Goal: Task Accomplishment & Management: Use online tool/utility

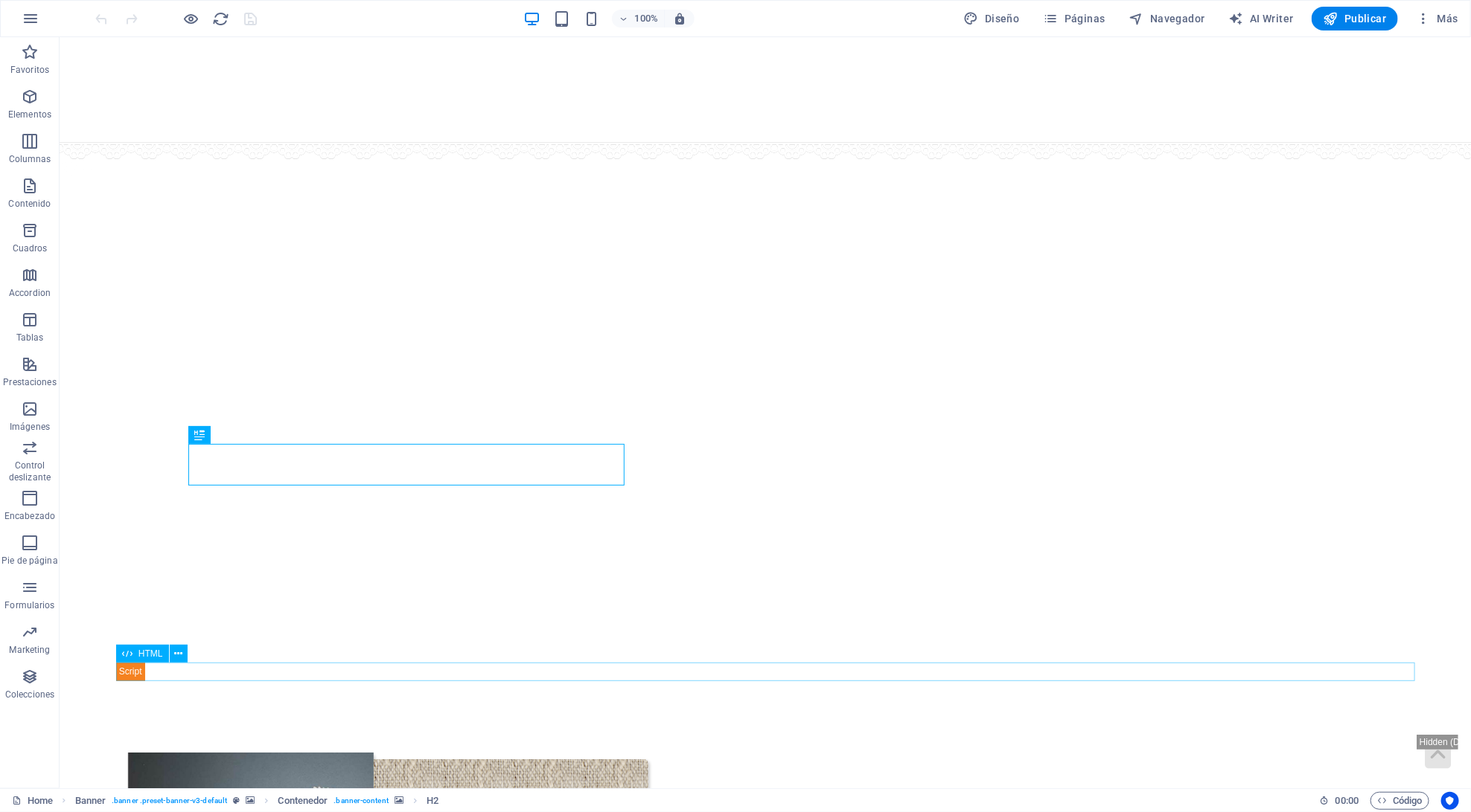
click at [290, 669] on div "✕ Tu navegador no soporta la reproducción de vídeo." at bounding box center [764, 671] width 1298 height 19
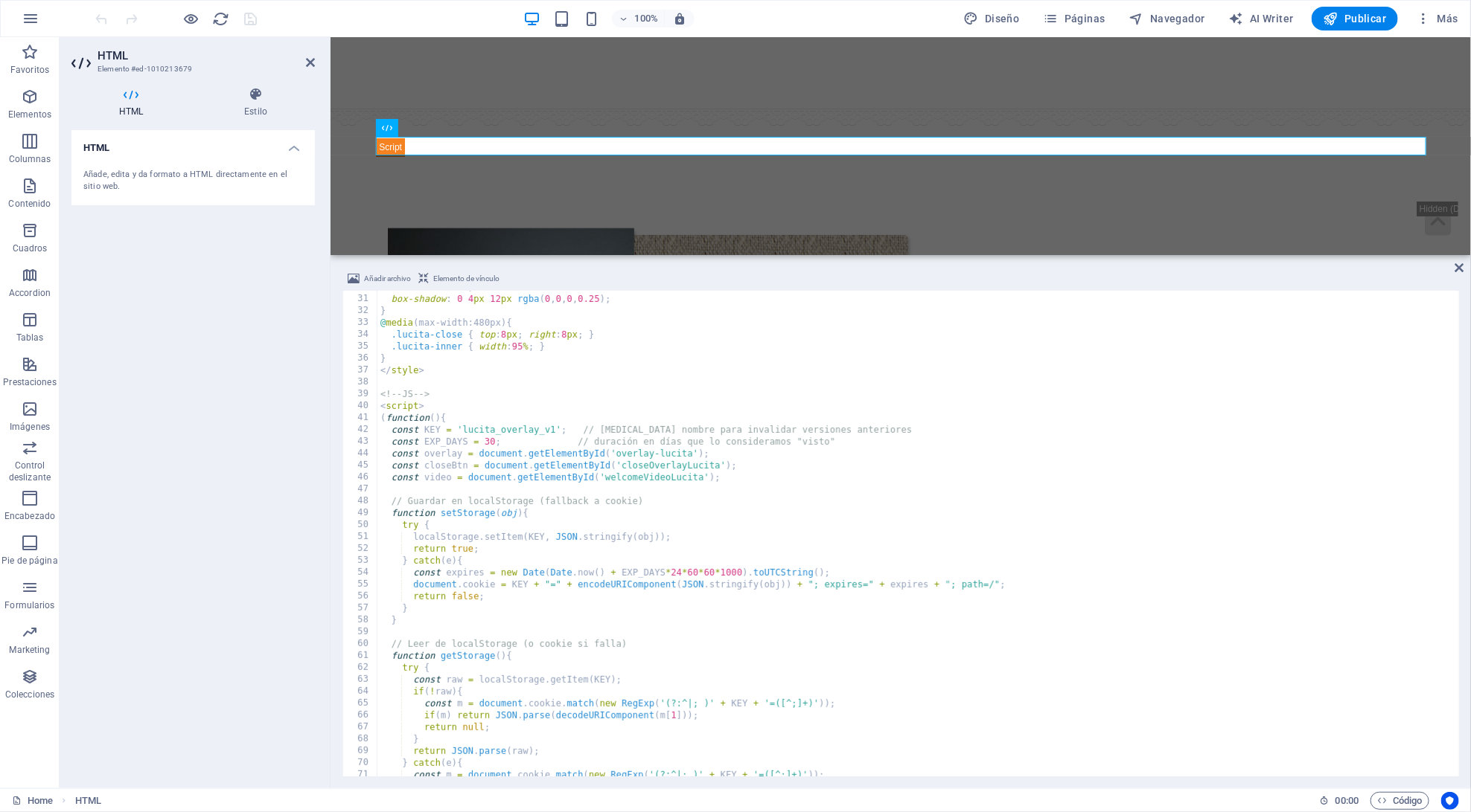
scroll to position [404, 0]
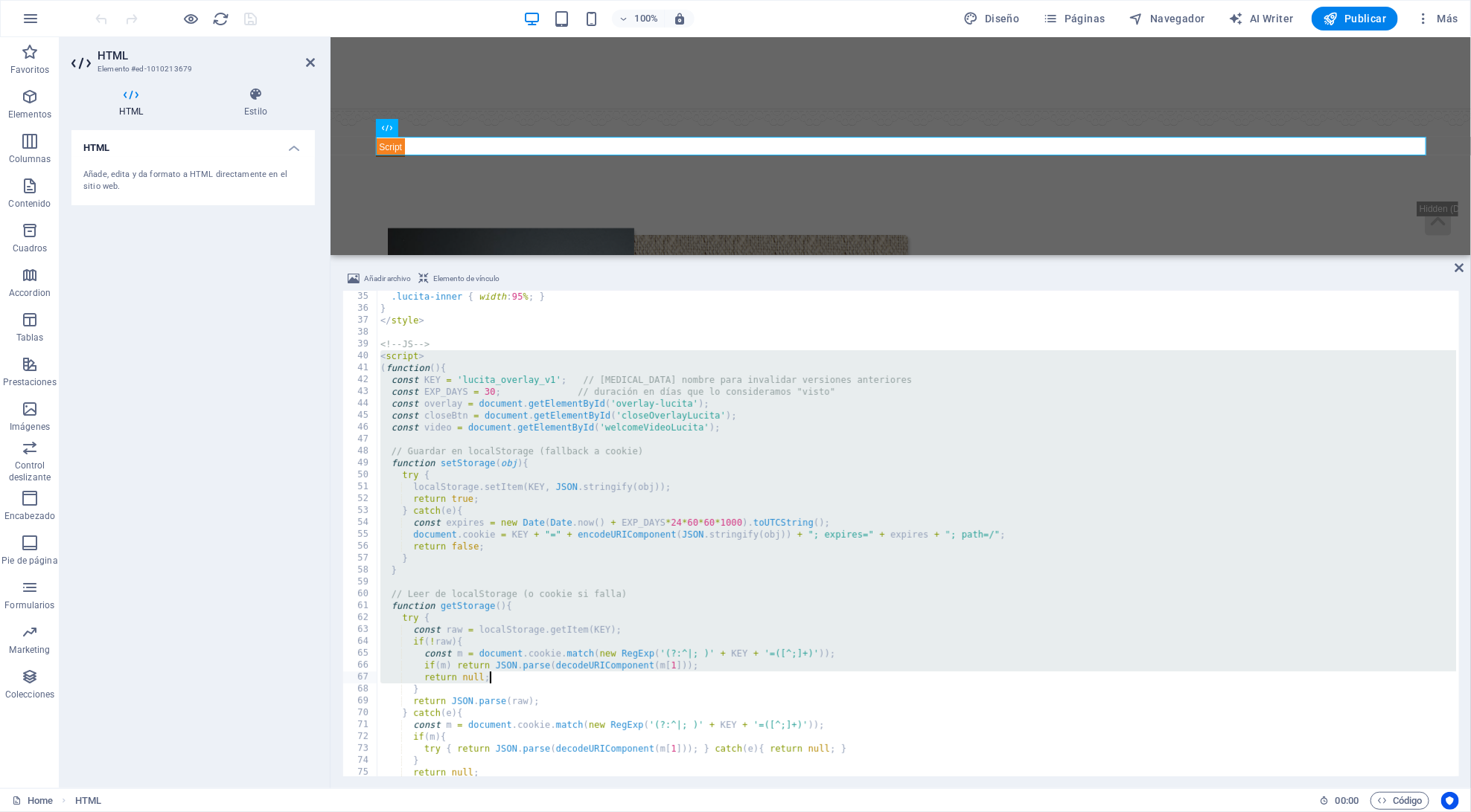
drag, startPoint x: 380, startPoint y: 358, endPoint x: 590, endPoint y: 674, distance: 379.4
click at [590, 674] on div ".[PERSON_NAME]-inner { width : 95 % ; } } </ style > <!-- JS --> < script > ( f…" at bounding box center [981, 544] width 1208 height 506
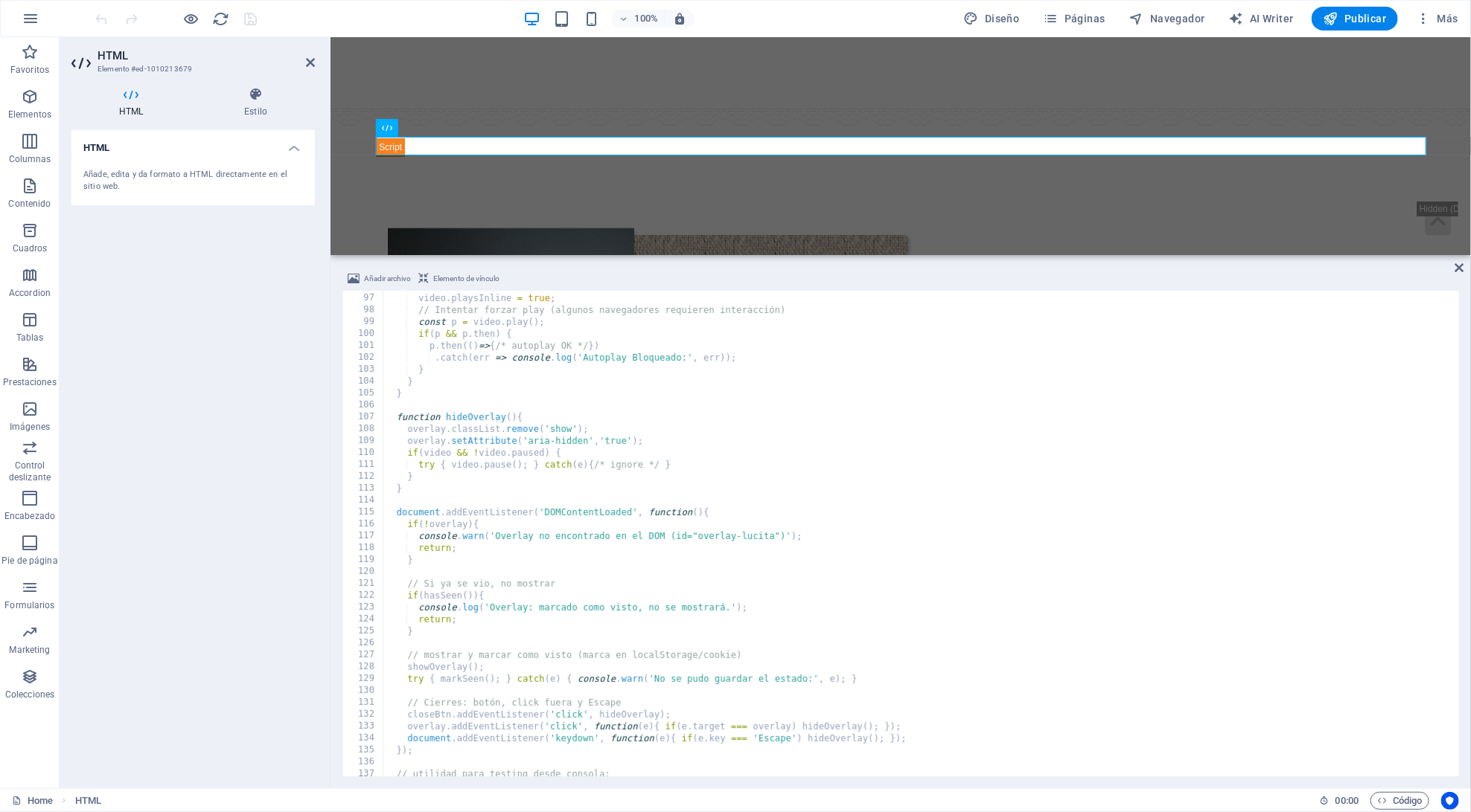
scroll to position [1183, 0]
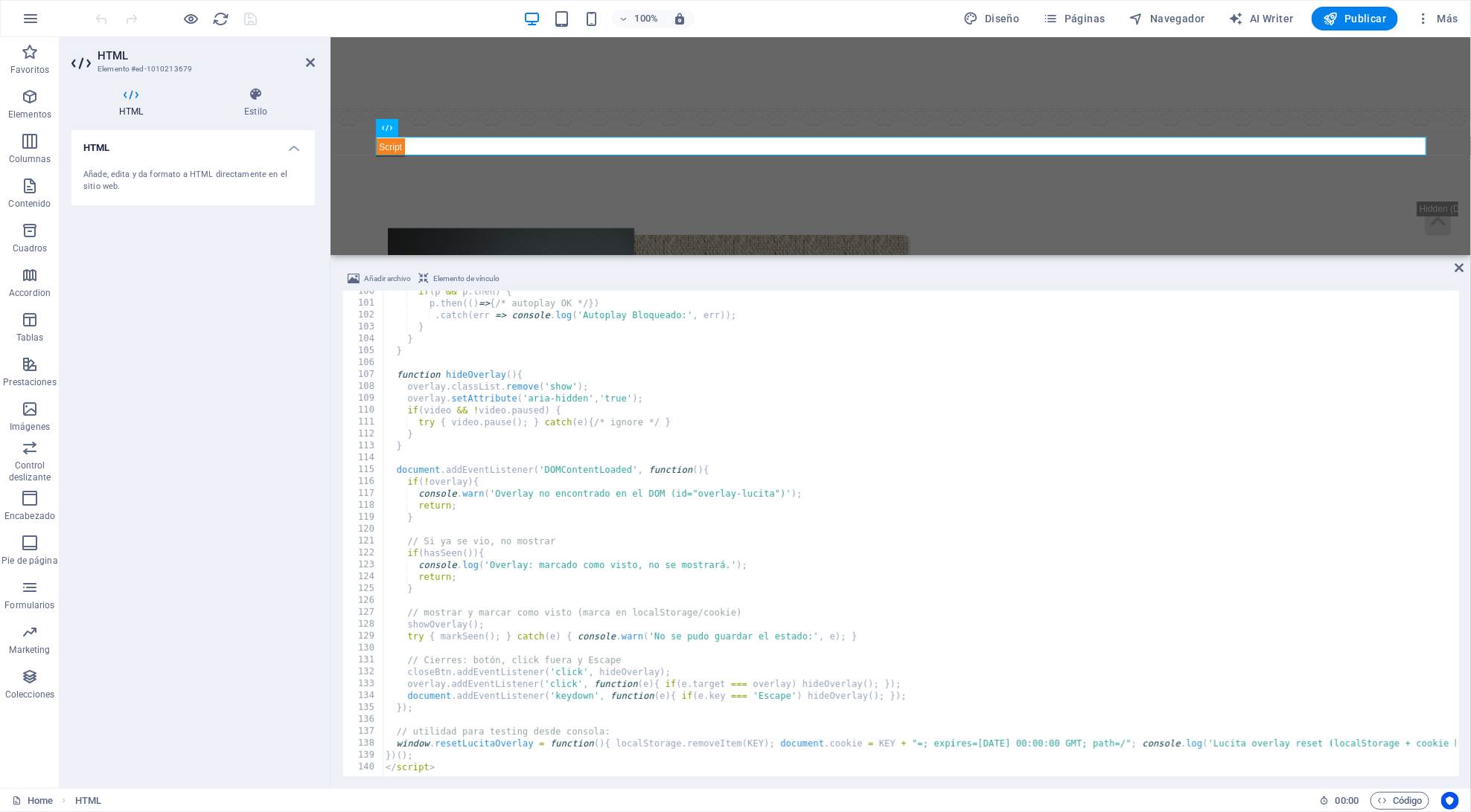
click at [451, 766] on div "if ( p && p . then ) { p . then (( ) => { /* autoplay OK */ }) . catch ( err =>…" at bounding box center [986, 539] width 1208 height 506
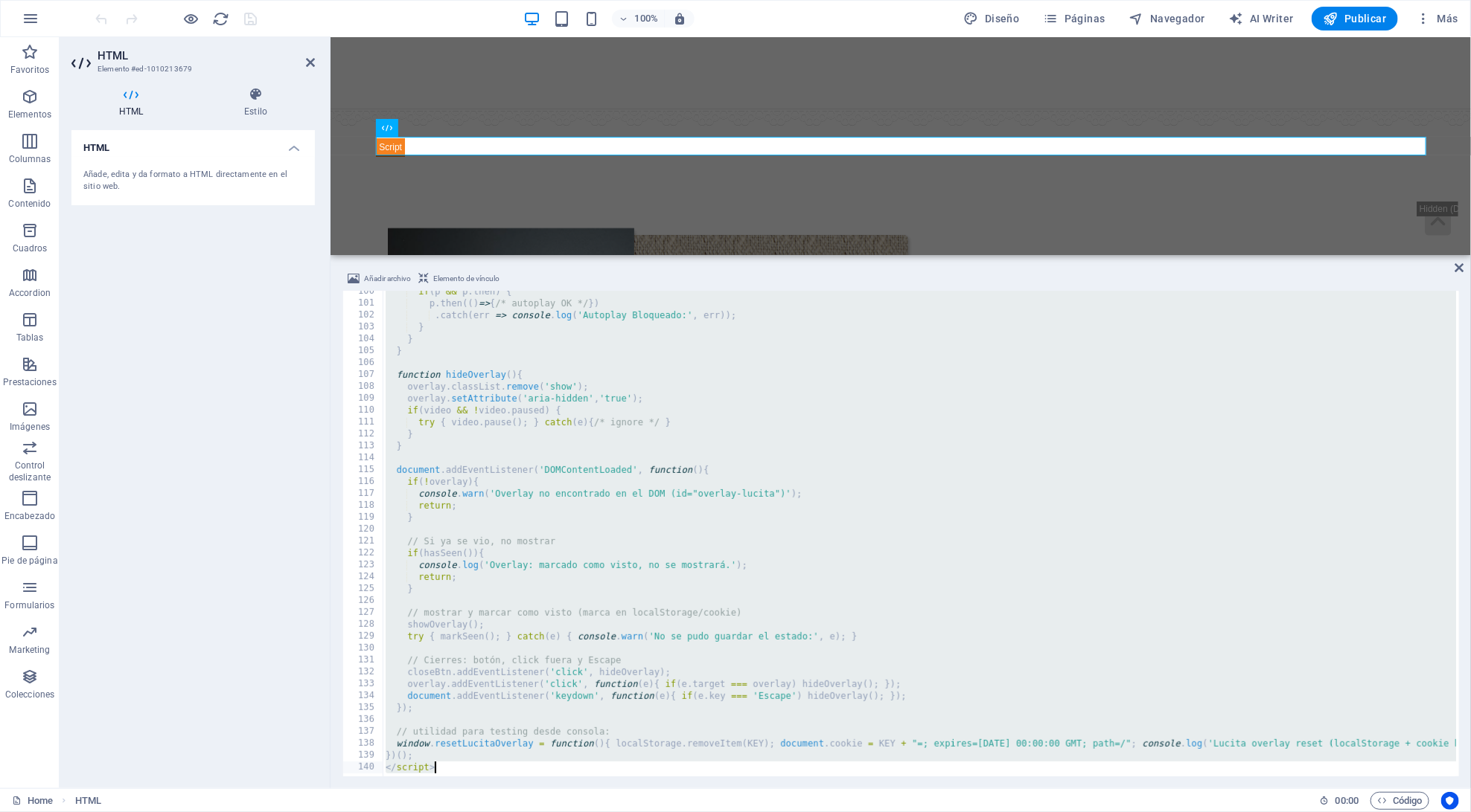
type textarea "</script>"
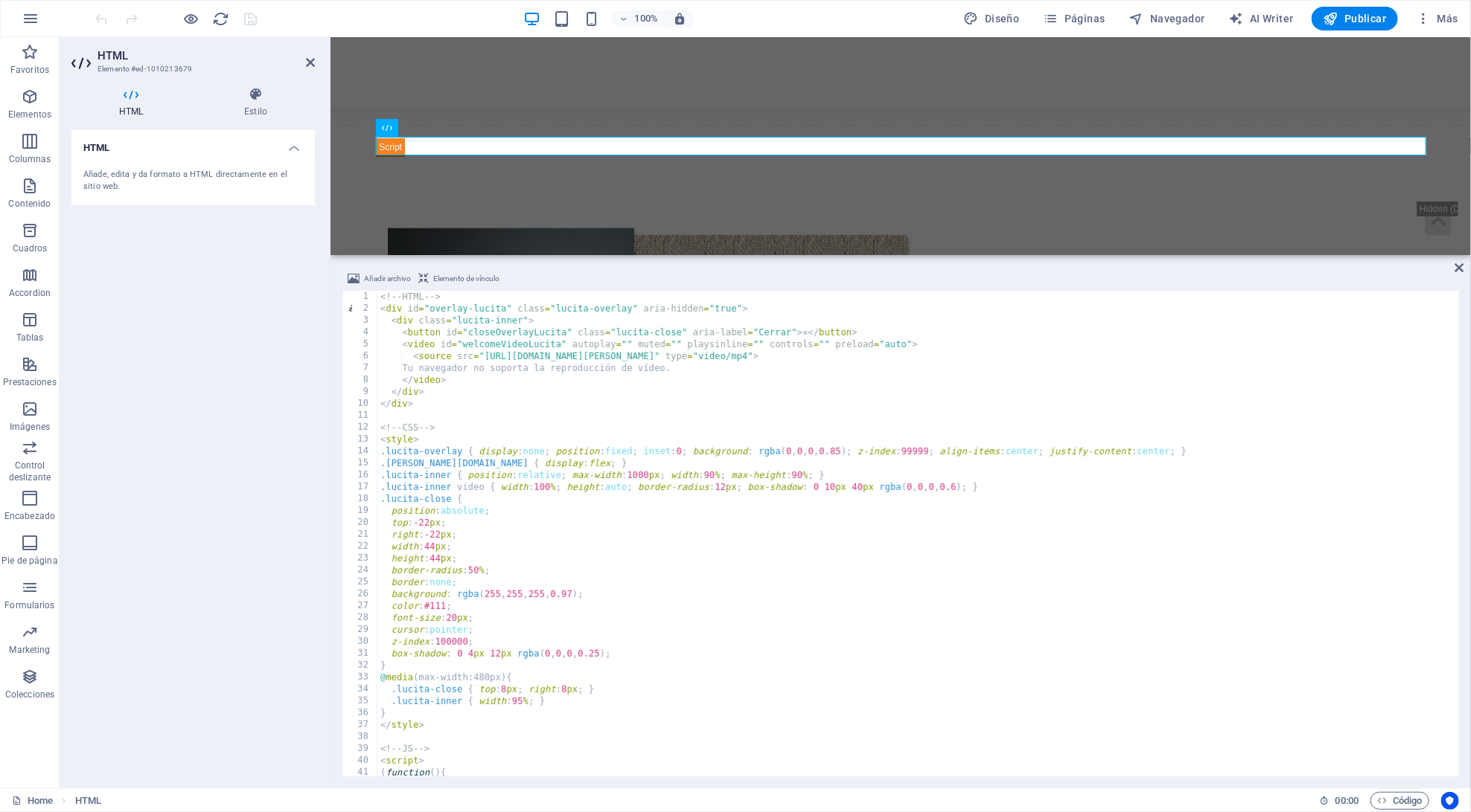
scroll to position [0, 0]
click at [1459, 271] on icon at bounding box center [1459, 268] width 9 height 12
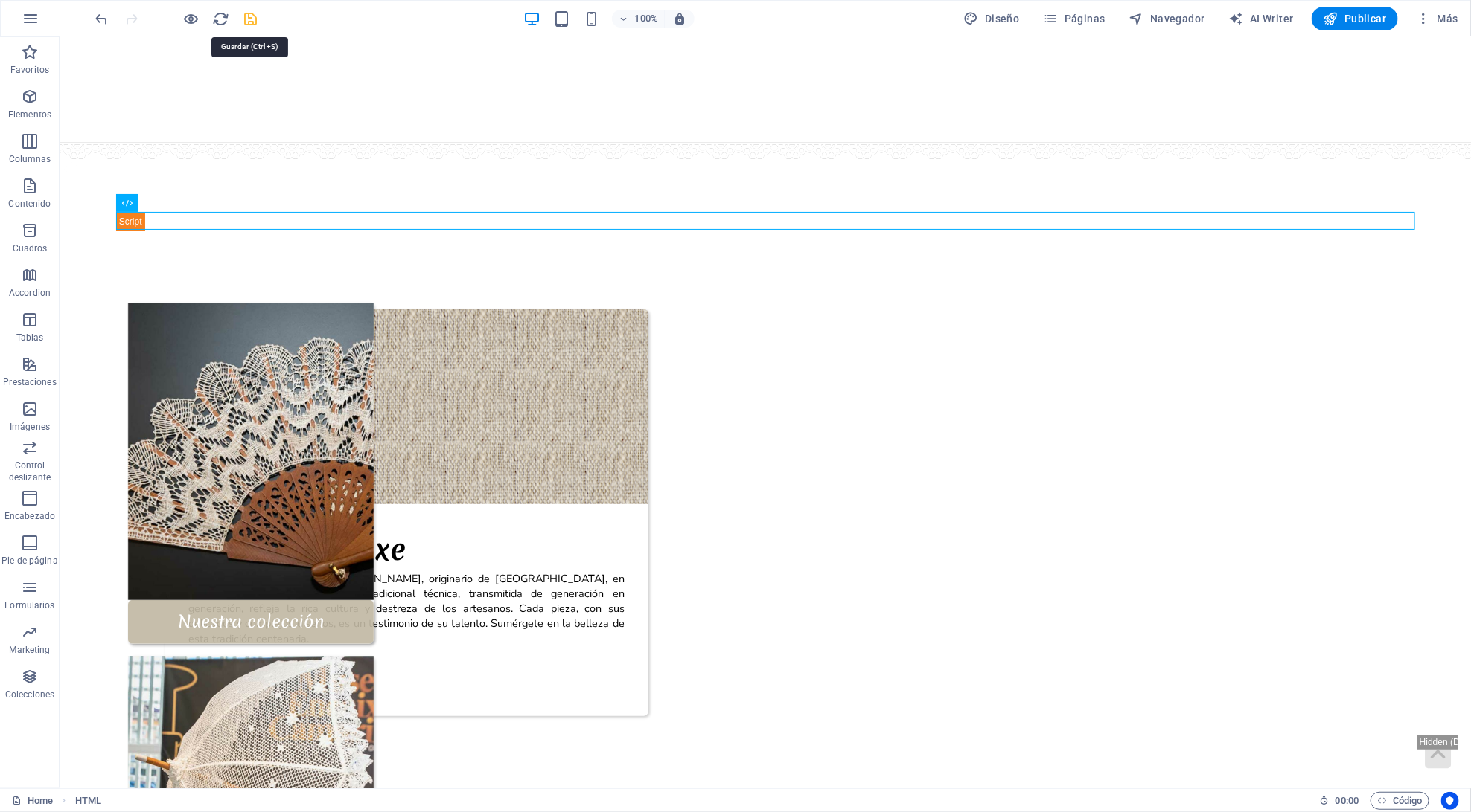
click at [255, 25] on icon "save" at bounding box center [251, 19] width 17 height 17
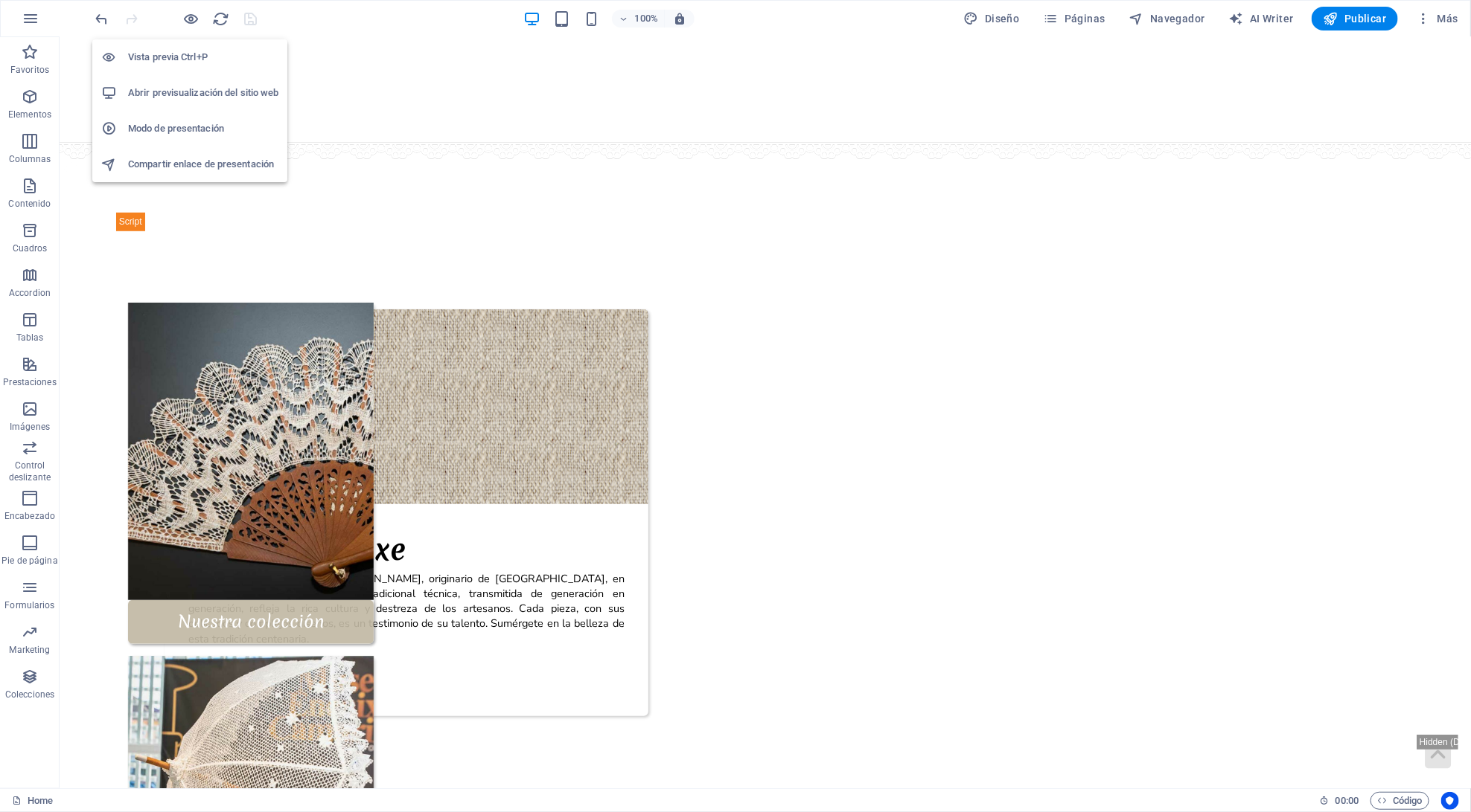
click at [175, 88] on h6 "Abrir previsualización del sitio web" at bounding box center [204, 93] width 150 height 18
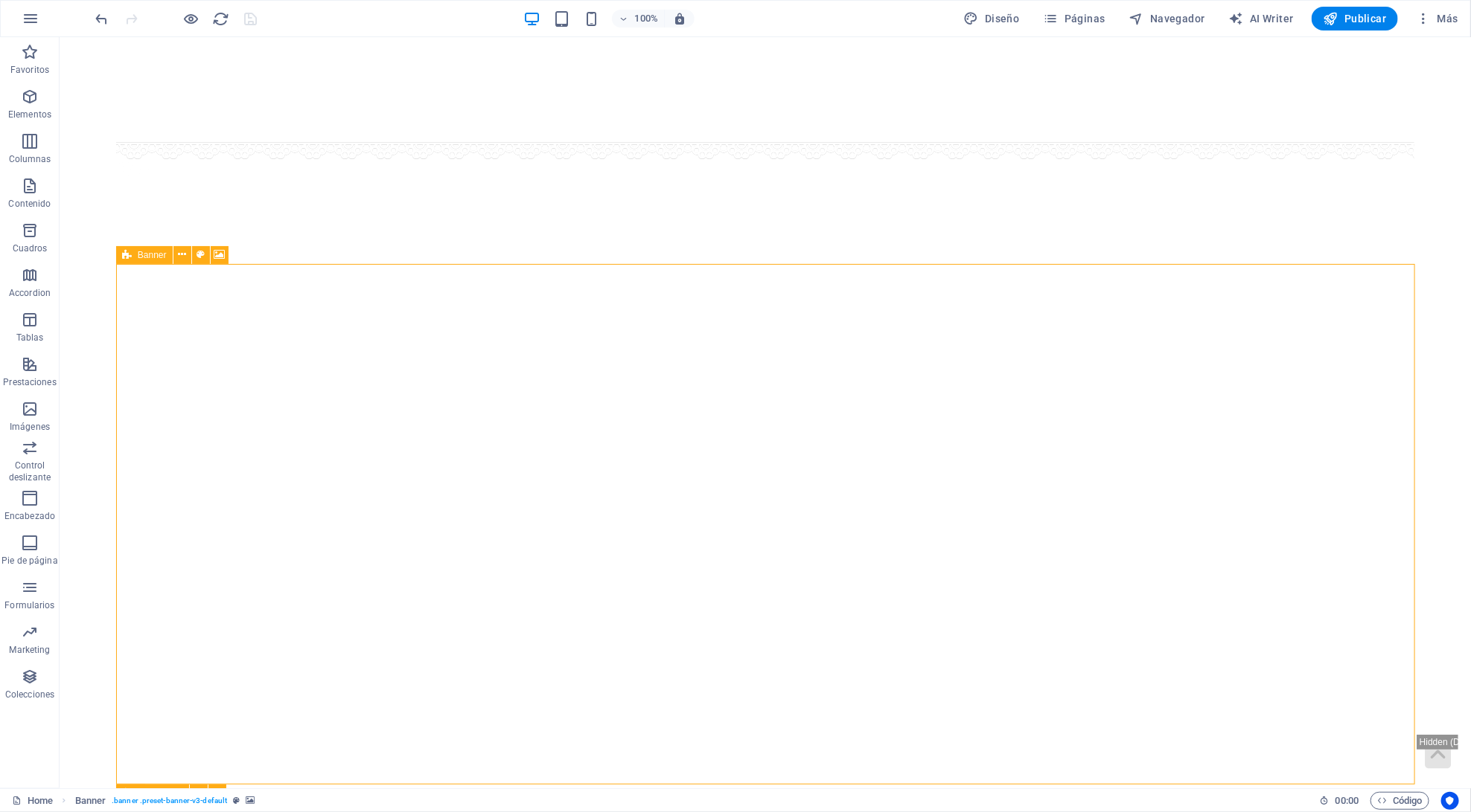
click at [123, 254] on icon at bounding box center [127, 255] width 10 height 18
select select "px"
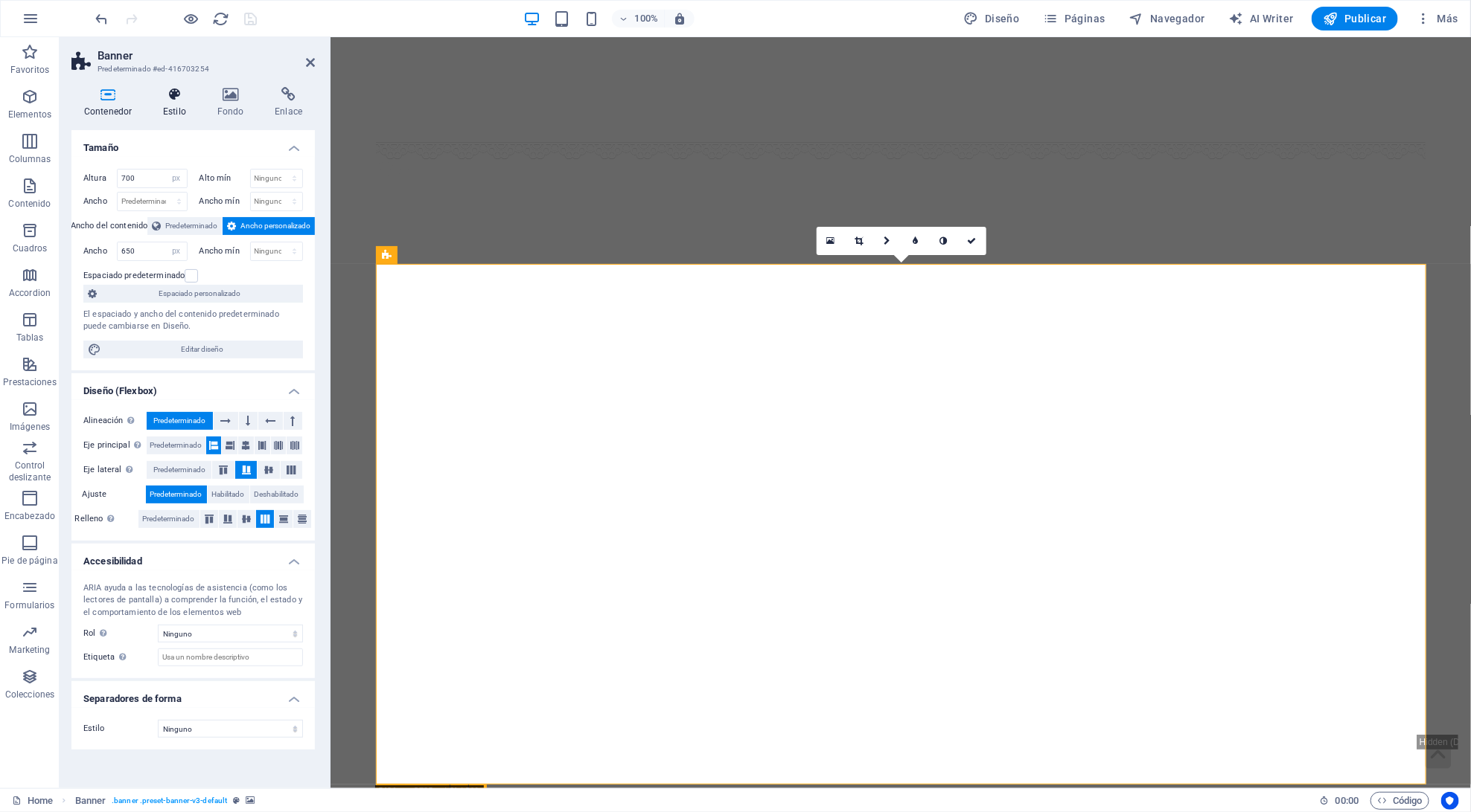
click at [191, 112] on h4 "Estilo" at bounding box center [177, 102] width 54 height 32
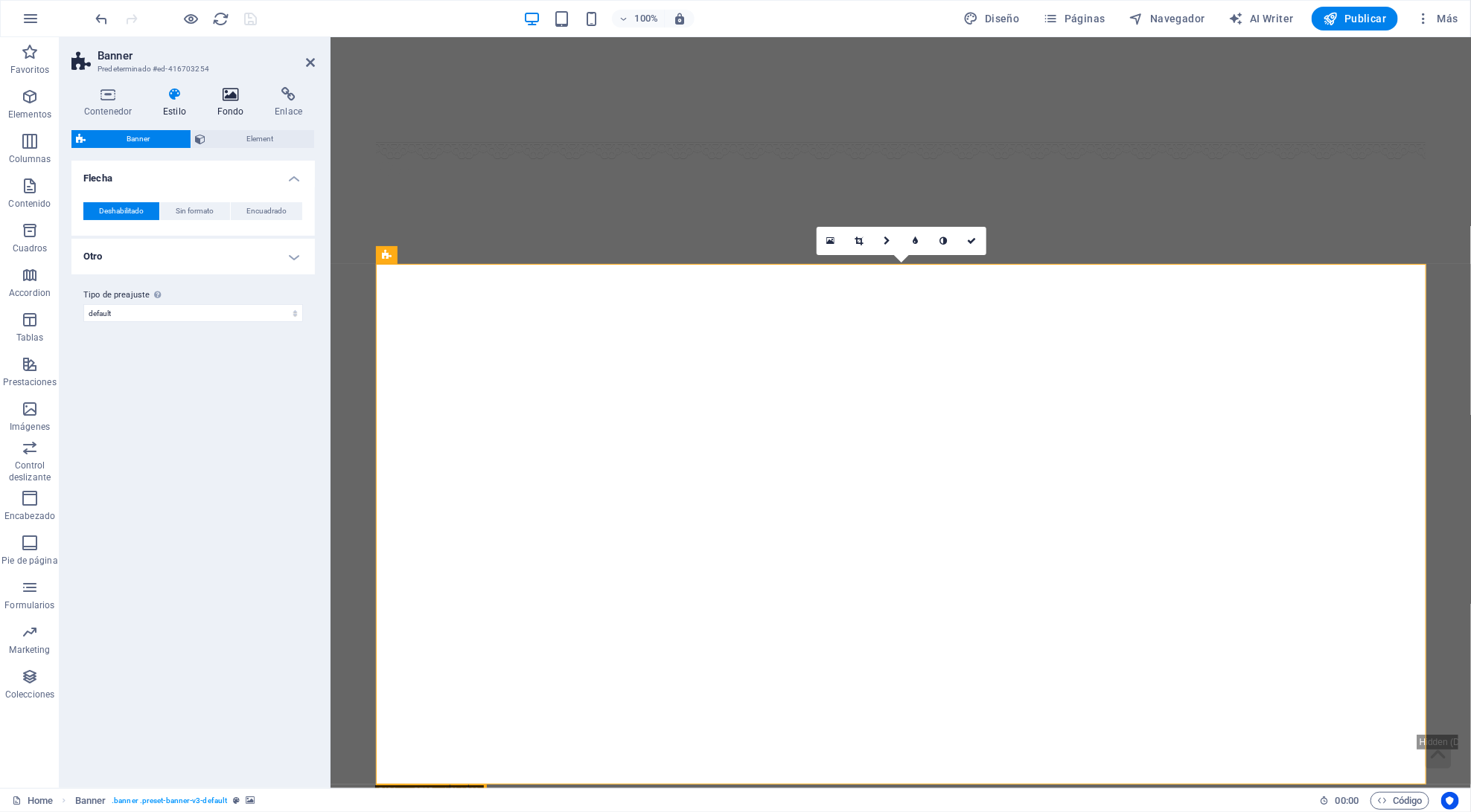
click at [208, 107] on h4 "Fondo" at bounding box center [233, 102] width 58 height 32
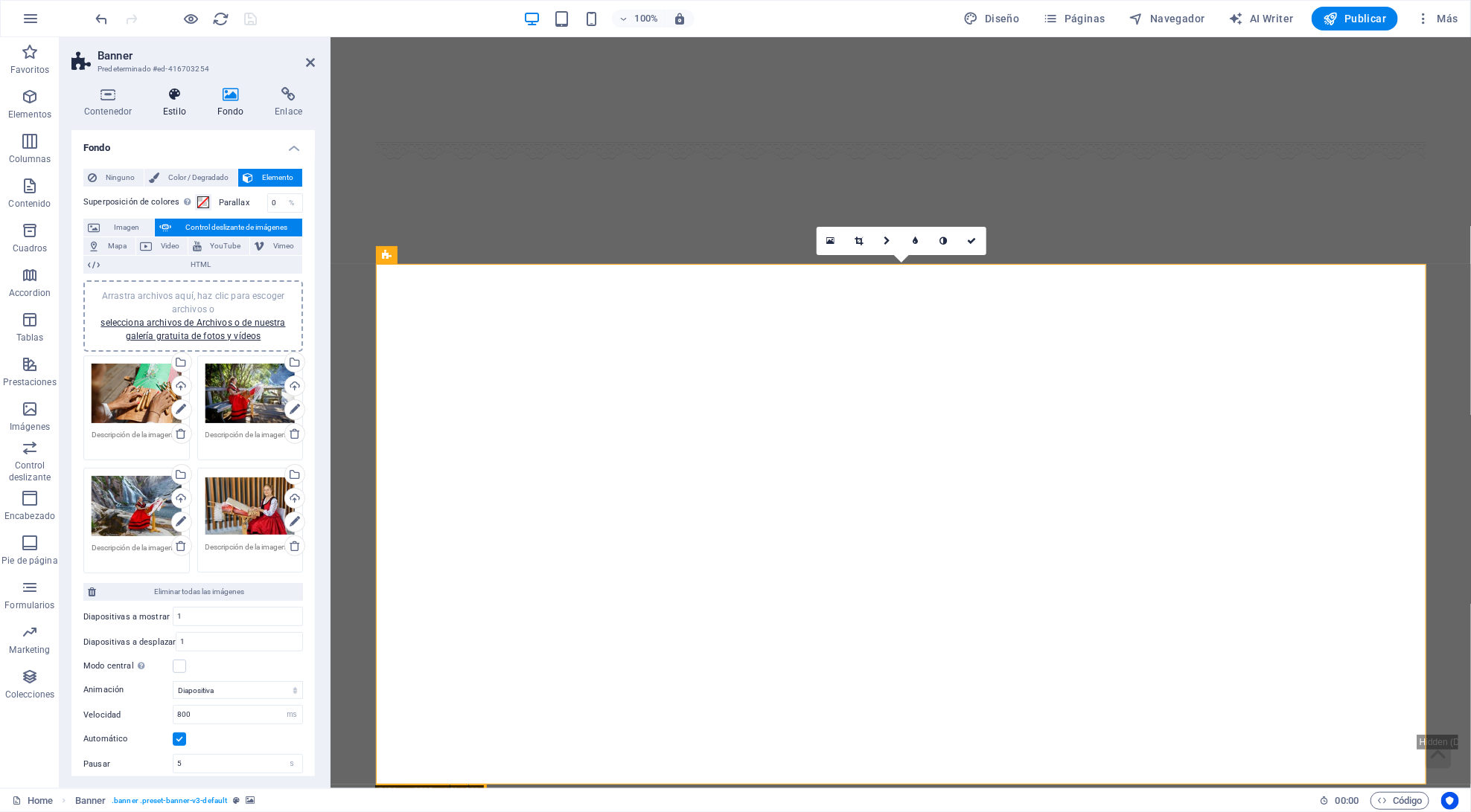
click at [190, 103] on h4 "Estilo" at bounding box center [177, 102] width 54 height 32
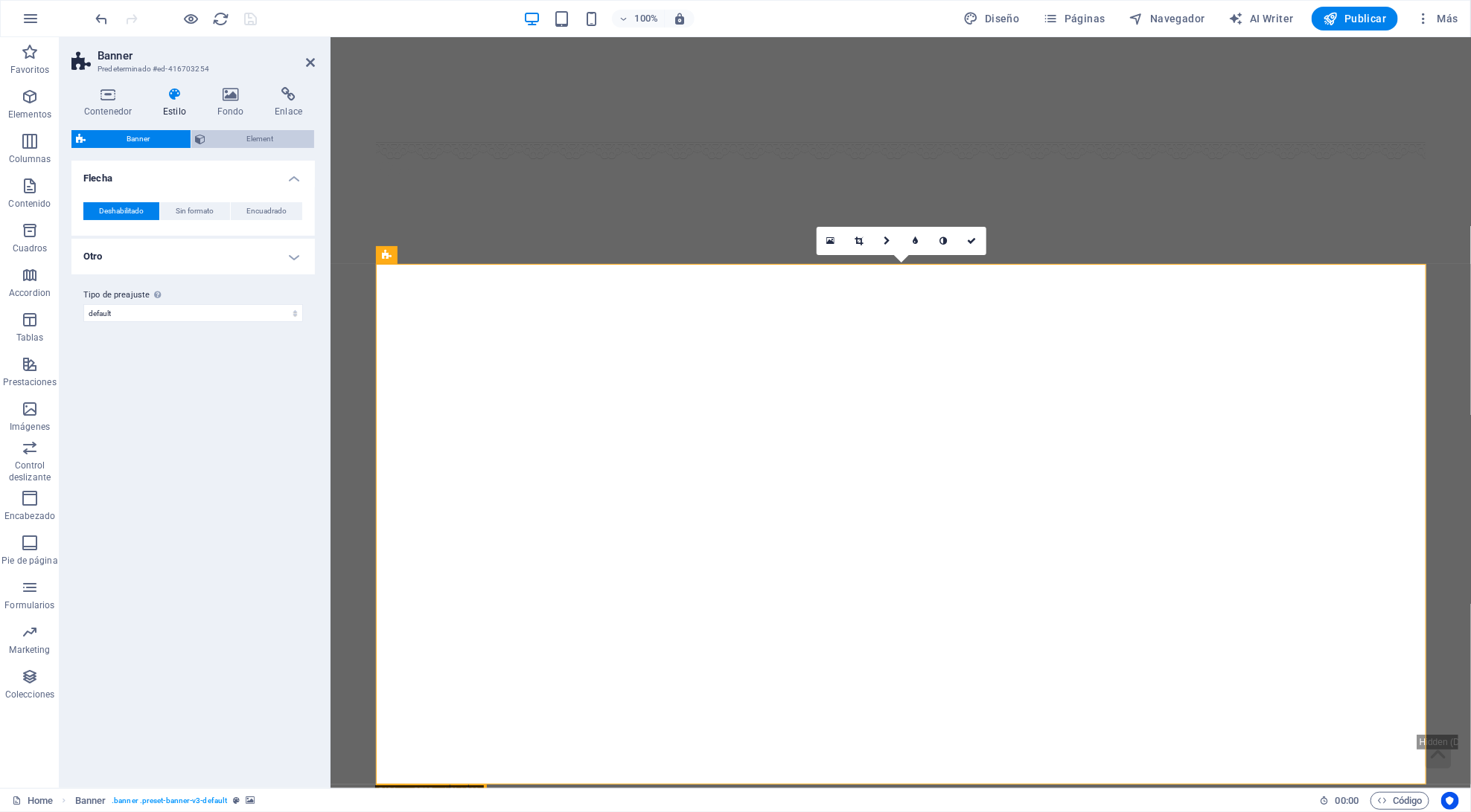
click at [224, 132] on span "Element" at bounding box center [261, 139] width 100 height 18
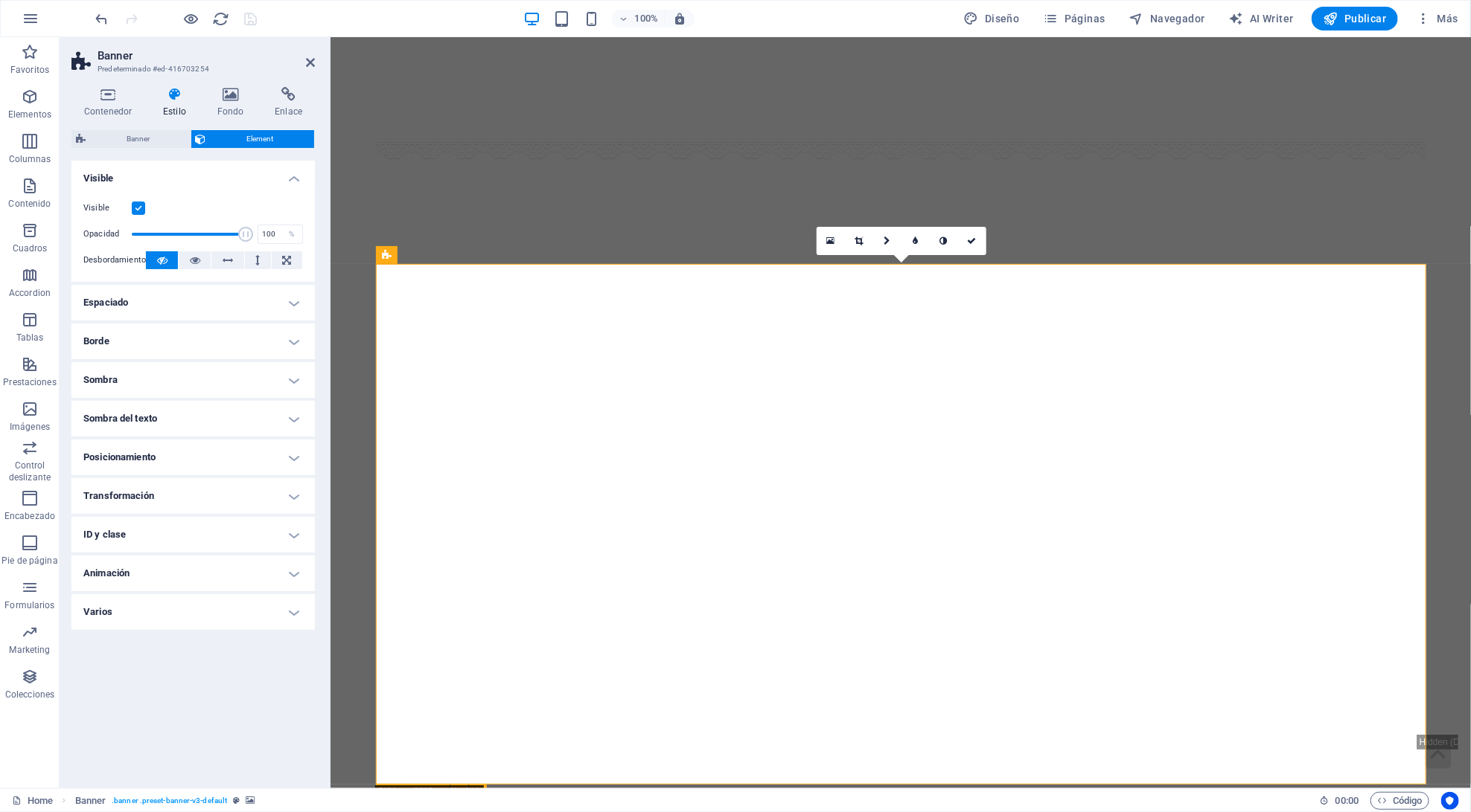
click at [175, 304] on h4 "Espaciado" at bounding box center [193, 302] width 243 height 35
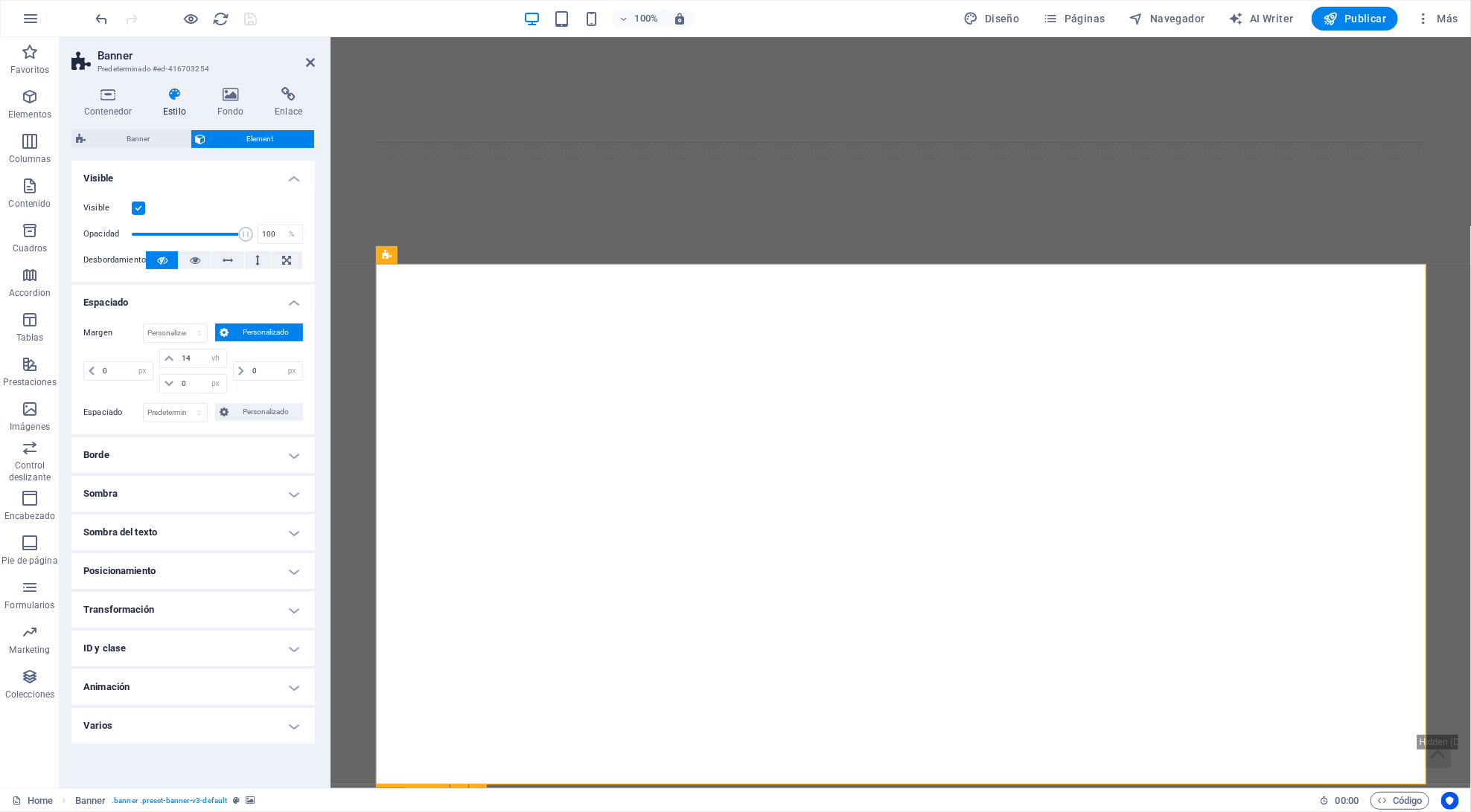
click at [309, 57] on link at bounding box center [310, 63] width 9 height 13
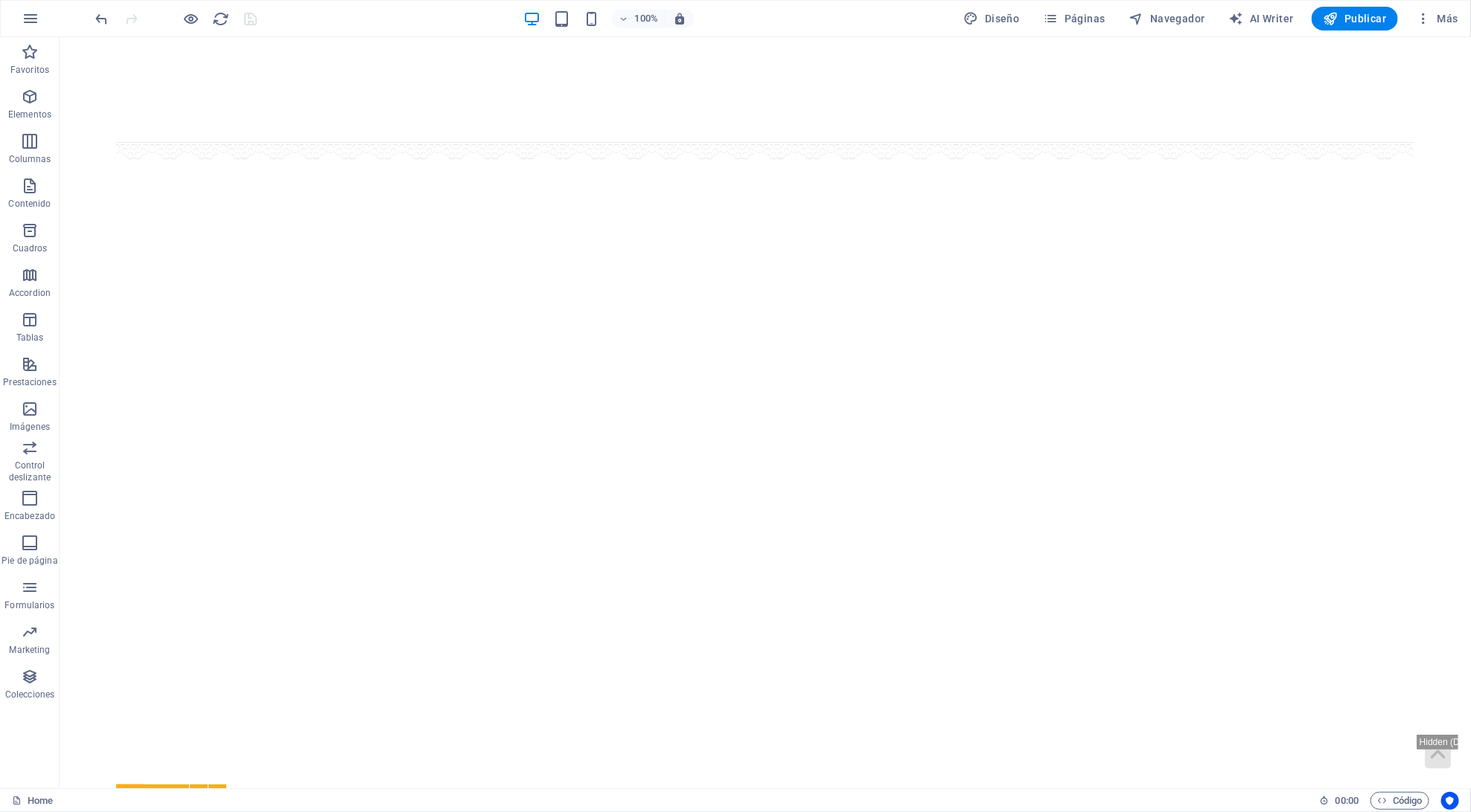
click at [146, 94] on figure at bounding box center [764, 89] width 1298 height 106
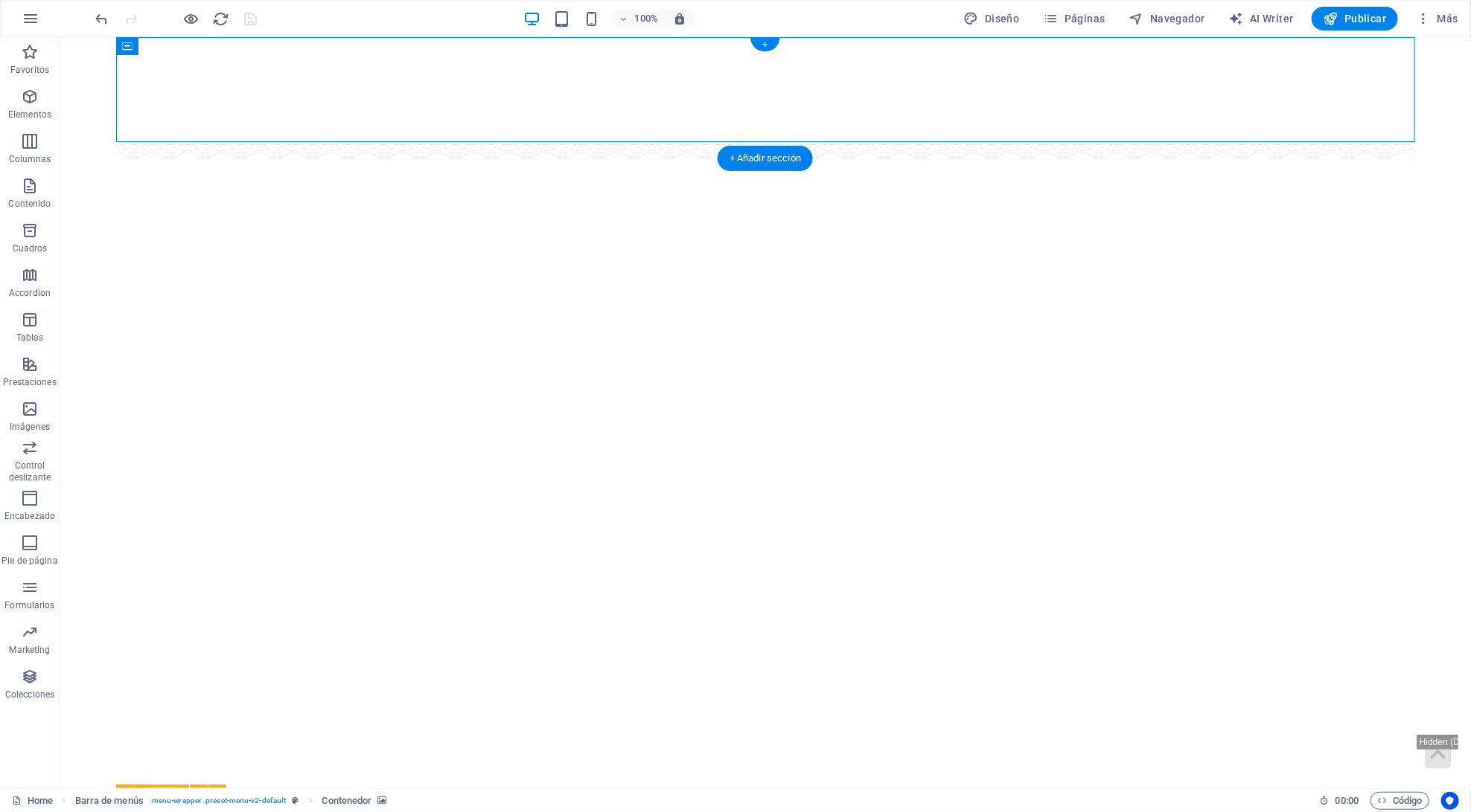
click at [146, 94] on figure at bounding box center [764, 89] width 1298 height 106
select select "vh"
select select "rem"
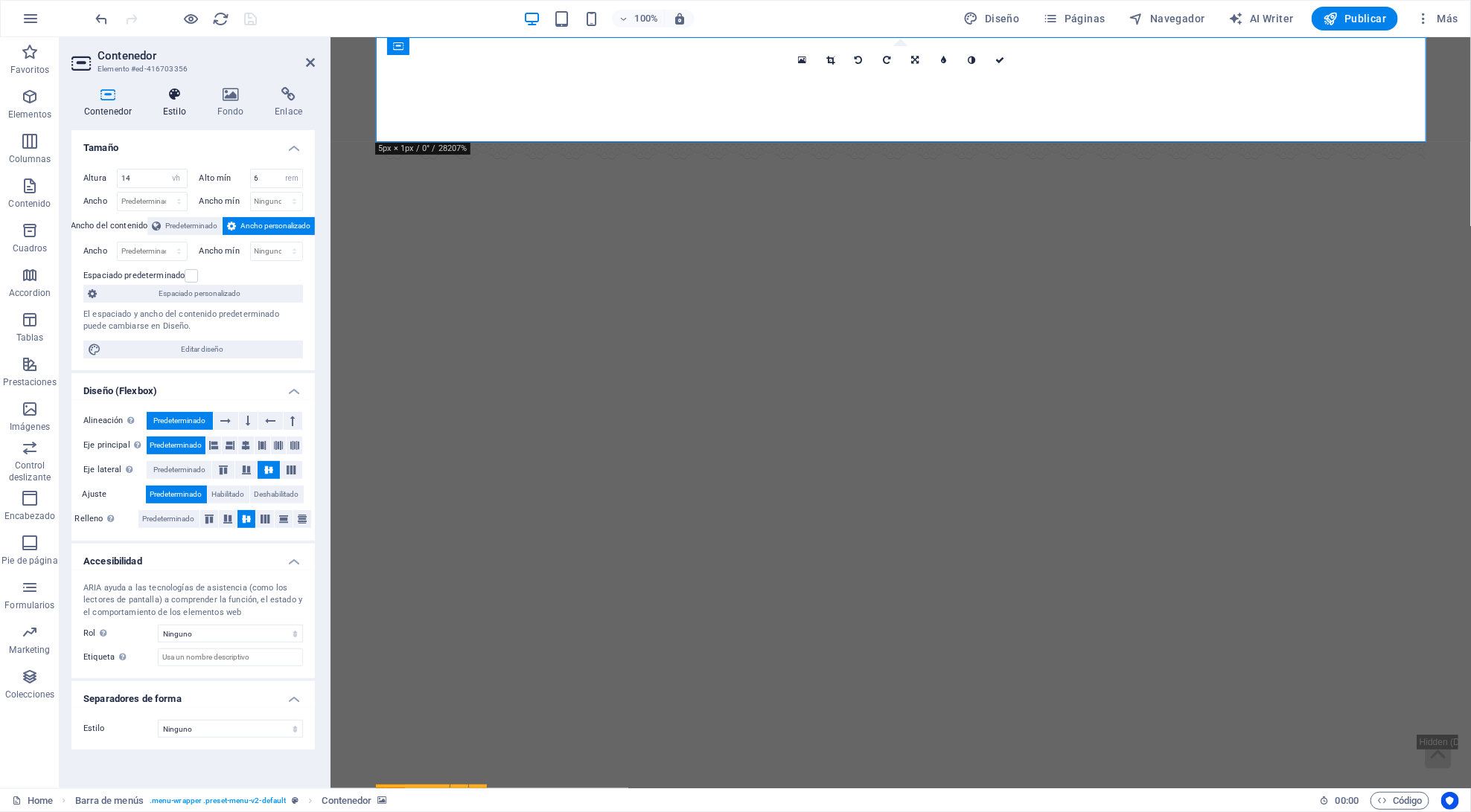
click at [175, 103] on h4 "Estilo" at bounding box center [177, 102] width 54 height 32
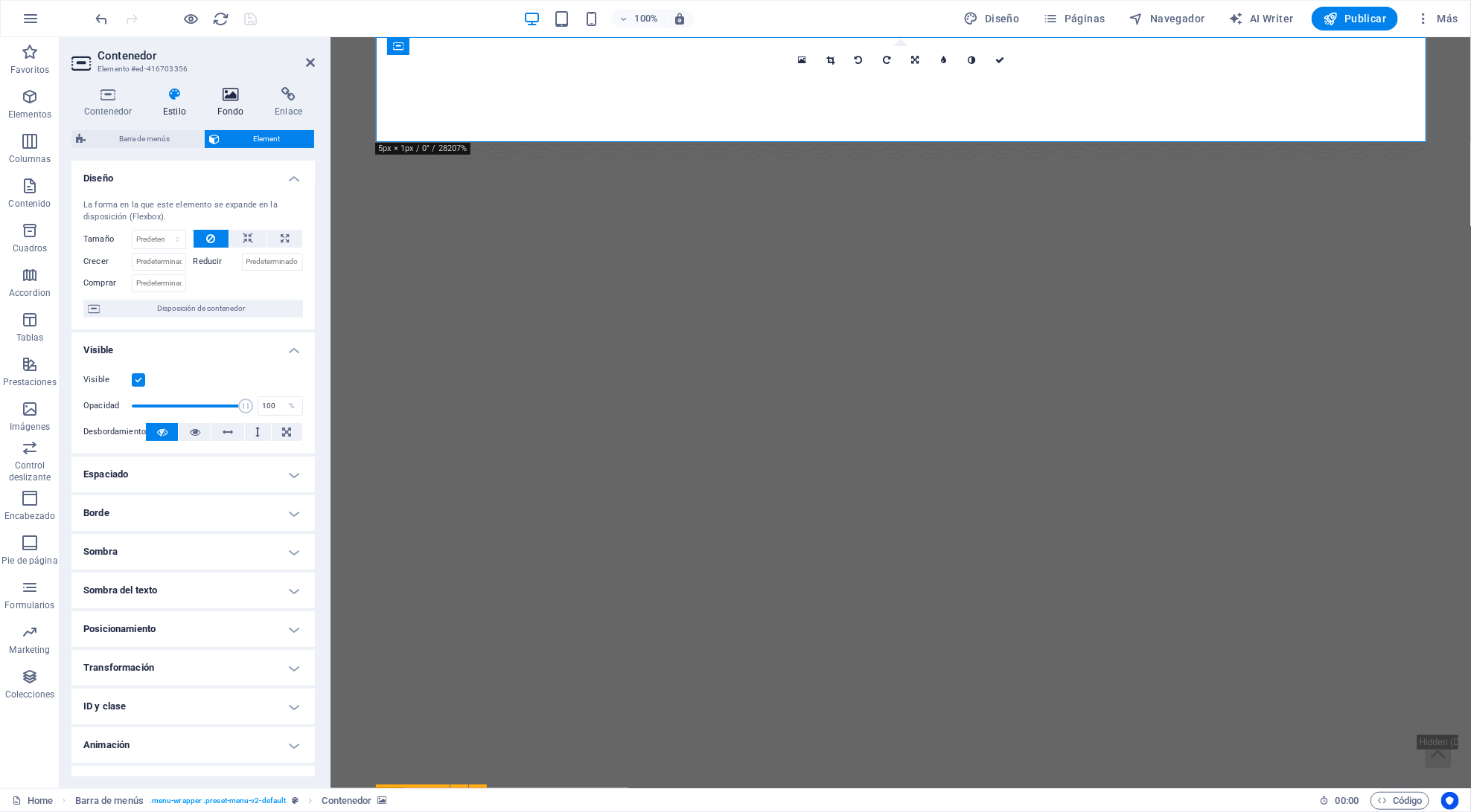
click at [211, 101] on icon at bounding box center [231, 94] width 52 height 14
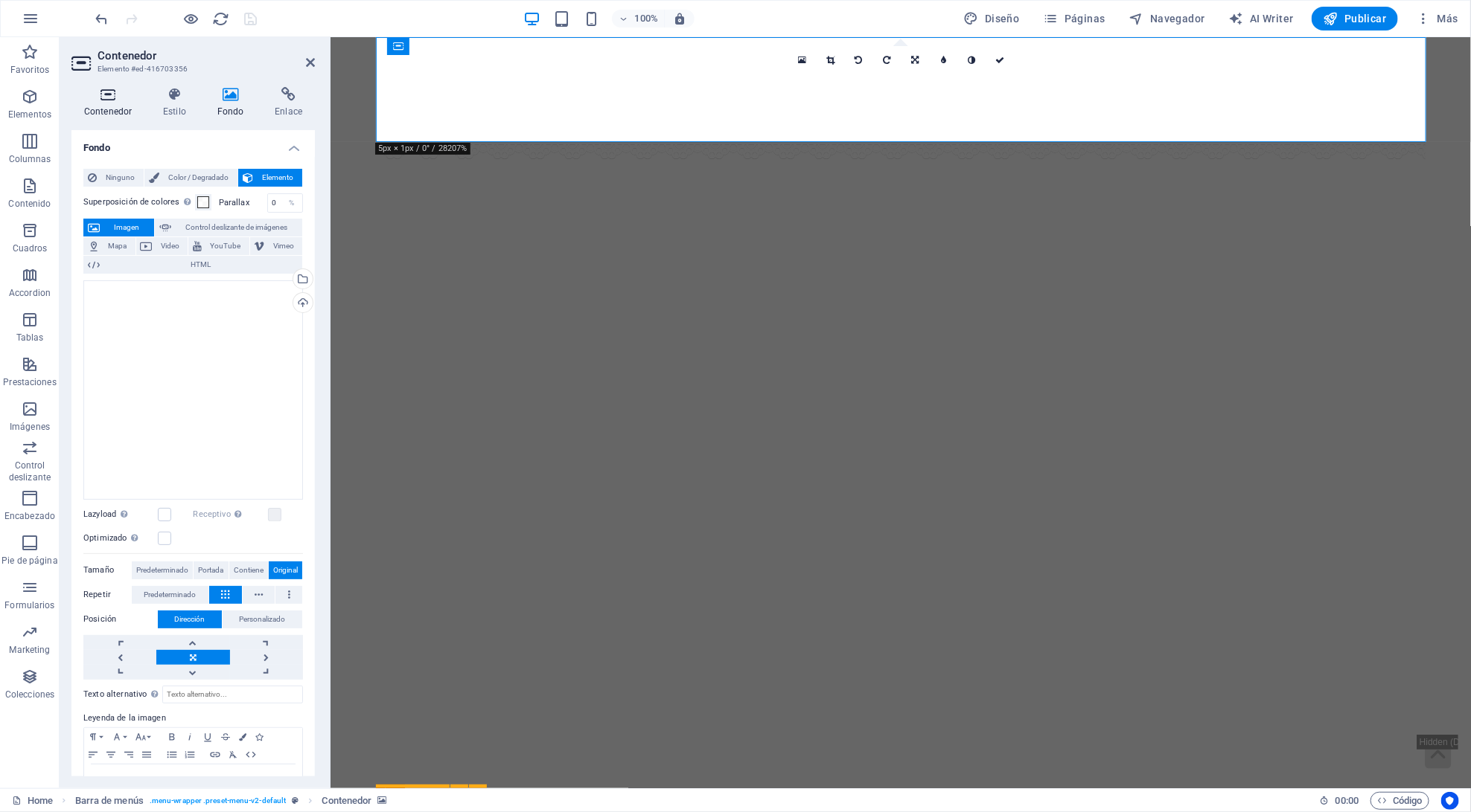
click at [107, 99] on icon at bounding box center [108, 94] width 73 height 14
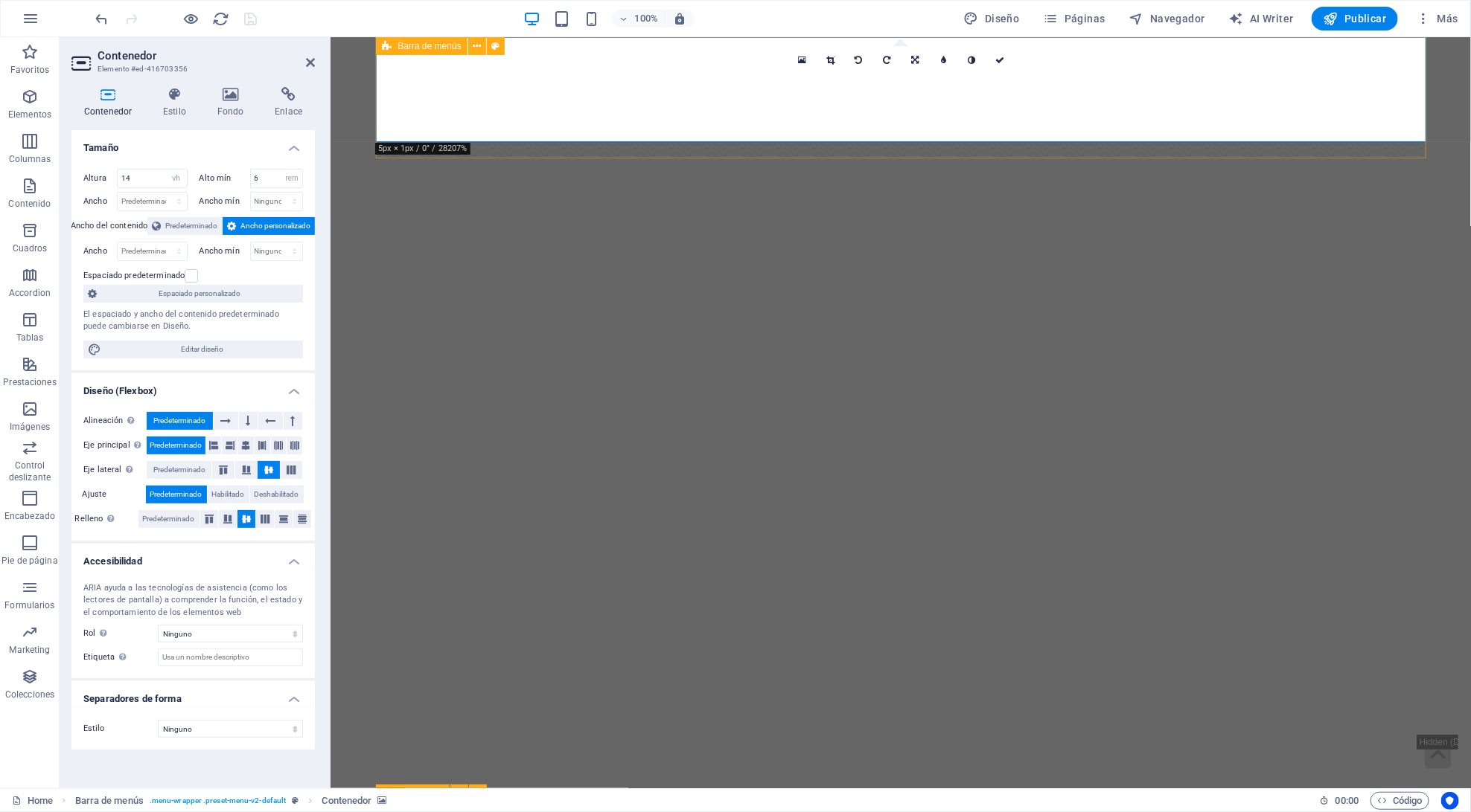
click at [418, 45] on span "Barra de menús" at bounding box center [429, 46] width 63 height 9
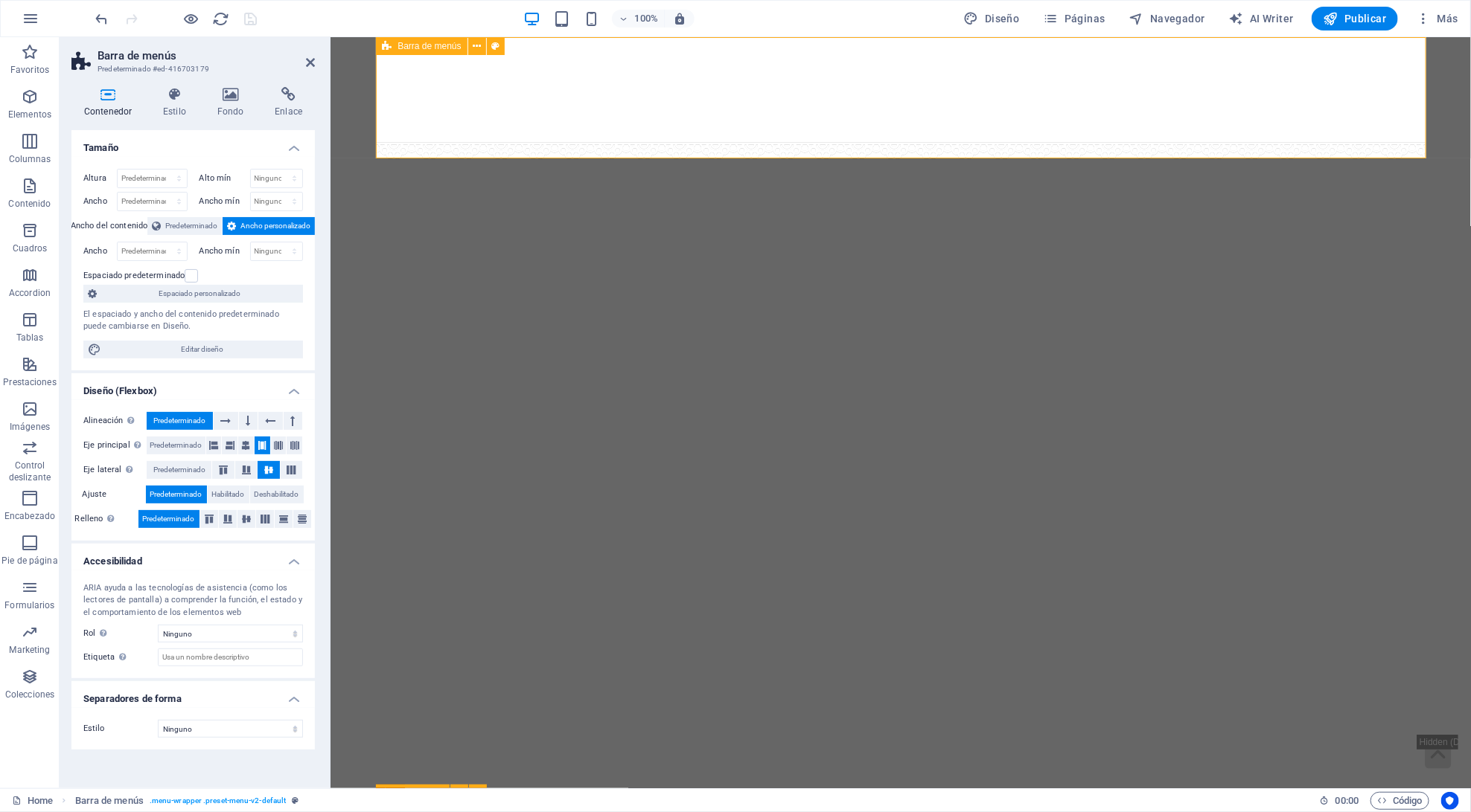
click at [418, 45] on span "Barra de menús" at bounding box center [429, 46] width 63 height 9
click at [384, 45] on icon at bounding box center [386, 46] width 10 height 18
click at [393, 99] on figure at bounding box center [899, 89] width 1049 height 106
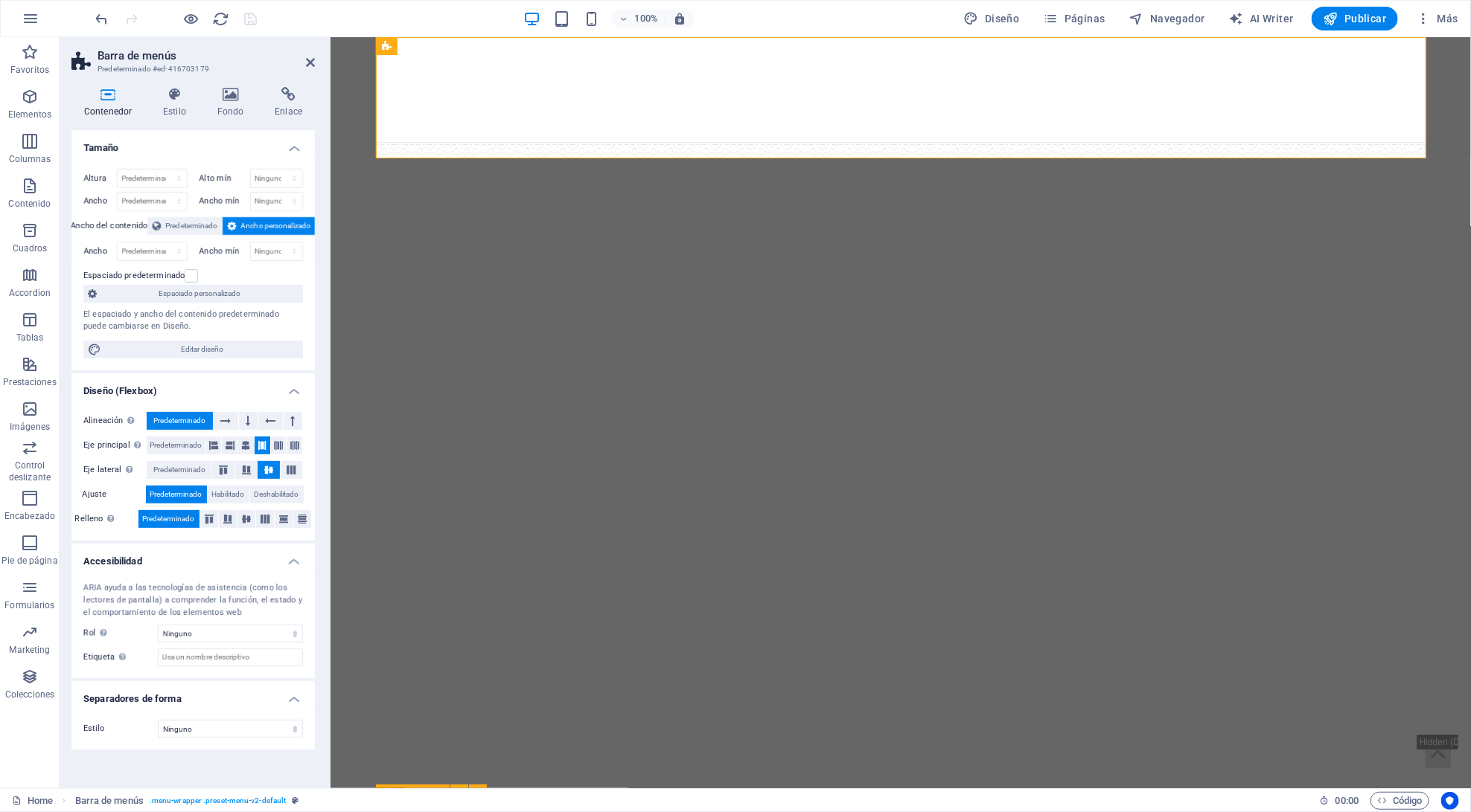
click at [393, 99] on figure at bounding box center [899, 89] width 1049 height 106
select select "vh"
select select "rem"
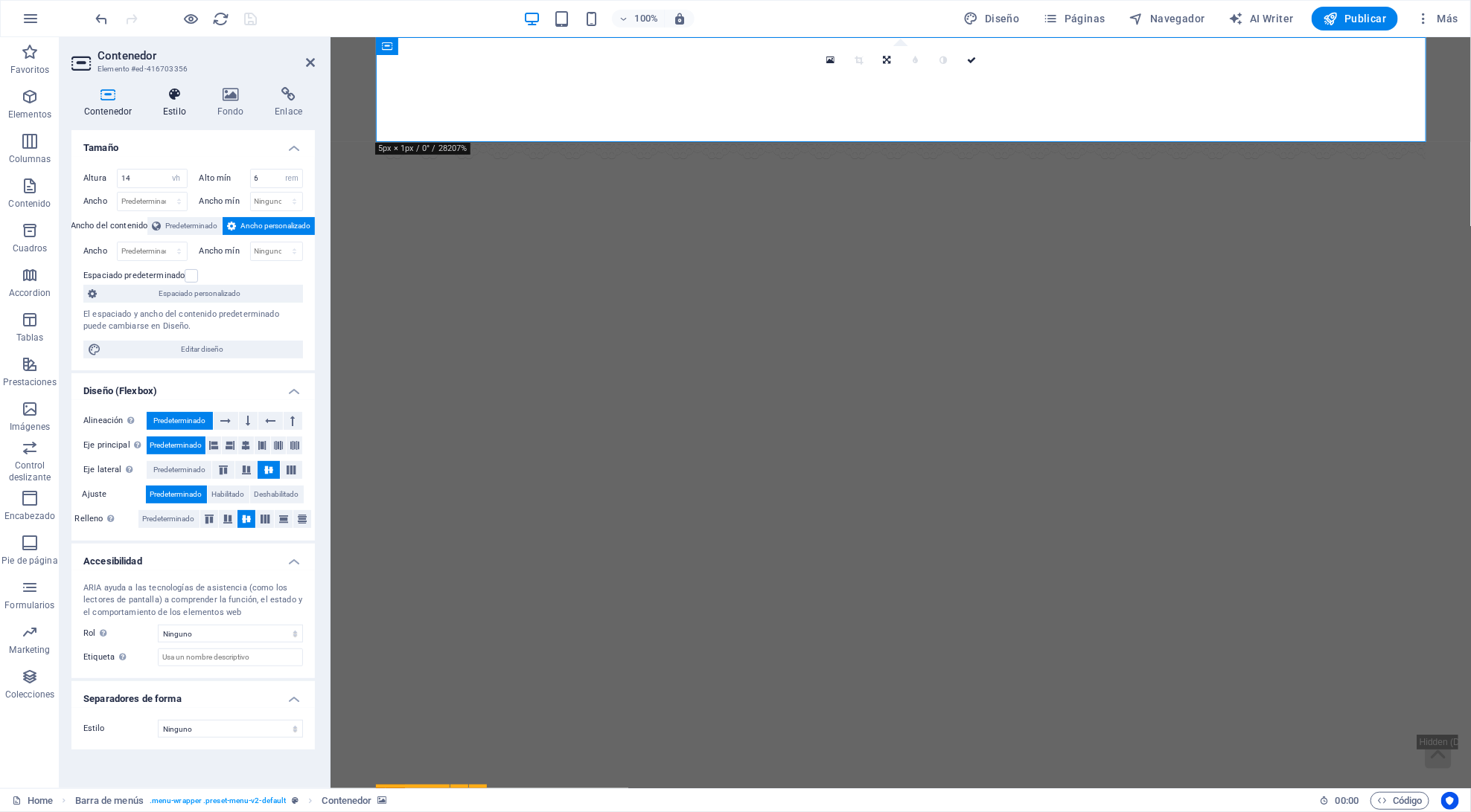
click at [162, 109] on h4 "Estilo" at bounding box center [177, 102] width 54 height 32
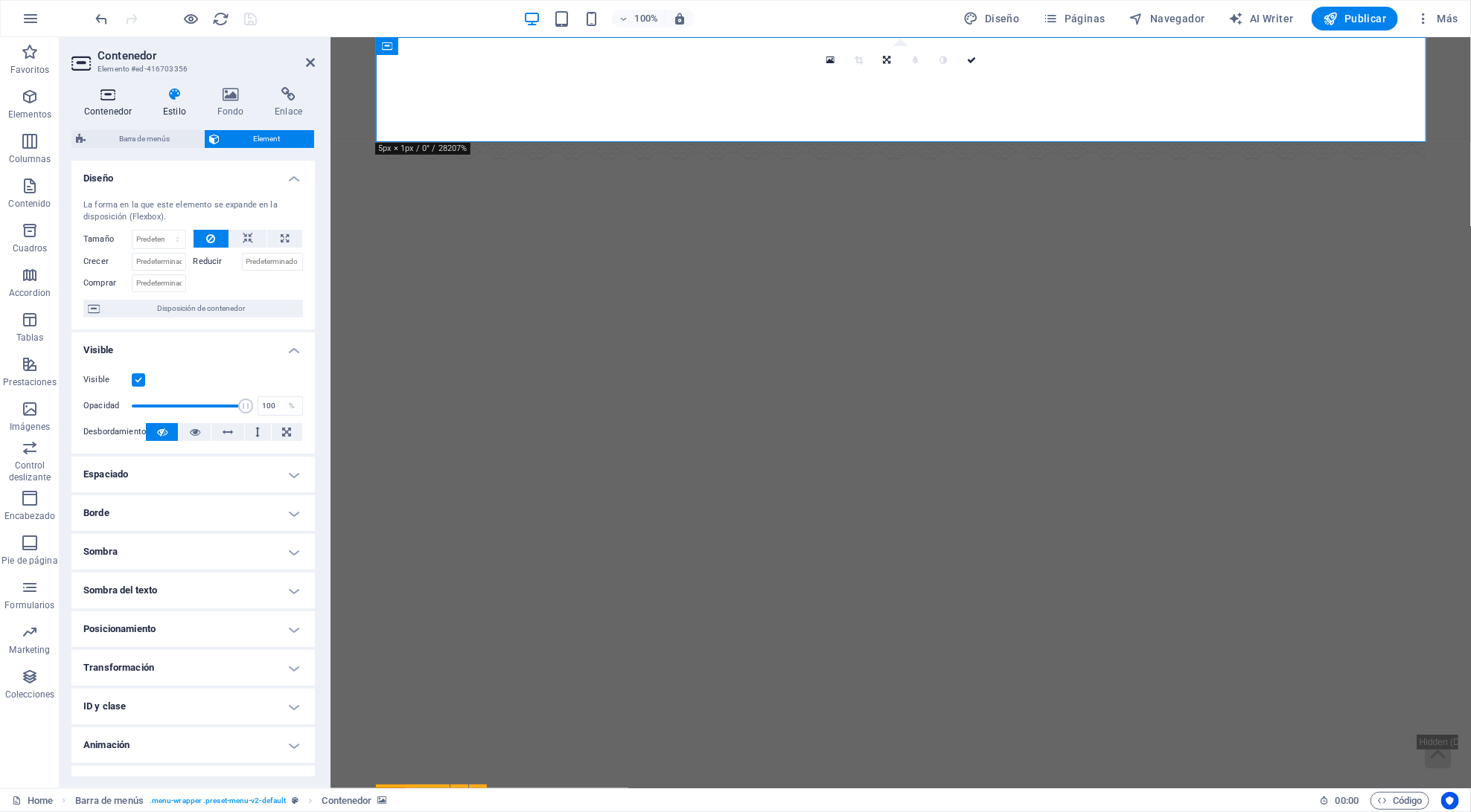
click at [110, 105] on h4 "Contenedor" at bounding box center [110, 102] width 79 height 32
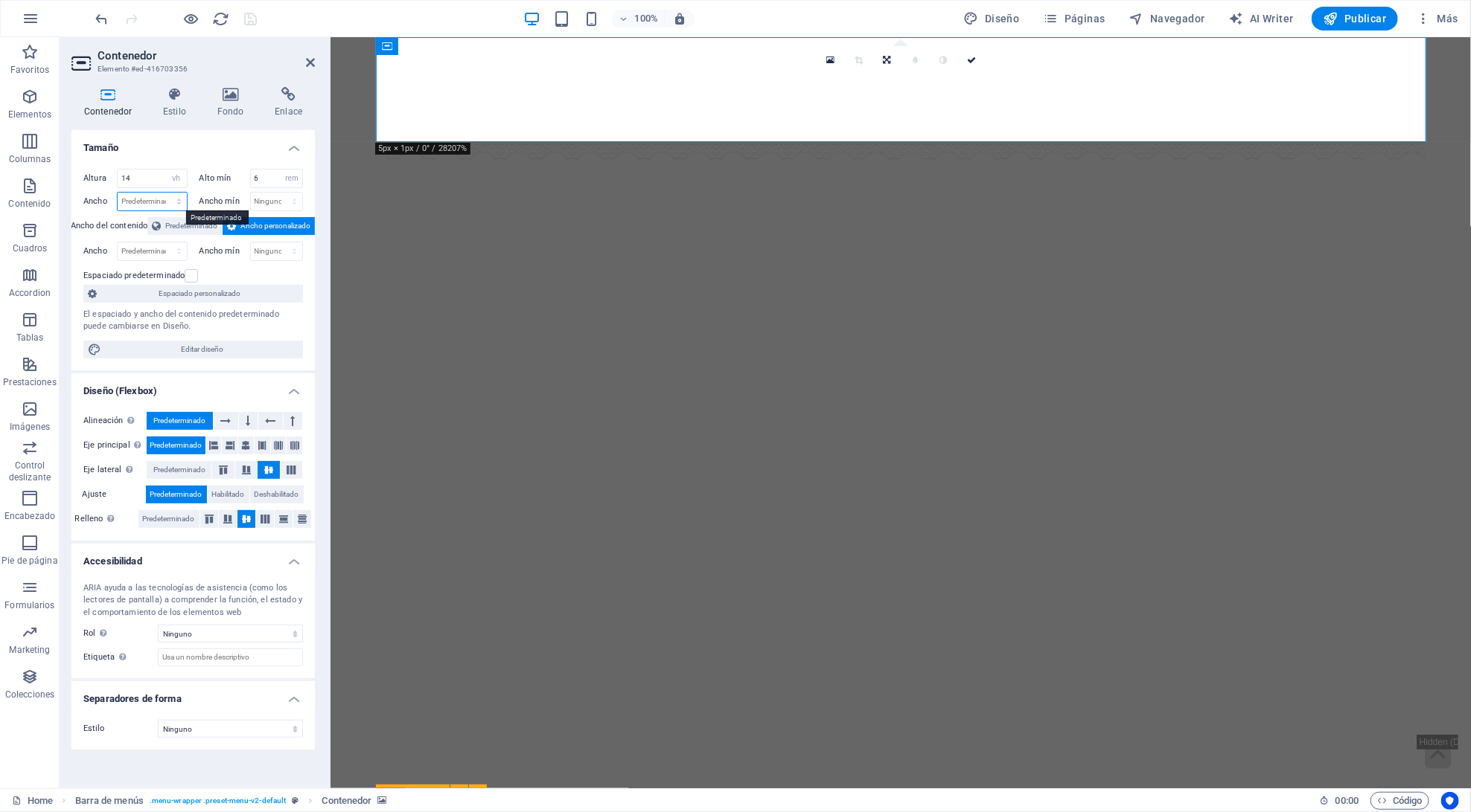
select select "%"
type input "100"
click at [263, 208] on select "Ninguno px rem % vh vw" at bounding box center [277, 202] width 52 height 18
select select "%"
type input "100"
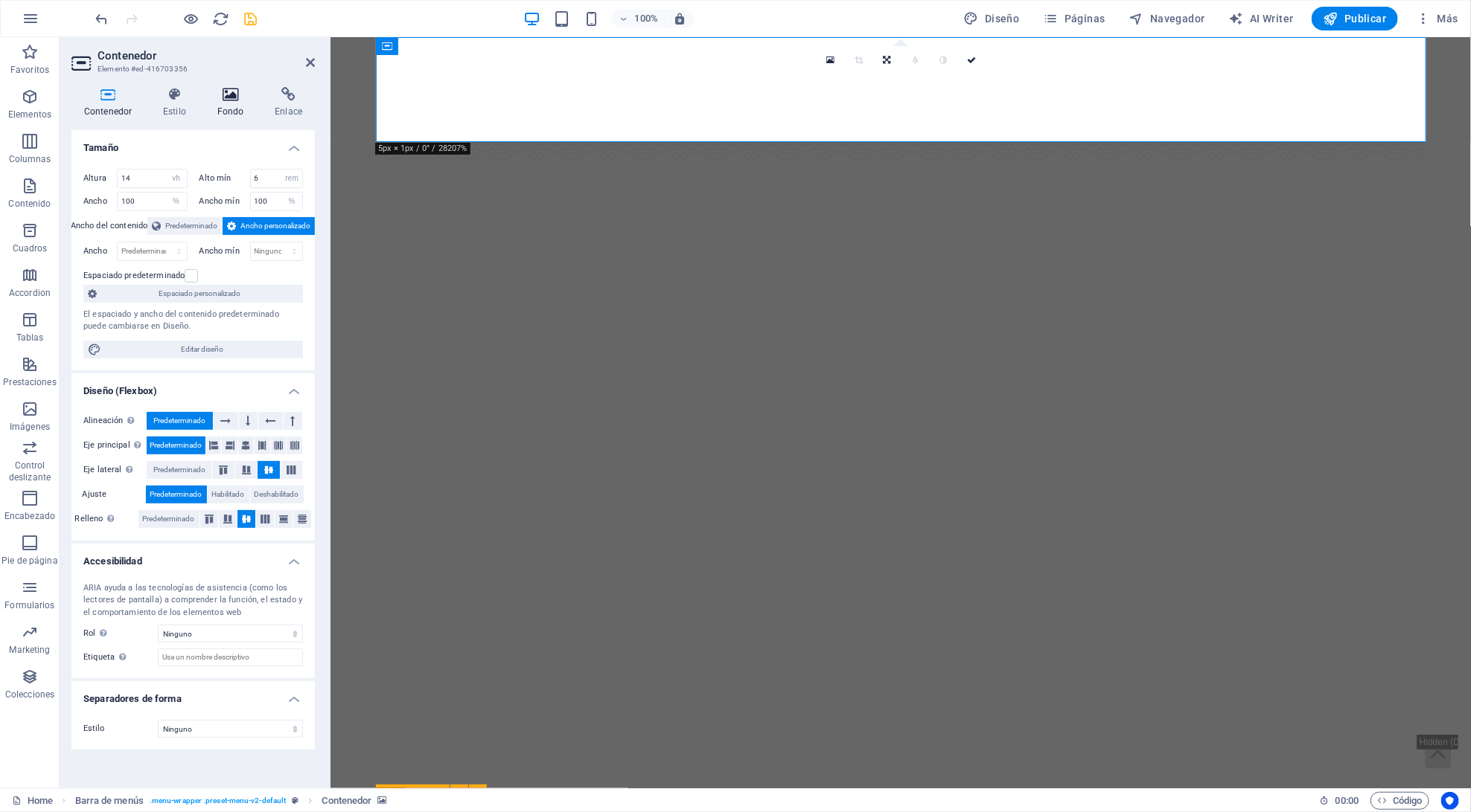
click at [212, 99] on icon at bounding box center [231, 94] width 52 height 14
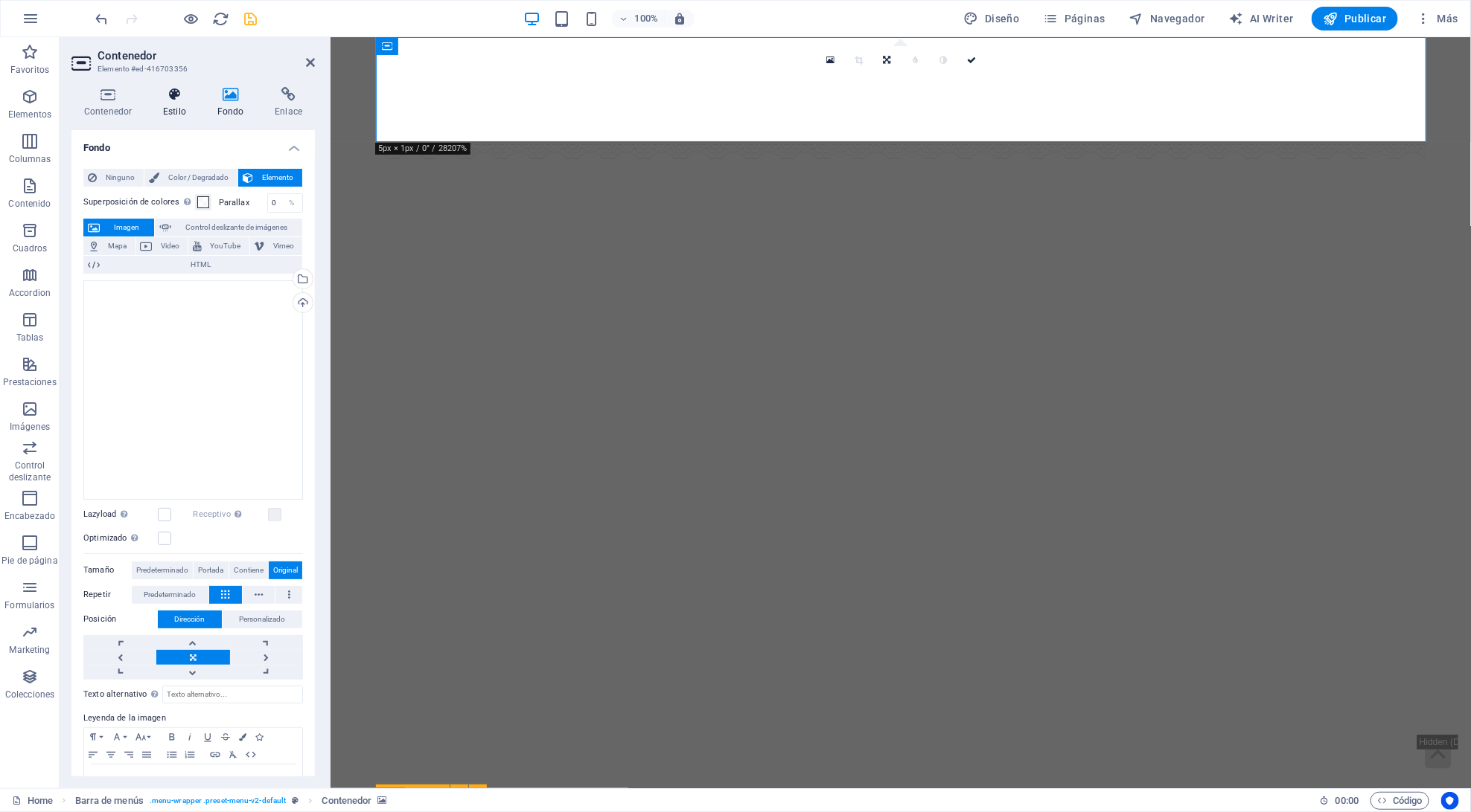
click at [185, 95] on icon at bounding box center [174, 94] width 48 height 14
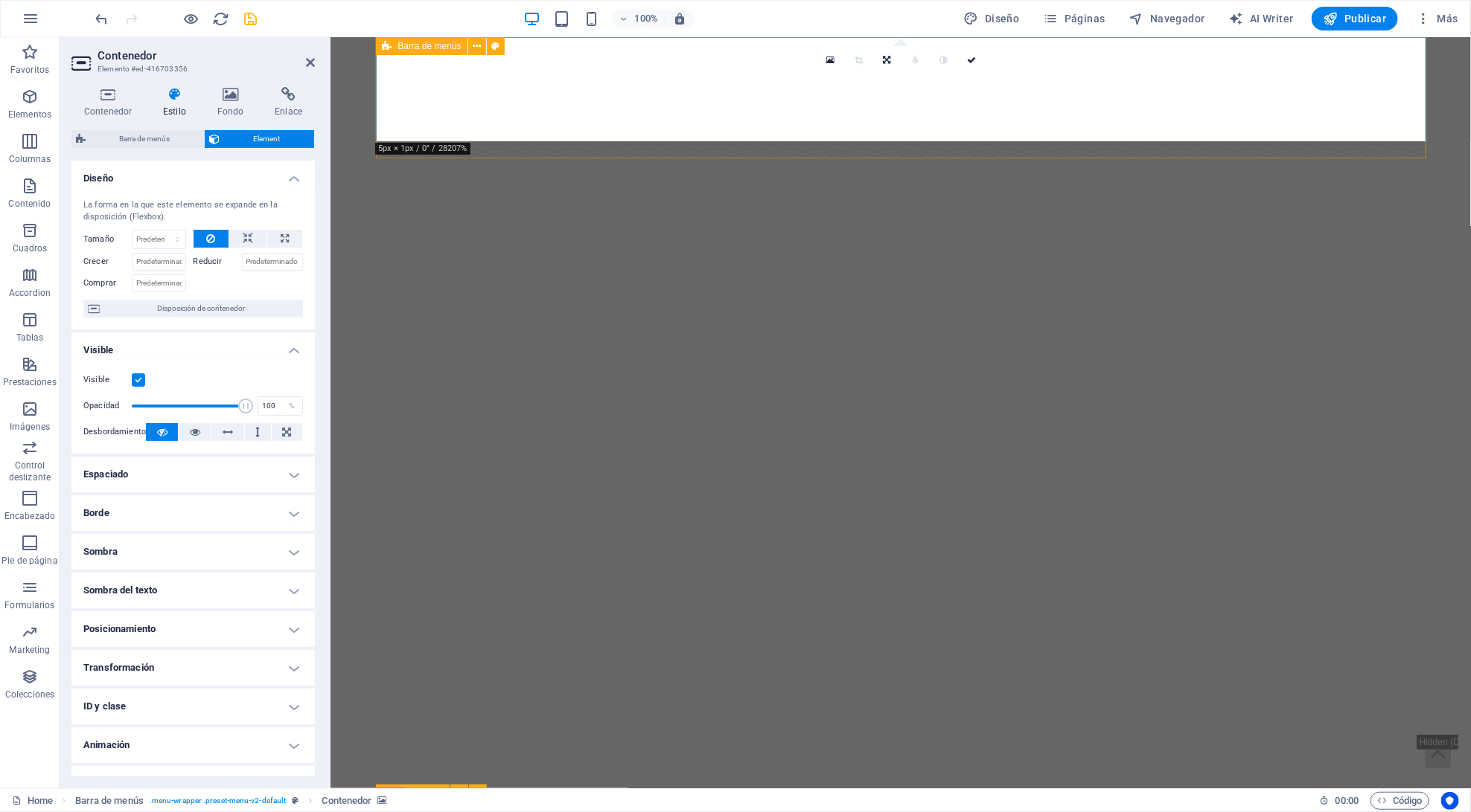
click at [388, 52] on icon at bounding box center [386, 46] width 10 height 18
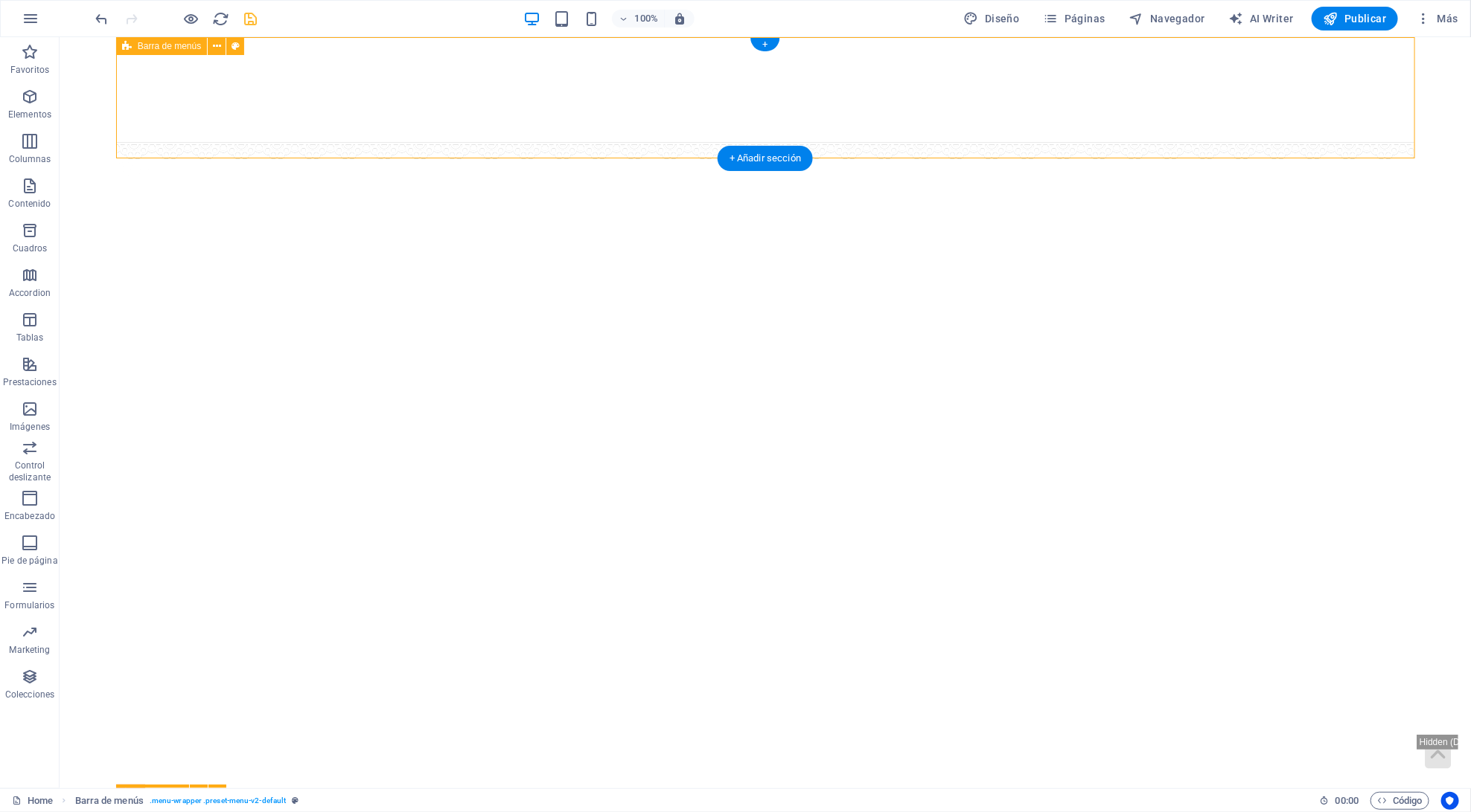
click at [138, 46] on span "Barra de menús" at bounding box center [169, 46] width 63 height 9
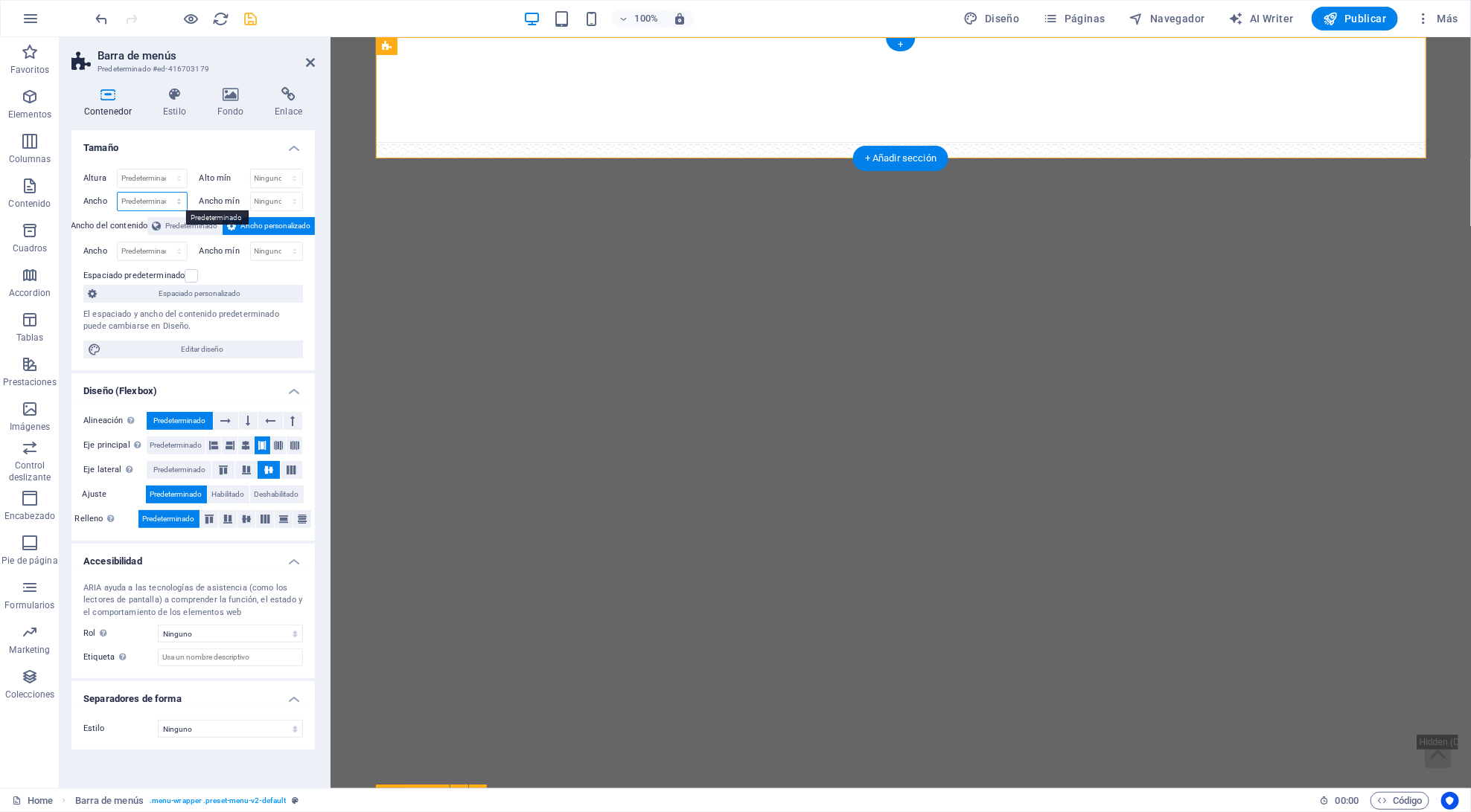
select select "rem"
type input "88.1457"
select select "%"
type input "100"
select select "rem"
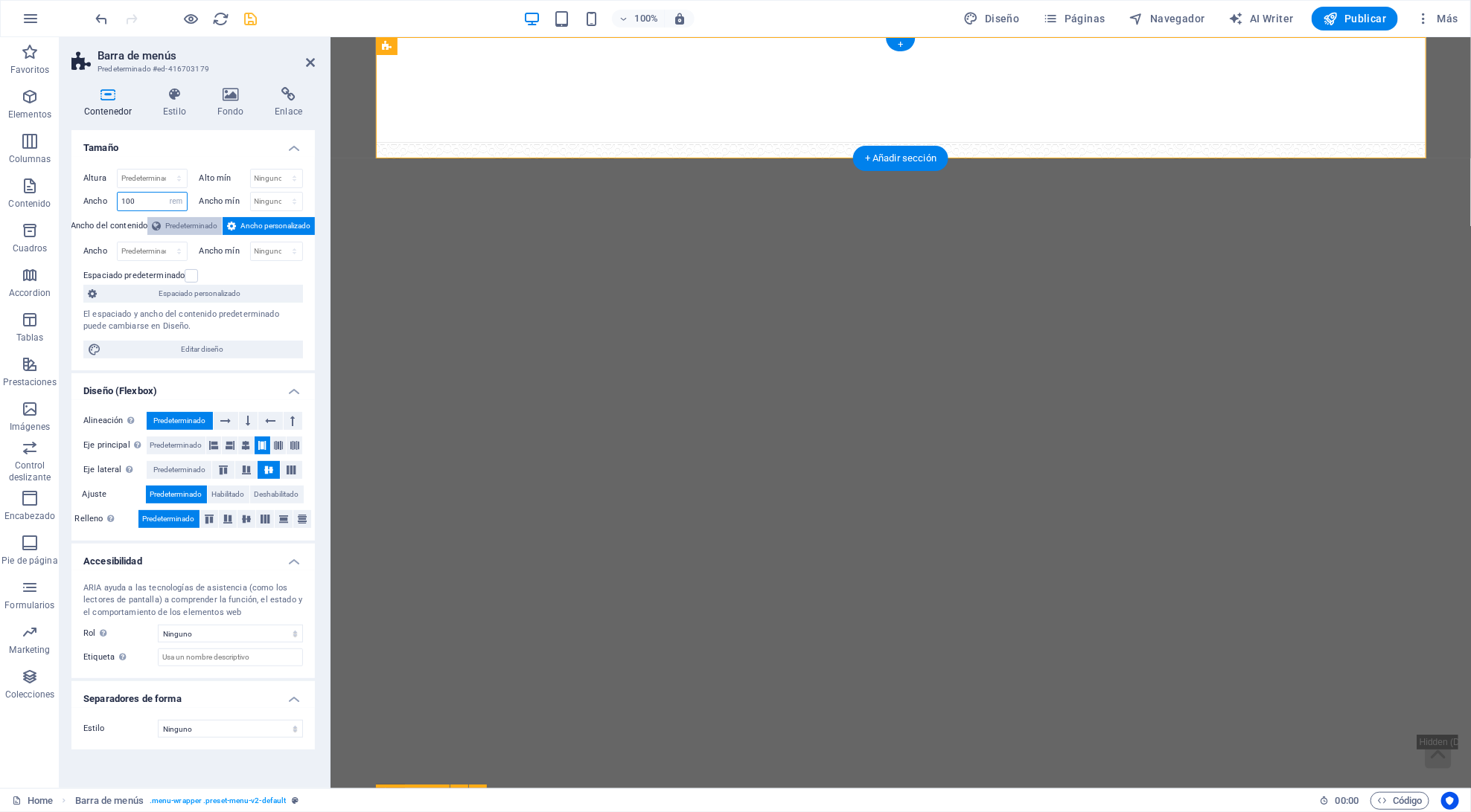
type input "100"
click at [262, 203] on select "Ninguno px rem % vh vw" at bounding box center [277, 202] width 52 height 18
select select "rem"
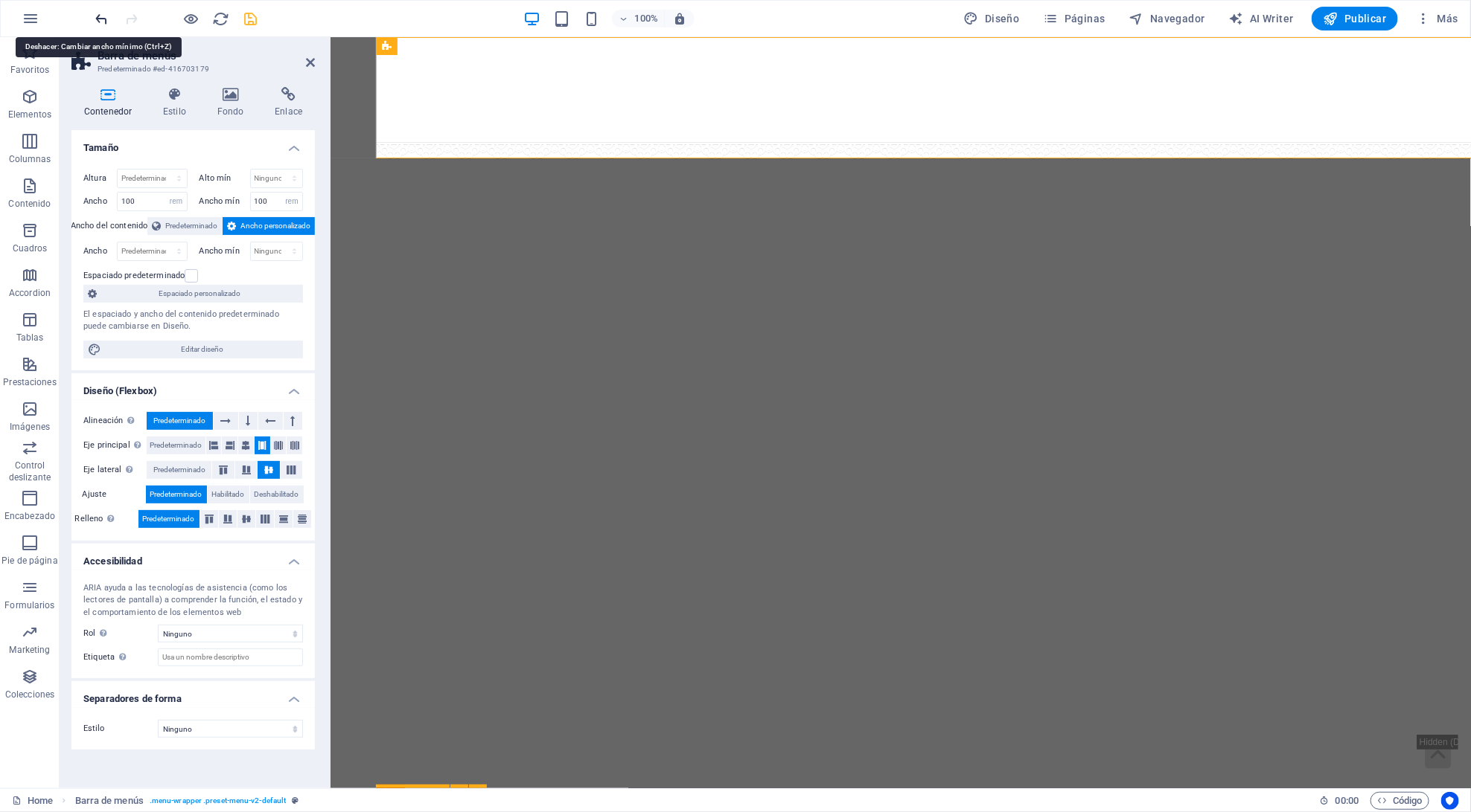
click at [103, 22] on icon "undo" at bounding box center [102, 19] width 17 height 17
type input "0"
click at [103, 22] on icon "undo" at bounding box center [102, 19] width 17 height 17
select select "DISABLED_OPTION_VALUE"
click at [103, 22] on icon "undo" at bounding box center [102, 19] width 17 height 17
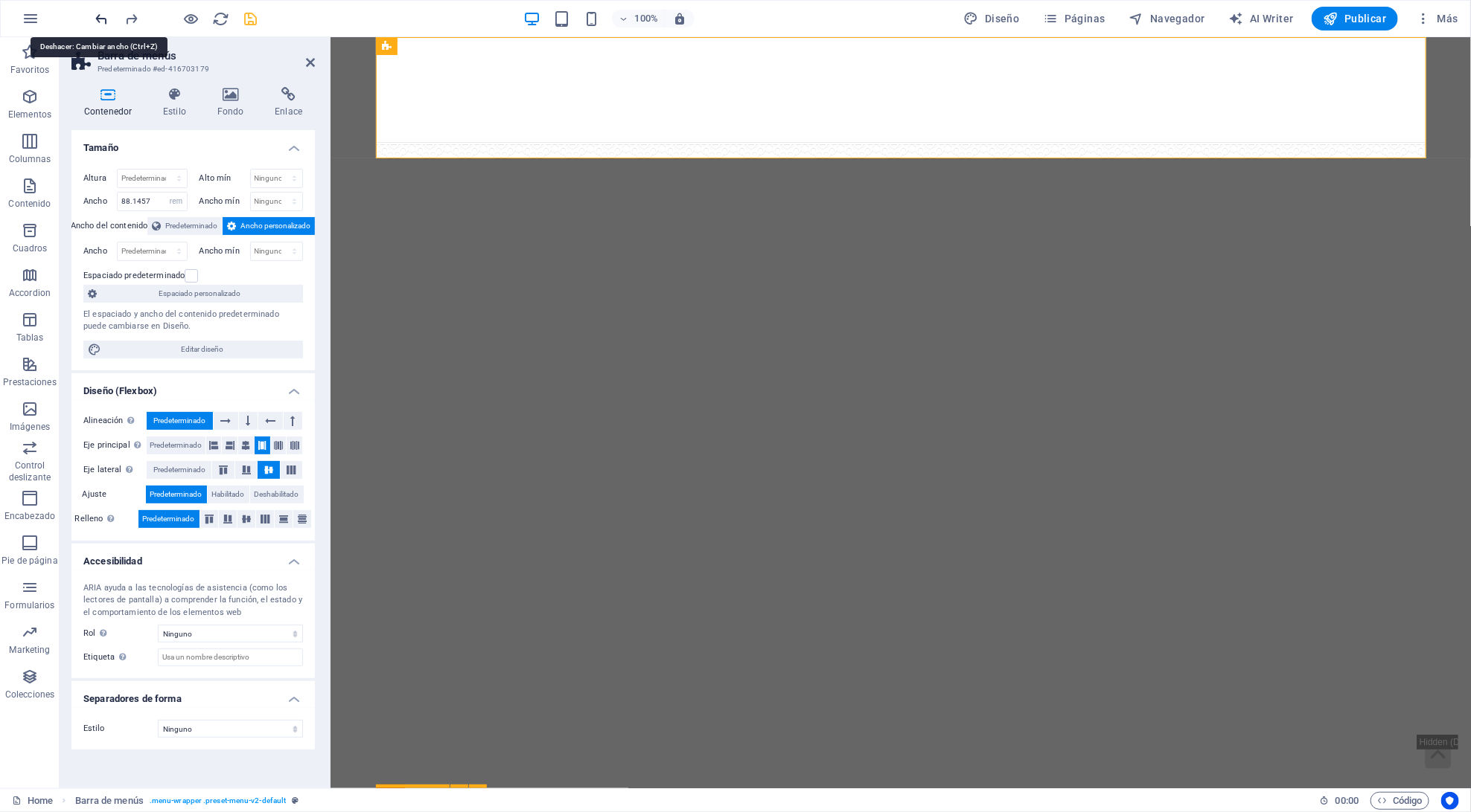
click at [103, 22] on icon "undo" at bounding box center [102, 19] width 17 height 17
type input "100"
select select "%"
click at [103, 22] on icon "undo" at bounding box center [102, 19] width 17 height 17
type input "88.1457"
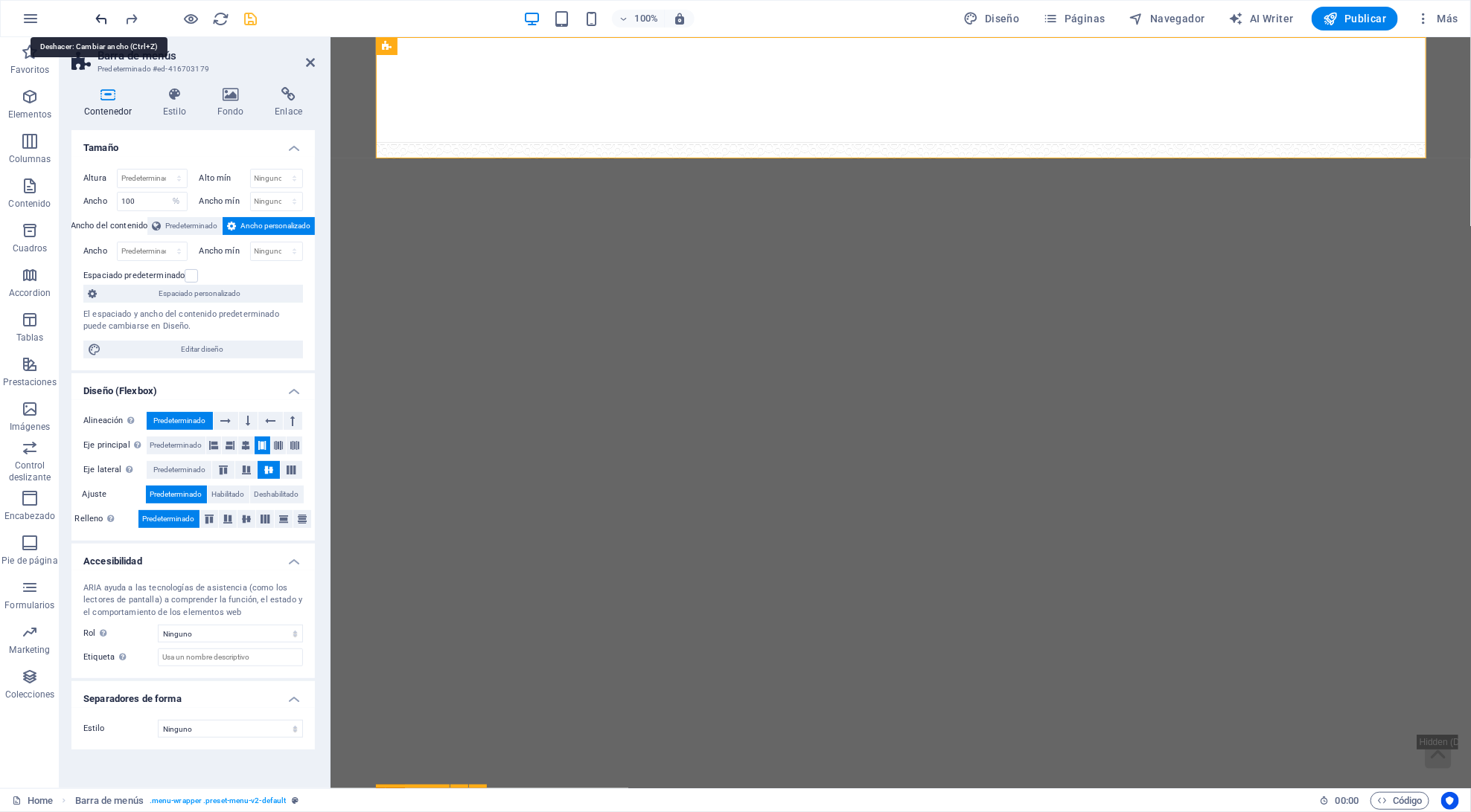
select select "rem"
click at [103, 22] on icon "undo" at bounding box center [102, 19] width 17 height 17
select select "DISABLED_OPTION_VALUE"
click at [103, 23] on icon "undo" at bounding box center [102, 19] width 17 height 17
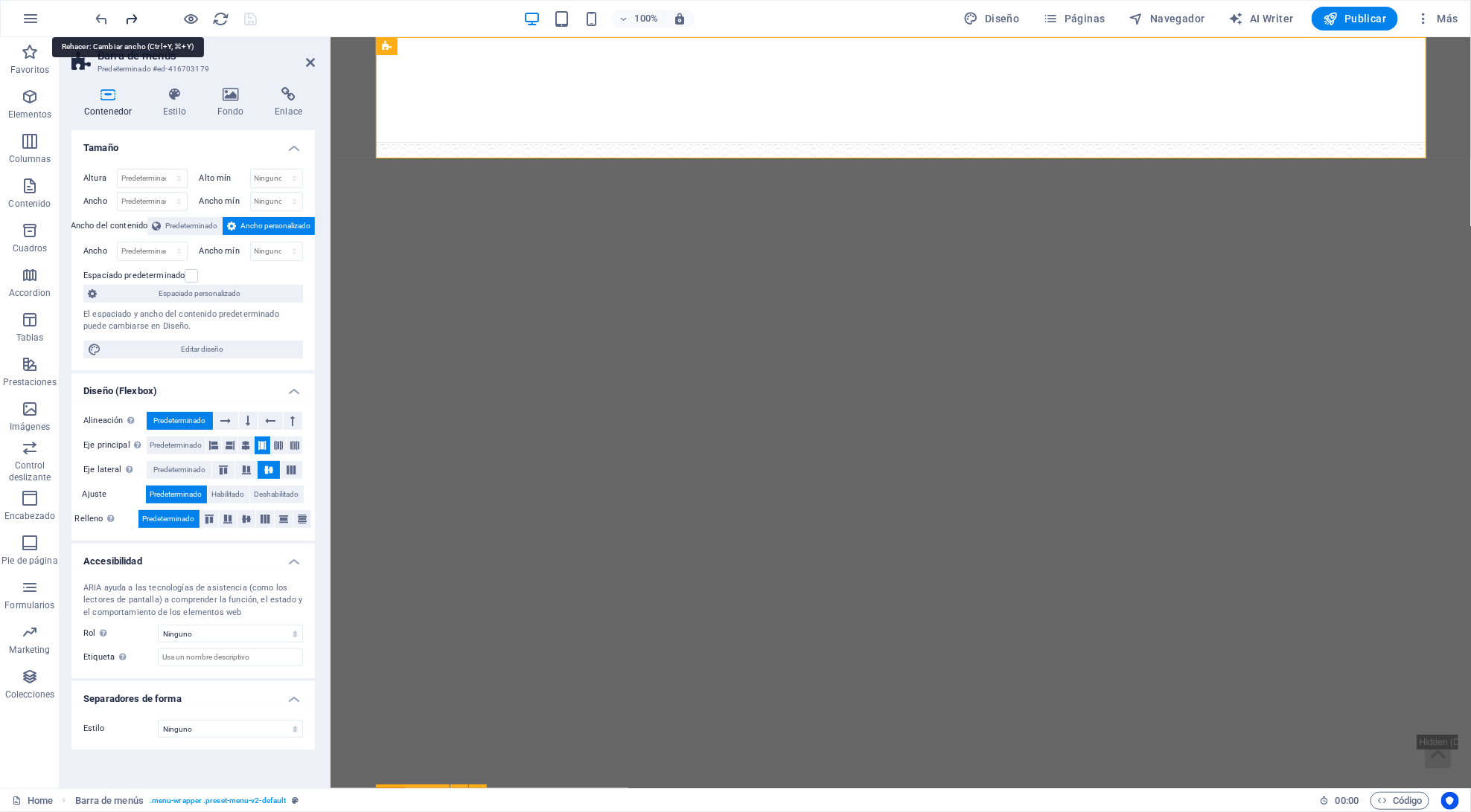
click at [135, 18] on icon "redo" at bounding box center [132, 19] width 17 height 17
click at [107, 17] on icon "undo" at bounding box center [102, 19] width 17 height 17
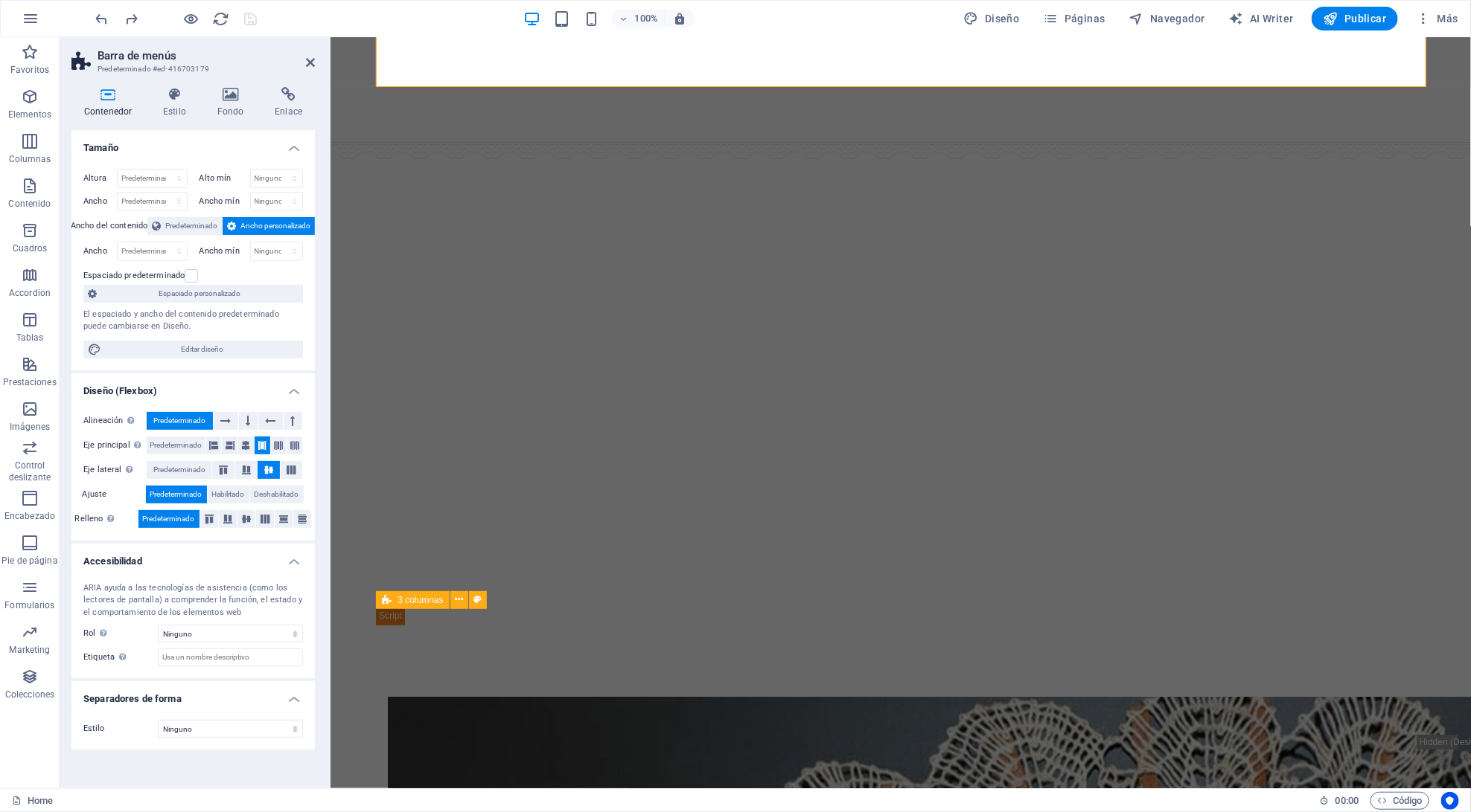
scroll to position [74, 0]
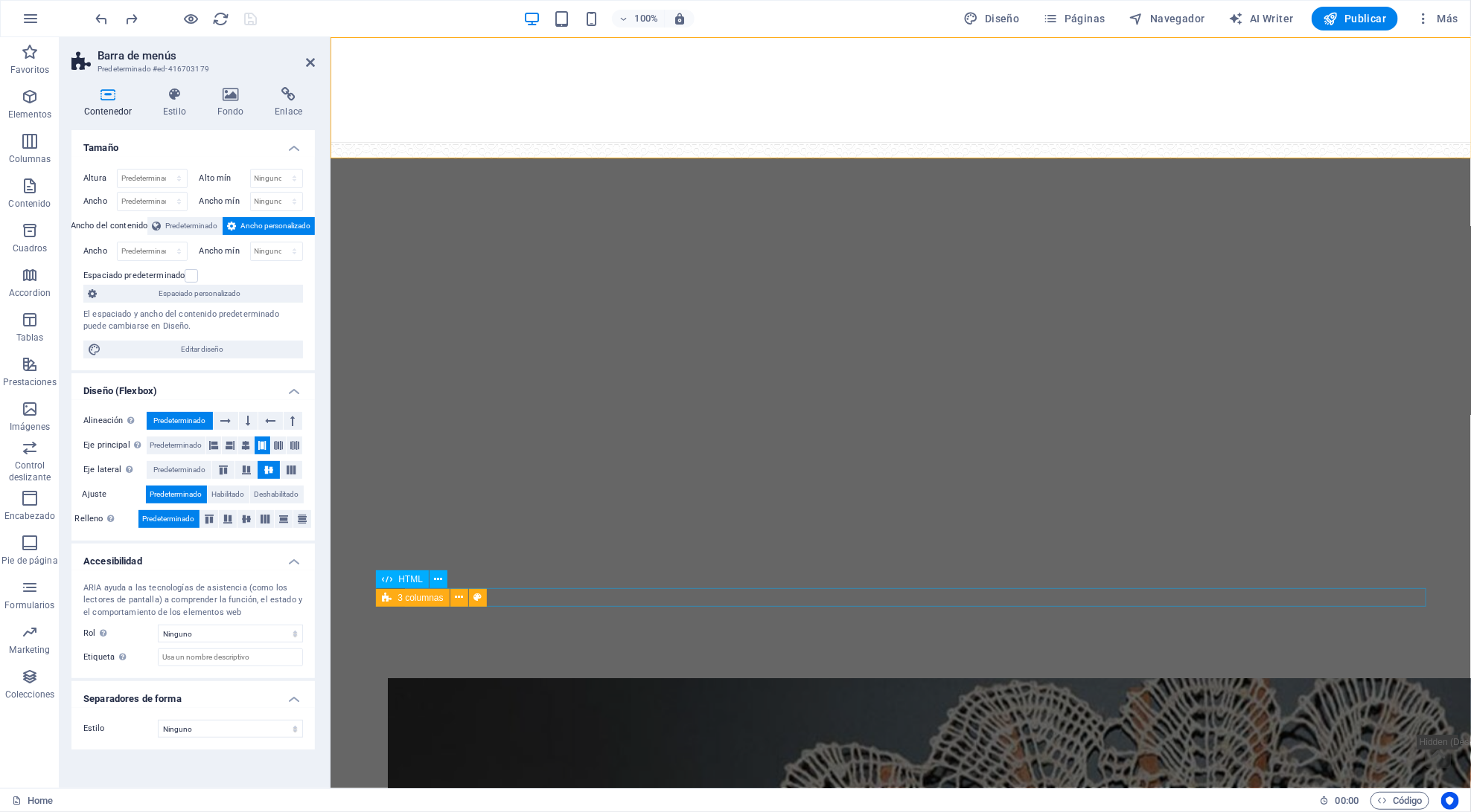
click at [536, 600] on div "✕ Tu navegador no soporta la reproducción de vídeo." at bounding box center [899, 597] width 1049 height 19
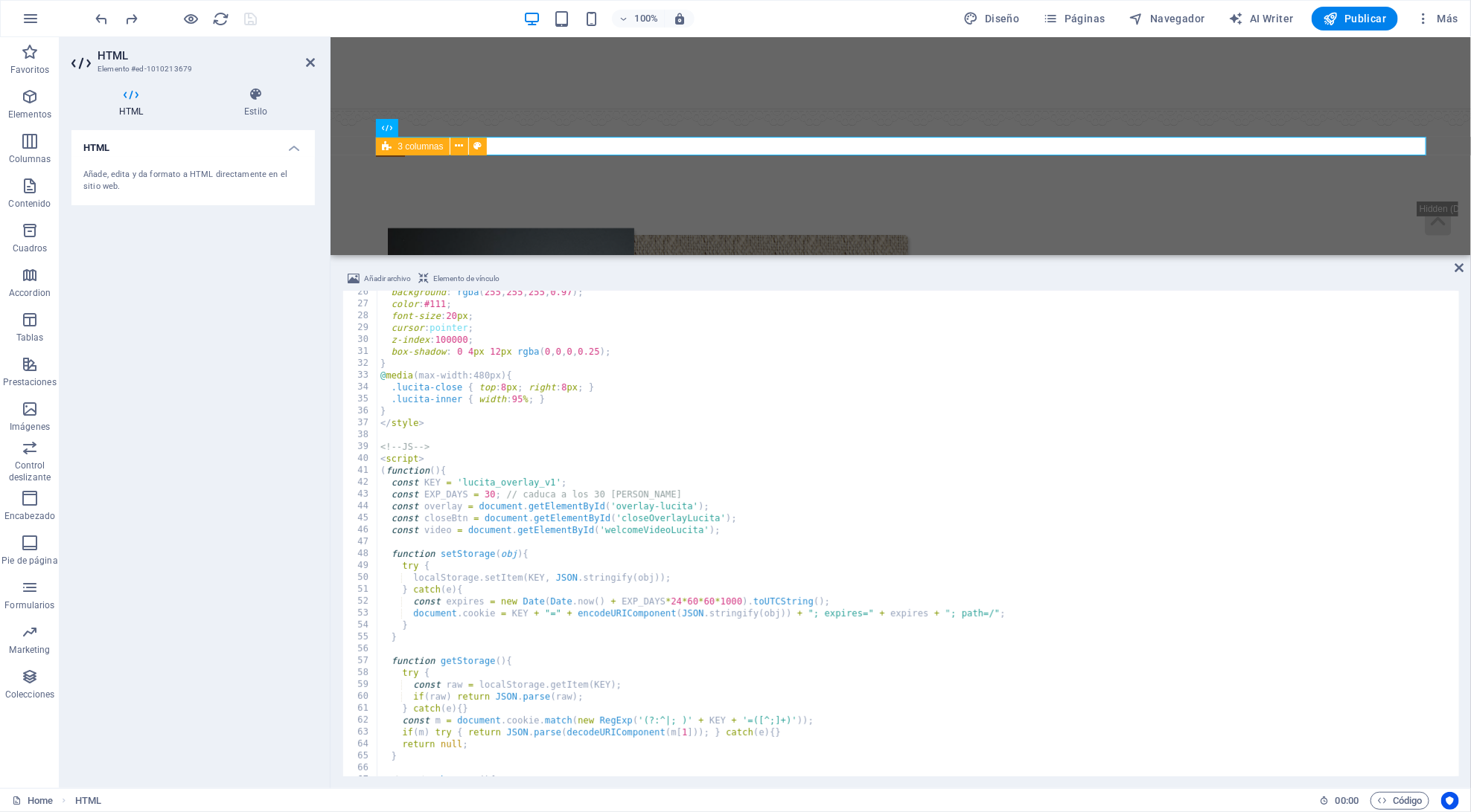
scroll to position [0, 0]
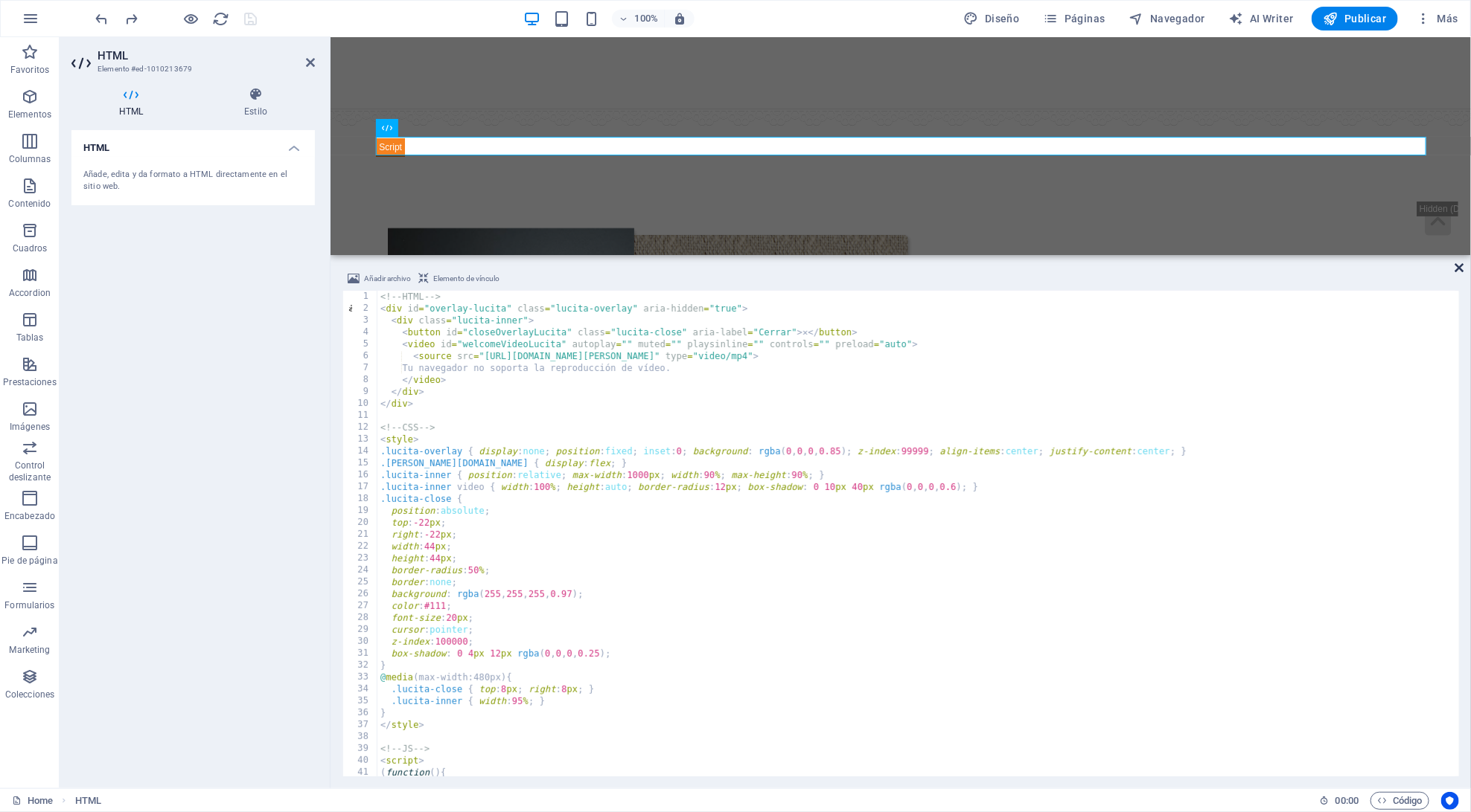
click at [1460, 269] on icon at bounding box center [1459, 268] width 9 height 12
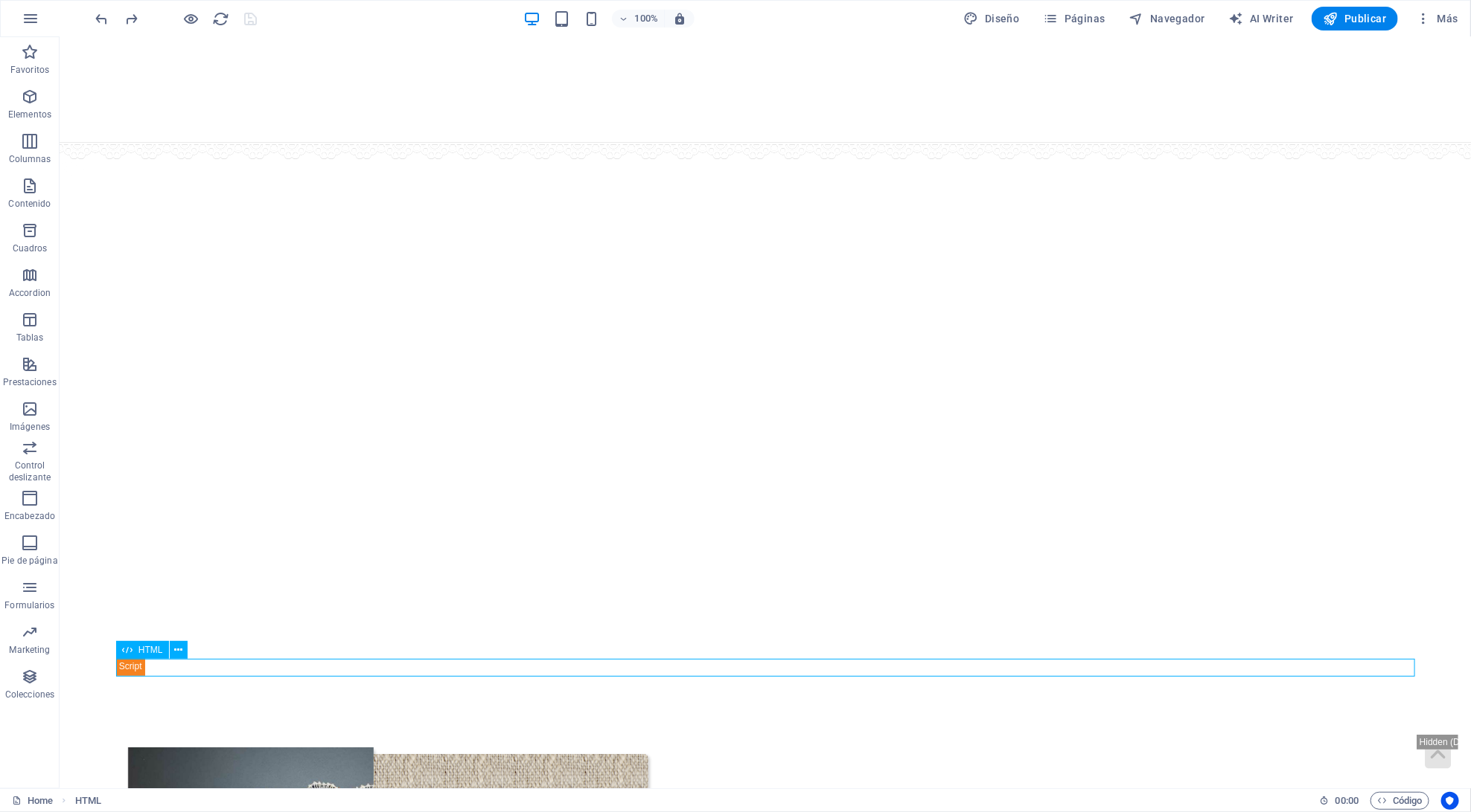
scroll to position [2, 0]
click at [85, 89] on figure at bounding box center [764, 89] width 1411 height 106
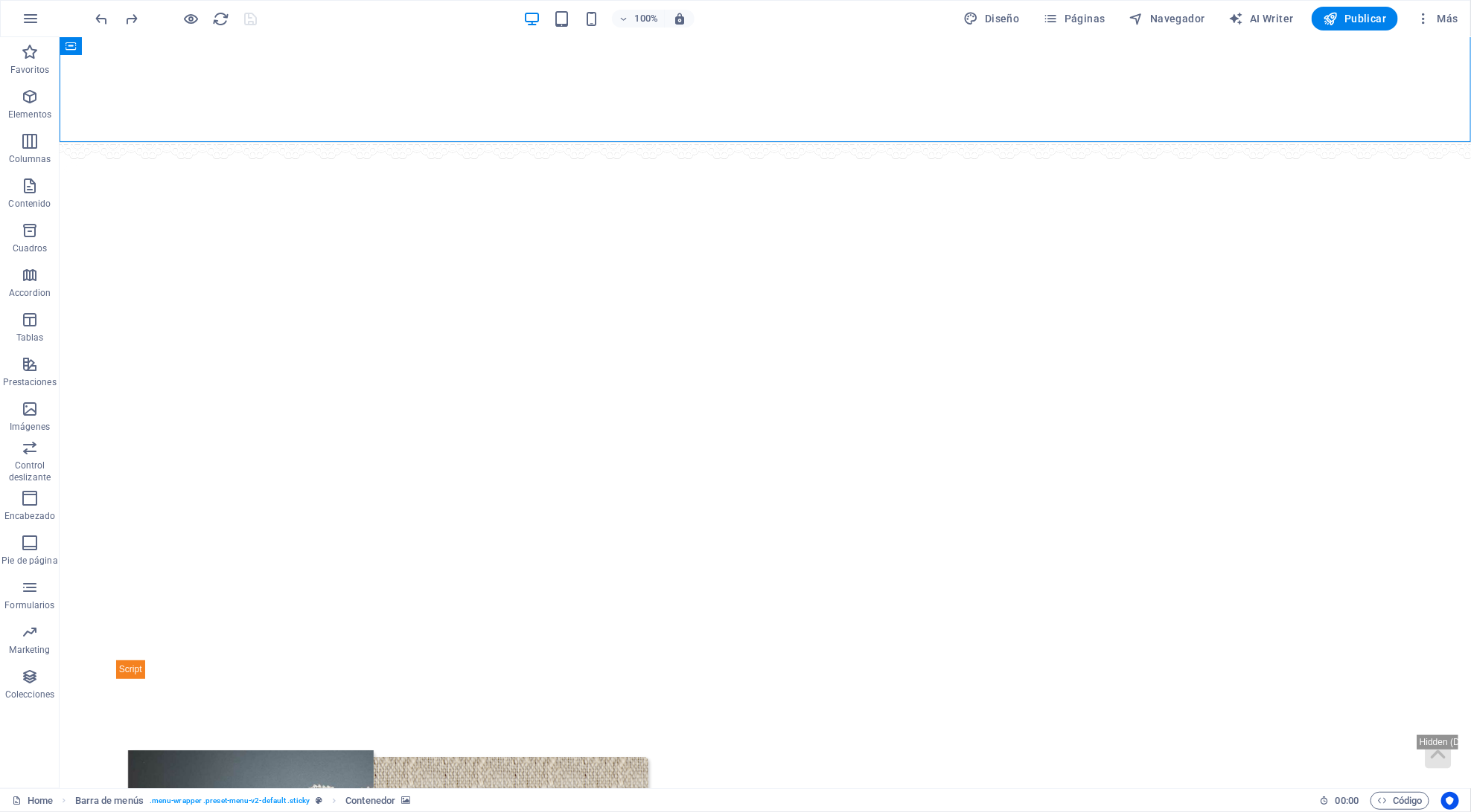
click at [85, 87] on figure at bounding box center [764, 89] width 1411 height 106
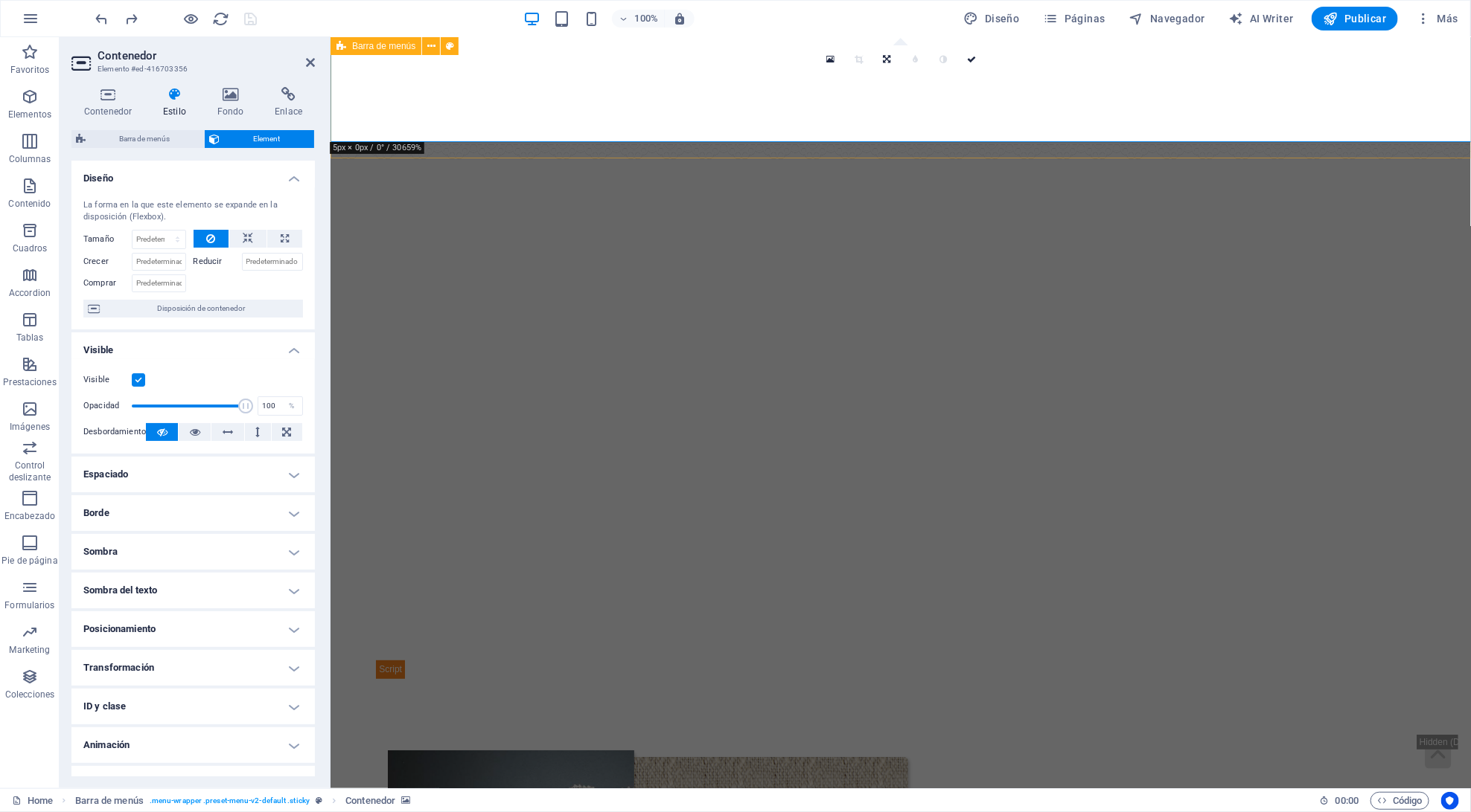
click at [347, 42] on div "Barra de menús" at bounding box center [375, 46] width 90 height 18
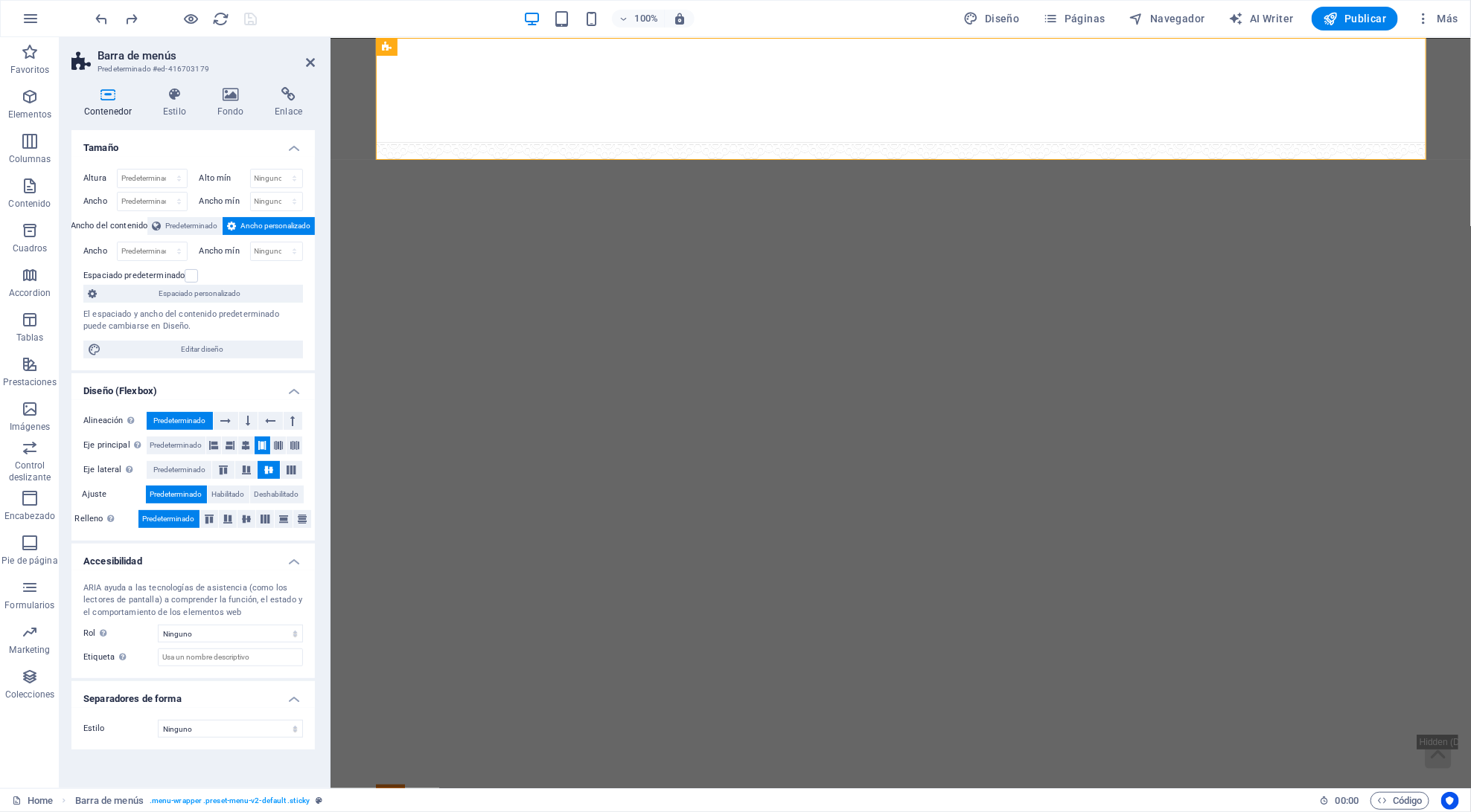
scroll to position [0, 0]
select select "px"
select select "vh"
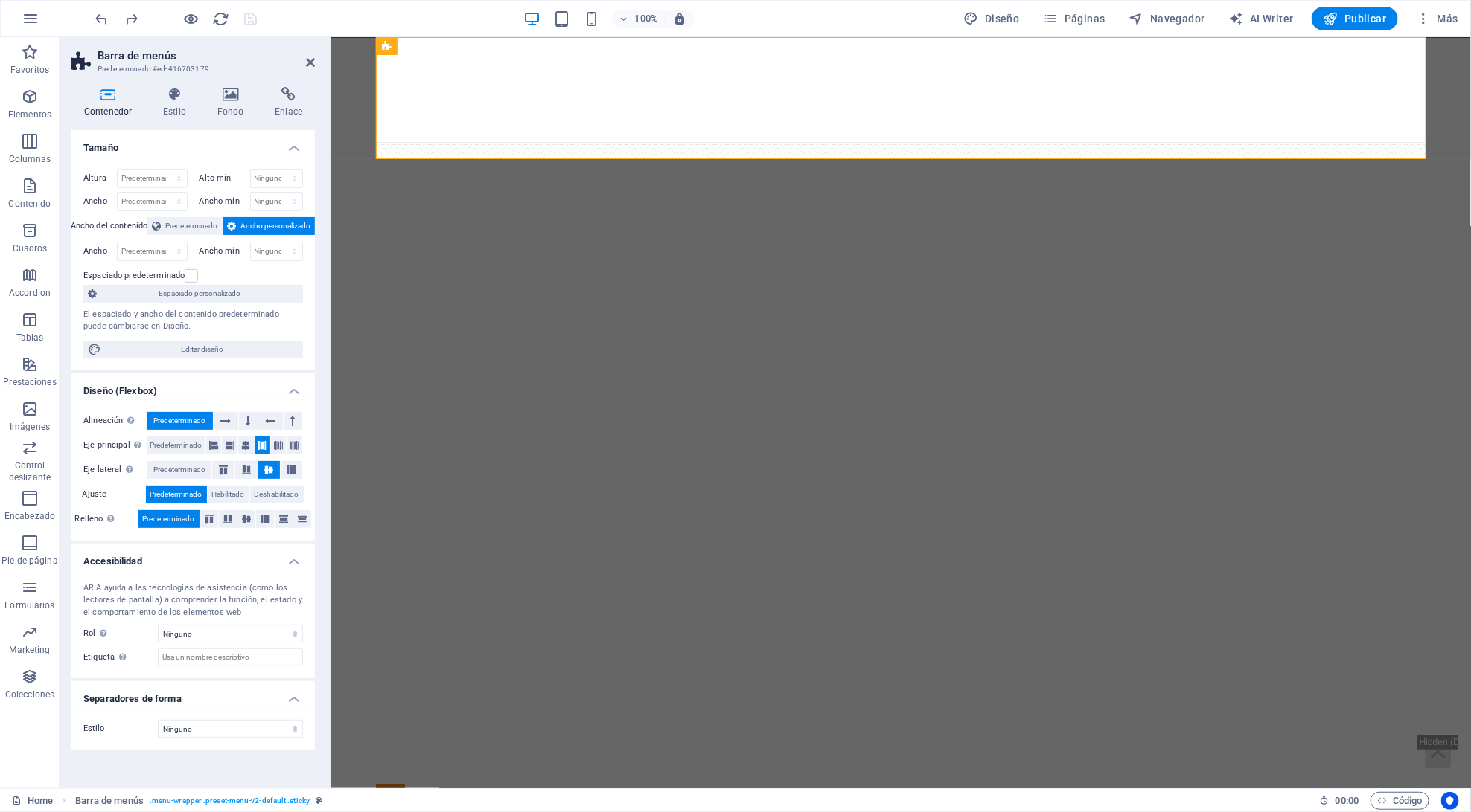
select select "px"
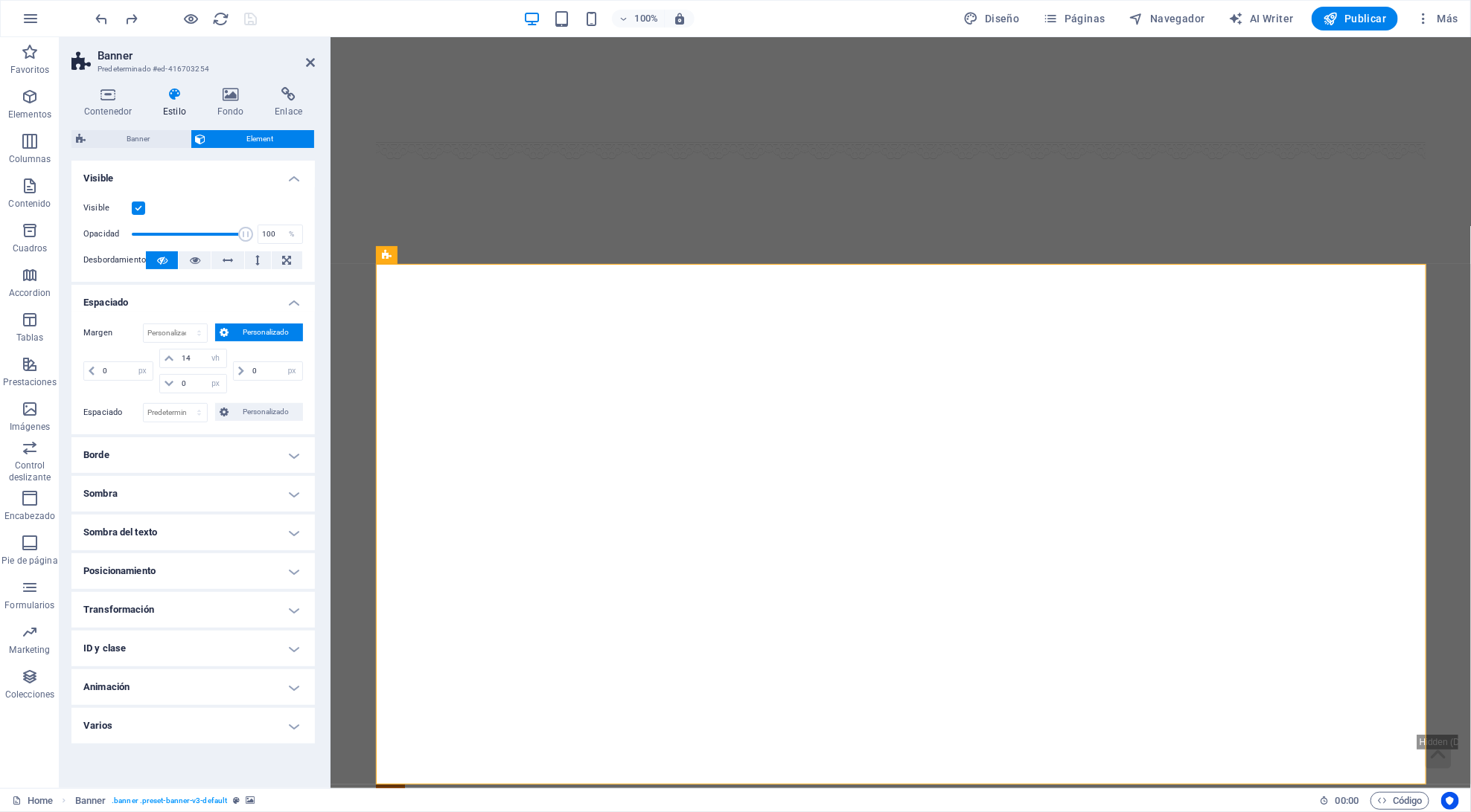
click at [409, 68] on figure at bounding box center [899, 89] width 1049 height 106
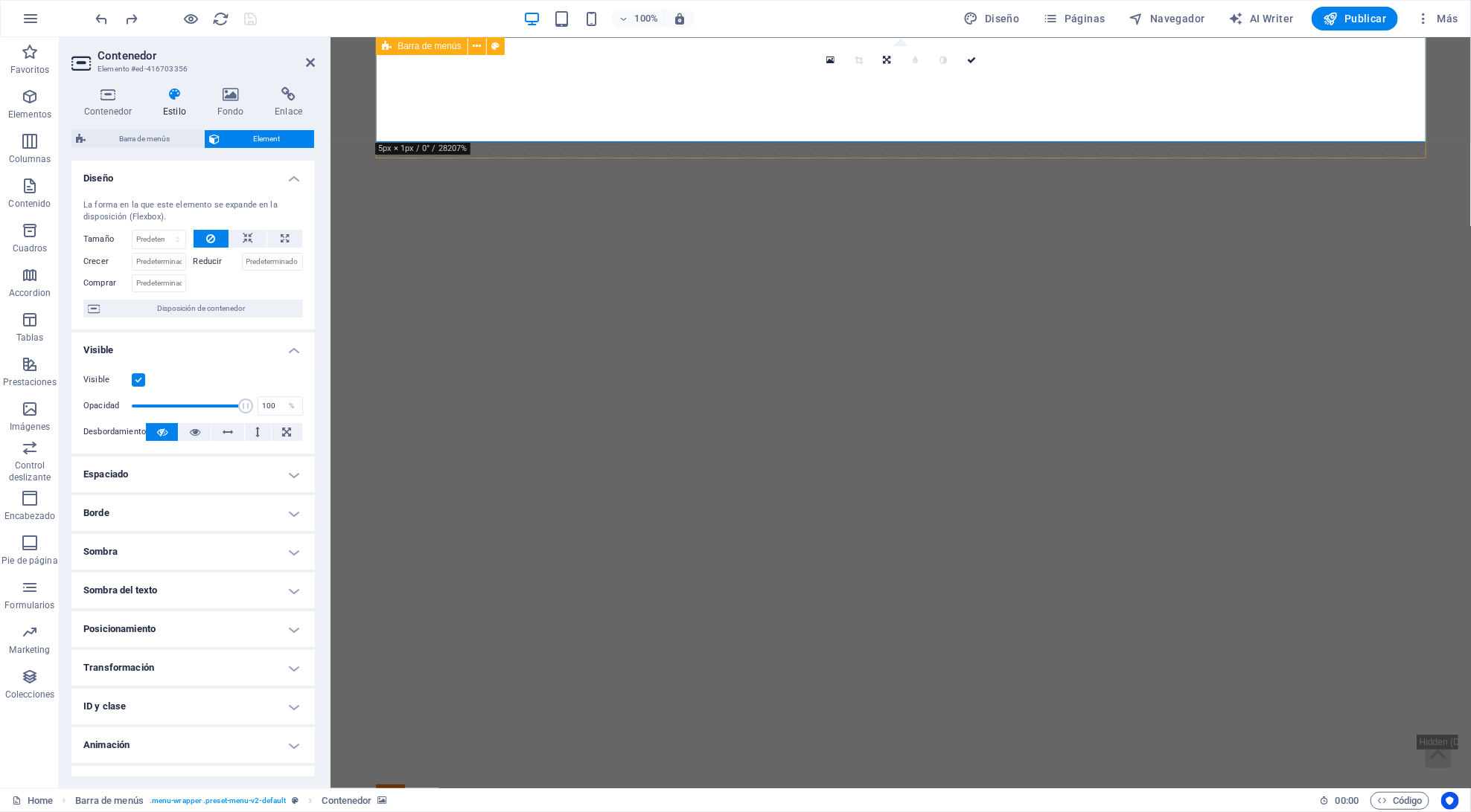
click at [391, 47] on icon at bounding box center [386, 46] width 10 height 18
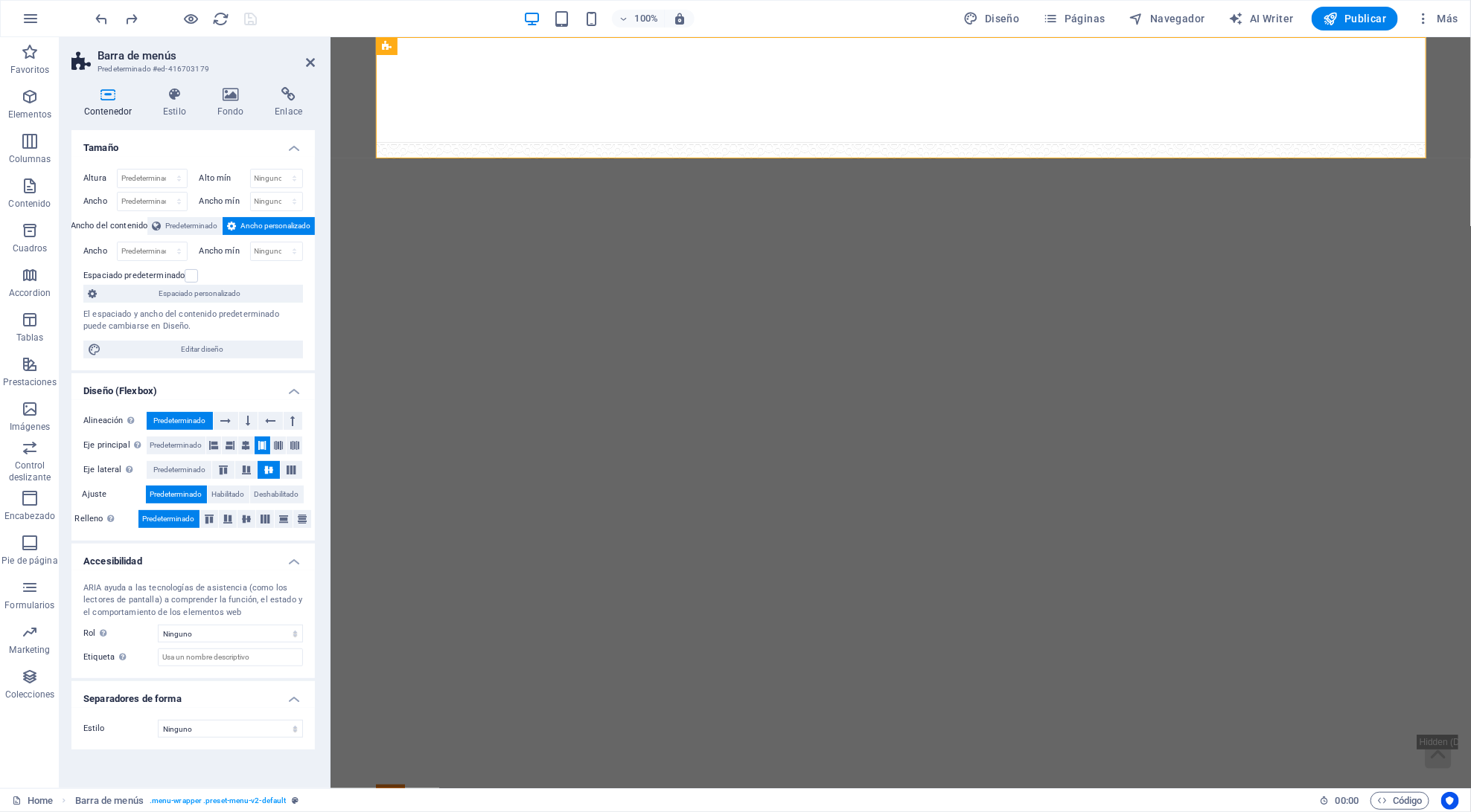
click at [409, 340] on div at bounding box center [899, 524] width 1049 height 521
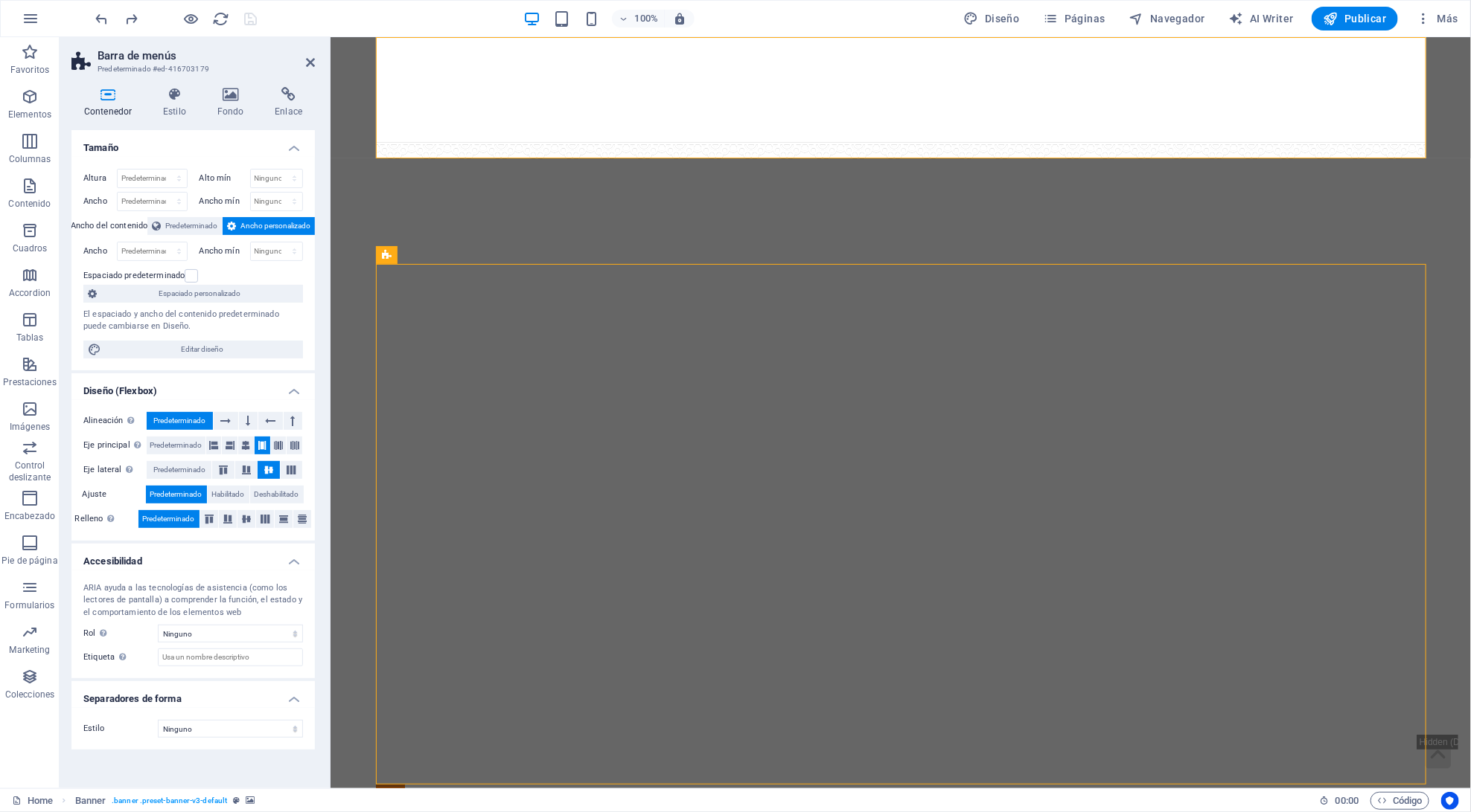
select select "px"
select select "vh"
select select "px"
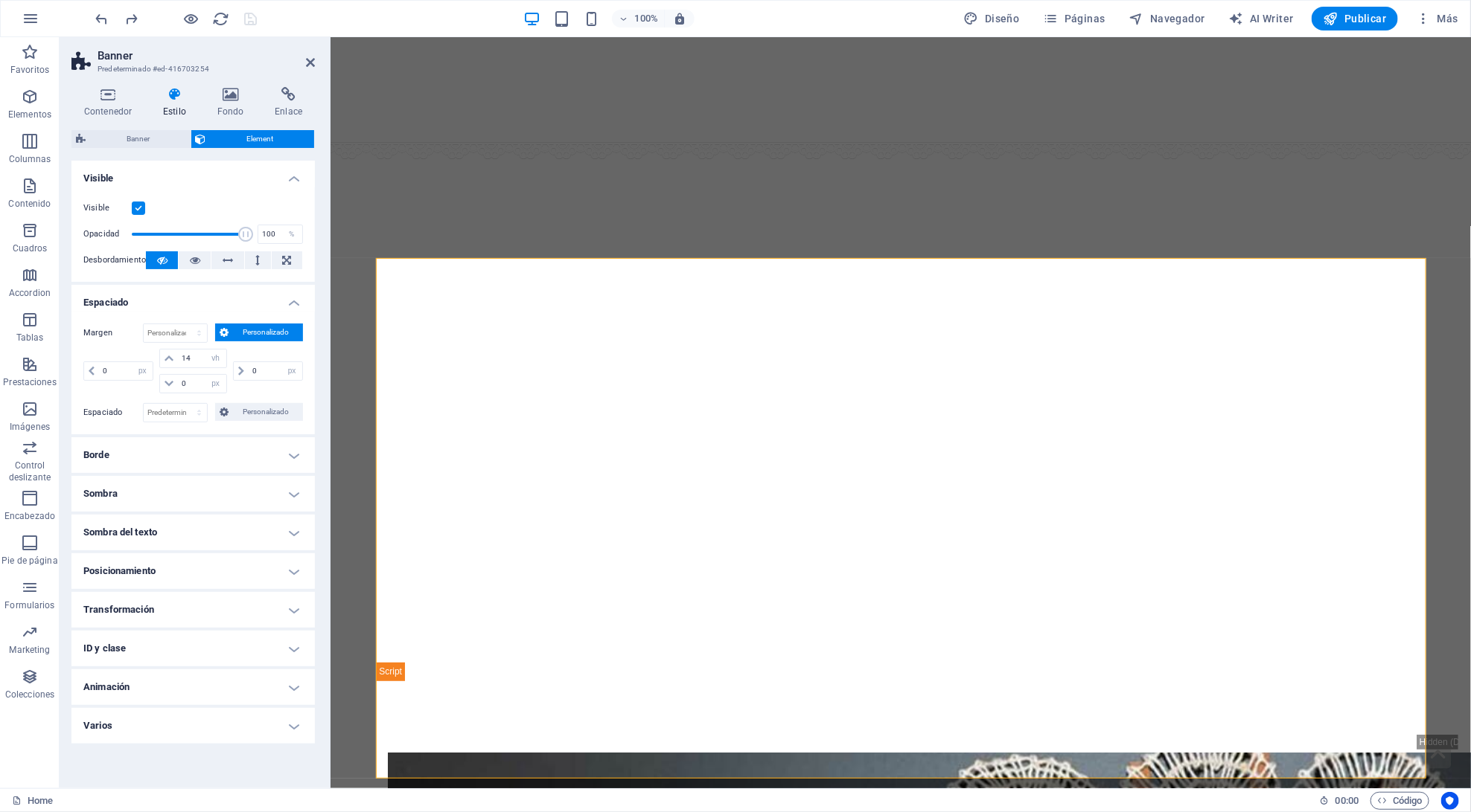
scroll to position [9, 0]
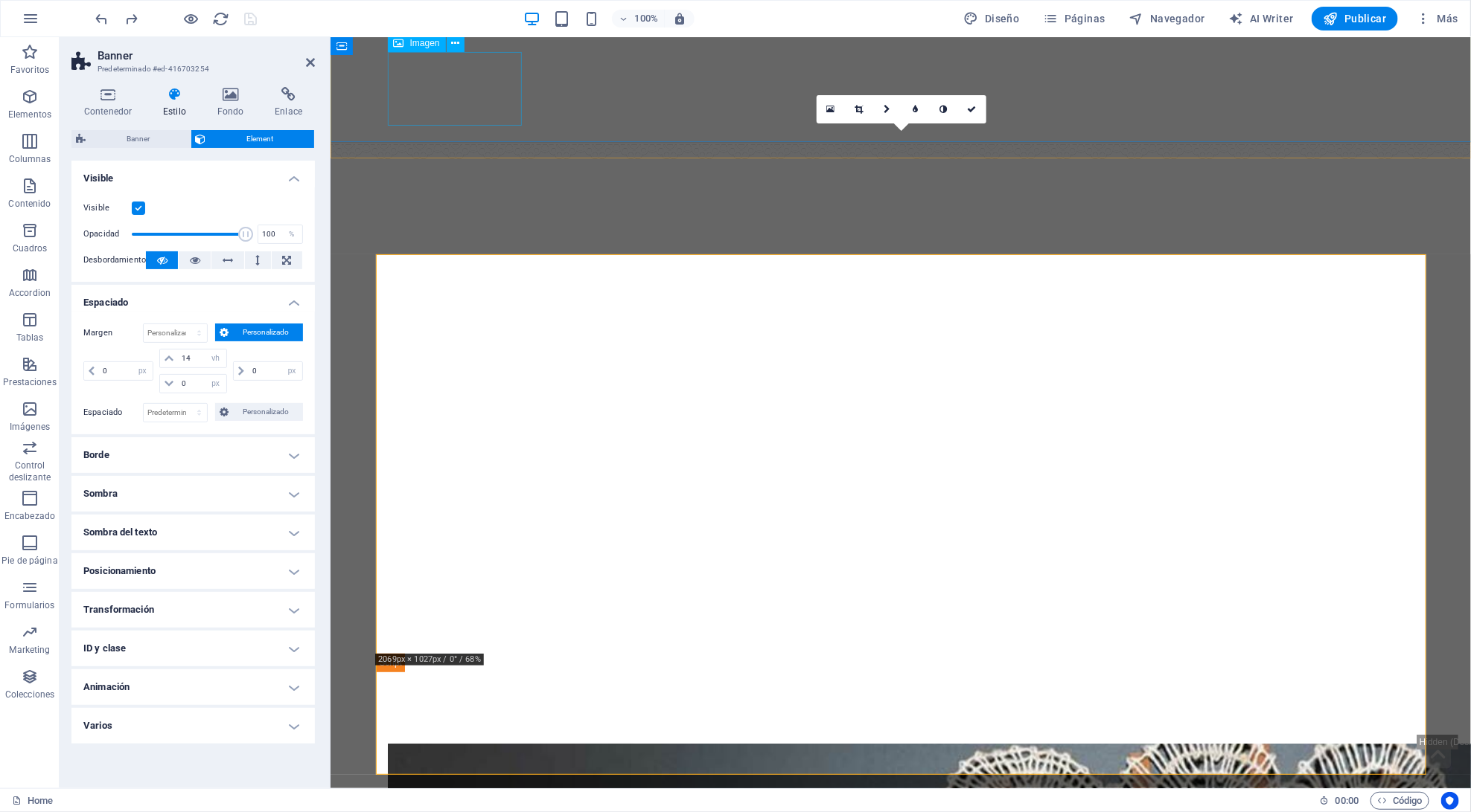
click at [394, 149] on figure at bounding box center [900, 185] width 1026 height 73
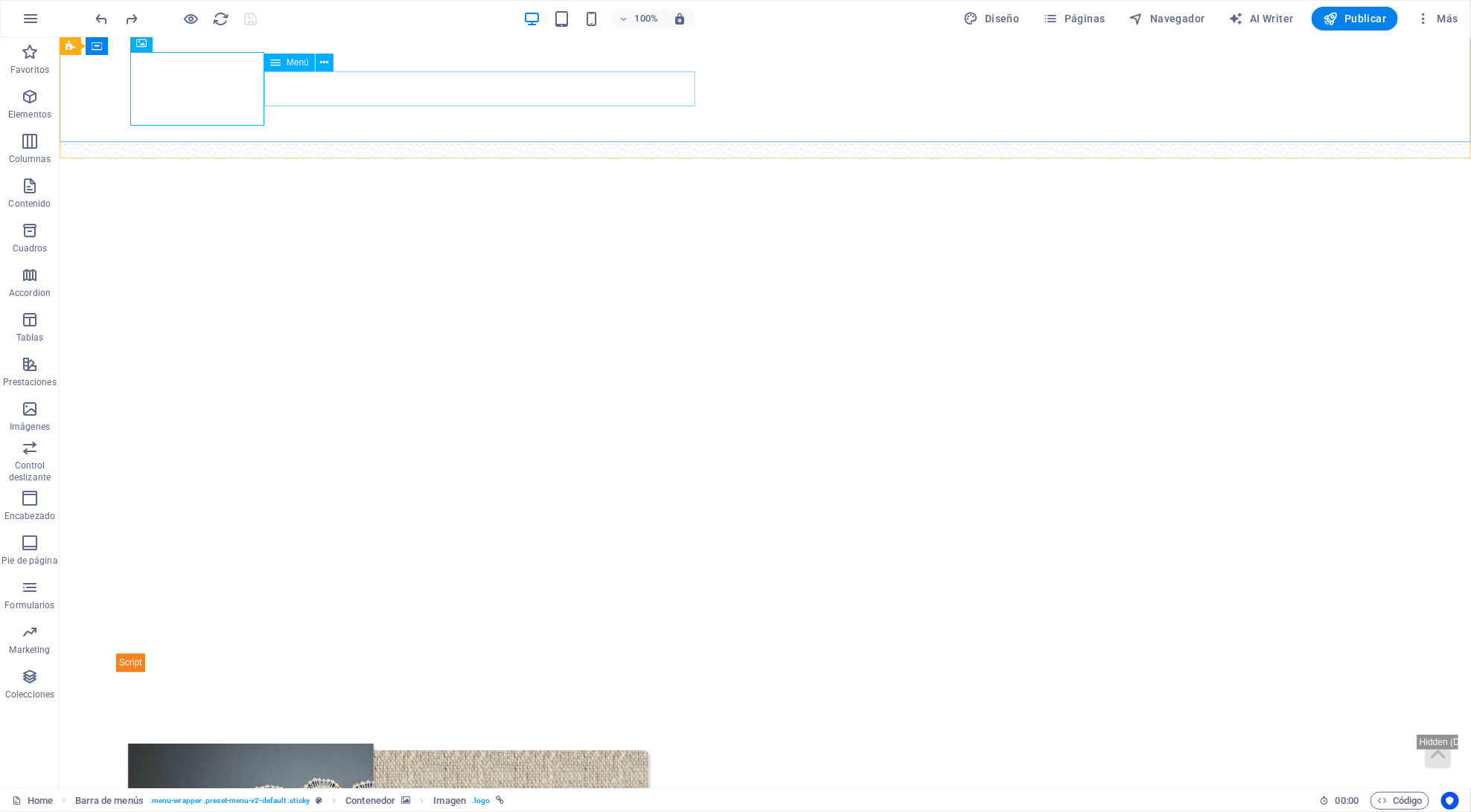
click at [357, 223] on nav "Colección Artesanía Pedidos Noticias" at bounding box center [764, 241] width 1269 height 35
select select "1"
select select
select select "2"
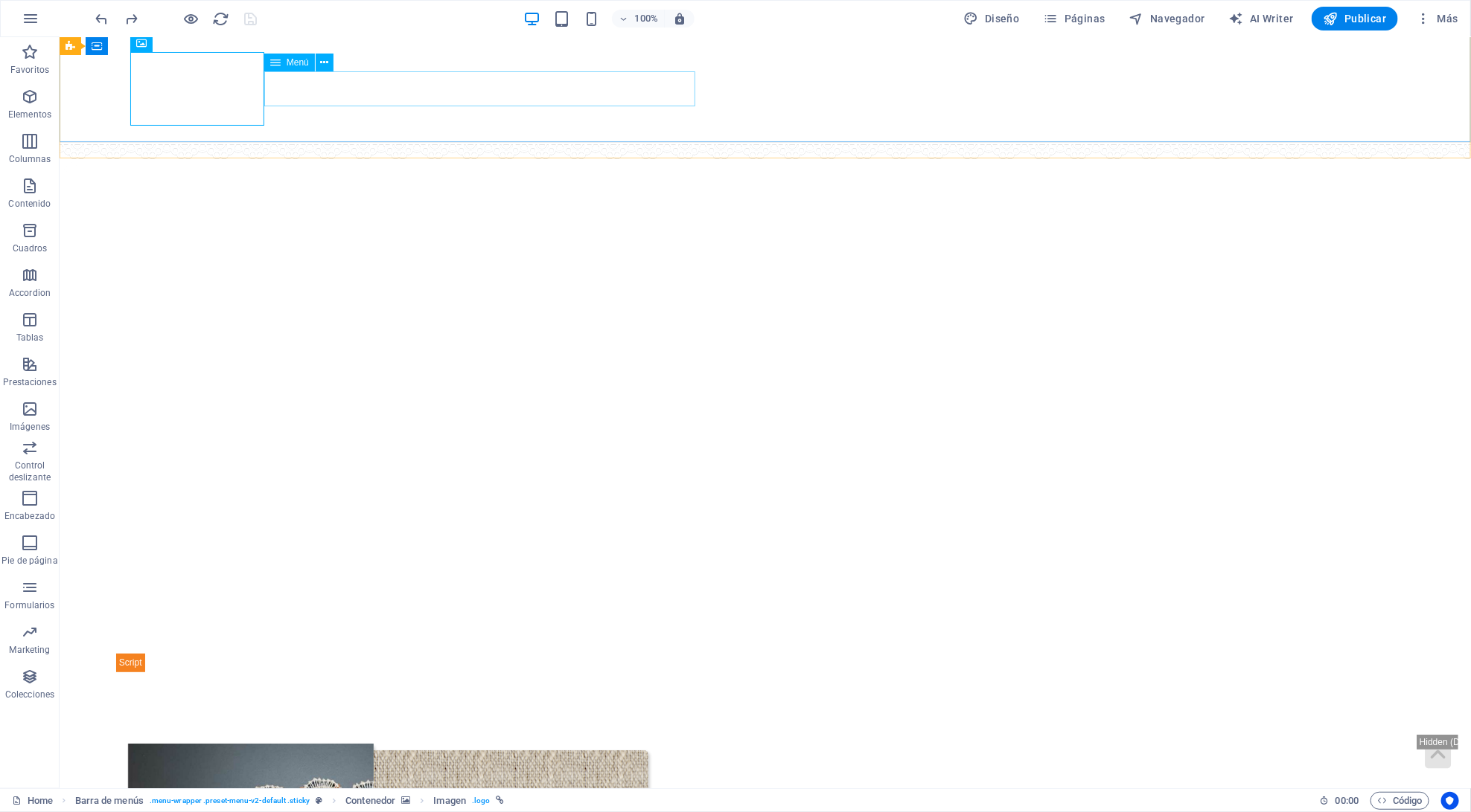
select select
select select "3"
select select
select select "4"
select select
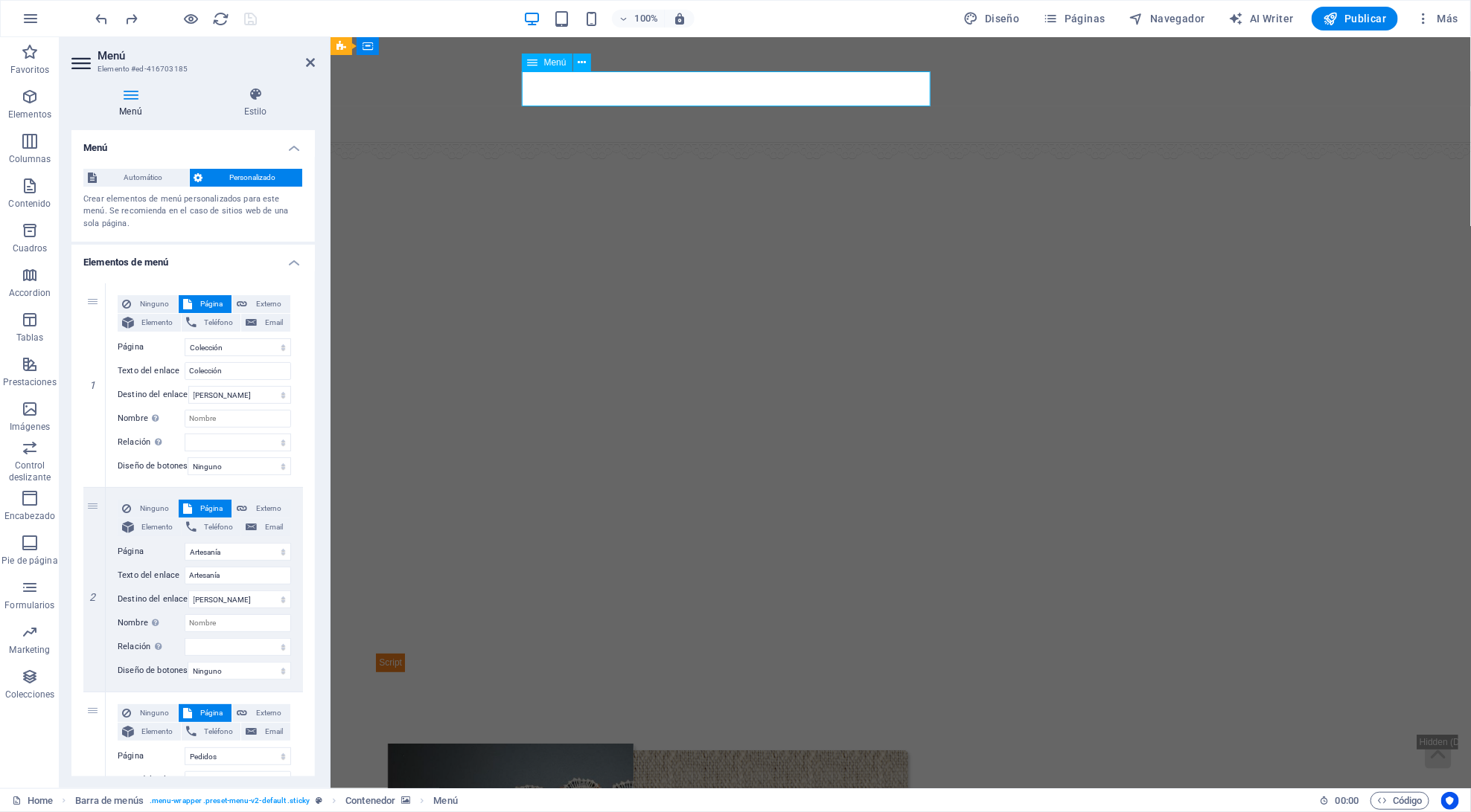
click at [357, 99] on figure at bounding box center [899, 89] width 1140 height 106
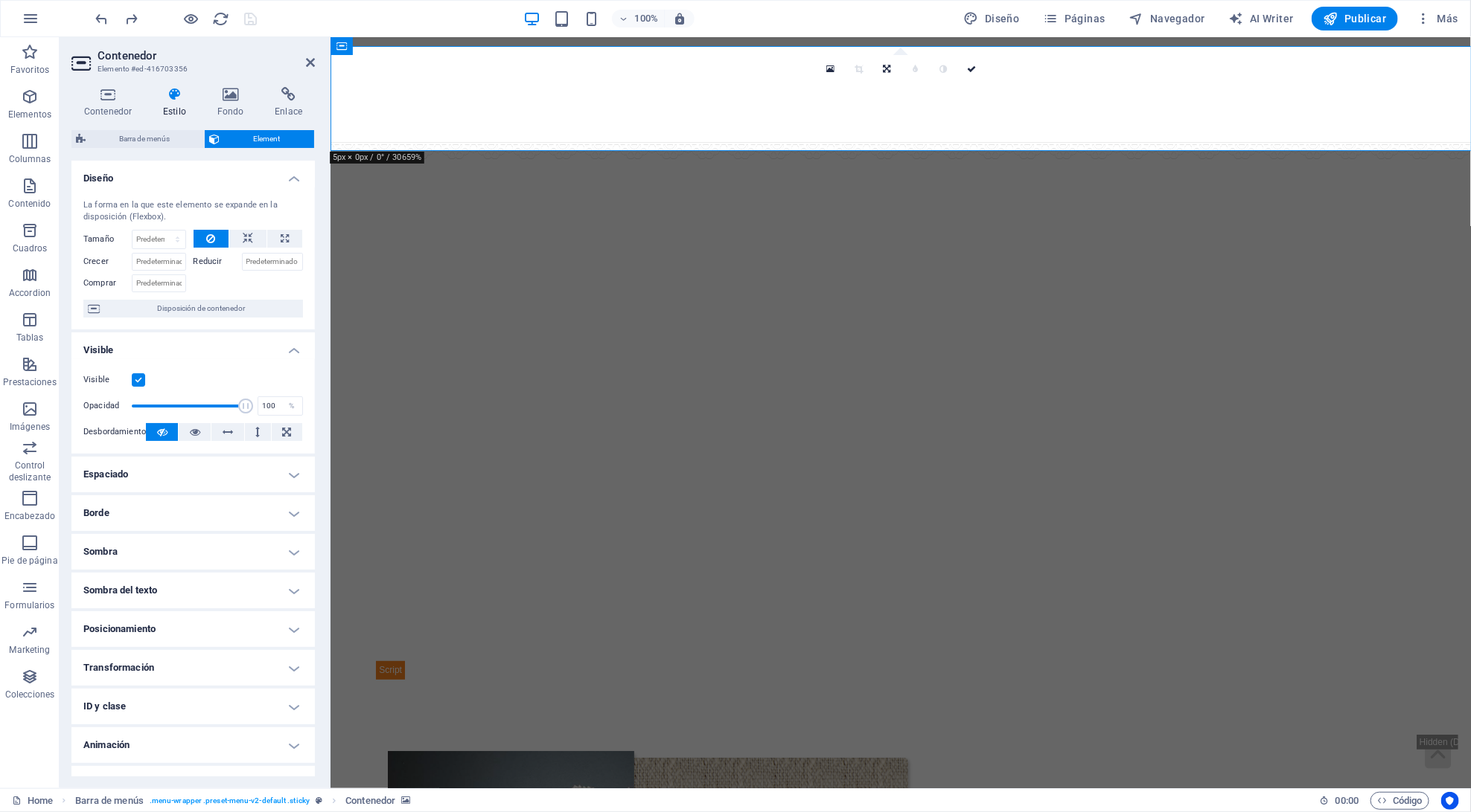
scroll to position [0, 0]
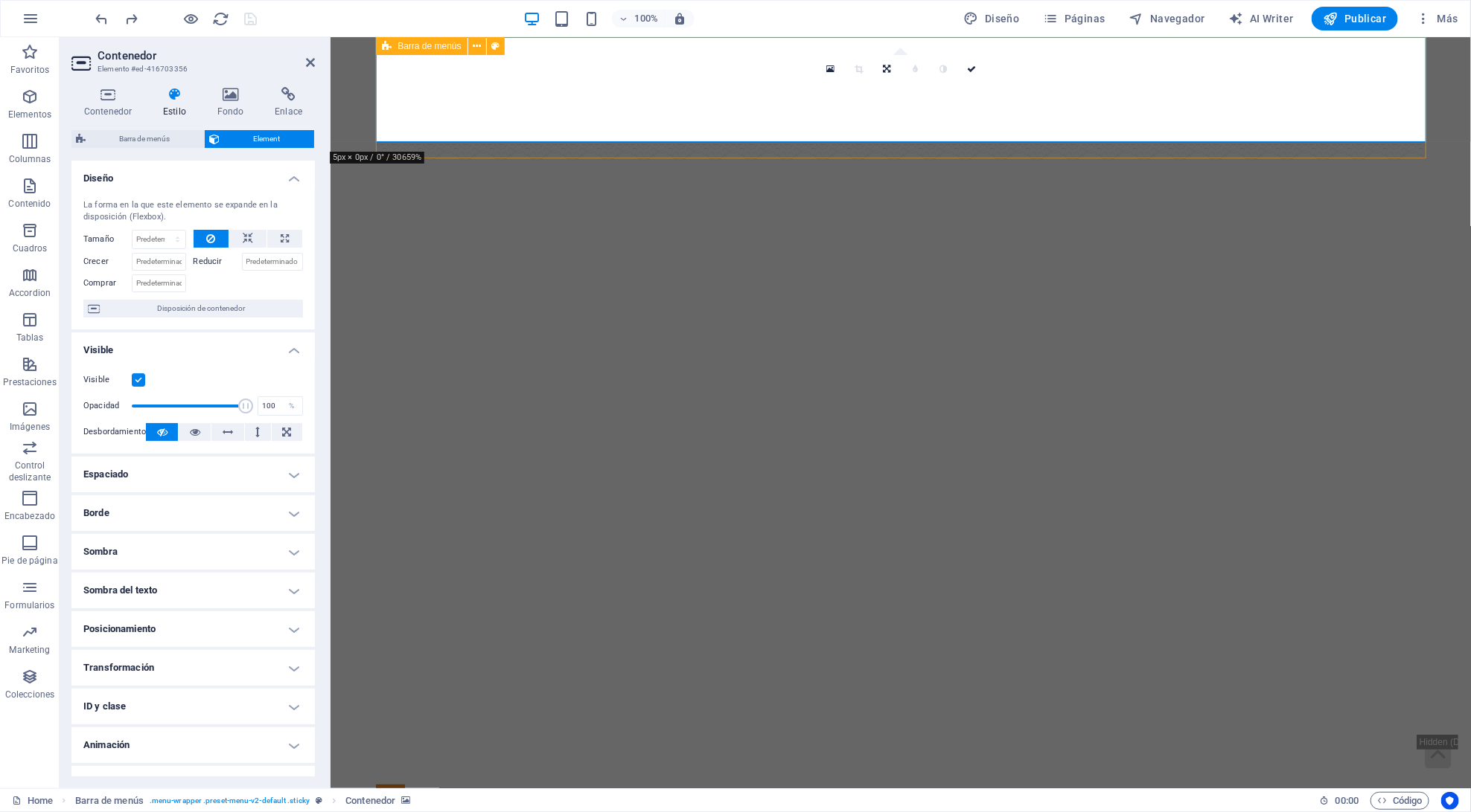
click at [384, 47] on icon at bounding box center [386, 46] width 10 height 18
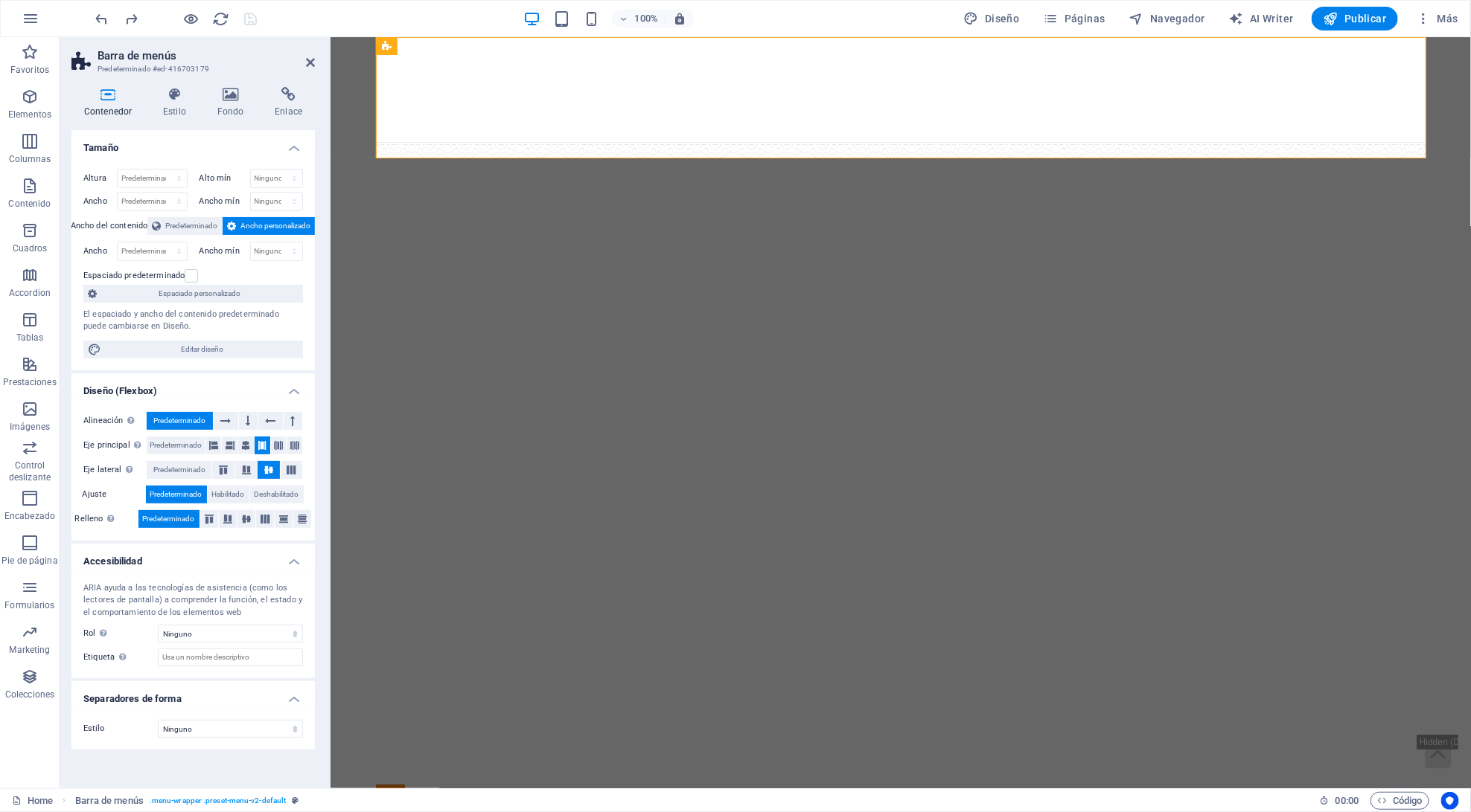
click at [392, 77] on figure at bounding box center [899, 89] width 1049 height 106
select select "vh"
select select "rem"
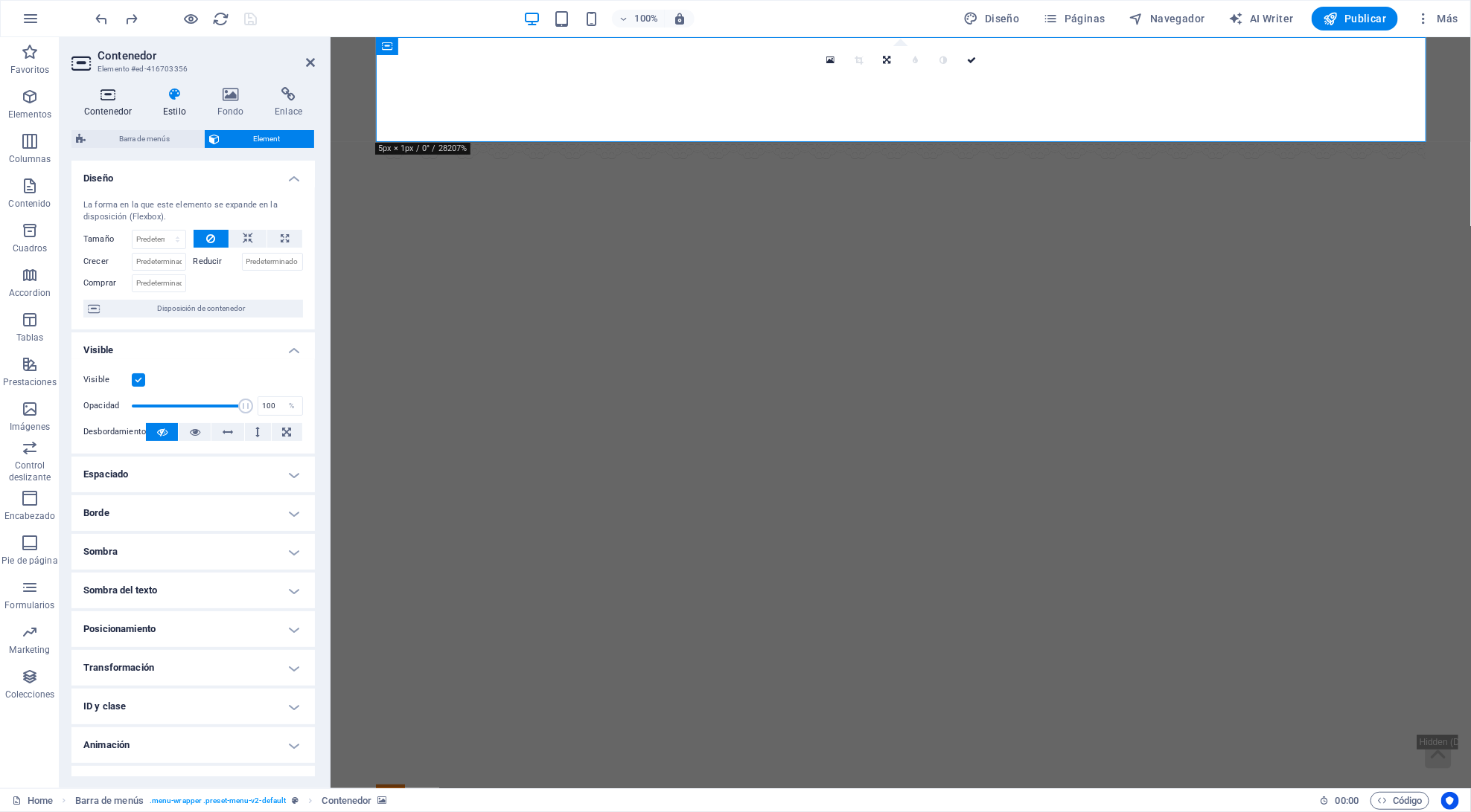
click at [103, 101] on icon at bounding box center [108, 94] width 73 height 14
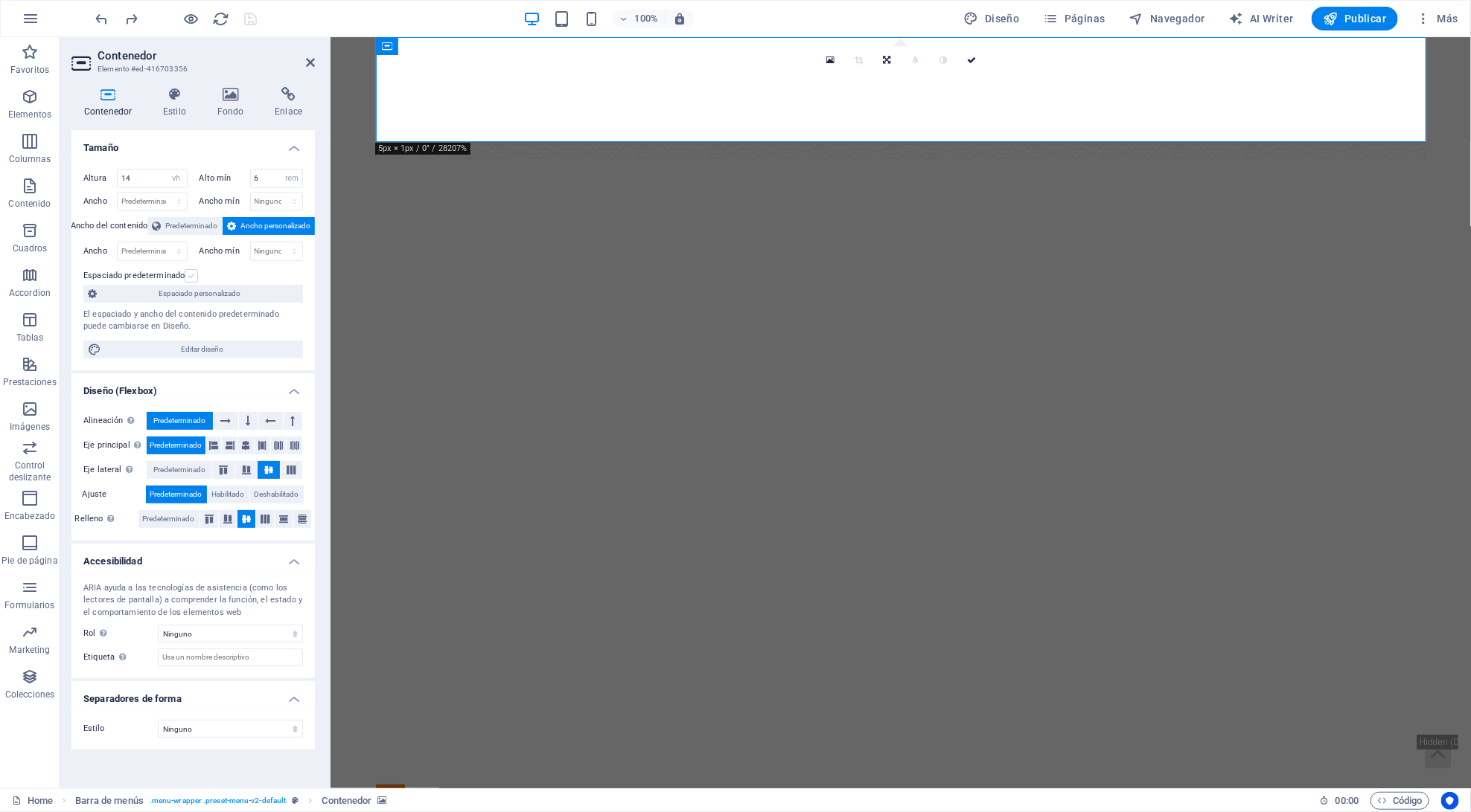
click at [186, 275] on label at bounding box center [191, 276] width 14 height 14
click at [0, 0] on input "Espaciado predeterminado" at bounding box center [0, 0] width 0 height 0
click at [94, 16] on icon "undo" at bounding box center [102, 19] width 17 height 17
click at [394, 50] on div "Barra de menús" at bounding box center [421, 46] width 90 height 18
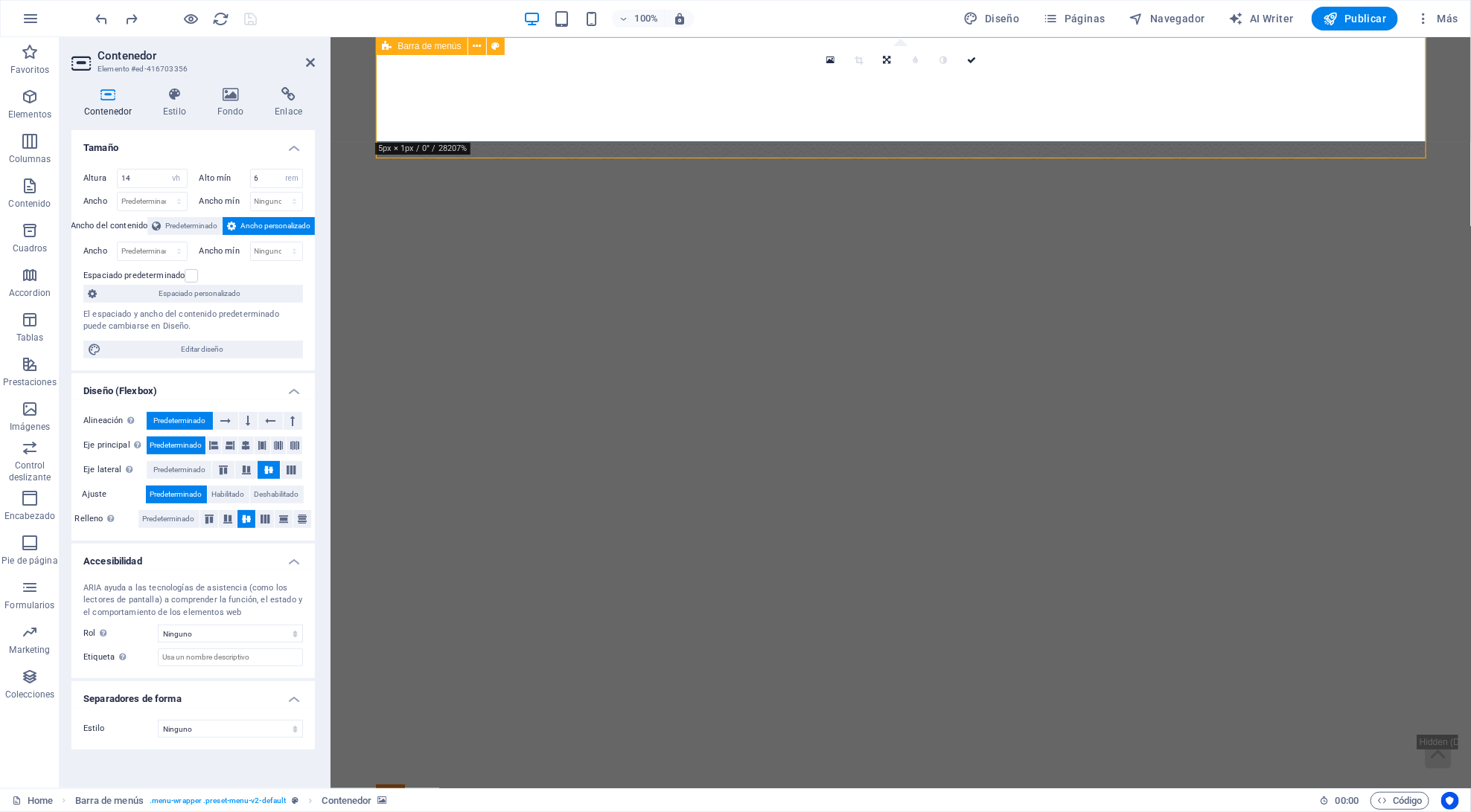
click at [394, 50] on div "Barra de menús" at bounding box center [421, 46] width 90 height 18
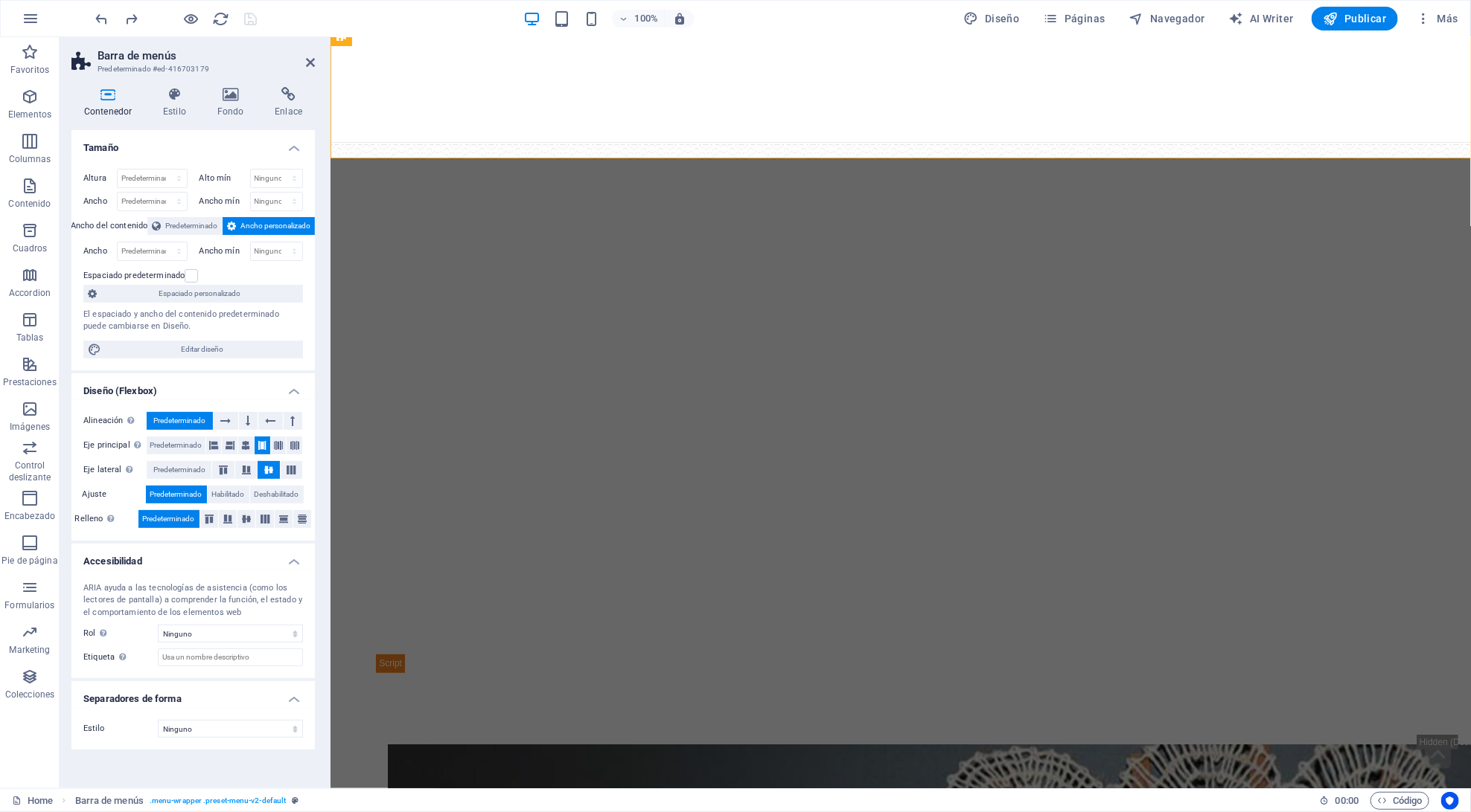
scroll to position [2, 0]
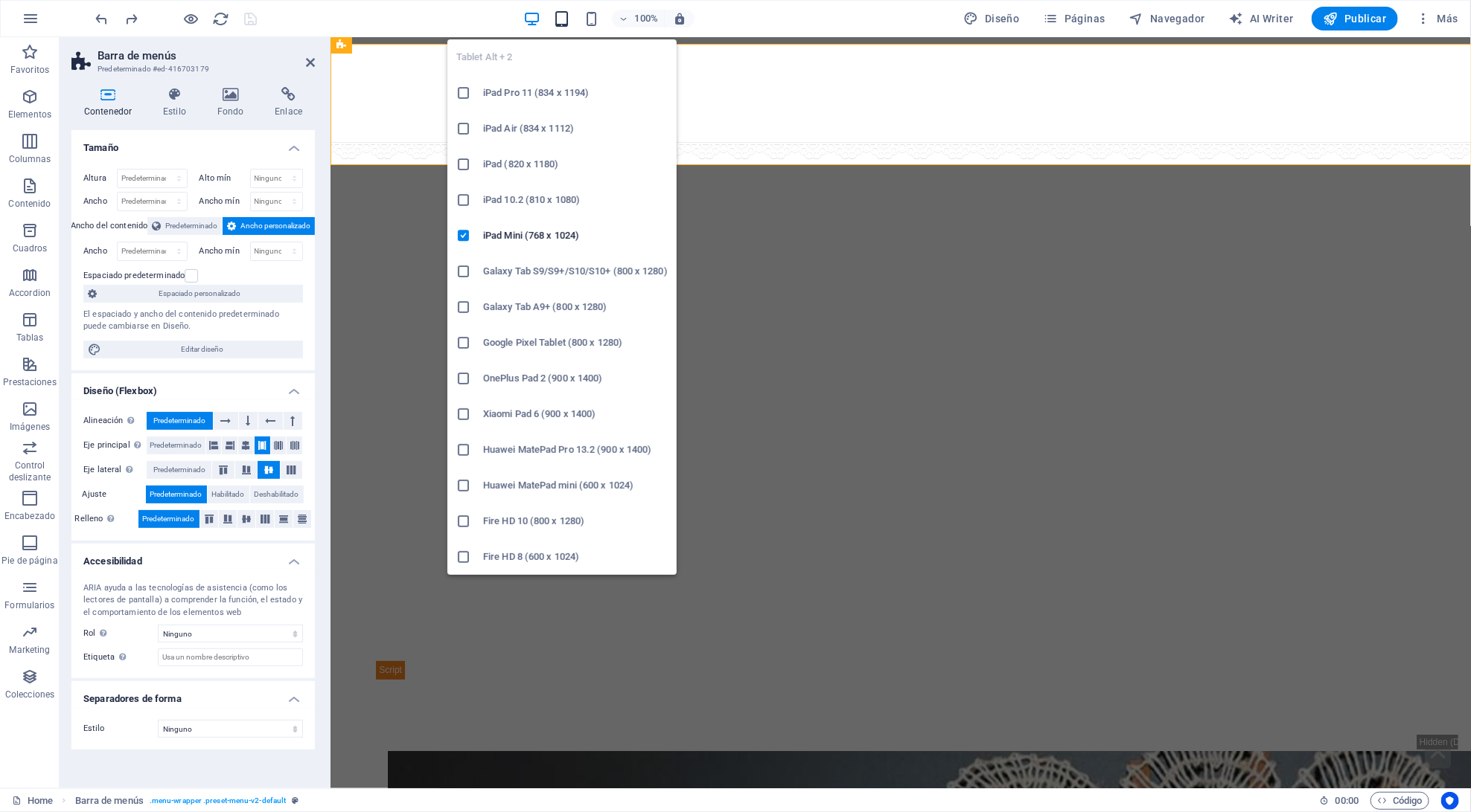
click at [563, 25] on icon "button" at bounding box center [561, 19] width 17 height 17
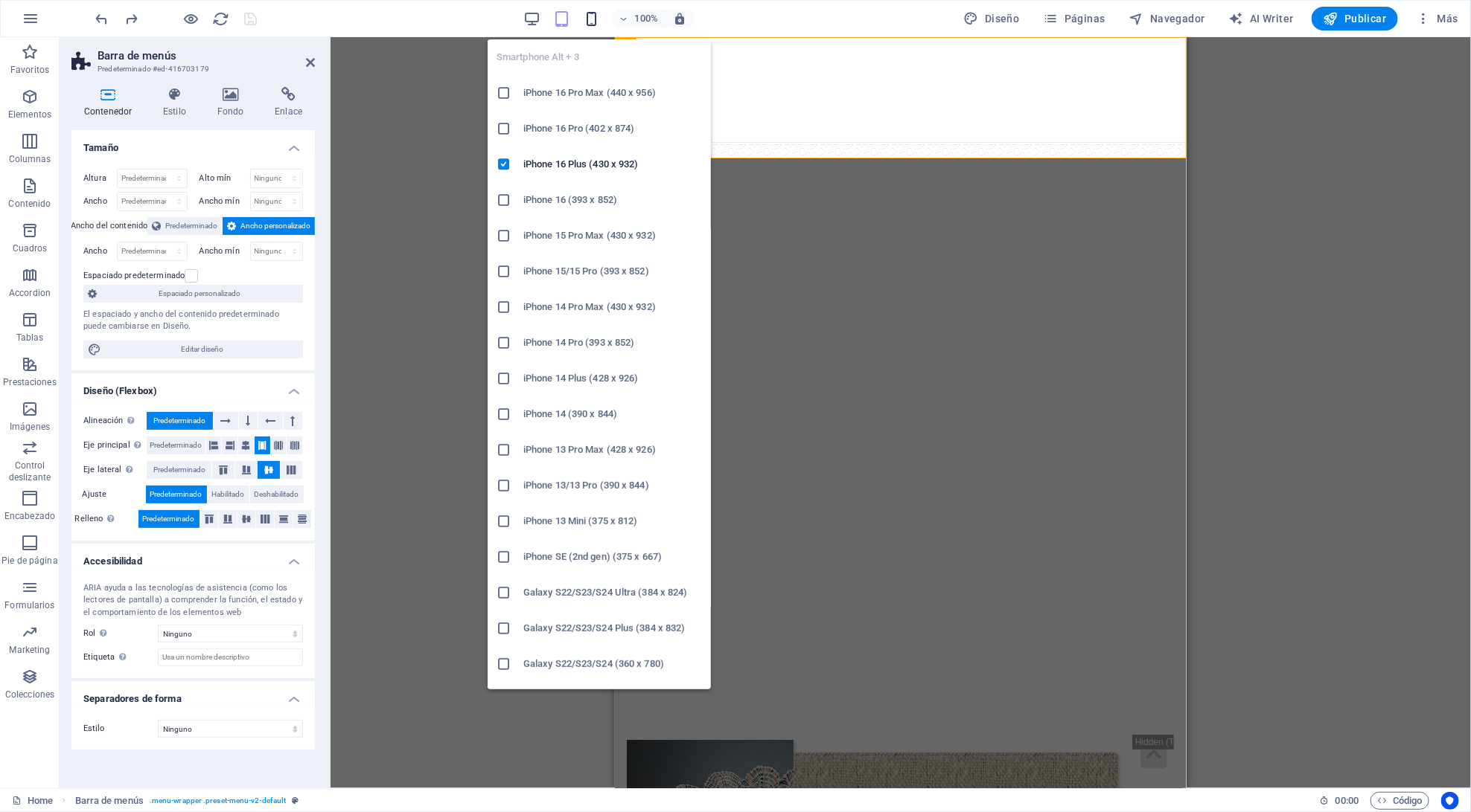
click at [592, 19] on icon "button" at bounding box center [591, 19] width 17 height 17
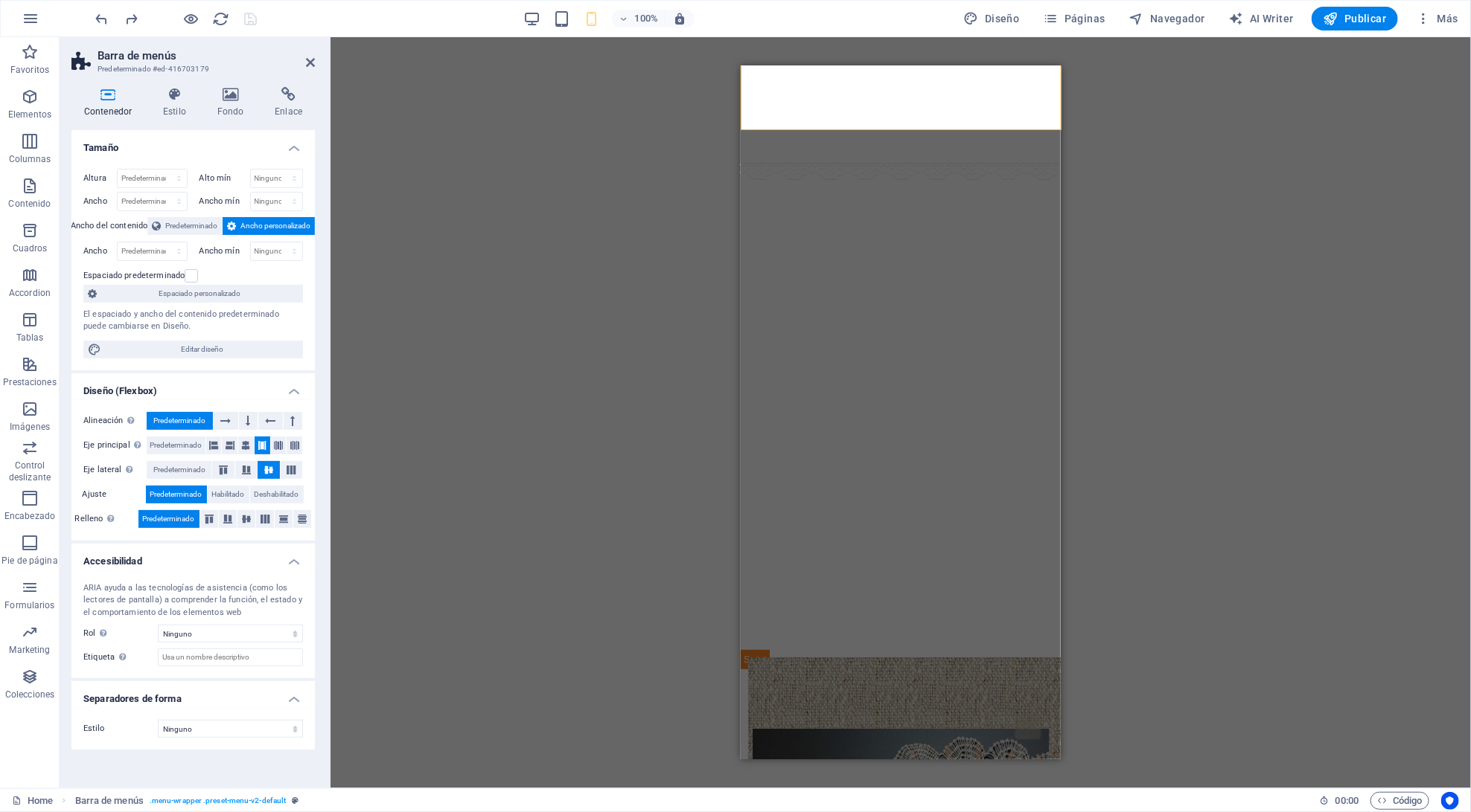
scroll to position [71, 0]
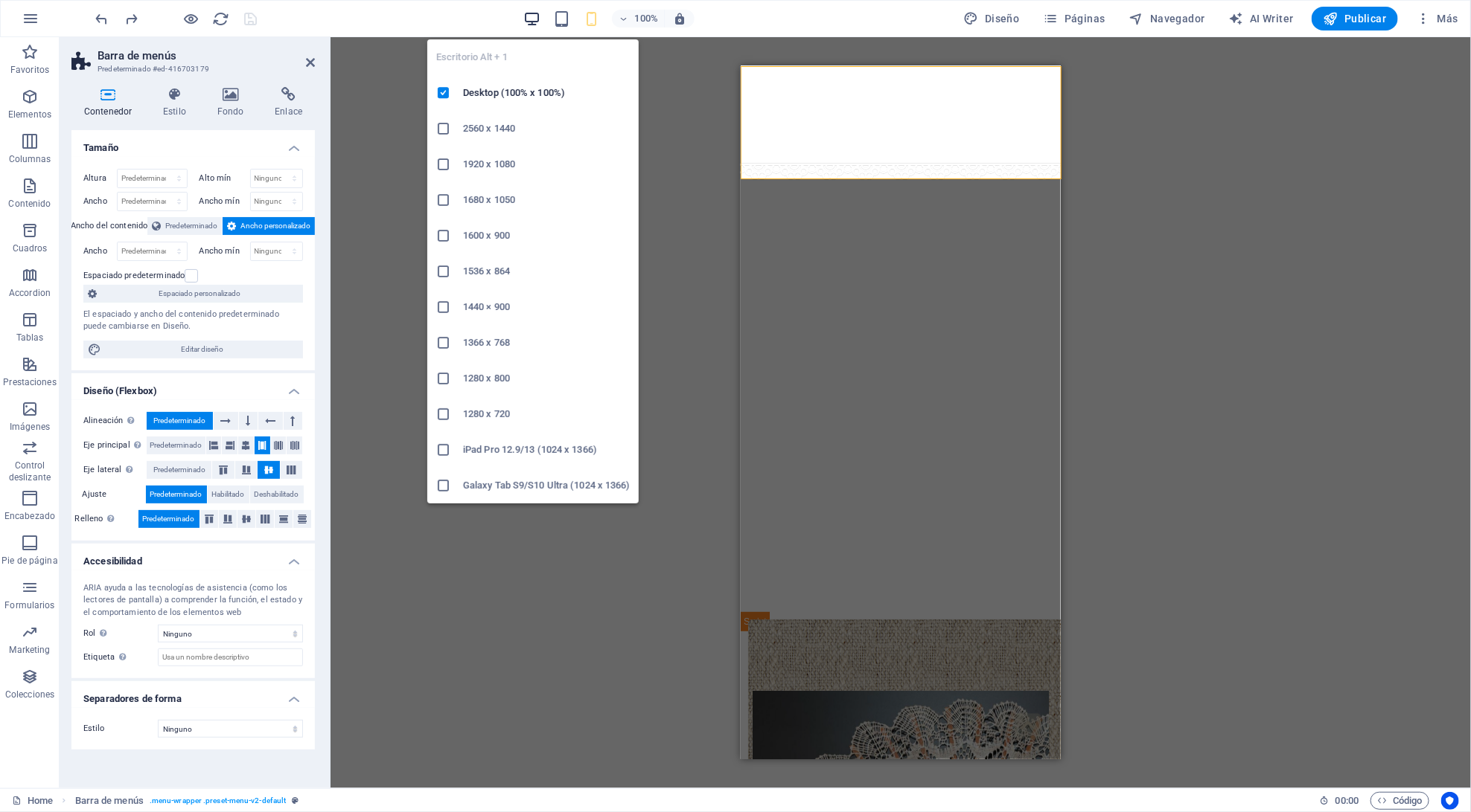
click at [534, 15] on icon "button" at bounding box center [531, 19] width 17 height 17
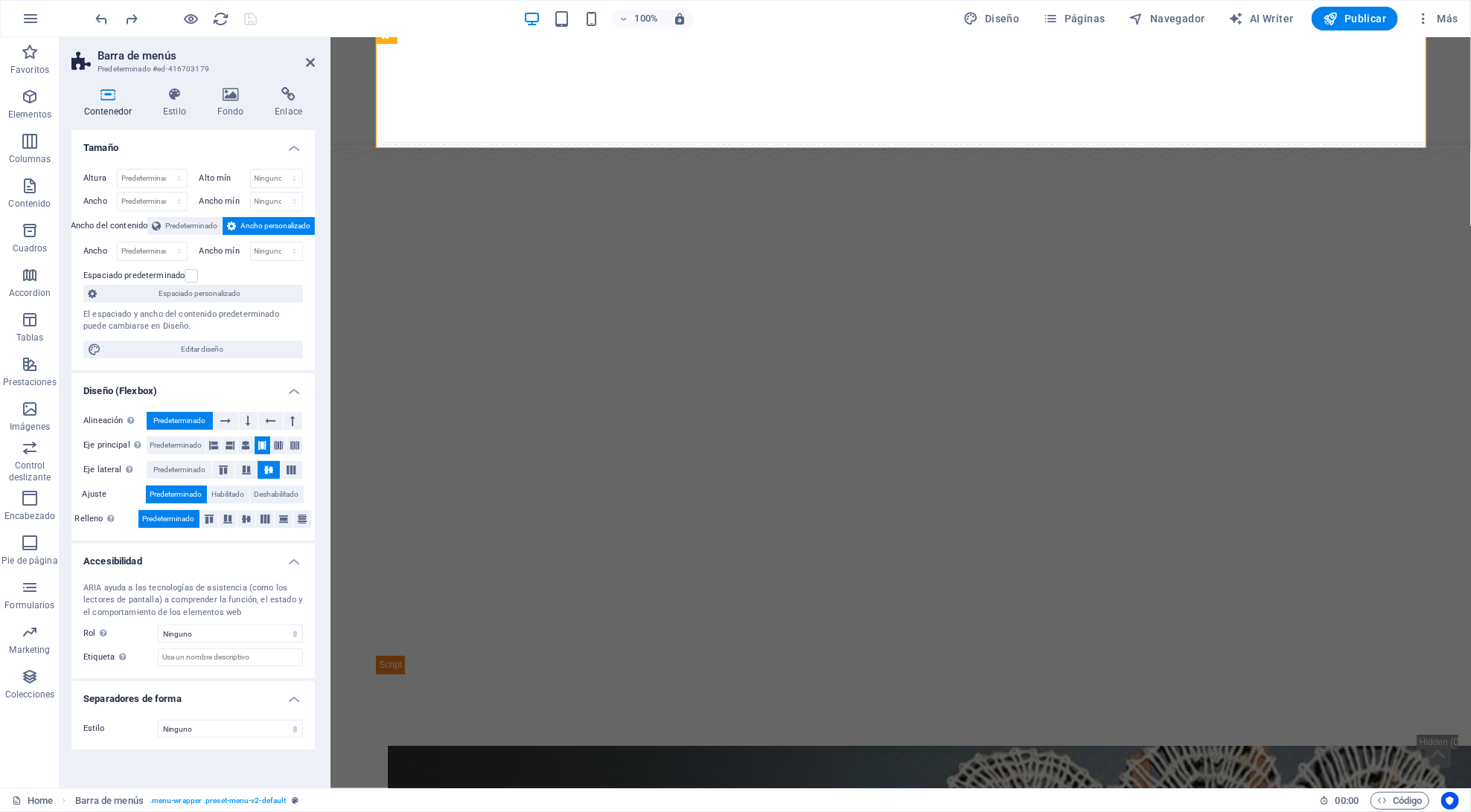
scroll to position [16, 0]
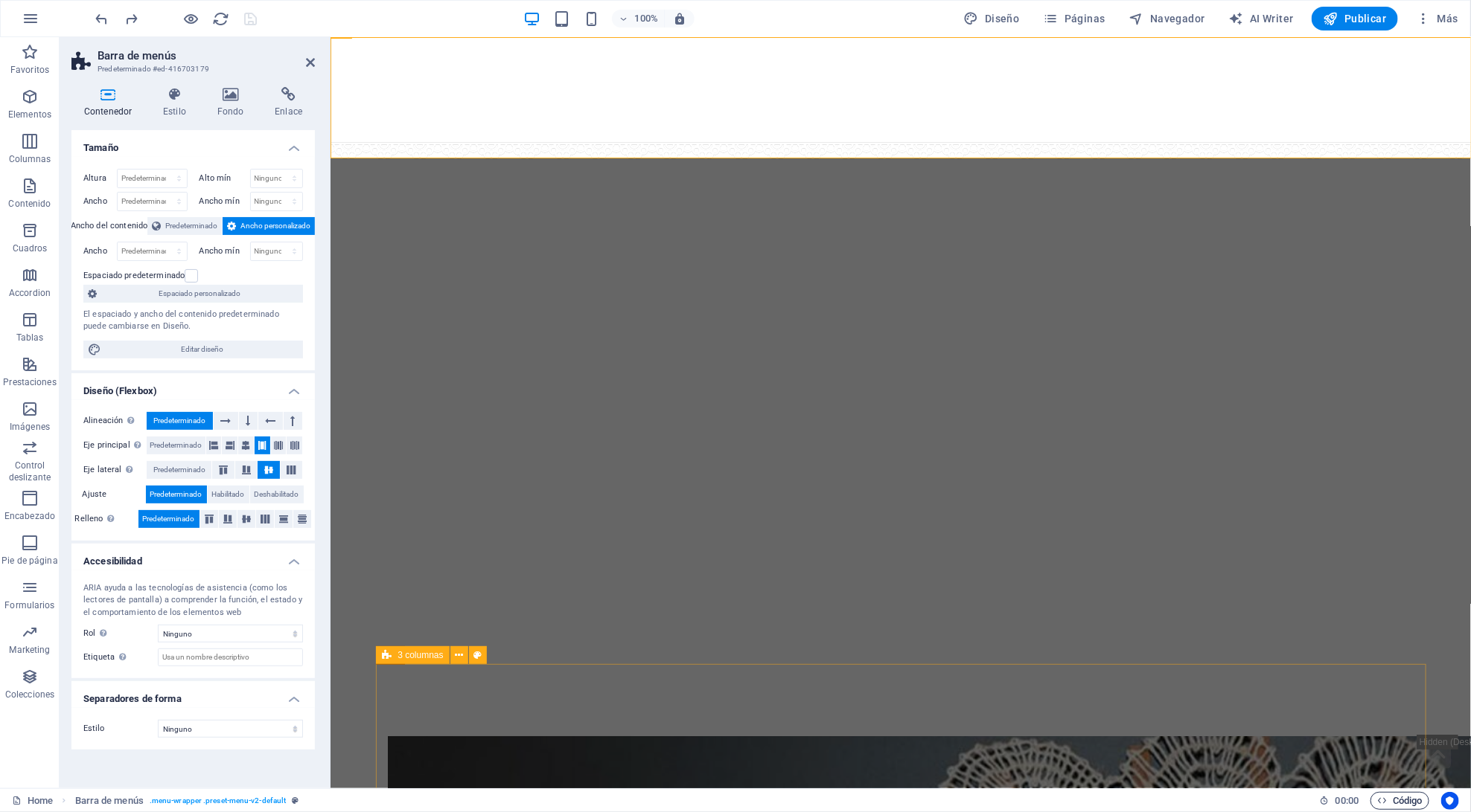
click at [1382, 798] on icon "button" at bounding box center [1381, 800] width 10 height 10
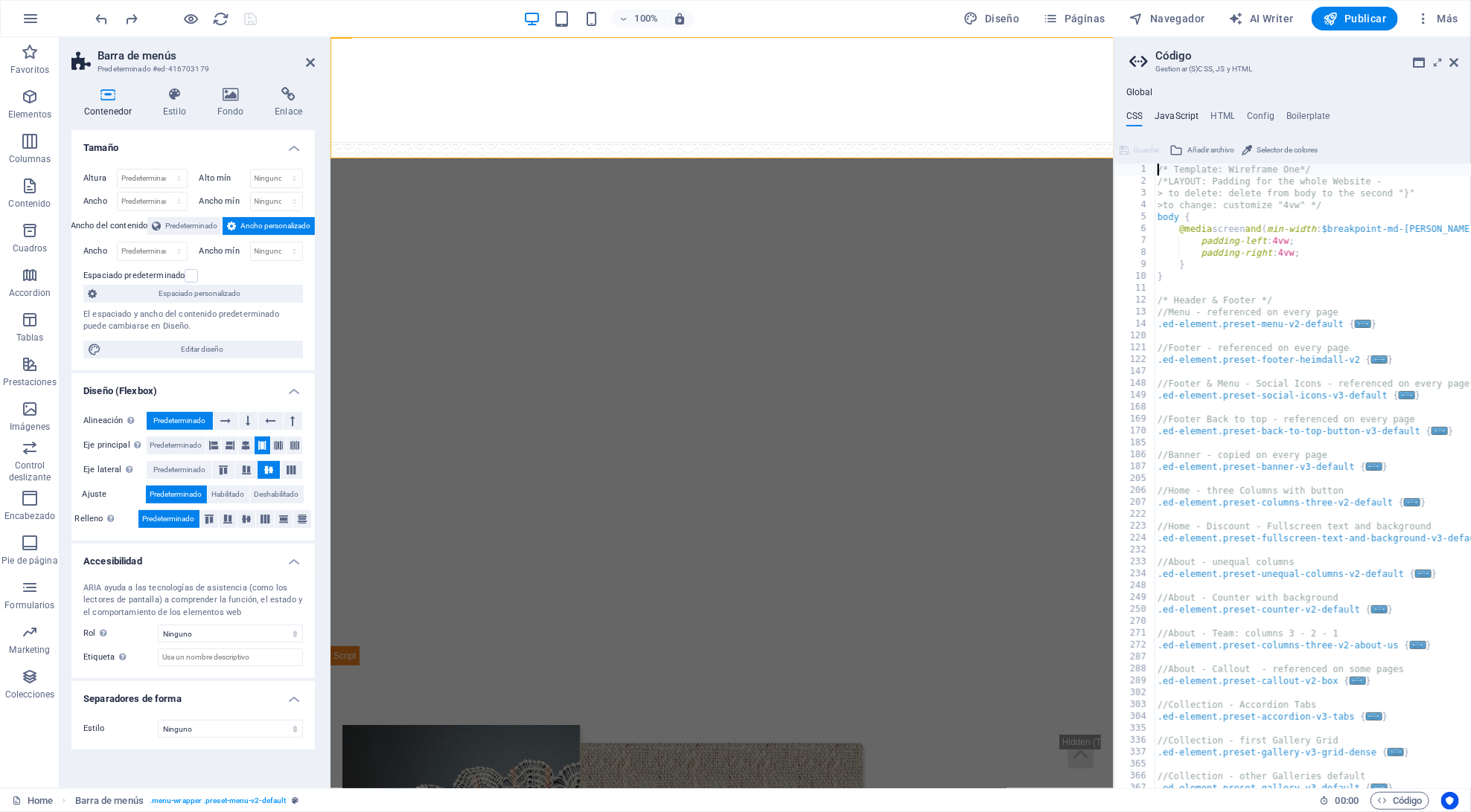
click at [1191, 113] on h4 "JavaScript" at bounding box center [1176, 119] width 44 height 16
type textarea "/* JS for preset "Menu V2" */"
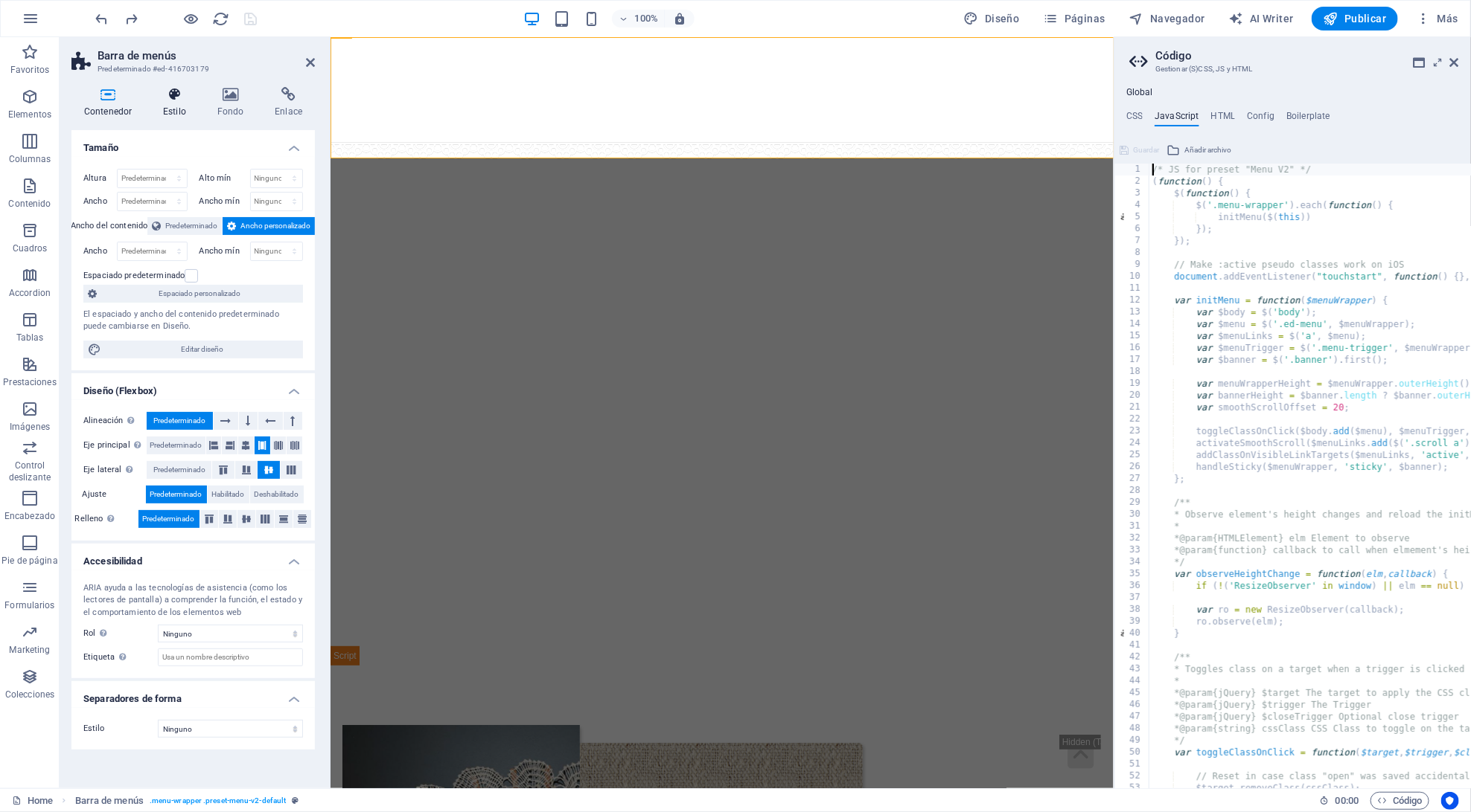
click at [166, 97] on icon at bounding box center [174, 94] width 48 height 14
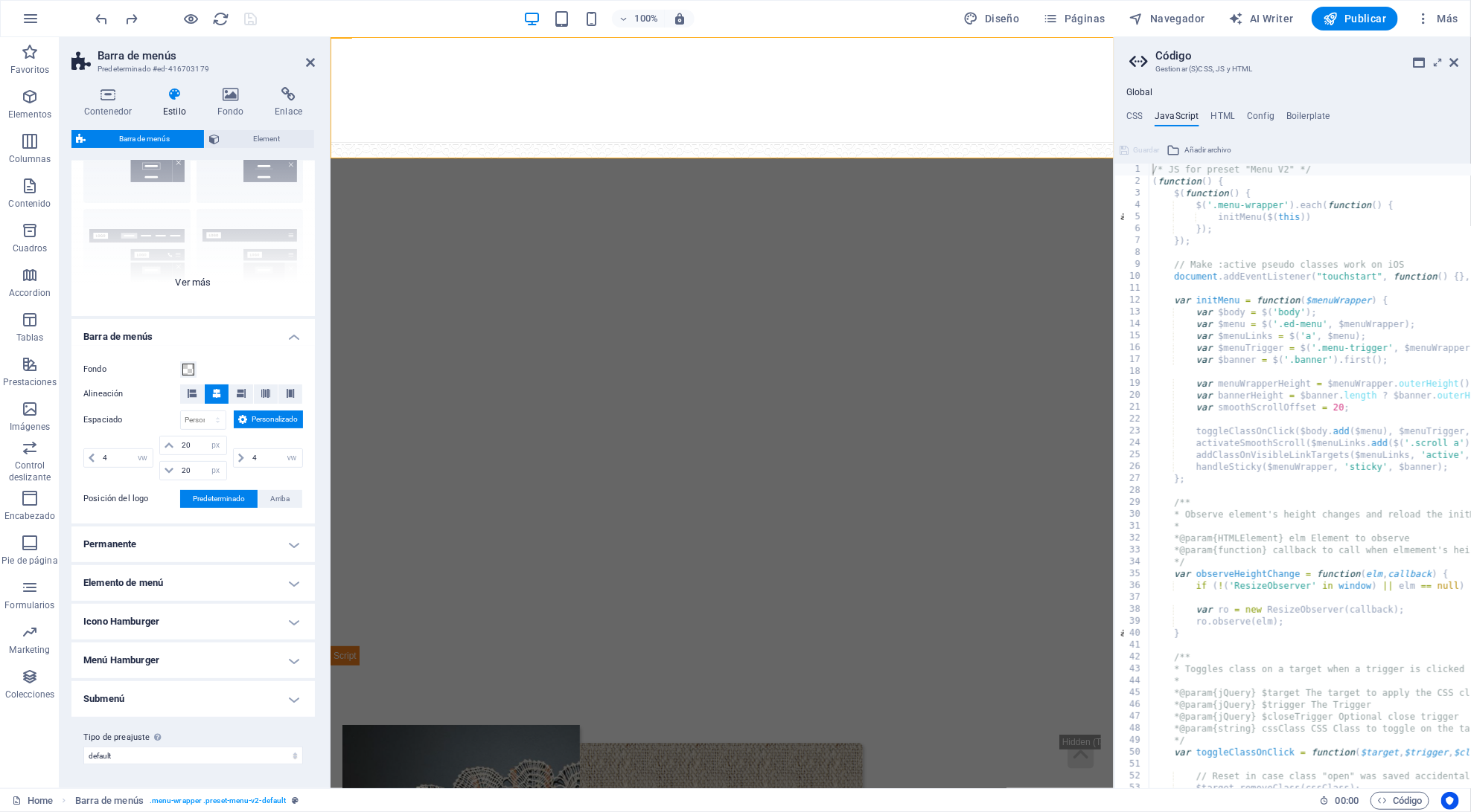
scroll to position [107, 0]
click at [234, 136] on span "Element" at bounding box center [267, 139] width 86 height 18
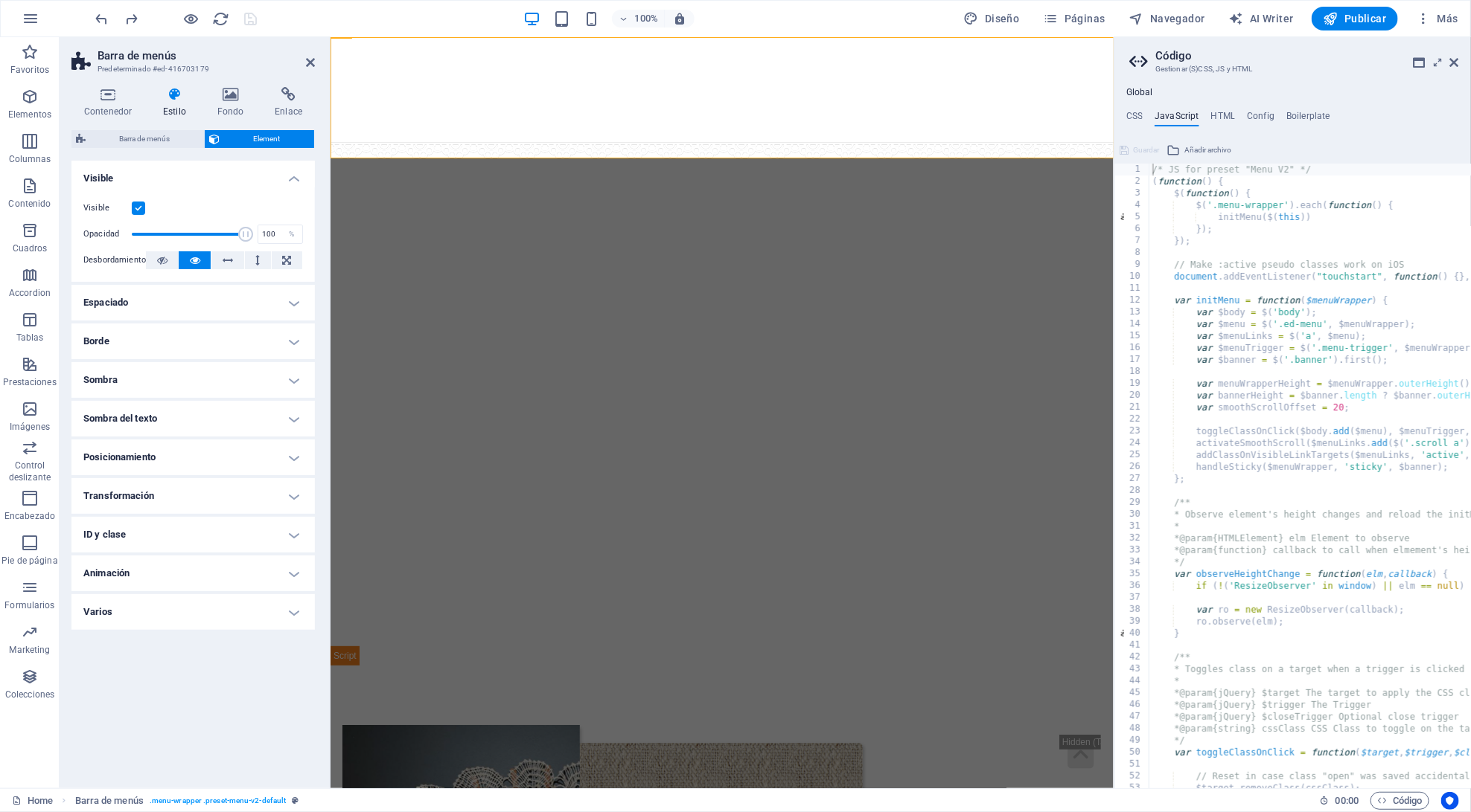
click at [128, 526] on h4 "ID y clase" at bounding box center [193, 534] width 243 height 35
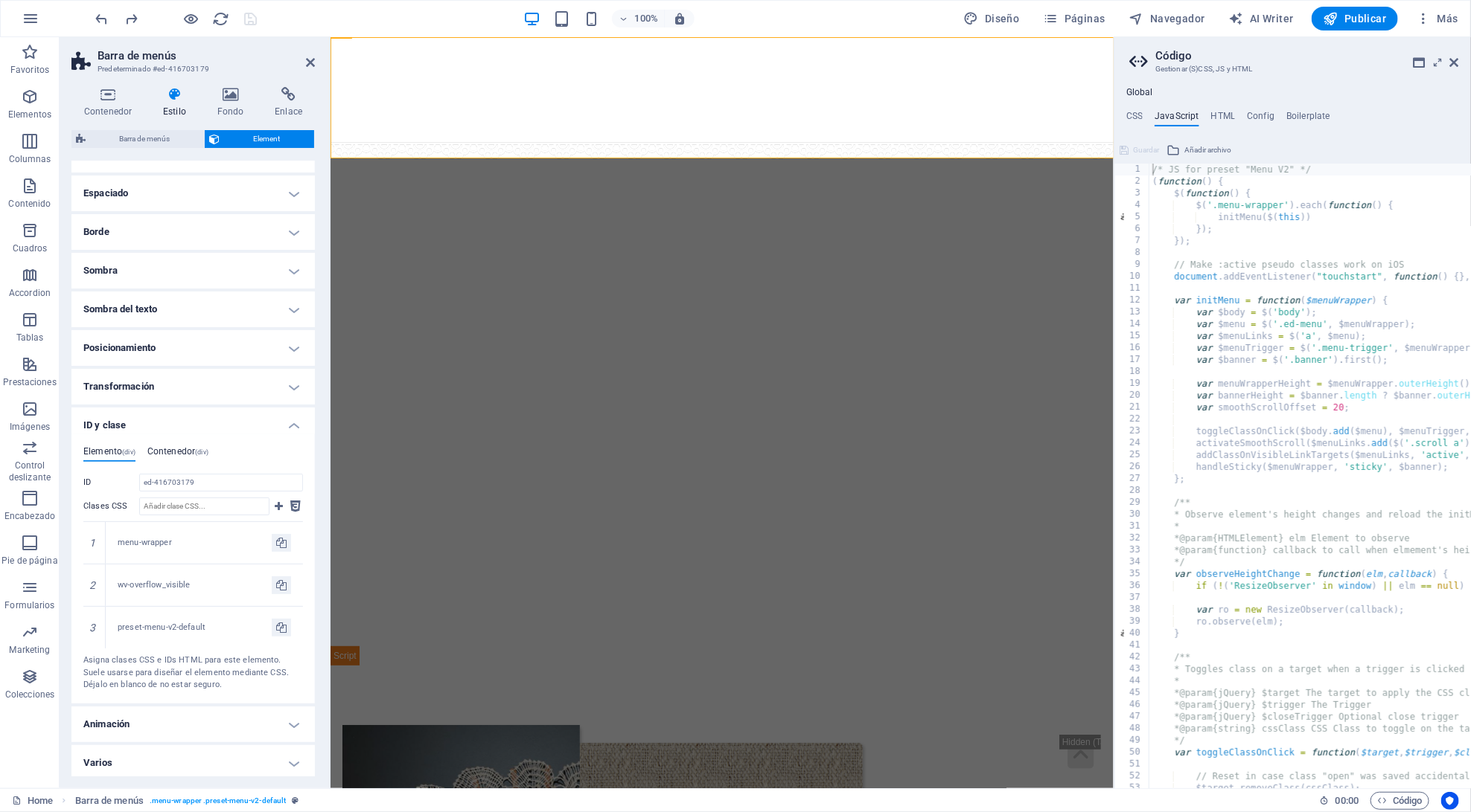
scroll to position [108, 0]
click at [163, 455] on h4 "Contenedor (div)" at bounding box center [177, 456] width 61 height 16
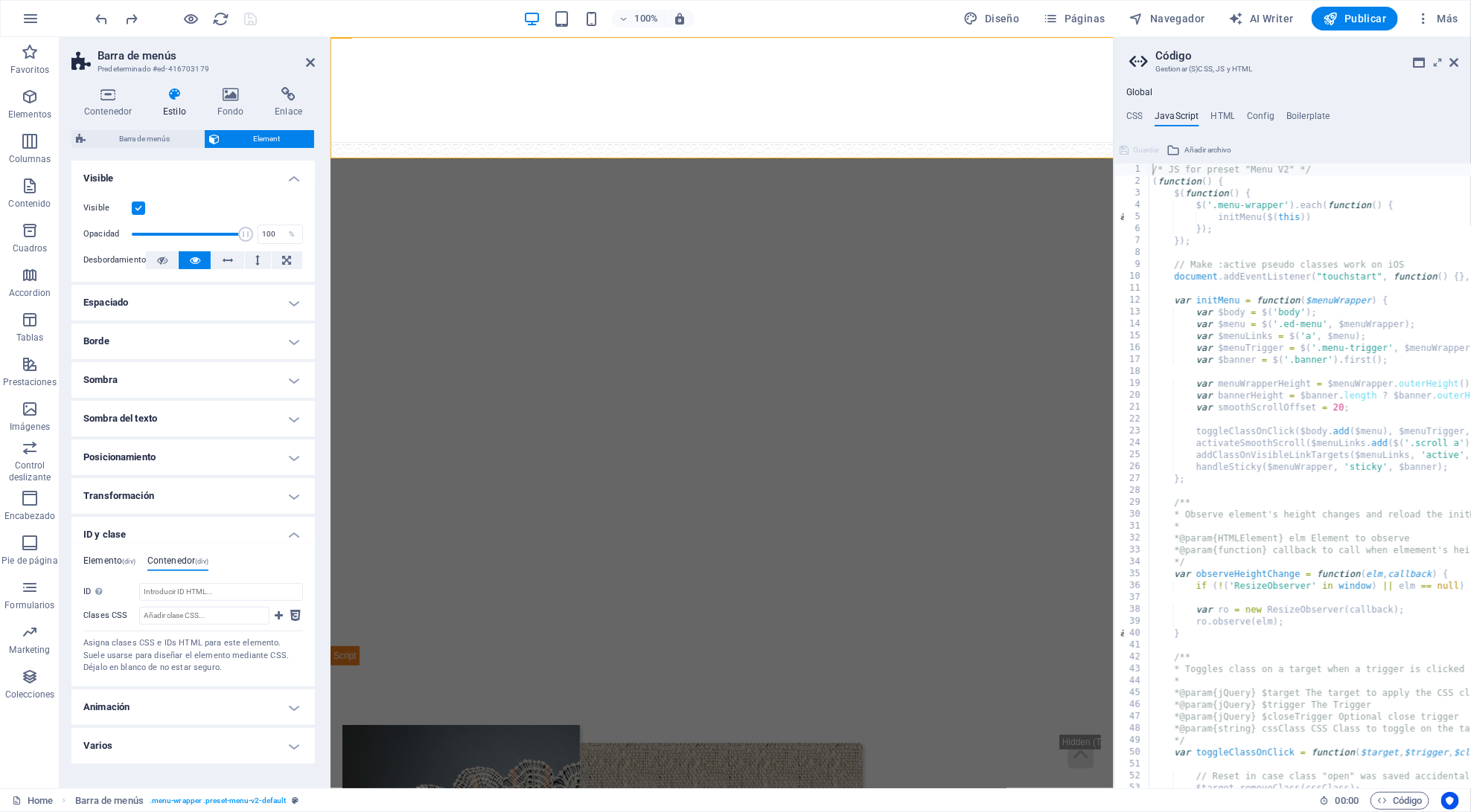
click at [126, 558] on span "(div)" at bounding box center [128, 562] width 14 height 7
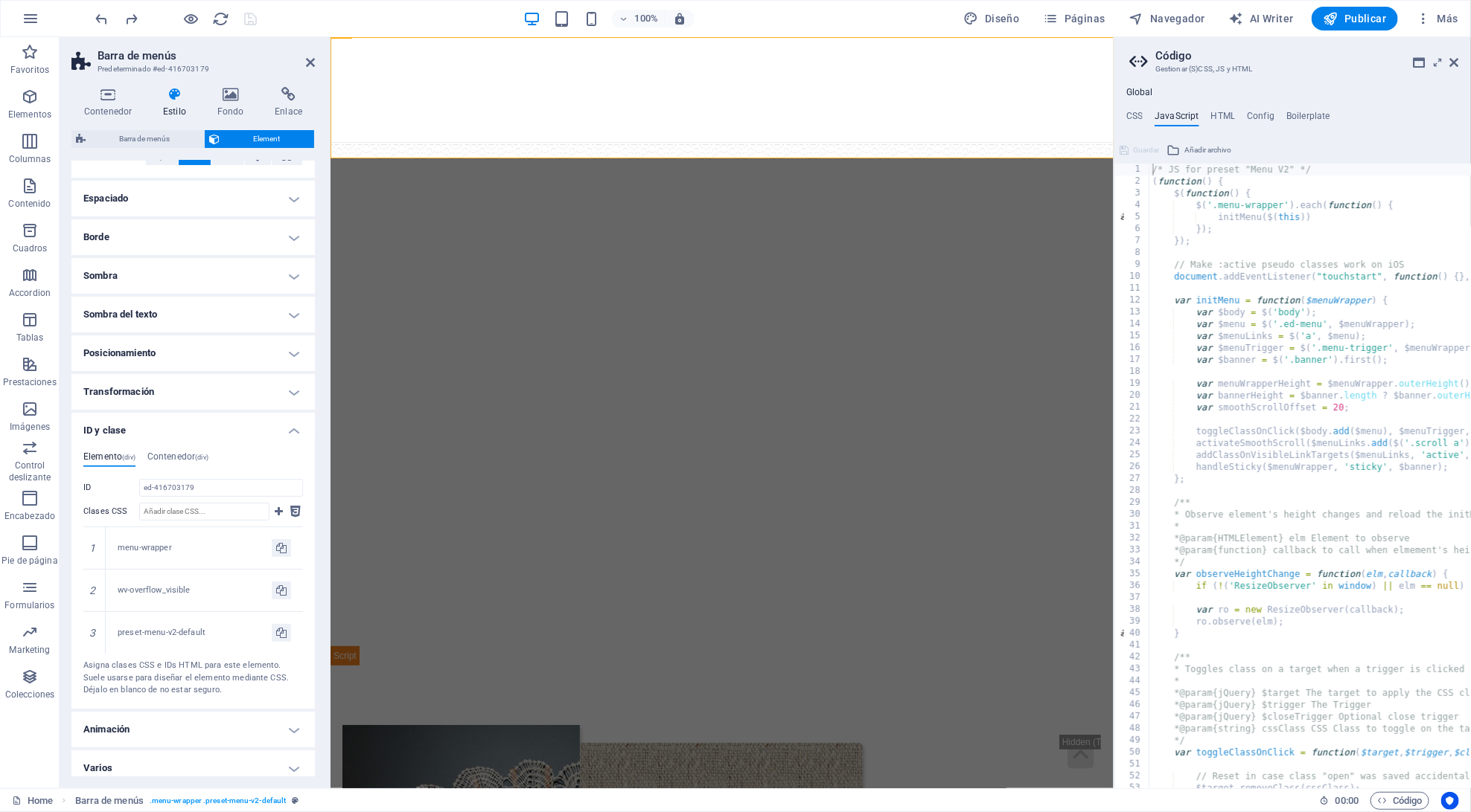
scroll to position [106, 0]
click at [1131, 115] on h4 "CSS" at bounding box center [1134, 119] width 16 height 16
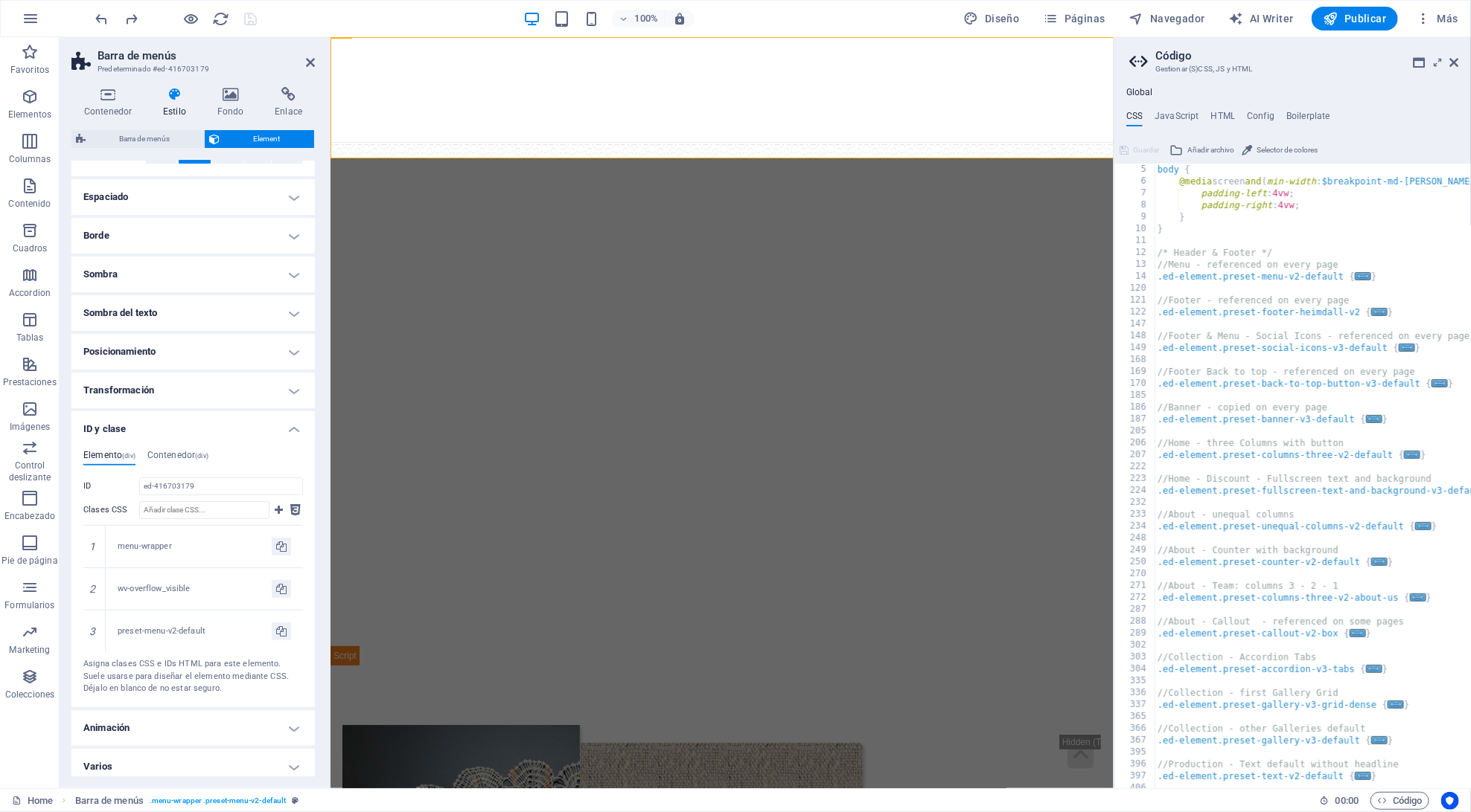
scroll to position [48, 0]
click at [1357, 275] on span "..." at bounding box center [1362, 274] width 16 height 8
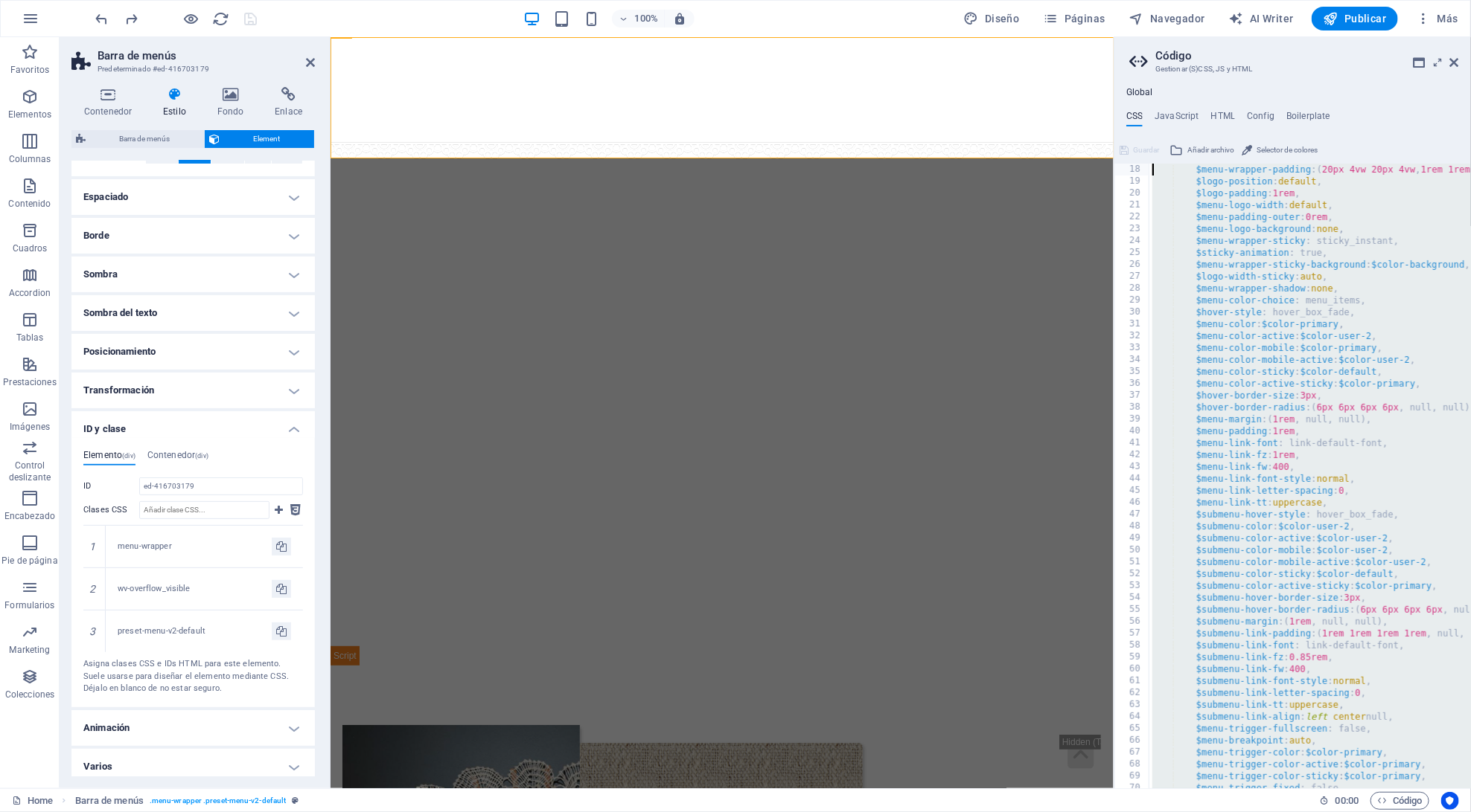
scroll to position [0, 0]
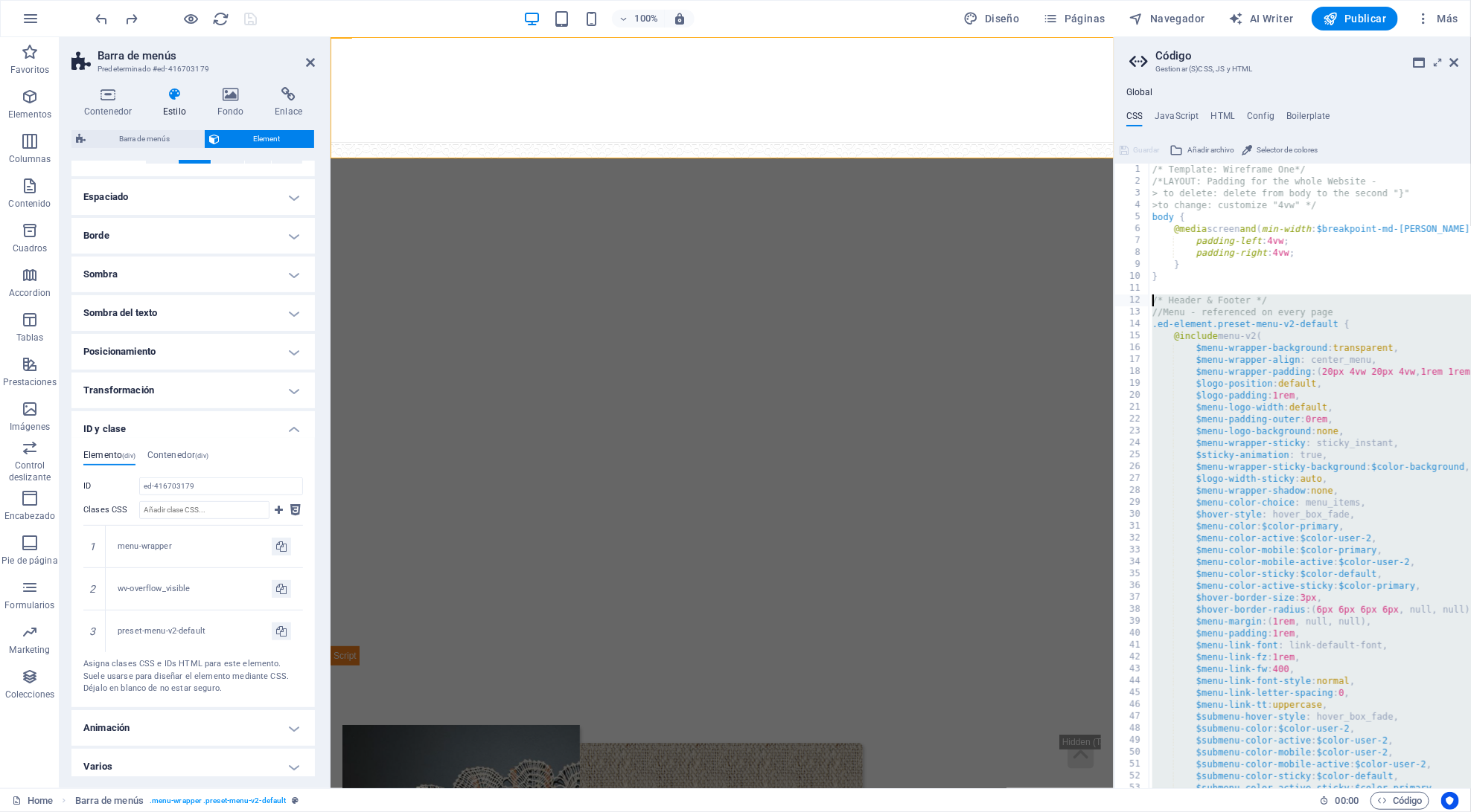
drag, startPoint x: 1207, startPoint y: 472, endPoint x: 1138, endPoint y: 304, distance: 181.6
click at [1138, 304] on div ".ed-element.preset-menu-v2-default { 1 2 3 4 5 6 7 8 9 10 11 12 13 14 15 16 17 …" at bounding box center [1293, 476] width 356 height 625
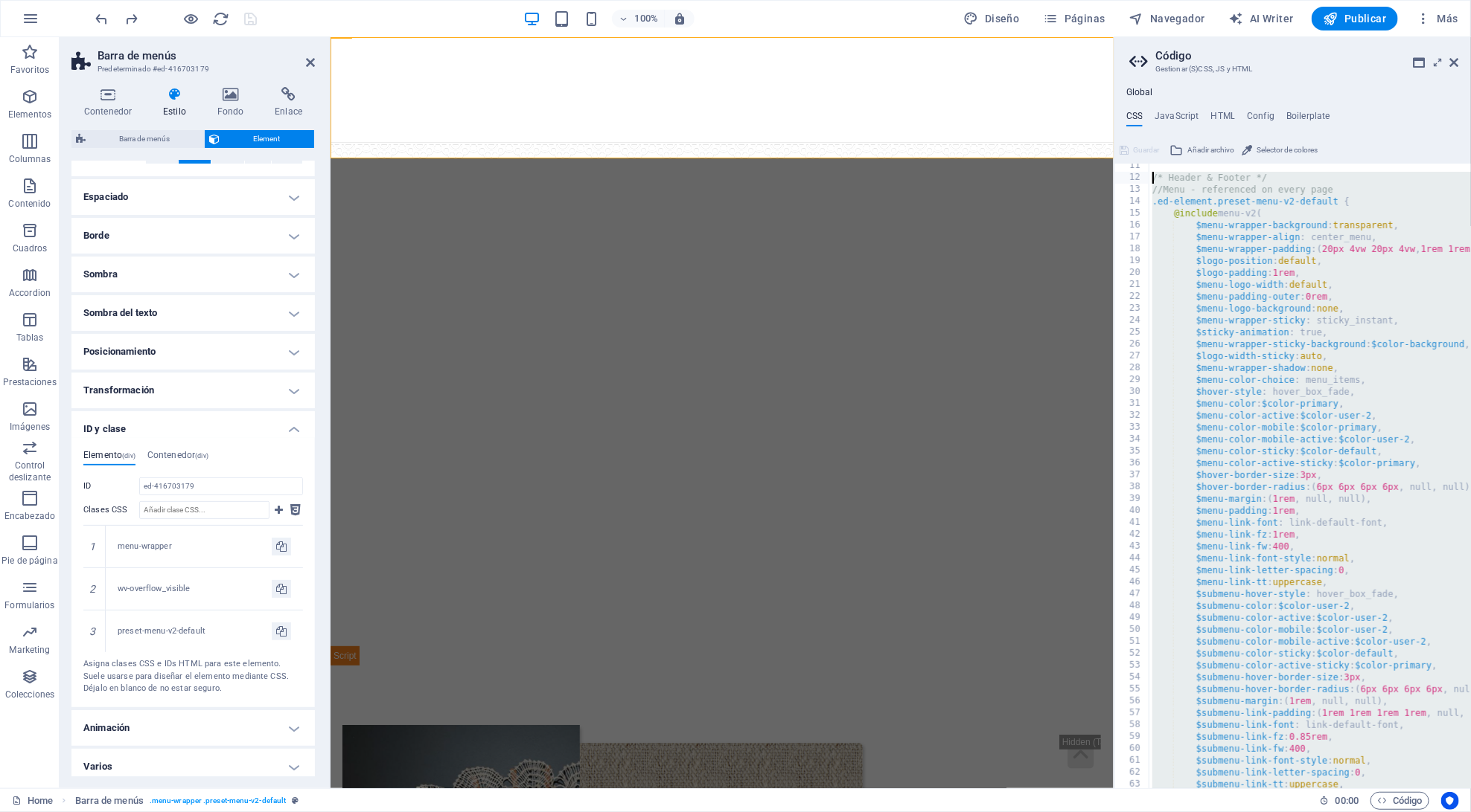
scroll to position [112, 0]
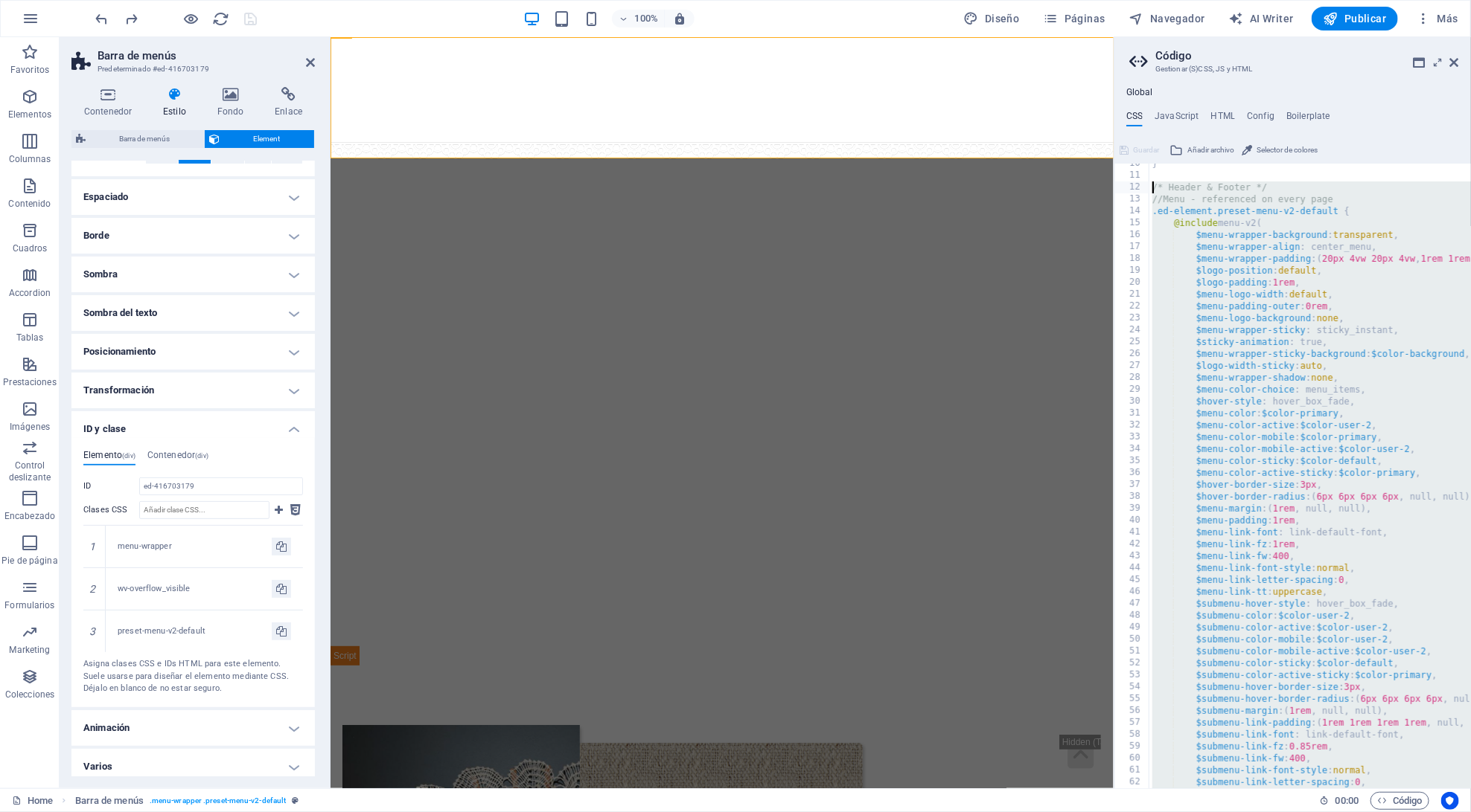
click at [1341, 329] on div "} /* Header & Footer */ //Menu - referenced on every page .ed-element.preset-me…" at bounding box center [1409, 482] width 519 height 649
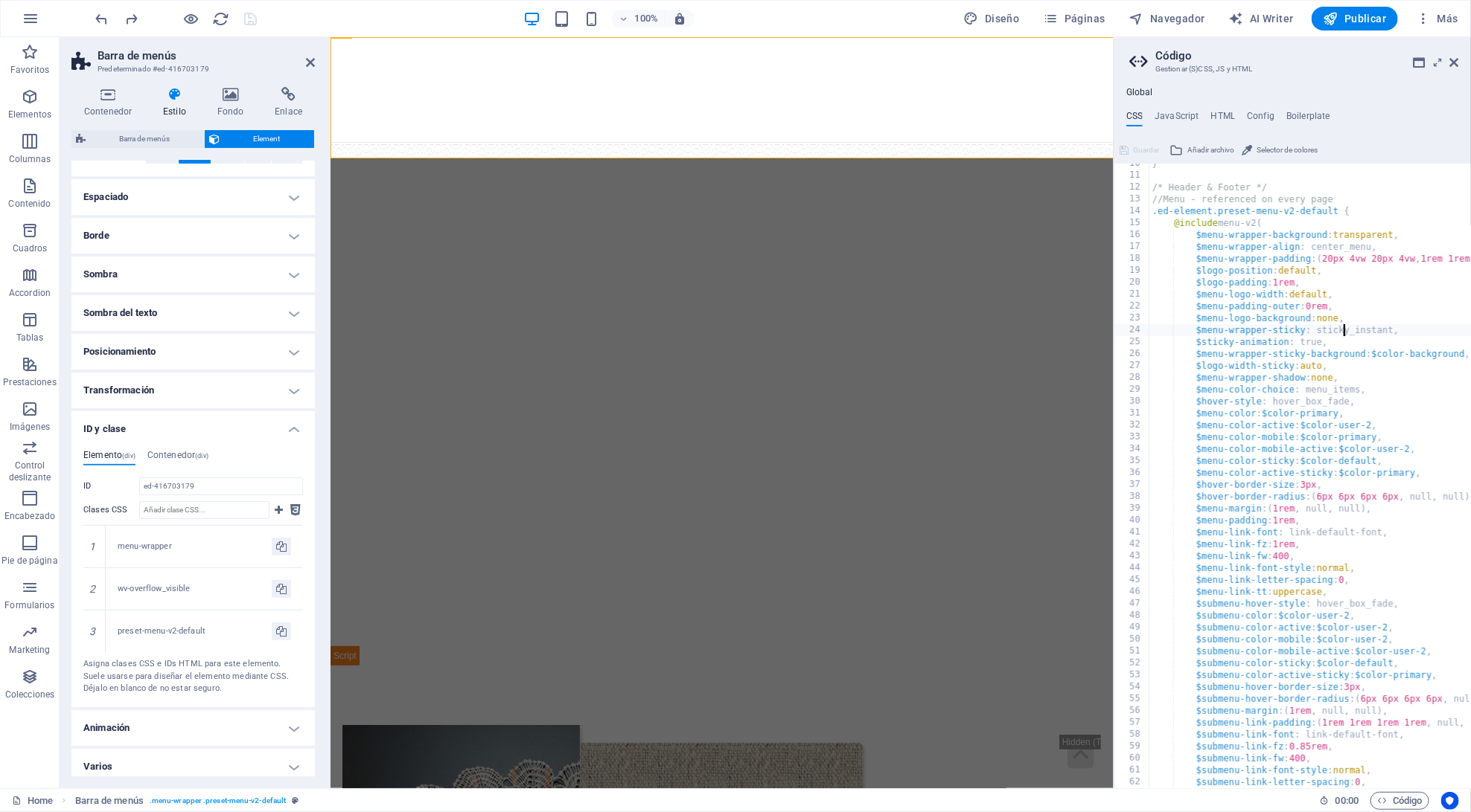
click at [1341, 329] on div "} /* Header & Footer */ //Menu - referenced on every page .ed-element.preset-me…" at bounding box center [1409, 482] width 519 height 649
paste textarea "fixed"
type textarea "$menu-wrapper-sticky: fixed,"
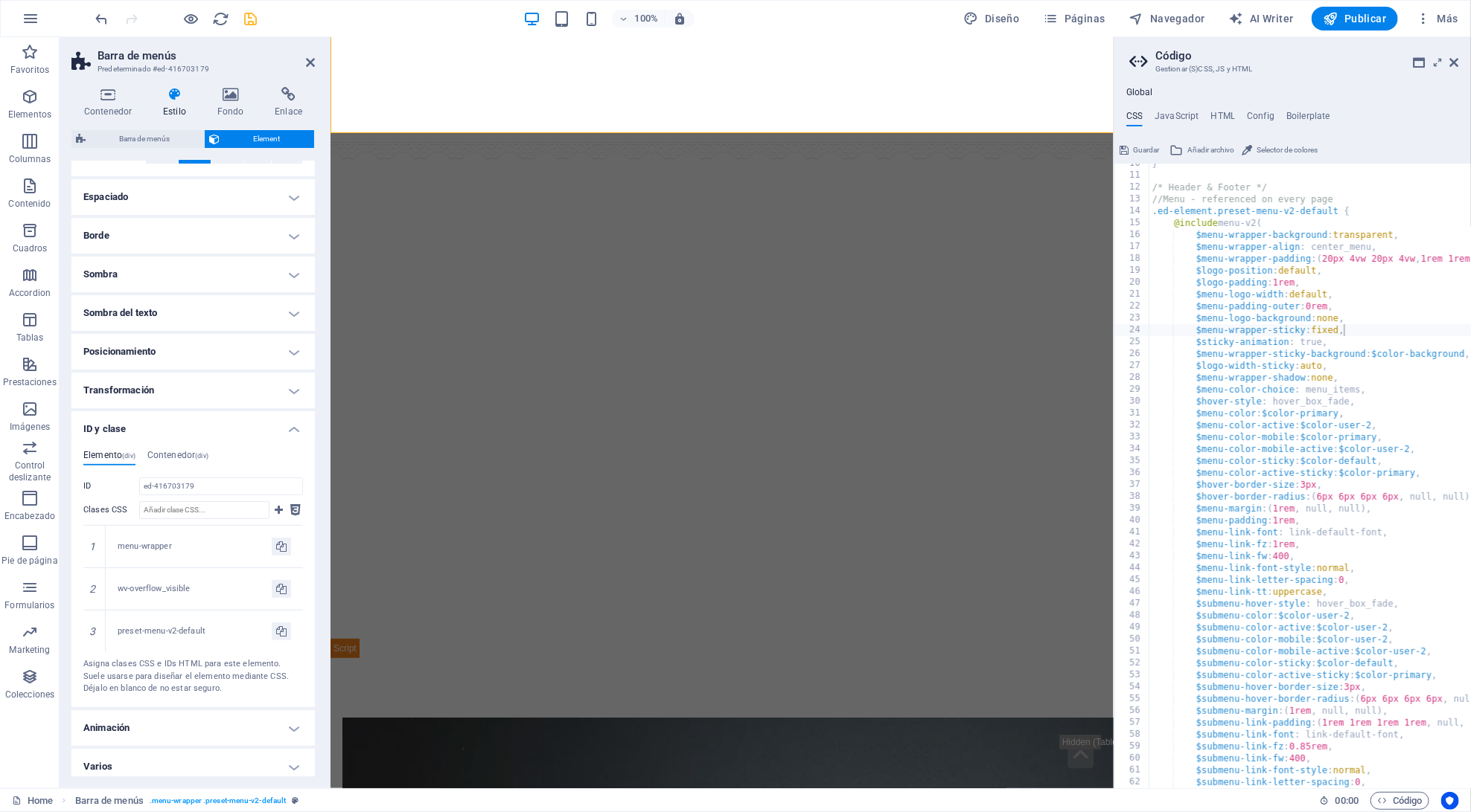
scroll to position [25, 0]
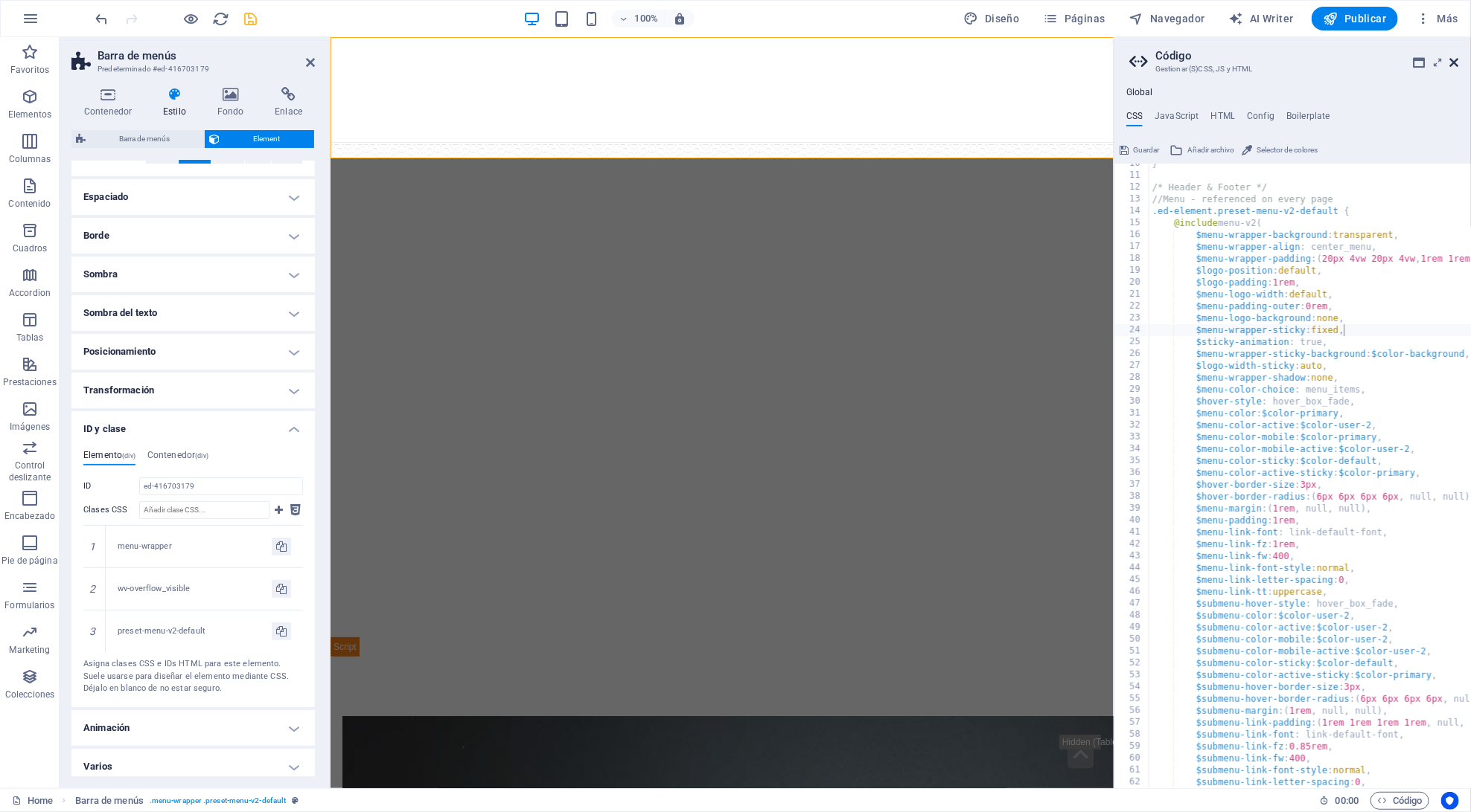
click at [1452, 57] on icon at bounding box center [1455, 62] width 9 height 12
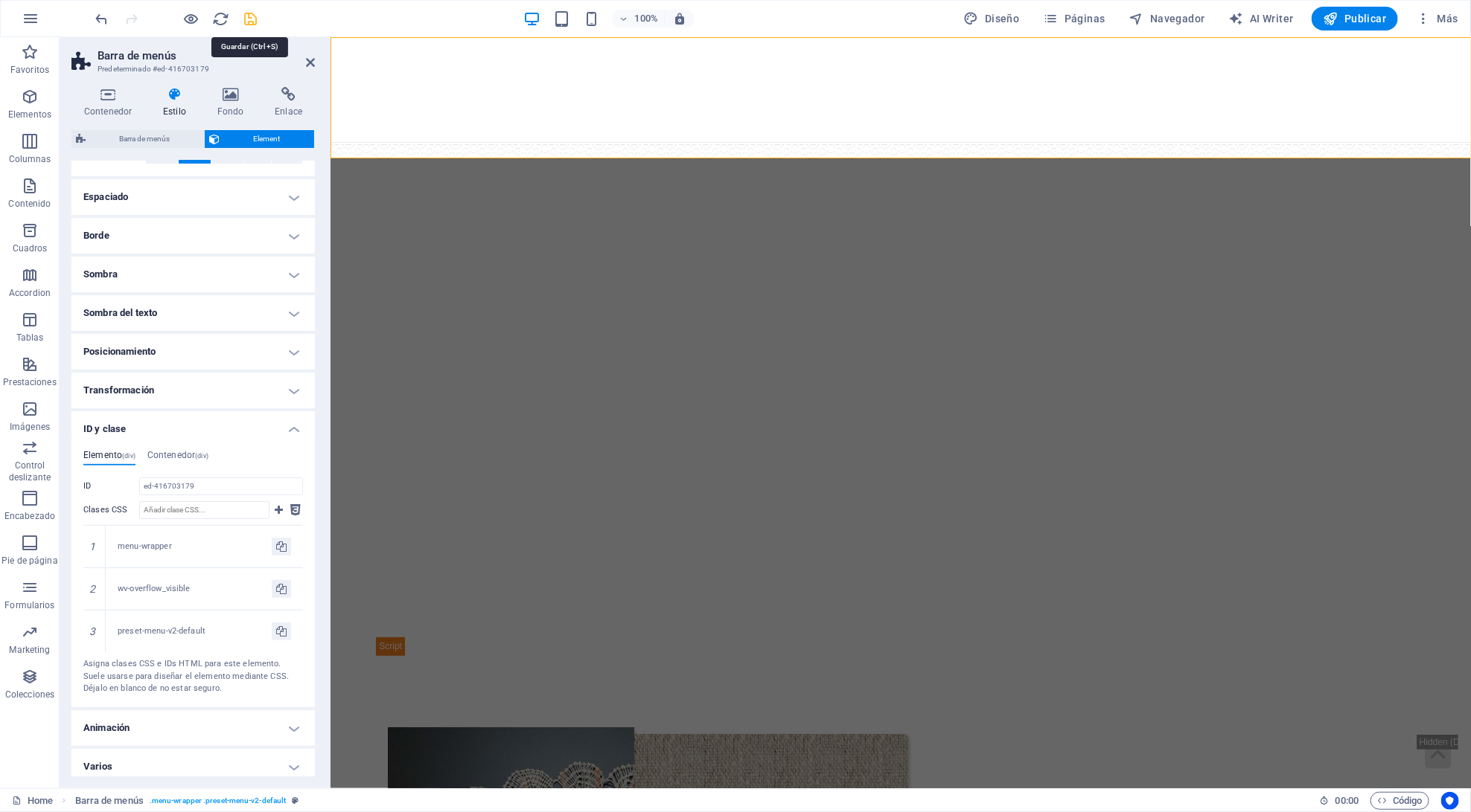
click at [255, 16] on icon "save" at bounding box center [251, 19] width 17 height 17
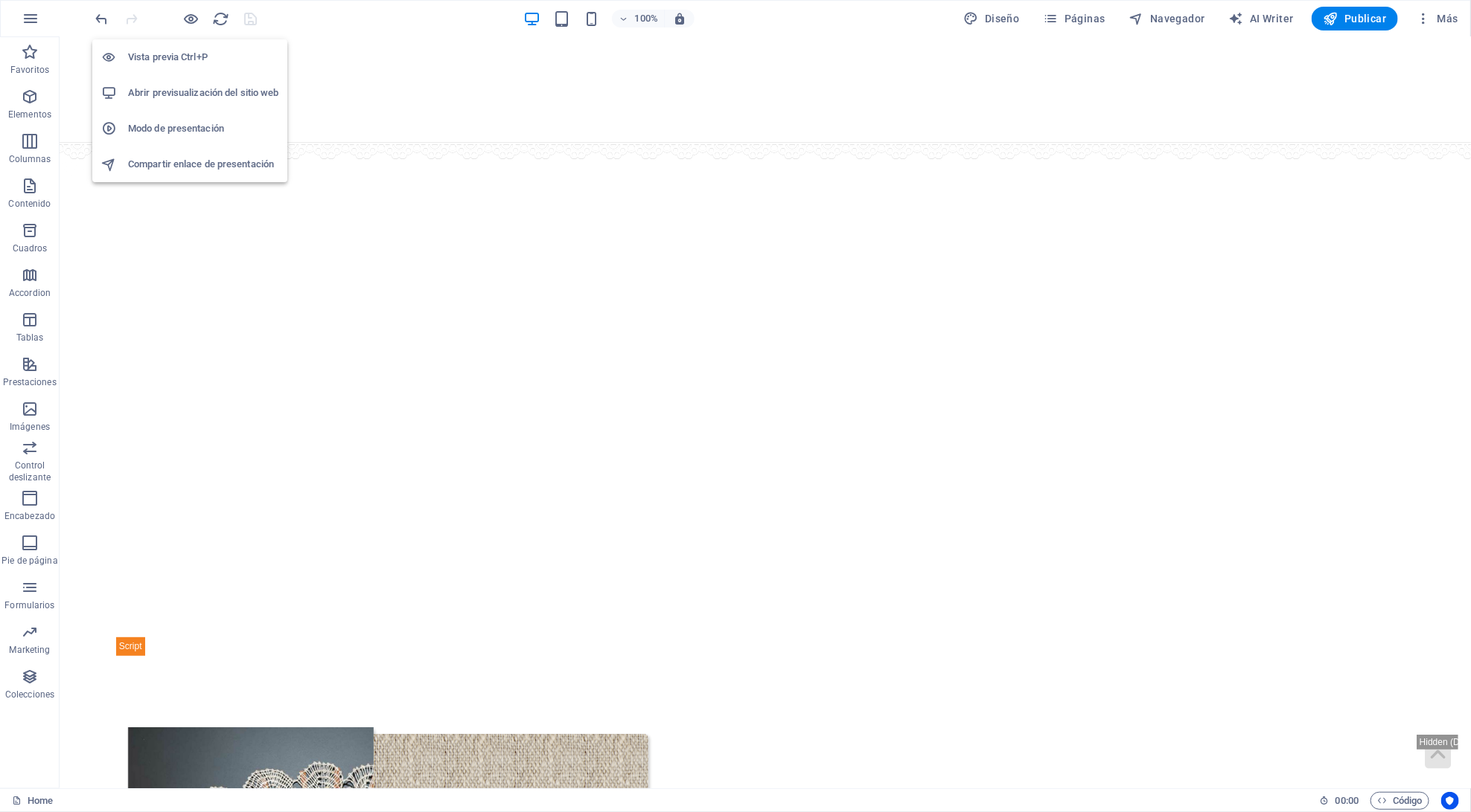
click at [183, 94] on h6 "Abrir previsualización del sitio web" at bounding box center [204, 93] width 150 height 18
click at [1395, 794] on span "Código" at bounding box center [1400, 801] width 45 height 18
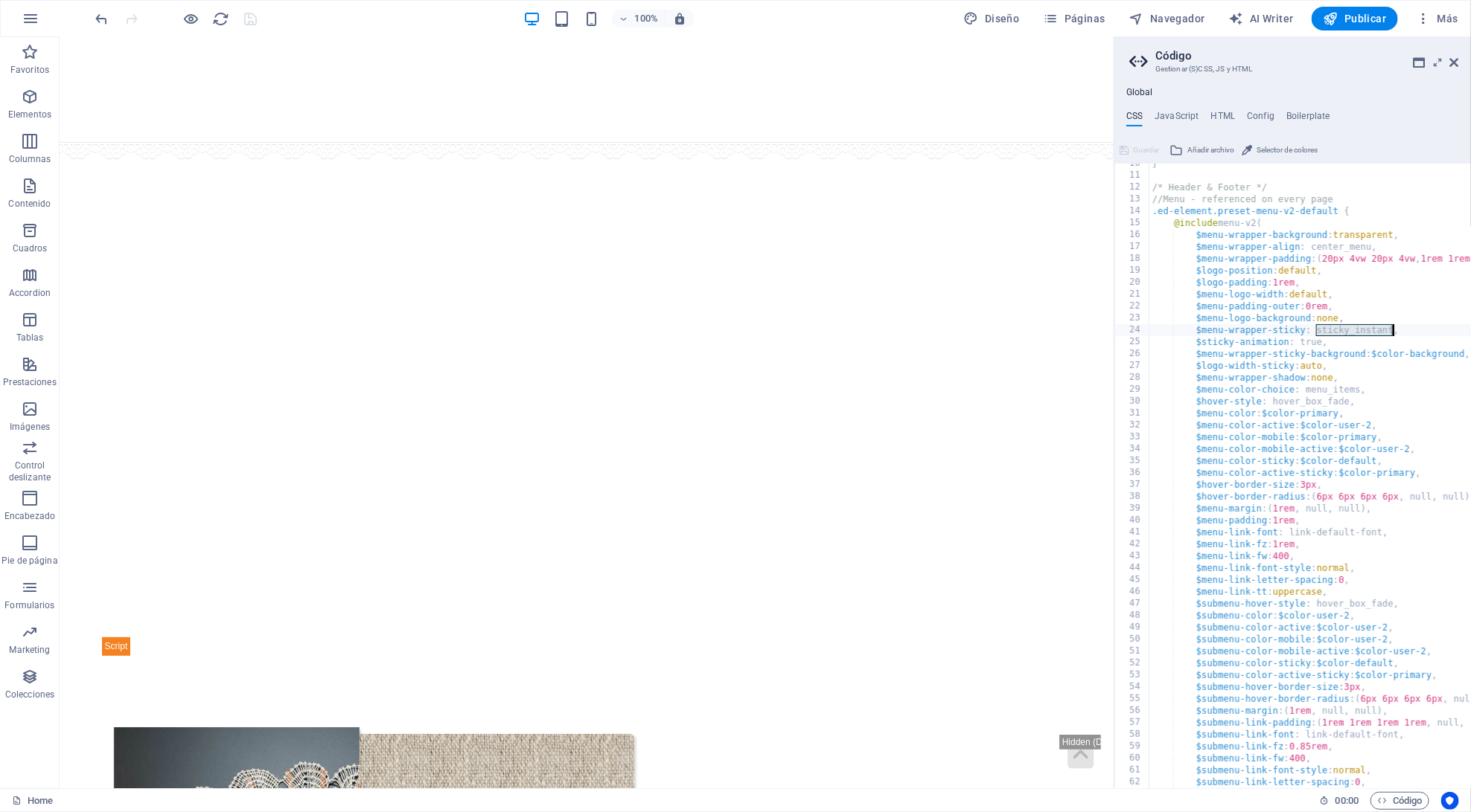
scroll to position [112, 0]
click at [1366, 338] on div "} /* Header & Footer */ //Menu - referenced on every page .ed-element.preset-me…" at bounding box center [1409, 482] width 519 height 649
click at [1366, 326] on div "} /* Header & Footer */ //Menu - referenced on every page .ed-element.preset-me…" at bounding box center [1409, 482] width 519 height 649
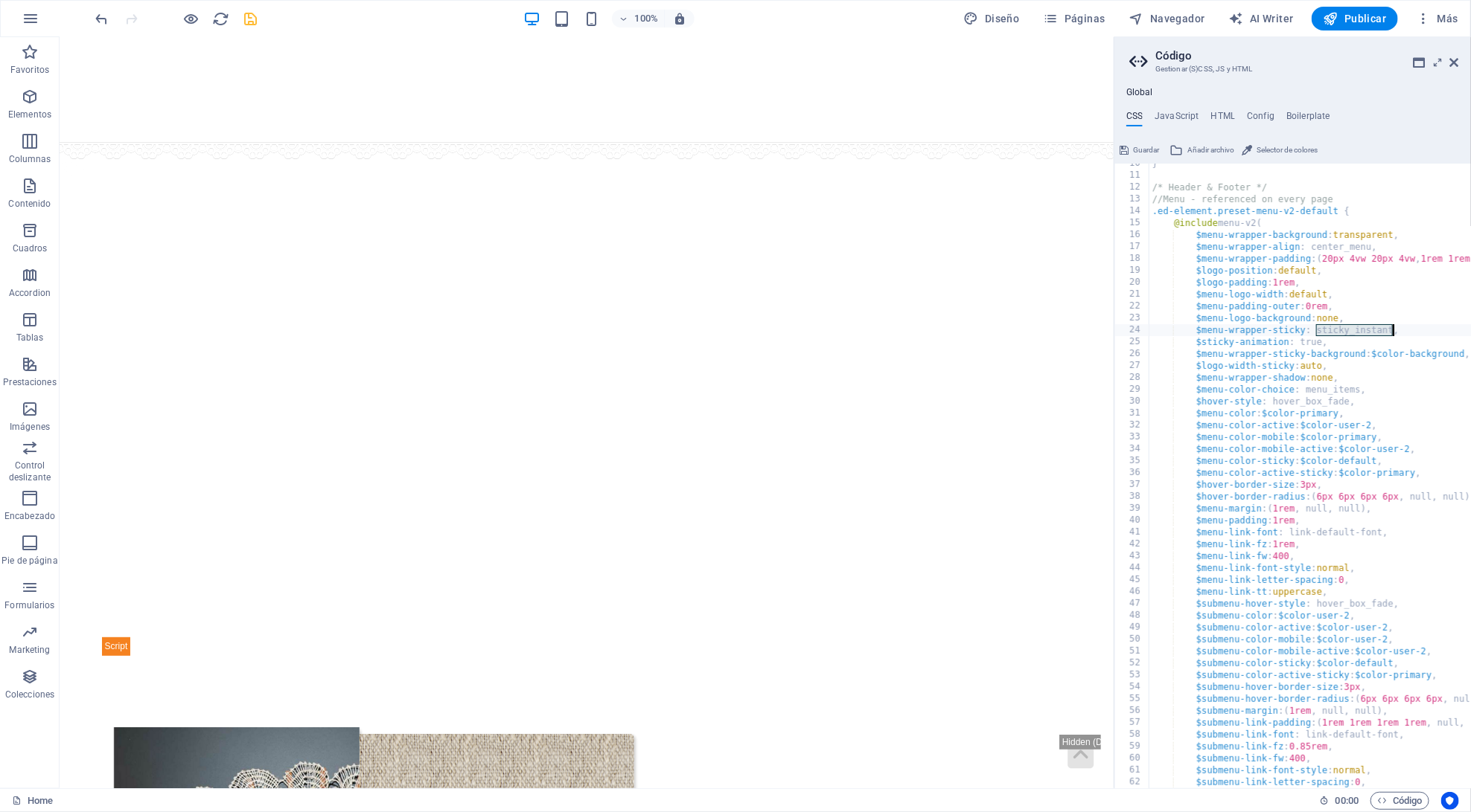
paste textarea "position: fixed !important;"
type textarea "$menu-wrapper-sticky: position: fixed !important,"
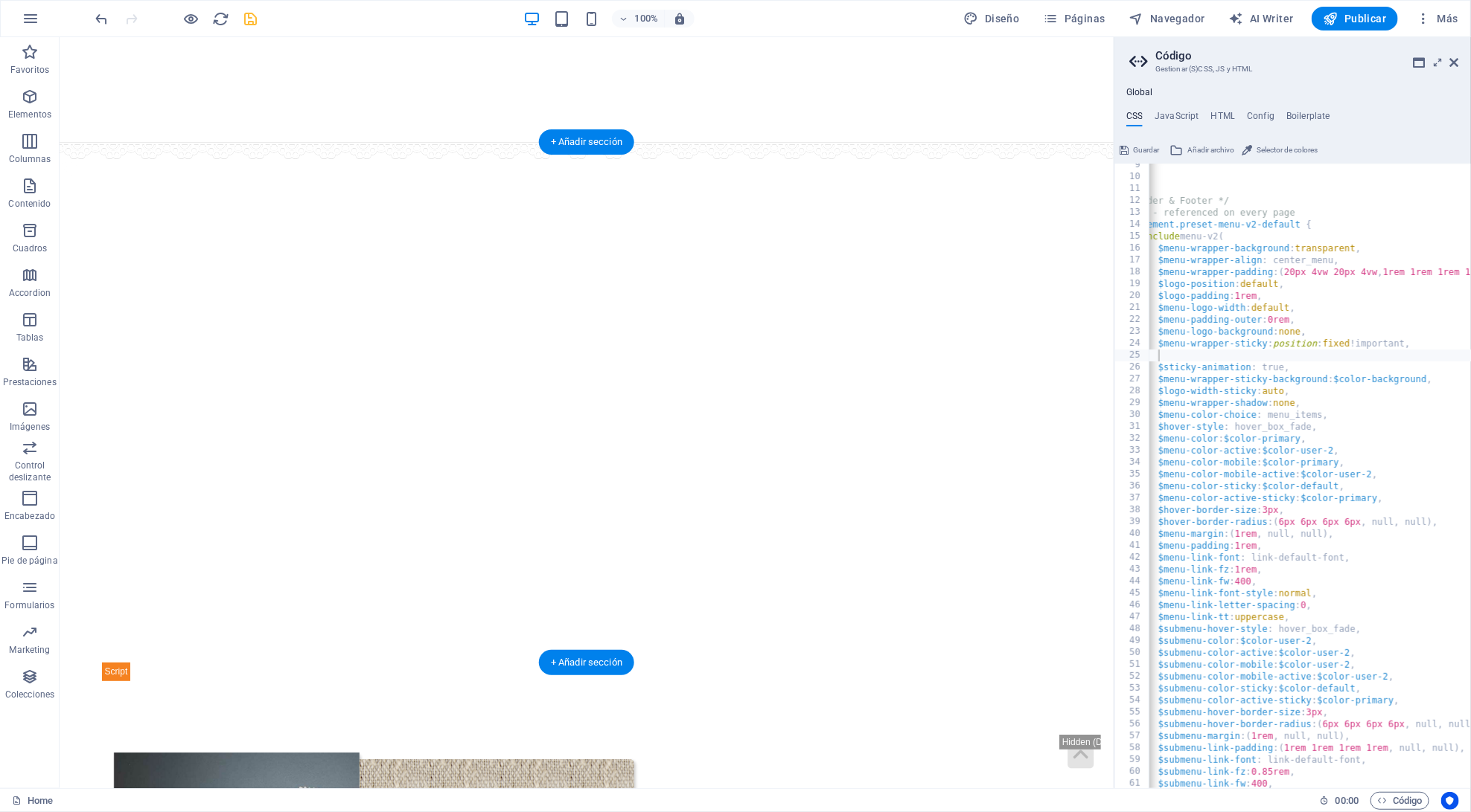
scroll to position [0, 0]
click at [1159, 356] on div "} } /* Header & Footer */ //Menu - referenced on every page .ed-element.preset-…" at bounding box center [1371, 484] width 519 height 649
type textarea "$menu-wrapper-sticky: position: fixed !important,"
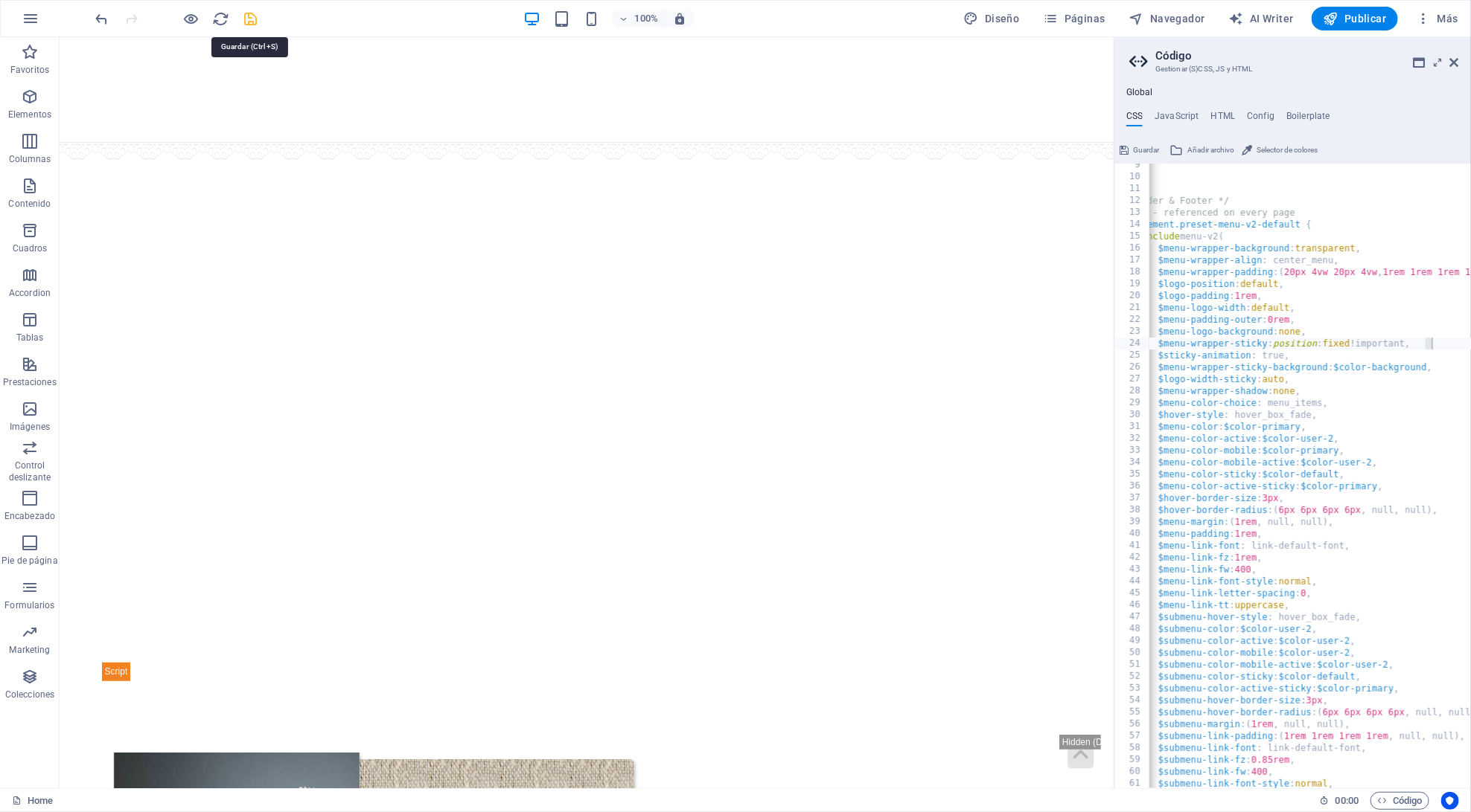
click at [251, 17] on icon "save" at bounding box center [251, 19] width 17 height 17
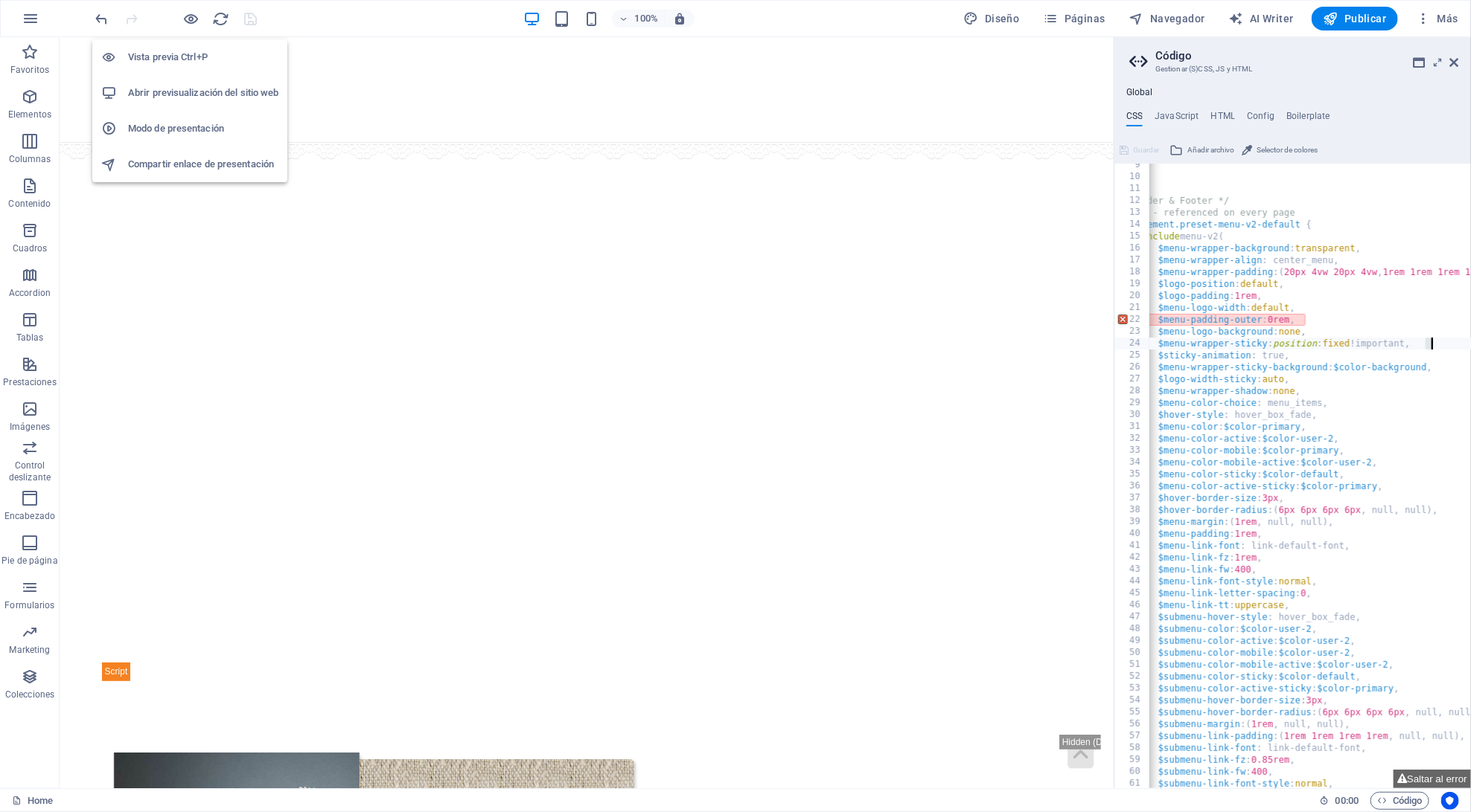
click at [184, 85] on h6 "Abrir previsualización del sitio web" at bounding box center [204, 93] width 150 height 18
click at [576, 14] on div "100%" at bounding box center [609, 18] width 172 height 24
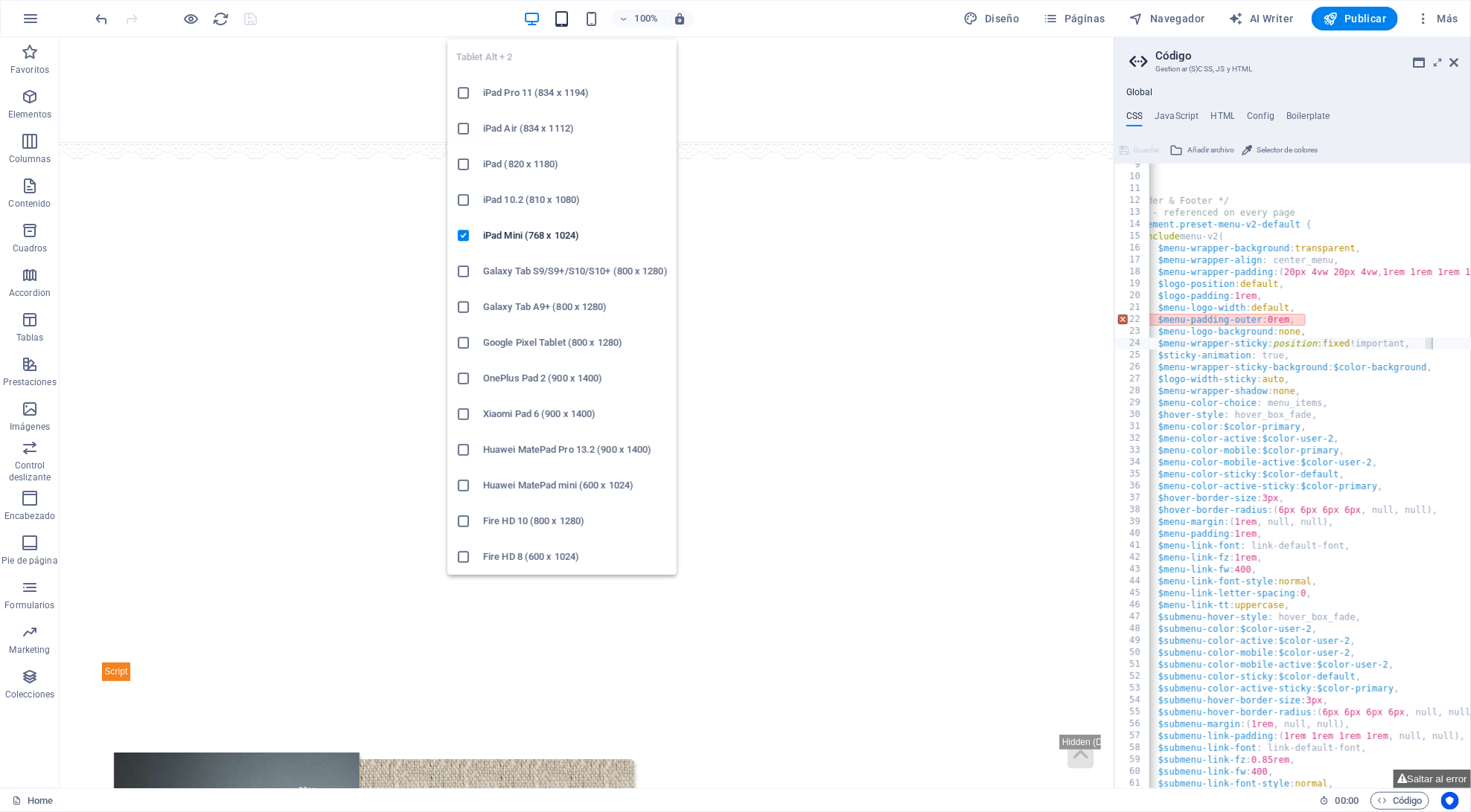
click at [564, 14] on icon "button" at bounding box center [561, 19] width 17 height 17
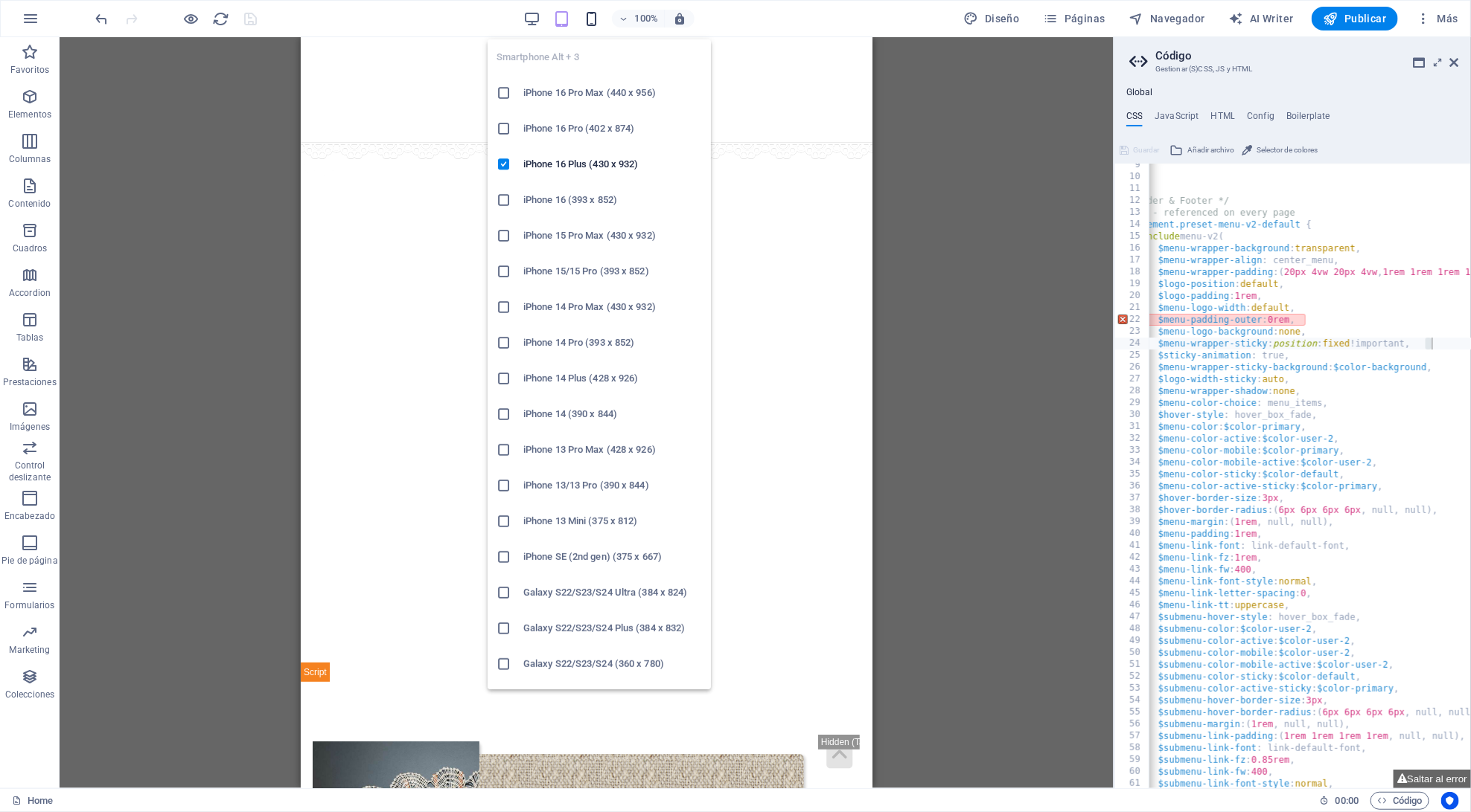
click at [589, 14] on icon "button" at bounding box center [591, 19] width 17 height 17
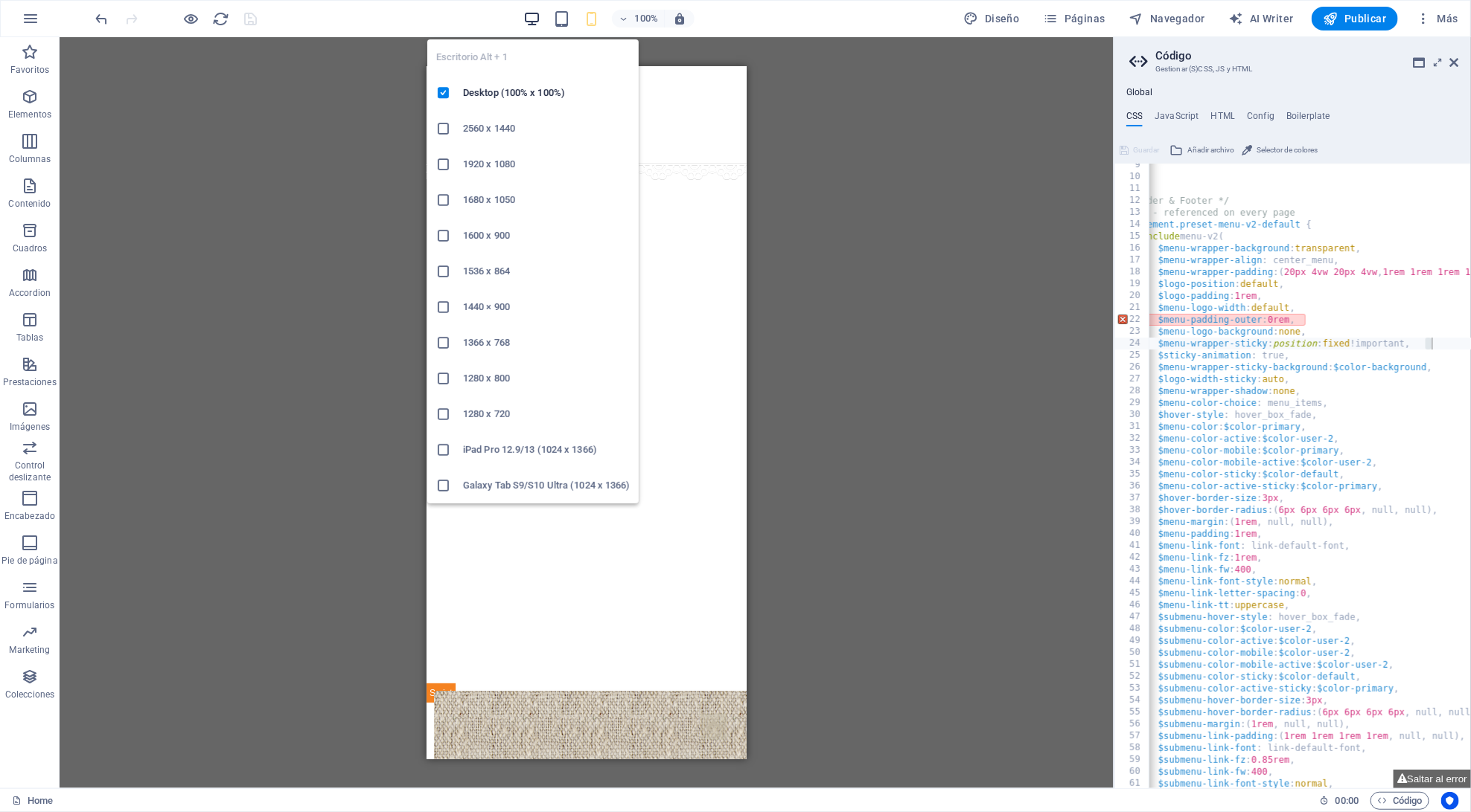
click at [536, 19] on icon "button" at bounding box center [531, 19] width 17 height 17
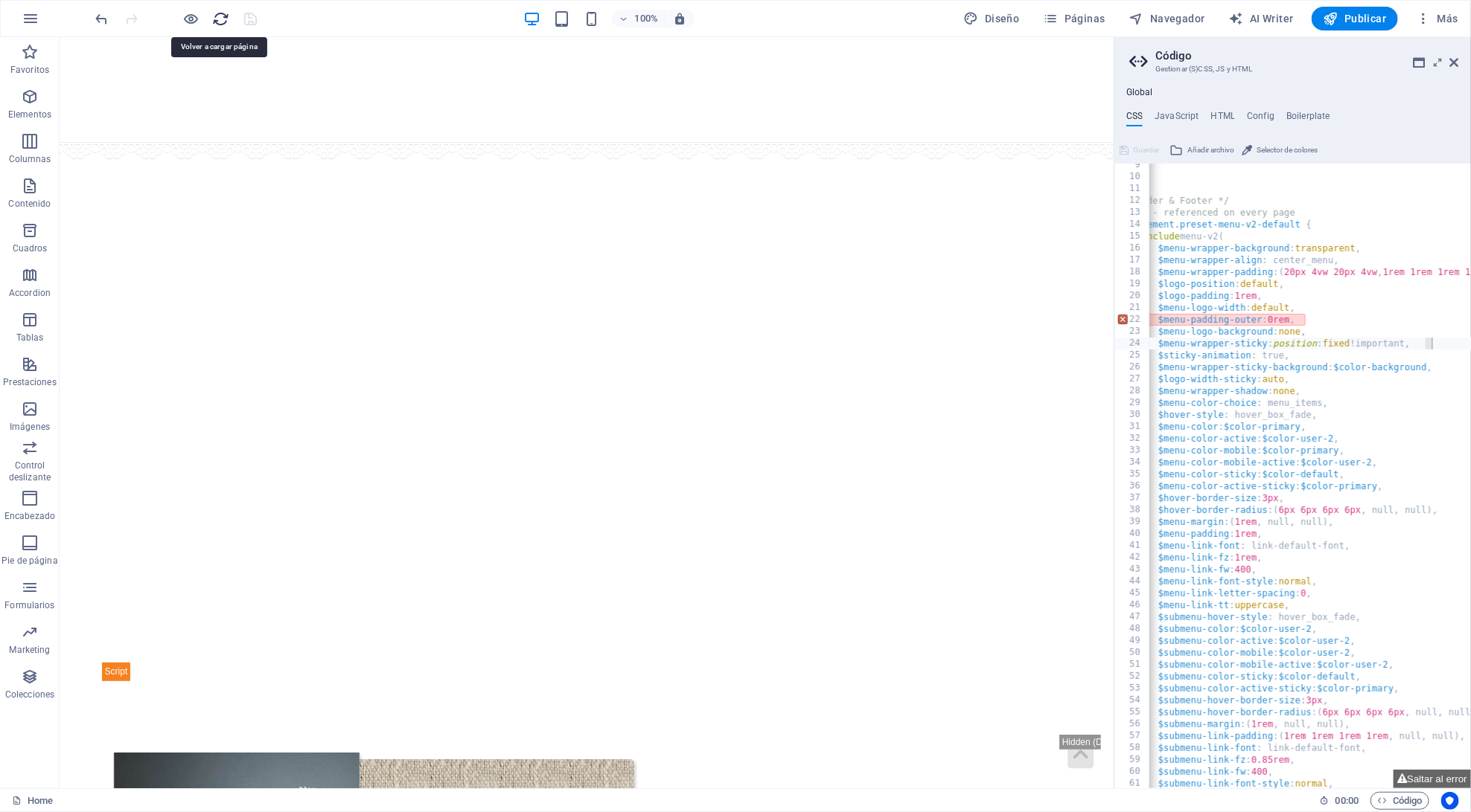
click at [214, 24] on icon "reload" at bounding box center [221, 19] width 17 height 17
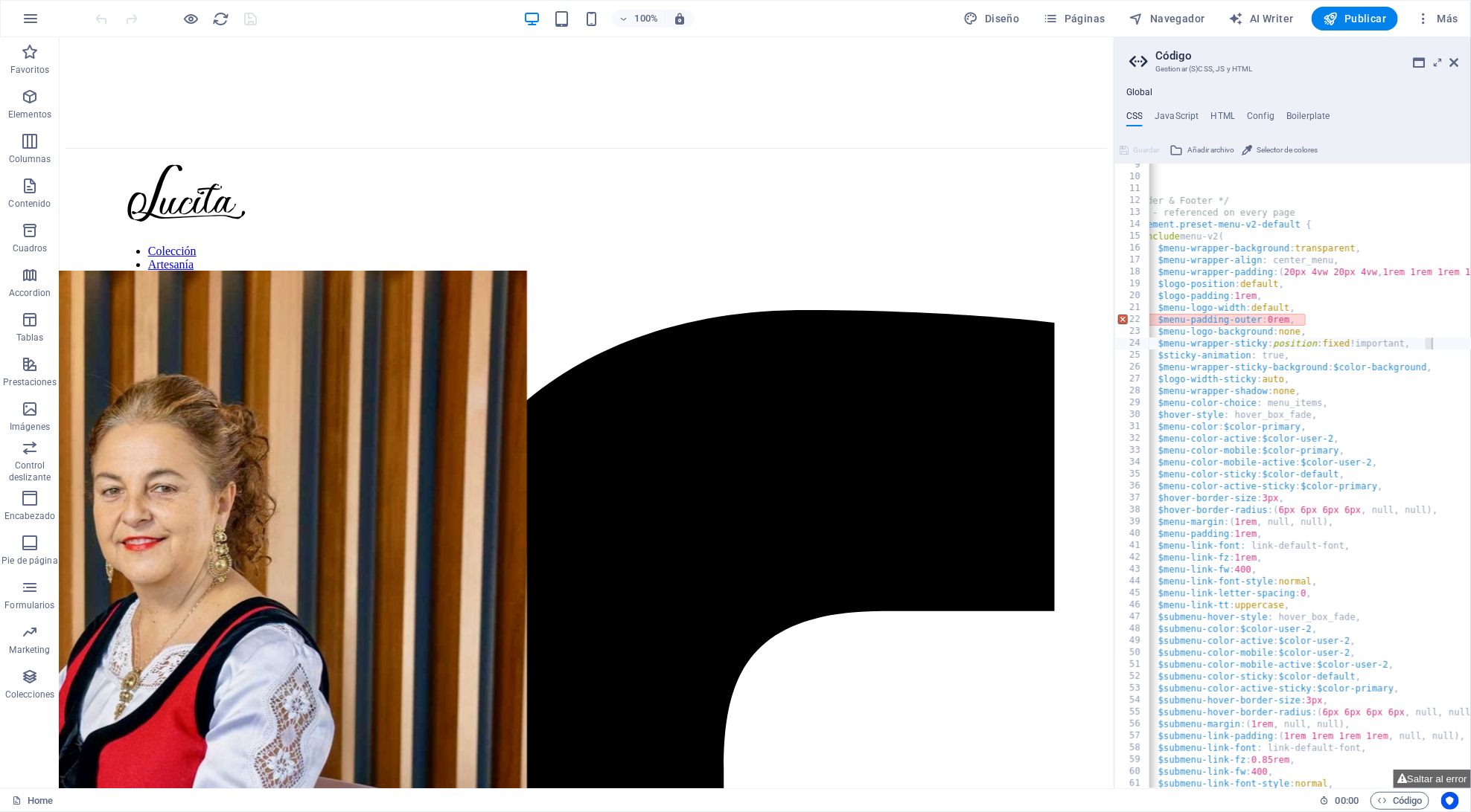
click at [1238, 543] on div "} } /* Header & Footer */ //Menu - referenced on every page .ed-element.preset-…" at bounding box center [1371, 484] width 519 height 649
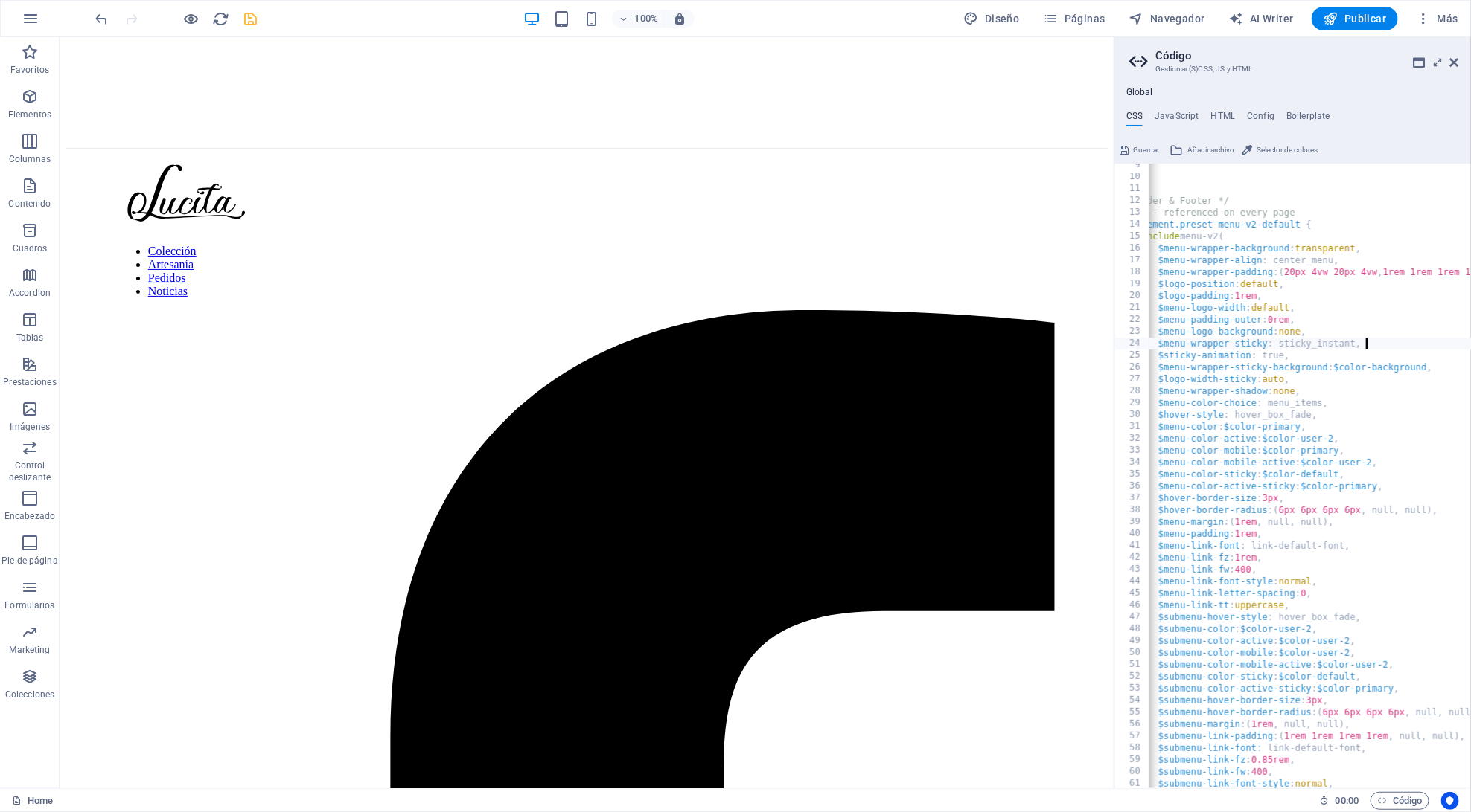
click at [1369, 347] on div "} } /* Header & Footer */ //Menu - referenced on every page .ed-element.preset-…" at bounding box center [1371, 484] width 519 height 649
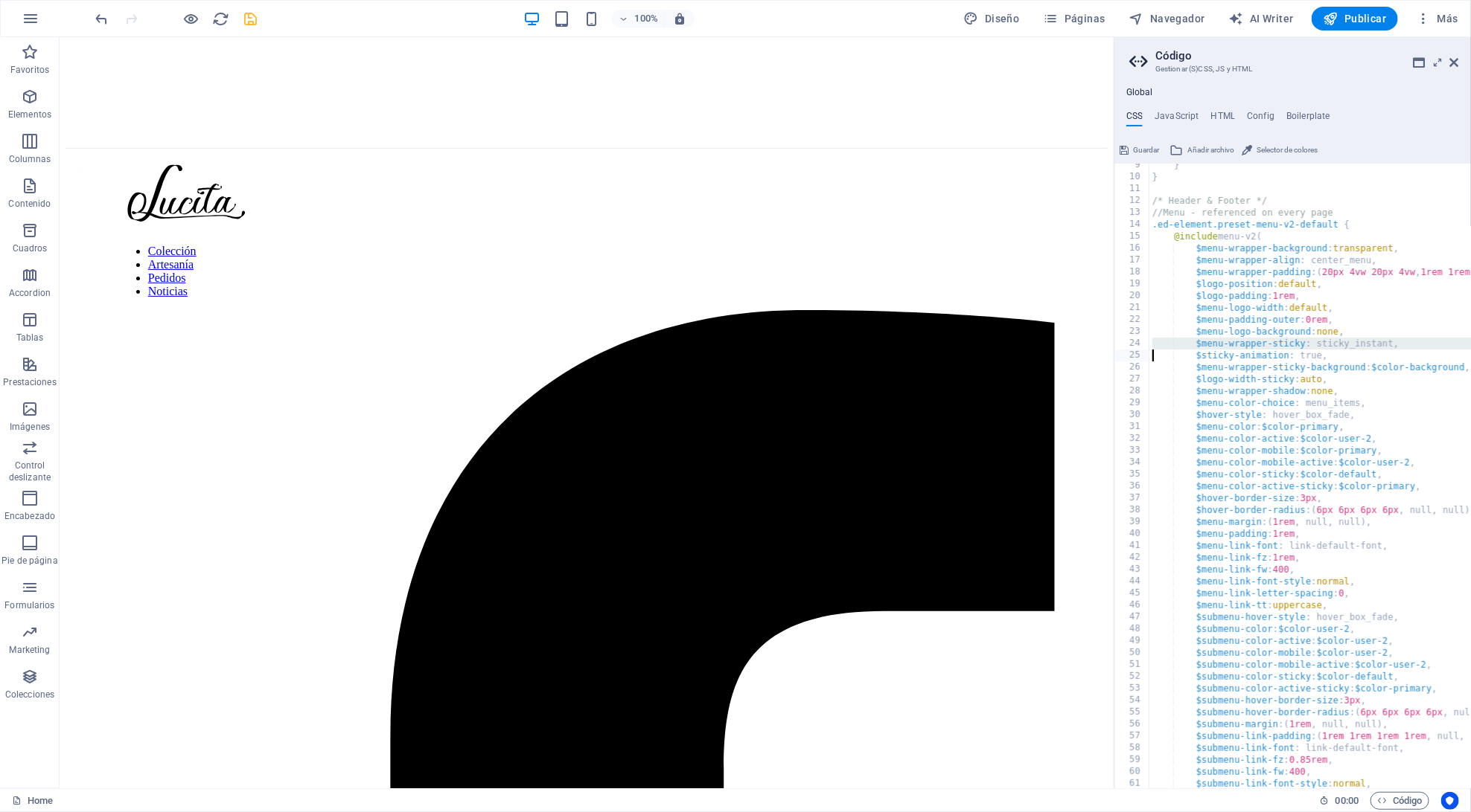
click at [1369, 347] on div "} } /* Header & Footer */ //Menu - referenced on every page .ed-element.preset-…" at bounding box center [1409, 484] width 519 height 649
click at [1374, 343] on div "} } /* Header & Footer */ //Menu - referenced on every page .ed-element.preset-…" at bounding box center [1409, 484] width 519 height 649
click at [1395, 340] on div "} } /* Header & Footer */ //Menu - referenced on every page .ed-element.preset-…" at bounding box center [1409, 484] width 519 height 649
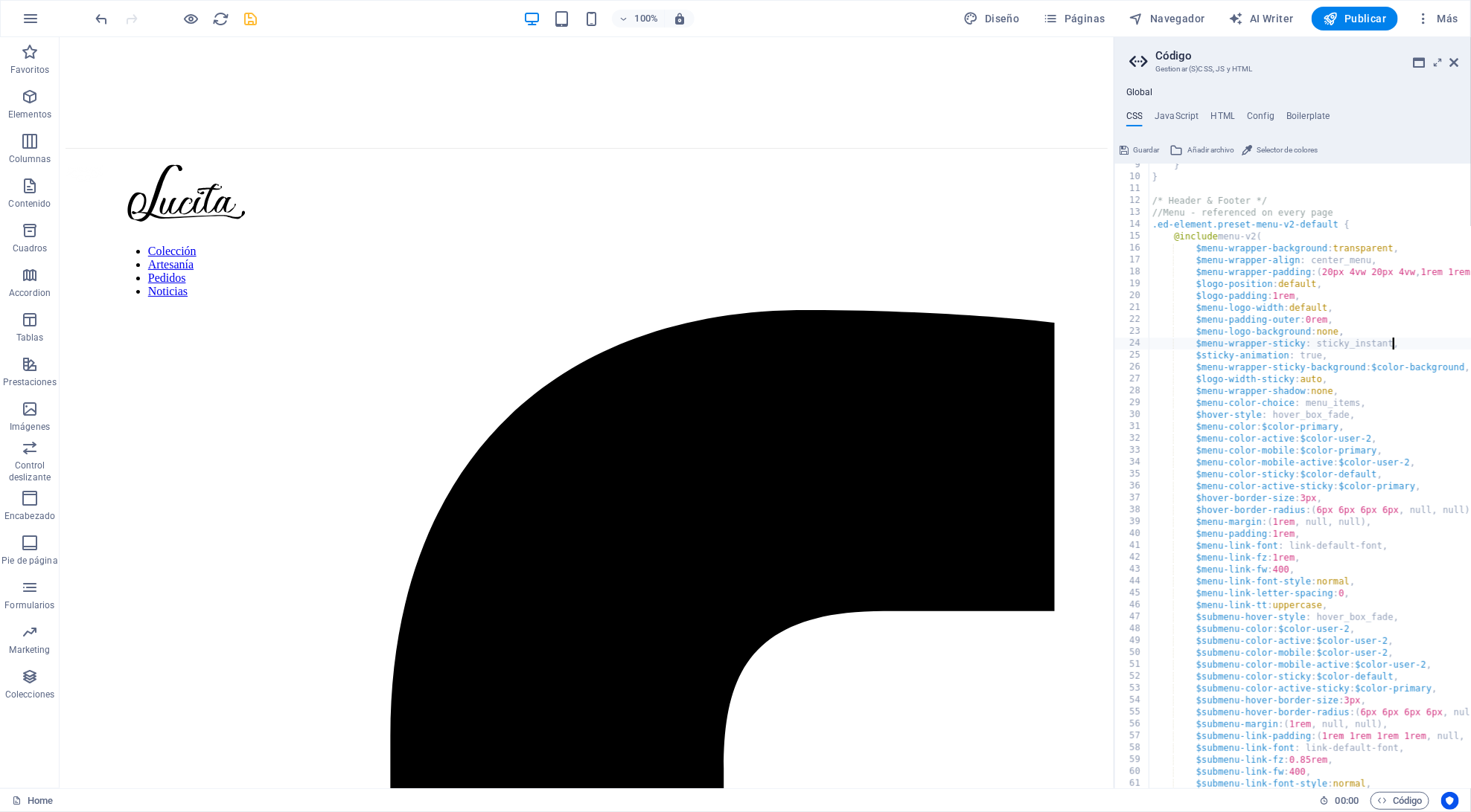
type textarea "$menu-wrapper-sticky: sticky_instant,"
paste textarea "z-index: 9999;"
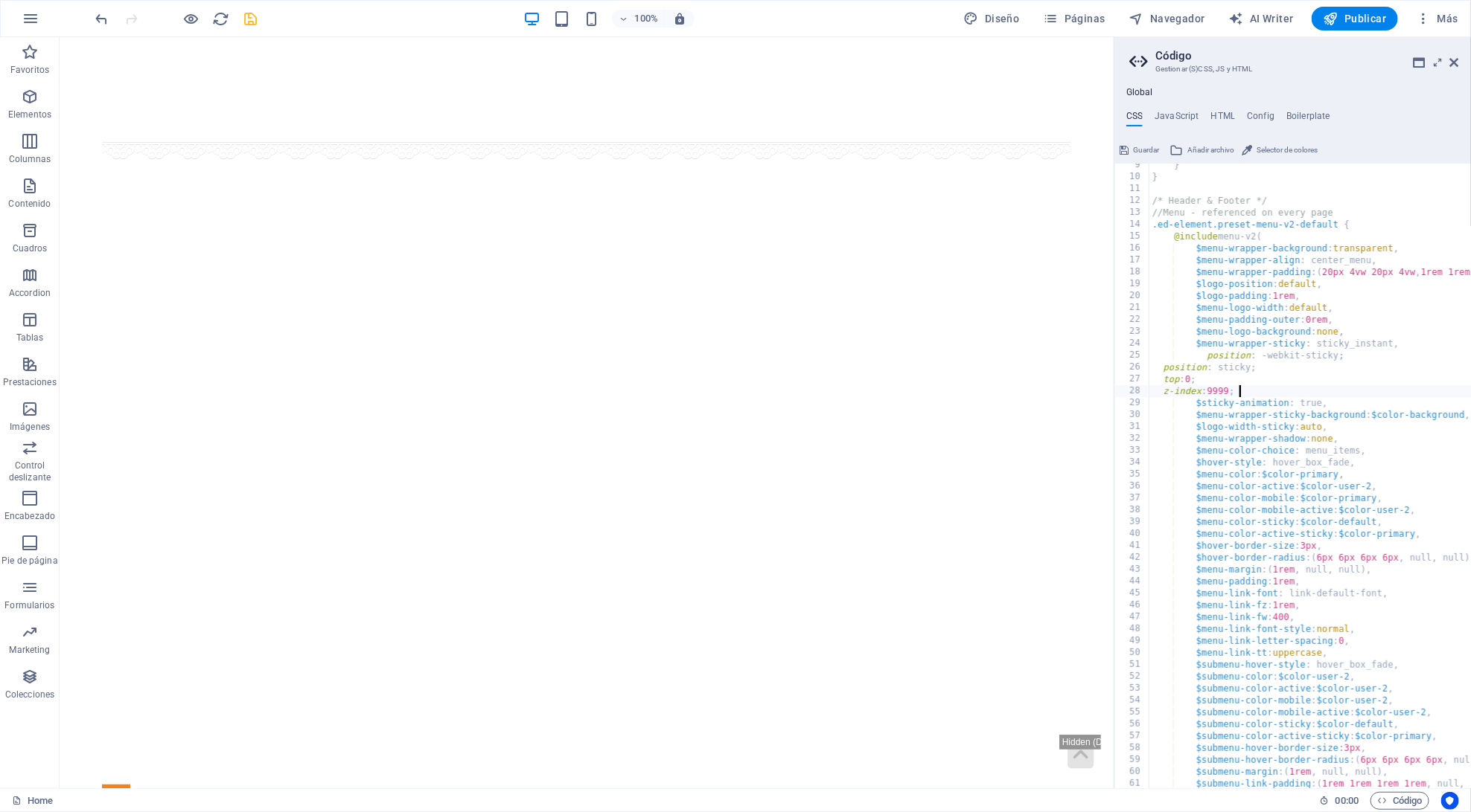
click at [1202, 354] on div "} } /* Header & Footer */ //Menu - referenced on every page .ed-element.preset-…" at bounding box center [1409, 484] width 519 height 649
click at [1162, 373] on div "} } /* Header & Footer */ //Menu - referenced on every page .ed-element.preset-…" at bounding box center [1409, 484] width 519 height 649
click at [1162, 380] on div "} } /* Header & Footer */ //Menu - referenced on every page .ed-element.preset-…" at bounding box center [1409, 484] width 519 height 649
click at [1203, 373] on div "} } /* Header & Footer */ //Menu - referenced on every page .ed-element.preset-…" at bounding box center [1409, 484] width 519 height 649
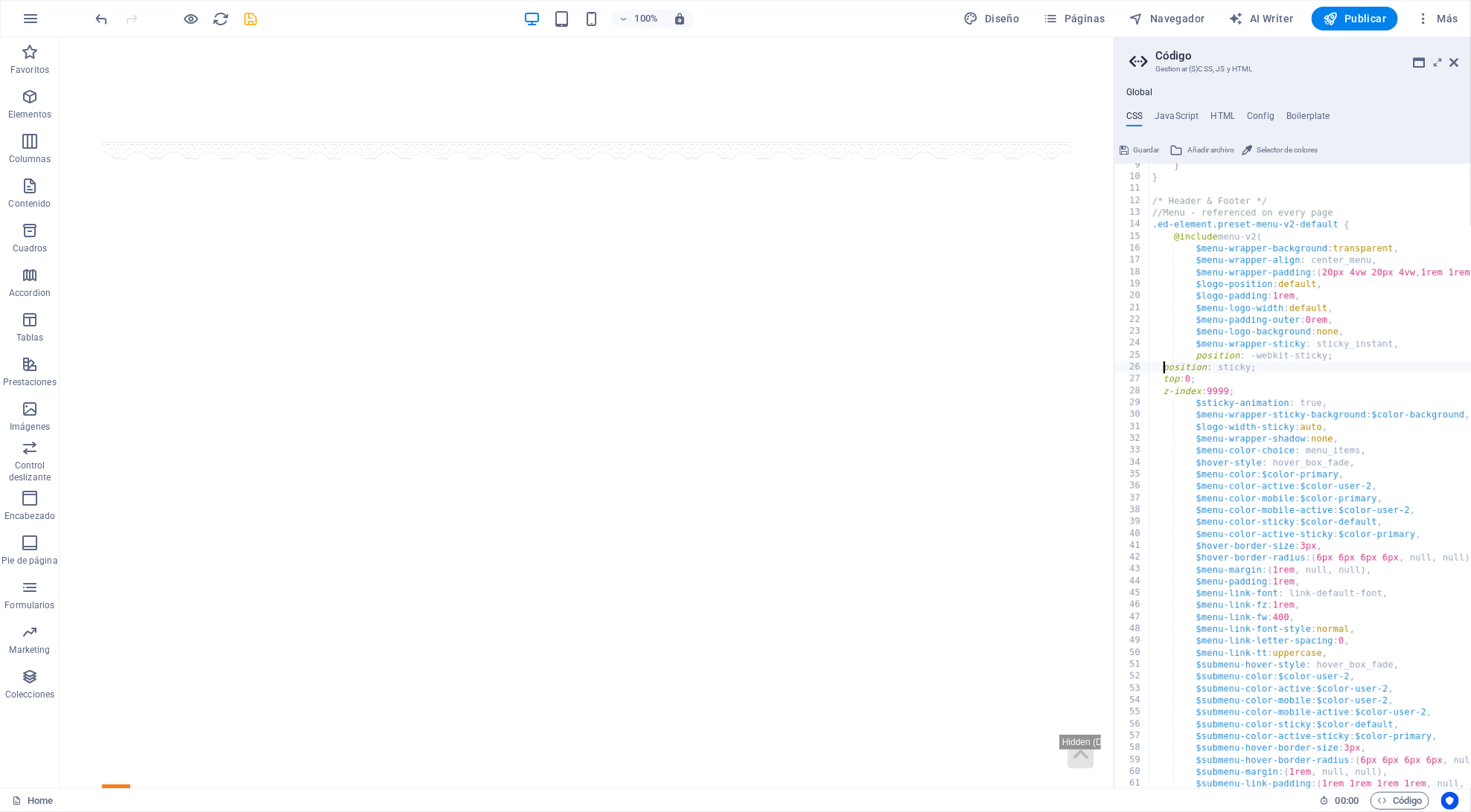
type textarea "position: -webkit-sticky;"
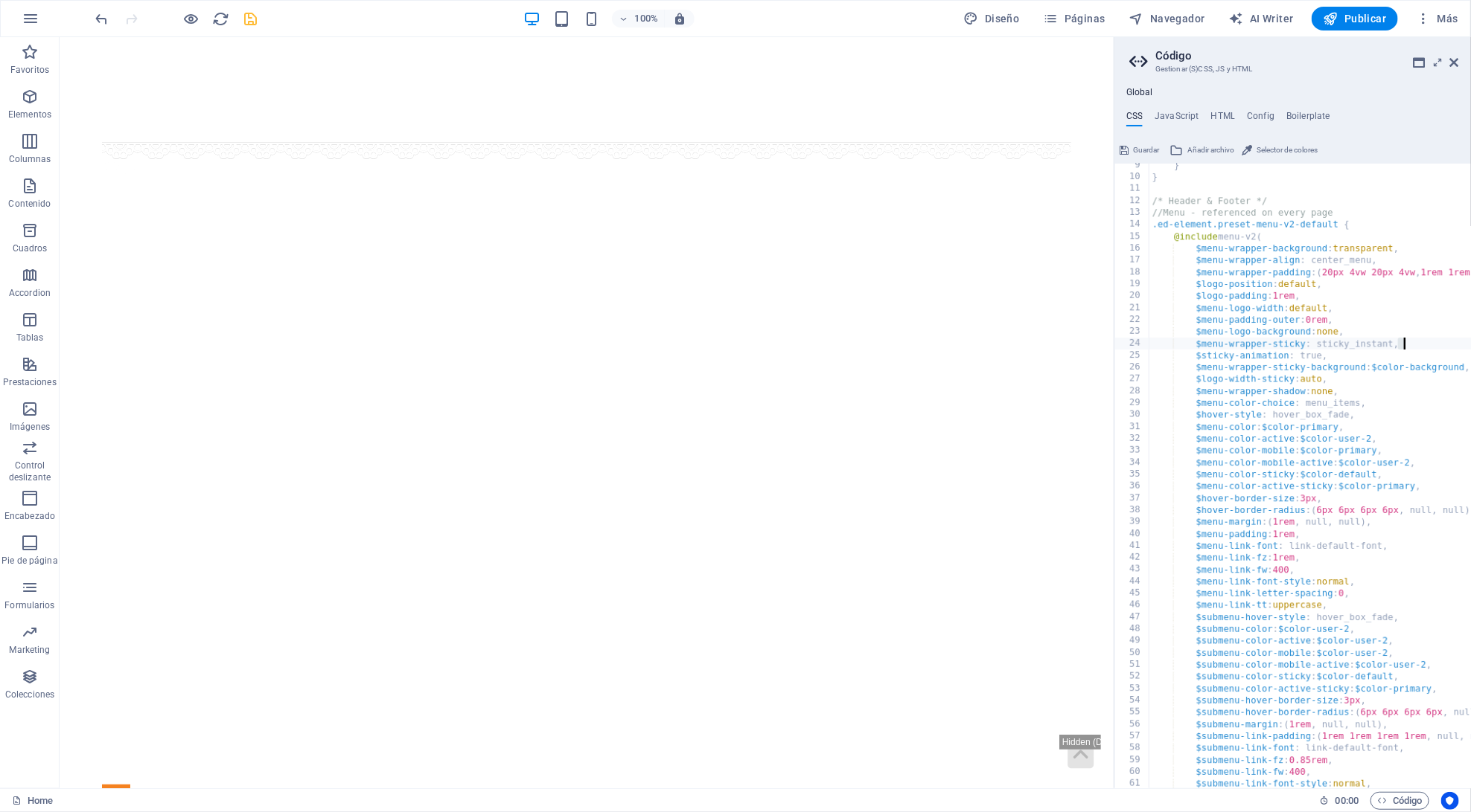
click at [1348, 339] on div "} } /* Header & Footer */ //Menu - referenced on every page .ed-element.preset-…" at bounding box center [1409, 484] width 519 height 649
paste textarea "-webkit-sticky"
click at [1404, 343] on div "} } /* Header & Footer */ //Menu - referenced on every page .ed-element.preset-…" at bounding box center [1409, 484] width 519 height 649
type textarea "$menu-wrapper-sticky: -webkit-sticky,"
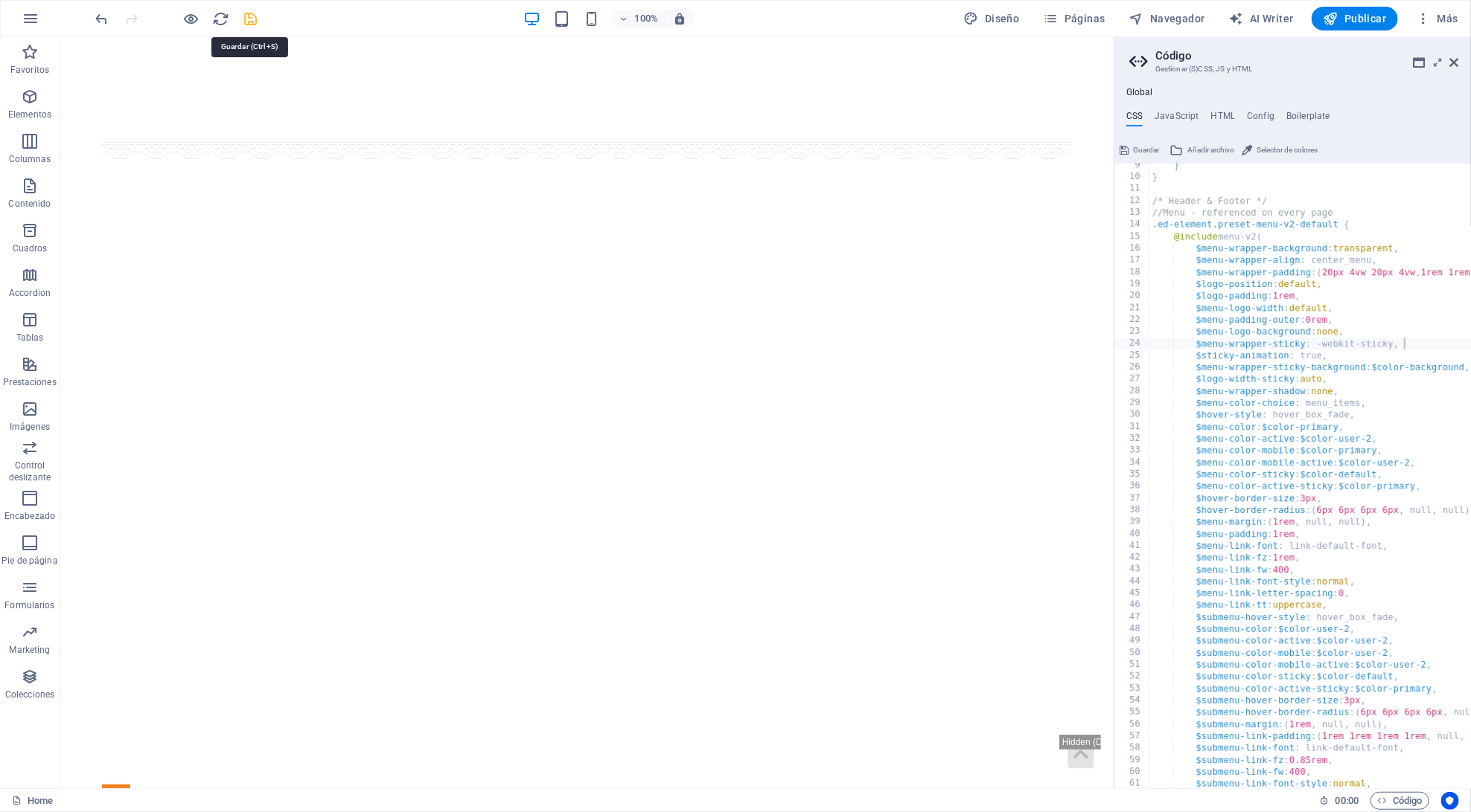
click at [251, 14] on icon "save" at bounding box center [251, 19] width 17 height 17
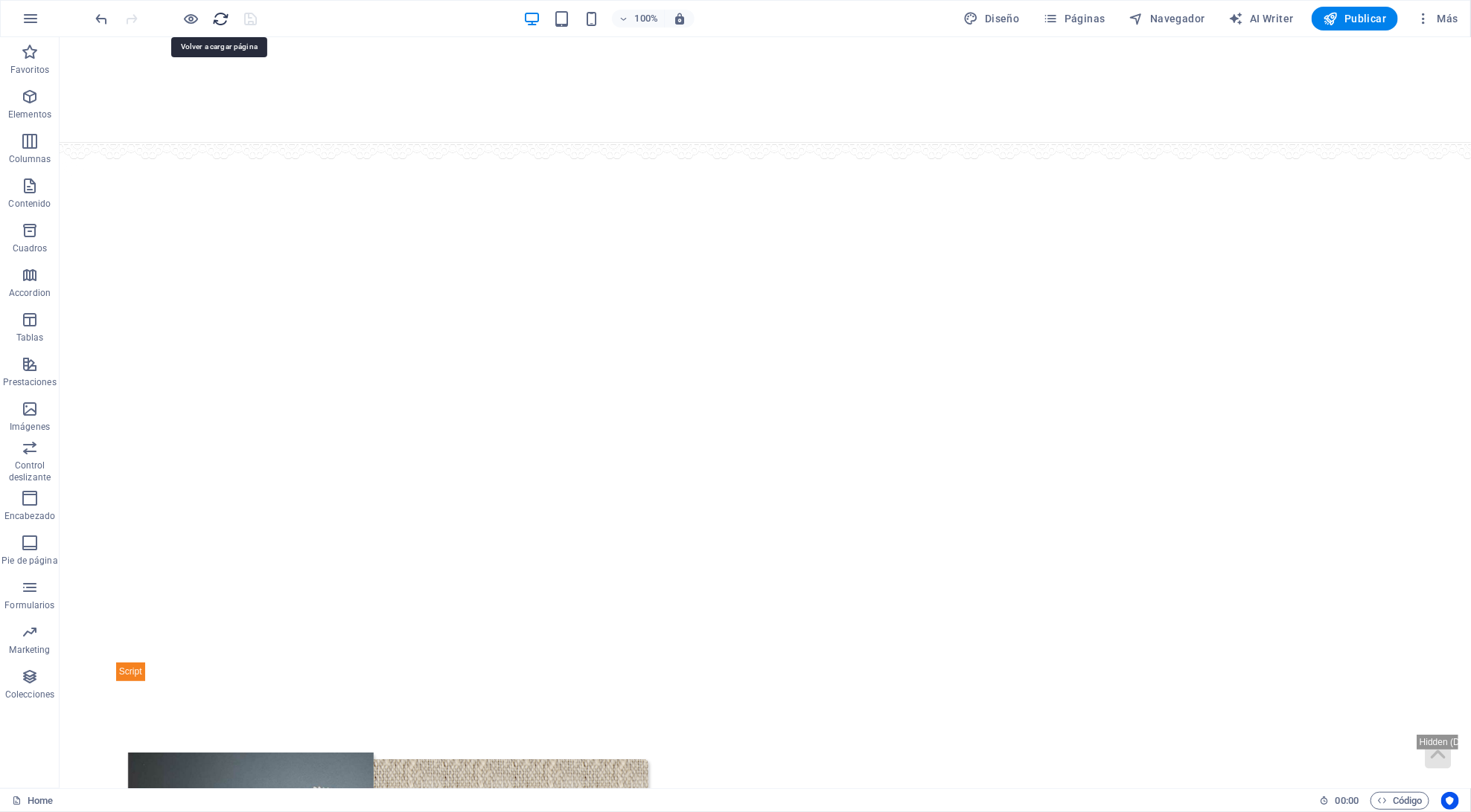
click at [216, 17] on icon "reload" at bounding box center [221, 19] width 17 height 17
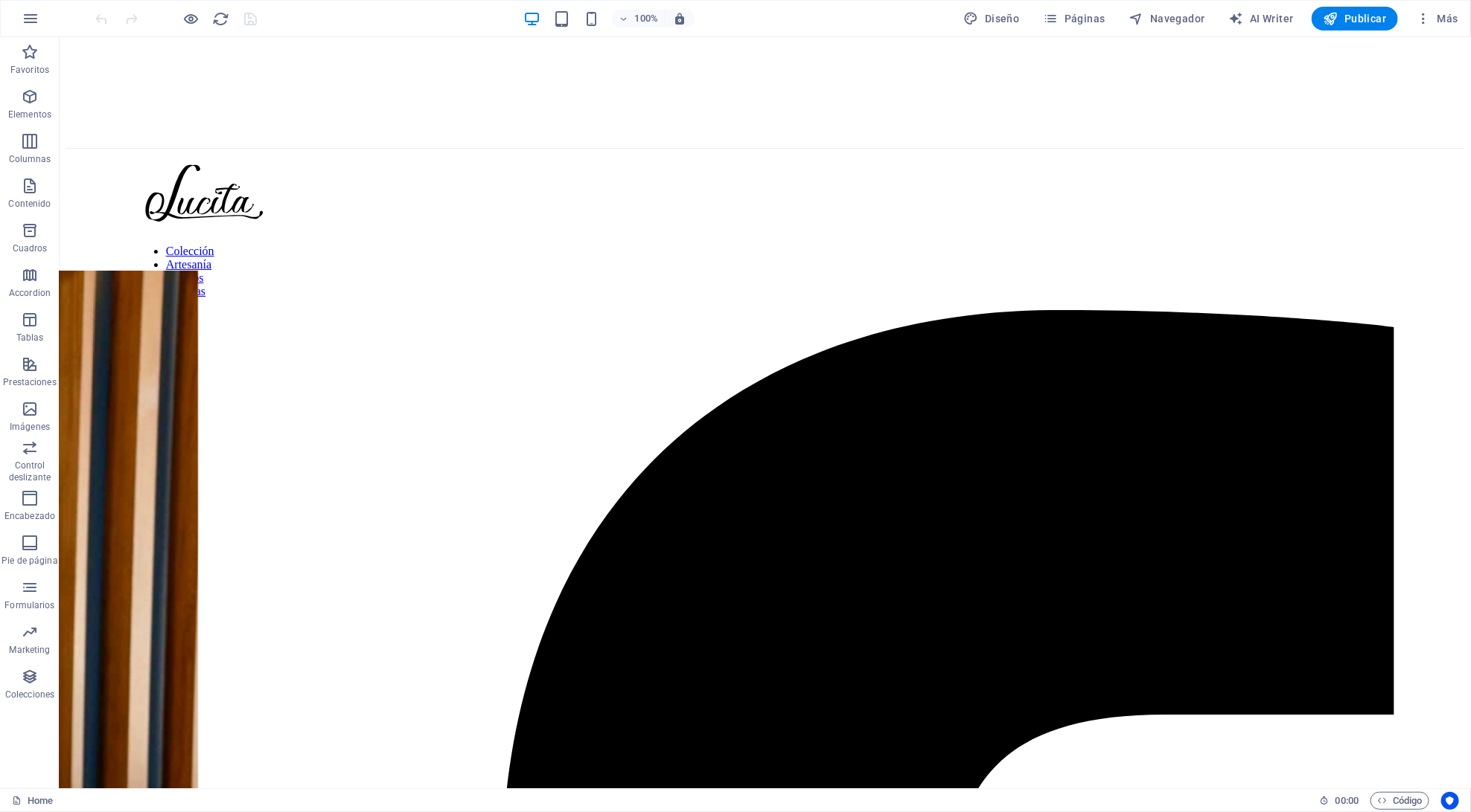
scroll to position [0, 0]
click at [1387, 792] on span "Código" at bounding box center [1400, 801] width 45 height 18
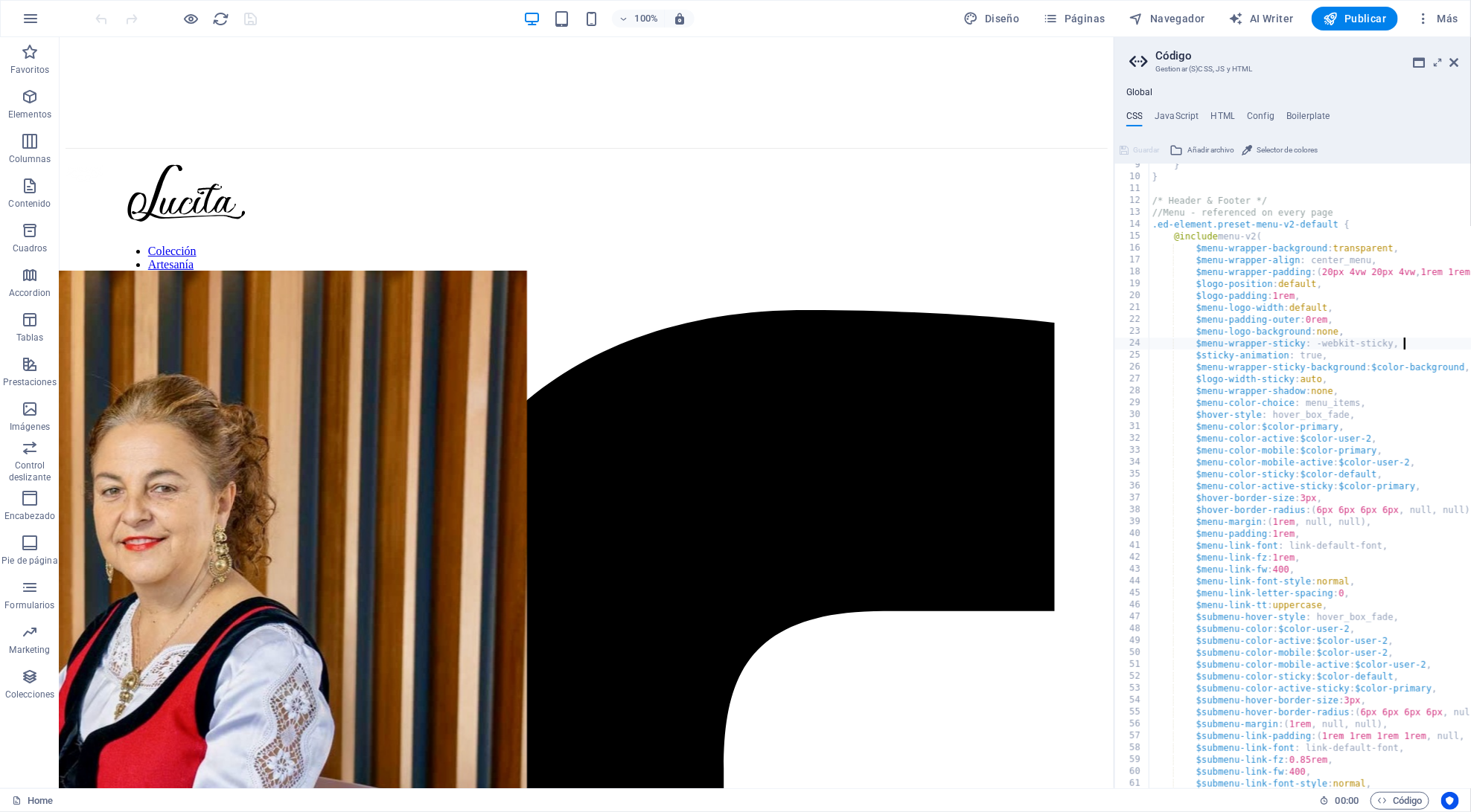
click at [1322, 344] on div "} } /* Header & Footer */ //Menu - referenced on every page .ed-element.preset-…" at bounding box center [1409, 484] width 519 height 649
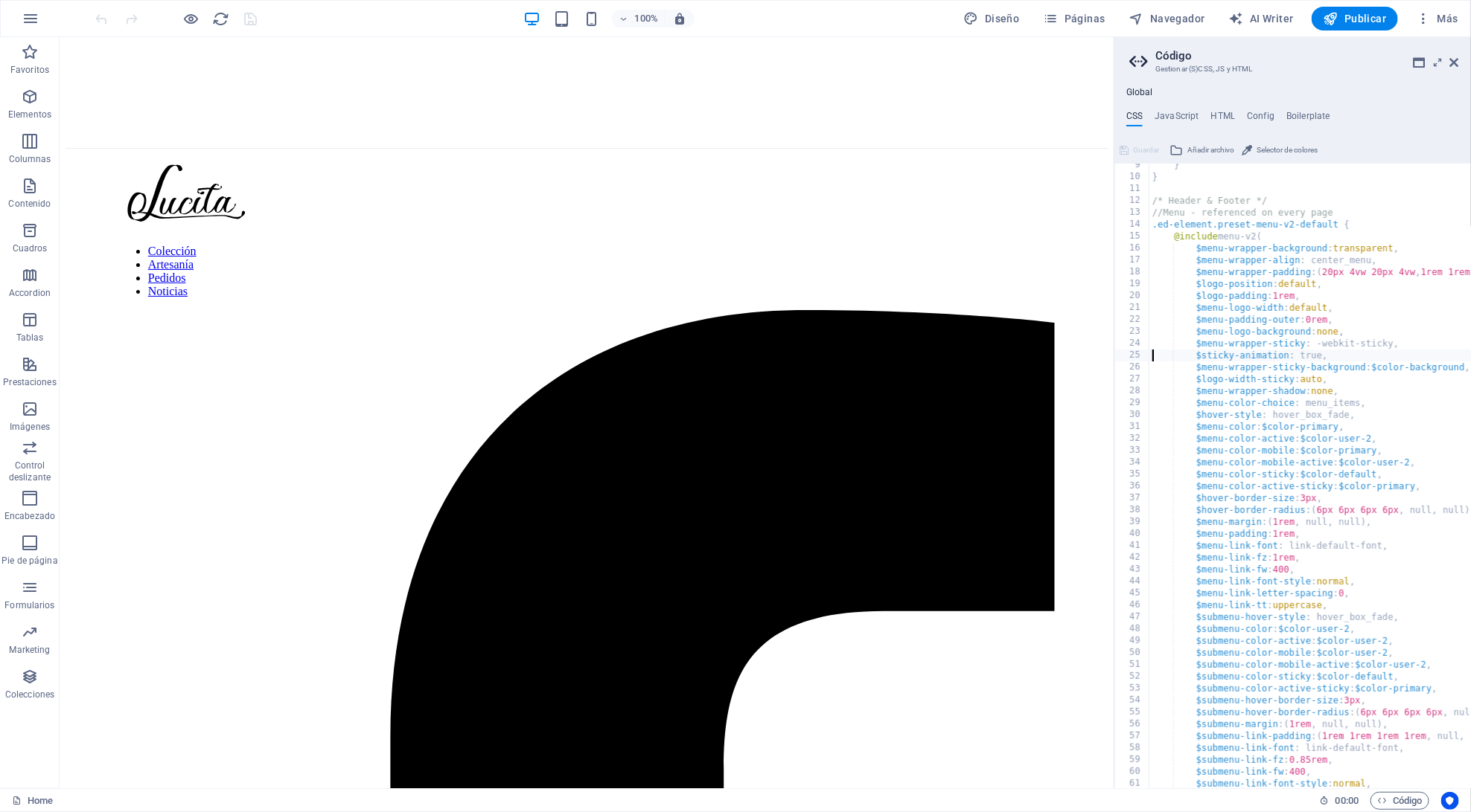
type textarea "$sticky-animation: true,"
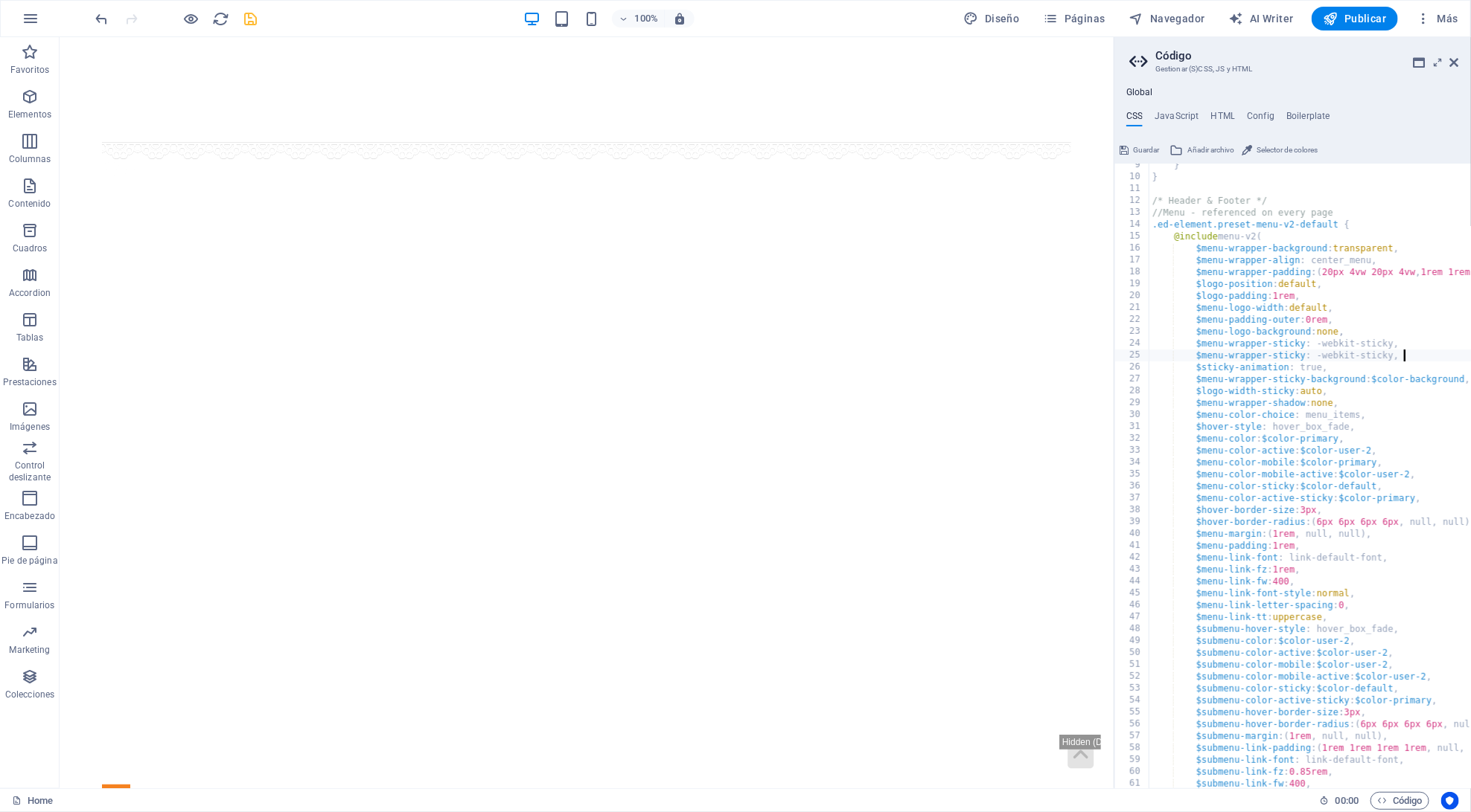
click at [1345, 355] on div "} } /* Header & Footer */ //Menu - referenced on every page .ed-element.preset-…" at bounding box center [1409, 484] width 519 height 649
type textarea "$menu-wrapper-sticky: sticky,"
click at [250, 14] on icon "save" at bounding box center [251, 19] width 17 height 17
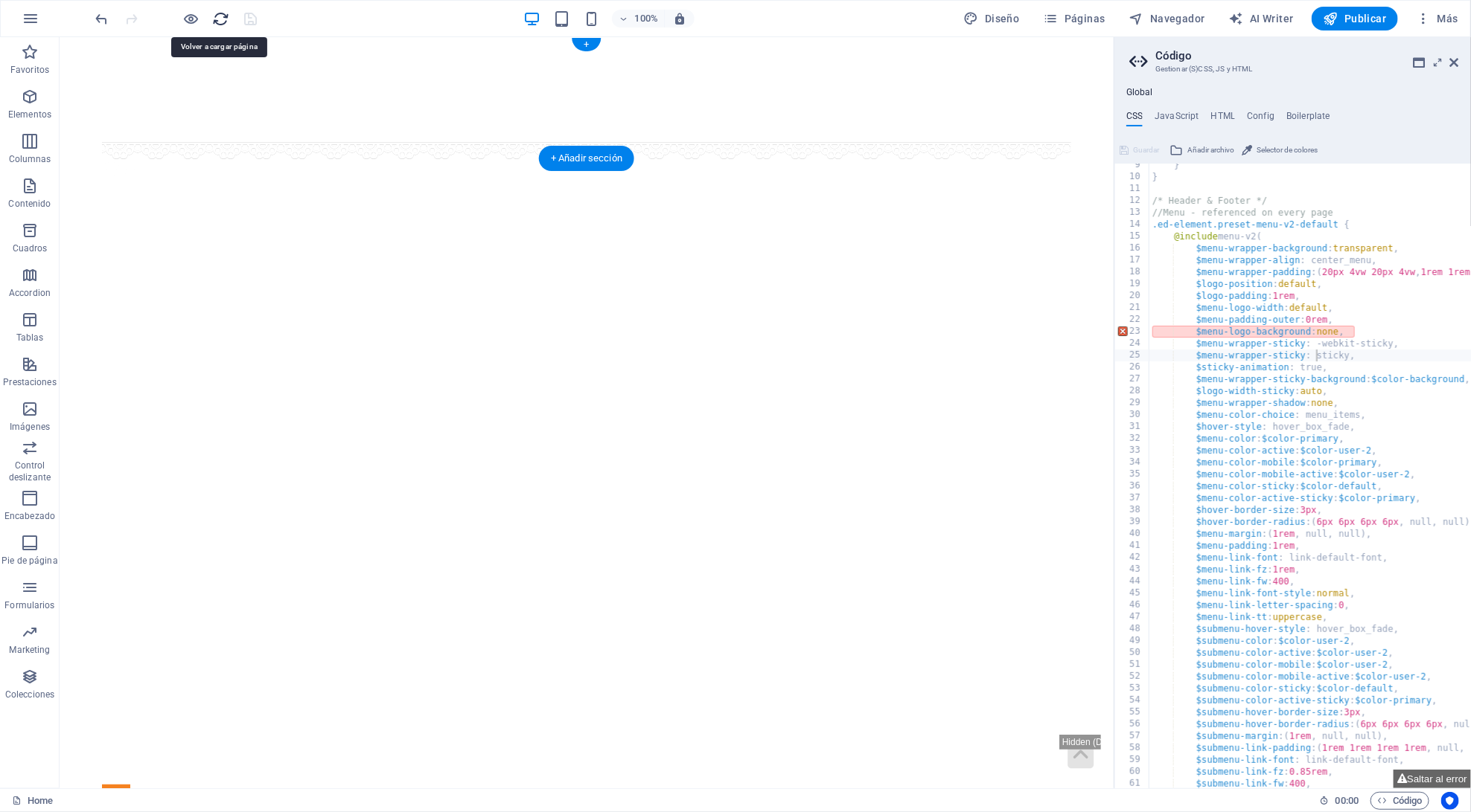
click at [223, 23] on icon "reload" at bounding box center [221, 19] width 17 height 17
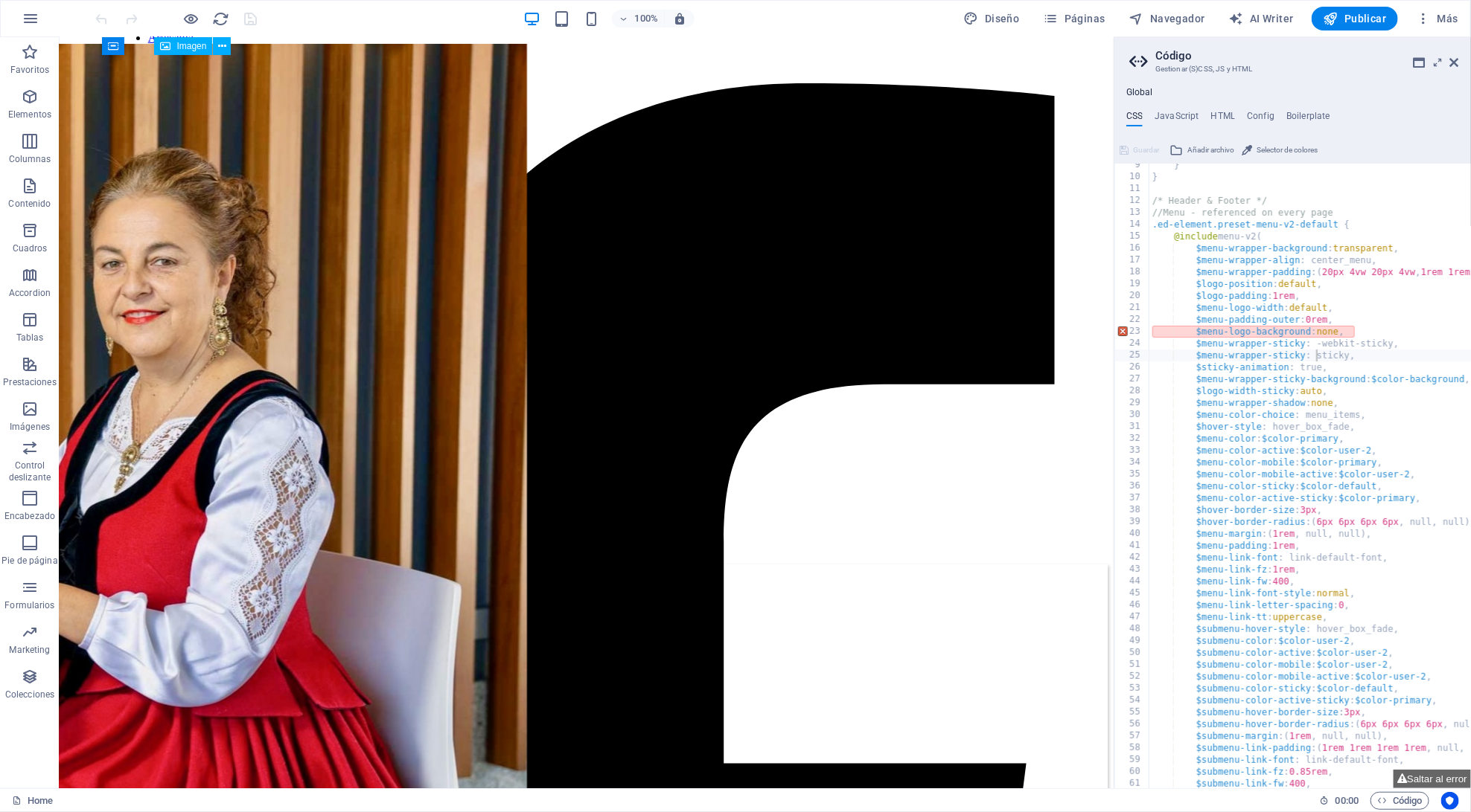
scroll to position [233, 0]
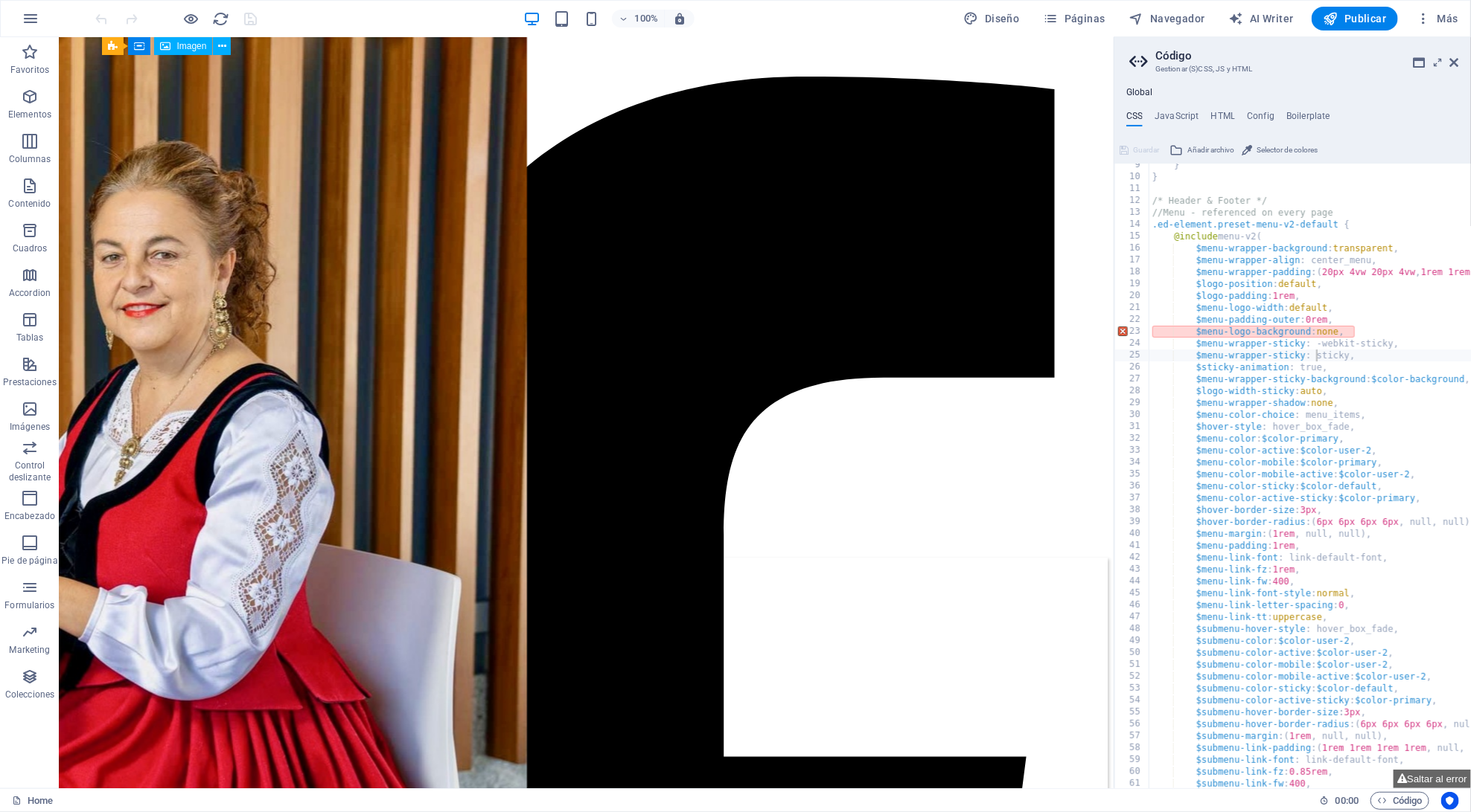
click at [1233, 349] on div "} } /* Header & Footer */ //Menu - referenced on every page .ed-element.preset-…" at bounding box center [1409, 484] width 519 height 649
click at [1248, 432] on div "} } /* Header & Footer */ //Menu - referenced on every page .ed-element.preset-…" at bounding box center [1409, 484] width 519 height 649
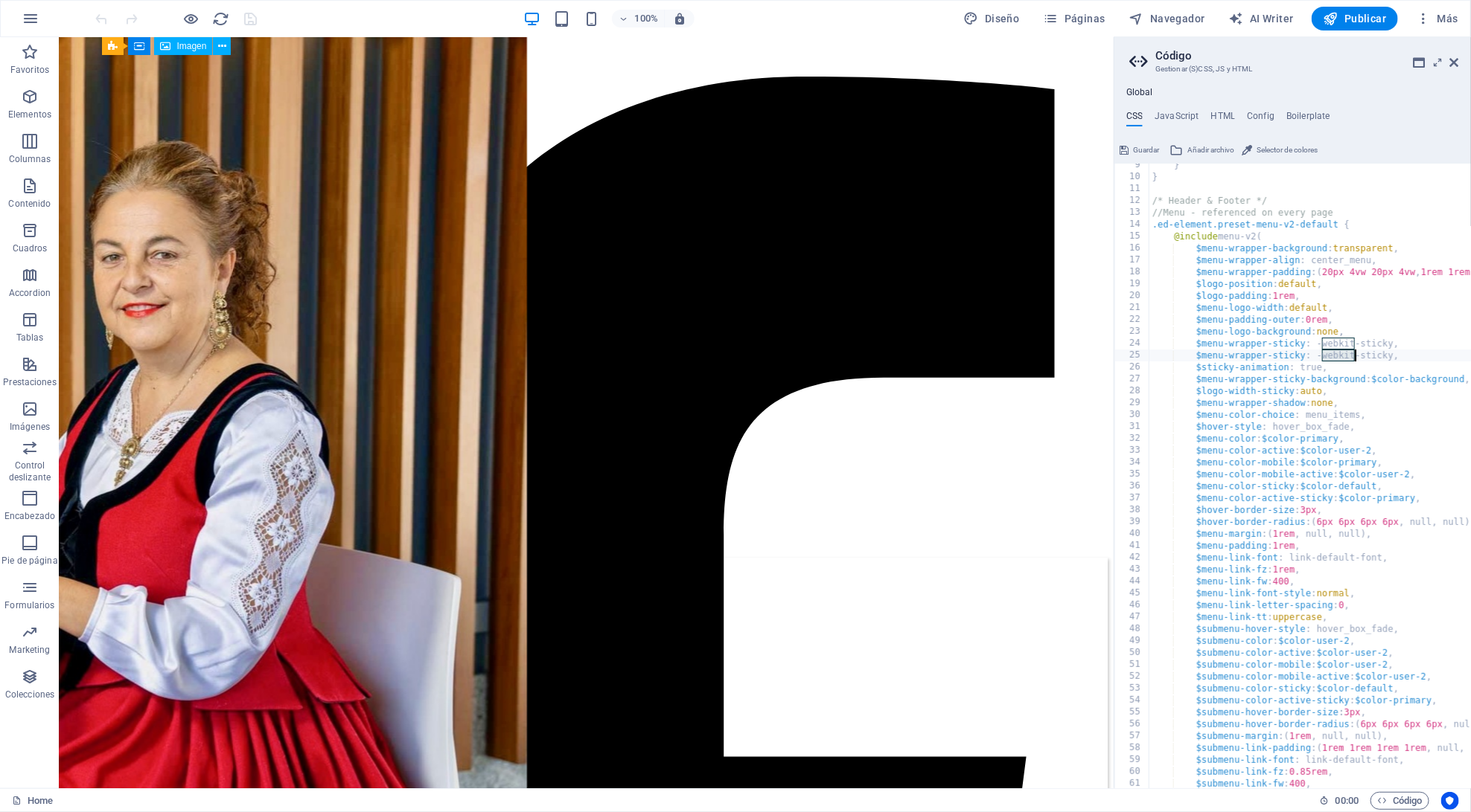
type textarea "$menu-wrapper-sticky: -webkit-sticky,"
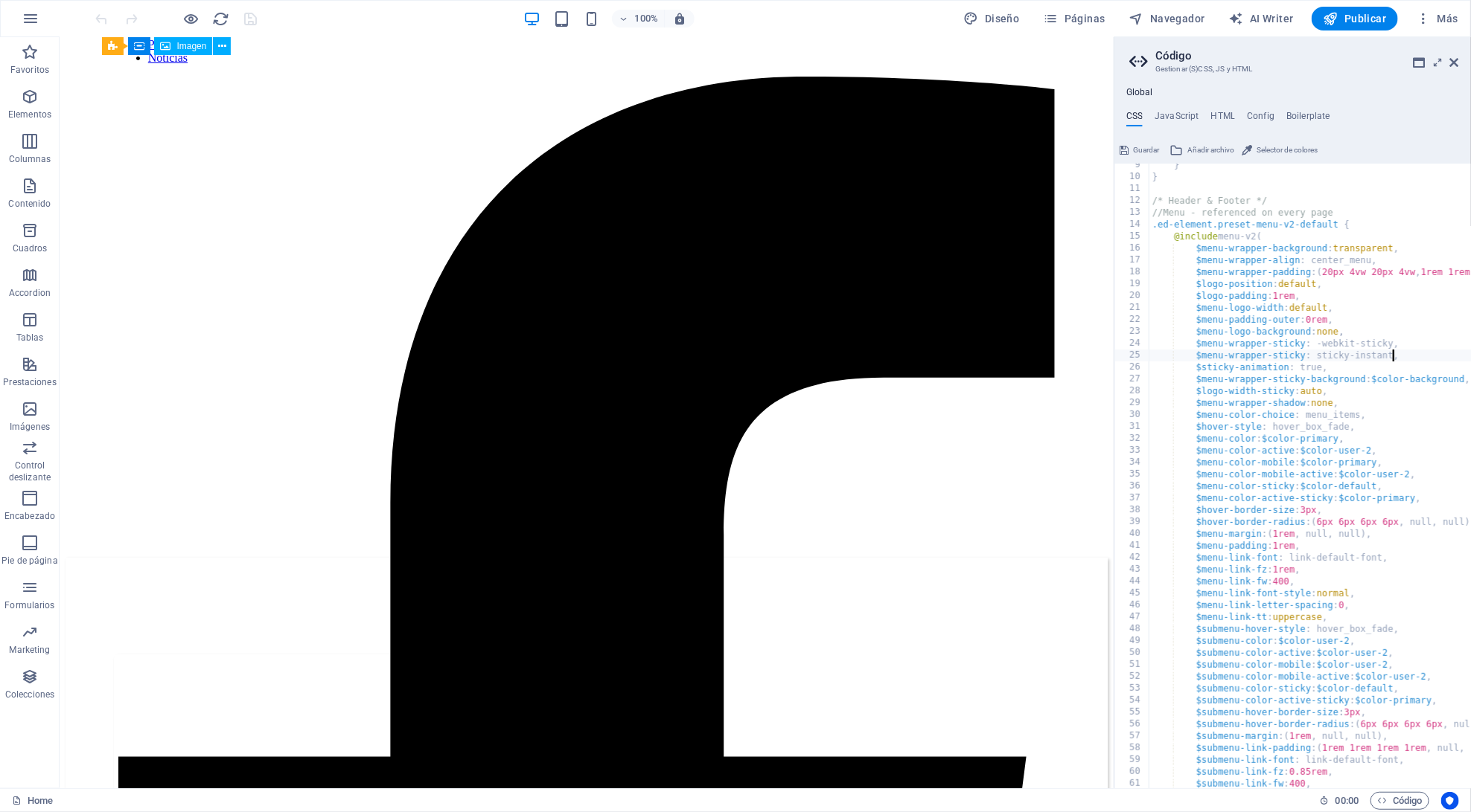
type textarea "$sticky-animation: true,"
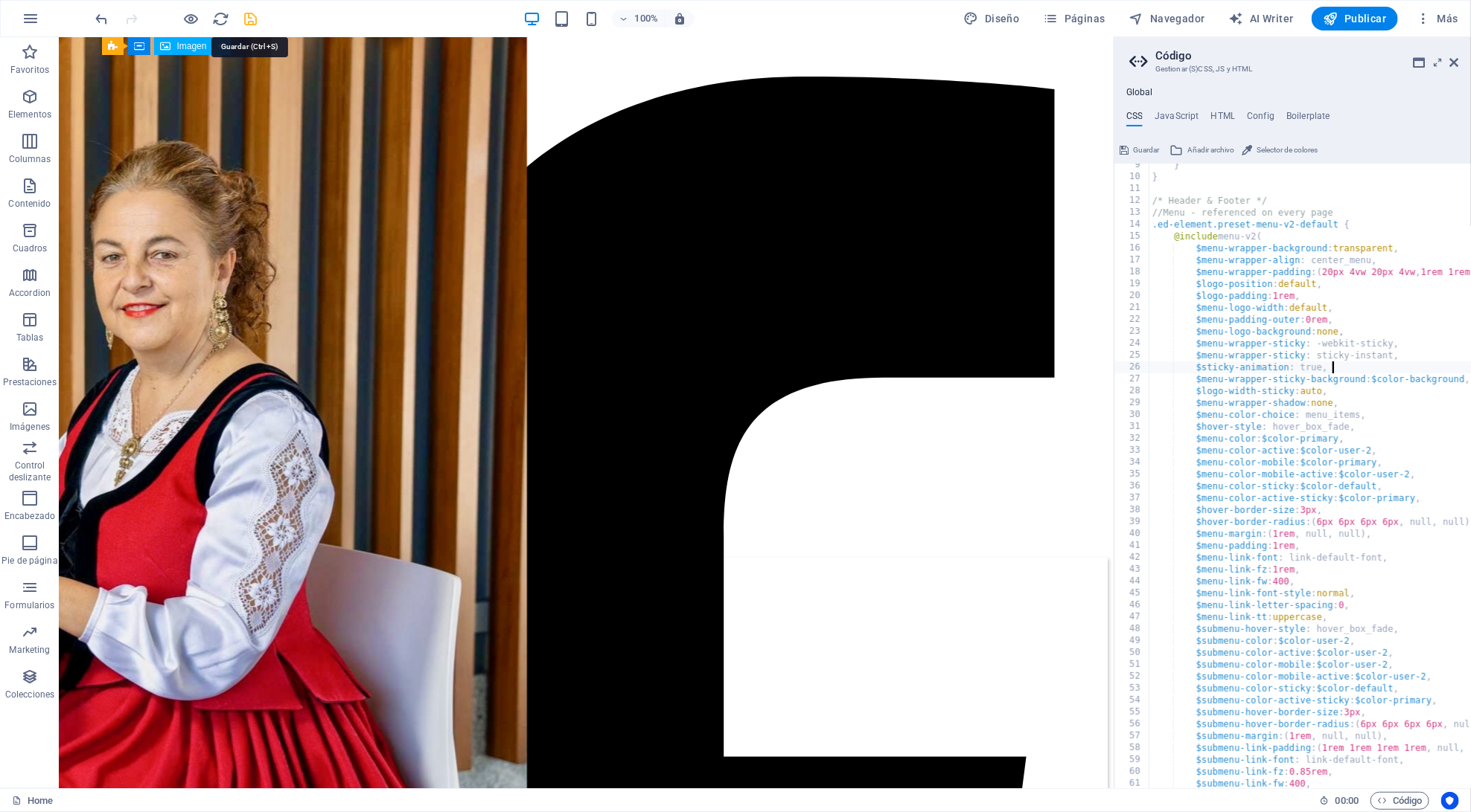
click at [250, 19] on icon "save" at bounding box center [251, 19] width 17 height 17
click at [222, 21] on icon "reload" at bounding box center [221, 19] width 17 height 17
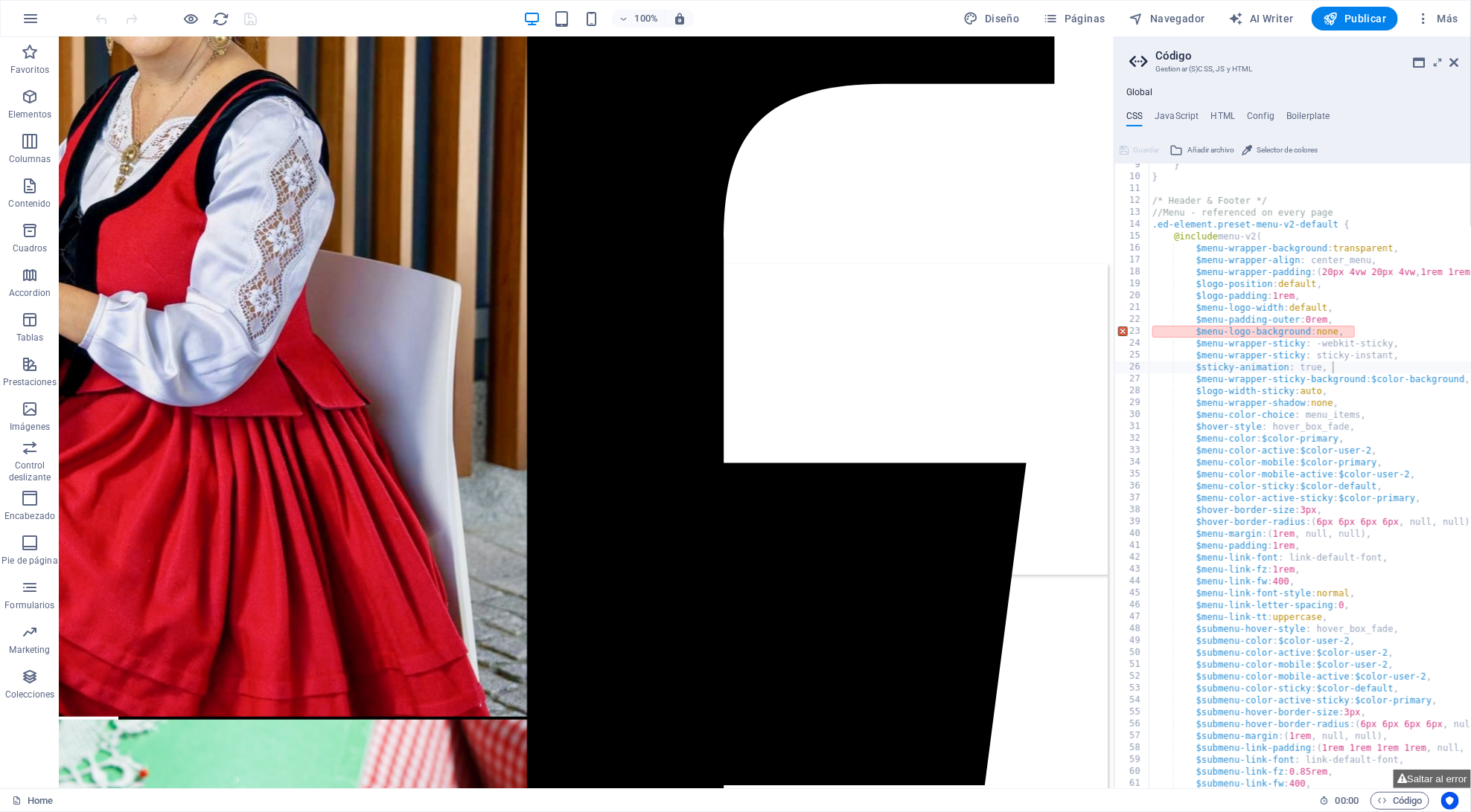
scroll to position [539, 0]
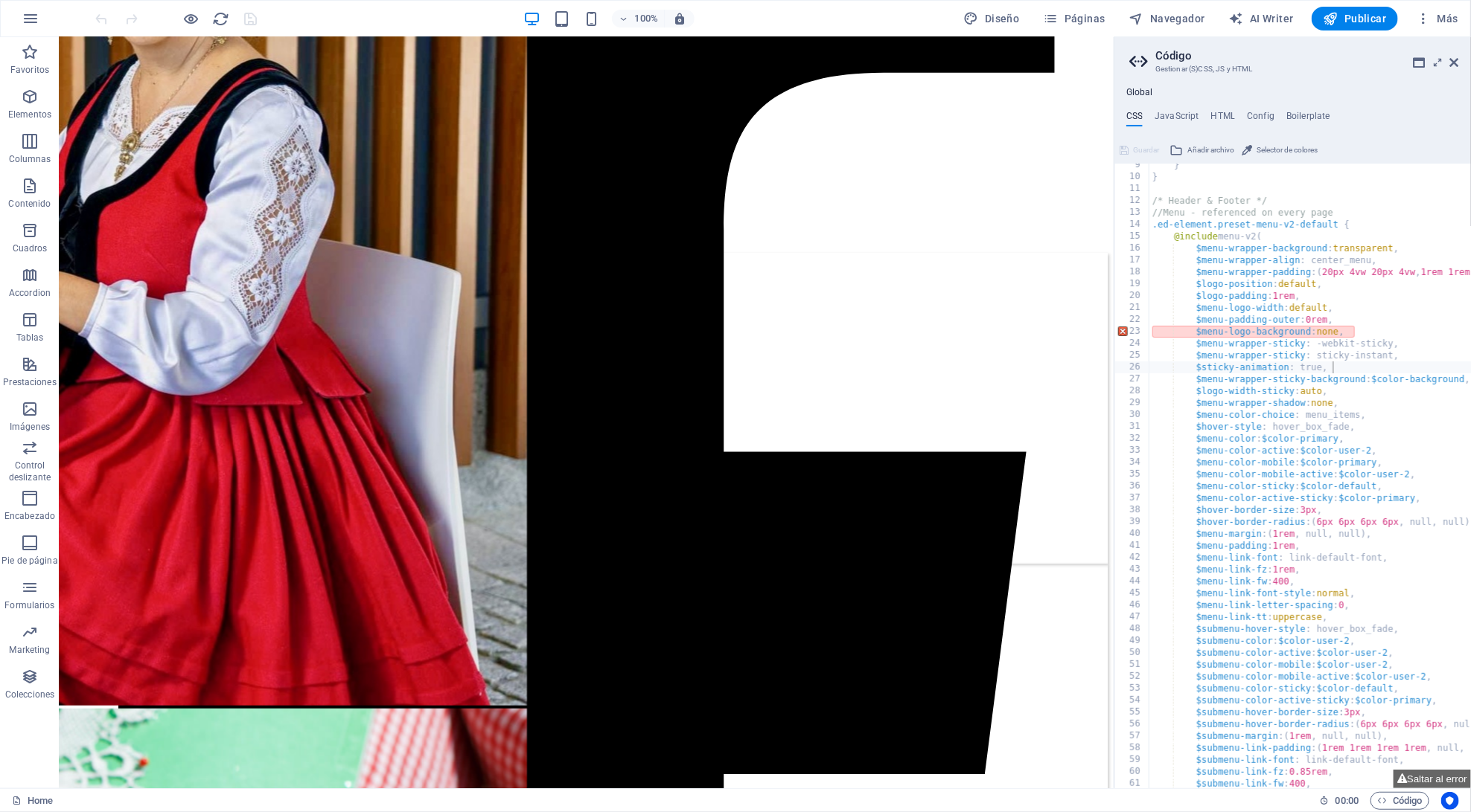
click at [1221, 347] on div "} } /* Header & Footer */ //Menu - referenced on every page .ed-element.preset-…" at bounding box center [1409, 484] width 519 height 649
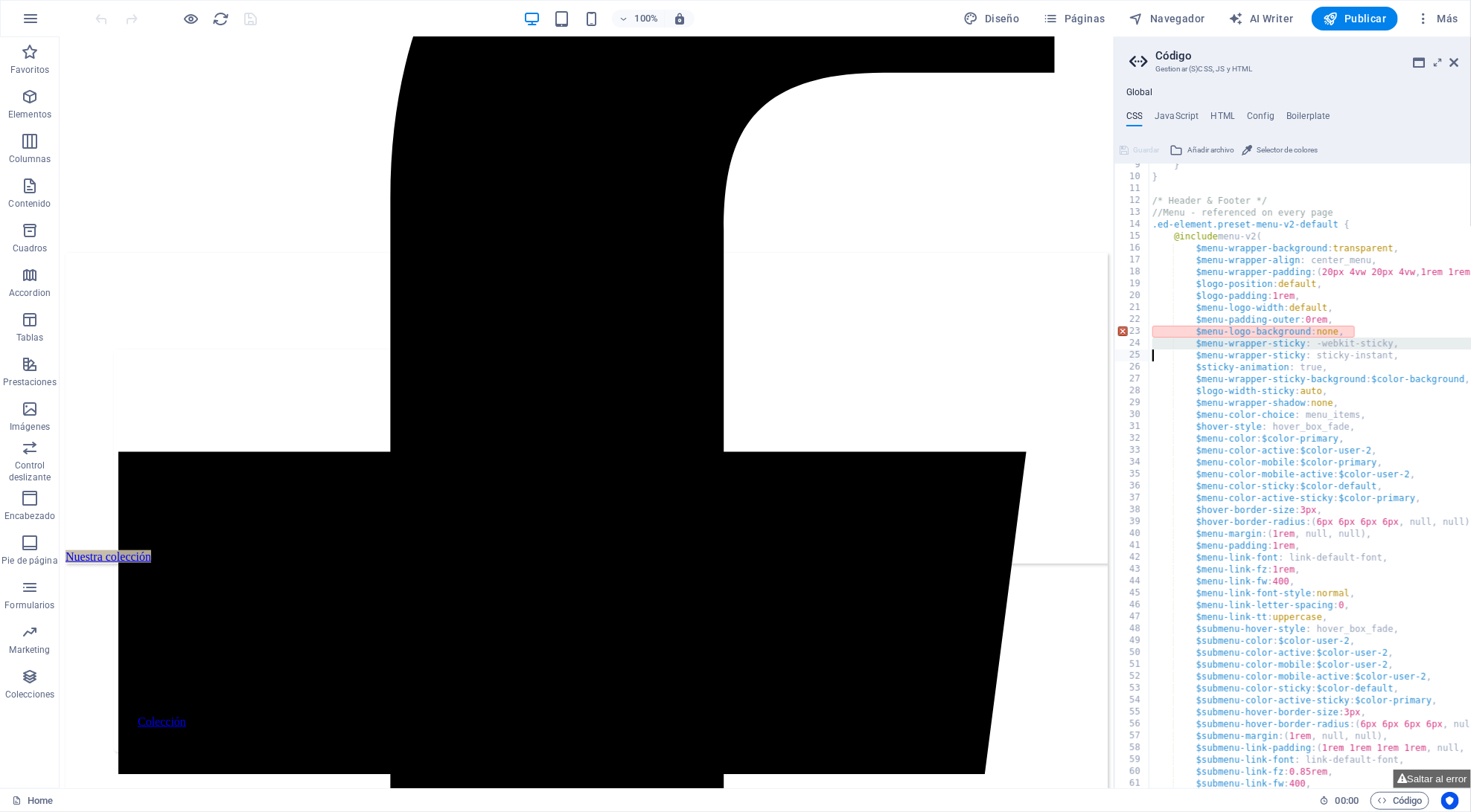
click at [1286, 347] on div "} } /* Header & Footer */ //Menu - referenced on every page .ed-element.preset-…" at bounding box center [1409, 484] width 519 height 649
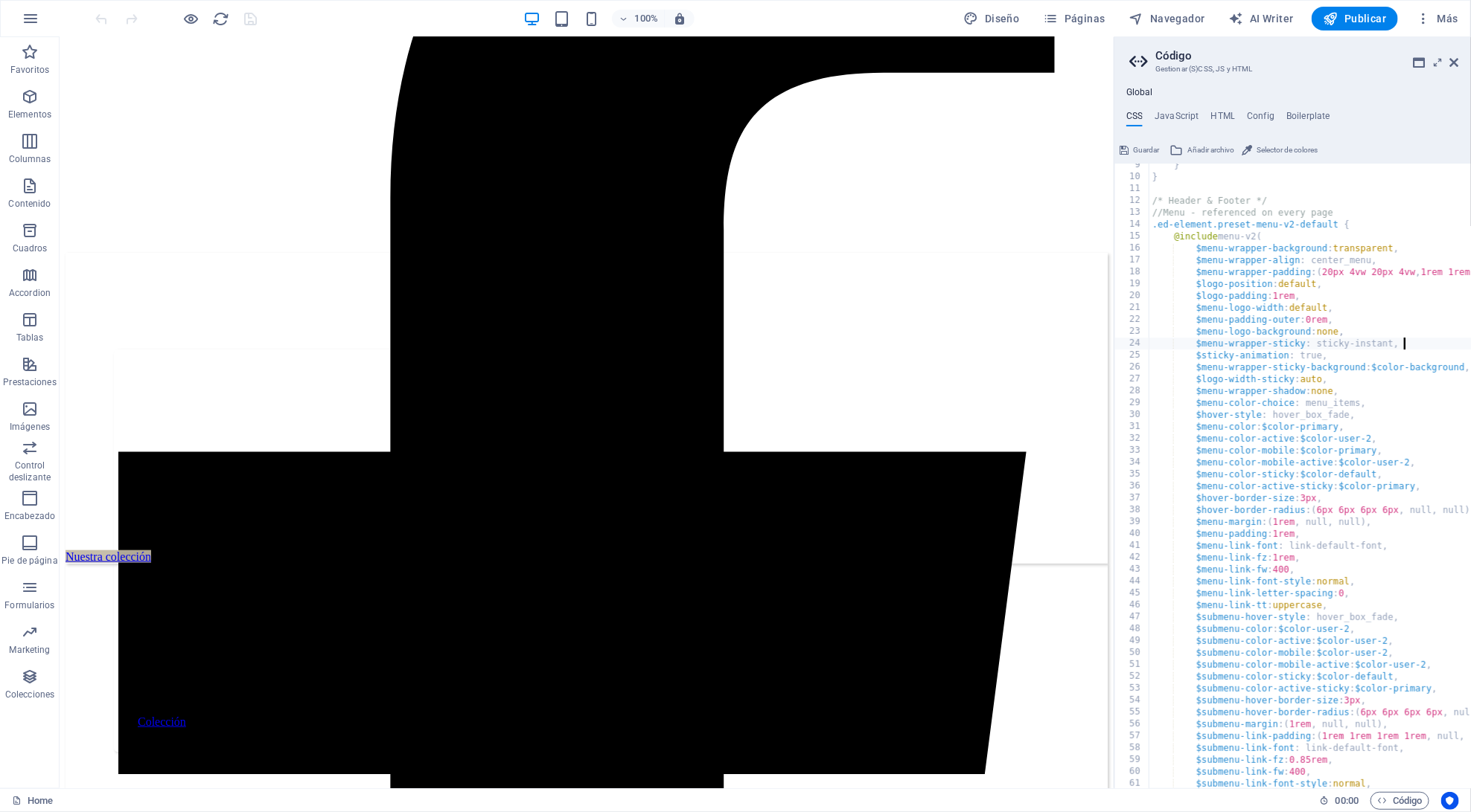
click at [1401, 349] on div "} } /* Header & Footer */ //Menu - referenced on every page .ed-element.preset-…" at bounding box center [1409, 484] width 519 height 649
type textarea "$menu-wrapper-sticky: -webkit-sticky,"
type textarea "$menu-wrapper-sticky: sticky_instant,"
click at [250, 18] on div at bounding box center [176, 18] width 166 height 24
click at [250, 18] on icon "save" at bounding box center [251, 19] width 17 height 17
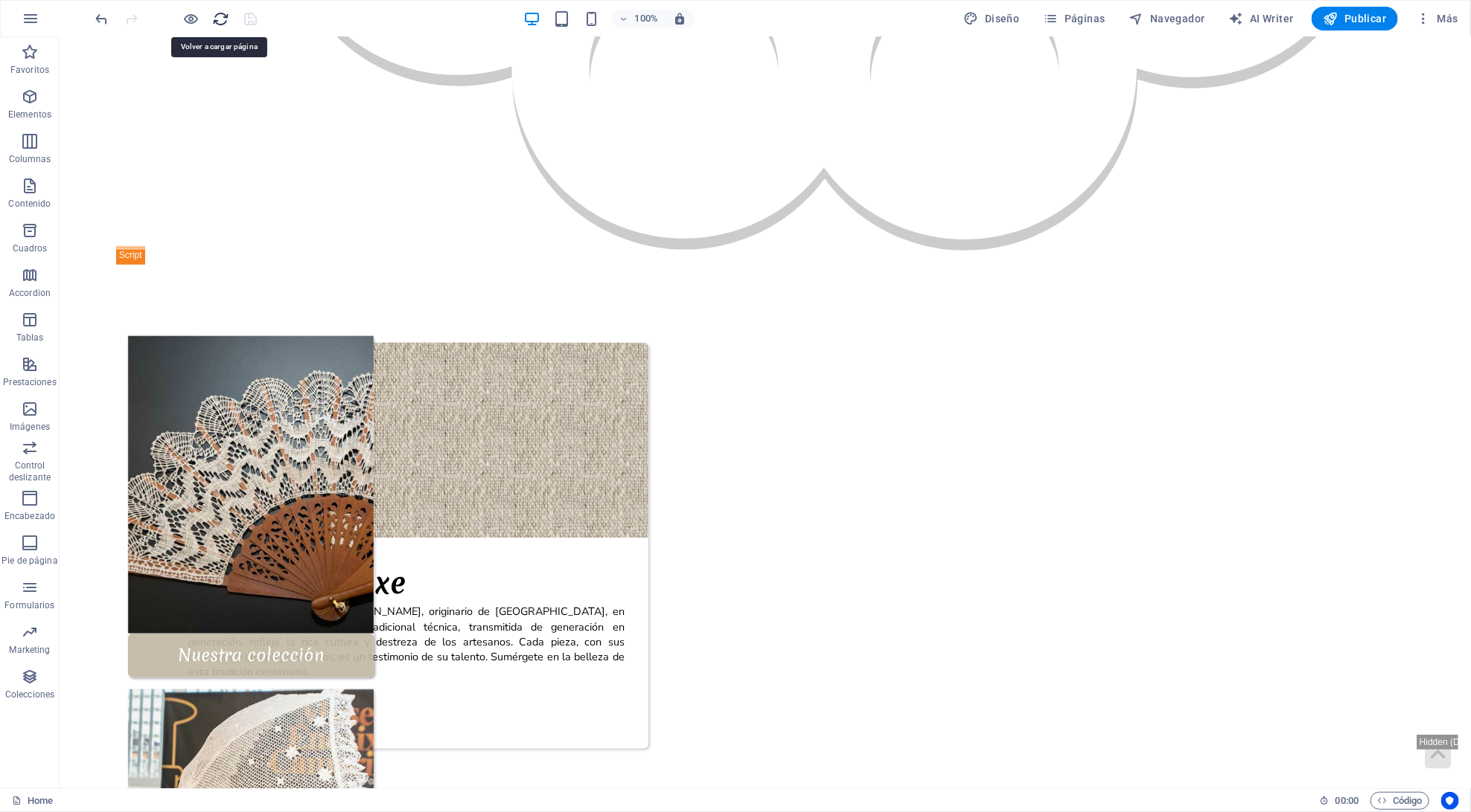
click at [220, 20] on icon "reload" at bounding box center [221, 19] width 17 height 17
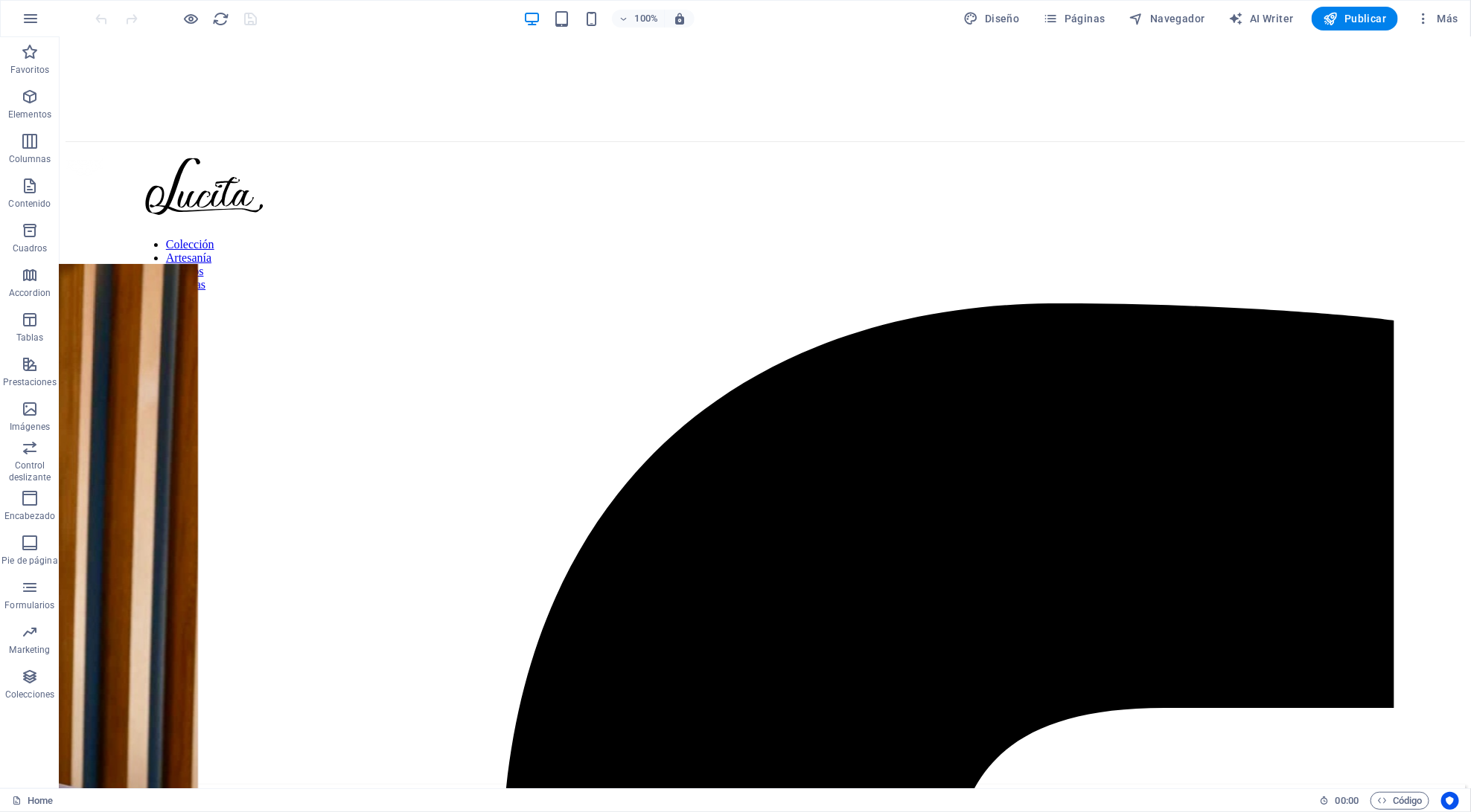
scroll to position [7, 0]
click at [1382, 796] on icon "button" at bounding box center [1381, 800] width 10 height 10
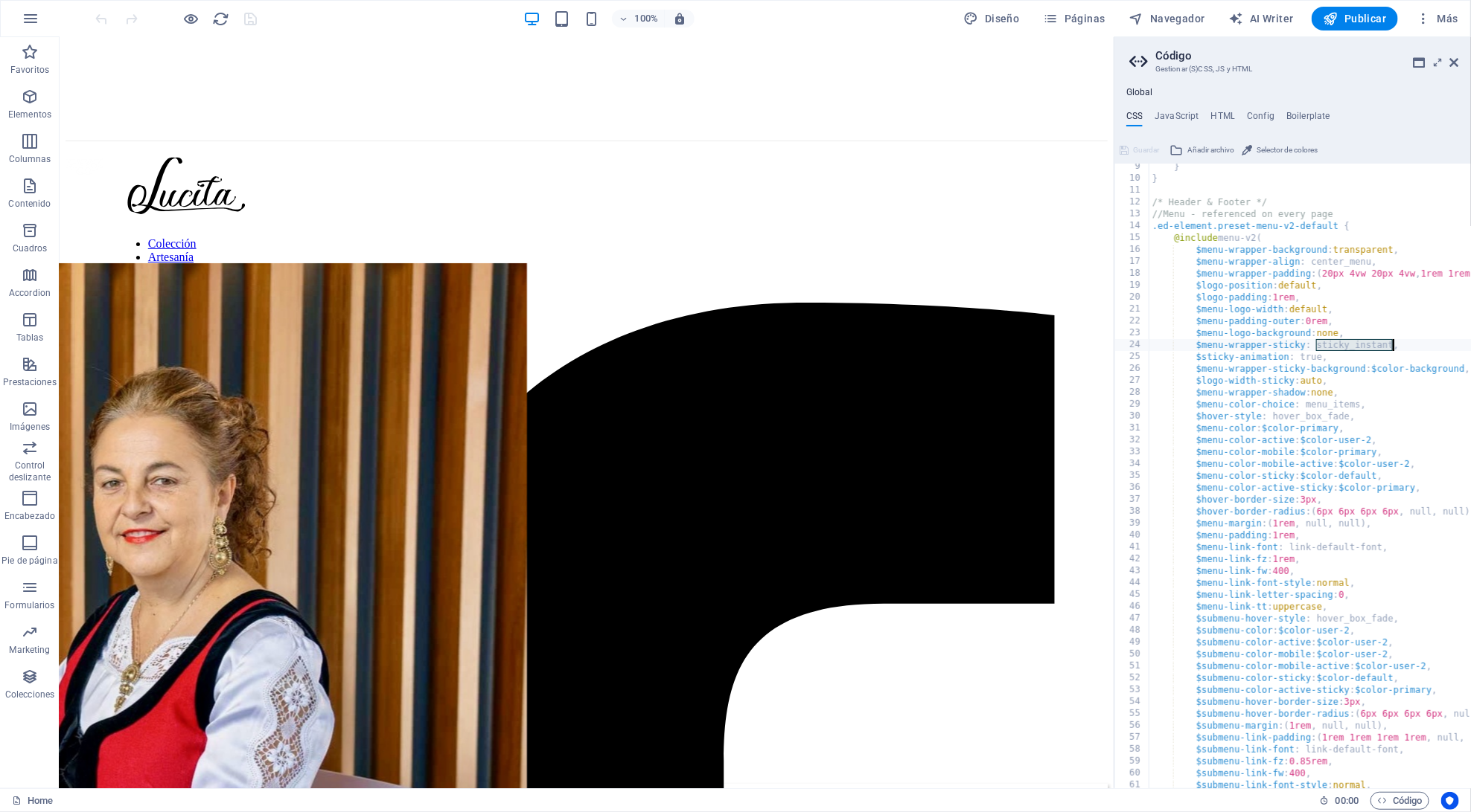
scroll to position [94, 0]
click at [1404, 351] on div "} } /* Header & Footer */ //Menu - referenced on every page .ed-element.preset-…" at bounding box center [1409, 488] width 519 height 649
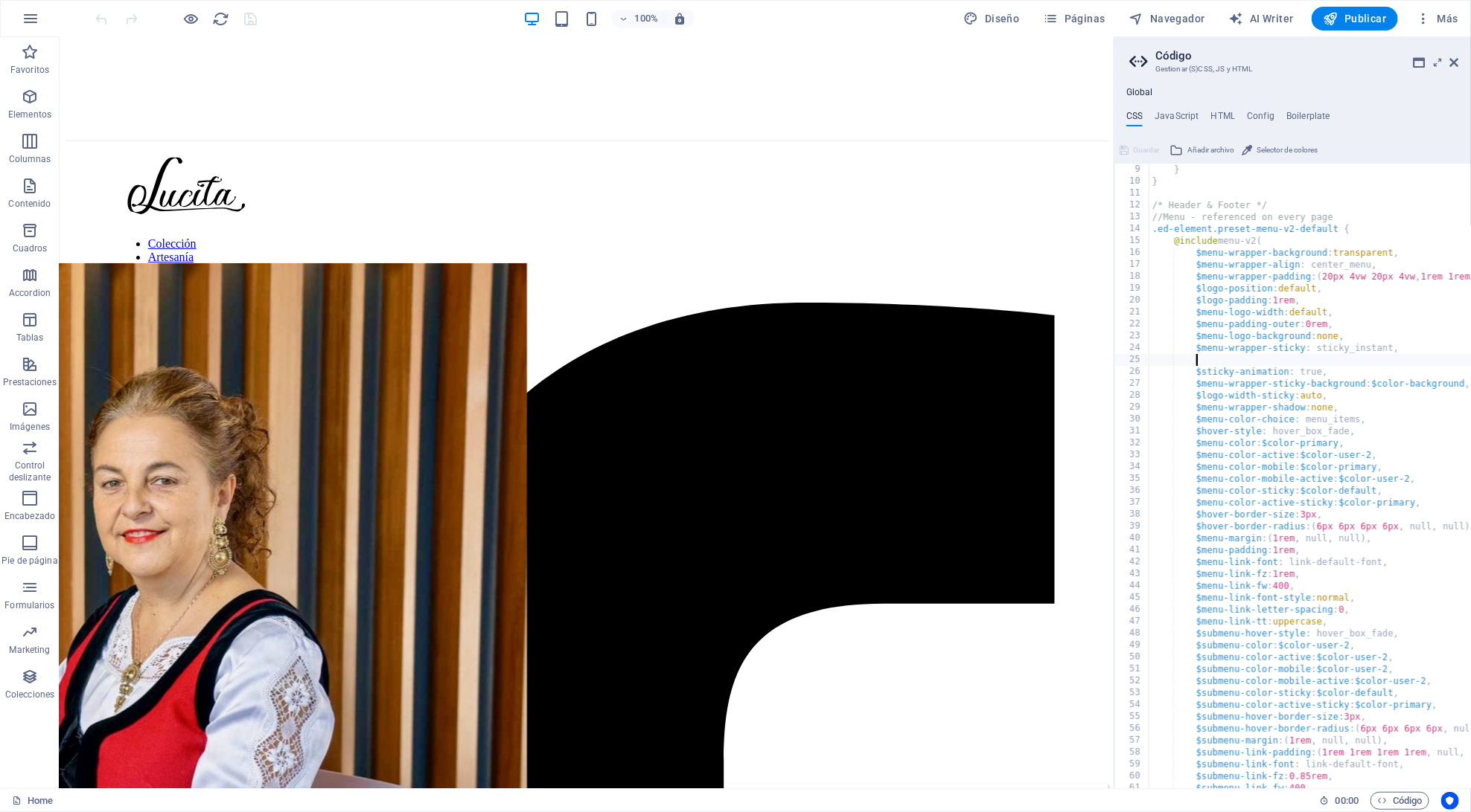
scroll to position [0, 6]
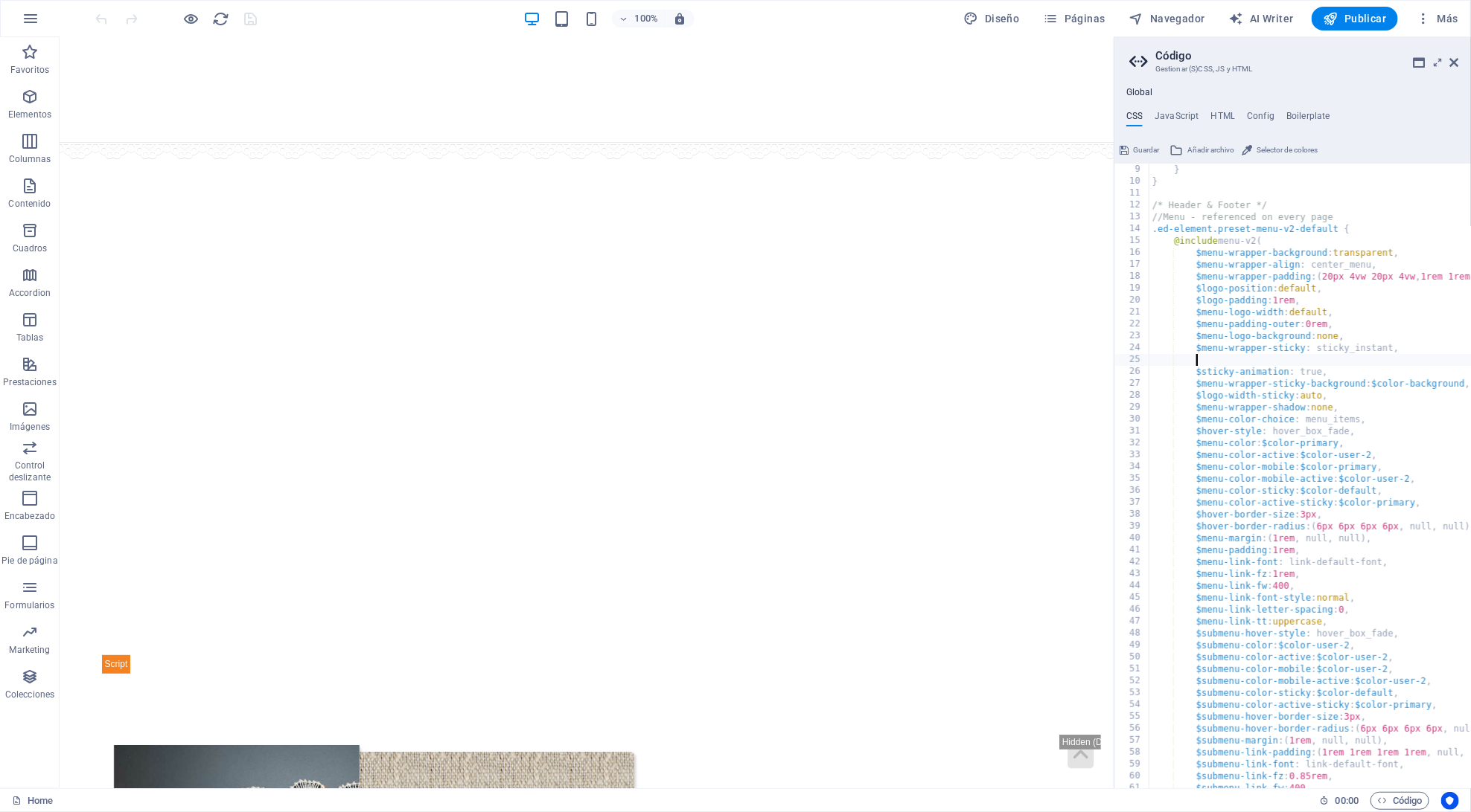
click at [1391, 403] on div "} } /* Header & Footer */ //Menu - referenced on every page .ed-element.preset-…" at bounding box center [1409, 488] width 519 height 649
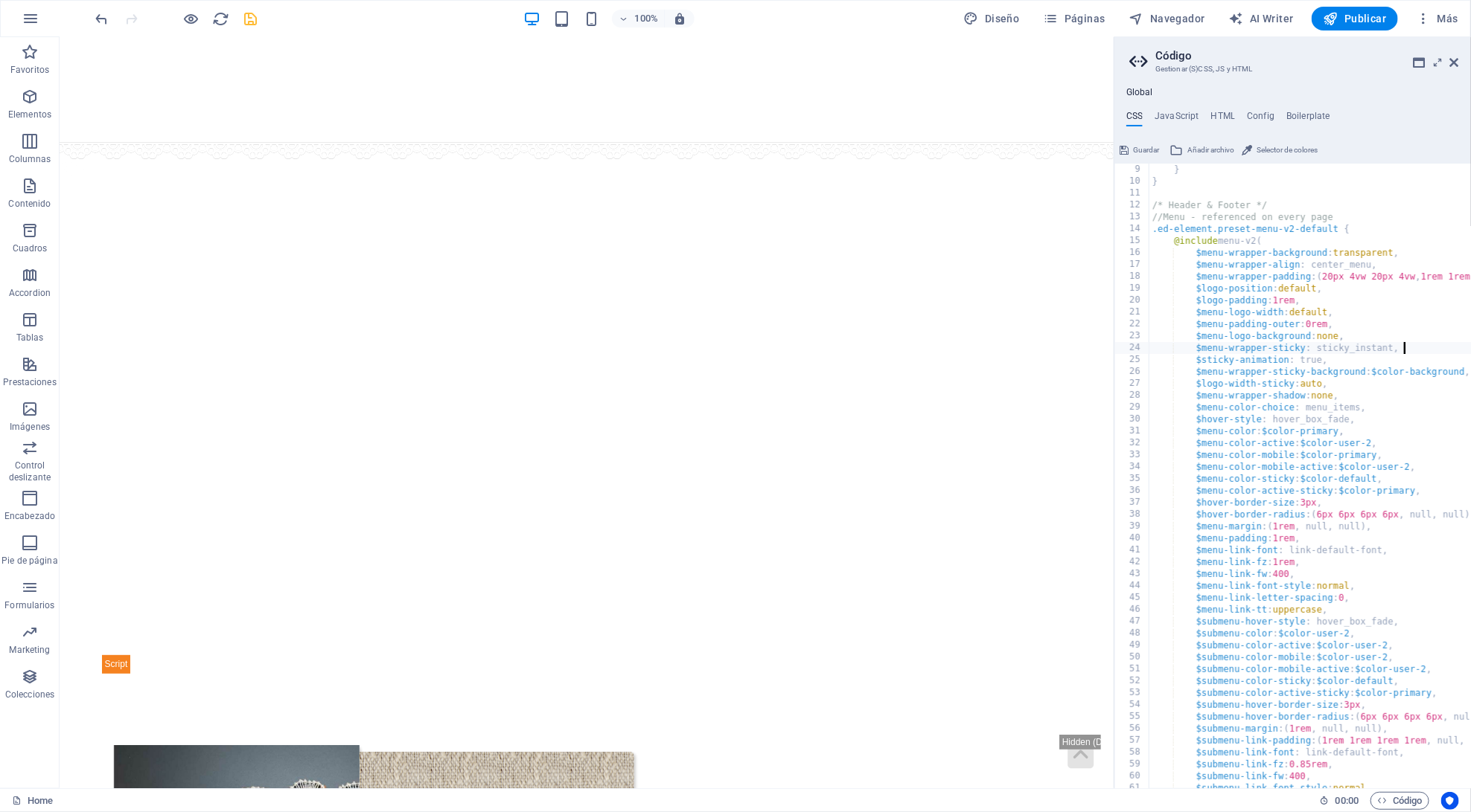
click at [1374, 330] on div "} } /* Header & Footer */ //Menu - referenced on every page .ed-element.preset-…" at bounding box center [1409, 488] width 519 height 649
type textarea "$menu-logo-background: none,"
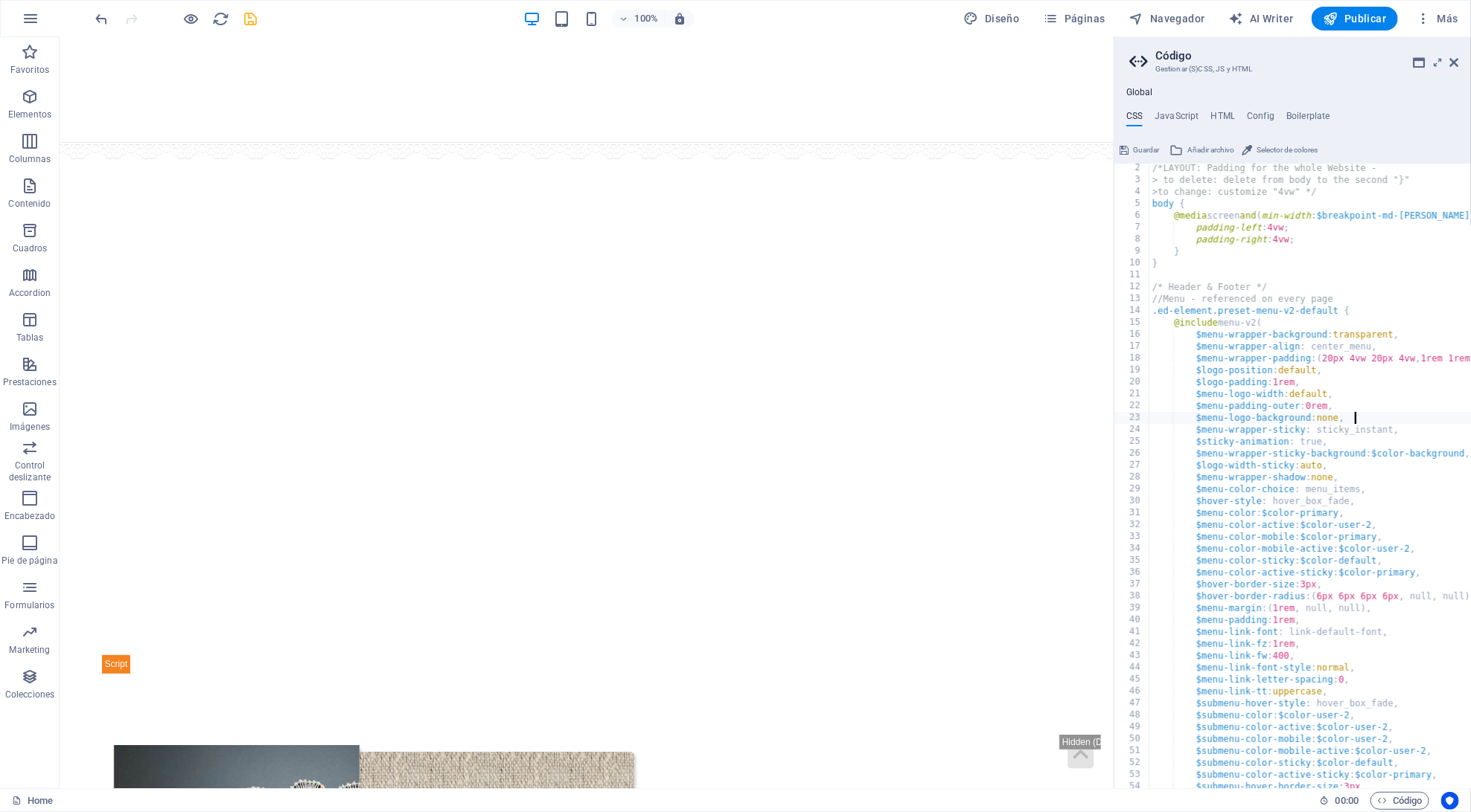
scroll to position [0, 0]
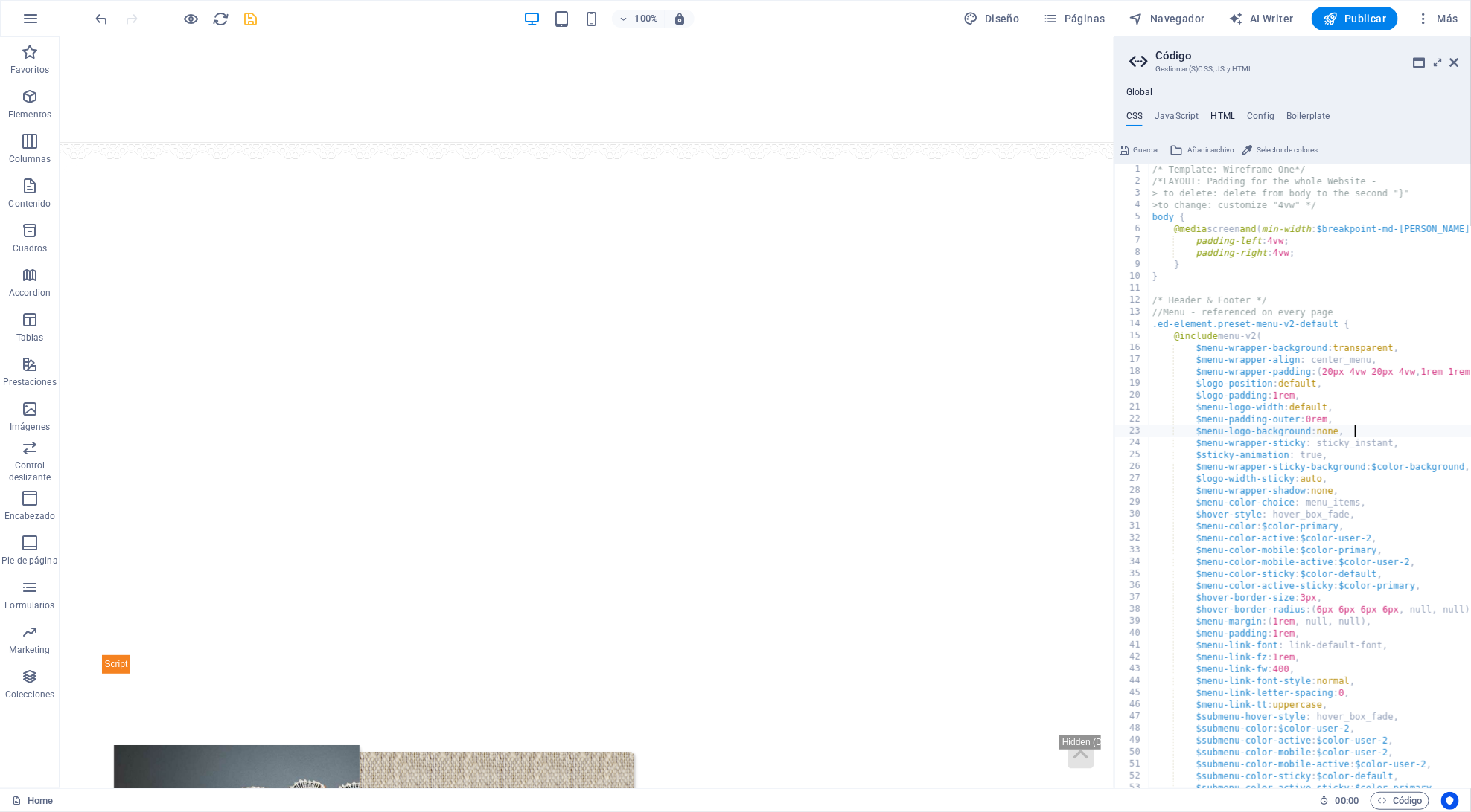
click at [1215, 113] on h4 "HTML" at bounding box center [1223, 119] width 24 height 16
type textarea "{{content}}"
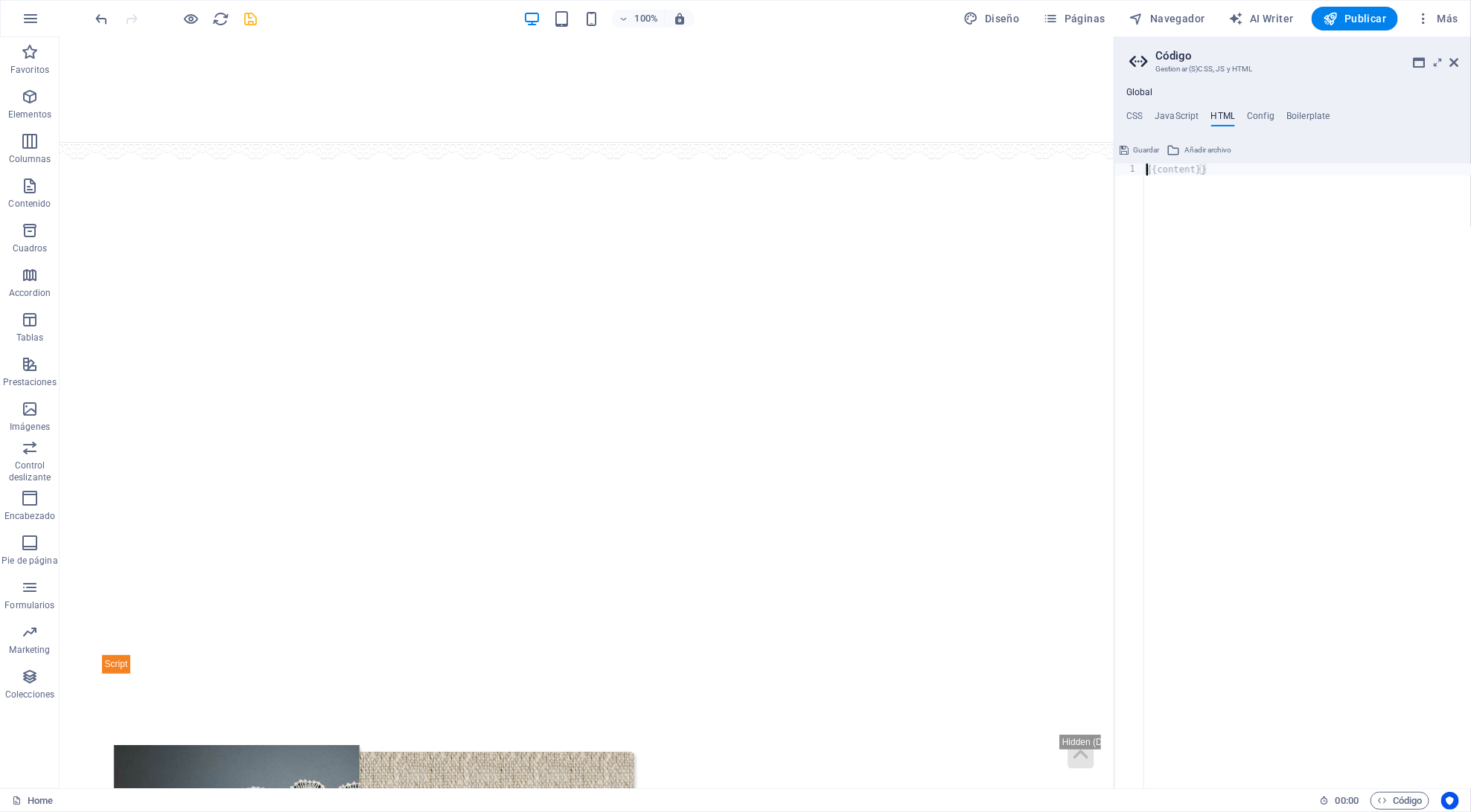
click at [1238, 185] on div "{{content}}" at bounding box center [1307, 488] width 327 height 649
paste textarea "}"
type textarea "}"
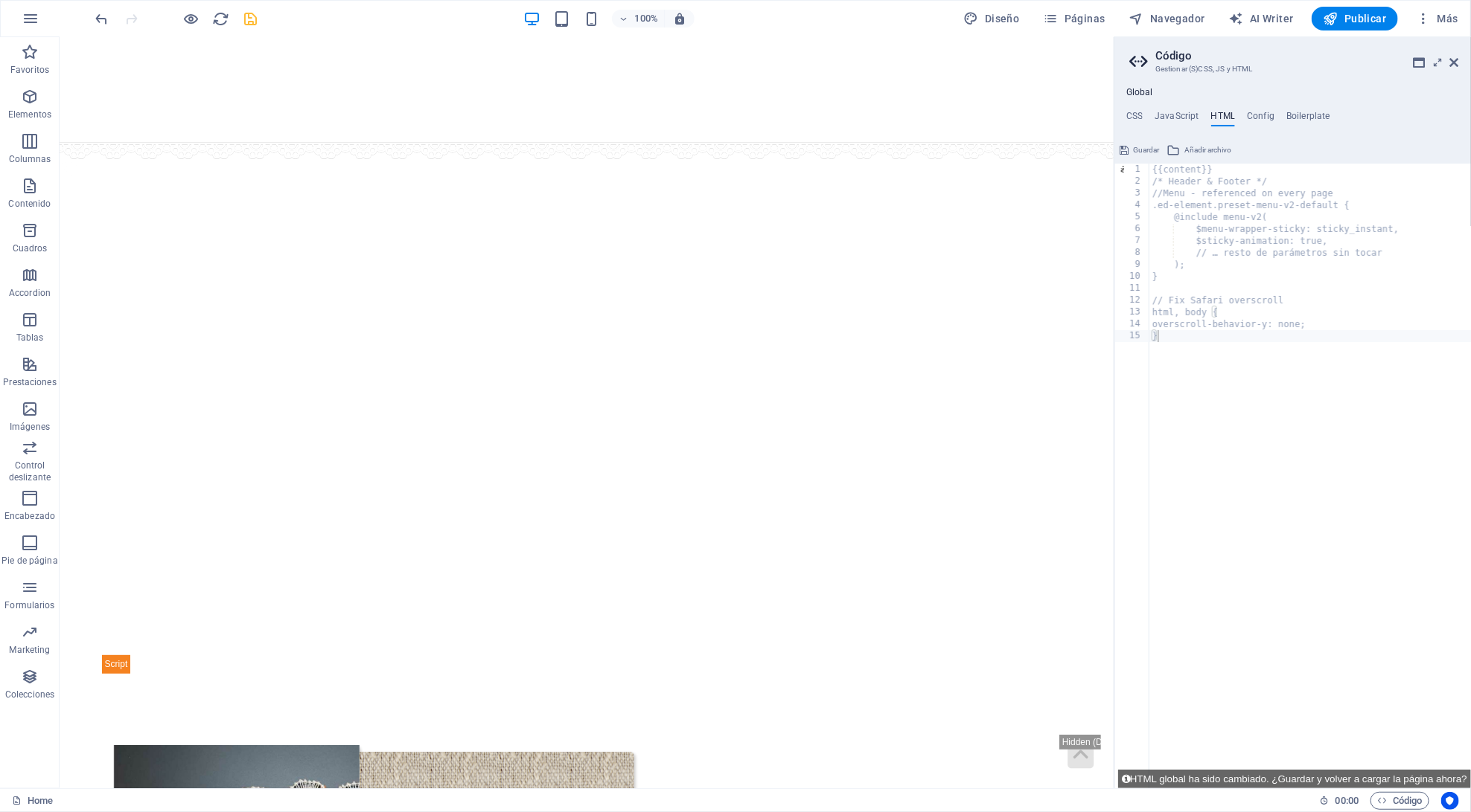
click at [241, 14] on div at bounding box center [176, 18] width 166 height 24
click at [246, 14] on icon "save" at bounding box center [251, 19] width 17 height 17
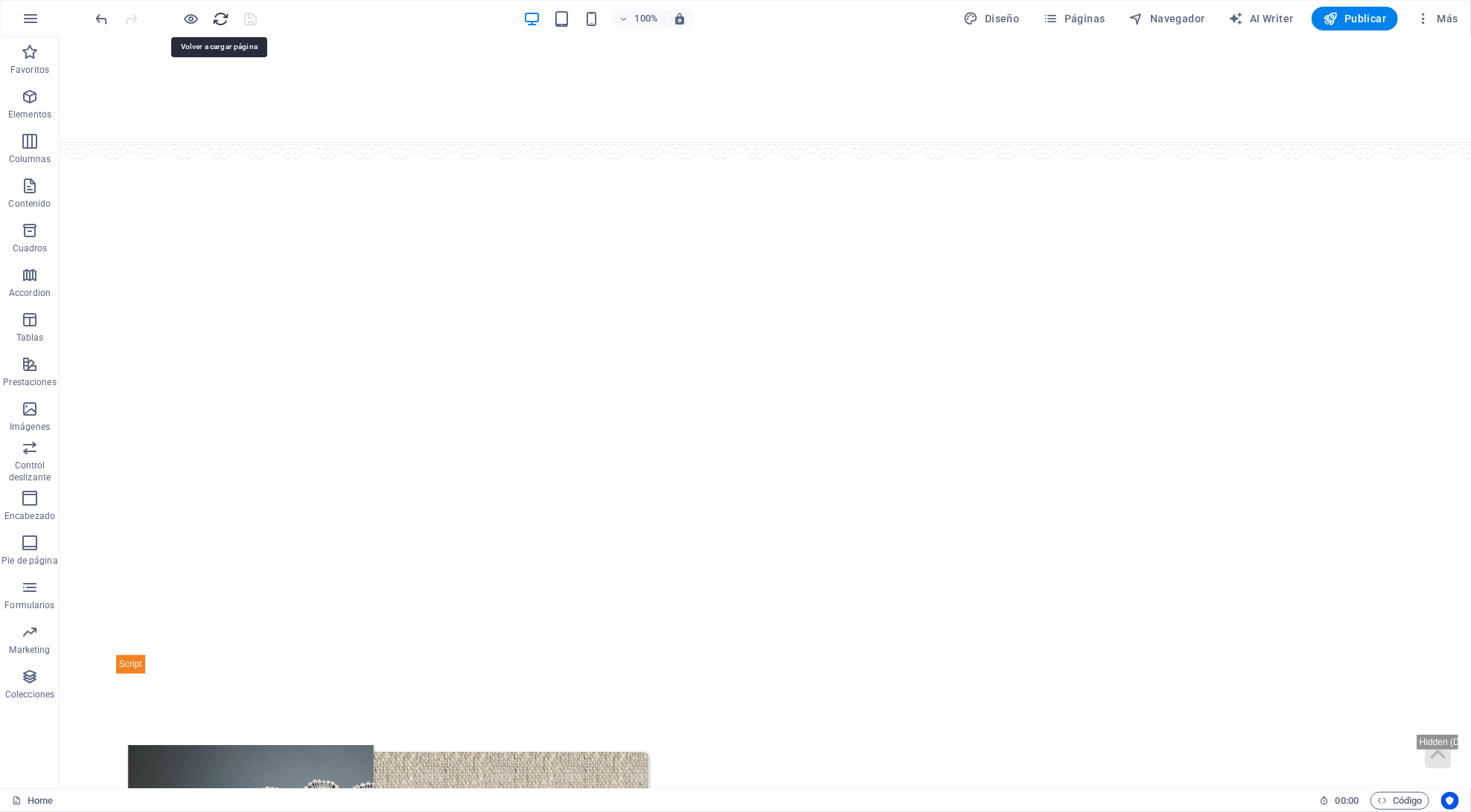
click at [224, 17] on icon "reload" at bounding box center [221, 19] width 17 height 17
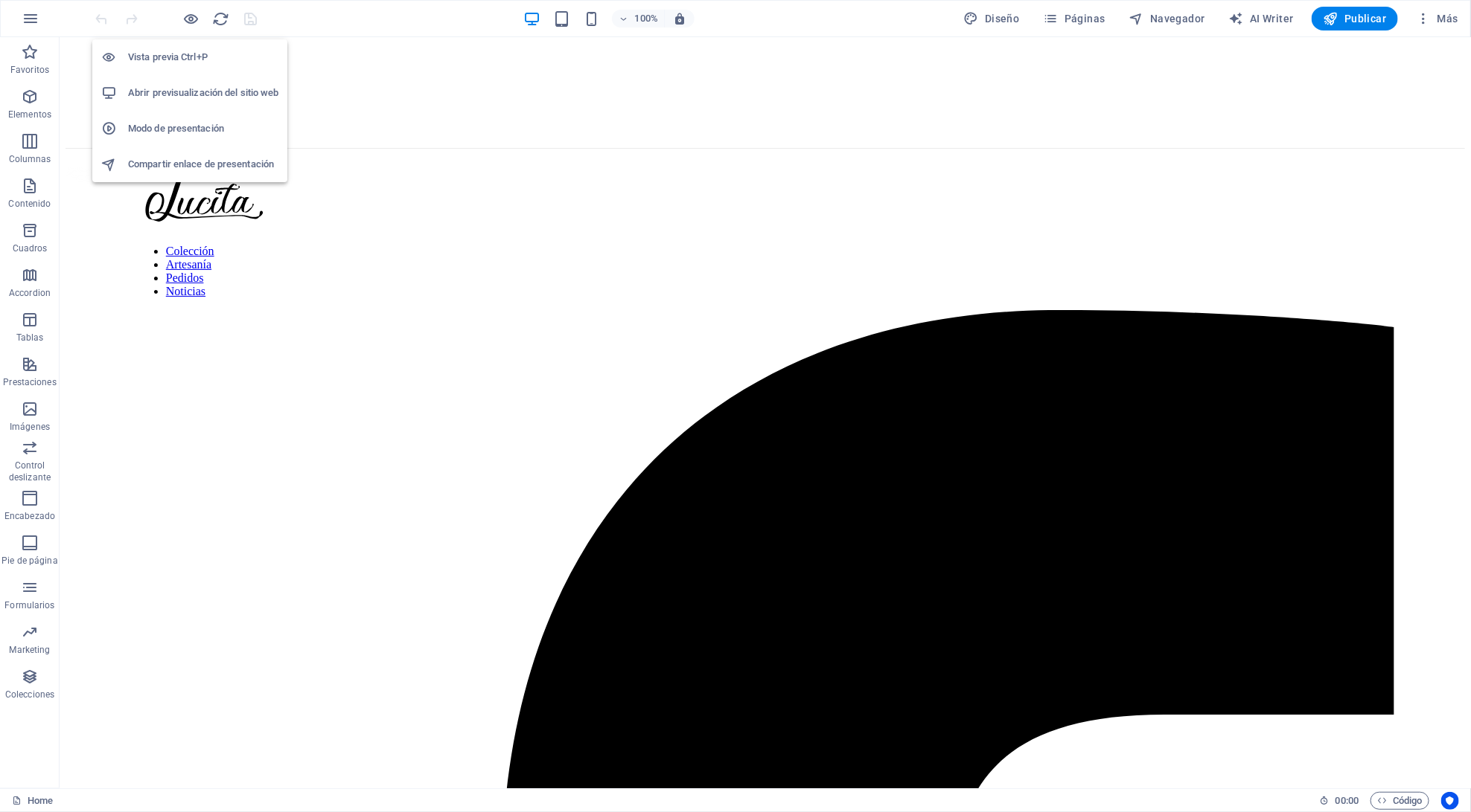
click at [200, 100] on h6 "Abrir previsualización del sitio web" at bounding box center [204, 93] width 150 height 18
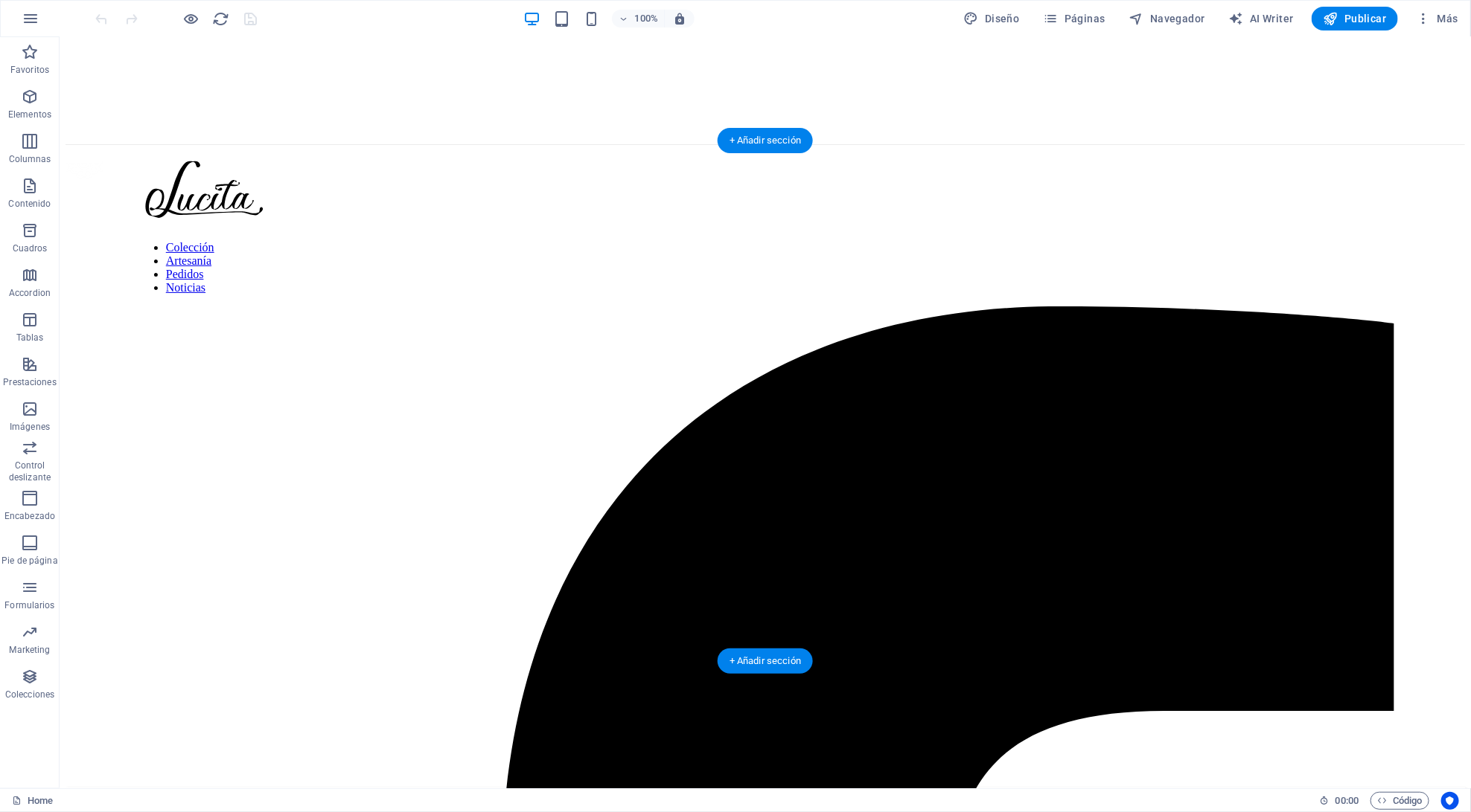
scroll to position [1, 0]
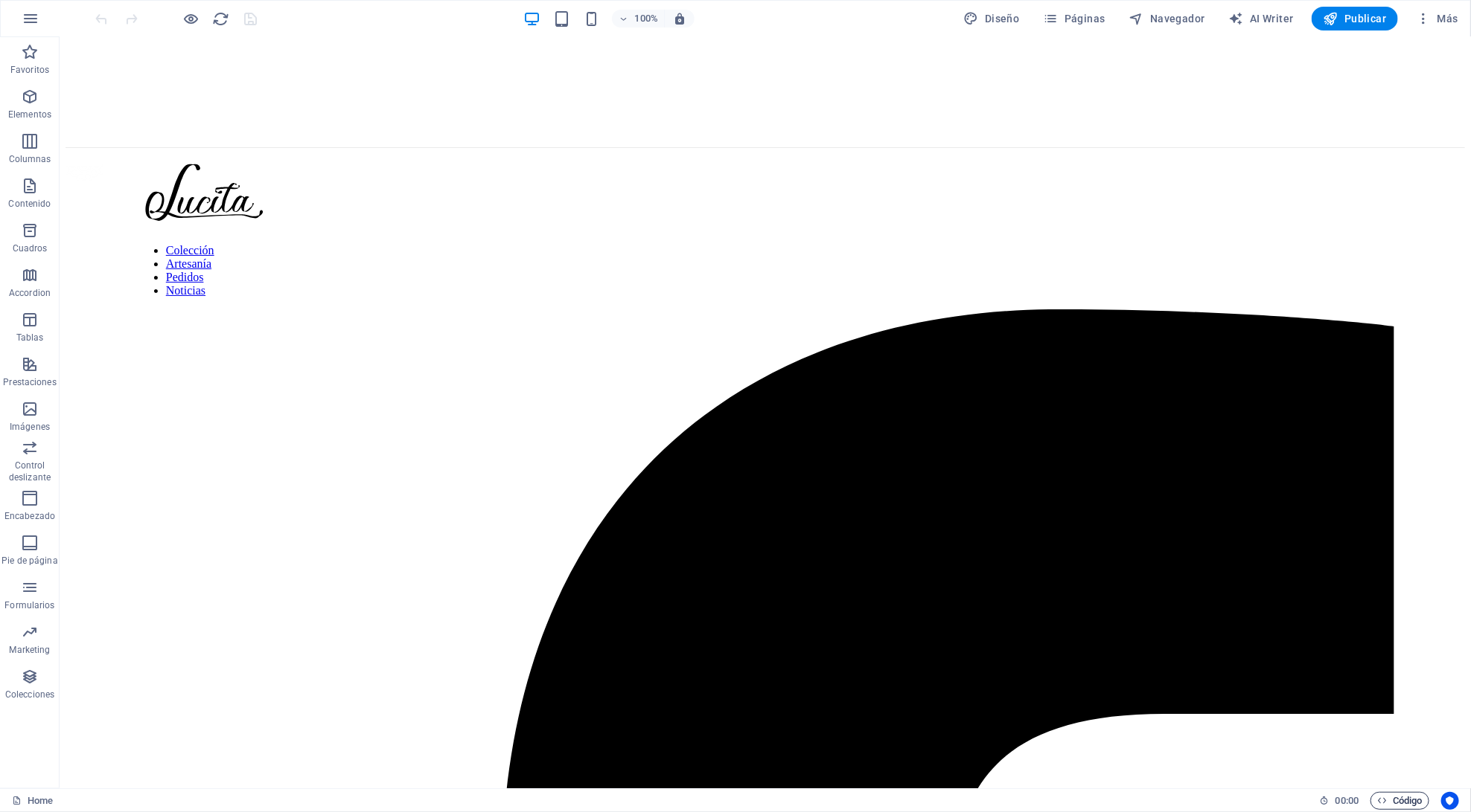
click at [1404, 805] on span "Código" at bounding box center [1400, 801] width 45 height 18
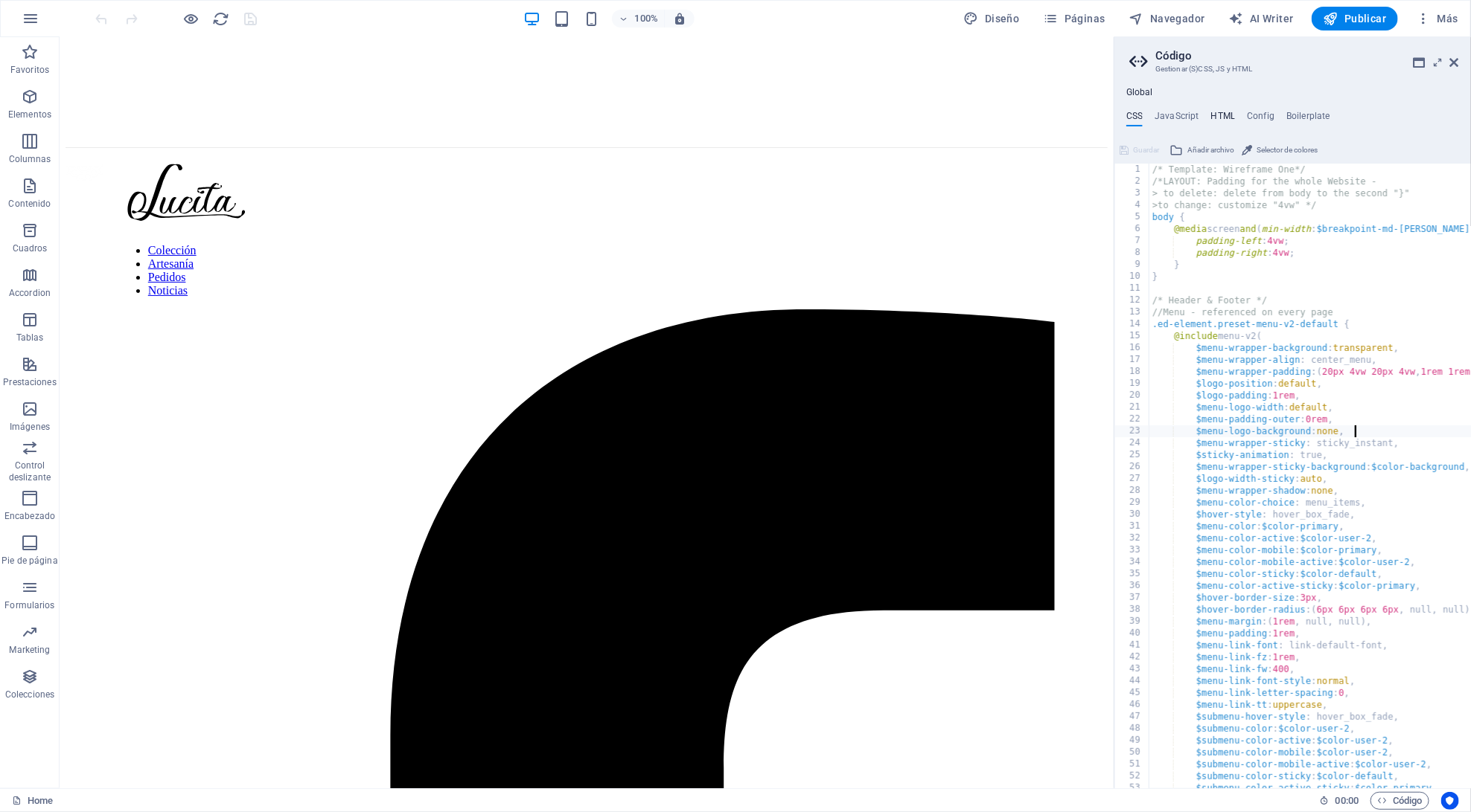
click at [1220, 125] on h4 "HTML" at bounding box center [1223, 119] width 24 height 16
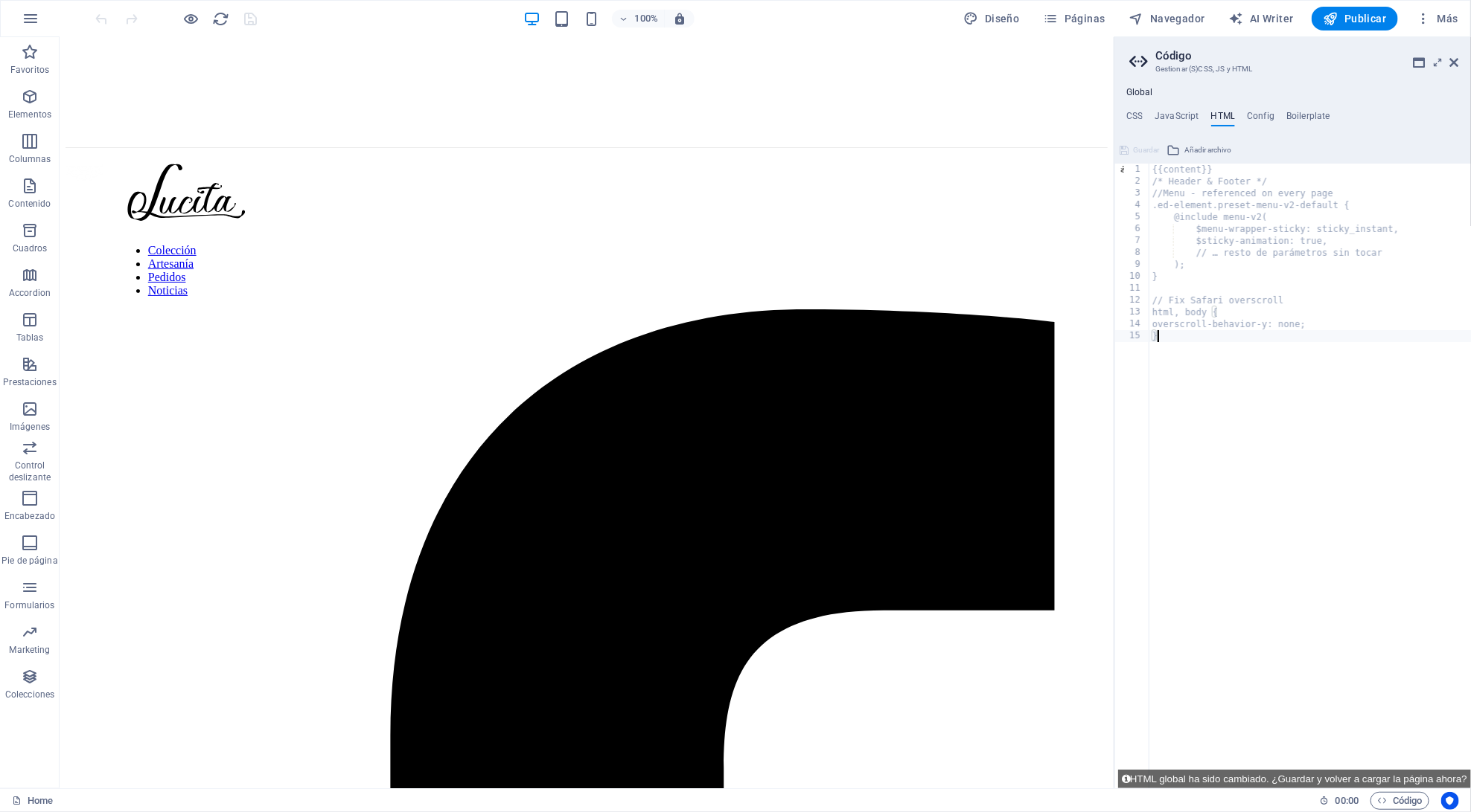
click at [1182, 252] on div "{{content}} /* Header & Footer */ //Menu - referenced on every page .ed-element…" at bounding box center [1309, 488] width 321 height 649
click at [1190, 316] on div "{{content}} /* Header & Footer */ //Menu - referenced on every page .ed-element…" at bounding box center [1309, 488] width 321 height 649
type textarea "html, body {"
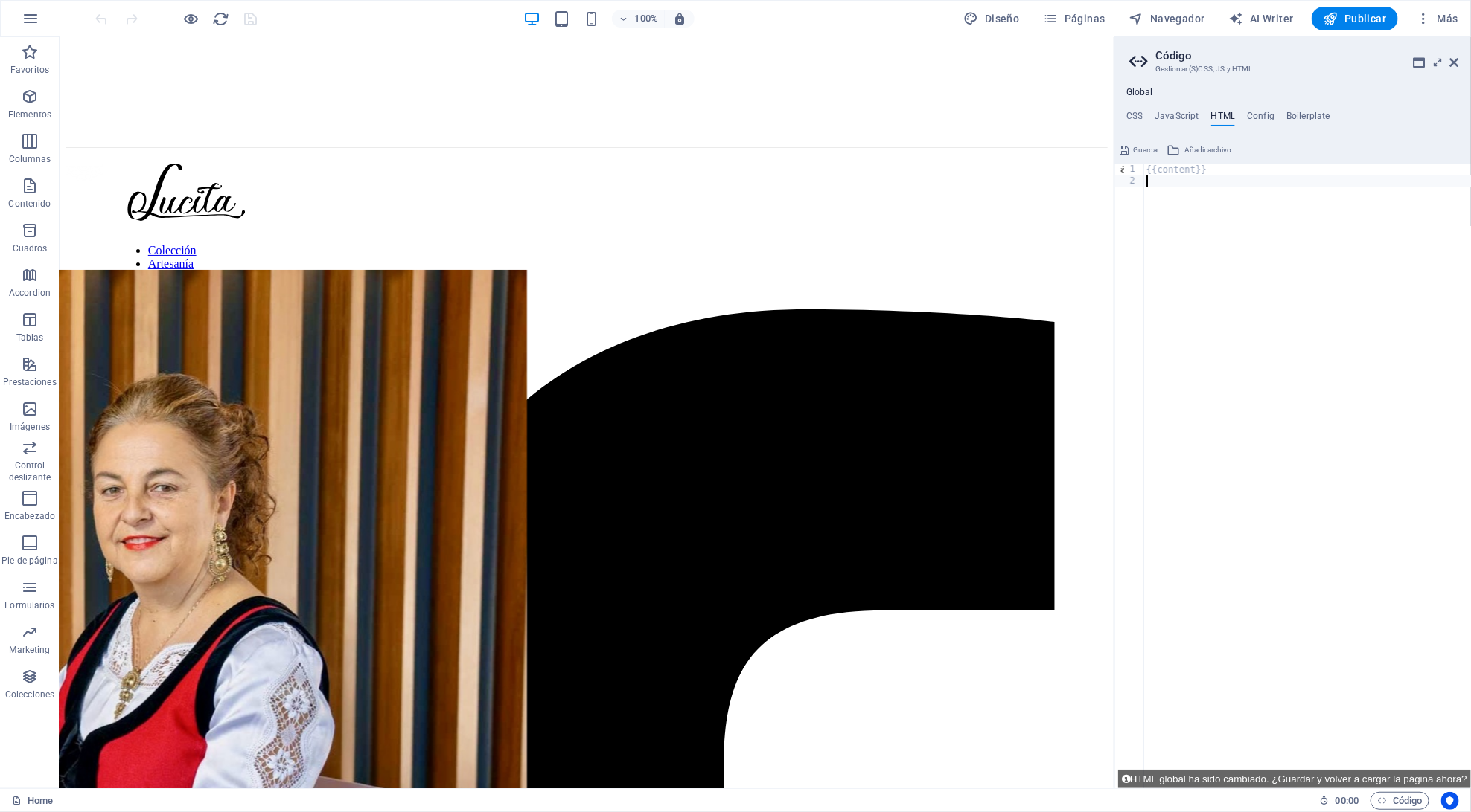
type textarea "{{content}}"
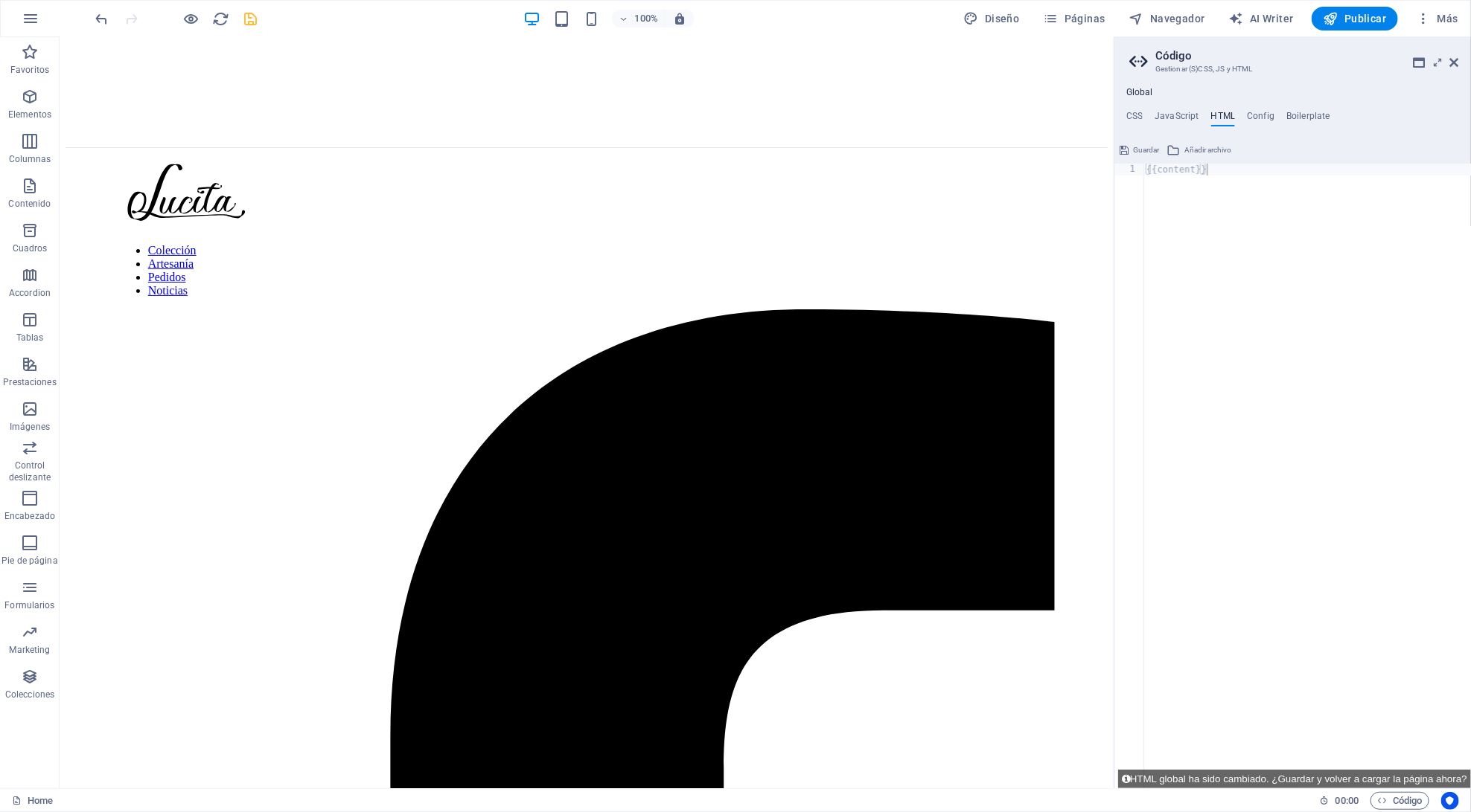
click at [1276, 111] on ul "CSS JavaScript HTML Config Boilerplate" at bounding box center [1293, 119] width 356 height 16
click at [1268, 111] on h4 "Config" at bounding box center [1260, 119] width 27 height 16
type textarea "$color-background: #ffffff;"
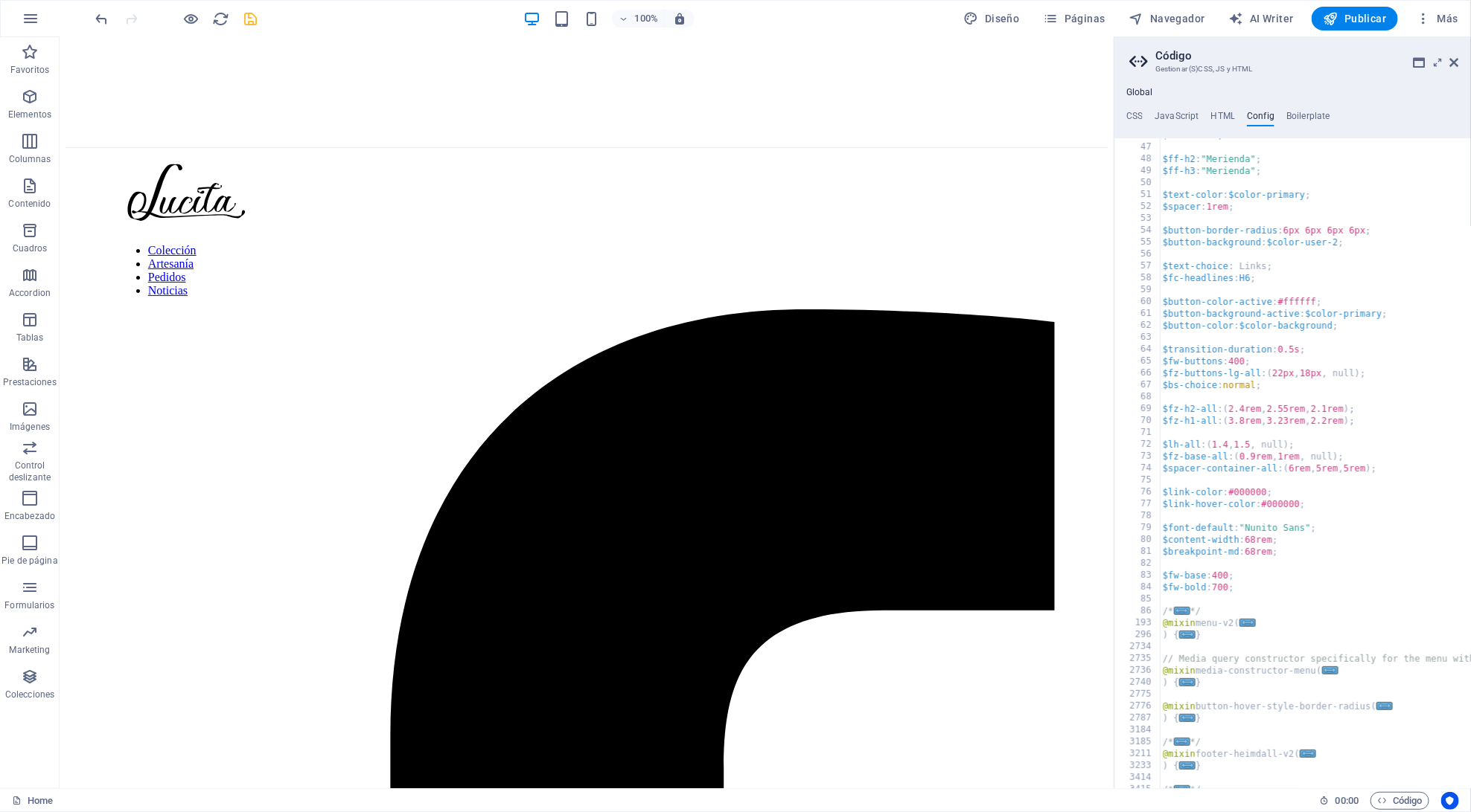
scroll to position [225, 0]
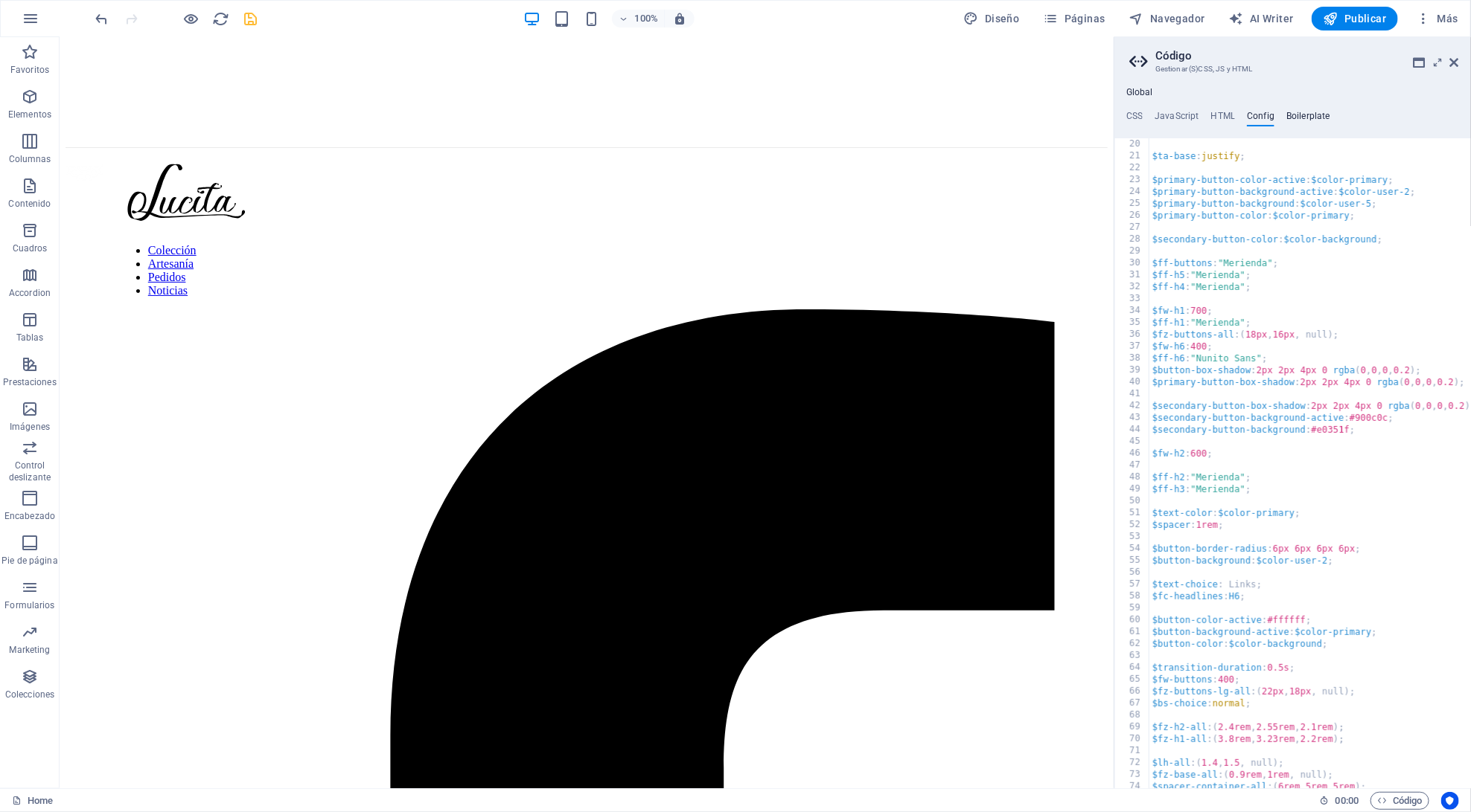
click at [1307, 113] on h4 "Boilerplate" at bounding box center [1308, 119] width 44 height 16
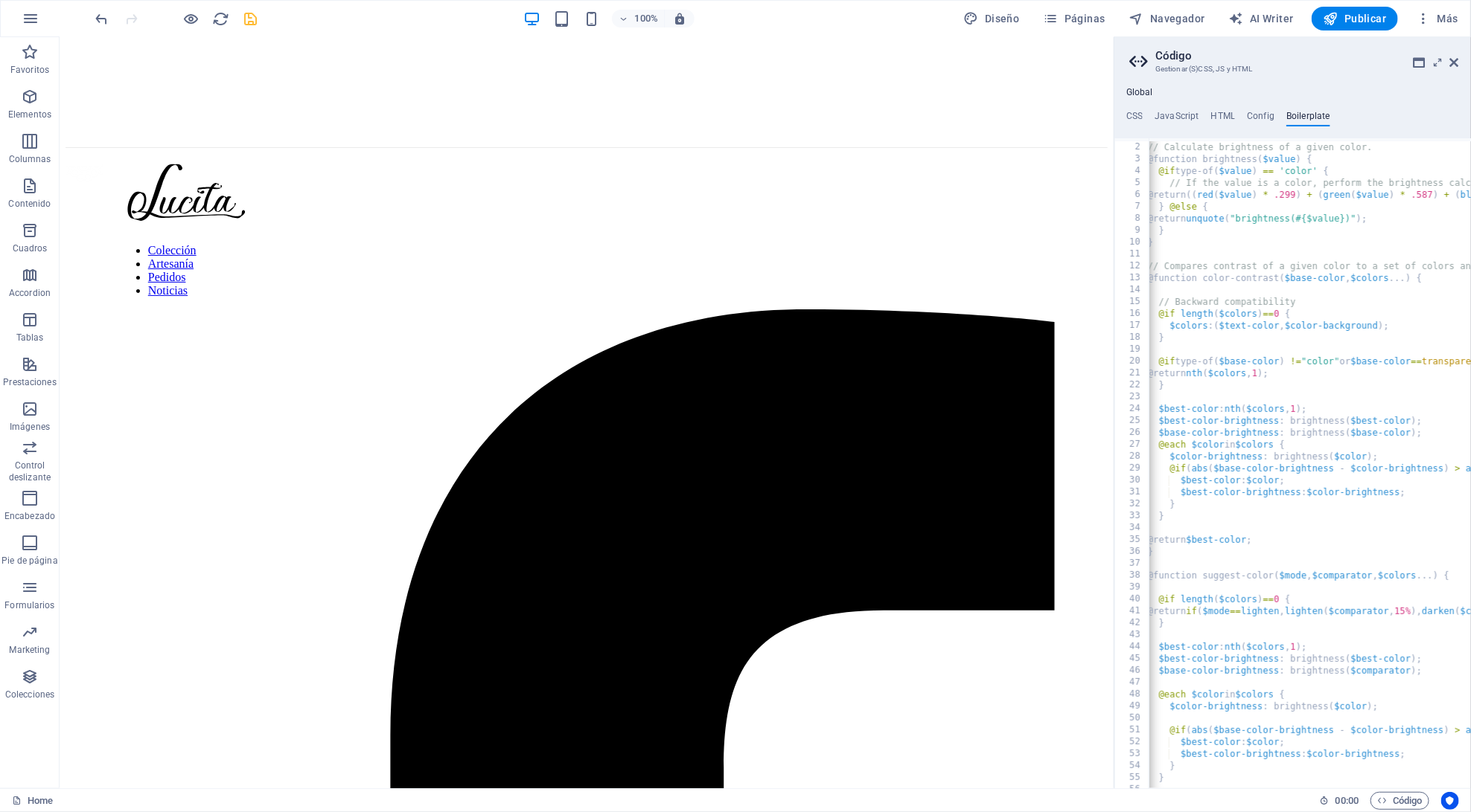
scroll to position [0, 0]
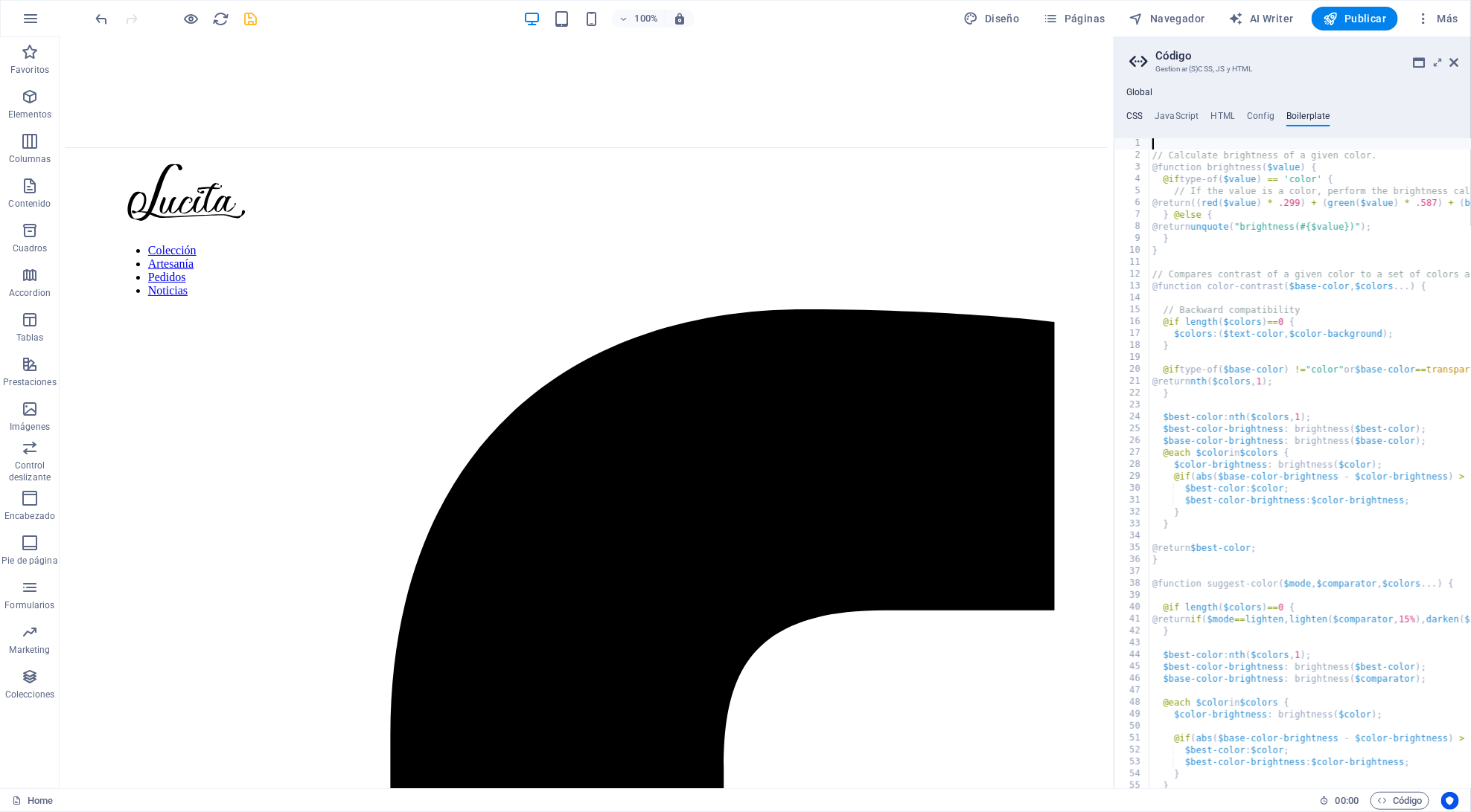
click at [1140, 115] on h4 "CSS" at bounding box center [1134, 119] width 16 height 16
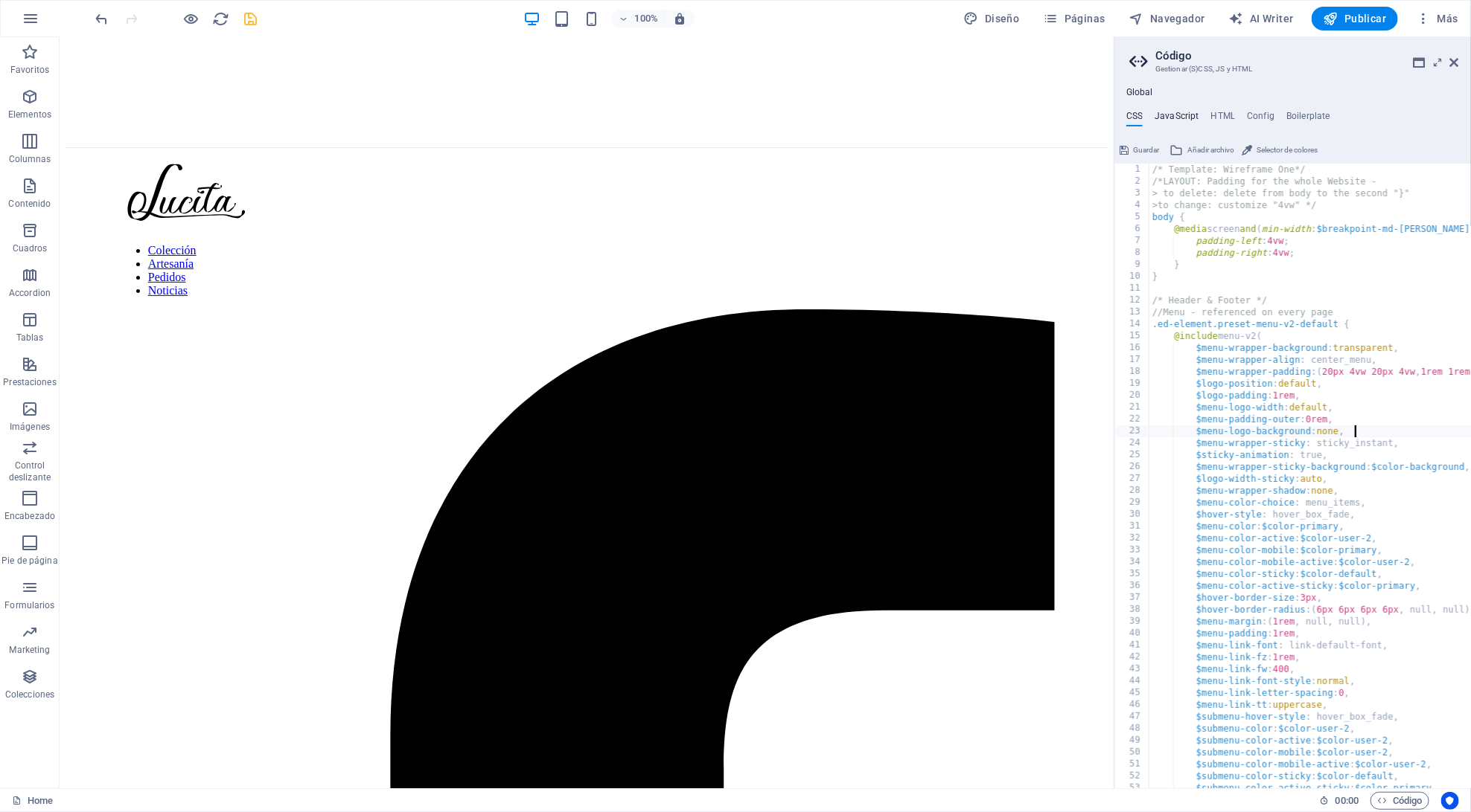
click at [1177, 115] on h4 "JavaScript" at bounding box center [1176, 119] width 44 height 16
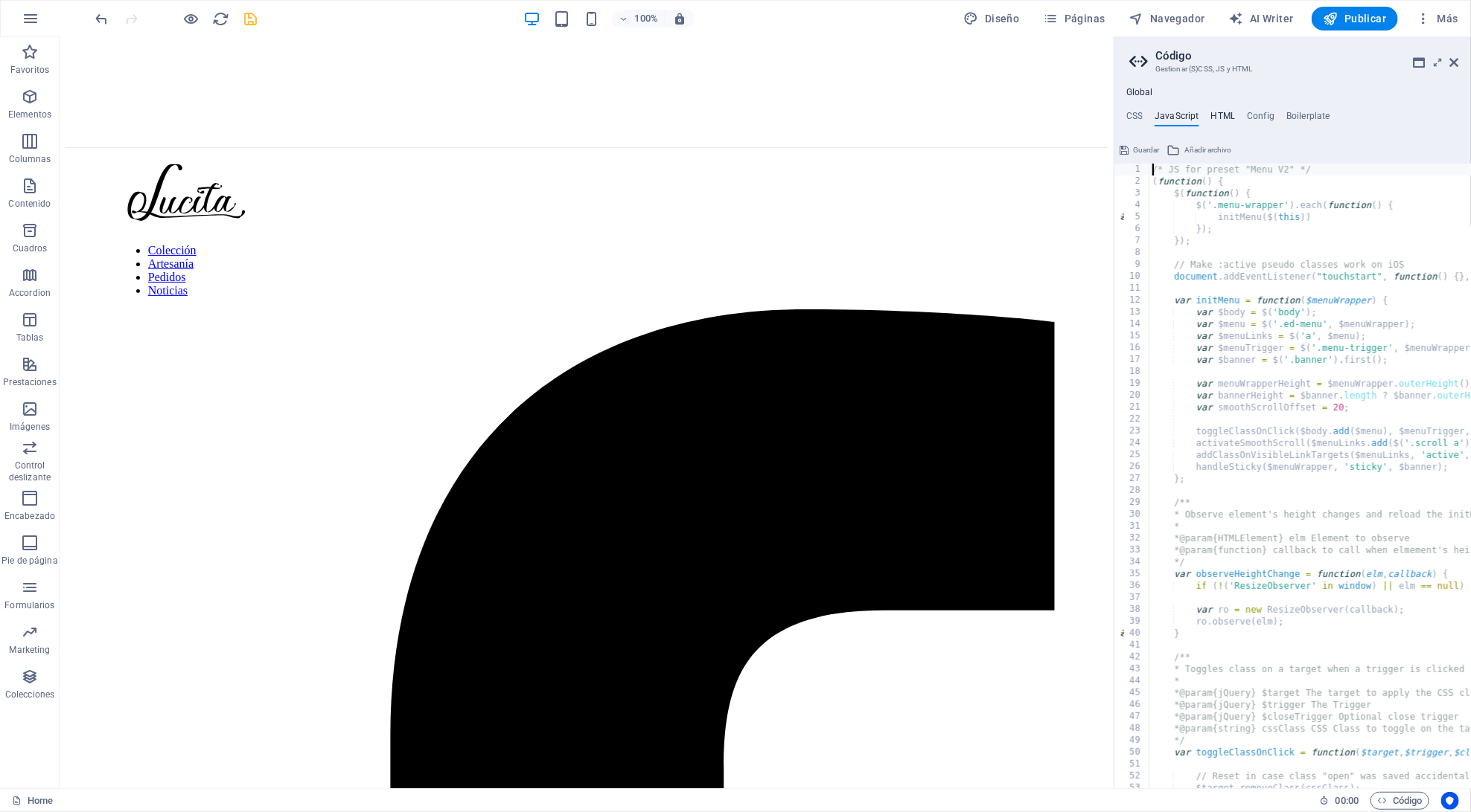
click at [1223, 118] on h4 "HTML" at bounding box center [1223, 119] width 24 height 16
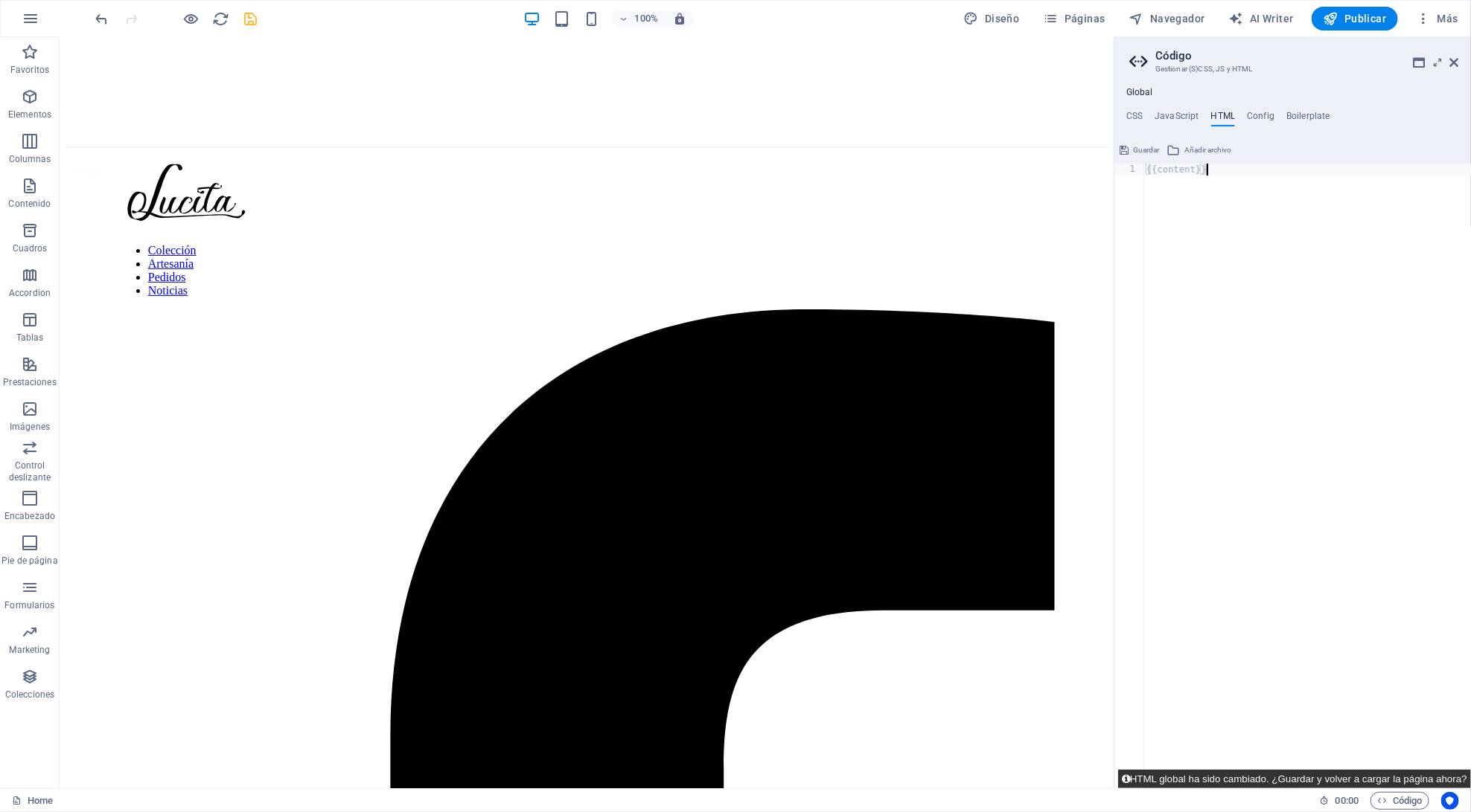
click at [1380, 782] on button "HTML global ha sido cambiado. ¿Guardar y volver a cargar la página ahora?" at bounding box center [1295, 779] width 353 height 19
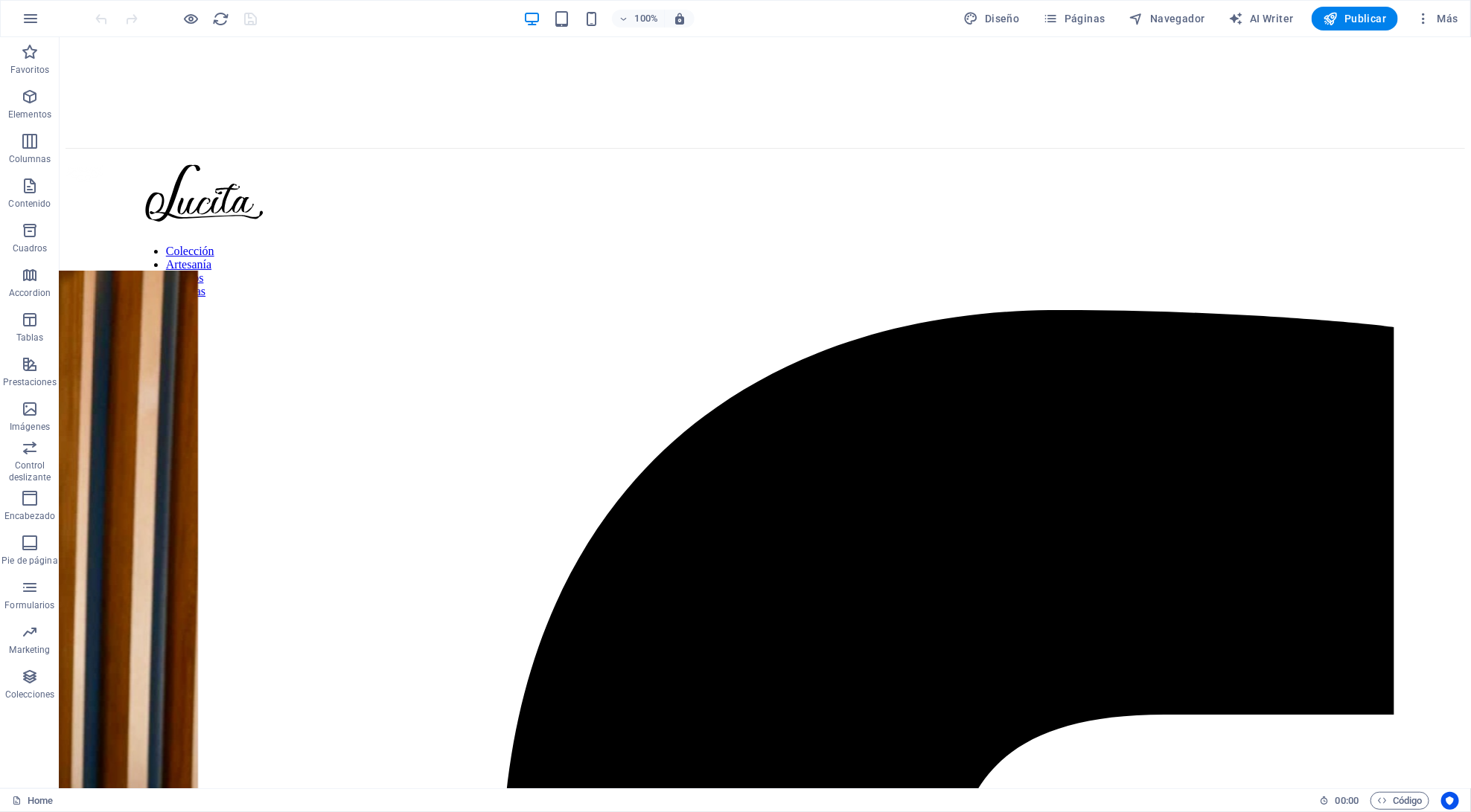
scroll to position [22, 0]
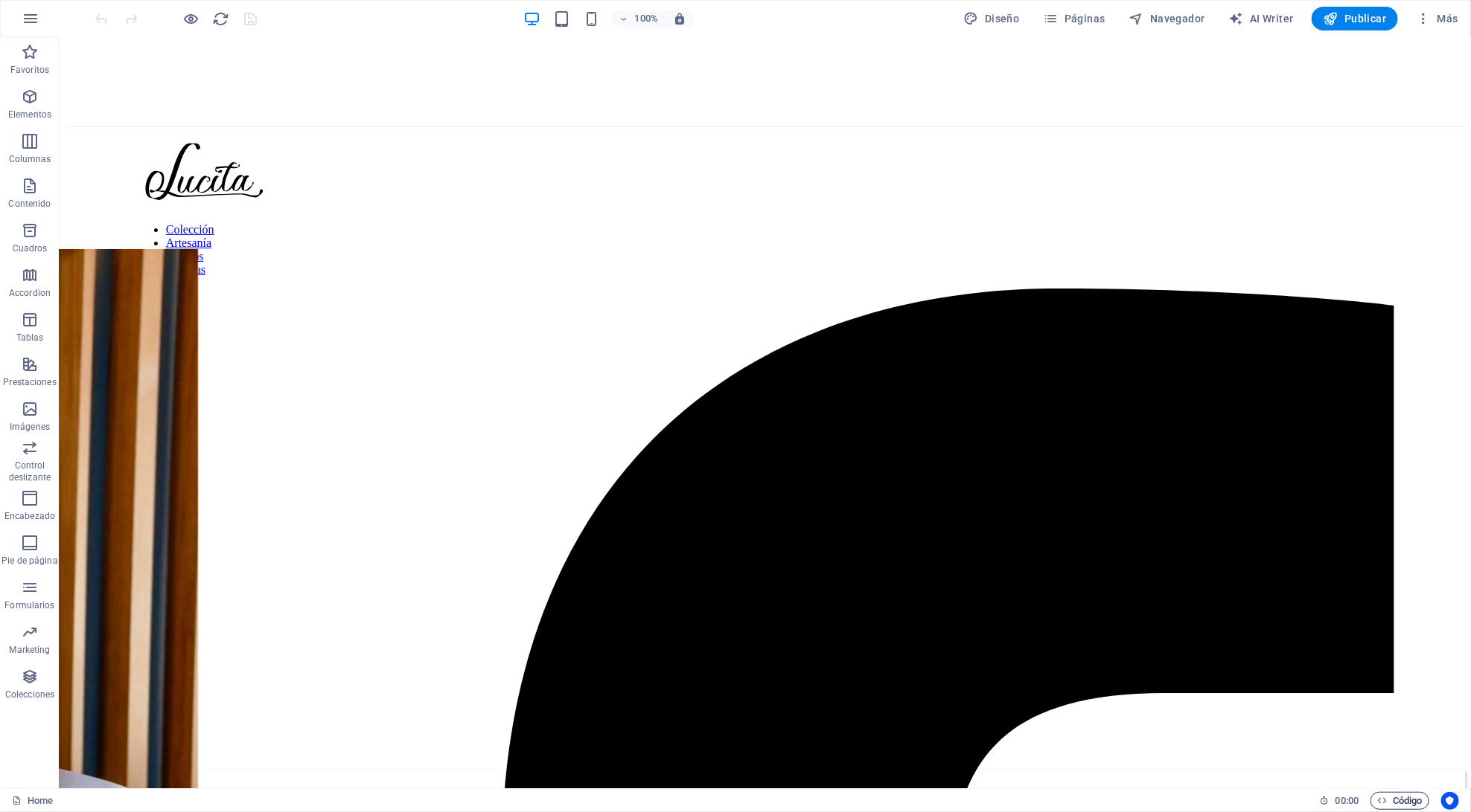
click at [1391, 800] on span "Código" at bounding box center [1400, 801] width 45 height 18
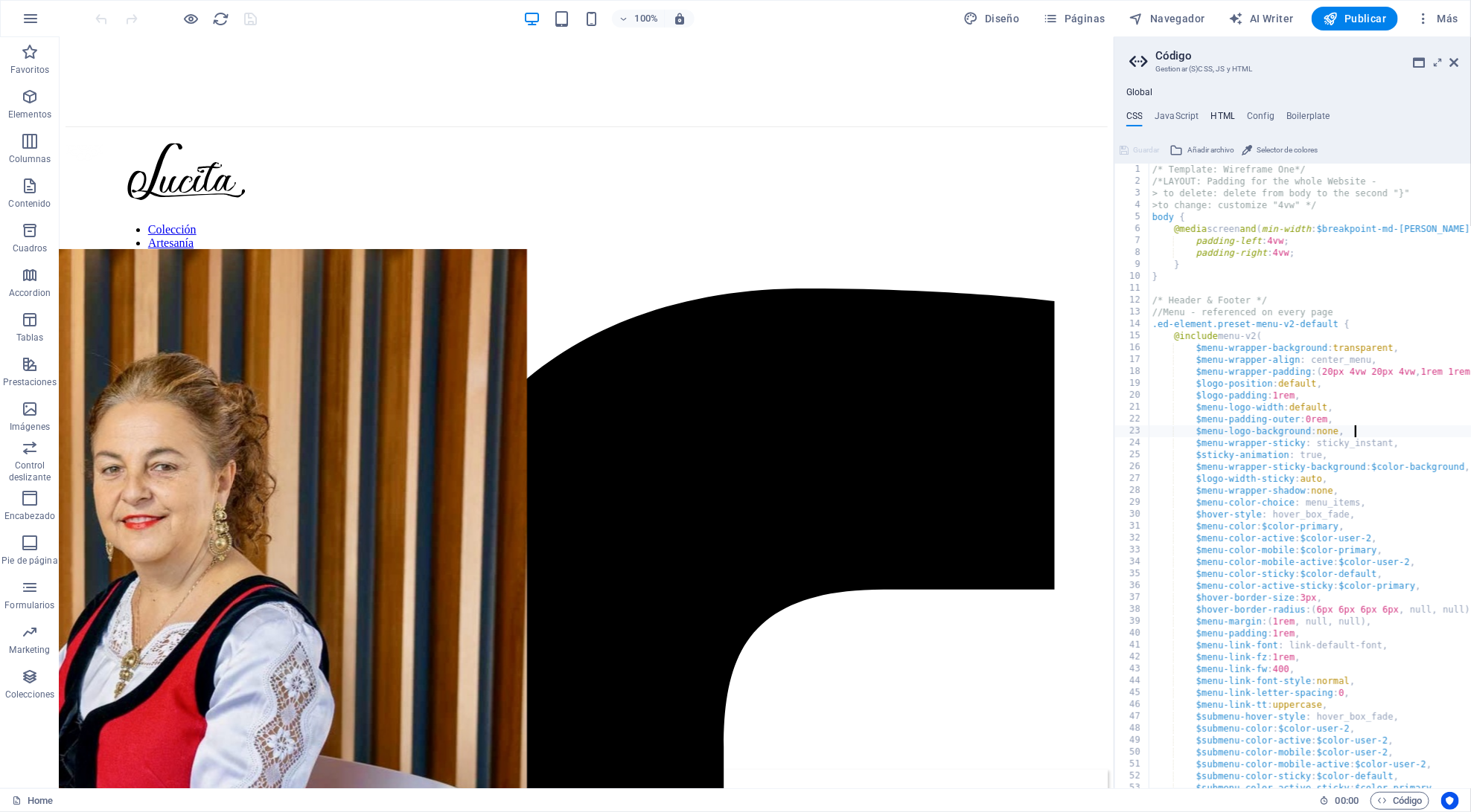
click at [1223, 115] on h4 "HTML" at bounding box center [1223, 119] width 24 height 16
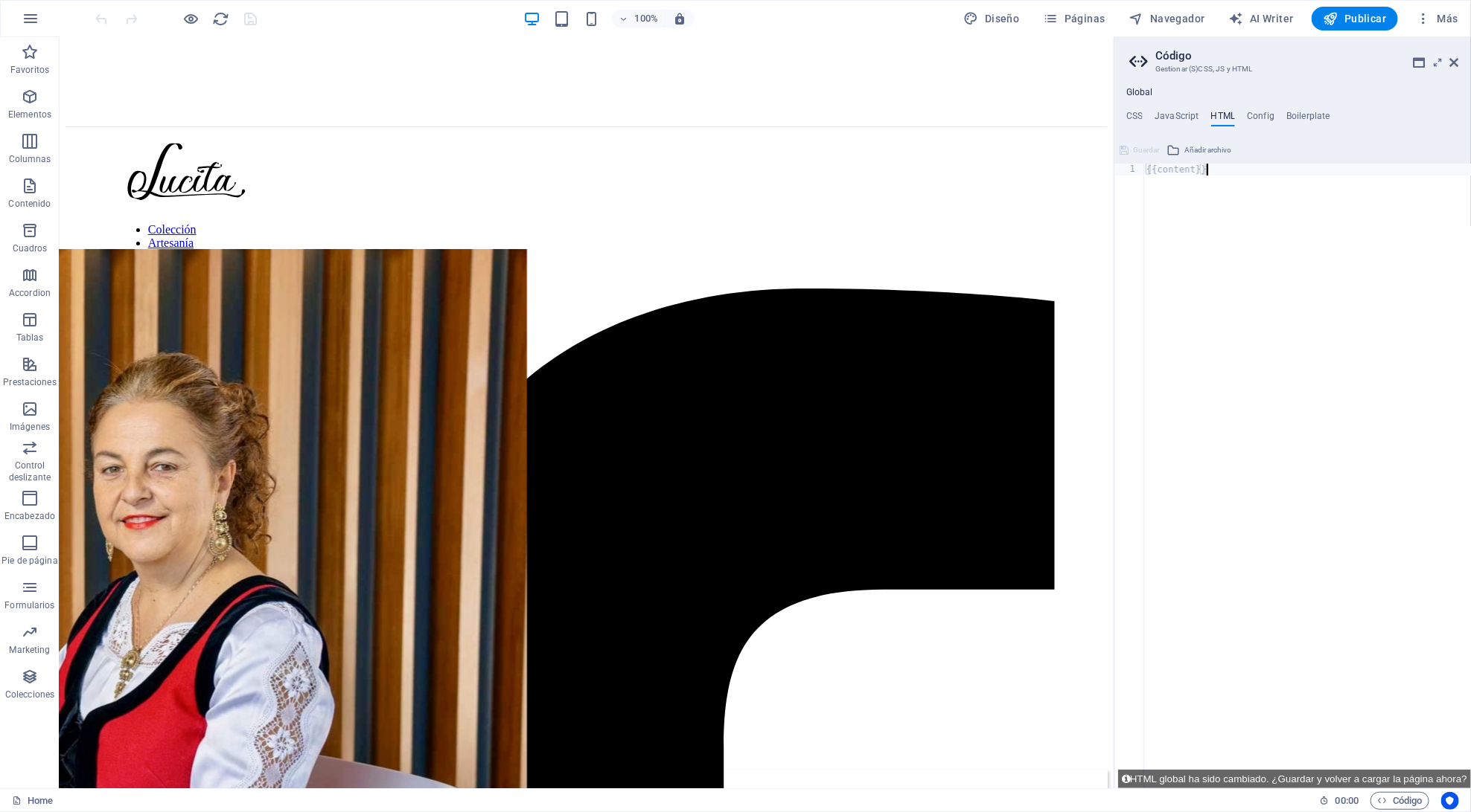
click at [1177, 171] on div "{{content}}" at bounding box center [1307, 488] width 327 height 649
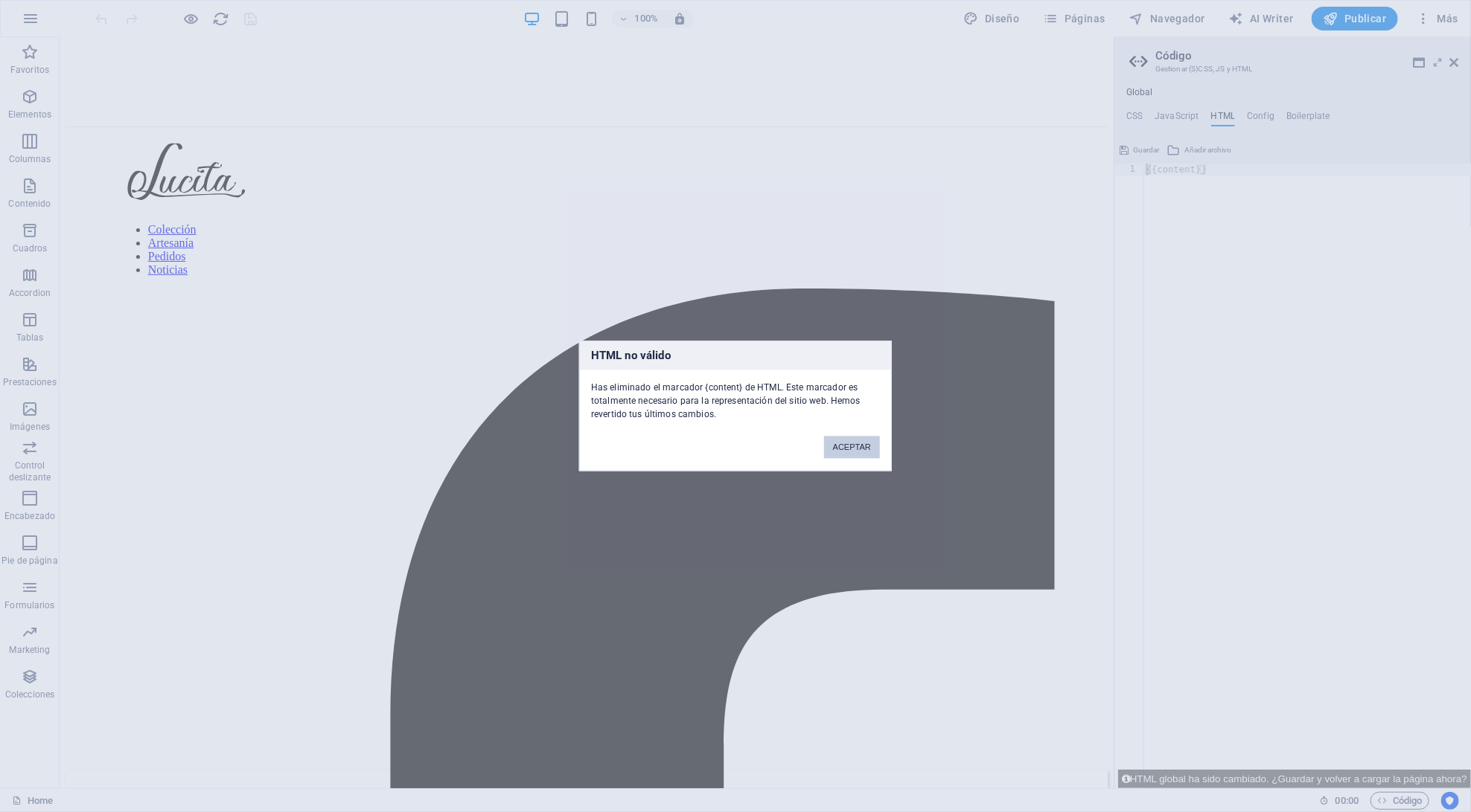
click at [852, 450] on button "ACEPTAR" at bounding box center [852, 448] width 56 height 23
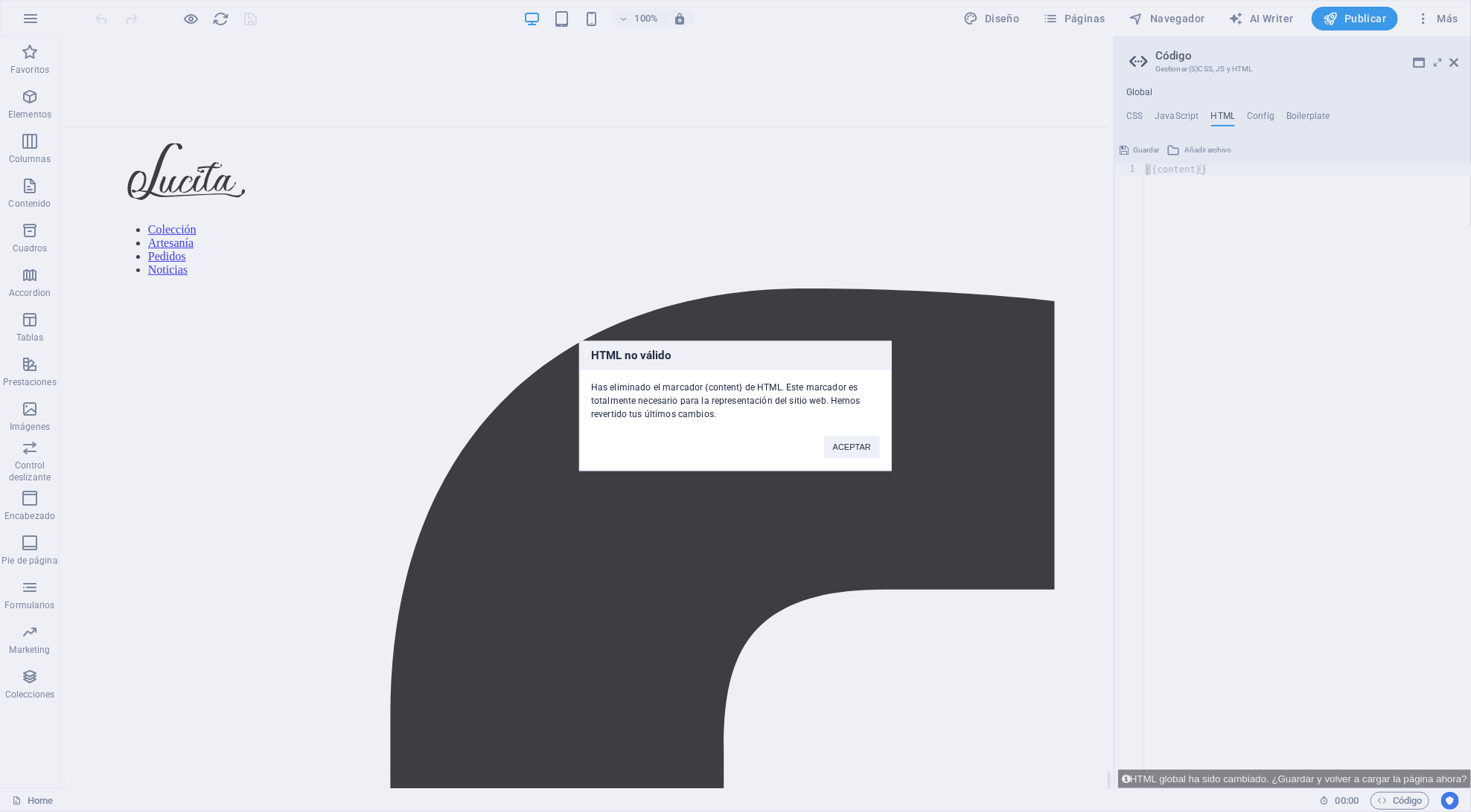
click at [1219, 354] on div "HTML no válido Has eliminado el marcador {content} de HTML. Este marcador es to…" at bounding box center [736, 406] width 1471 height 812
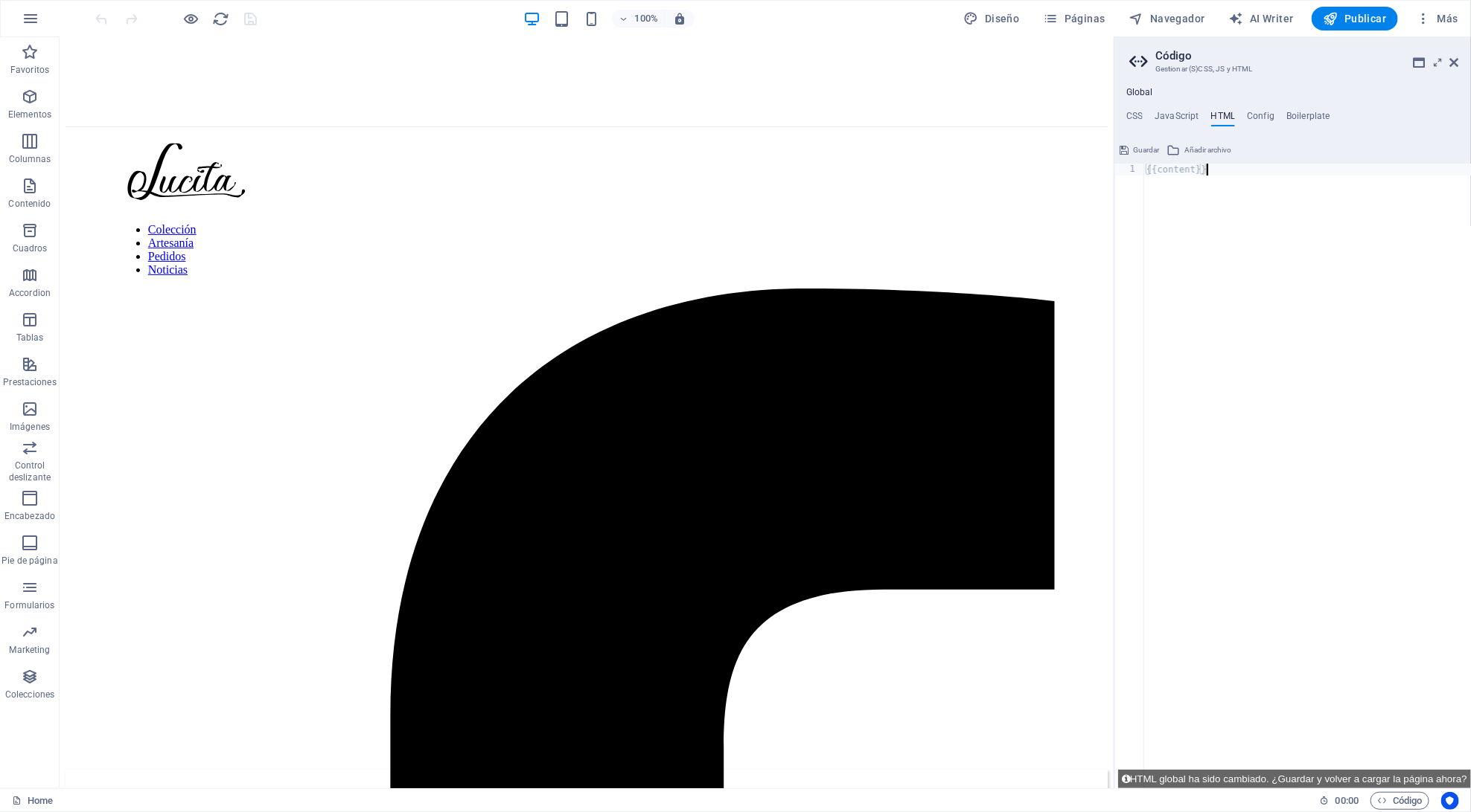
click at [1194, 300] on div "{{content}}" at bounding box center [1307, 488] width 327 height 649
drag, startPoint x: 1253, startPoint y: 337, endPoint x: 1088, endPoint y: 280, distance: 174.6
click at [1169, 282] on div "{{content}}" at bounding box center [1307, 488] width 327 height 649
click at [1145, 176] on div "{{content}}" at bounding box center [1307, 488] width 327 height 649
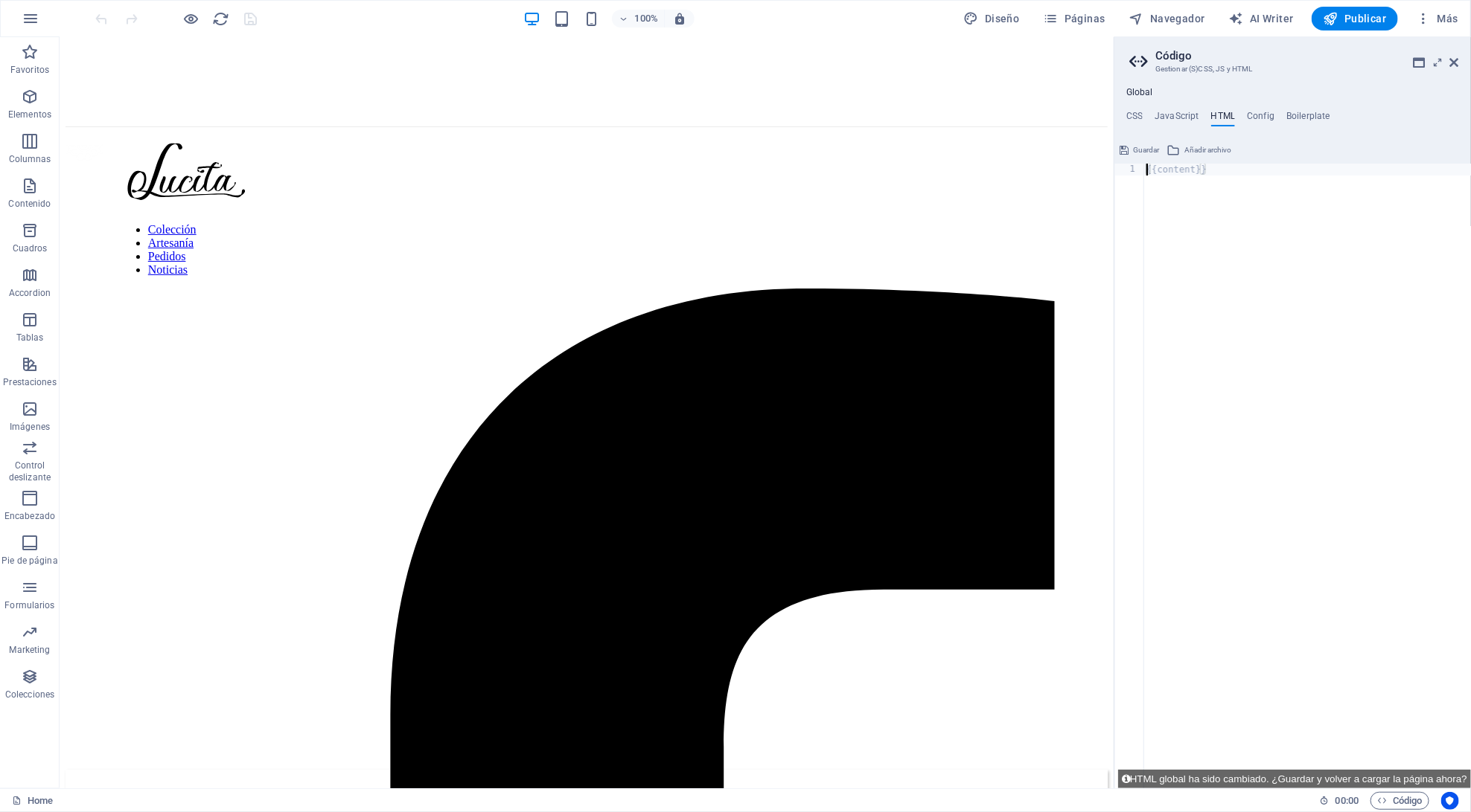
type textarea "{{content}}"
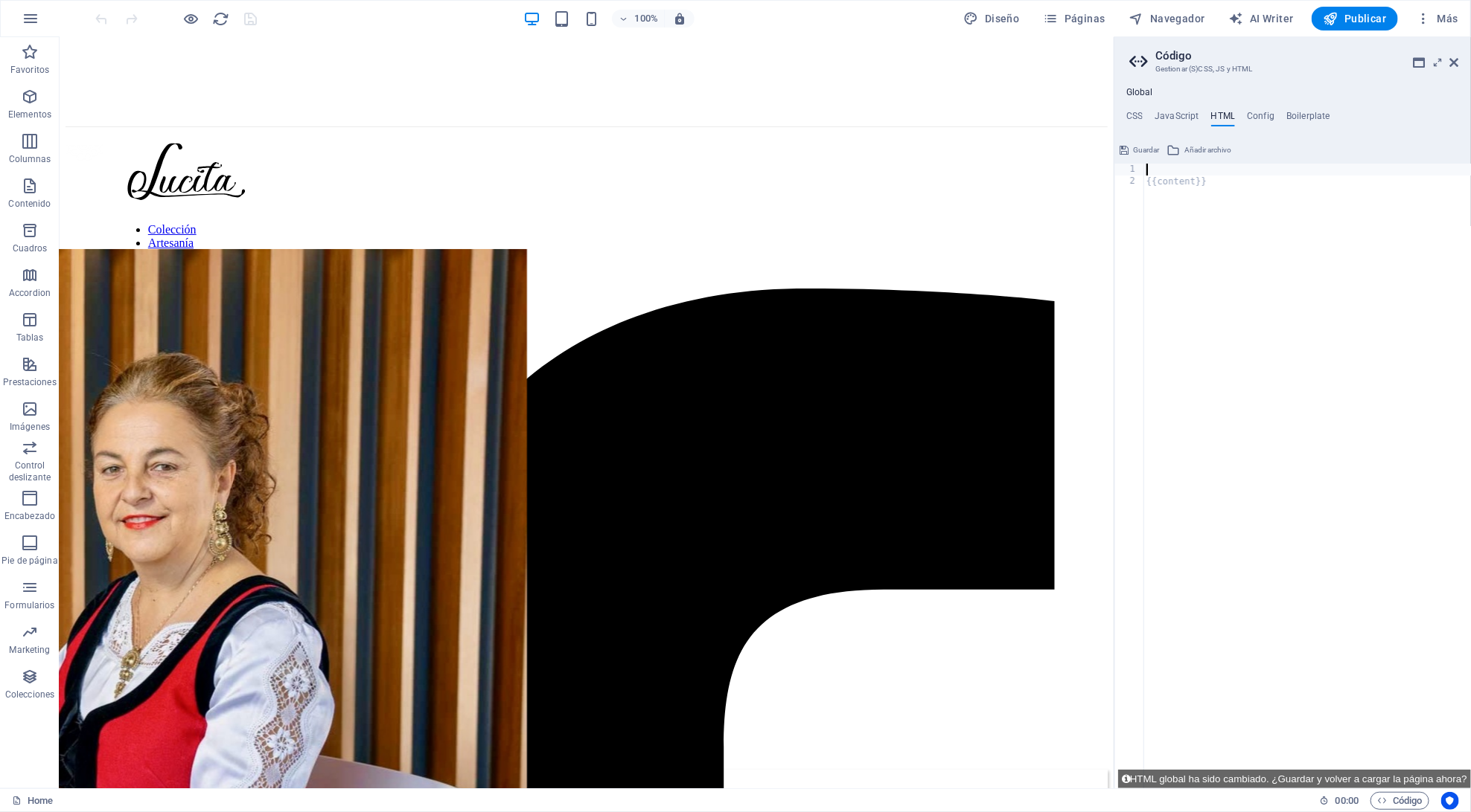
paste textarea "}"
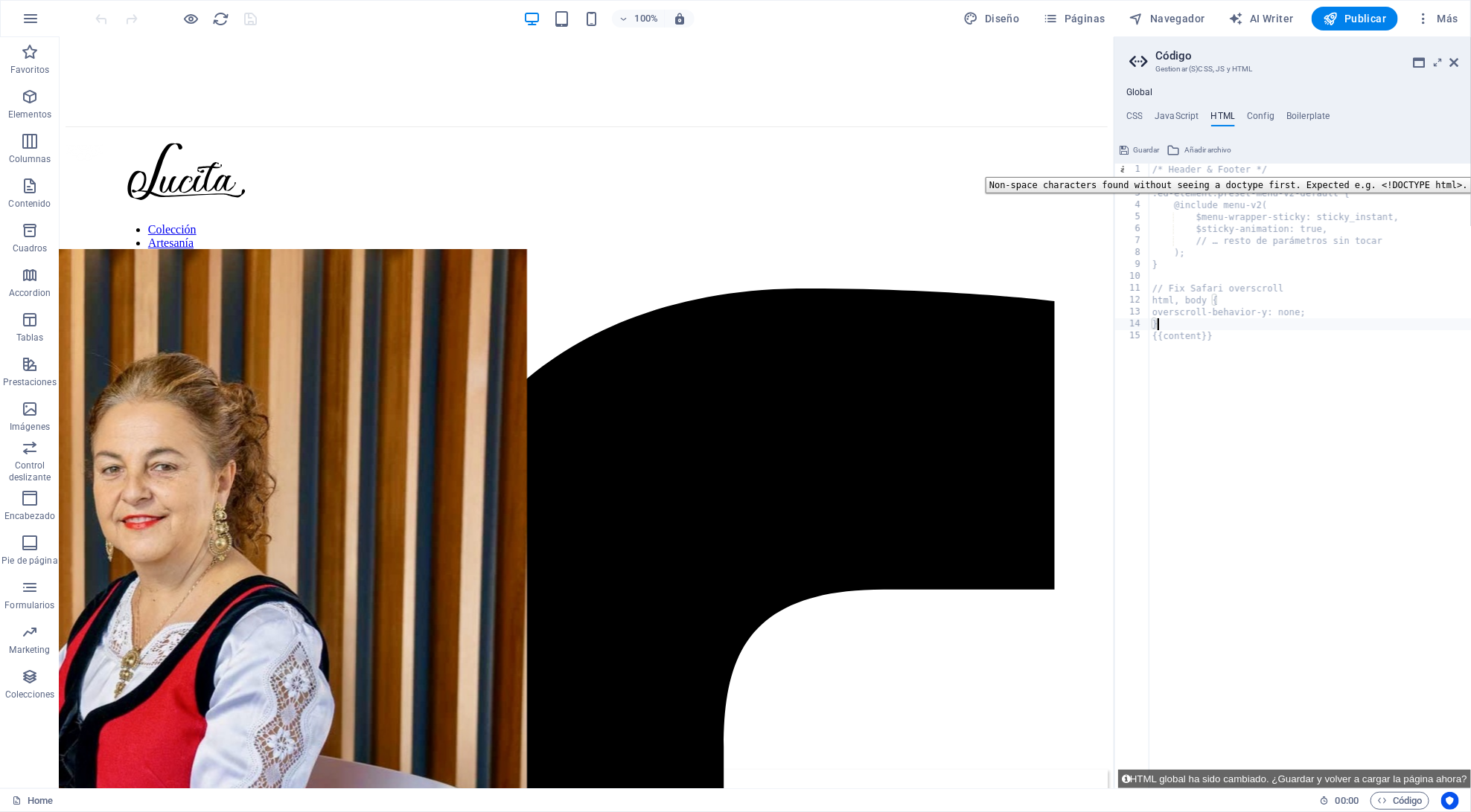
click at [1127, 166] on div "1" at bounding box center [1132, 169] width 35 height 12
type textarea "/* Header & Footer */ //Menu - referenced on every page"
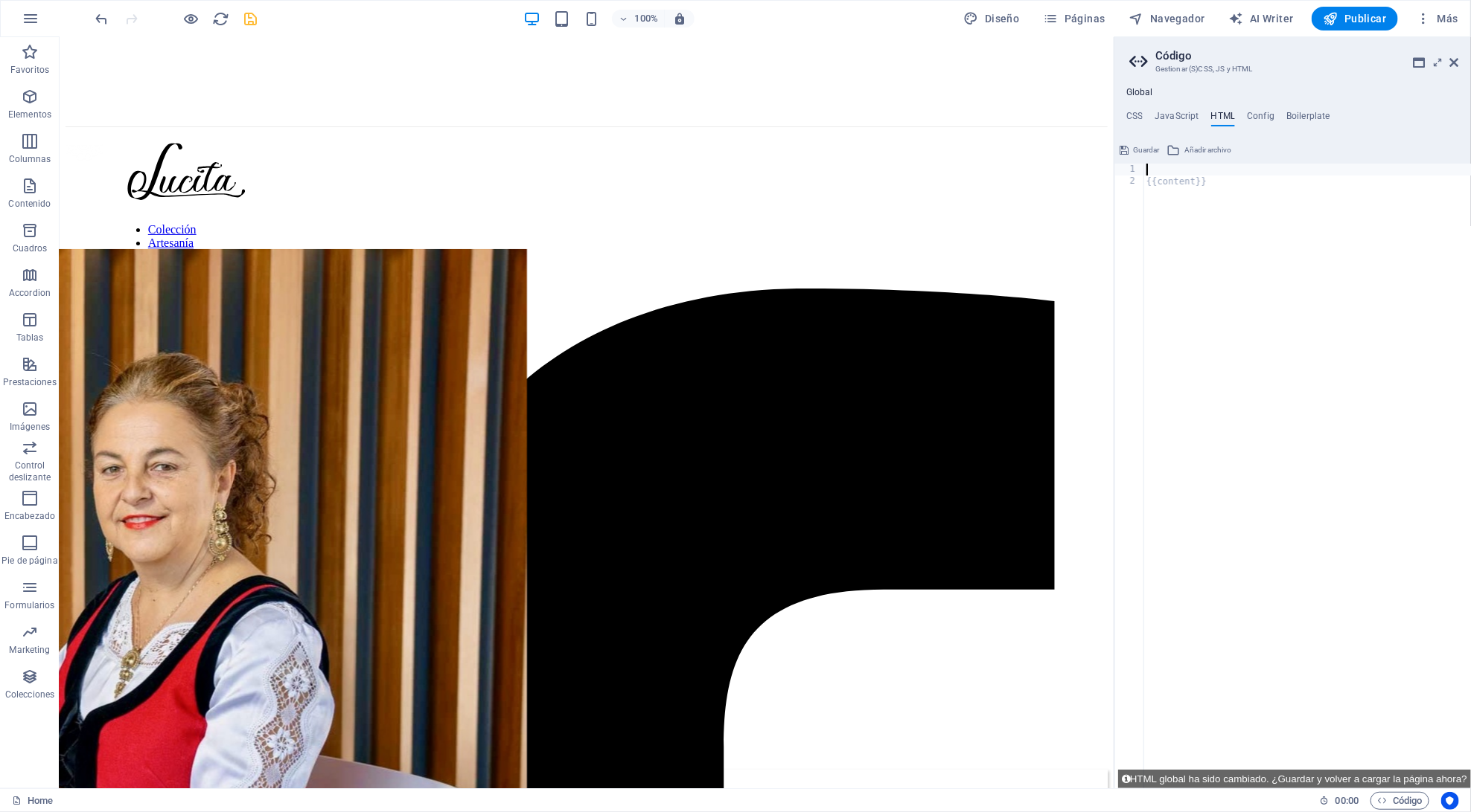
type textarea "{{content}}"
click at [100, 21] on icon "undo" at bounding box center [102, 19] width 17 height 17
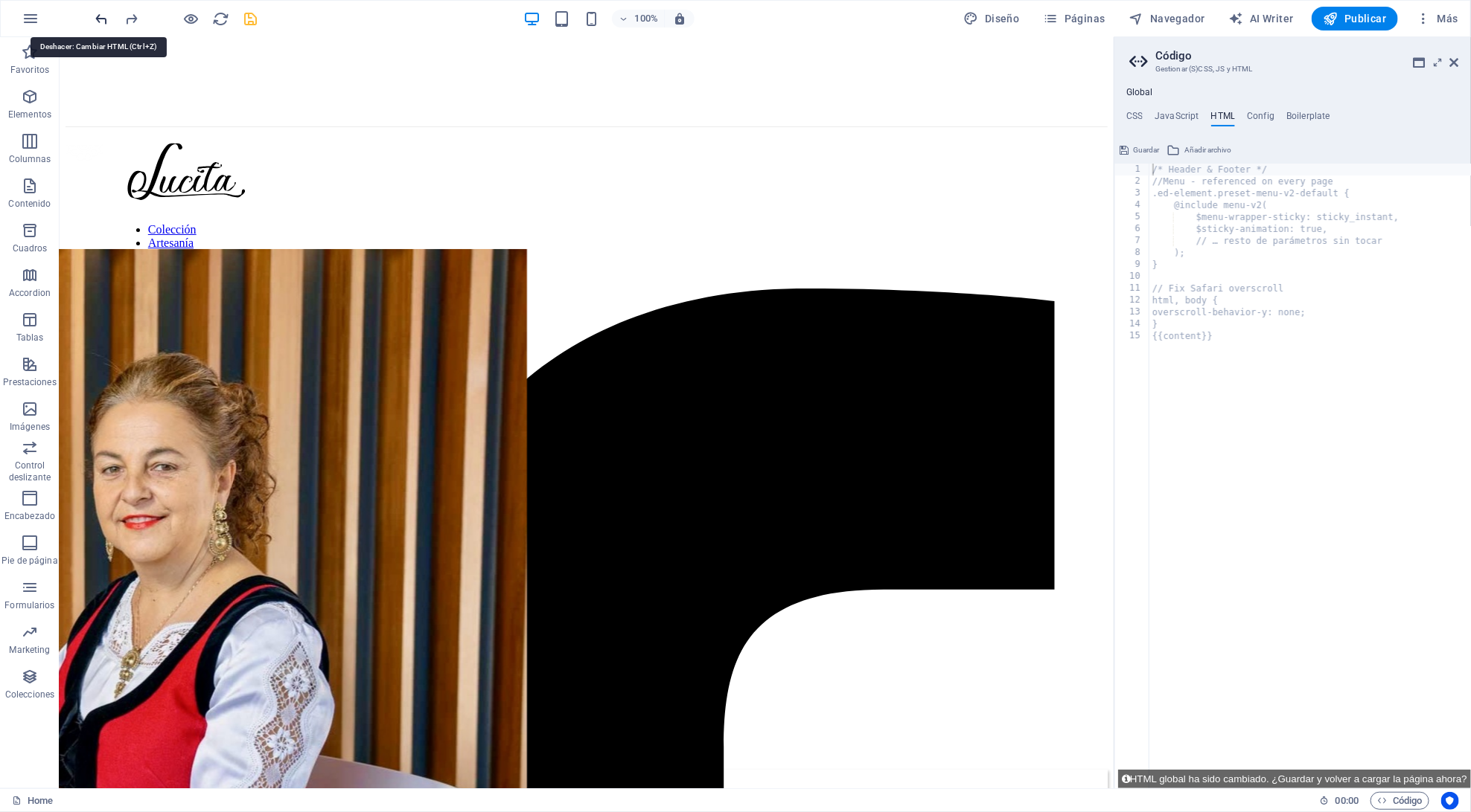
click at [100, 21] on icon "undo" at bounding box center [102, 19] width 17 height 17
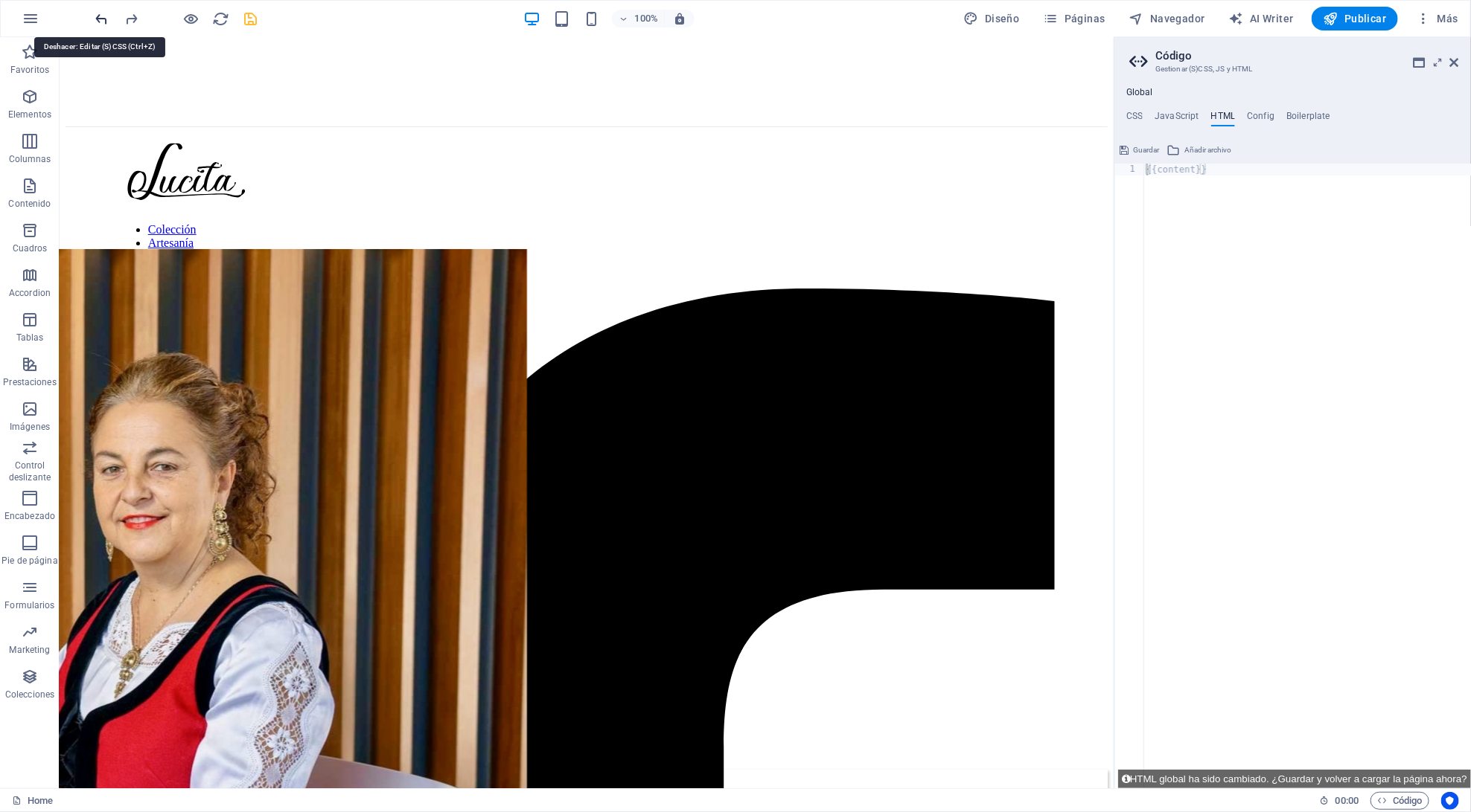
click at [100, 21] on icon "undo" at bounding box center [102, 19] width 17 height 17
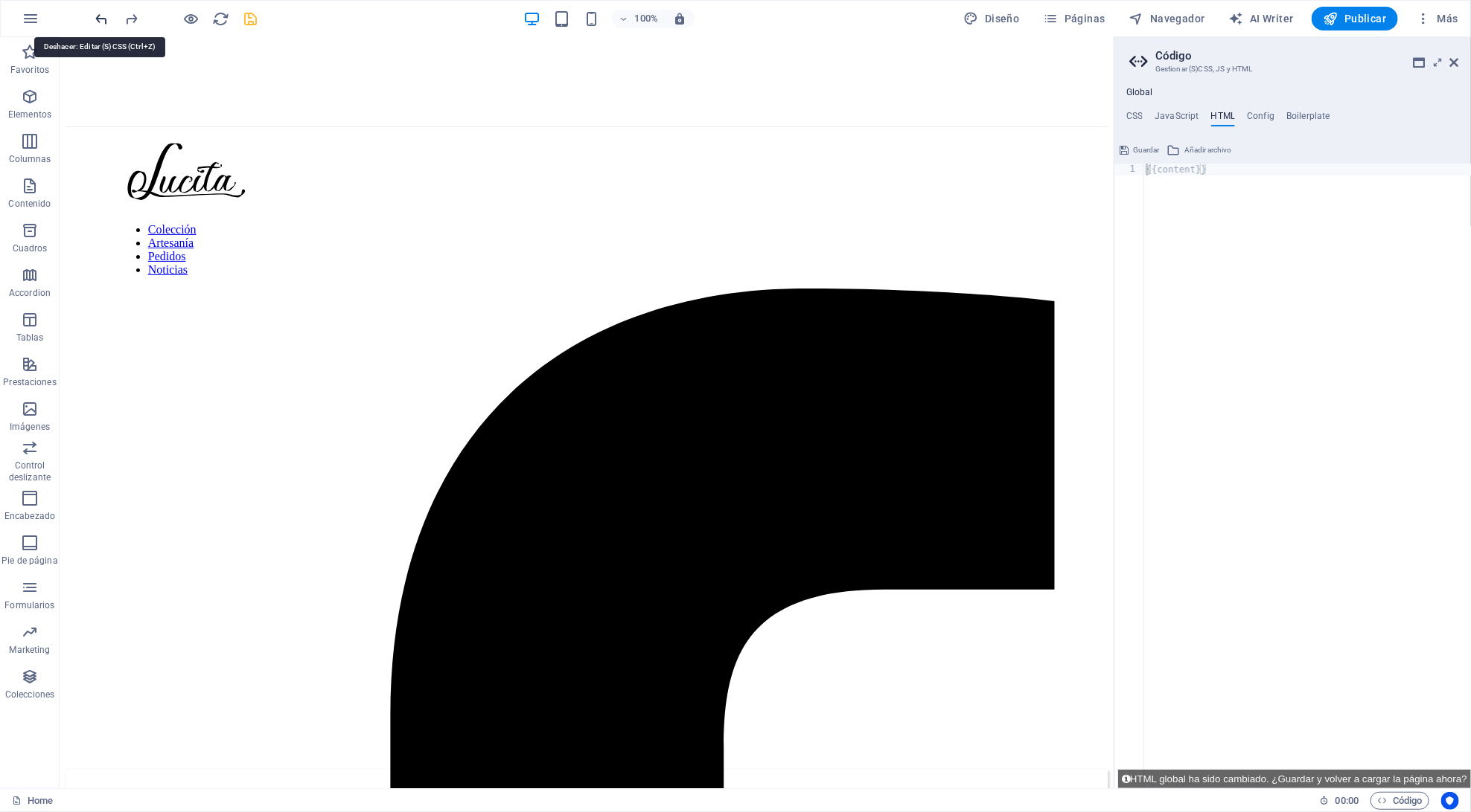
click at [100, 21] on icon "undo" at bounding box center [102, 19] width 17 height 17
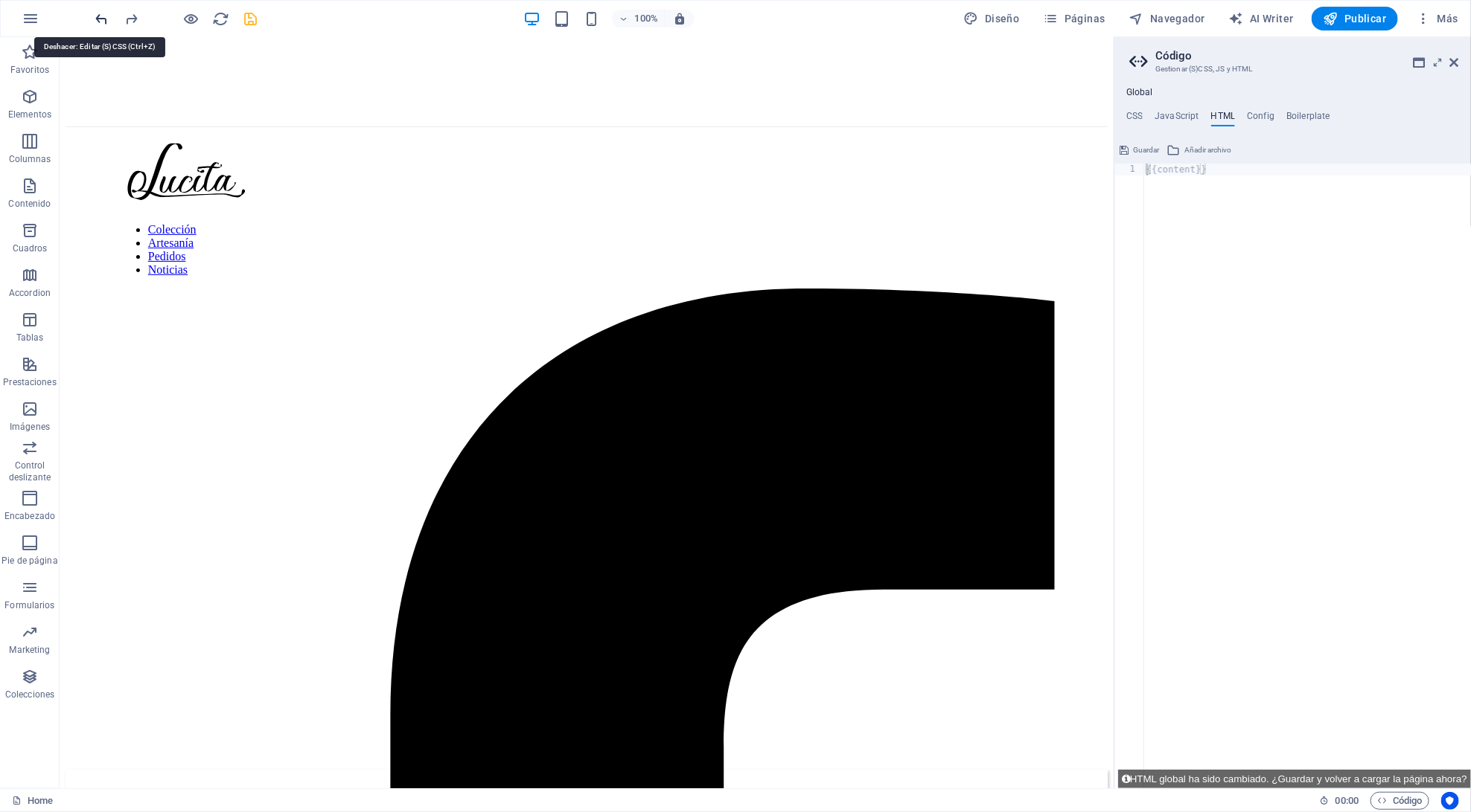
click at [100, 21] on icon "undo" at bounding box center [102, 19] width 17 height 17
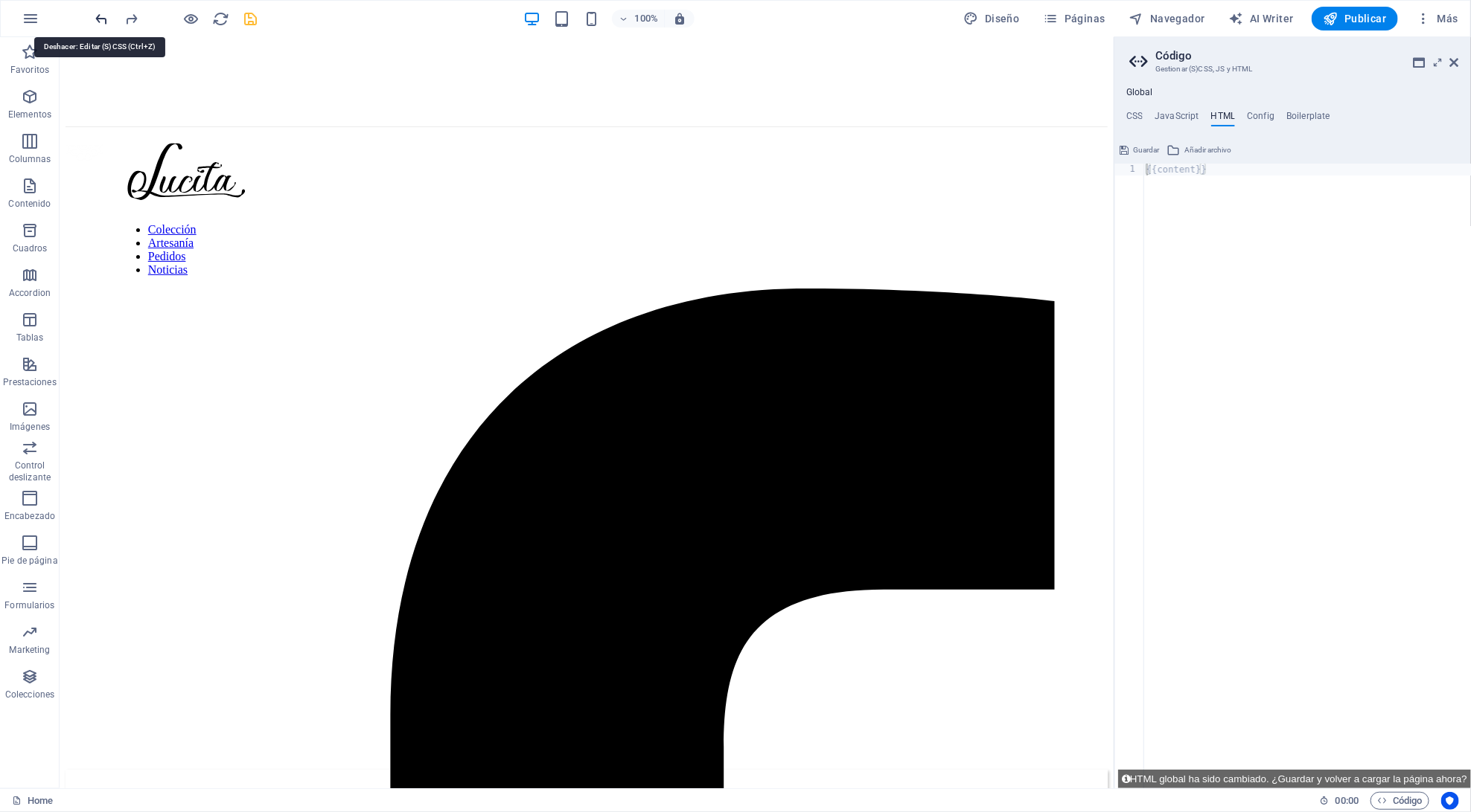
click at [100, 21] on icon "undo" at bounding box center [102, 19] width 17 height 17
click at [100, 21] on div at bounding box center [176, 18] width 166 height 24
click at [97, 22] on div at bounding box center [176, 18] width 166 height 24
click at [1132, 108] on div "Global CSS JavaScript HTML Config Boilerplate $menu-logo-background: none, 1 2 …" at bounding box center [1293, 438] width 356 height 702
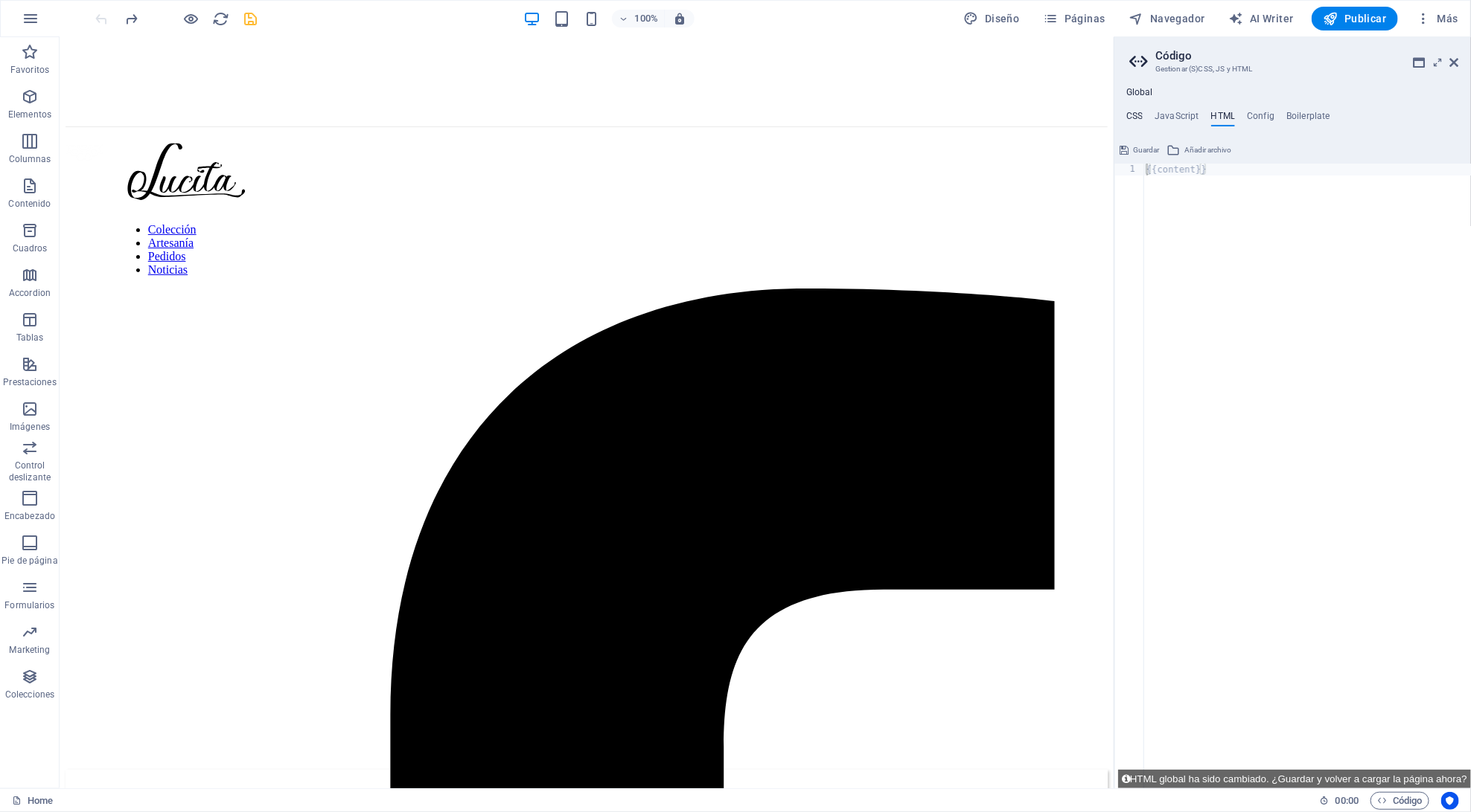
click at [1133, 112] on h4 "CSS" at bounding box center [1134, 119] width 16 height 16
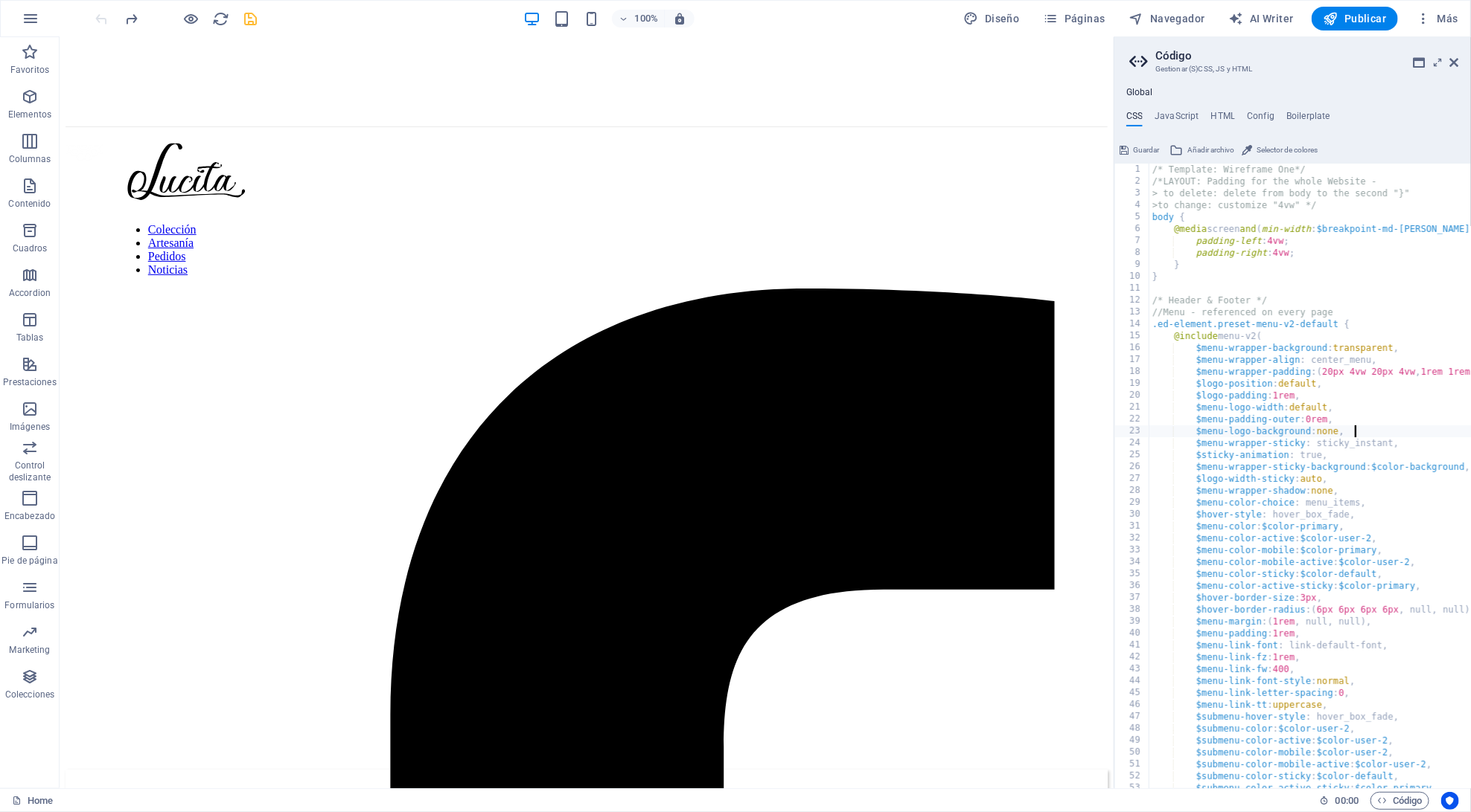
type textarea "/* Template: Wireframe One*/"
click at [1229, 284] on div "/* Template: Wireframe One*/ /*LAYOUT: Padding for the whole Website - > to del…" at bounding box center [1419, 488] width 541 height 649
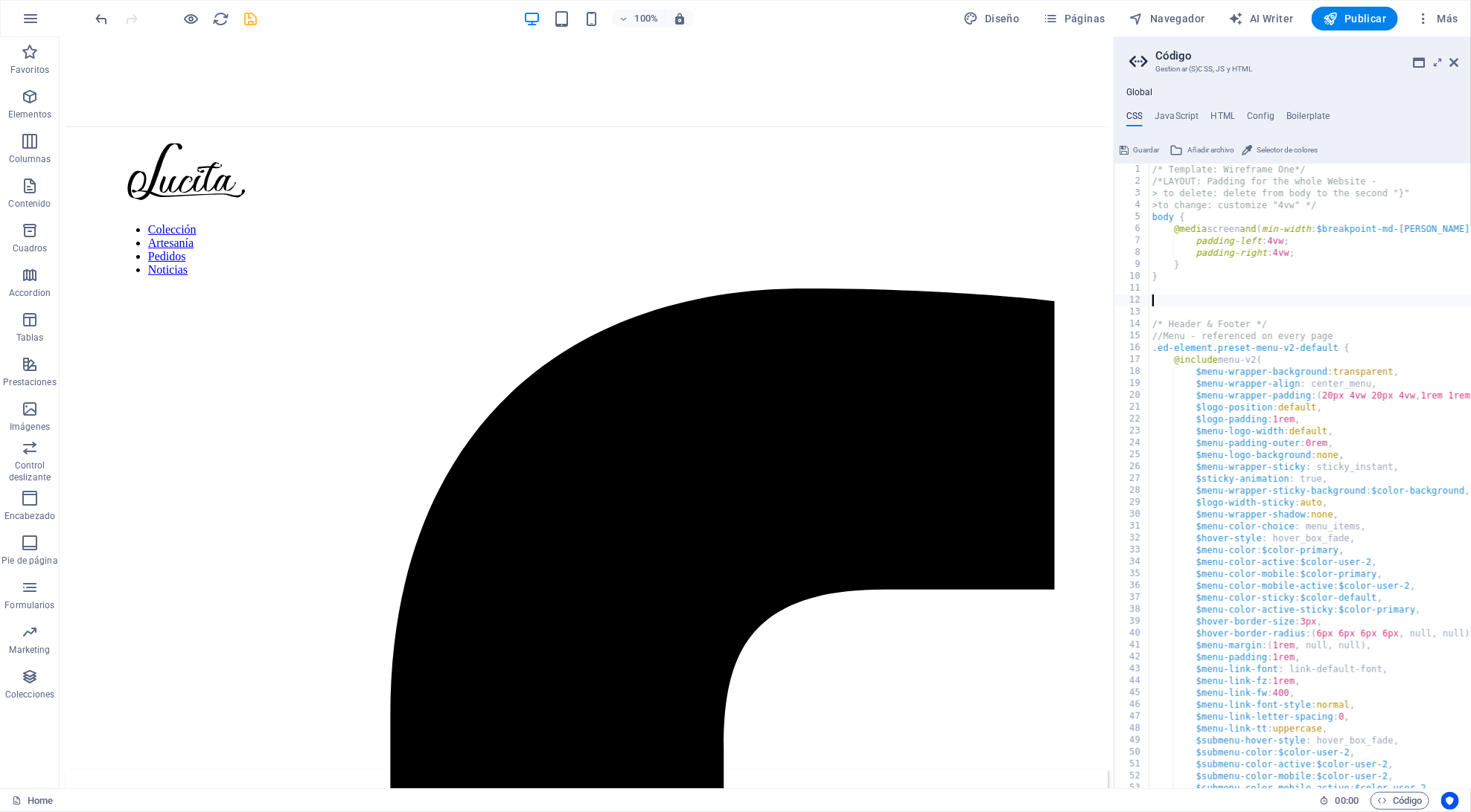
paste textarea "}"
type textarea "}"
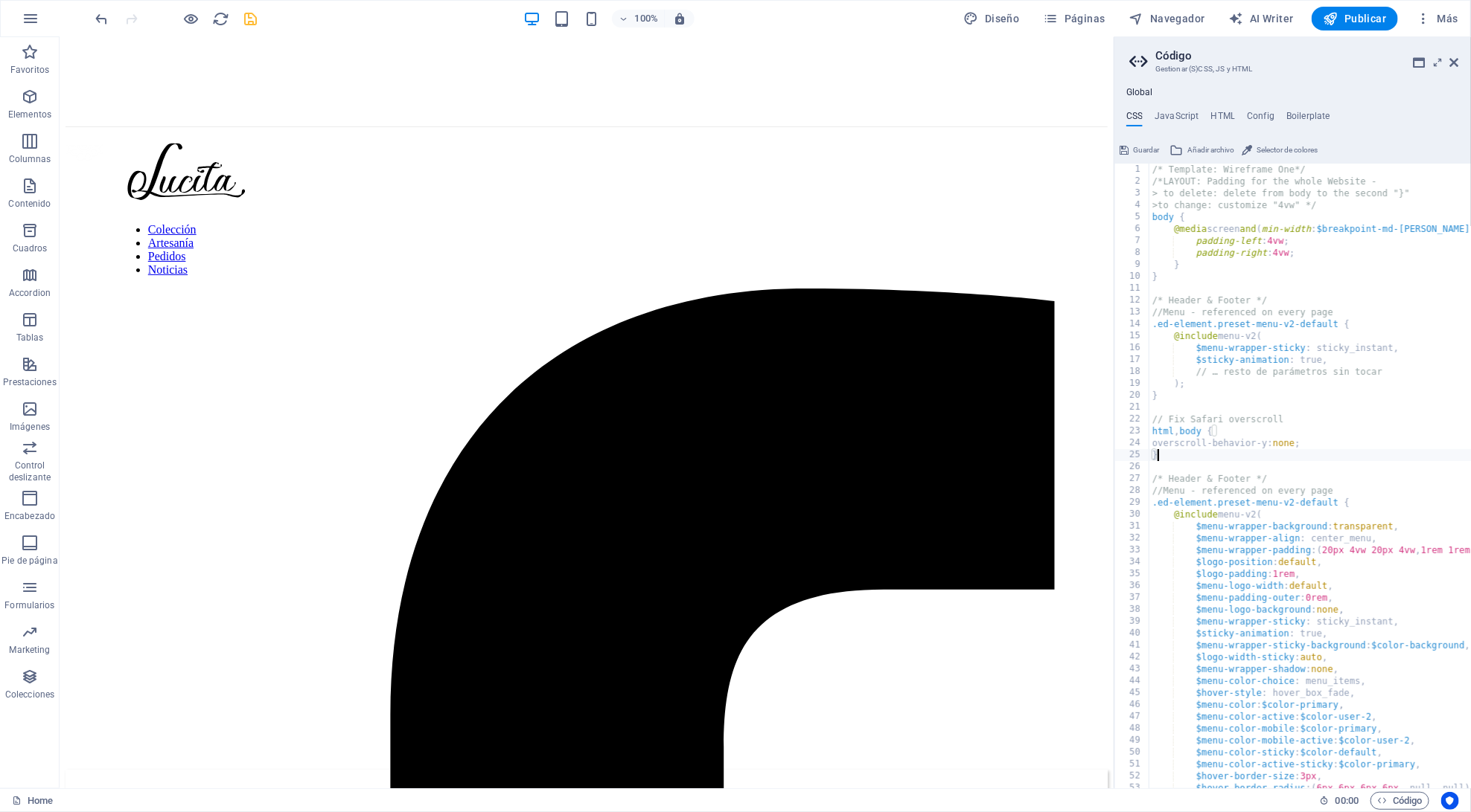
click at [250, 24] on icon "save" at bounding box center [251, 19] width 17 height 17
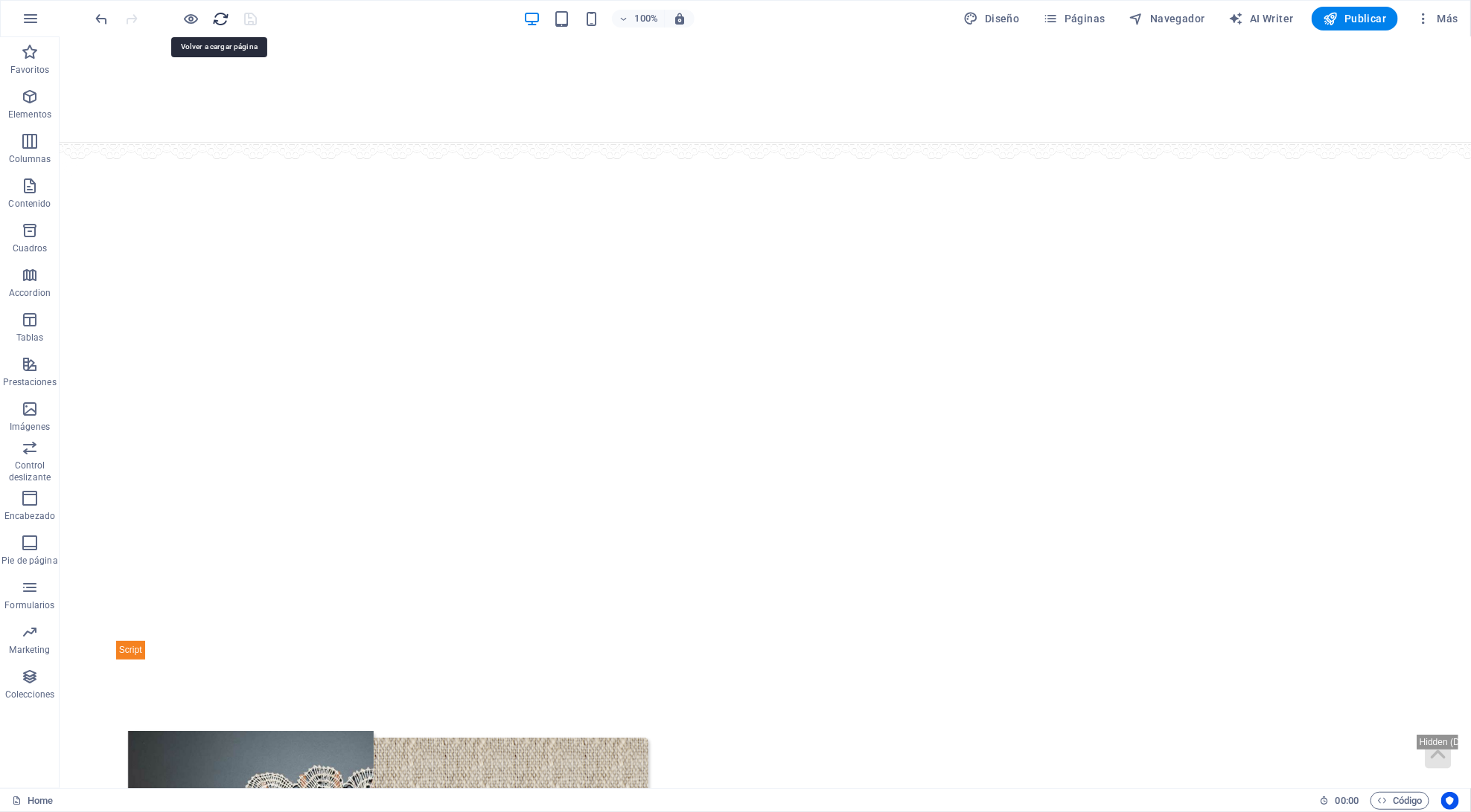
click at [213, 19] on icon "reload" at bounding box center [221, 19] width 17 height 17
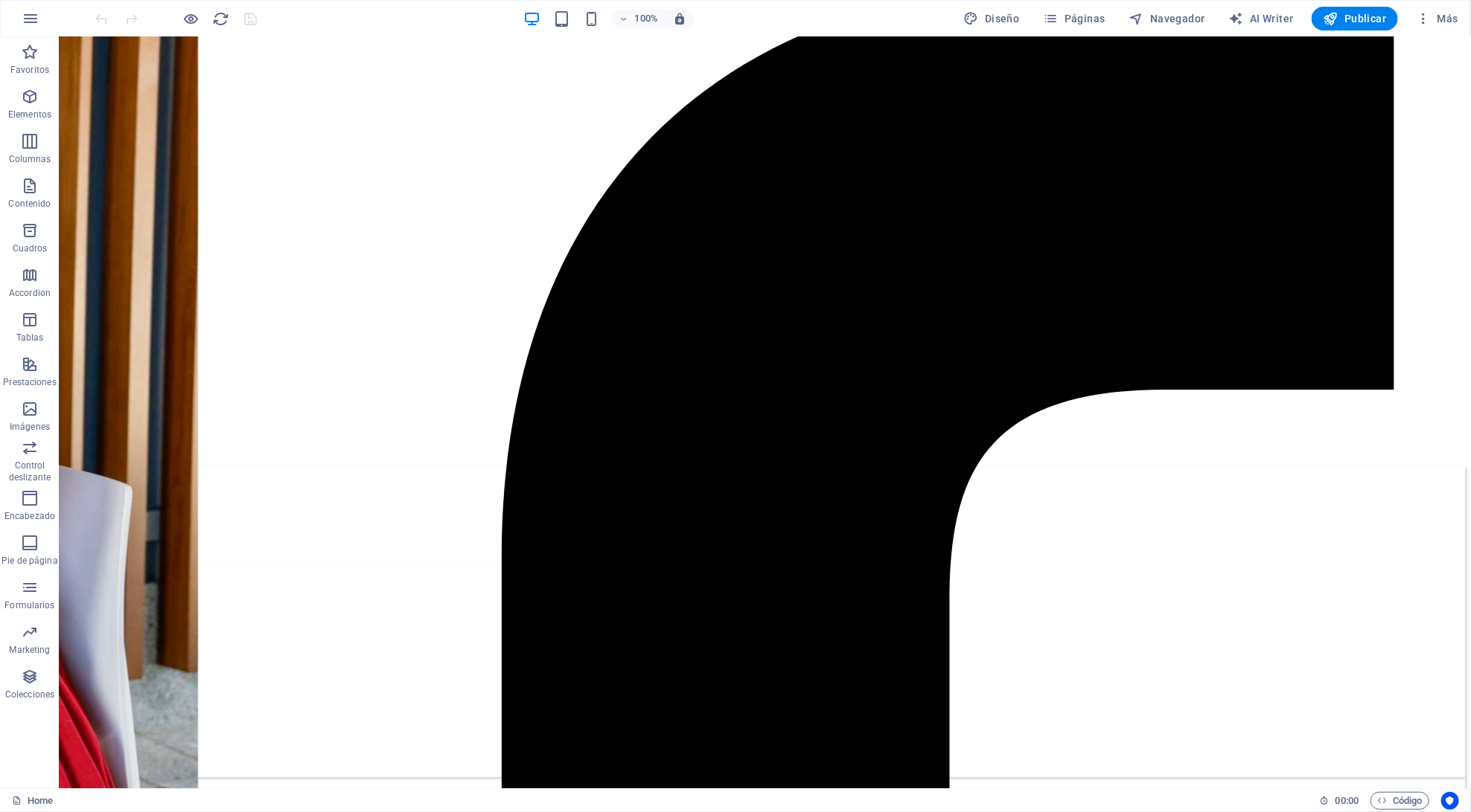
scroll to position [0, 0]
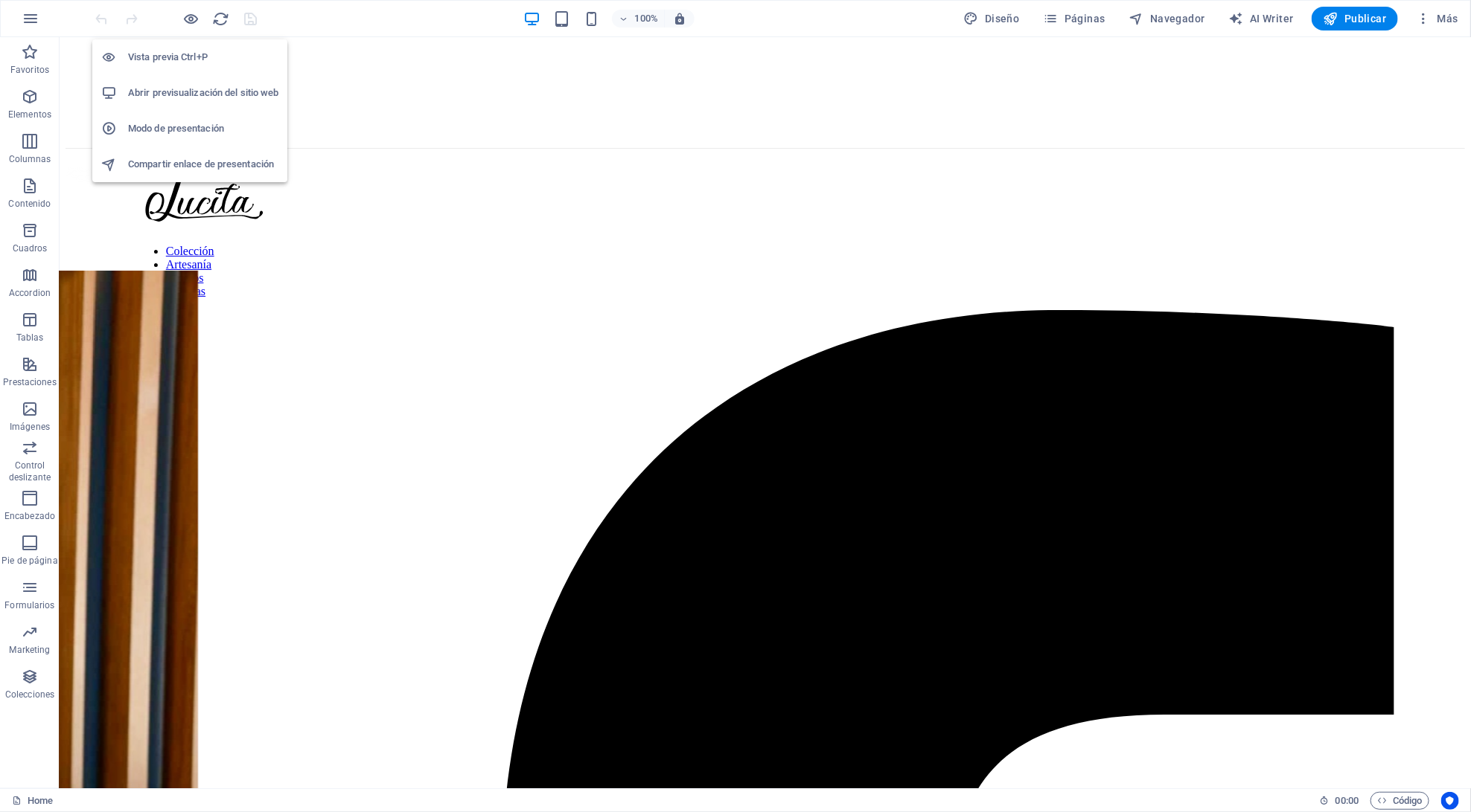
click at [206, 85] on h6 "Abrir previsualización del sitio web" at bounding box center [204, 93] width 150 height 18
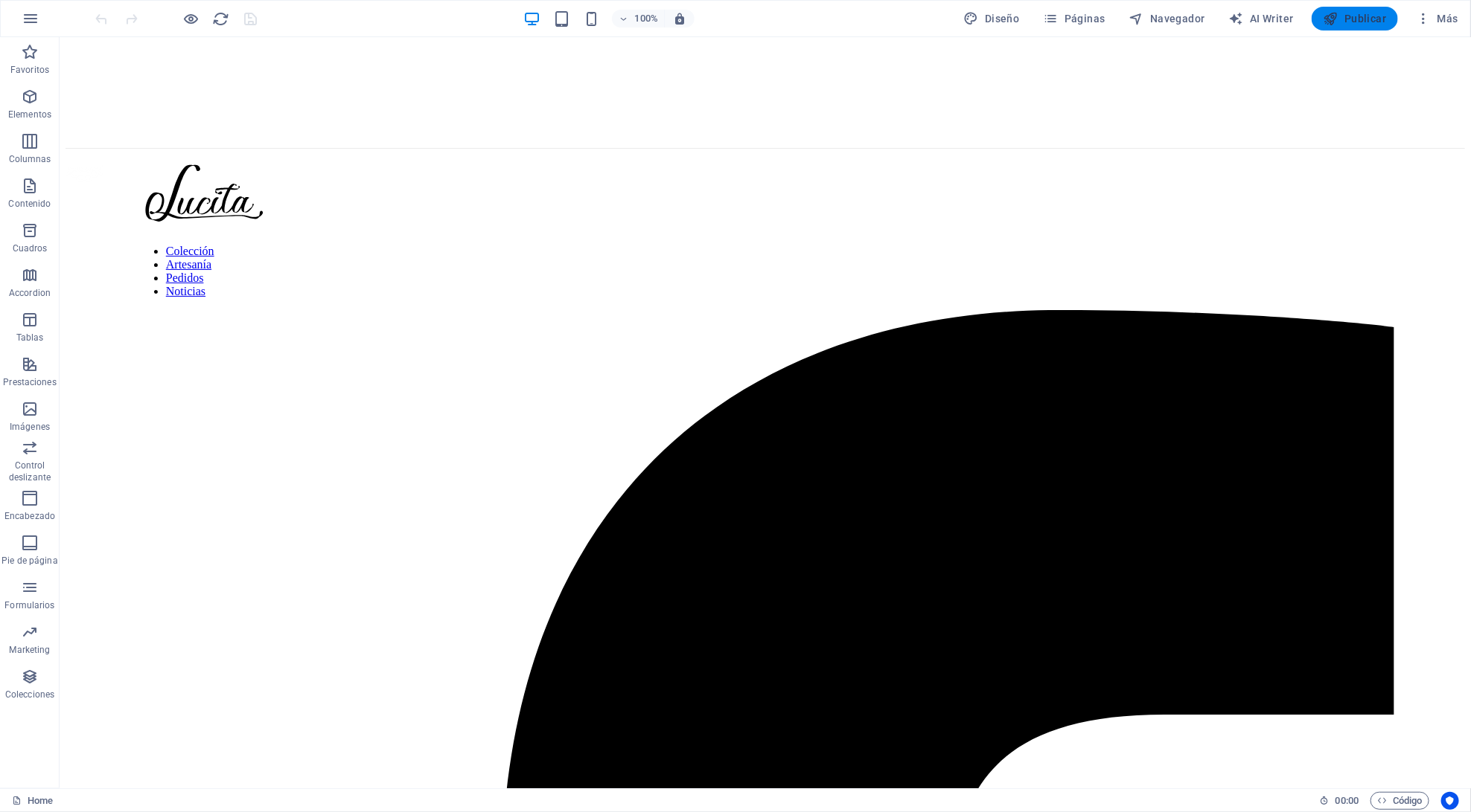
click at [1333, 18] on icon "button" at bounding box center [1331, 18] width 14 height 14
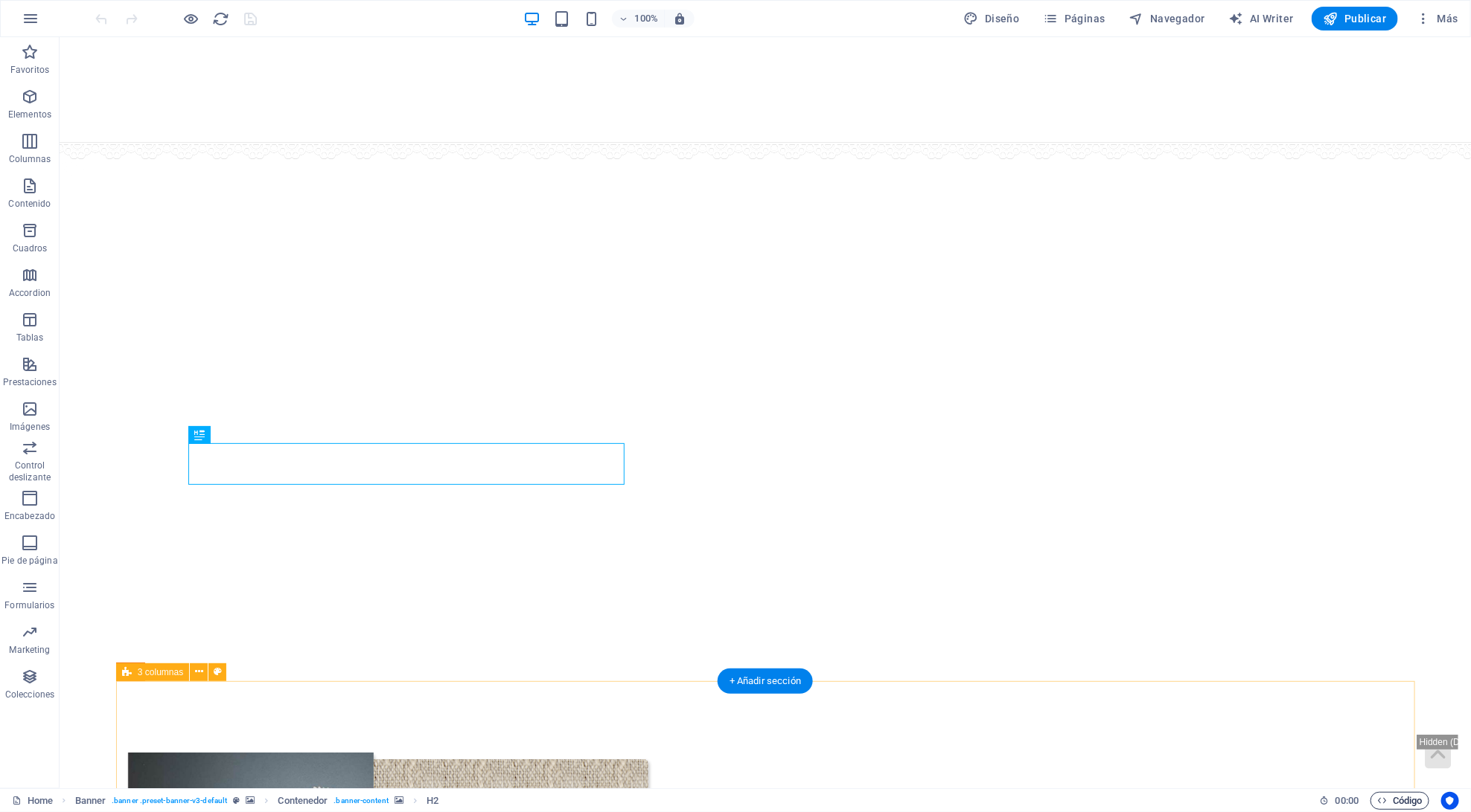
click at [1381, 801] on icon "button" at bounding box center [1381, 800] width 10 height 10
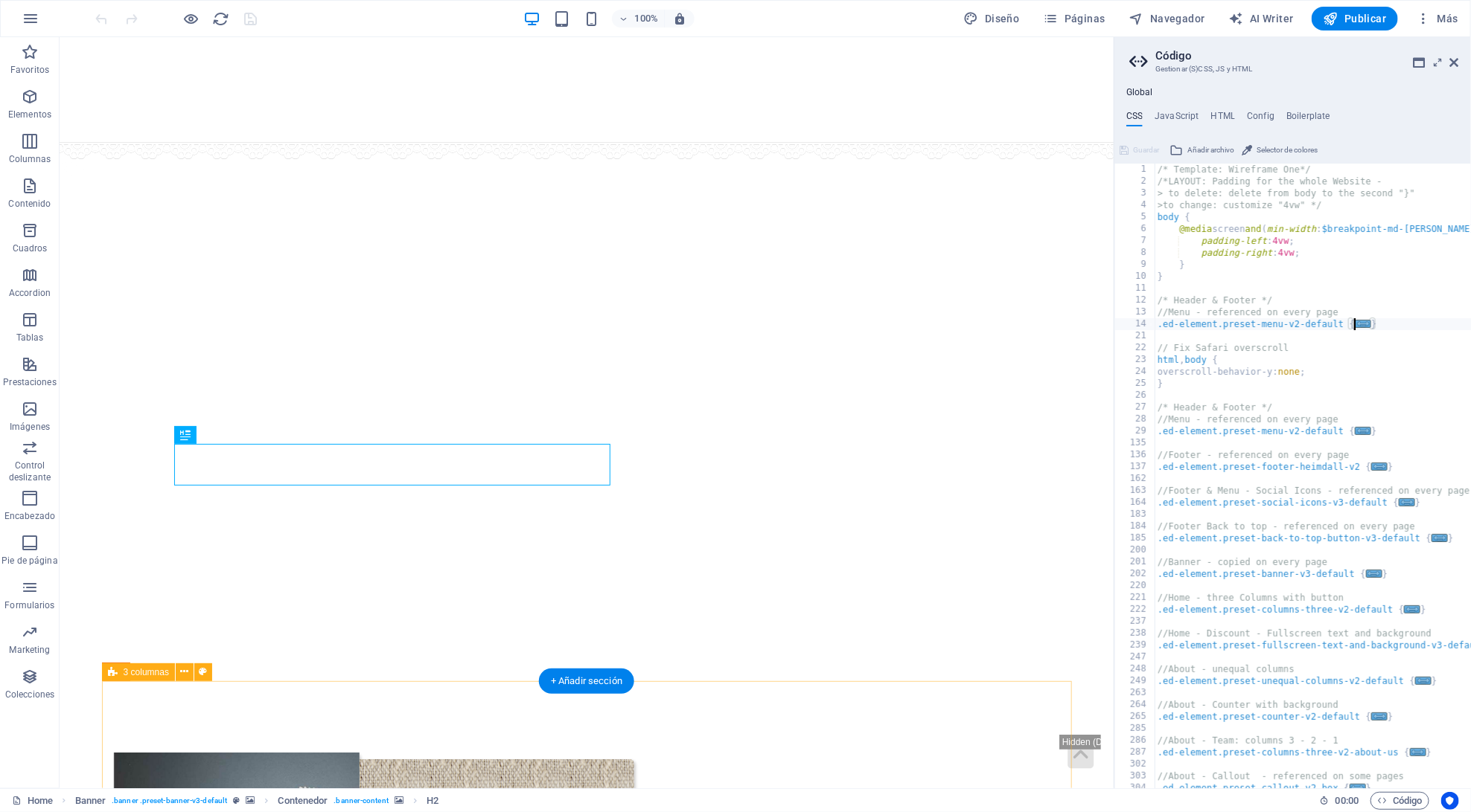
click at [1362, 321] on span "..." at bounding box center [1362, 324] width 16 height 8
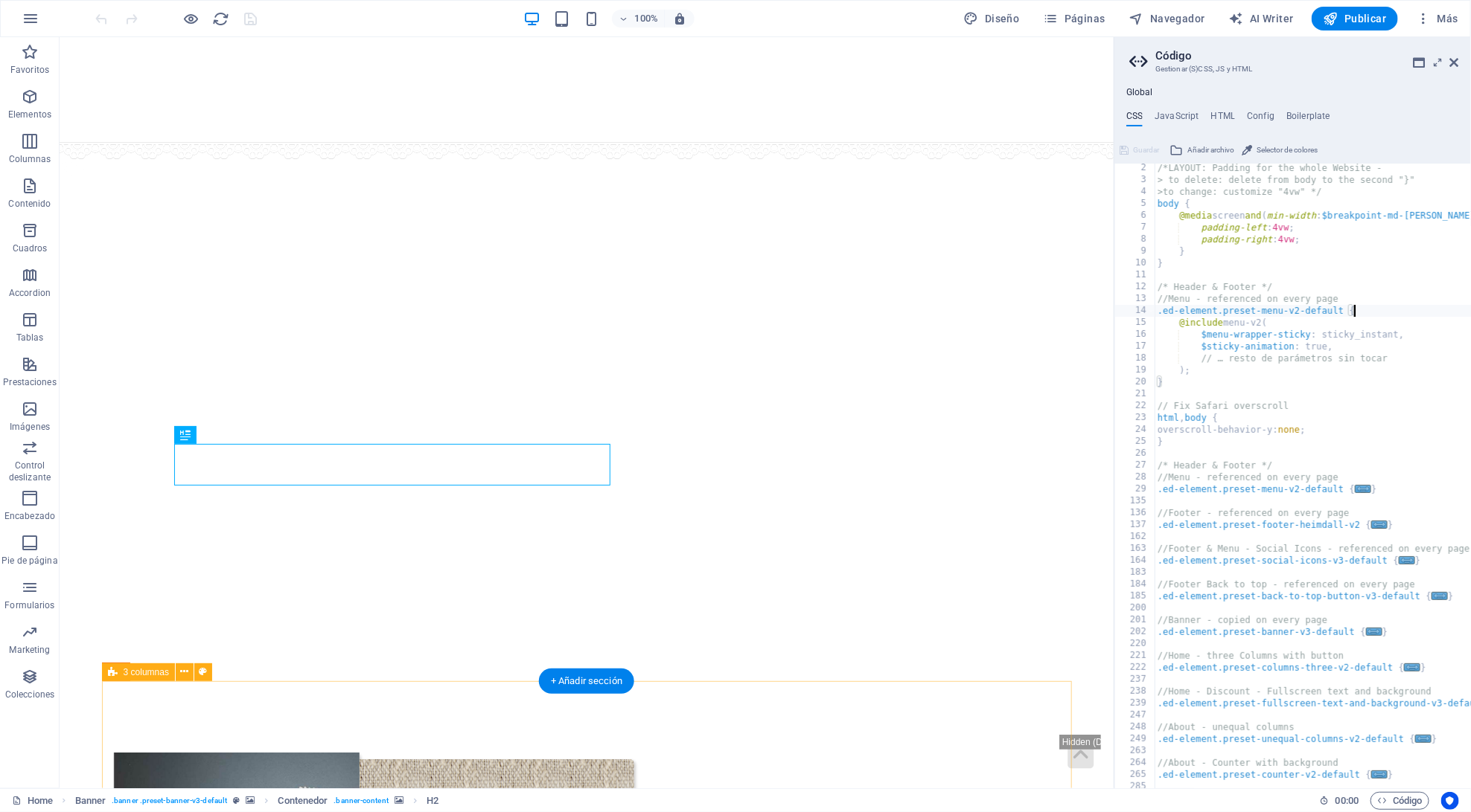
scroll to position [17, 0]
click at [1362, 486] on span "..." at bounding box center [1362, 484] width 16 height 8
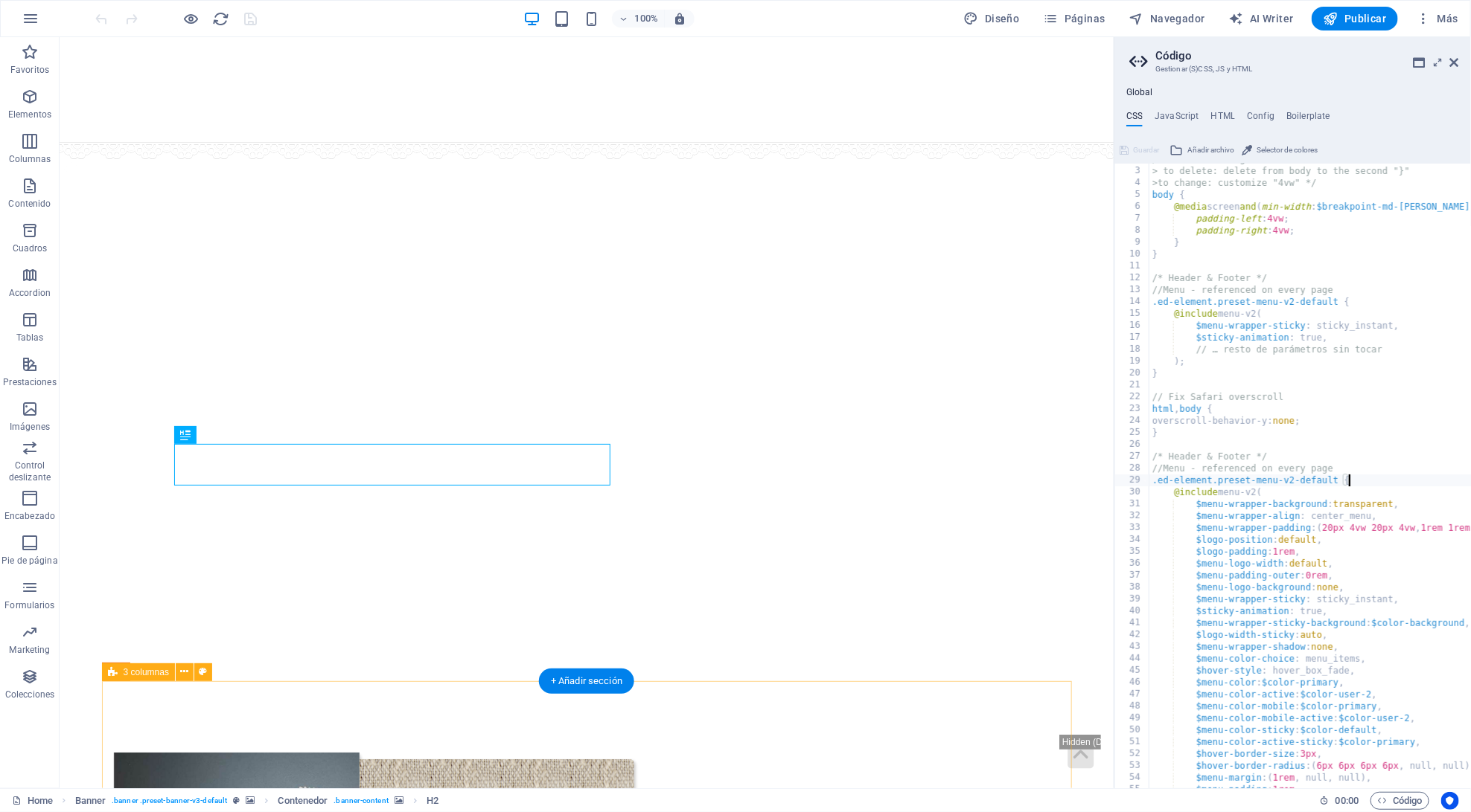
scroll to position [23, 0]
click at [1274, 347] on div "/*LAYOUT: Padding for the whole Website - > to delete: delete from body to the …" at bounding box center [1409, 477] width 519 height 649
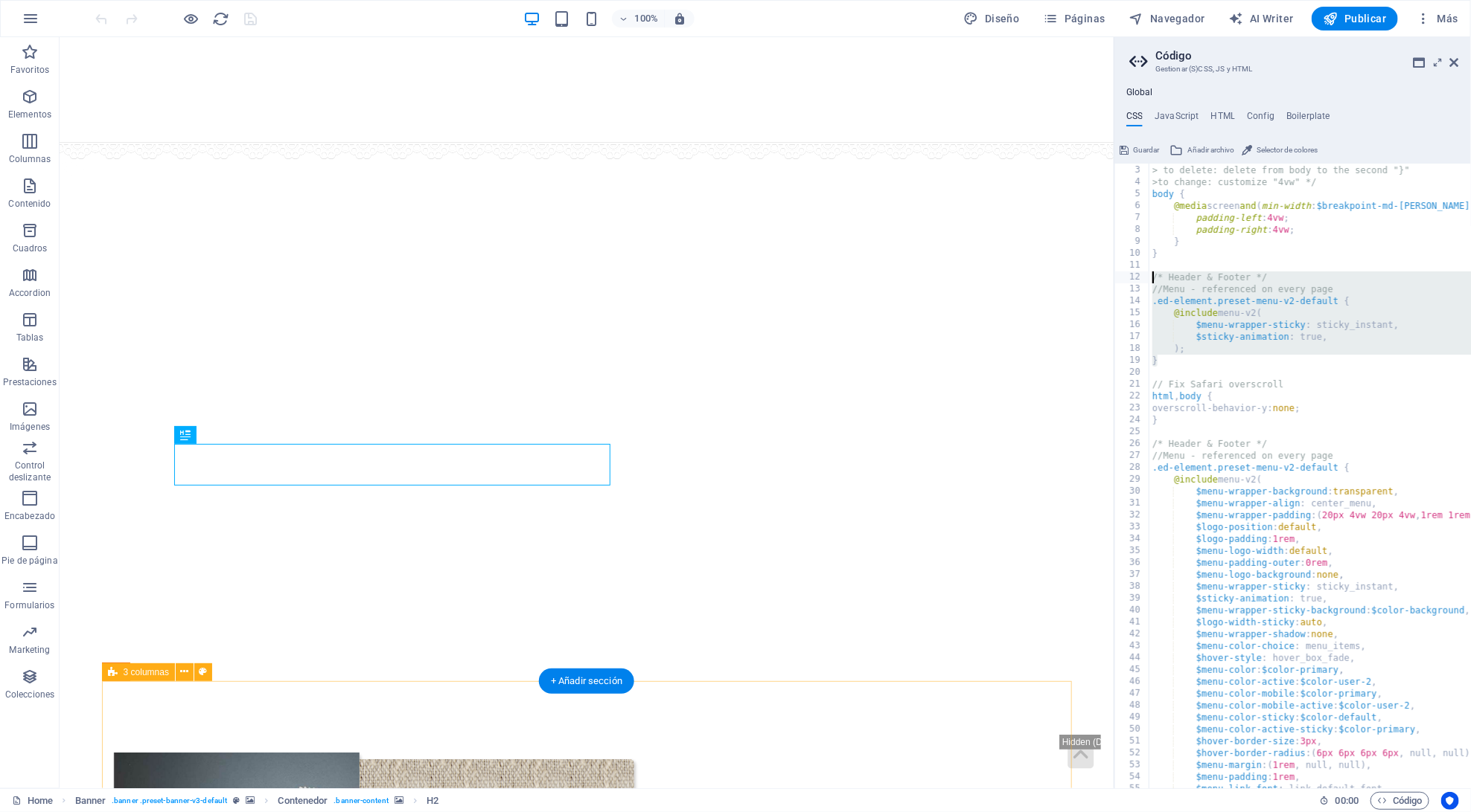
drag, startPoint x: 1180, startPoint y: 364, endPoint x: 1140, endPoint y: 279, distance: 93.9
click at [1140, 279] on div "); 2 3 4 5 6 7 8 9 10 11 12 13 14 15 16 17 18 19 20 21 22 23 24 25 26 27 28 29 …" at bounding box center [1293, 476] width 356 height 625
type textarea "/* Header & Footer */ //Menu - referenced on every page"
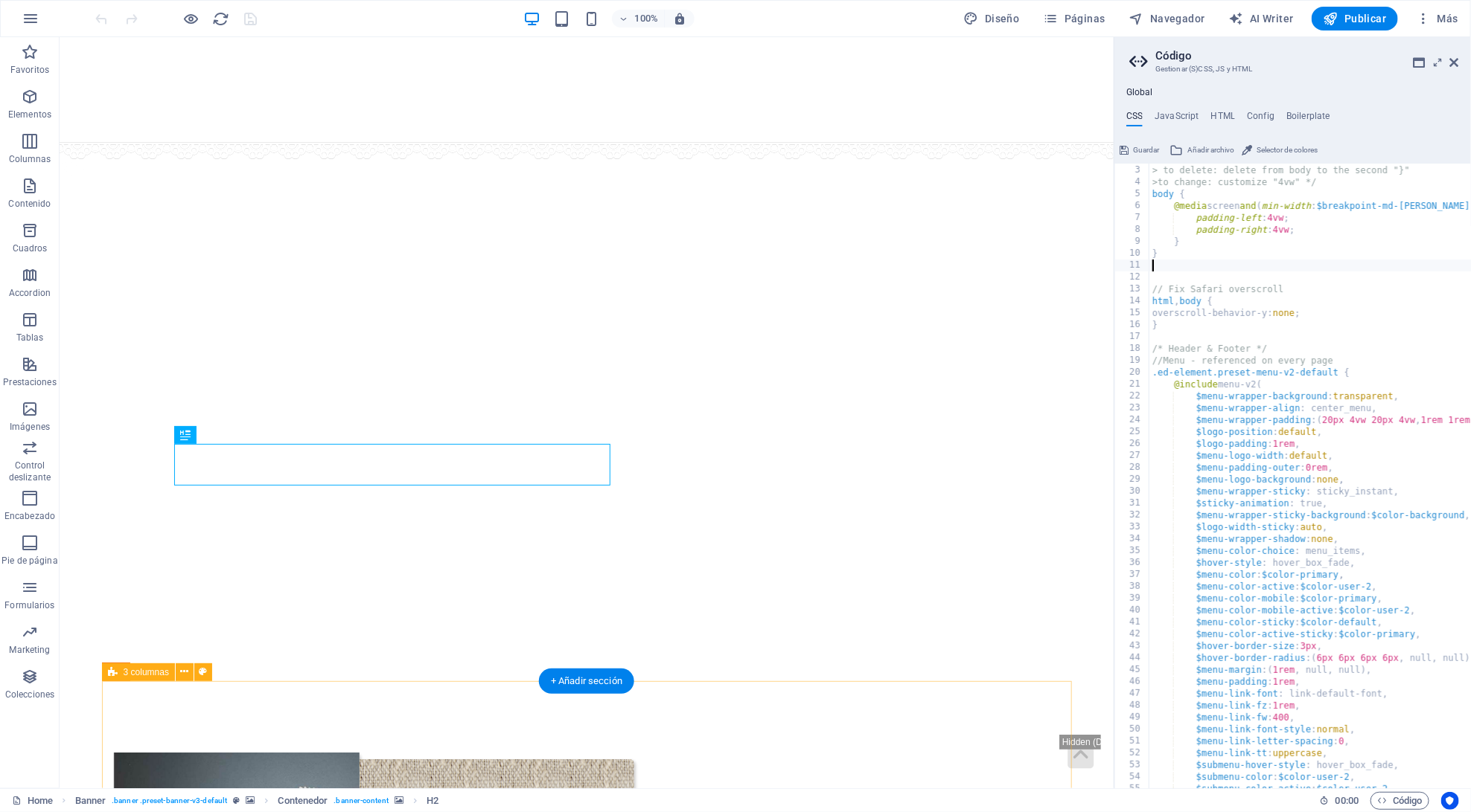
type textarea "}"
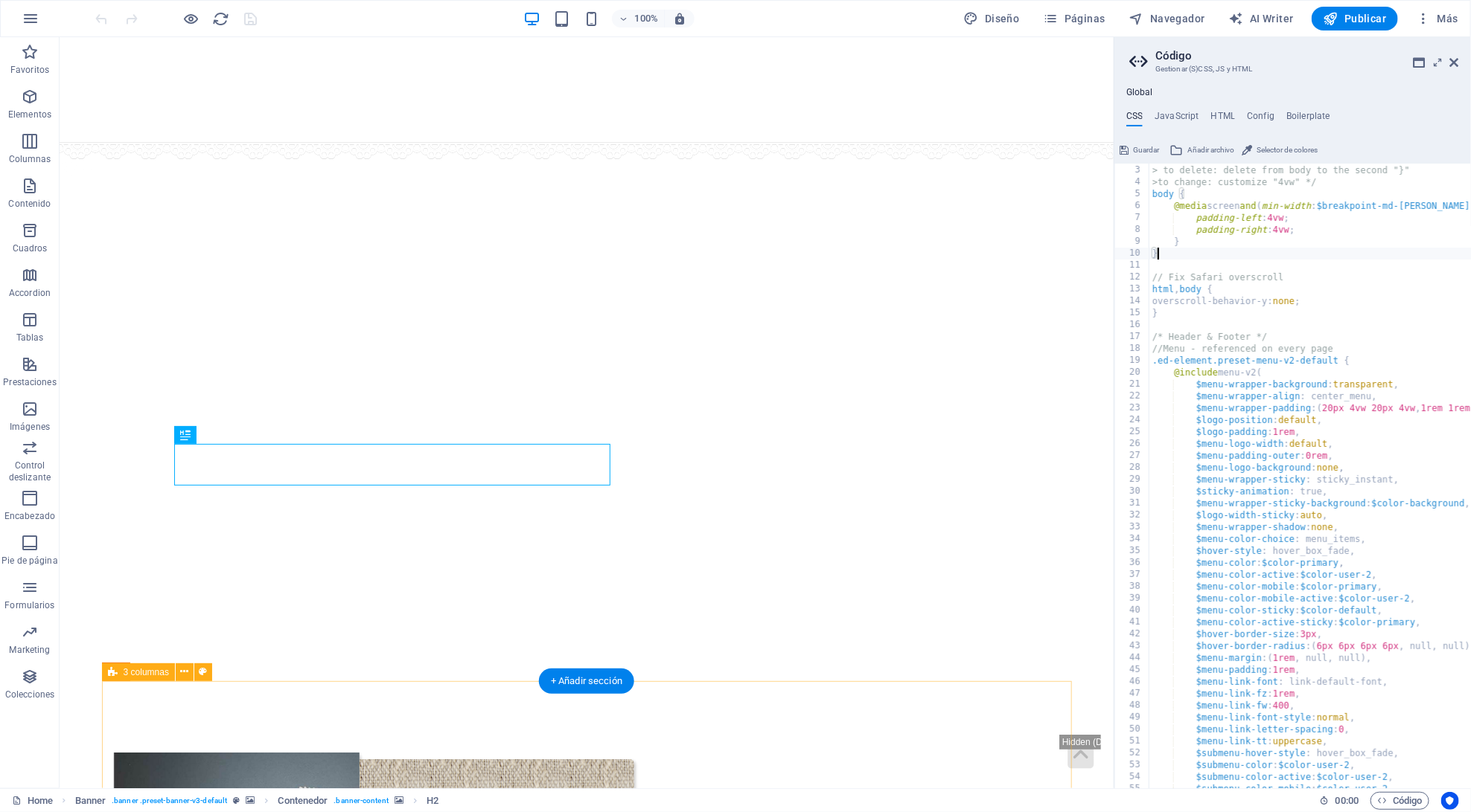
click at [1186, 318] on div "/*LAYOUT: Padding for the whole Website - > to delete: delete from body to the …" at bounding box center [1409, 477] width 519 height 649
click at [1264, 262] on div "/*LAYOUT: Padding for the whole Website - > to delete: delete from body to the …" at bounding box center [1409, 477] width 519 height 649
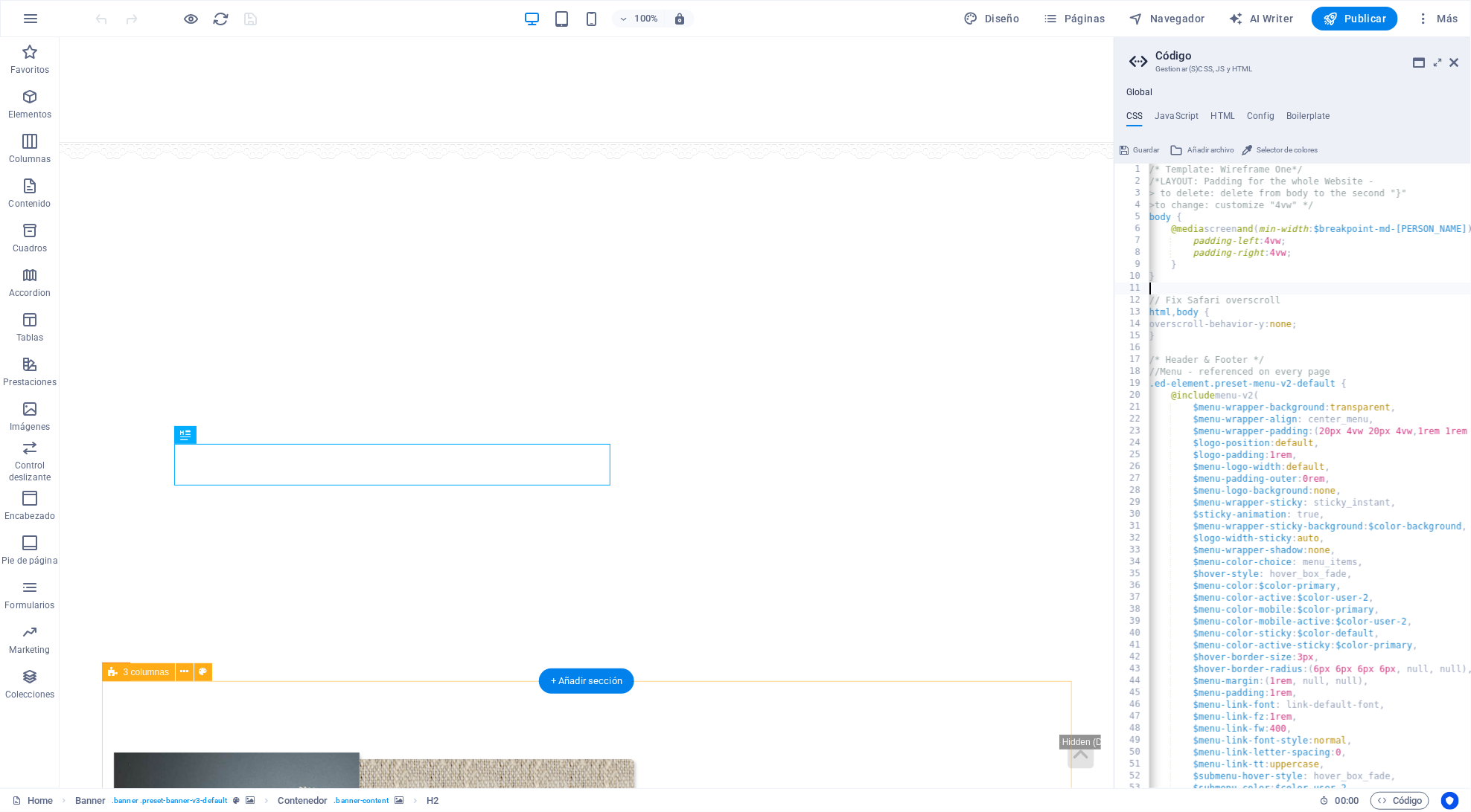
scroll to position [0, 0]
click at [1231, 216] on div "/* Template: Wireframe One*/ /*LAYOUT: Padding for the whole Website - > to del…" at bounding box center [1409, 488] width 519 height 649
type textarea "body {"
click at [1278, 354] on div "/* Template: Wireframe One*/ /*LAYOUT: Padding for the whole Website - > to del…" at bounding box center [1409, 488] width 519 height 649
click at [1309, 273] on div "/* Template: Wireframe One*/ /*LAYOUT: Padding for the whole Website - > to del…" at bounding box center [1409, 488] width 519 height 649
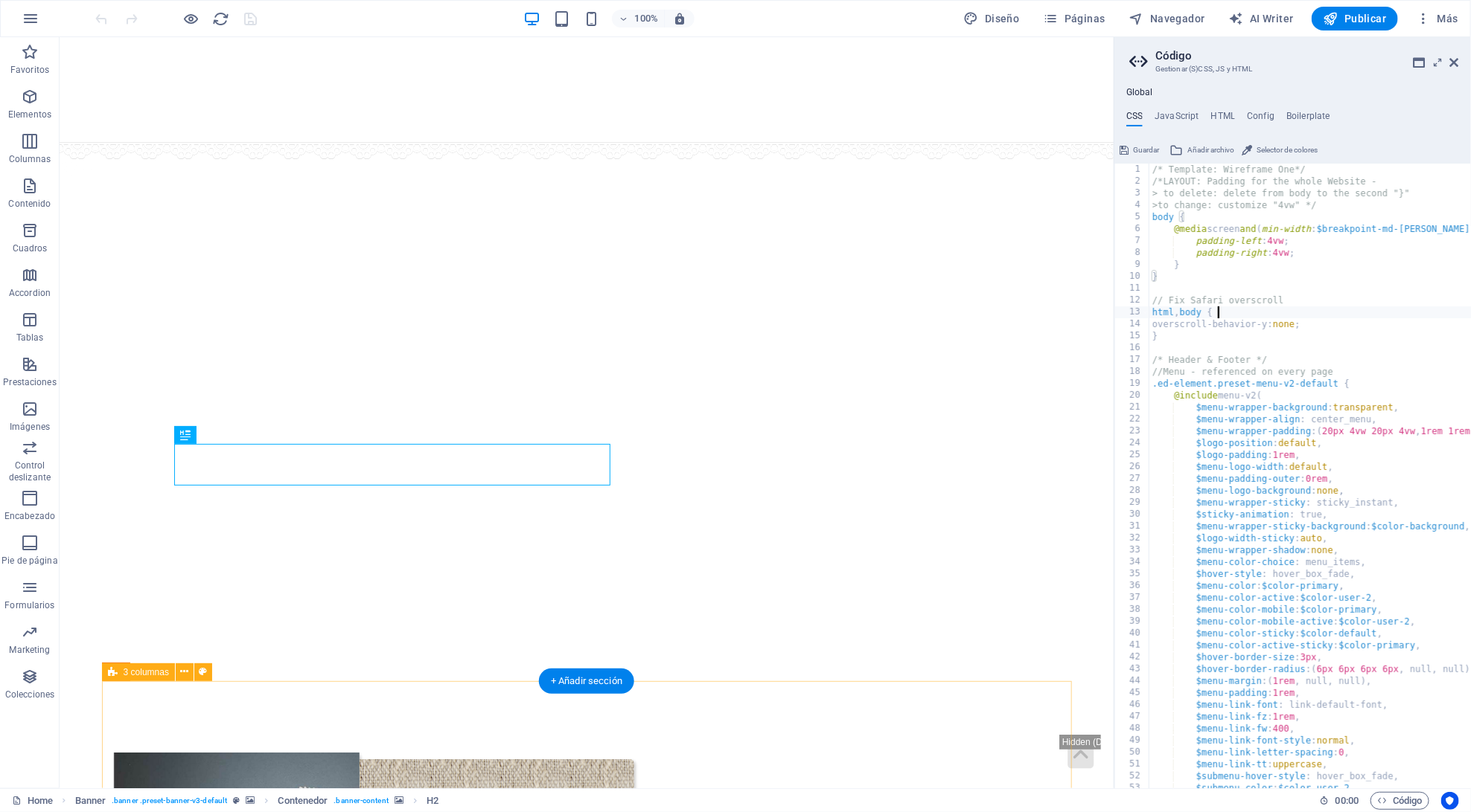
click at [1328, 307] on div "/* Template: Wireframe One*/ /*LAYOUT: Padding for the whole Website - > to del…" at bounding box center [1409, 488] width 519 height 649
drag, startPoint x: 1203, startPoint y: 334, endPoint x: 1120, endPoint y: 298, distance: 90.5
click at [1120, 298] on div "html, body { 1 2 3 4 5 6 7 8 9 10 11 12 13 14 15 16 17 18 19 20 21 22 23 24 25 …" at bounding box center [1293, 476] width 356 height 625
type textarea "// Fix Safari overscroll html, body {"
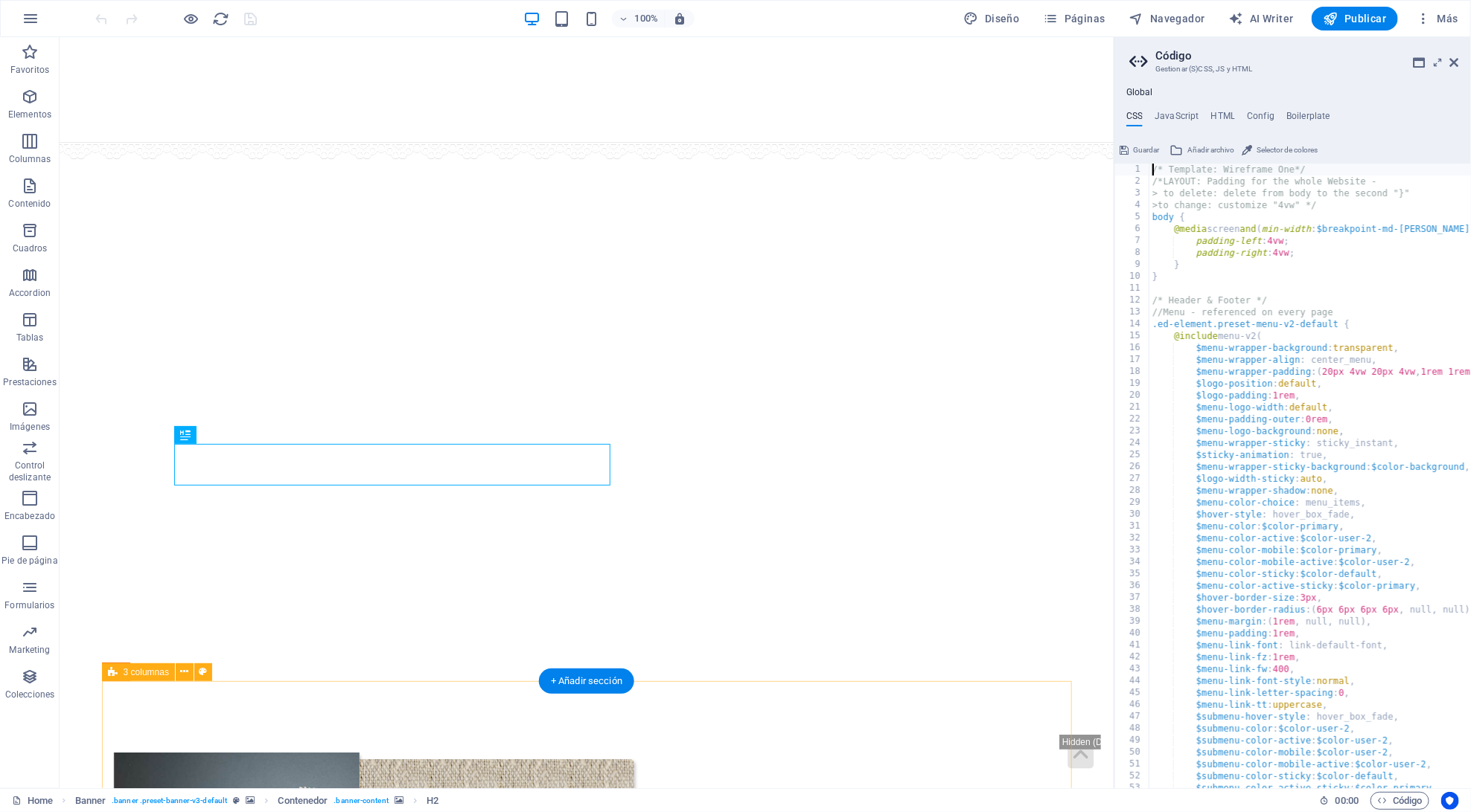
click at [1153, 170] on div "/* Template: Wireframe One*/ /*LAYOUT: Padding for the whole Website - > to del…" at bounding box center [1409, 488] width 519 height 649
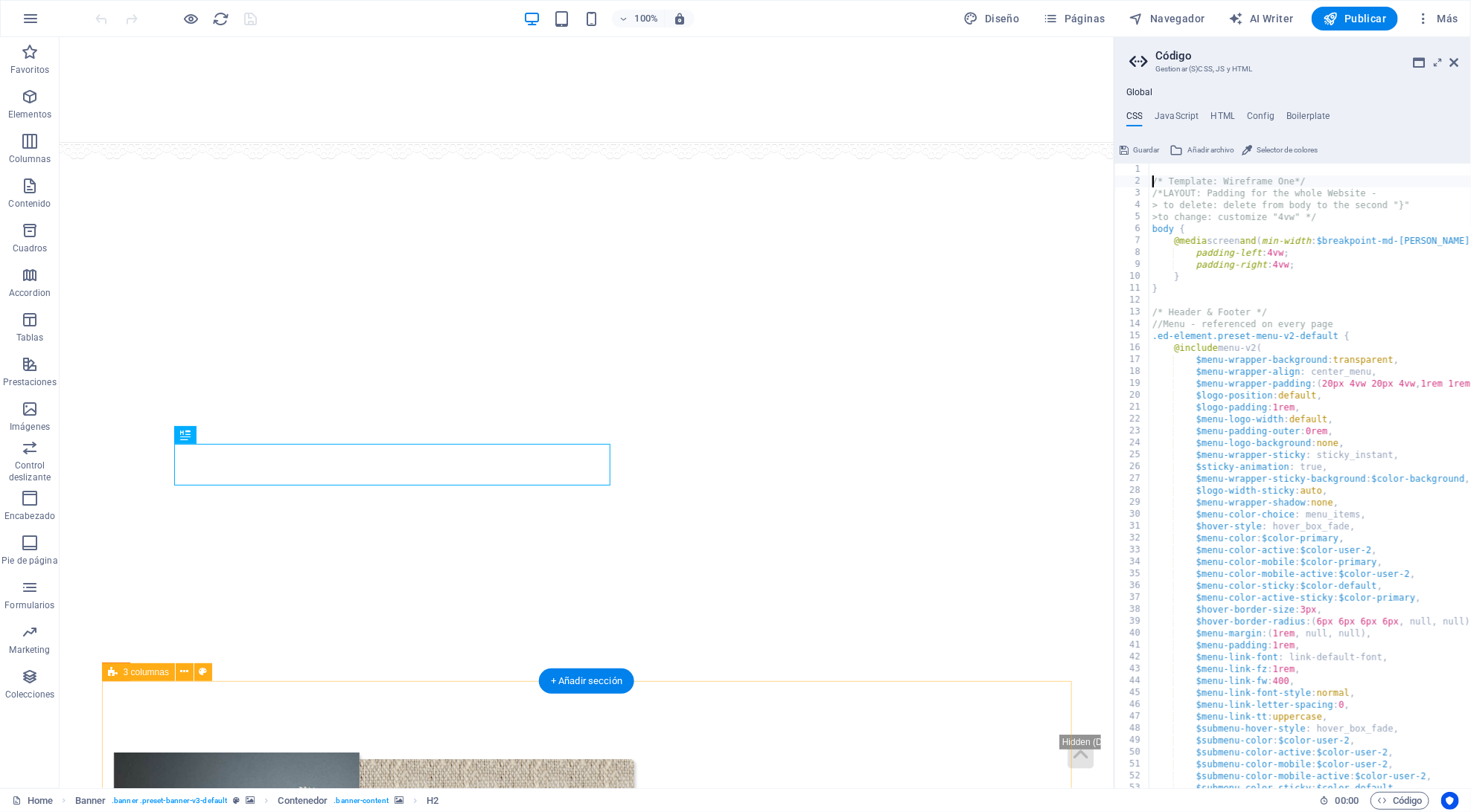
type textarea "/* Template: Wireframe One*/"
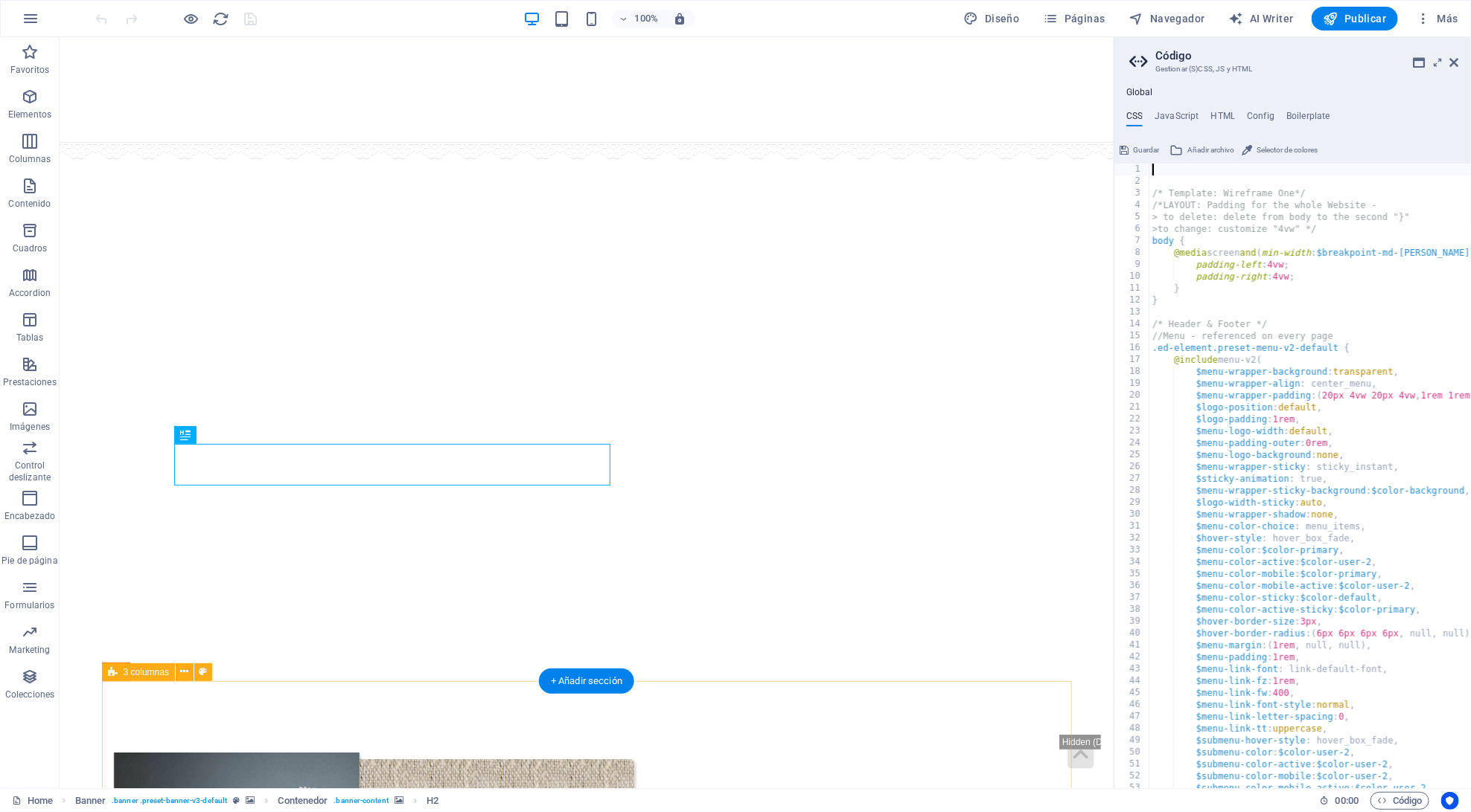
paste textarea "}"
type textarea "}"
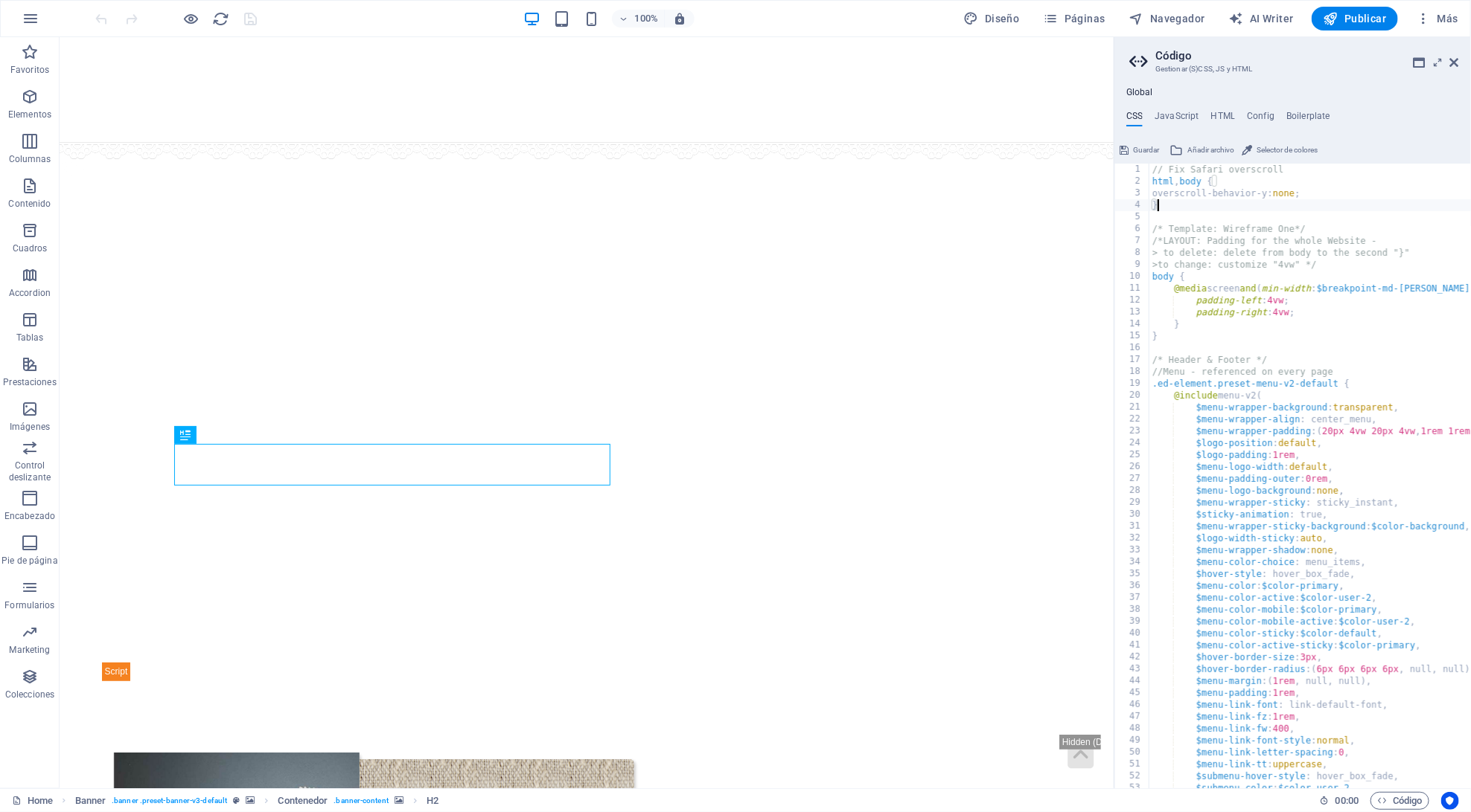
click at [1127, 146] on icon at bounding box center [1124, 150] width 9 height 18
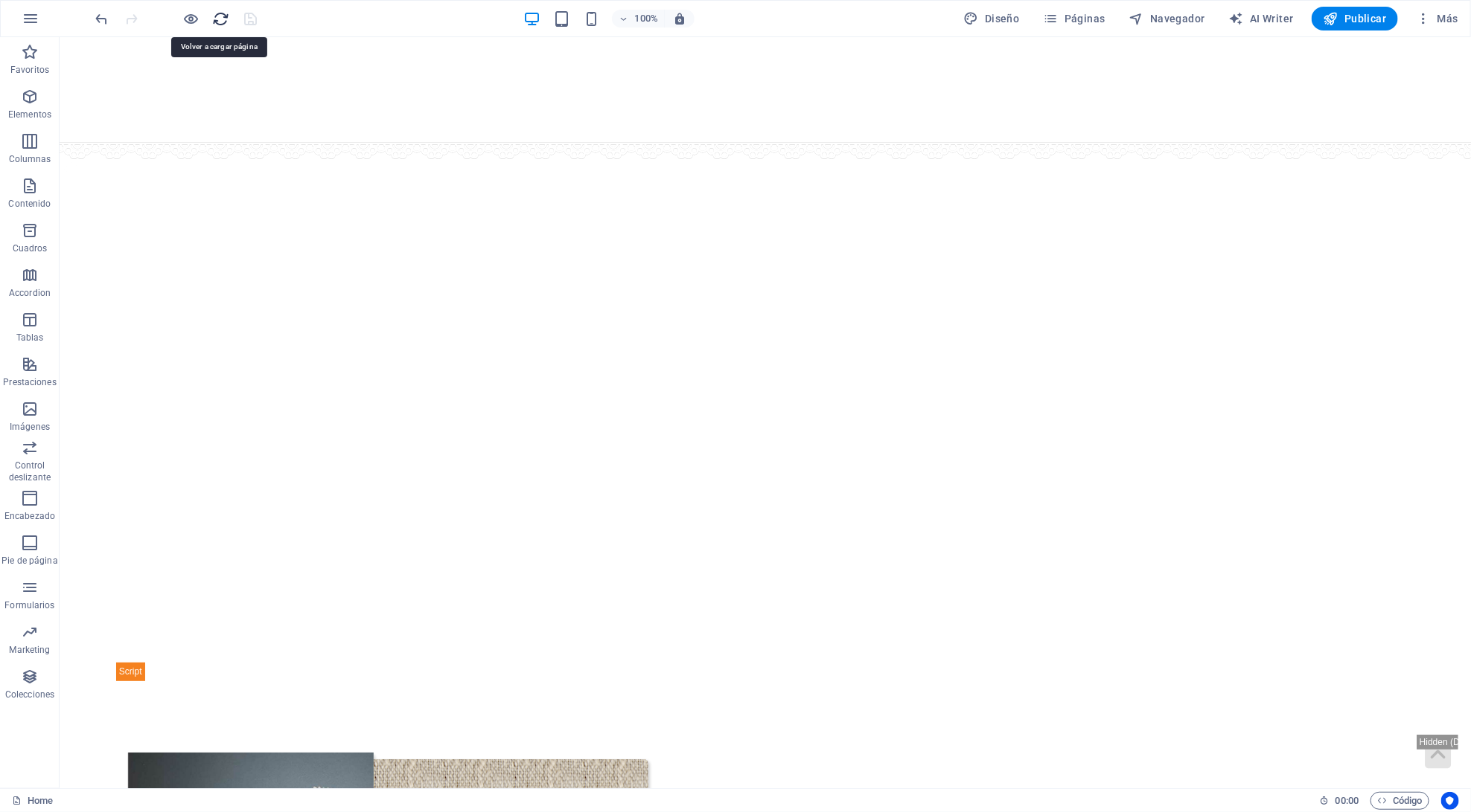
click at [225, 24] on icon "reload" at bounding box center [221, 19] width 17 height 17
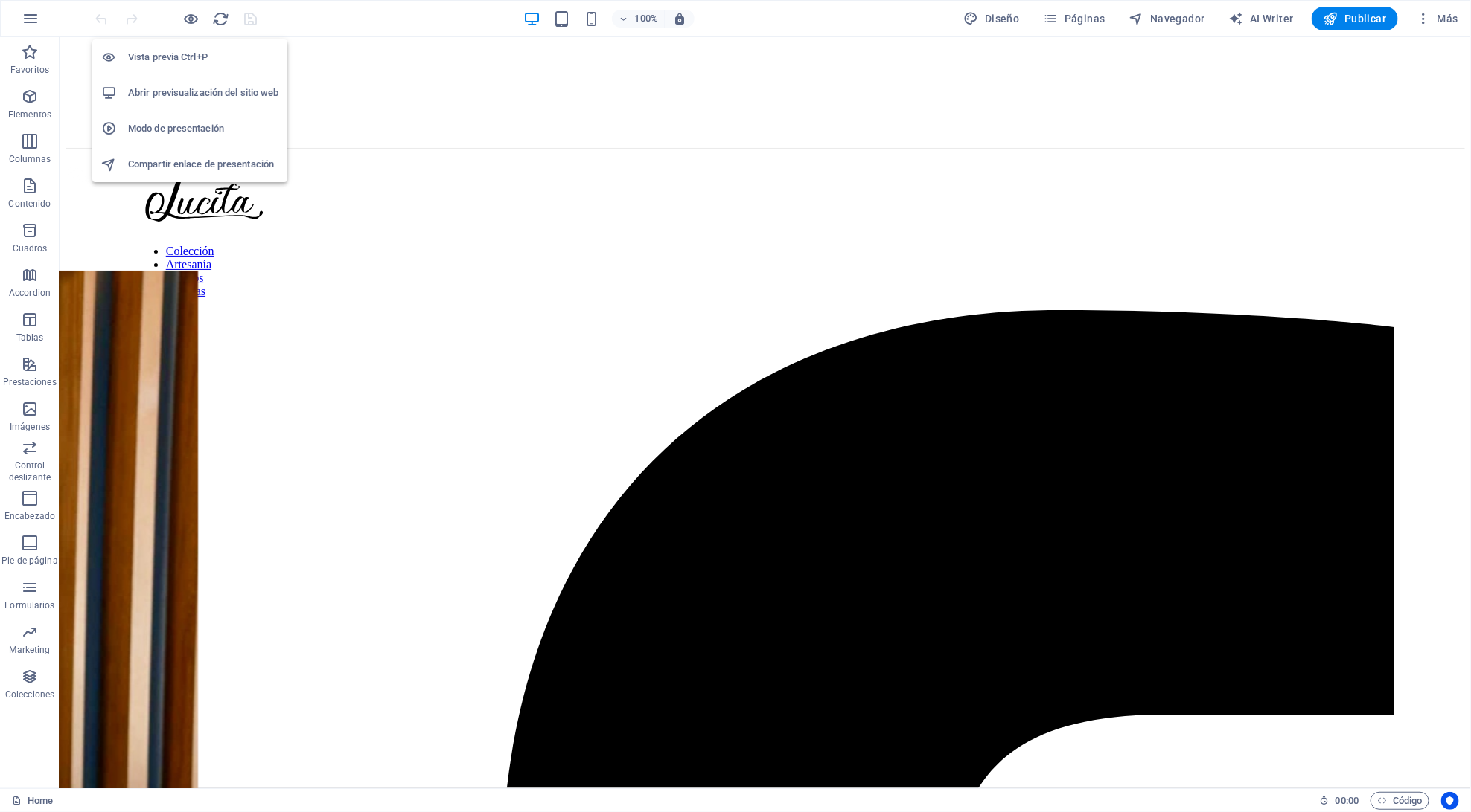
click at [190, 87] on h6 "Abrir previsualización del sitio web" at bounding box center [204, 93] width 150 height 18
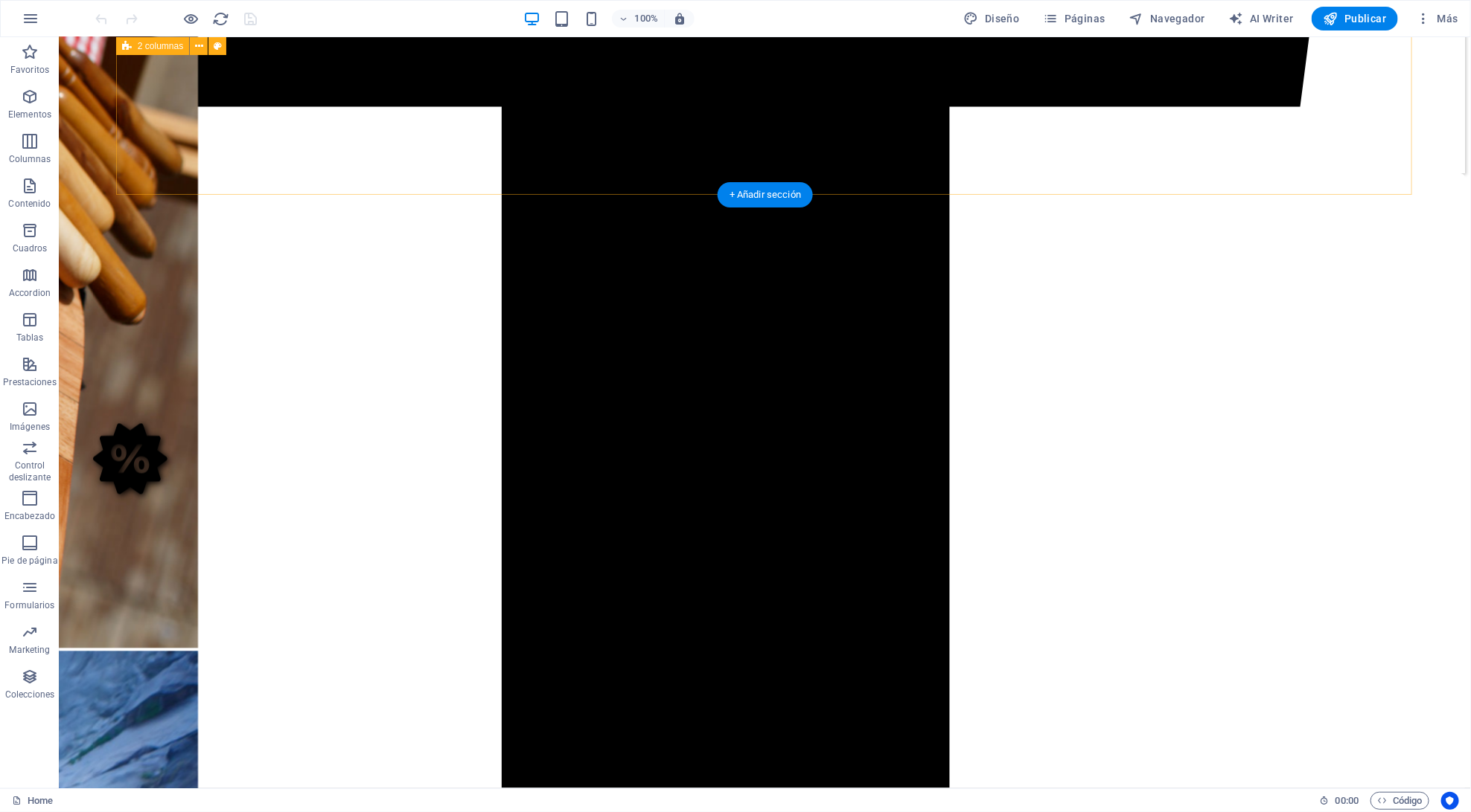
scroll to position [1595, 0]
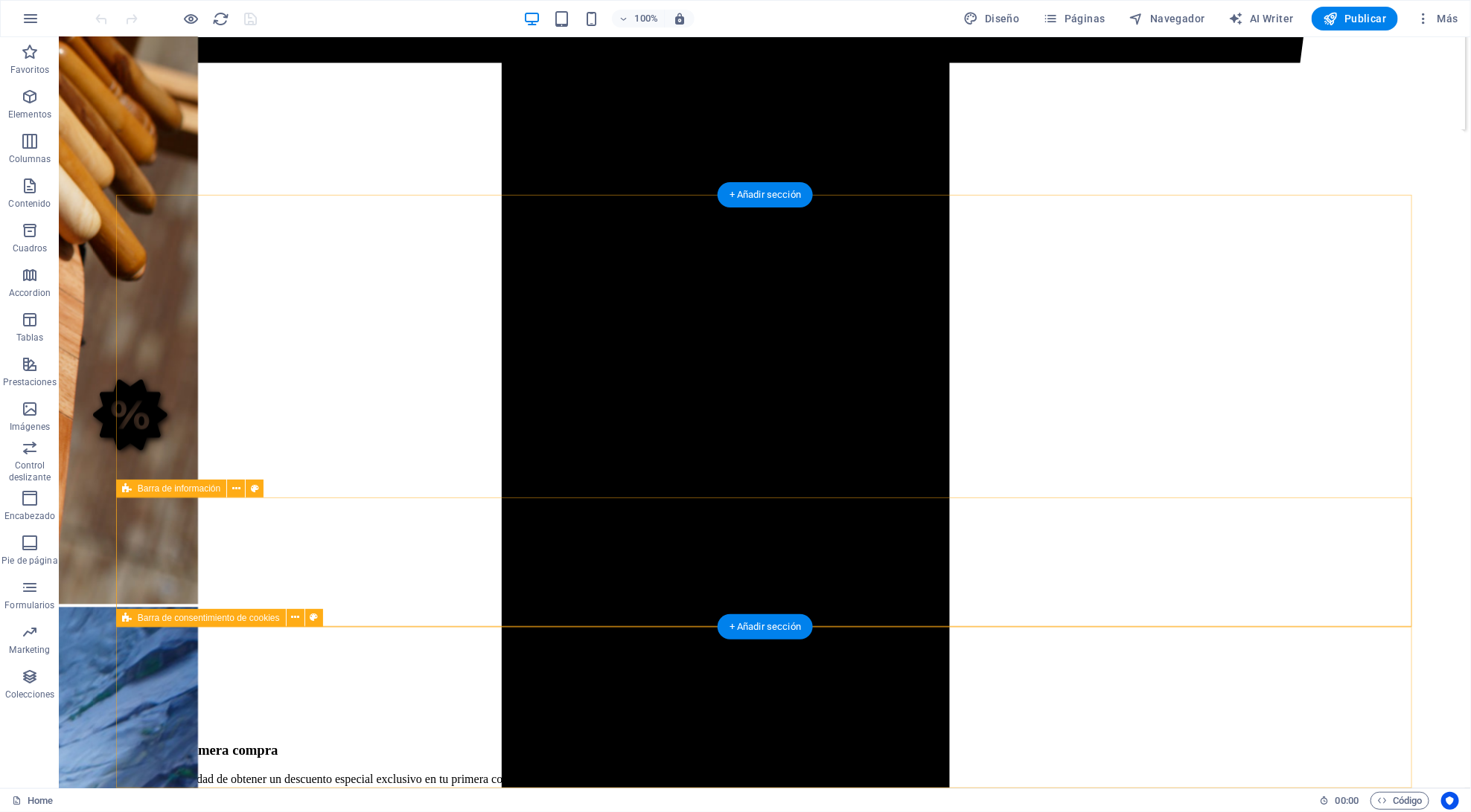
click at [179, 618] on span "Barra de consentimiento de cookies" at bounding box center [208, 618] width 142 height 9
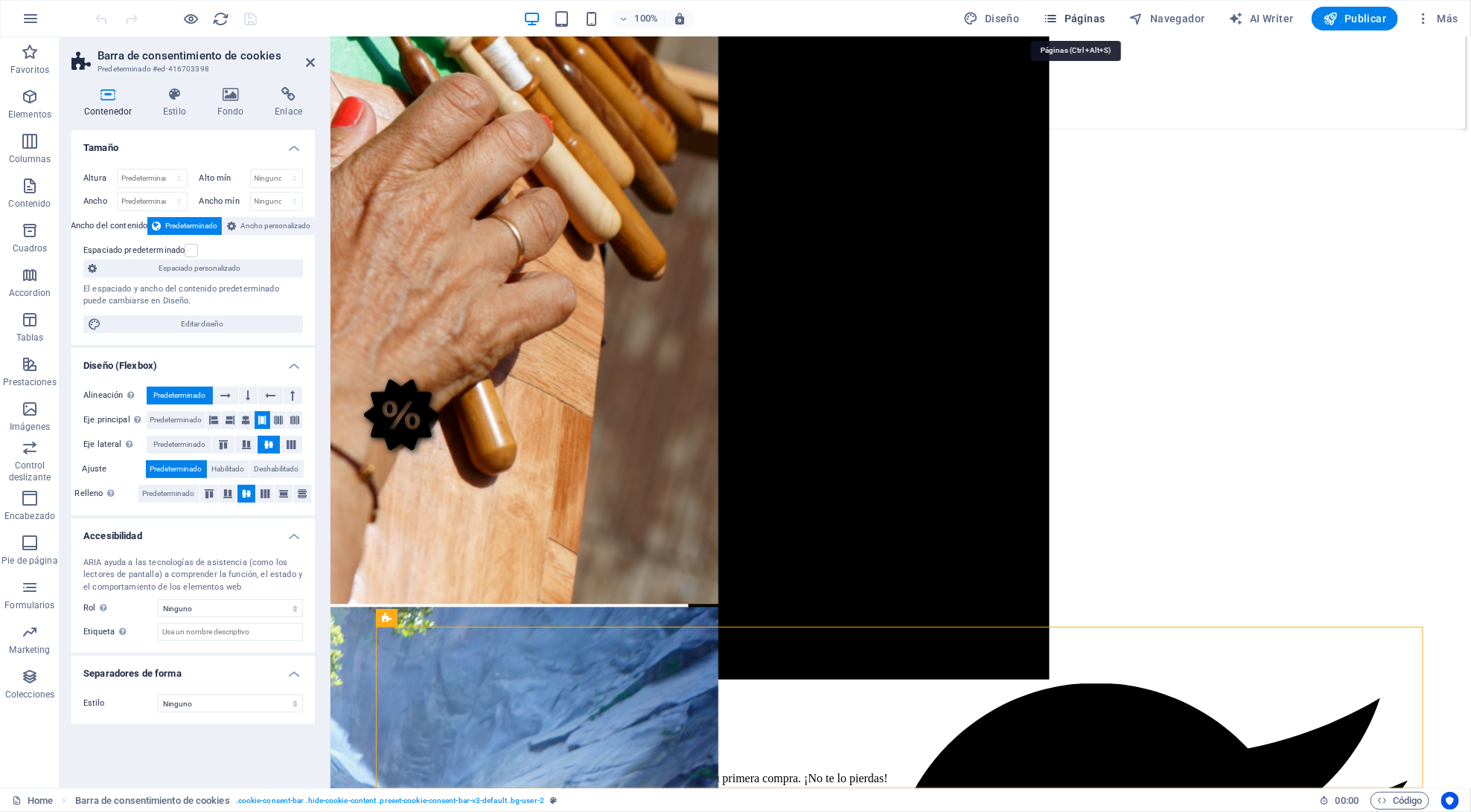
click at [1087, 11] on span "Páginas" at bounding box center [1074, 18] width 62 height 14
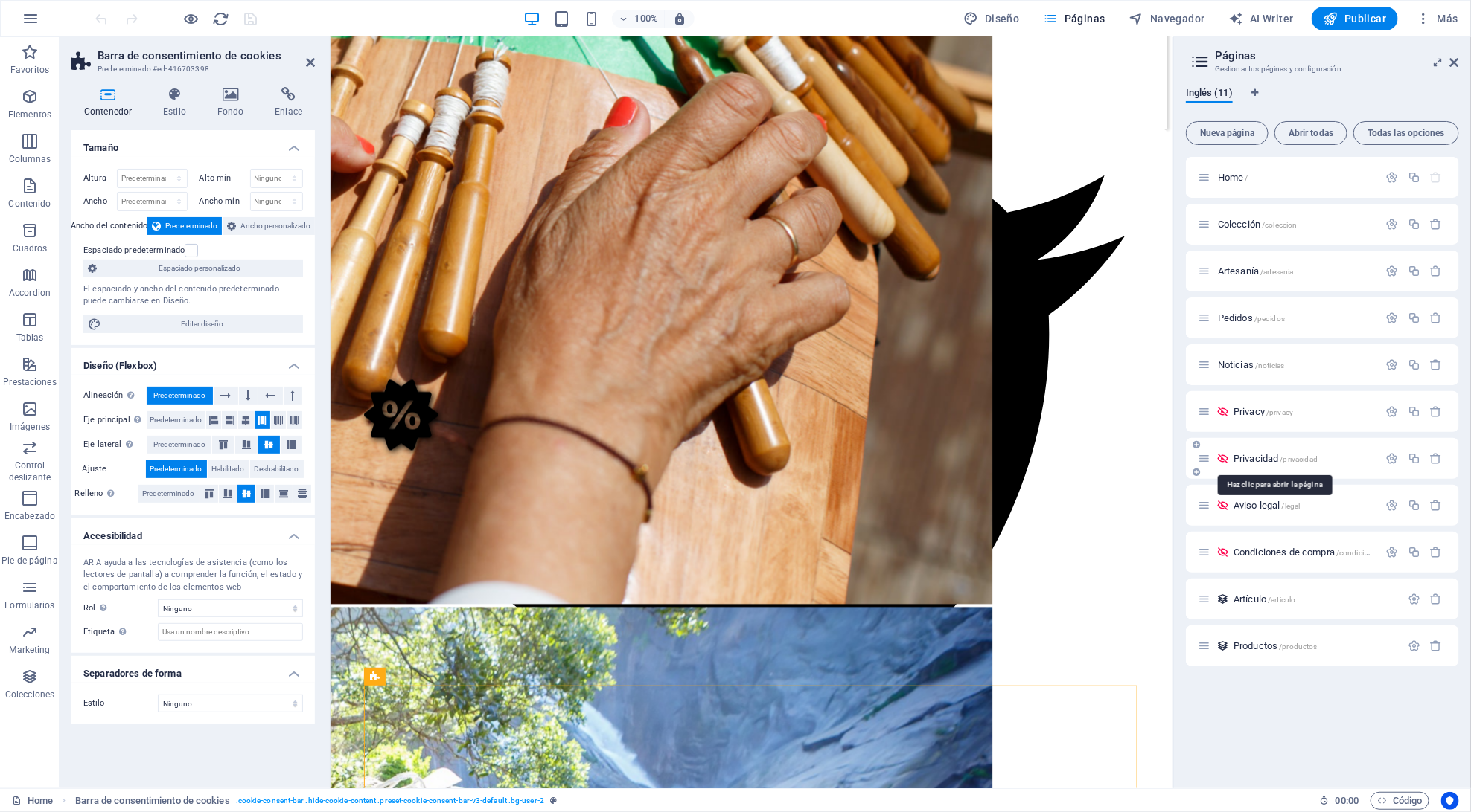
click at [1256, 462] on span "Privacidad /privacidad" at bounding box center [1275, 458] width 84 height 11
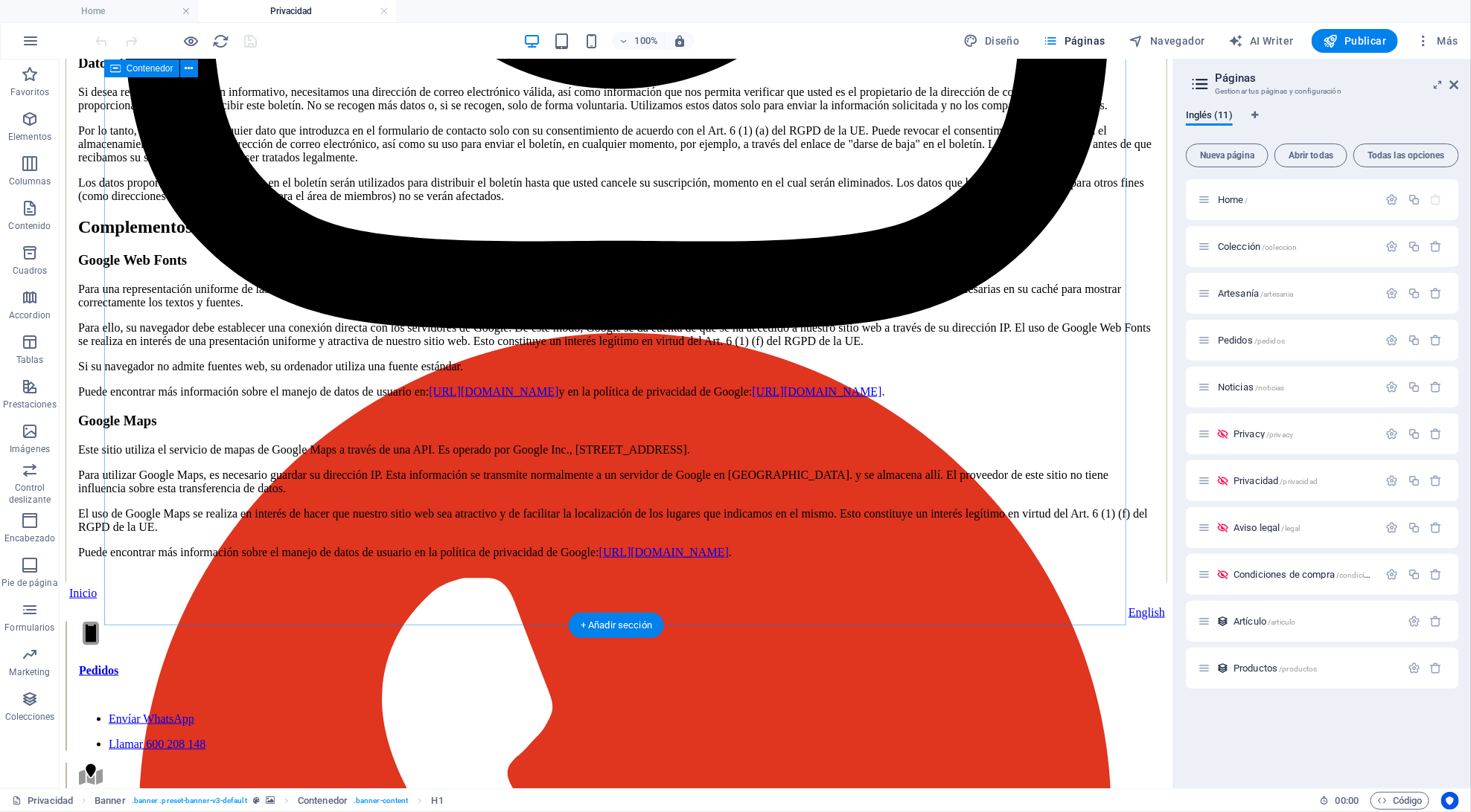
scroll to position [4046, 0]
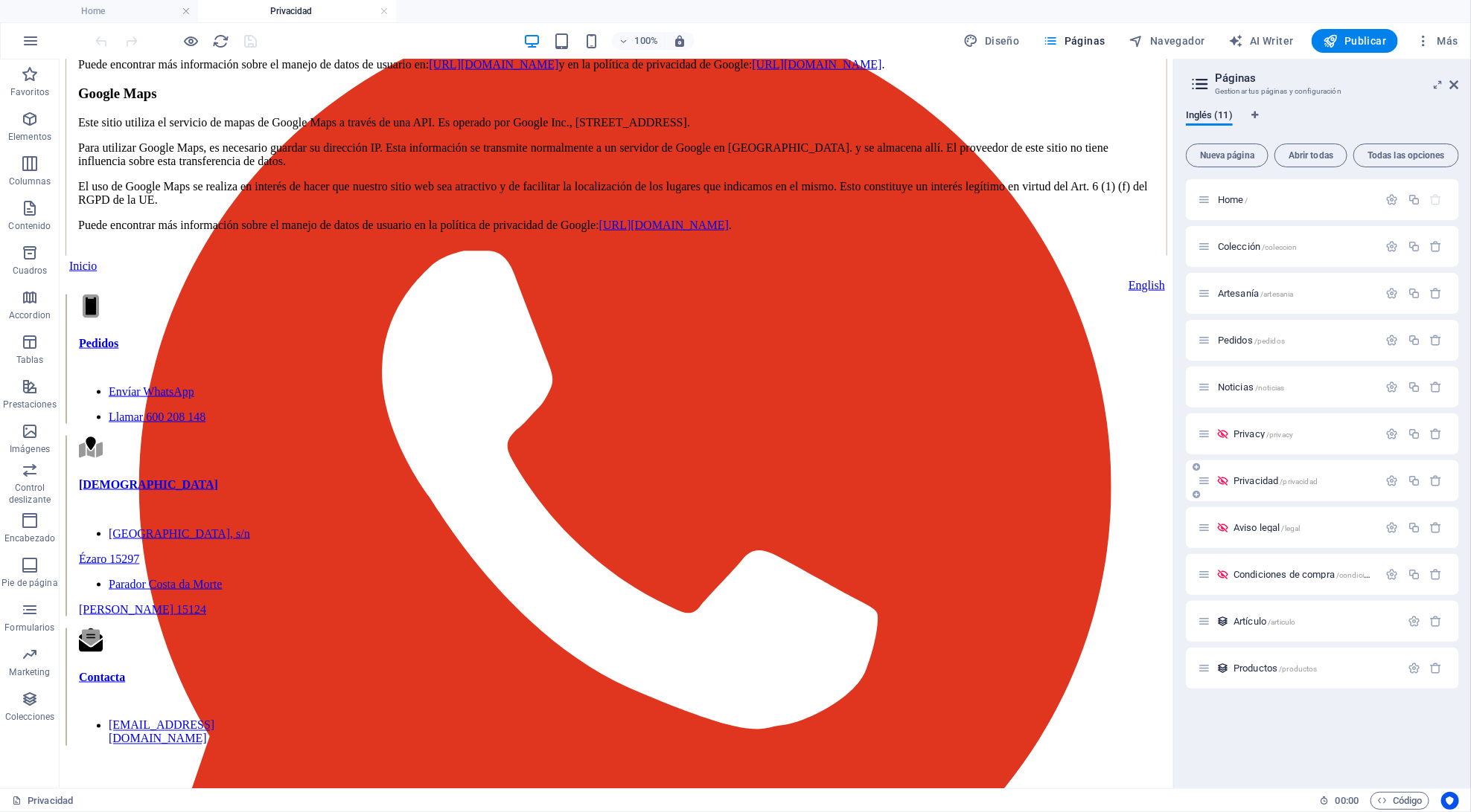
click at [1244, 485] on span "Privacidad /privacidad" at bounding box center [1275, 481] width 84 height 11
click at [1242, 432] on span "Privacy /privacy" at bounding box center [1263, 434] width 60 height 11
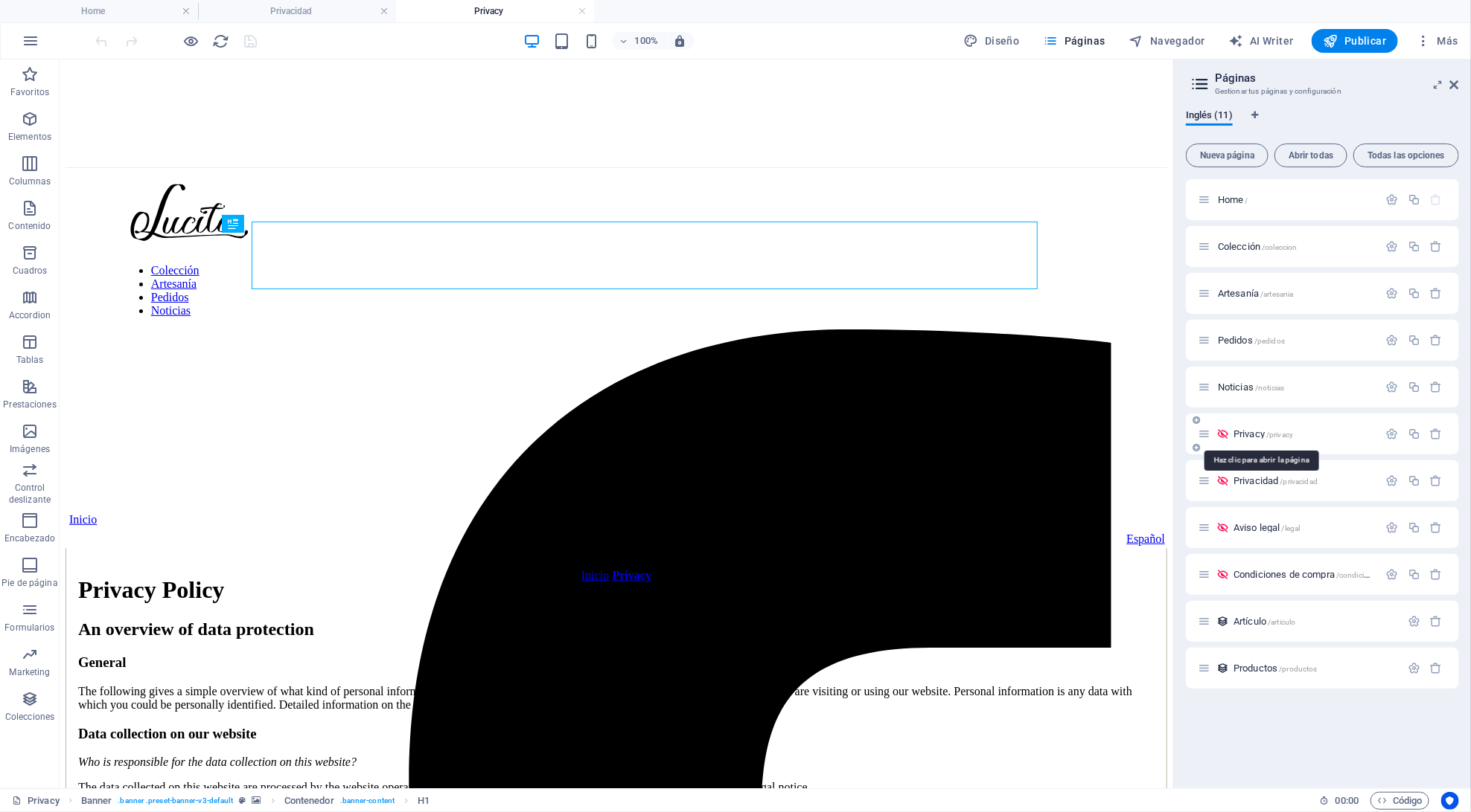
scroll to position [0, 0]
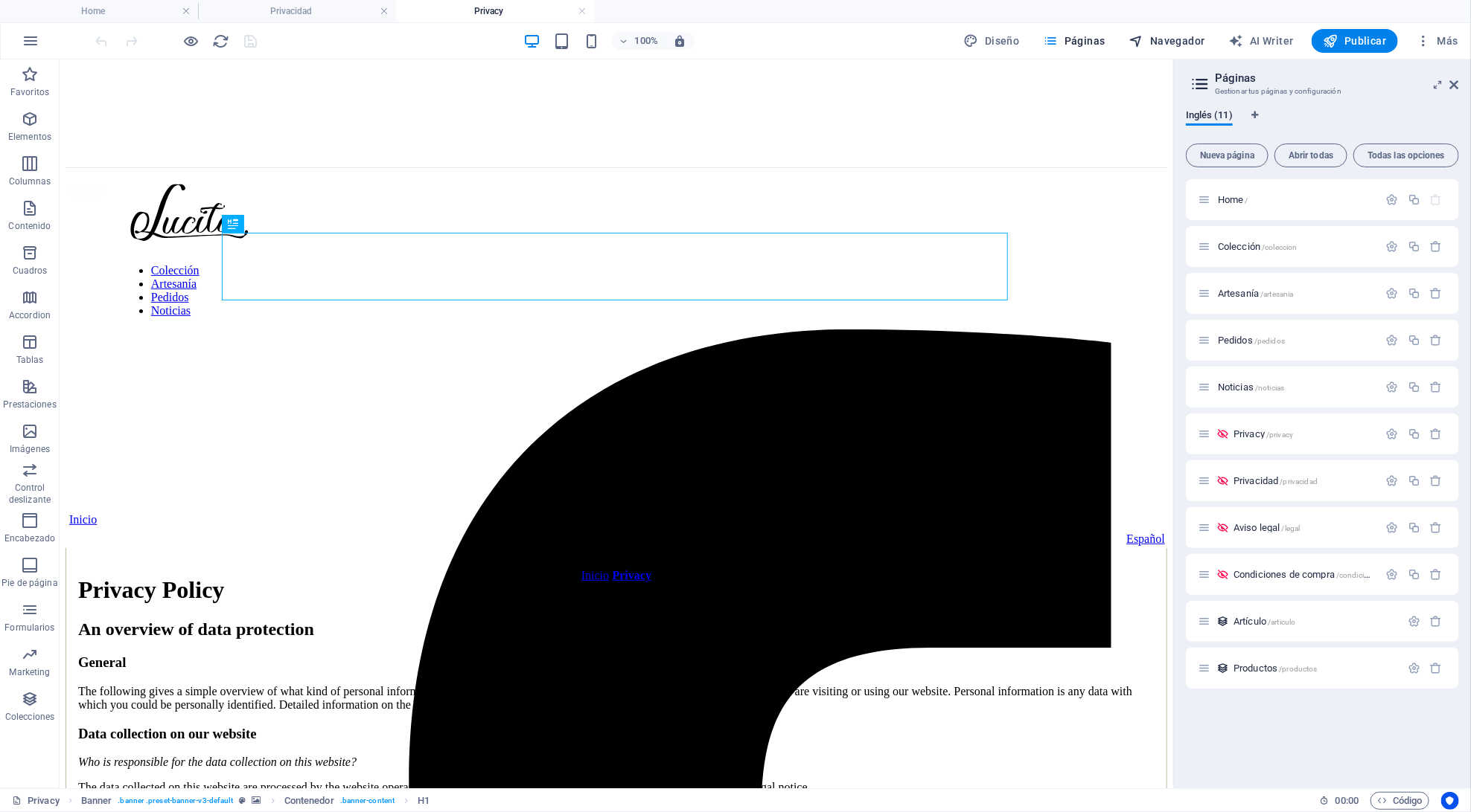
click at [1173, 40] on span "Navegador" at bounding box center [1167, 41] width 76 height 14
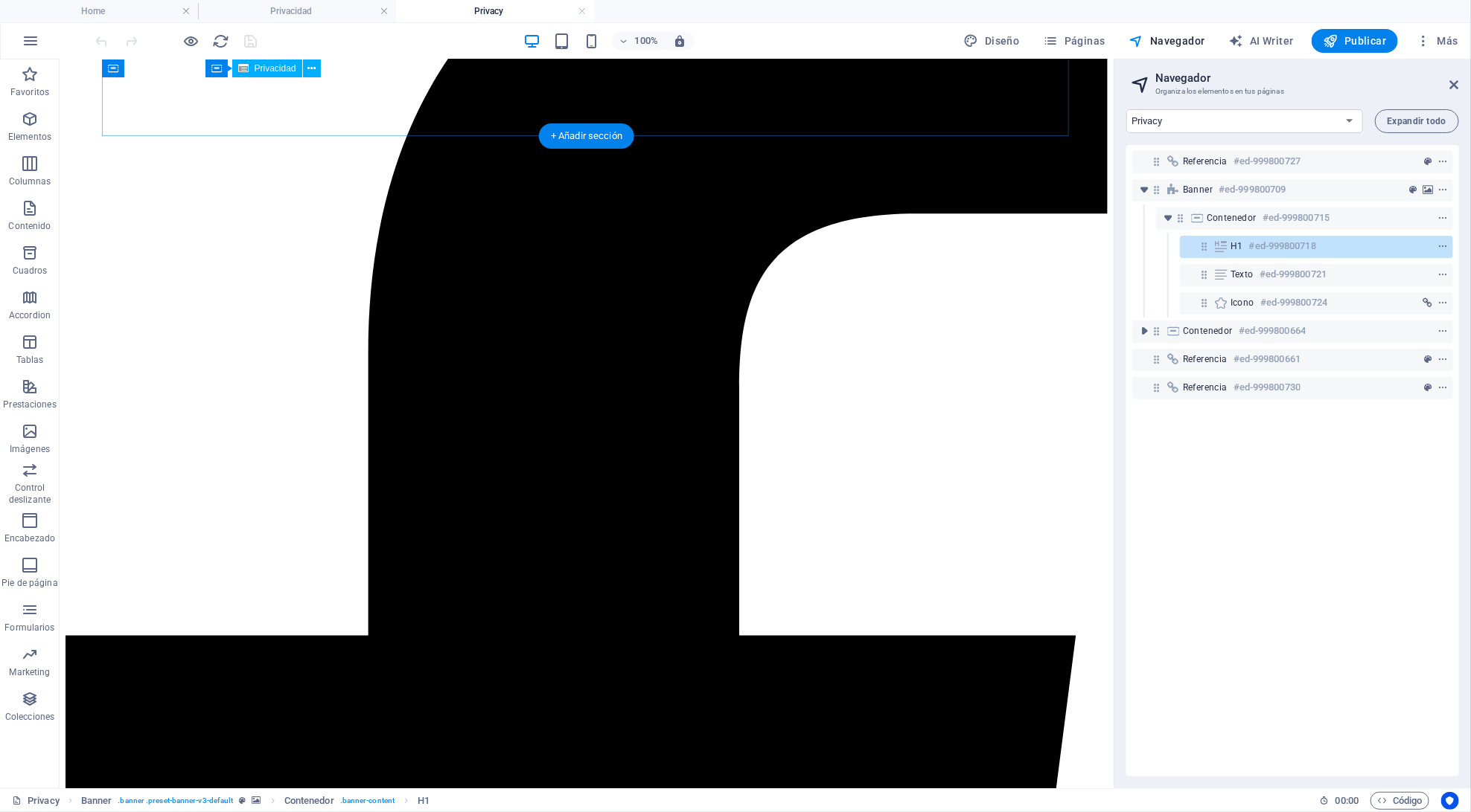
scroll to position [4753, 0]
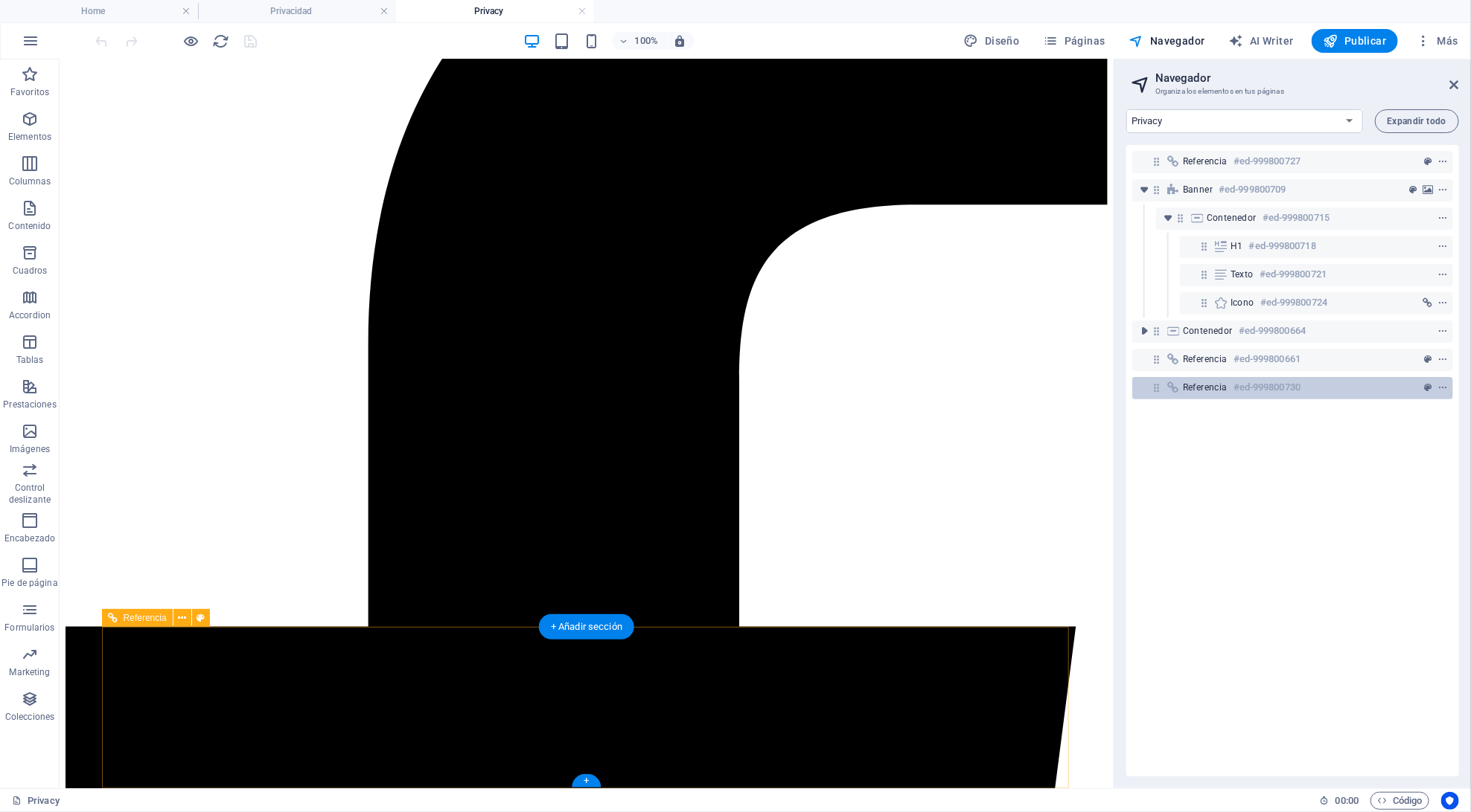
click at [1227, 393] on div "Referencia #ed-999800730" at bounding box center [1280, 388] width 195 height 18
click at [1439, 386] on icon "context-menu" at bounding box center [1443, 389] width 11 height 11
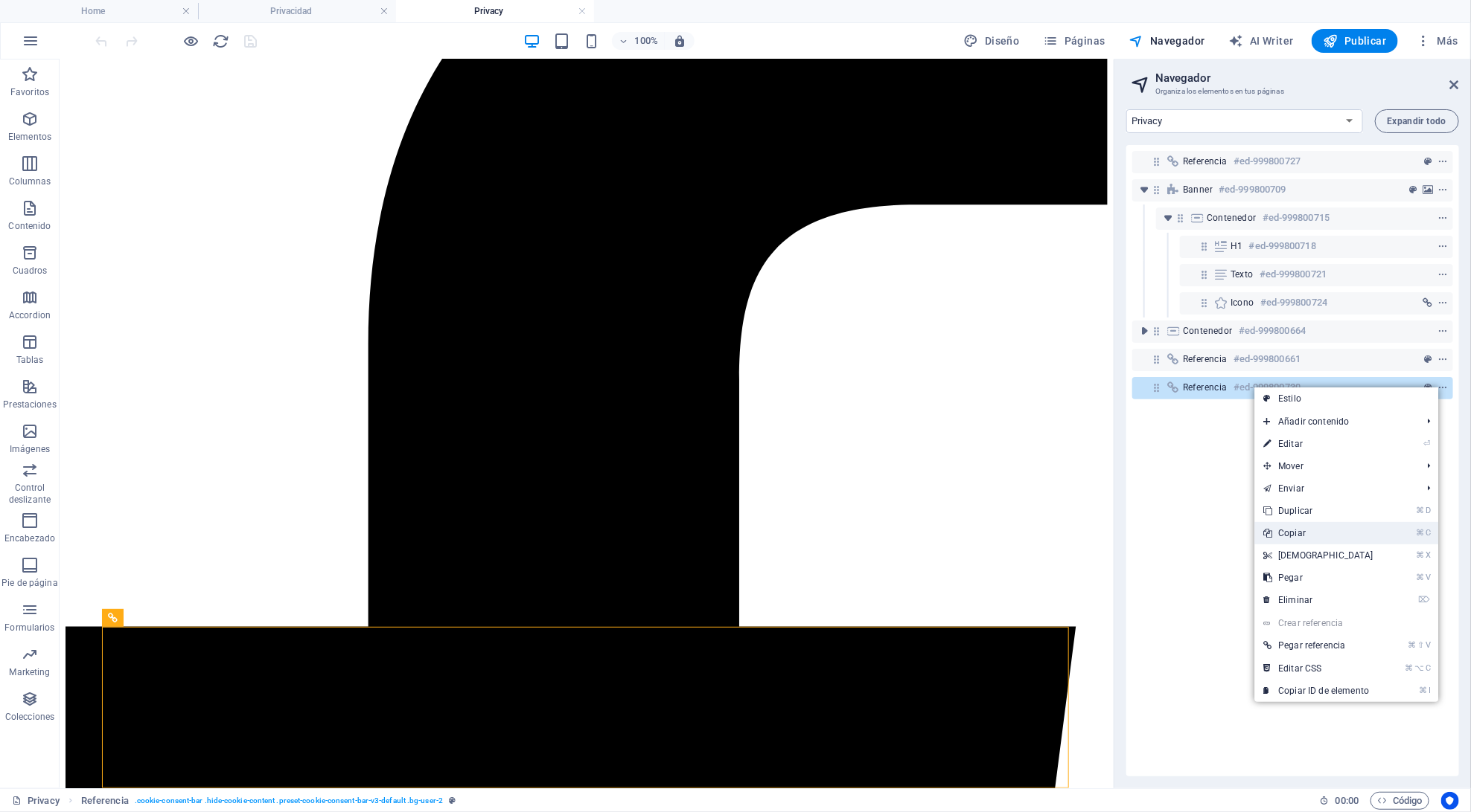
click at [1291, 537] on link "⌘ C Copiar" at bounding box center [1318, 533] width 128 height 23
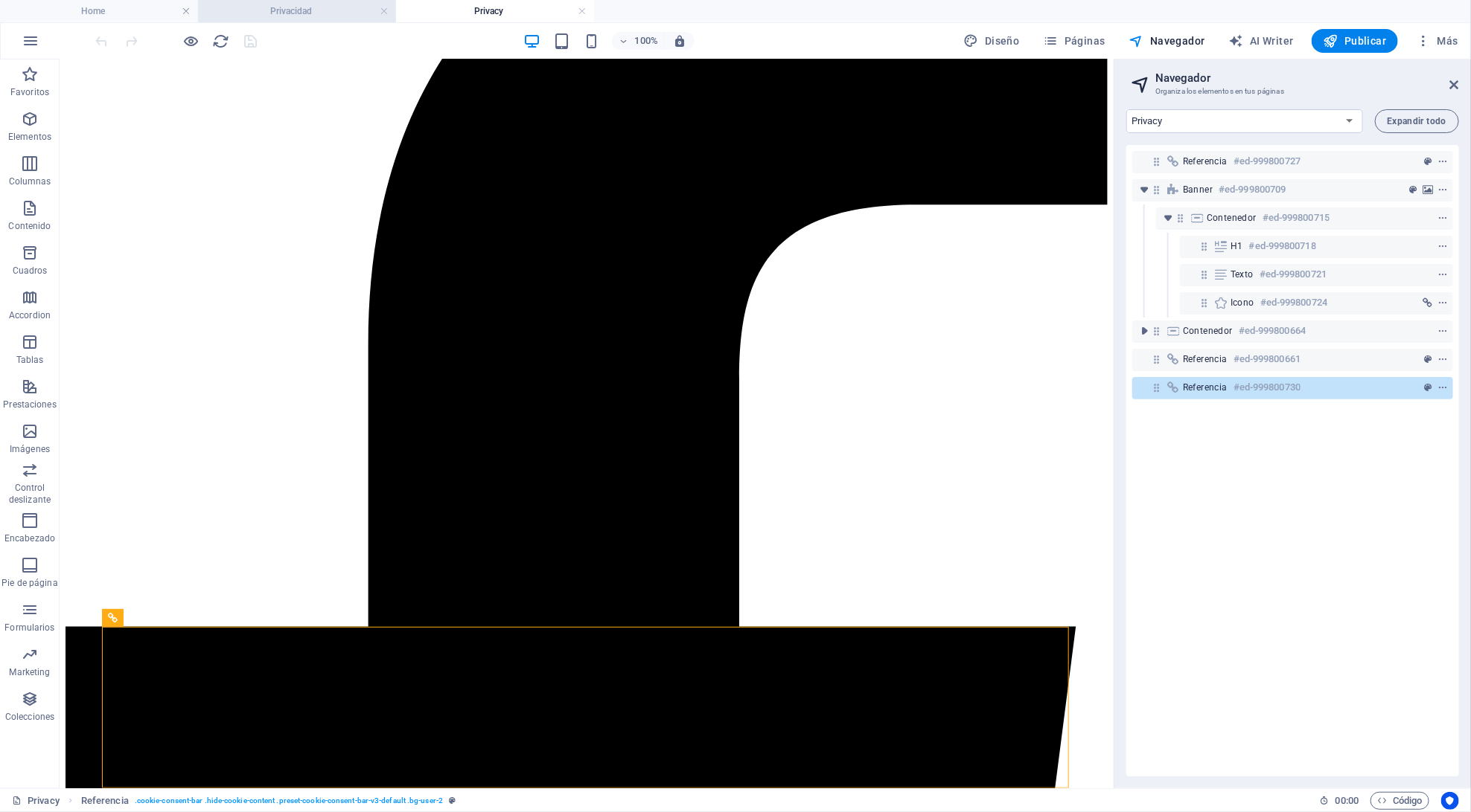
click at [319, 8] on h4 "Privacidad" at bounding box center [297, 11] width 198 height 16
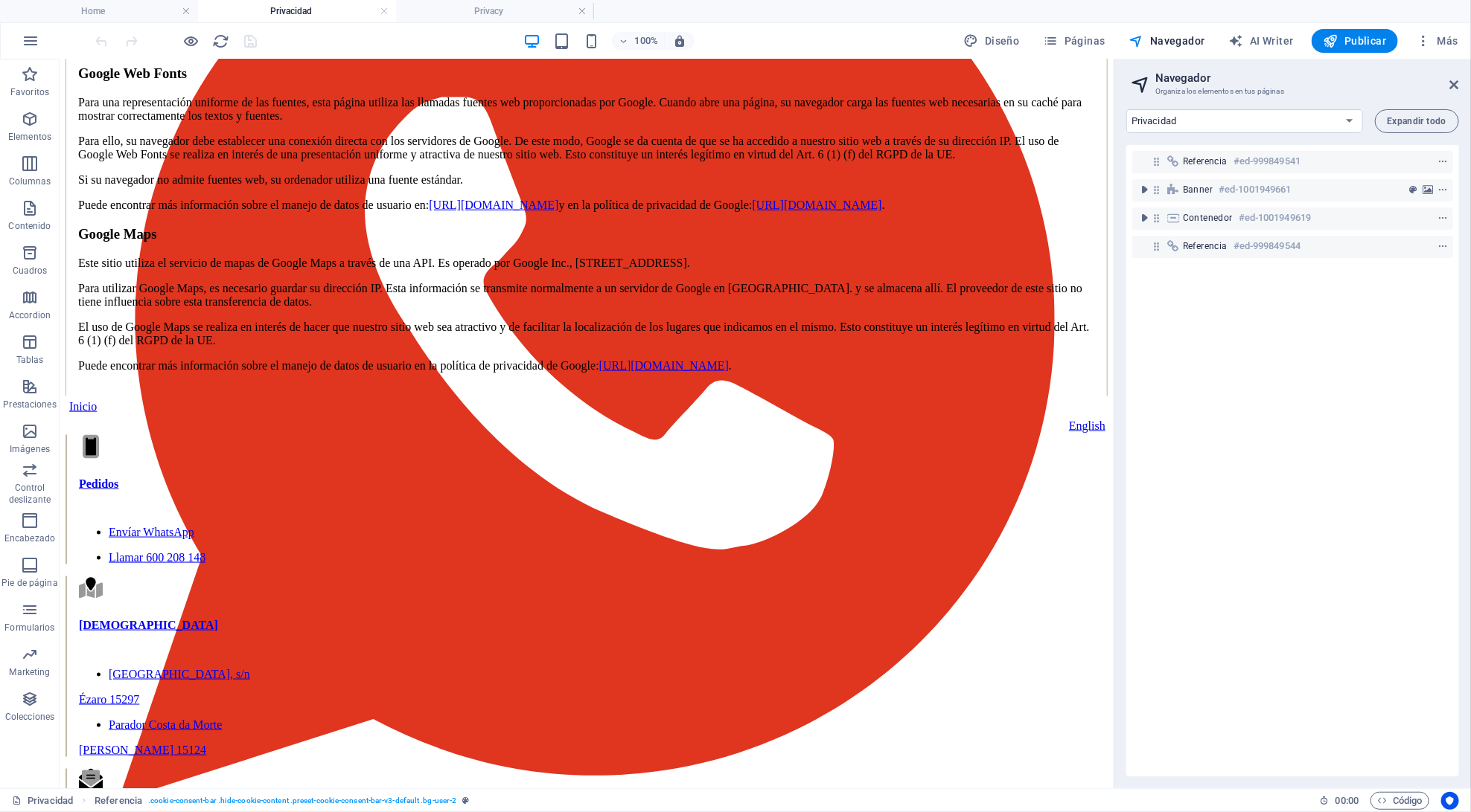
click at [1182, 324] on div "Referencia #ed-999849541 Banner #ed-1001949661 Contenedor #ed-1001949619 Refere…" at bounding box center [1293, 460] width 333 height 631
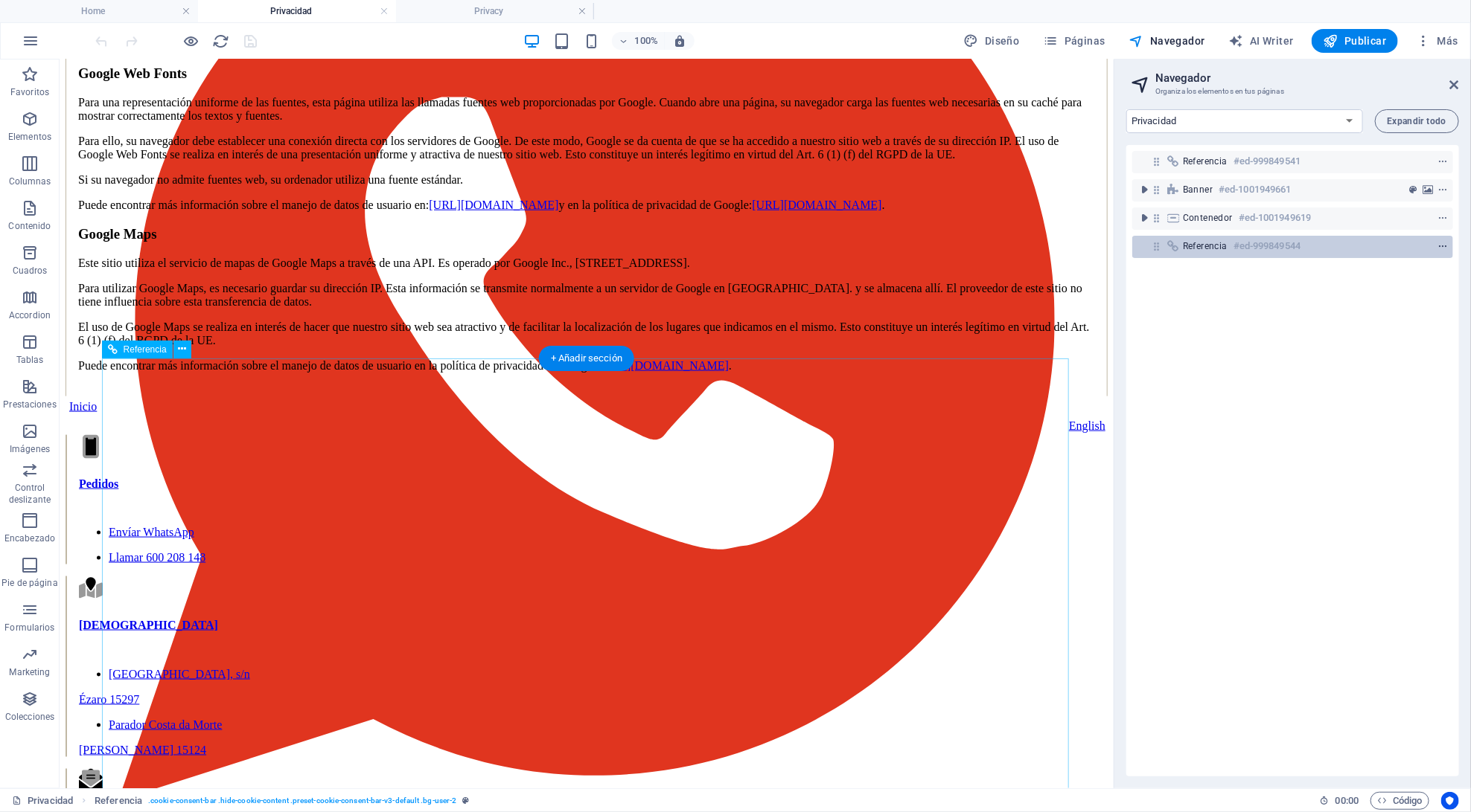
click at [1442, 243] on icon "context-menu" at bounding box center [1443, 247] width 11 height 11
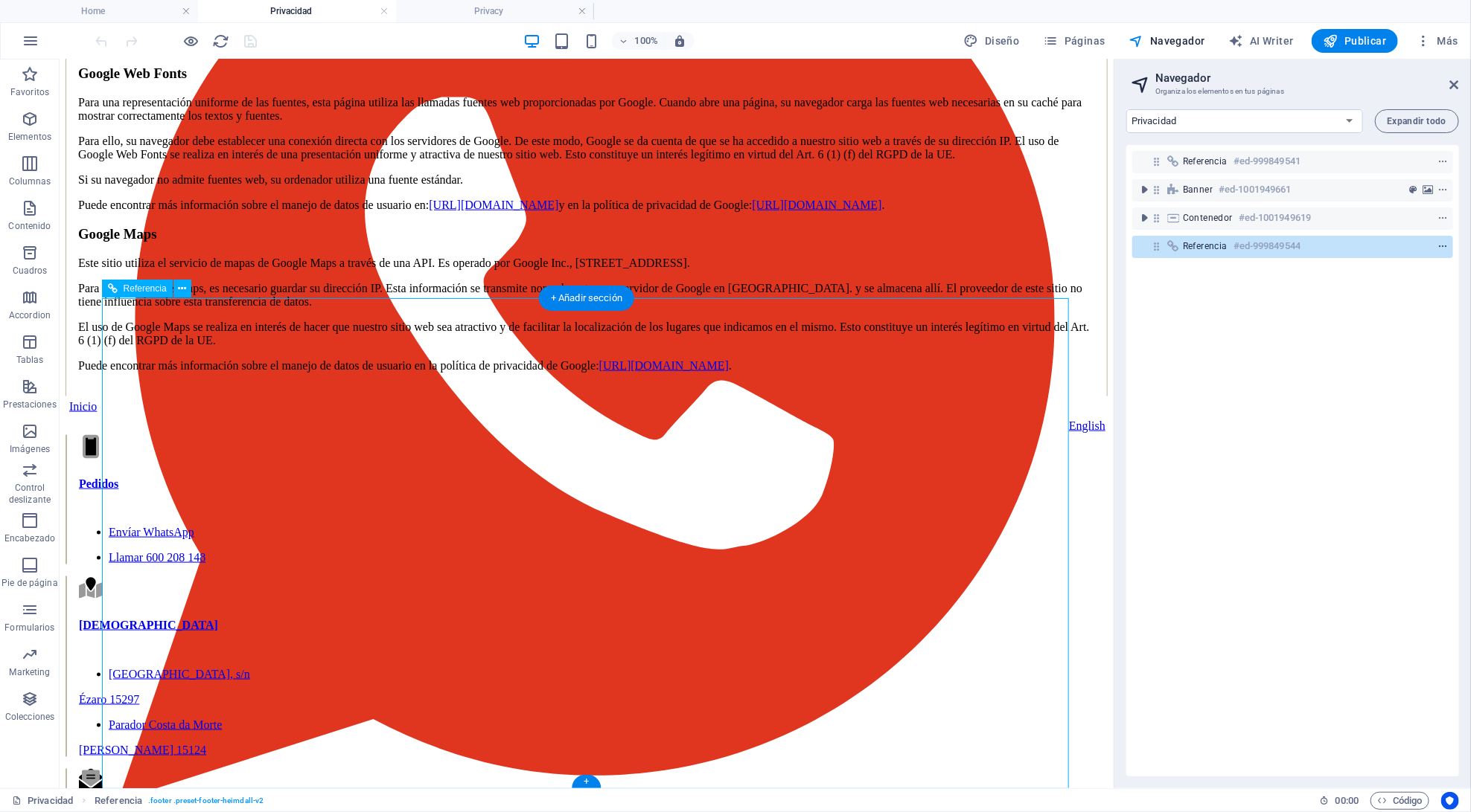
scroll to position [4046, 0]
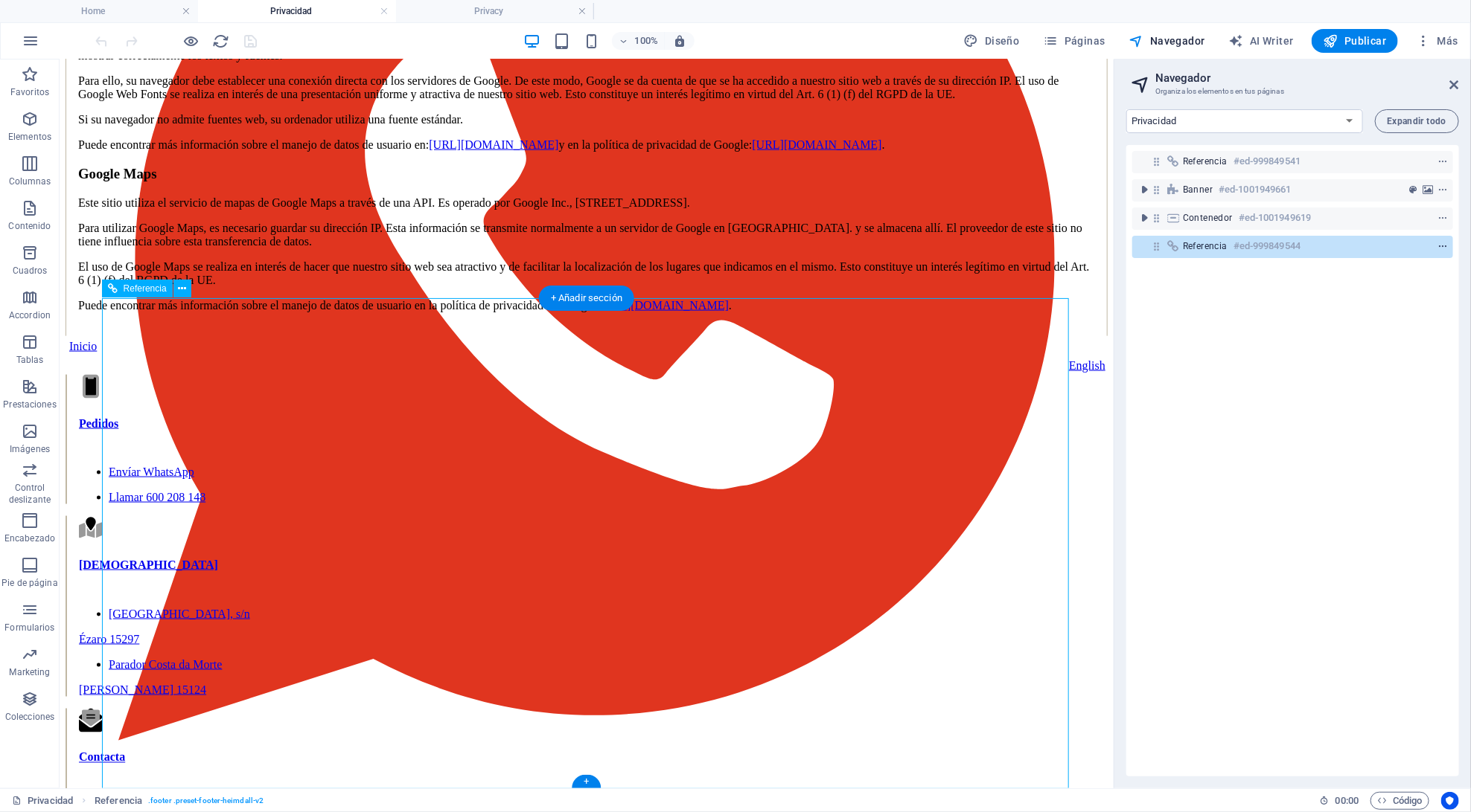
click at [1438, 245] on icon "context-menu" at bounding box center [1443, 247] width 11 height 11
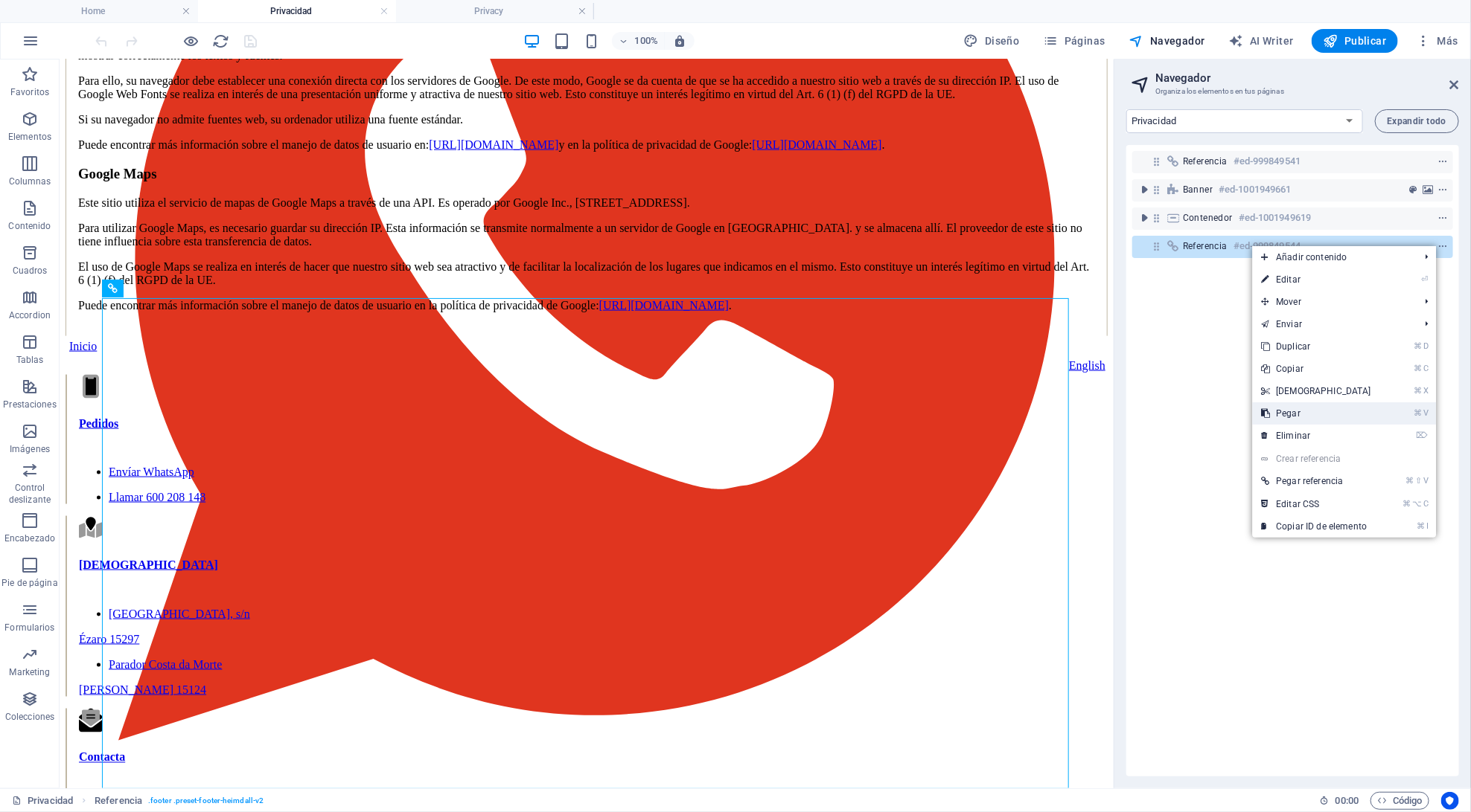
click at [1341, 416] on link "⌘ V Pegar" at bounding box center [1316, 413] width 128 height 23
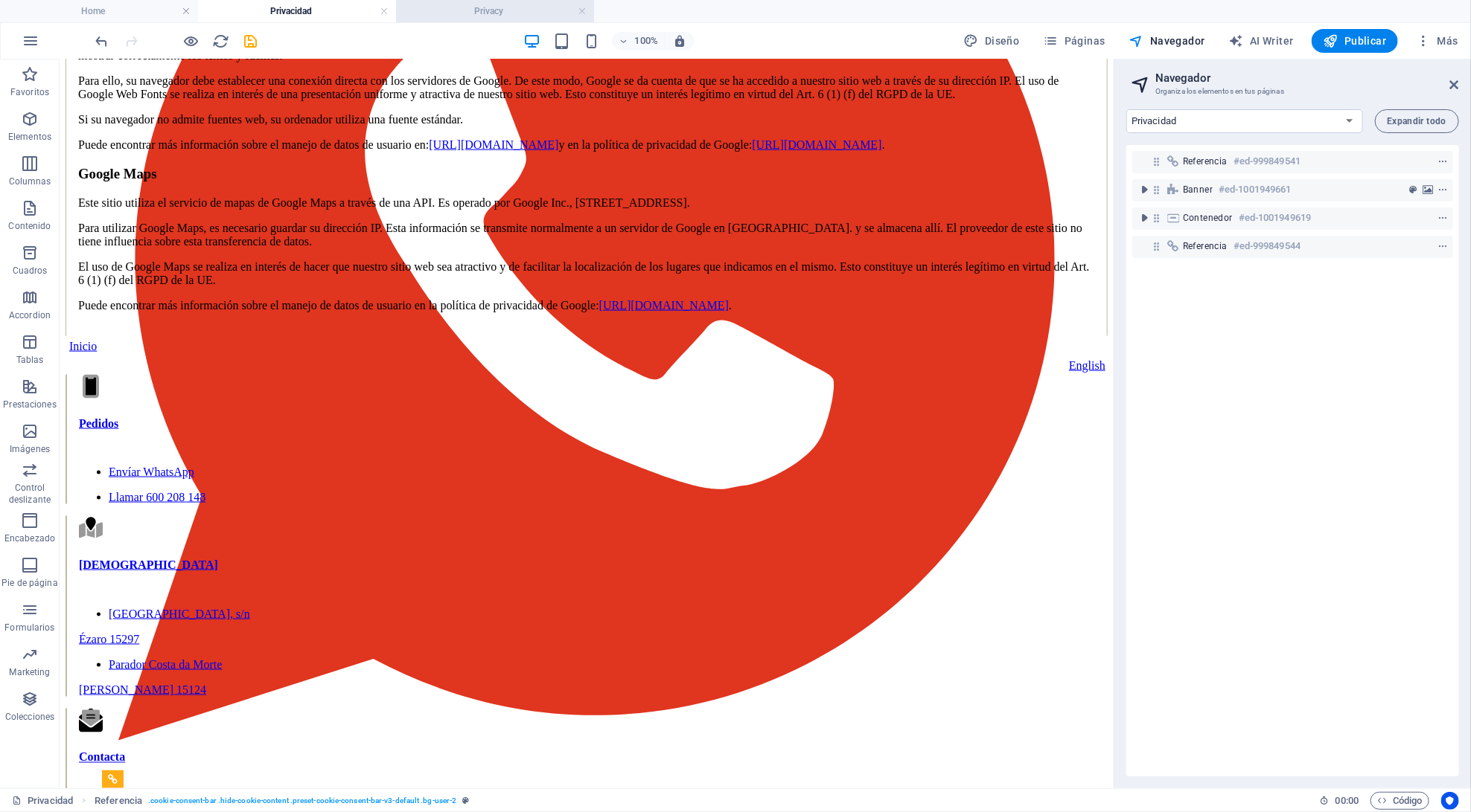
click at [523, 15] on h4 "Privacy" at bounding box center [495, 11] width 198 height 16
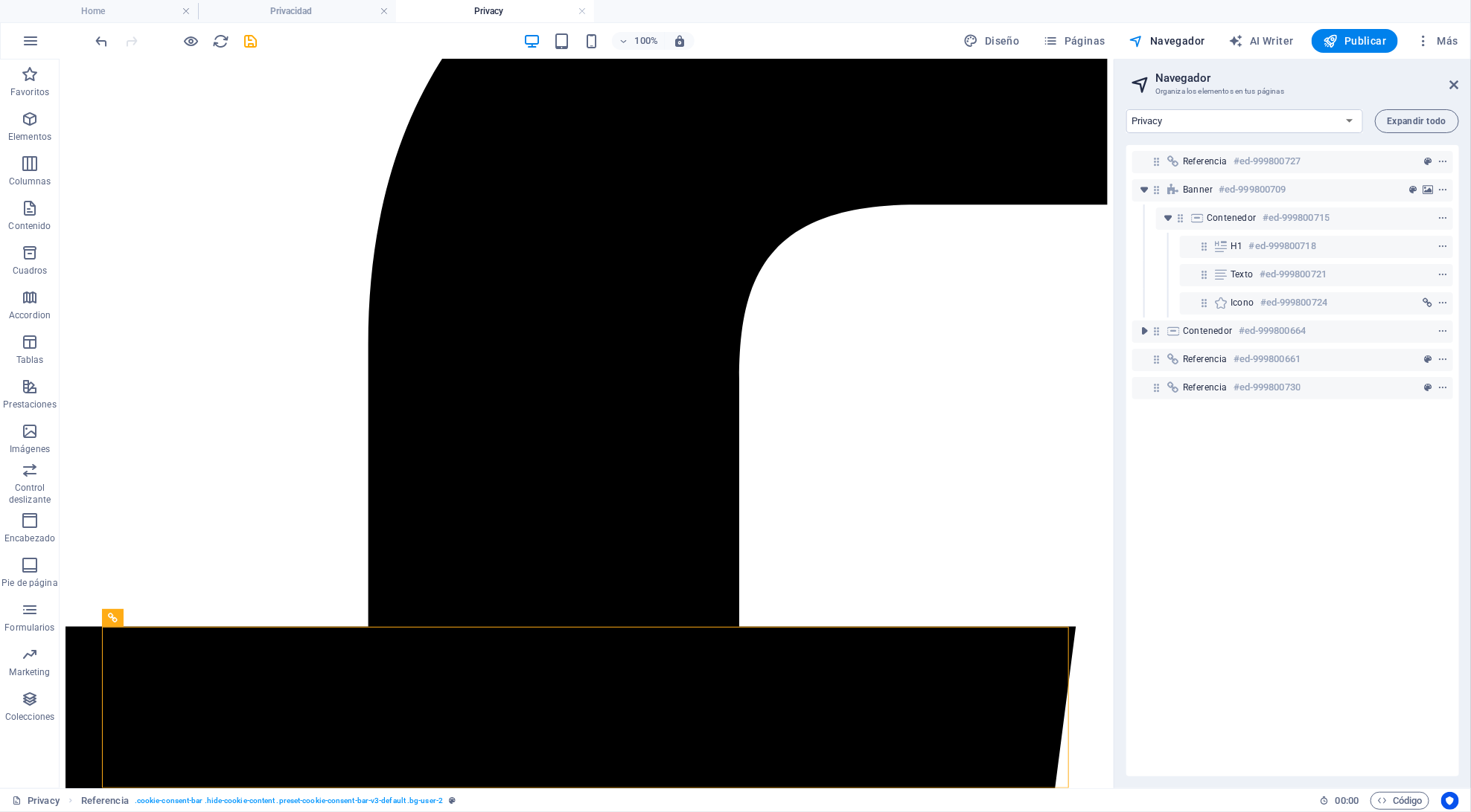
scroll to position [4752, 0]
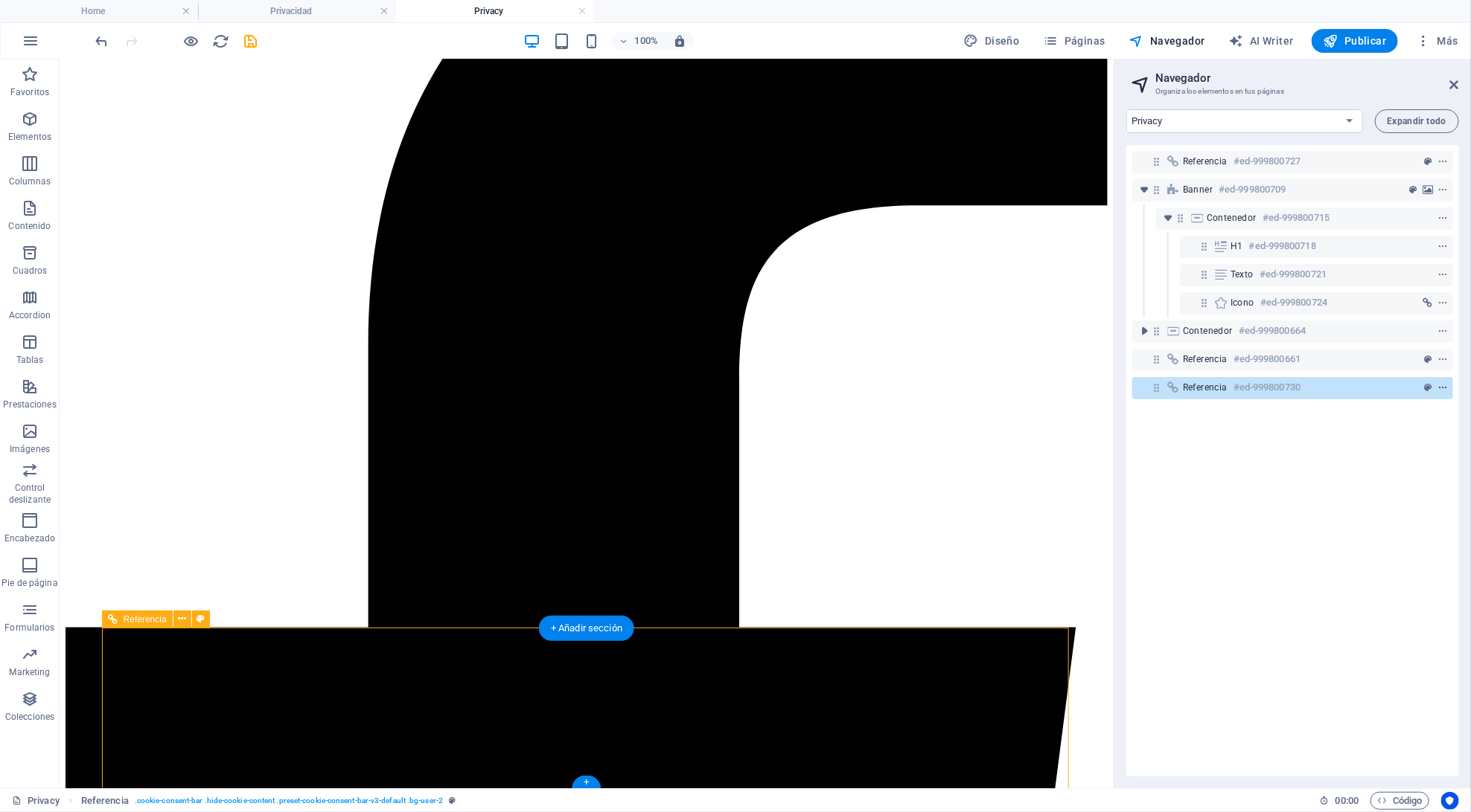
click at [1441, 390] on icon "context-menu" at bounding box center [1443, 389] width 11 height 11
click at [1189, 484] on div "Referencia #ed-999800727 Banner #ed-999800709 Contenedor #ed-999800715 H1 #ed-9…" at bounding box center [1293, 460] width 333 height 631
click at [1440, 383] on icon "context-menu" at bounding box center [1443, 389] width 11 height 11
click at [1212, 598] on div "Referencia #ed-999800727 Banner #ed-999800709 Contenedor #ed-999800715 H1 #ed-9…" at bounding box center [1293, 460] width 333 height 631
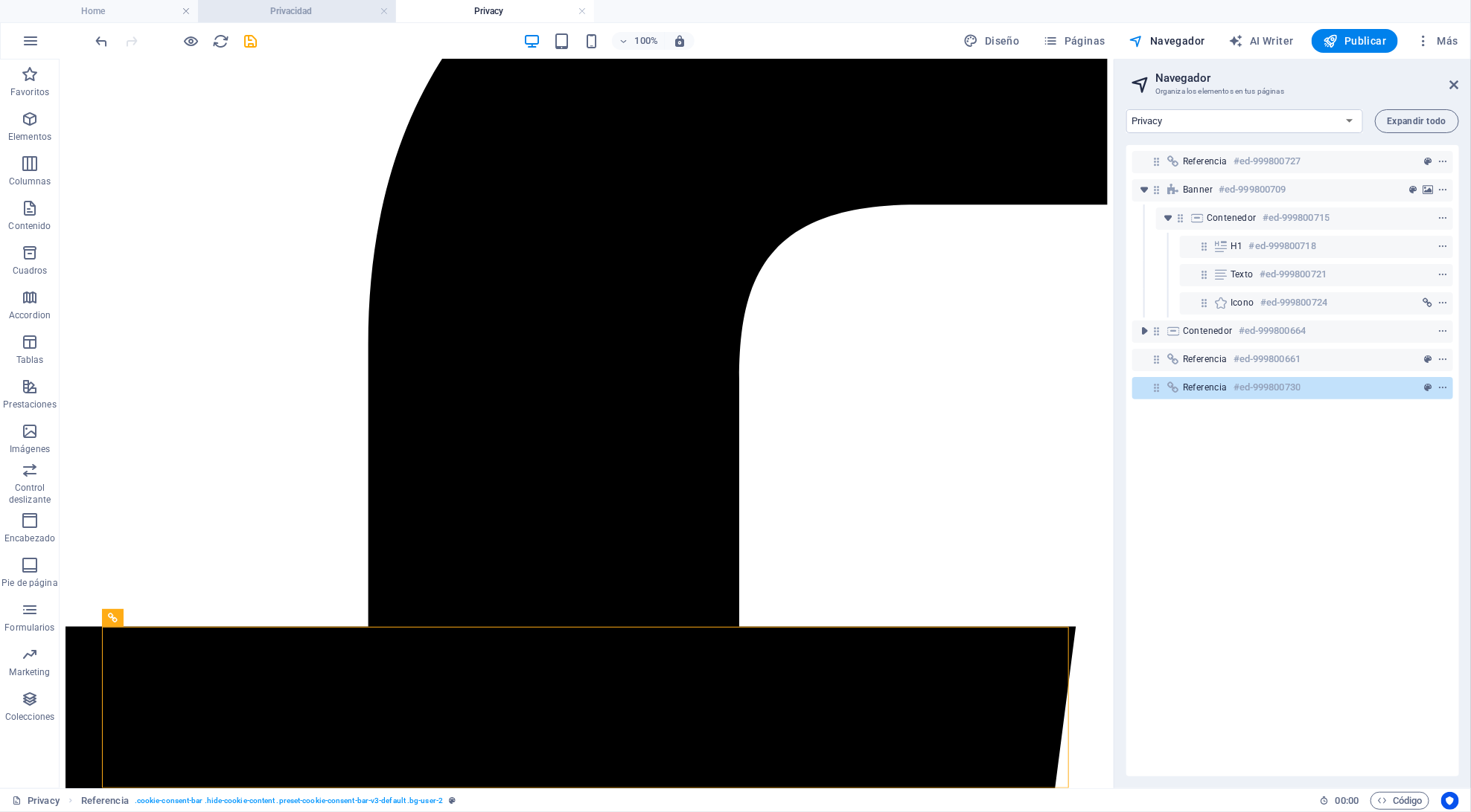
click at [304, 12] on h4 "Privacidad" at bounding box center [297, 11] width 198 height 16
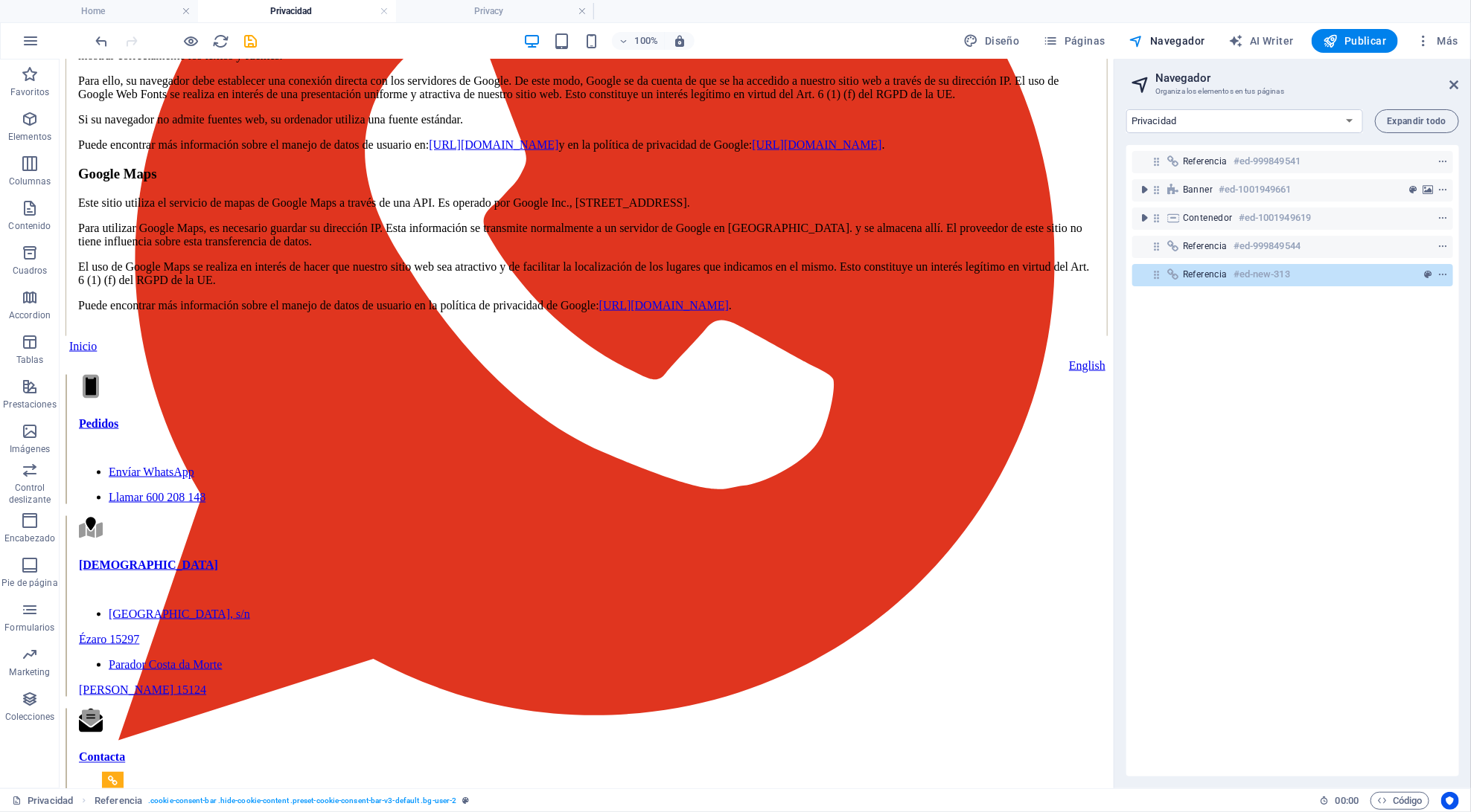
scroll to position [4045, 0]
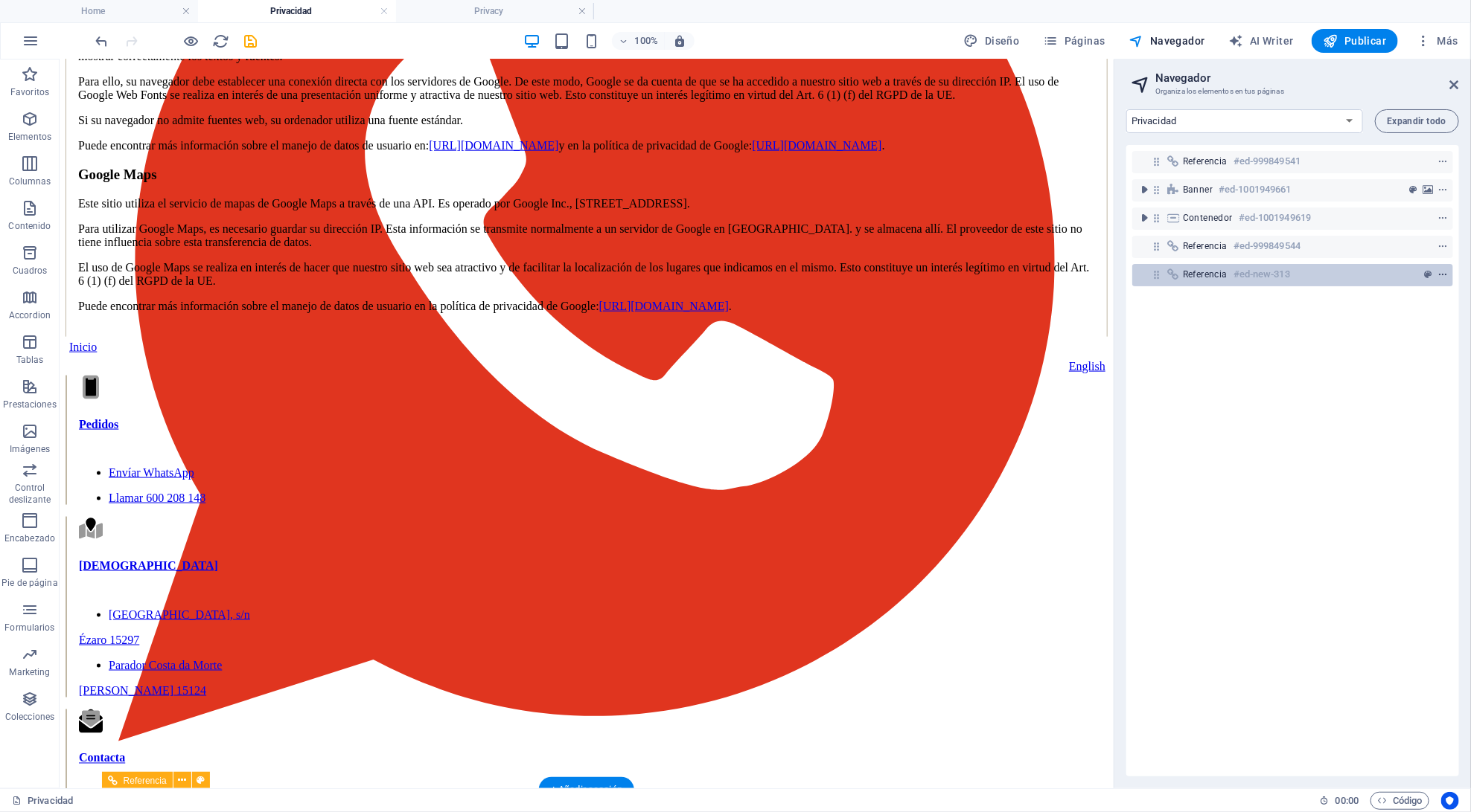
click at [1441, 275] on icon "context-menu" at bounding box center [1443, 276] width 11 height 11
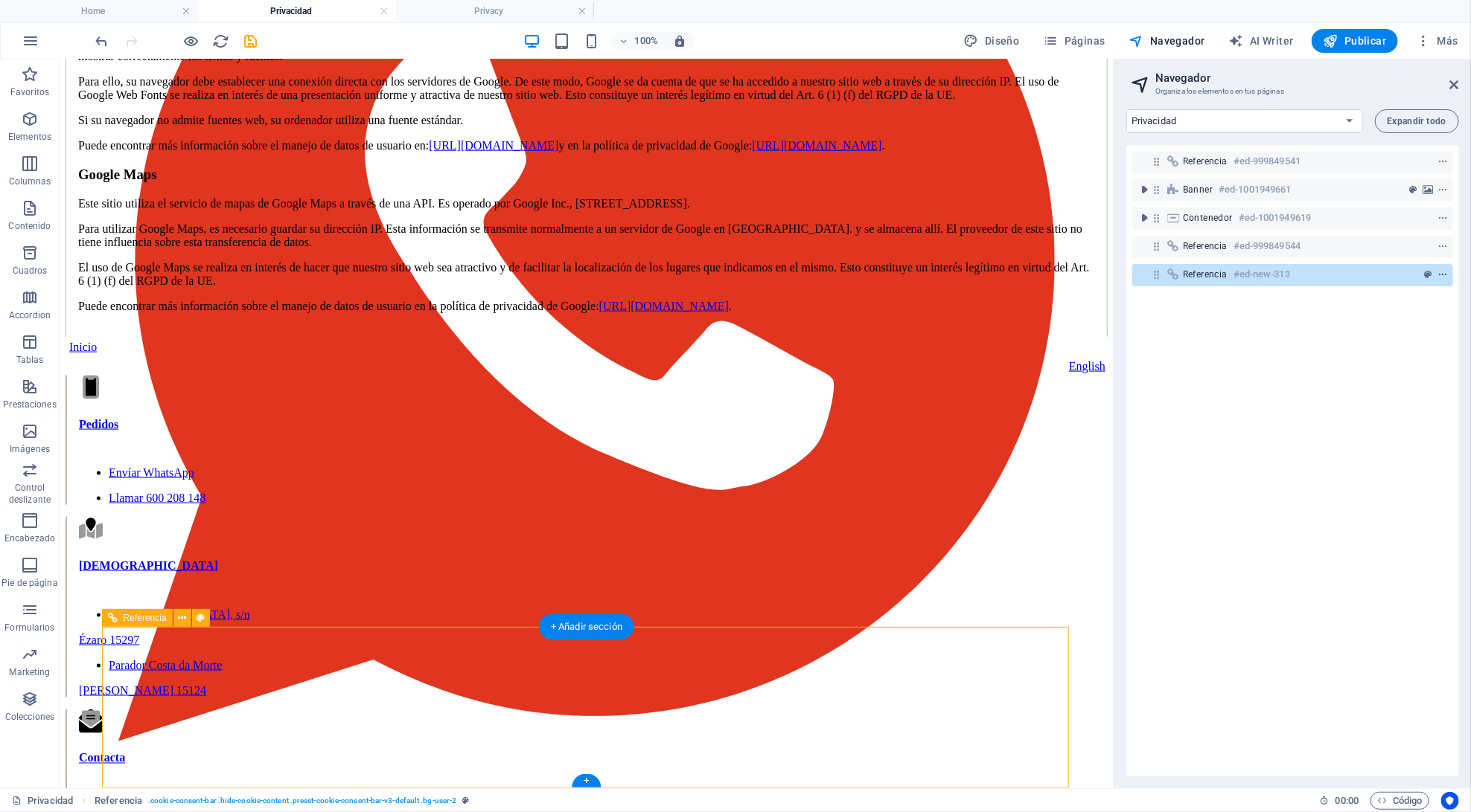
scroll to position [4207, 0]
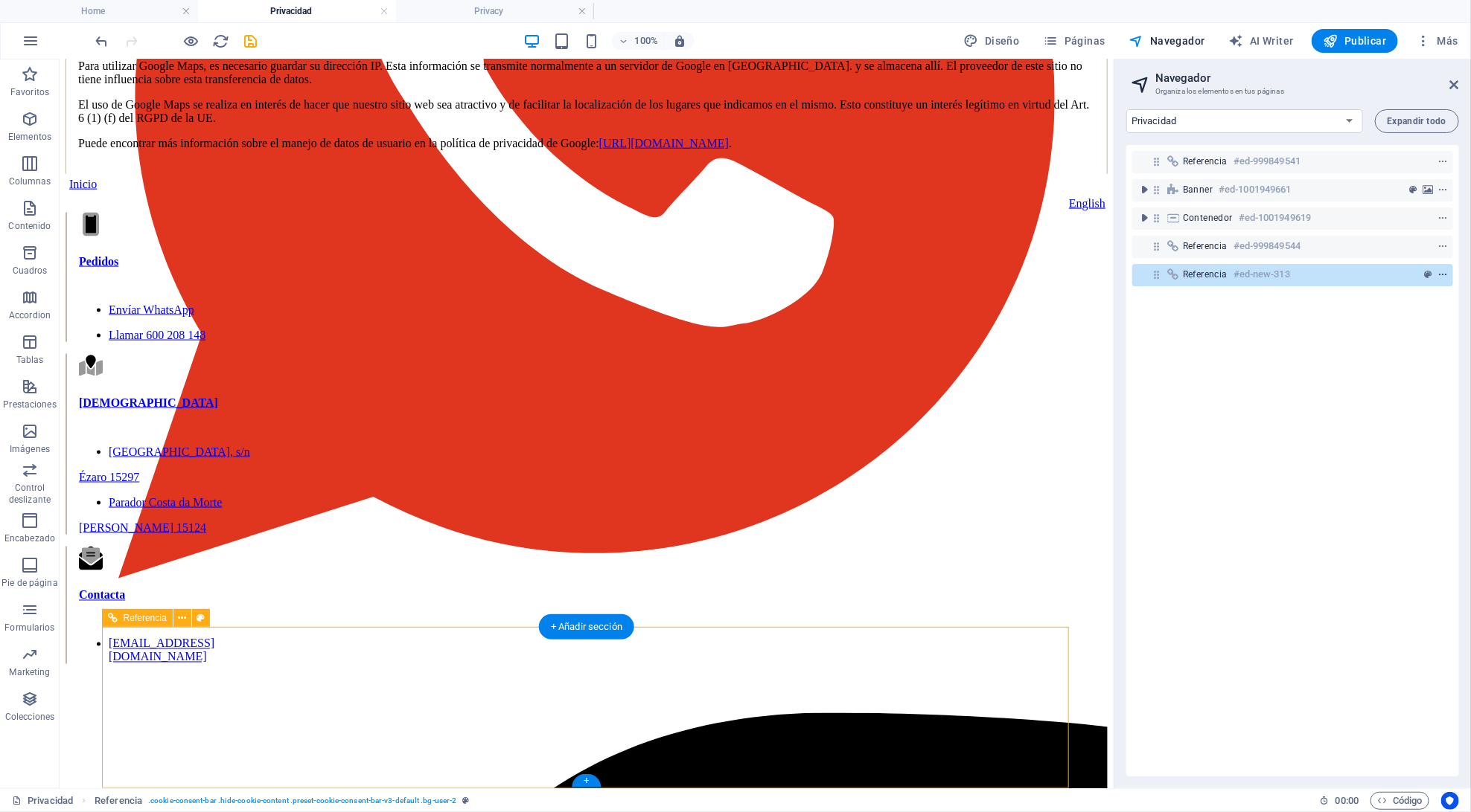
click at [1441, 275] on icon "context-menu" at bounding box center [1443, 276] width 11 height 11
click at [1377, 677] on div "Referencia #ed-999849541 Banner #ed-1001949661 Contenedor #ed-1001949619 Refere…" at bounding box center [1293, 460] width 333 height 631
click at [489, 8] on h4 "Privacy" at bounding box center [495, 11] width 198 height 16
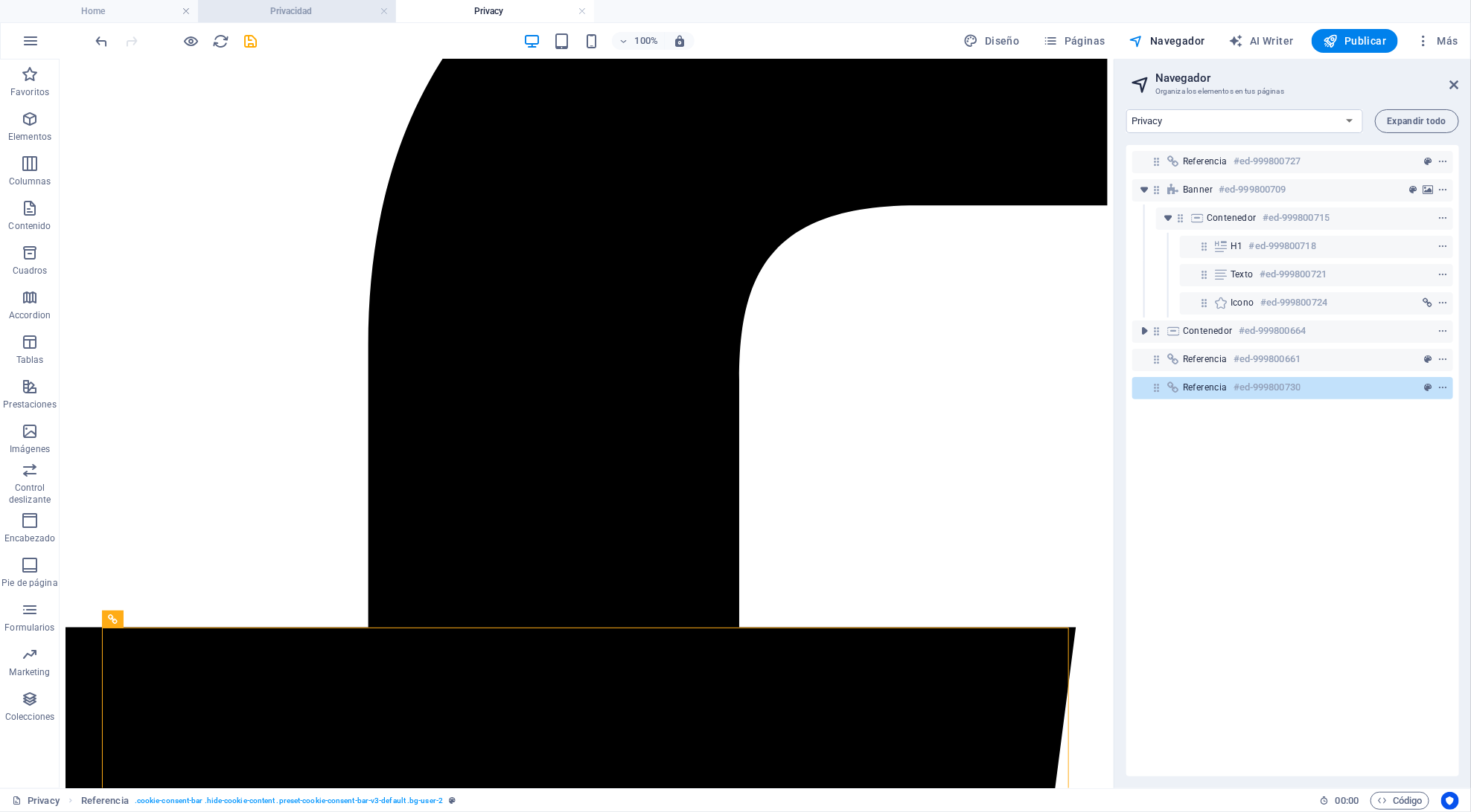
click at [329, 15] on h4 "Privacidad" at bounding box center [297, 11] width 198 height 16
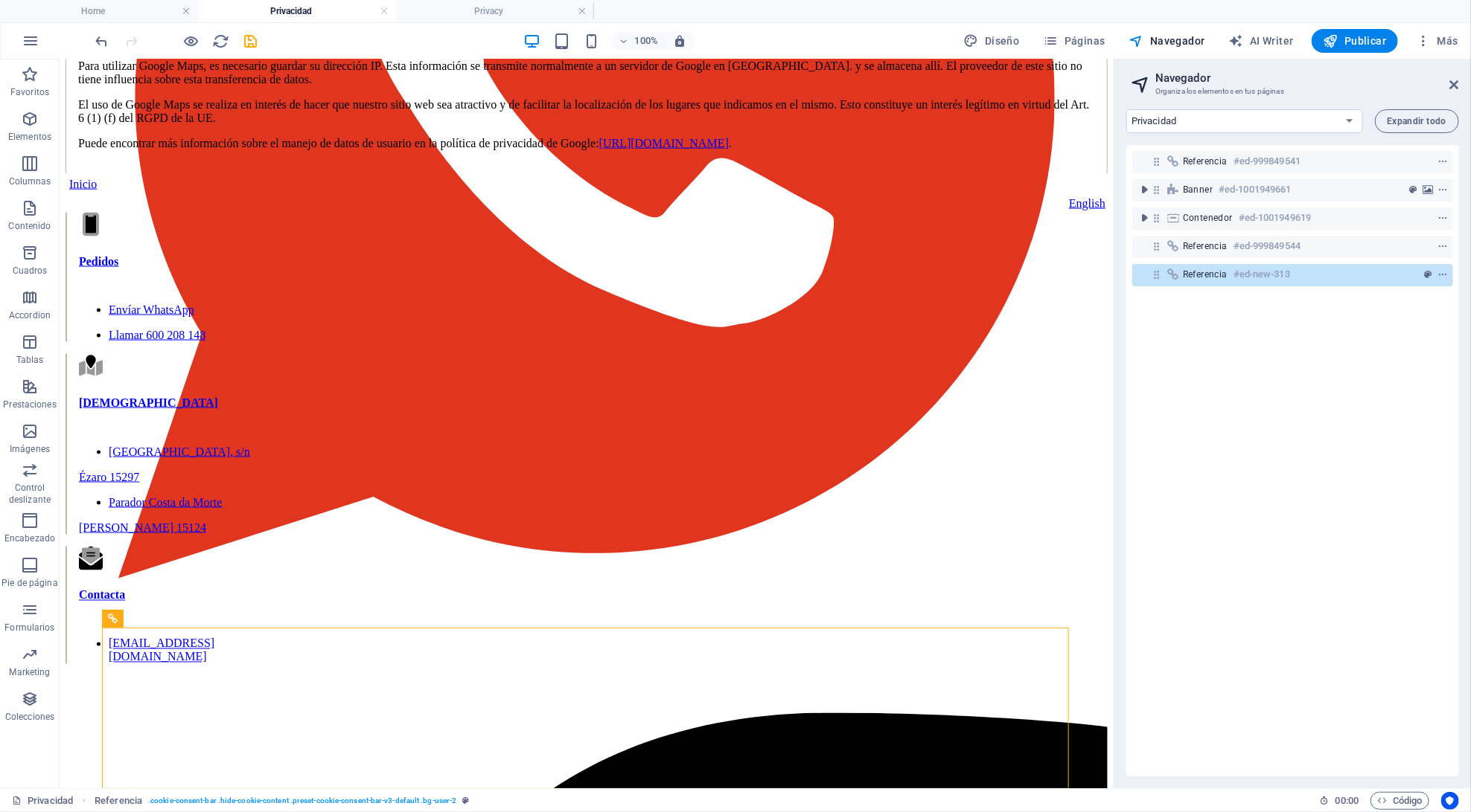
scroll to position [4206, 0]
click at [451, 11] on h4 "Privacy" at bounding box center [495, 11] width 198 height 16
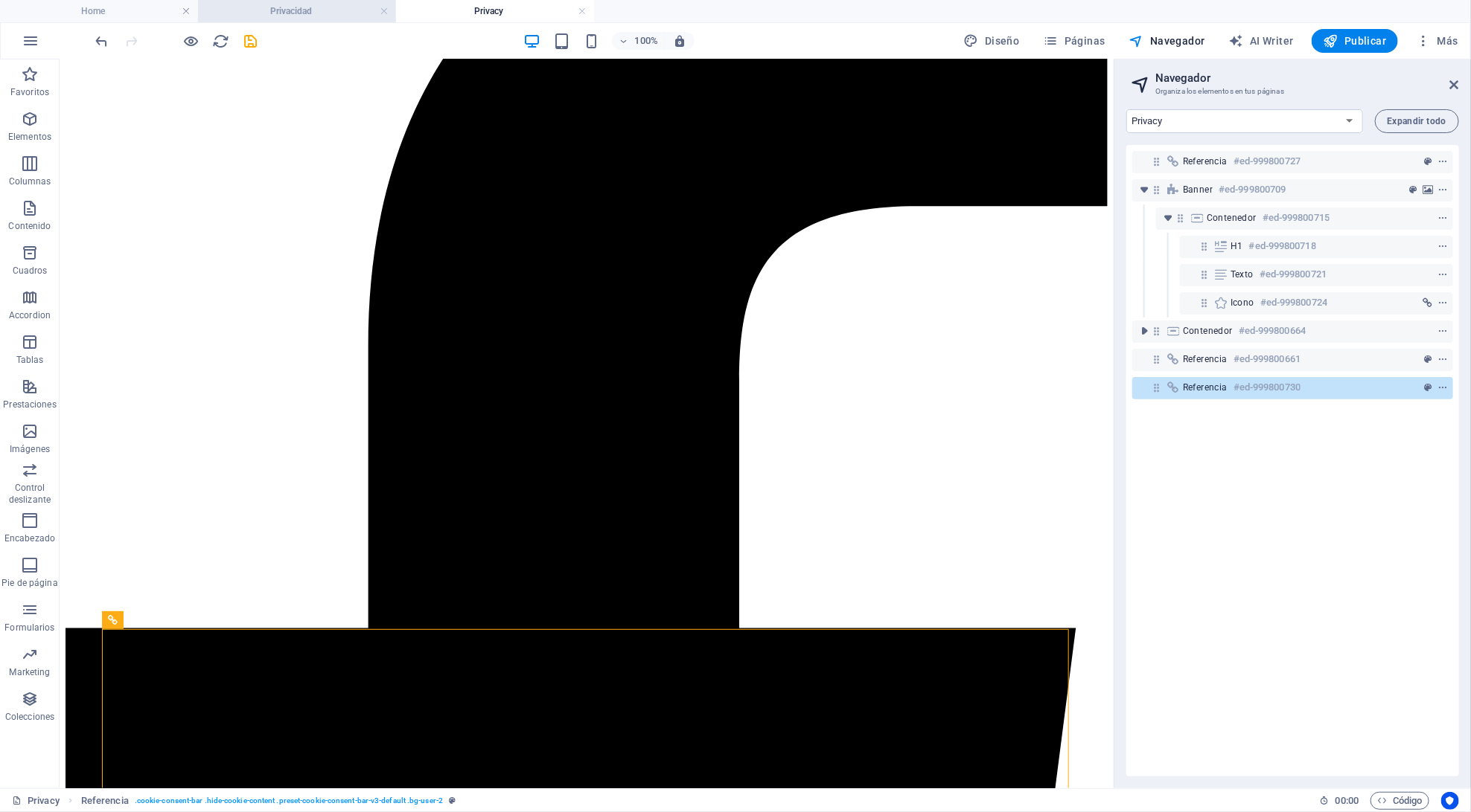
click at [353, 13] on h4 "Privacidad" at bounding box center [297, 11] width 198 height 16
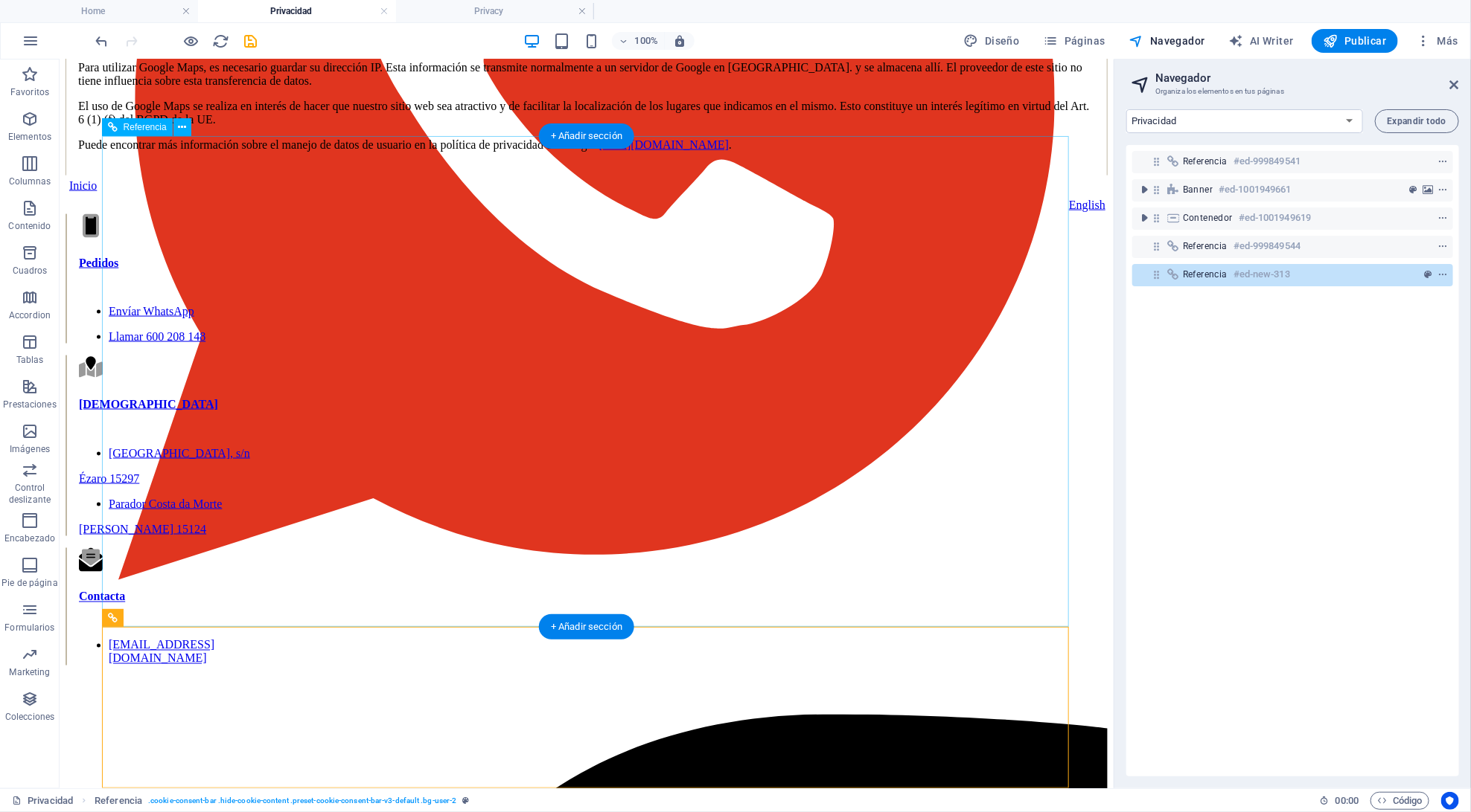
scroll to position [4207, 0]
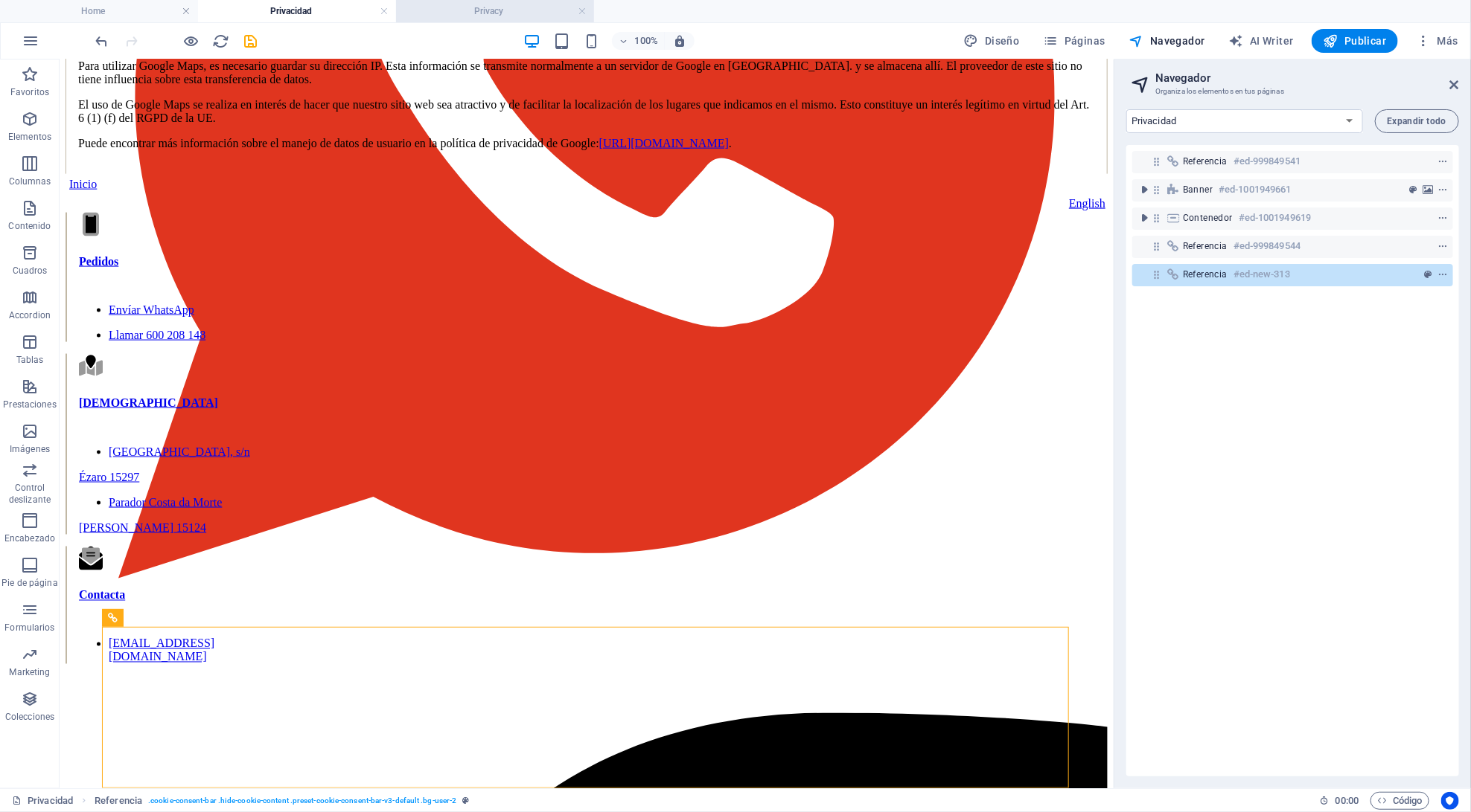
click at [455, 13] on h4 "Privacy" at bounding box center [495, 11] width 198 height 16
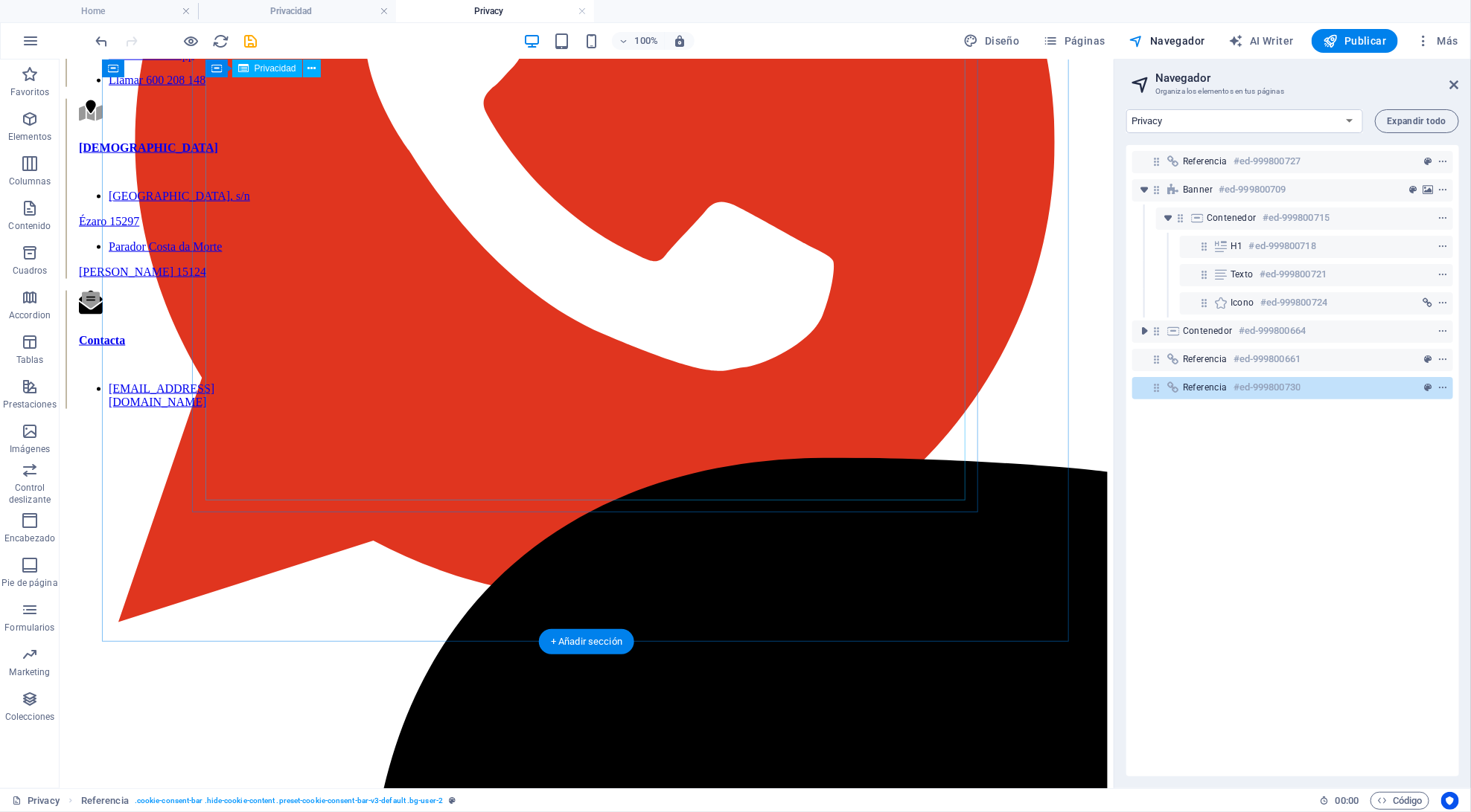
scroll to position [4753, 0]
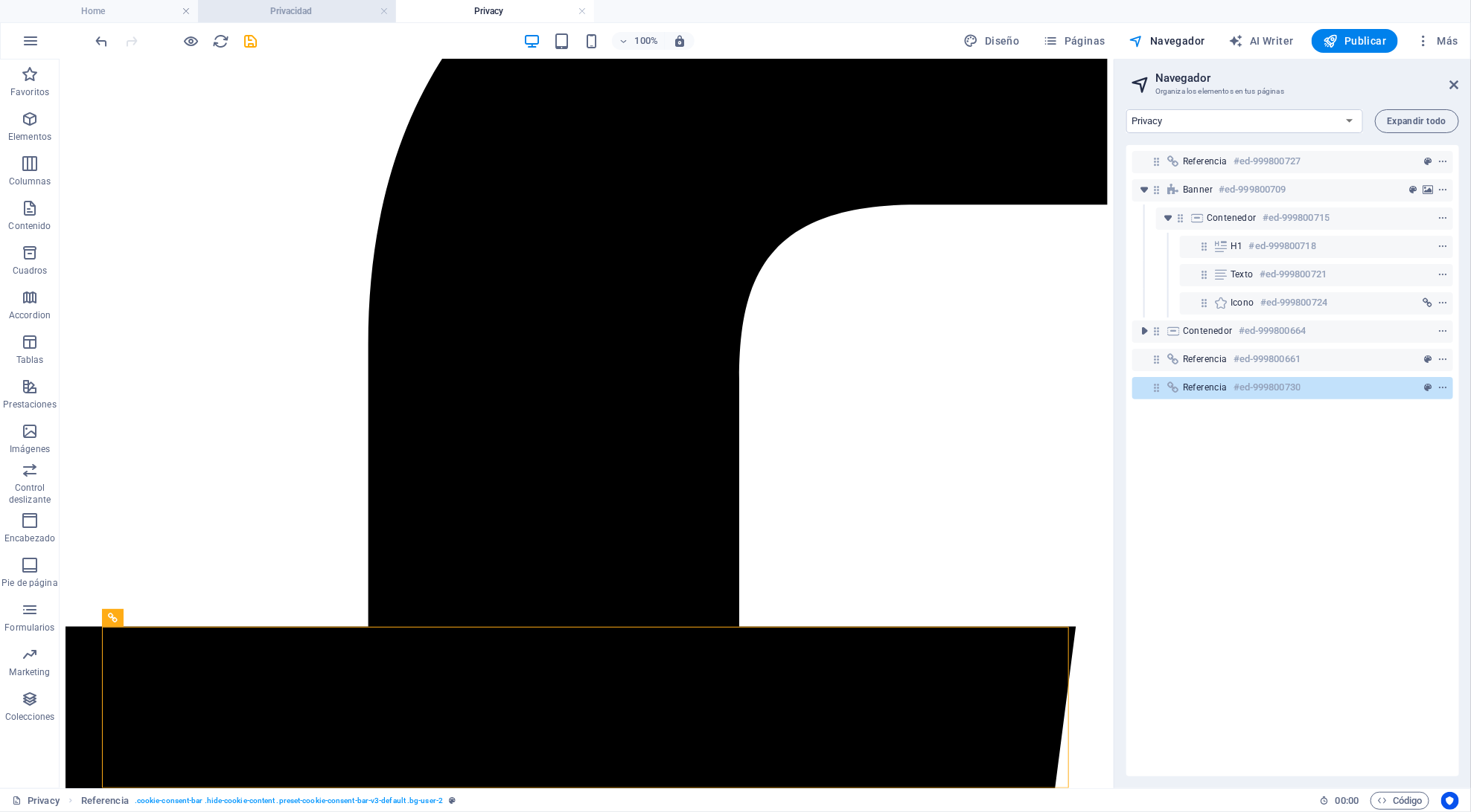
click at [324, 13] on h4 "Privacidad" at bounding box center [297, 11] width 198 height 16
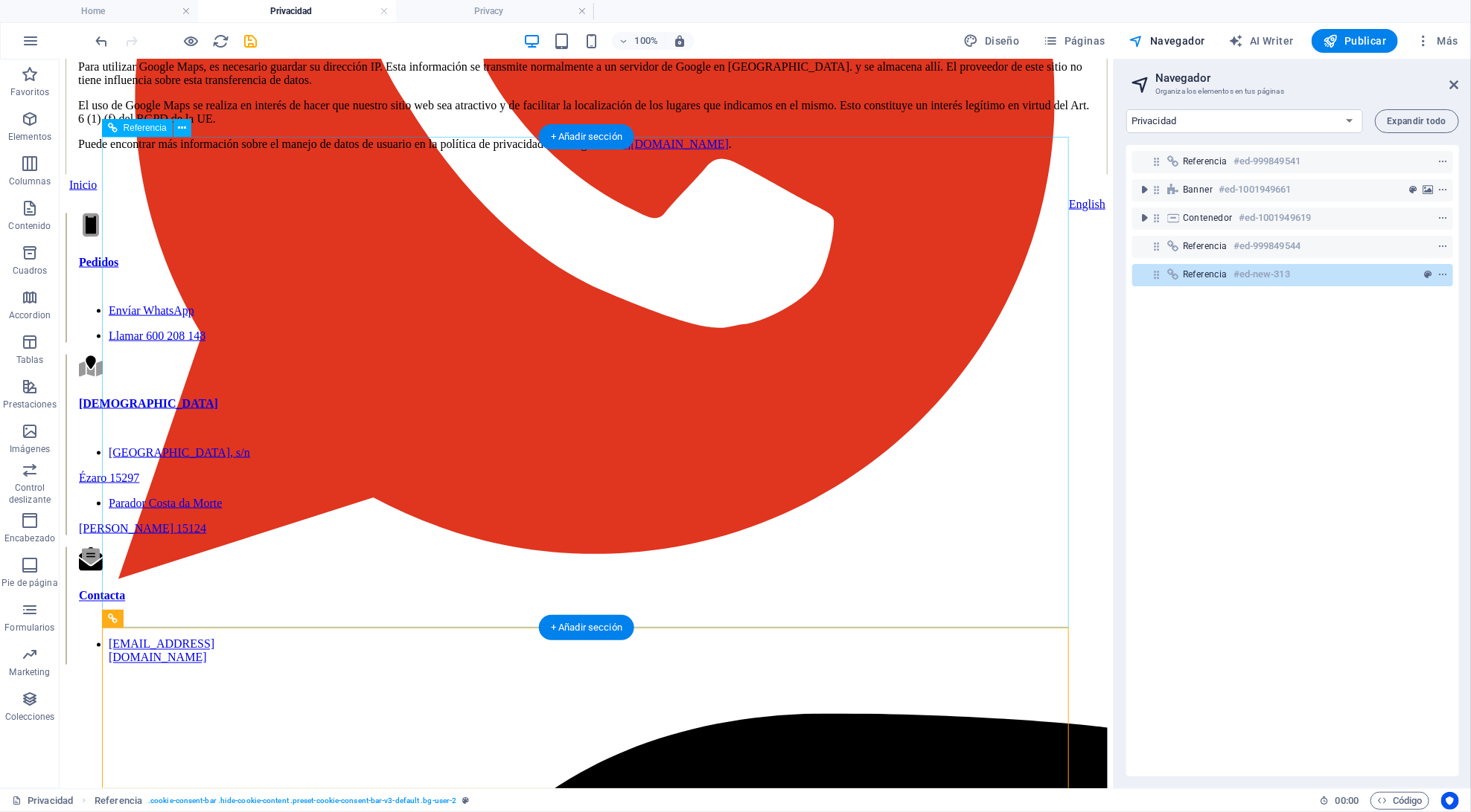
scroll to position [4207, 0]
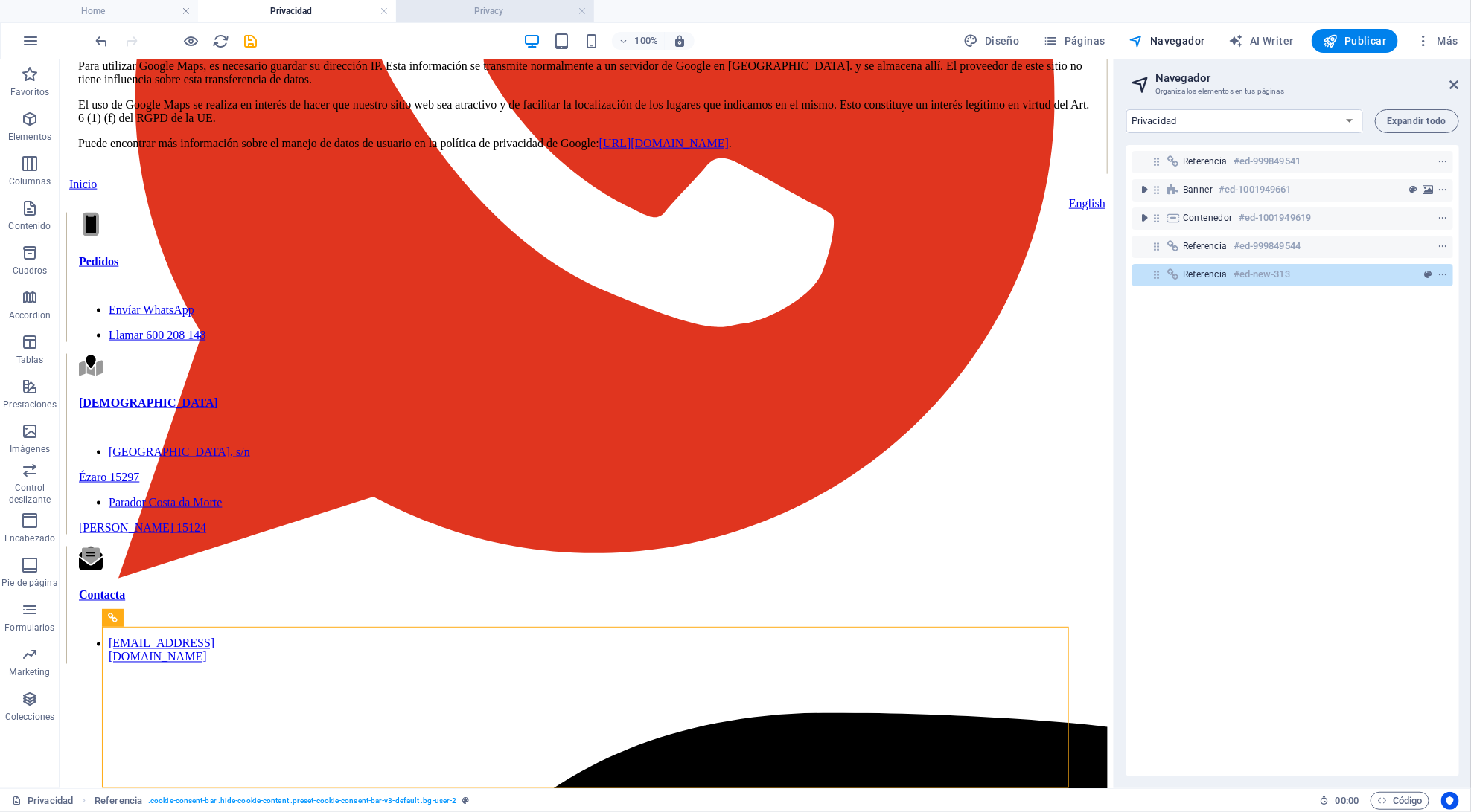
click at [487, 19] on li "Privacy" at bounding box center [495, 11] width 198 height 23
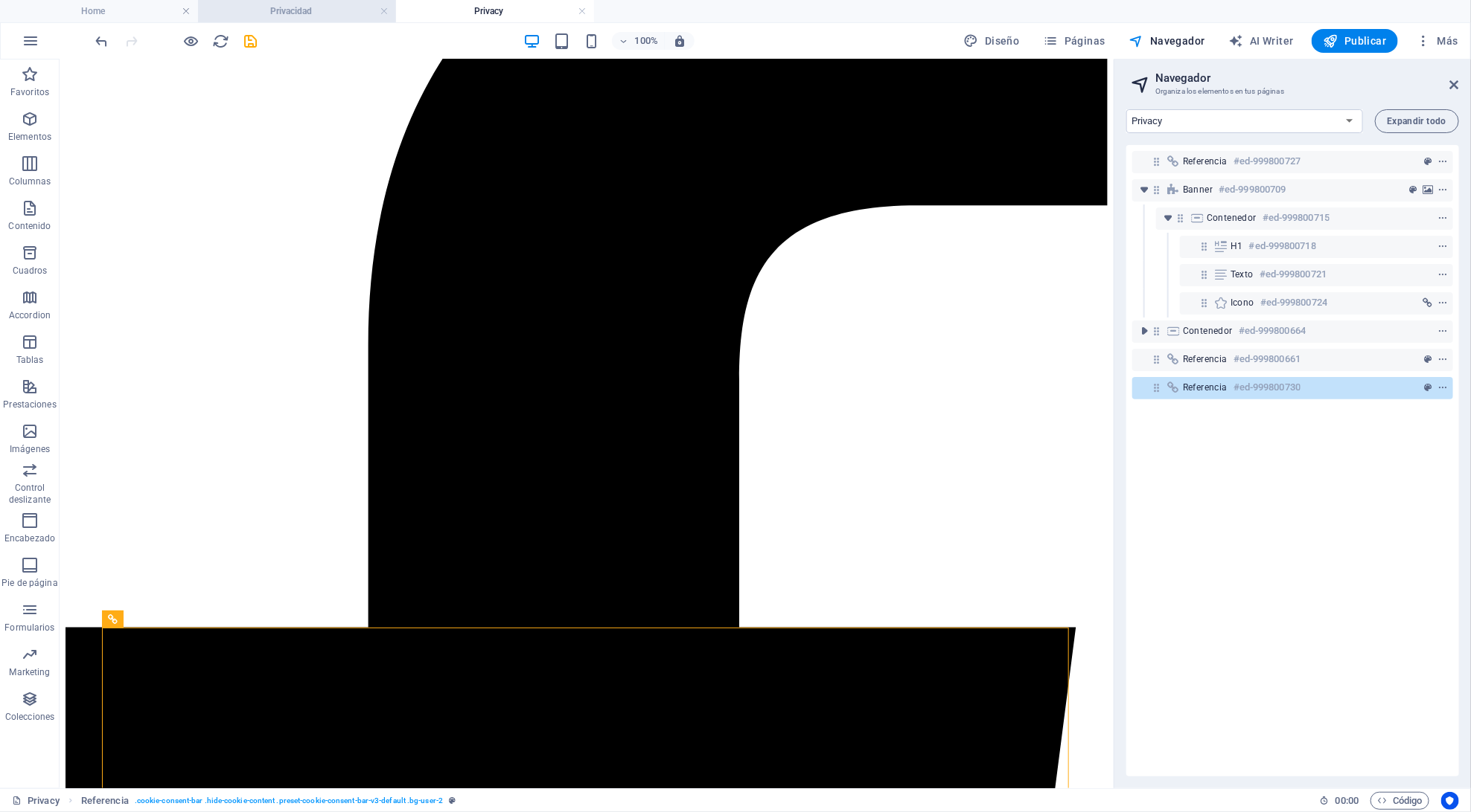
click at [337, 18] on h4 "Privacidad" at bounding box center [297, 11] width 198 height 16
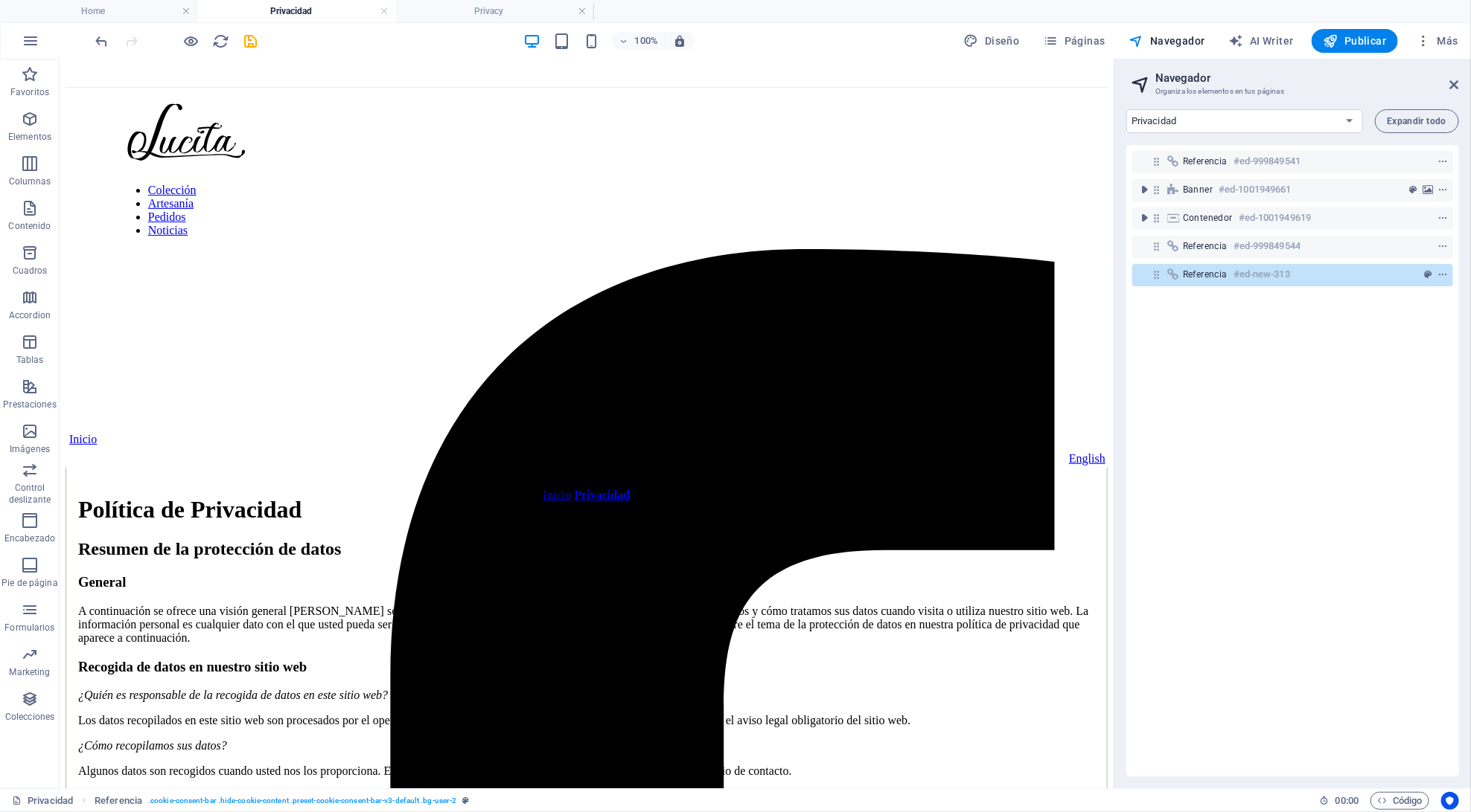
scroll to position [0, 0]
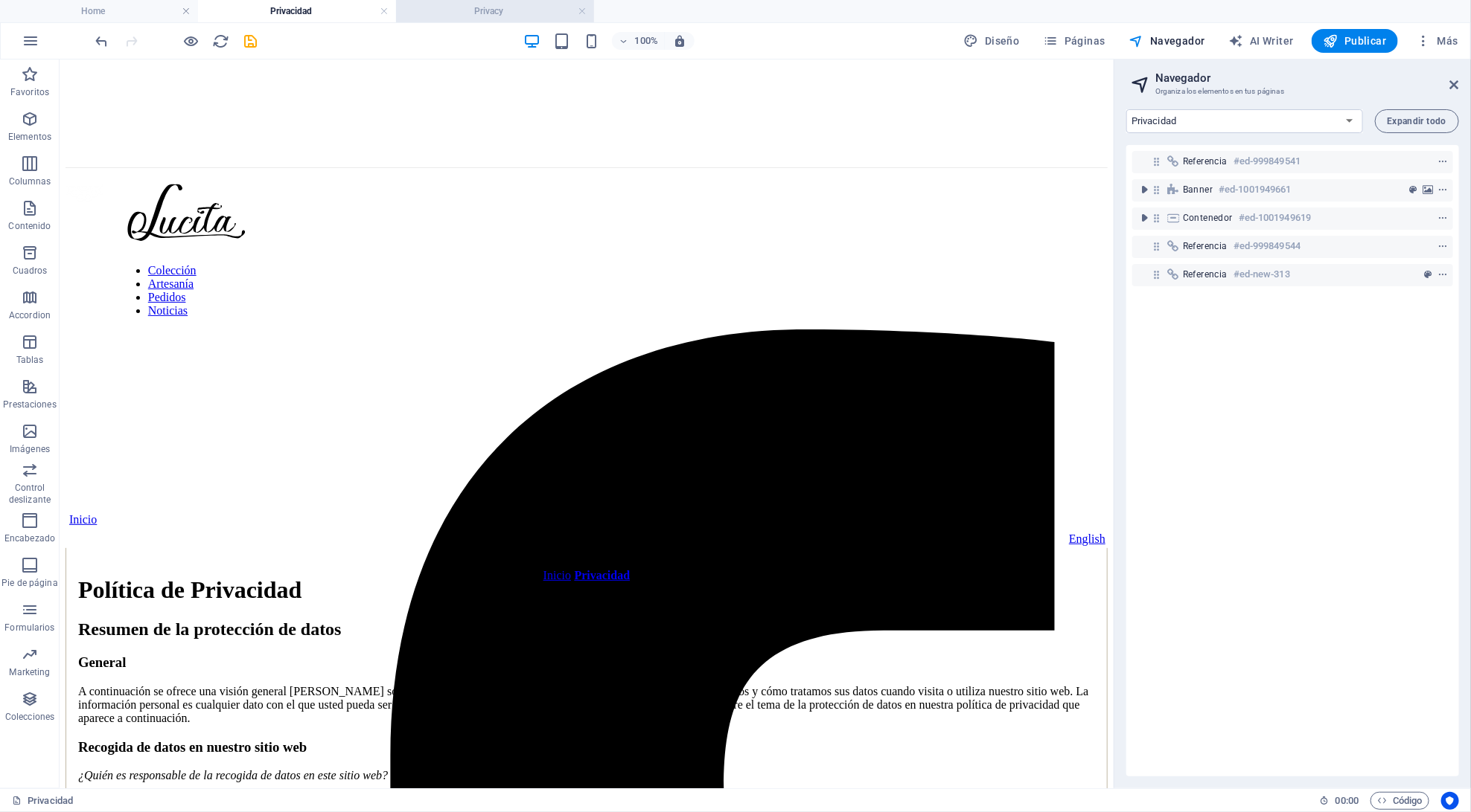
click at [508, 5] on h4 "Privacy" at bounding box center [495, 11] width 198 height 16
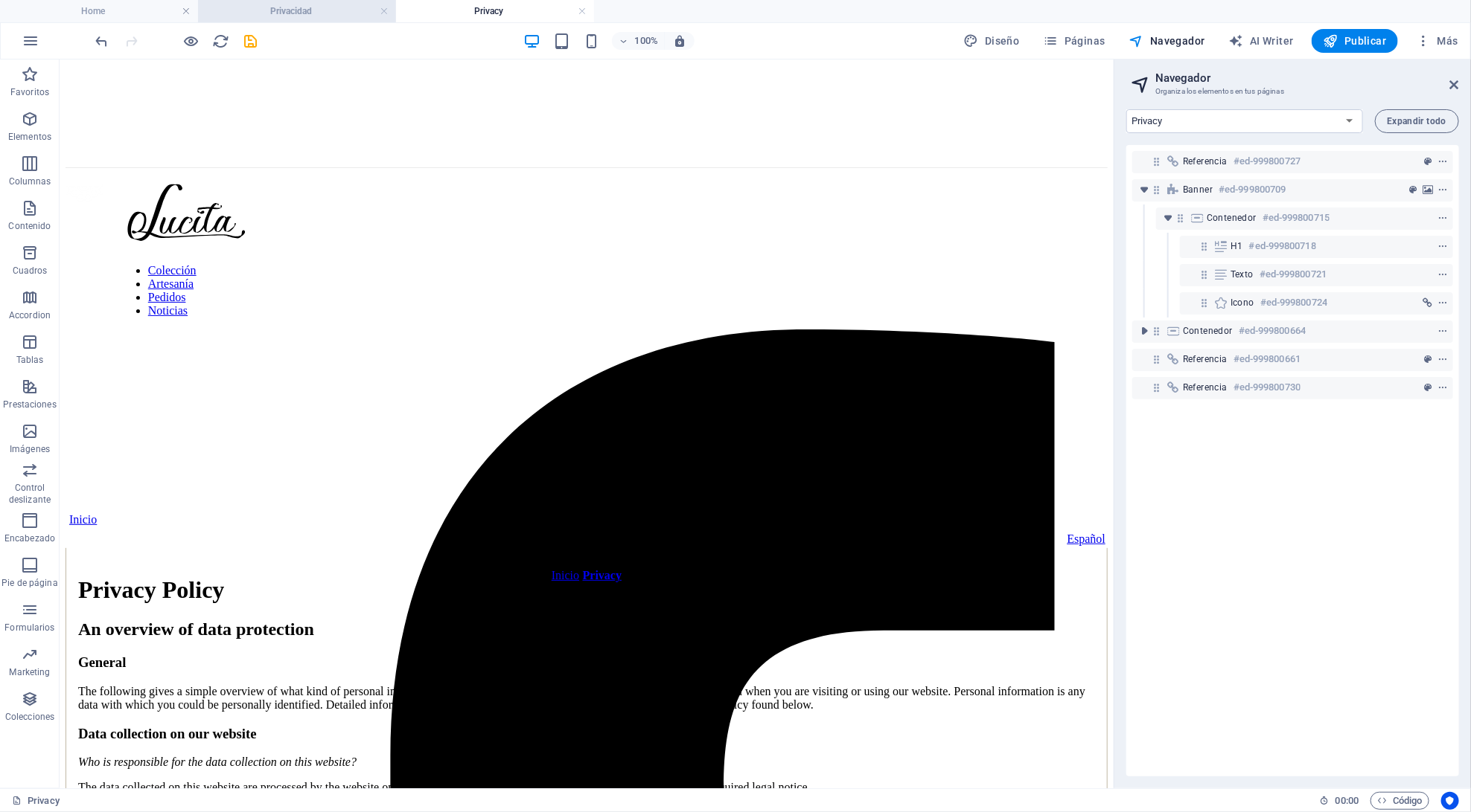
click at [315, 14] on h4 "Privacidad" at bounding box center [297, 11] width 198 height 16
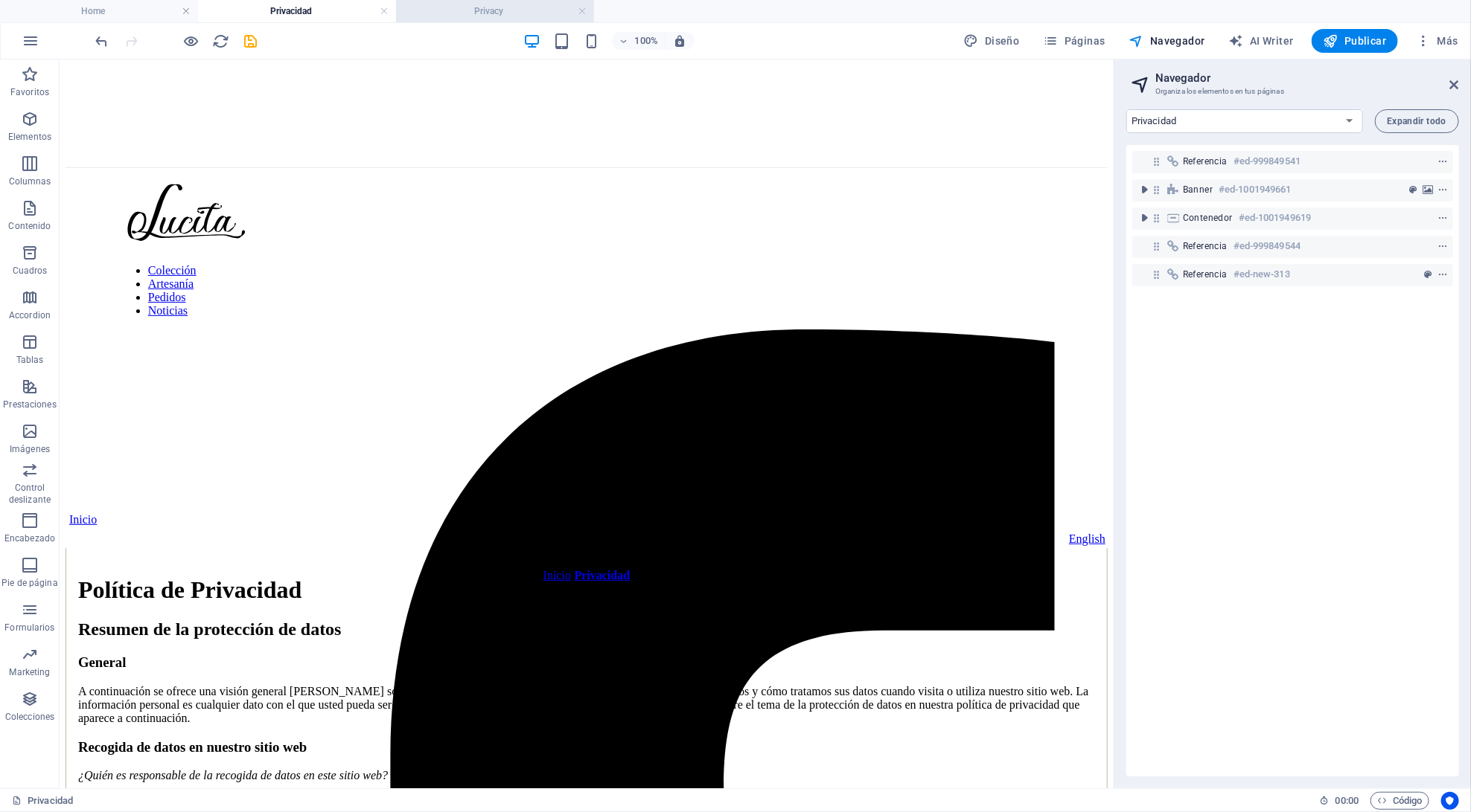
click at [424, 4] on h4 "Privacy" at bounding box center [495, 11] width 198 height 16
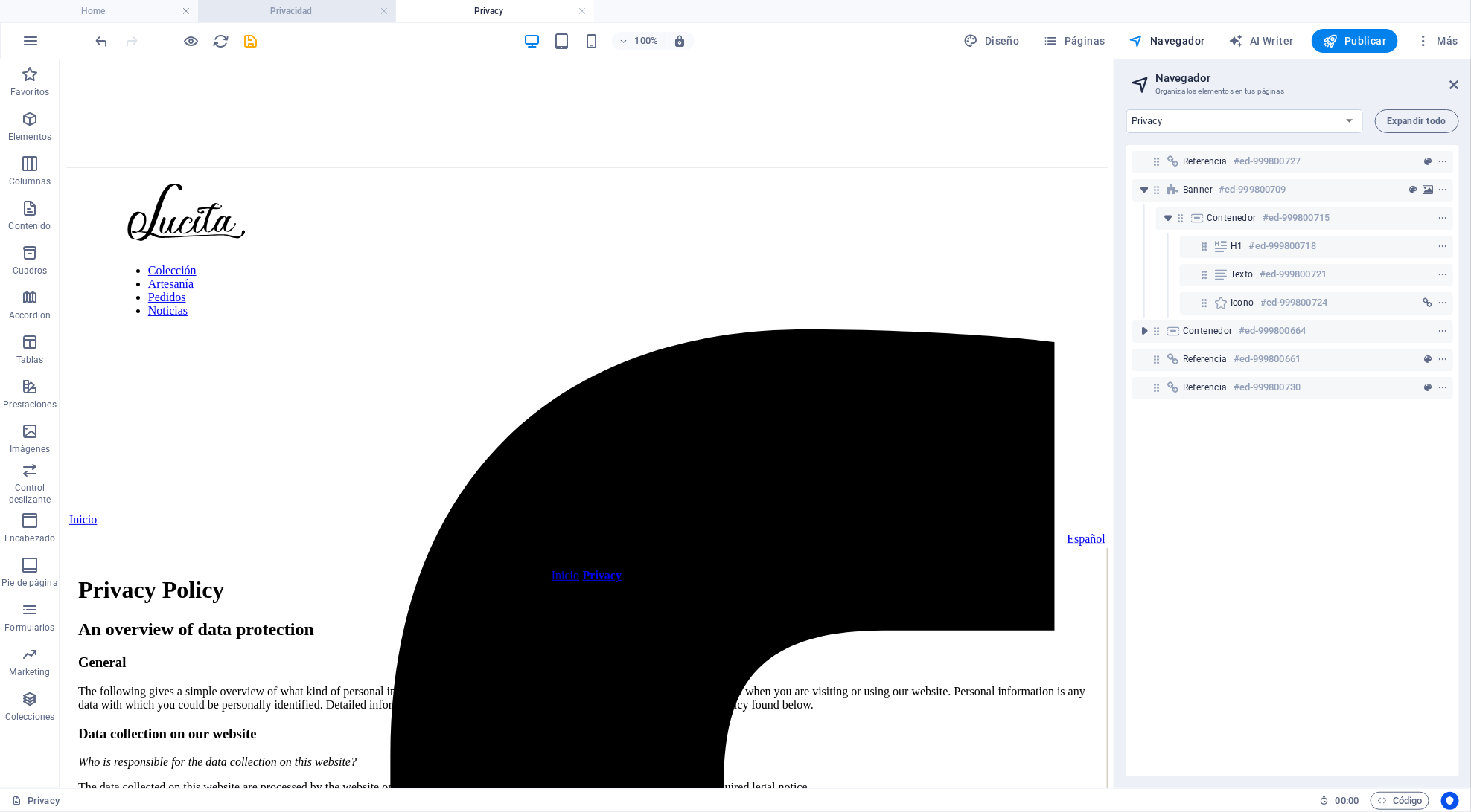
click at [326, 11] on h4 "Privacidad" at bounding box center [297, 11] width 198 height 16
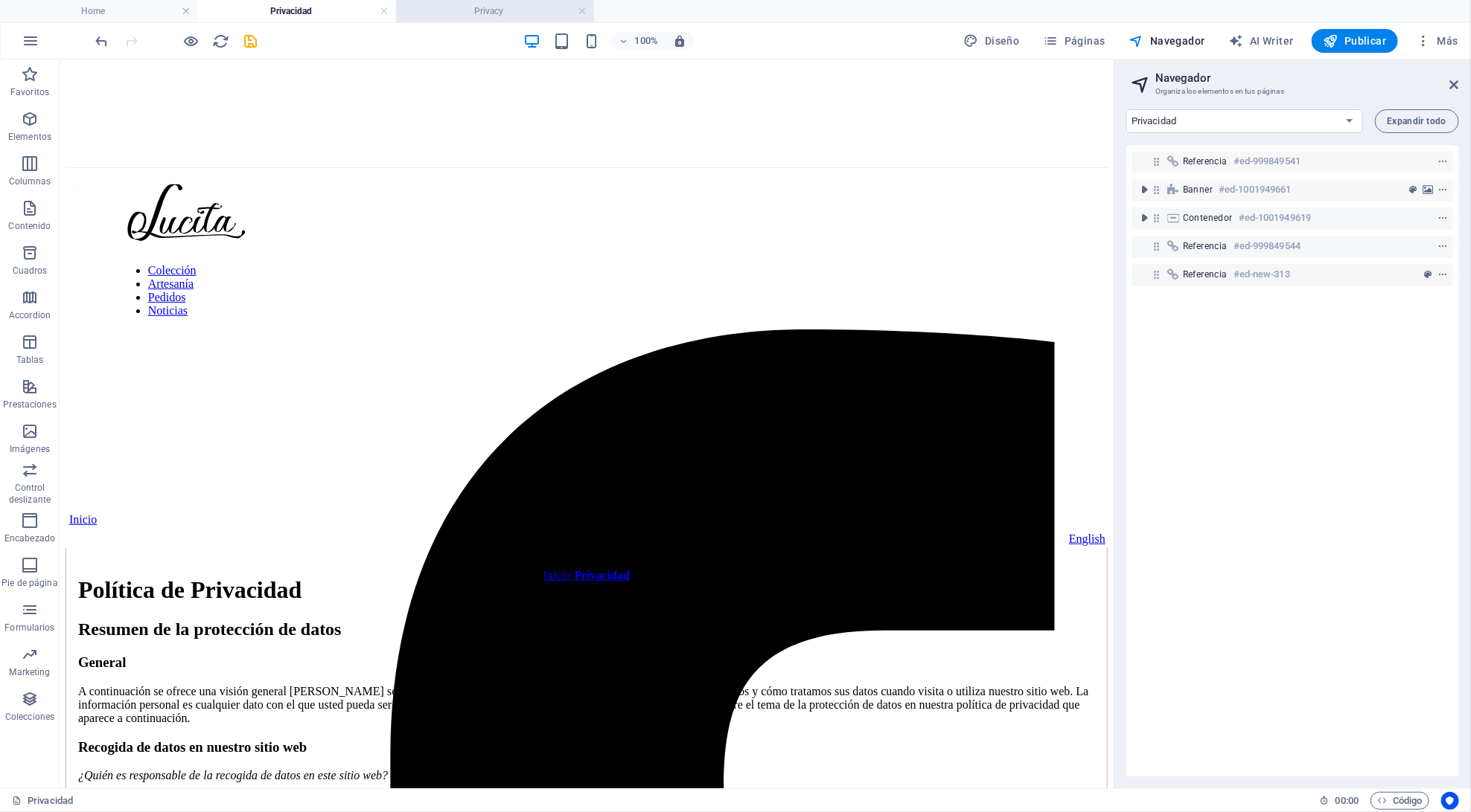
click at [483, 20] on li "Privacy" at bounding box center [495, 11] width 198 height 23
select select "18071040-en"
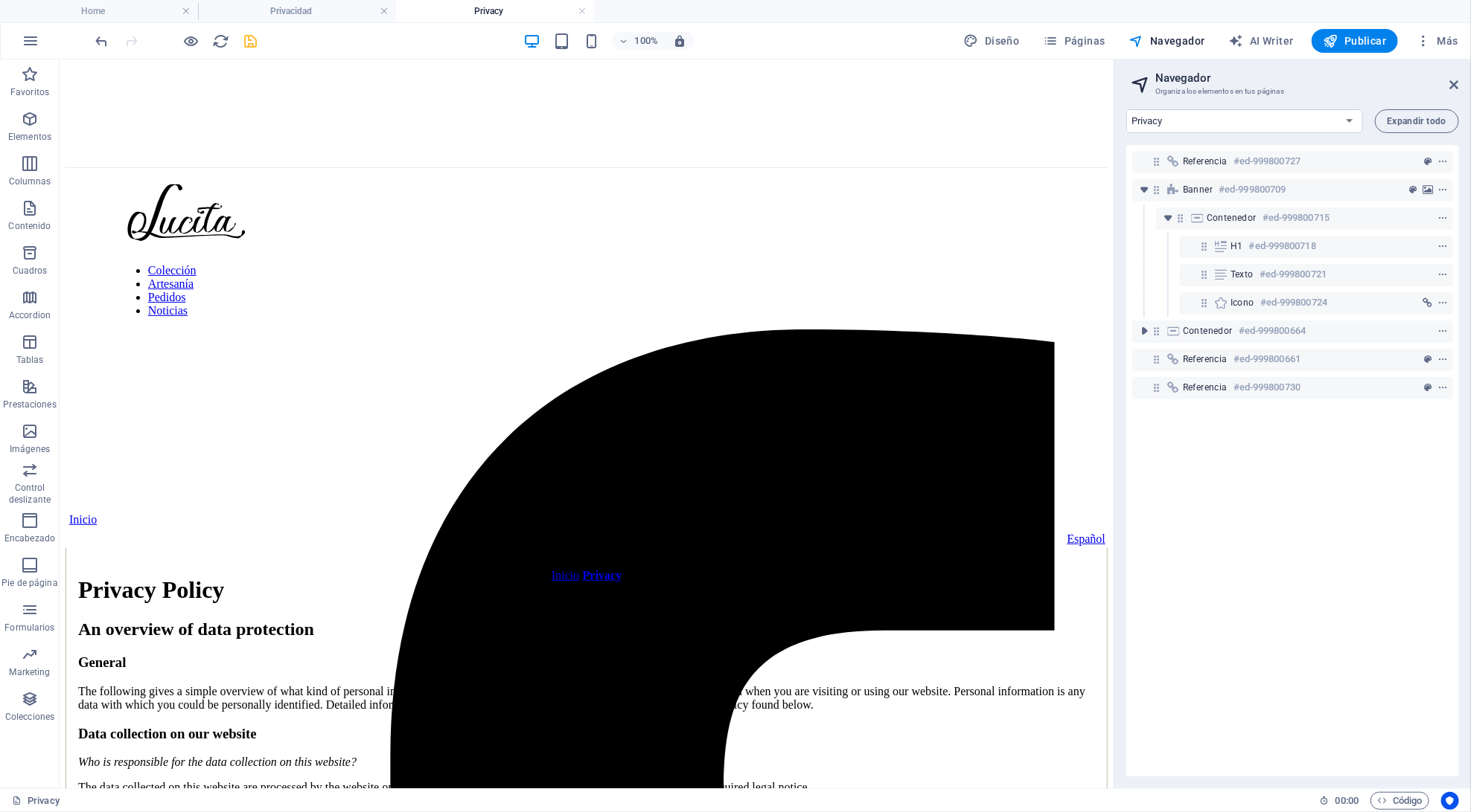
click at [251, 44] on icon "save" at bounding box center [251, 41] width 17 height 17
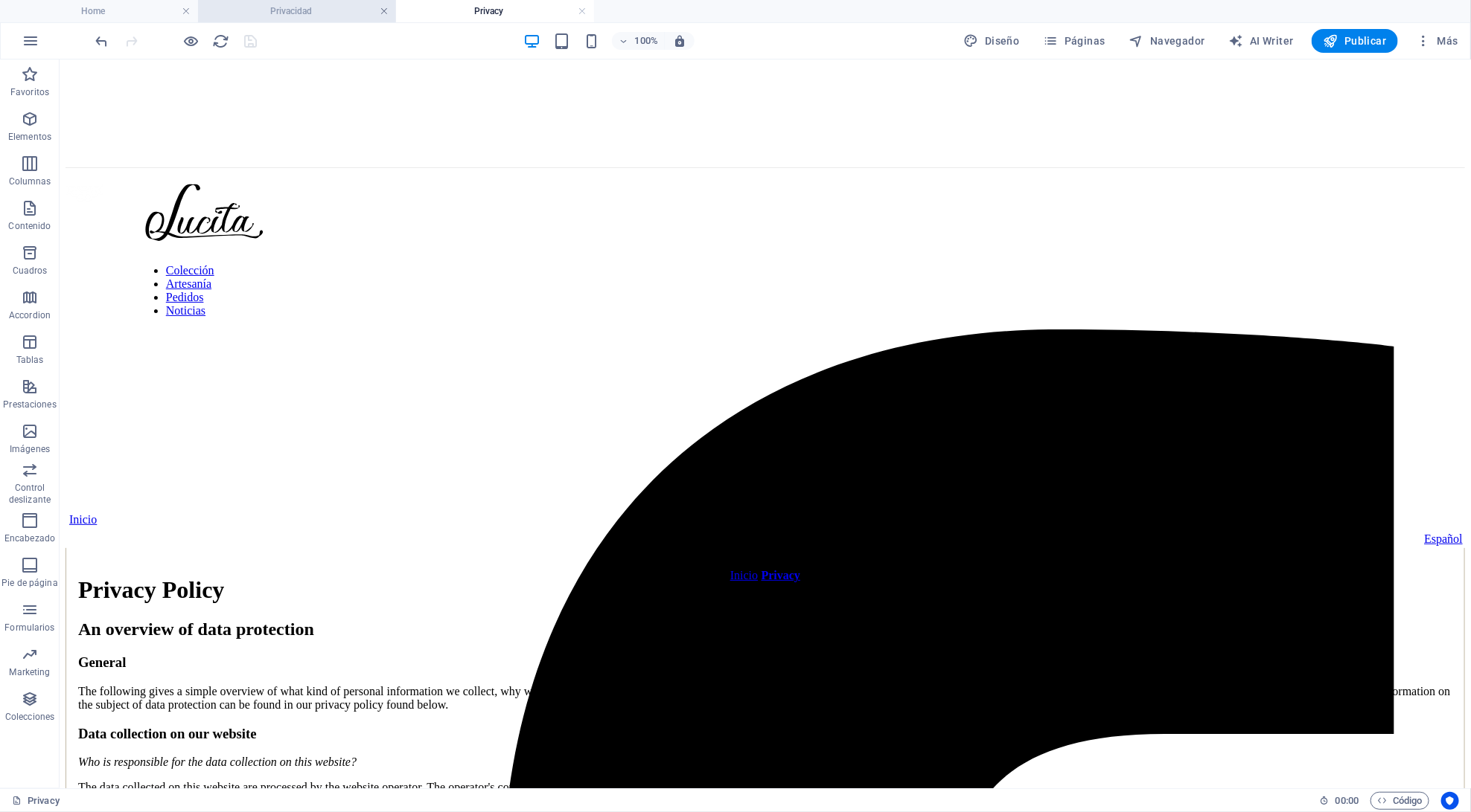
click at [385, 14] on link at bounding box center [384, 12] width 9 height 14
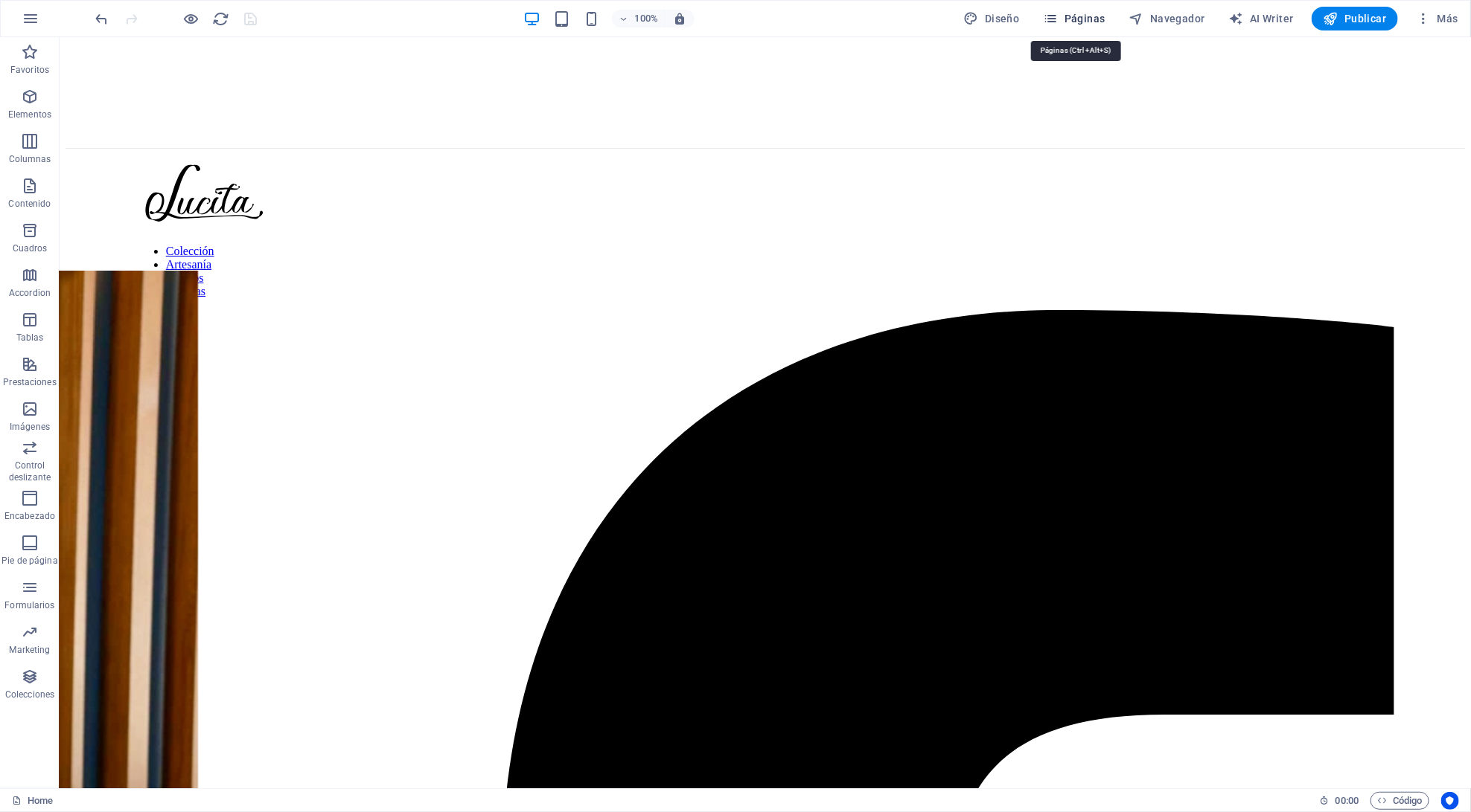
click at [1078, 11] on span "Páginas" at bounding box center [1074, 18] width 62 height 14
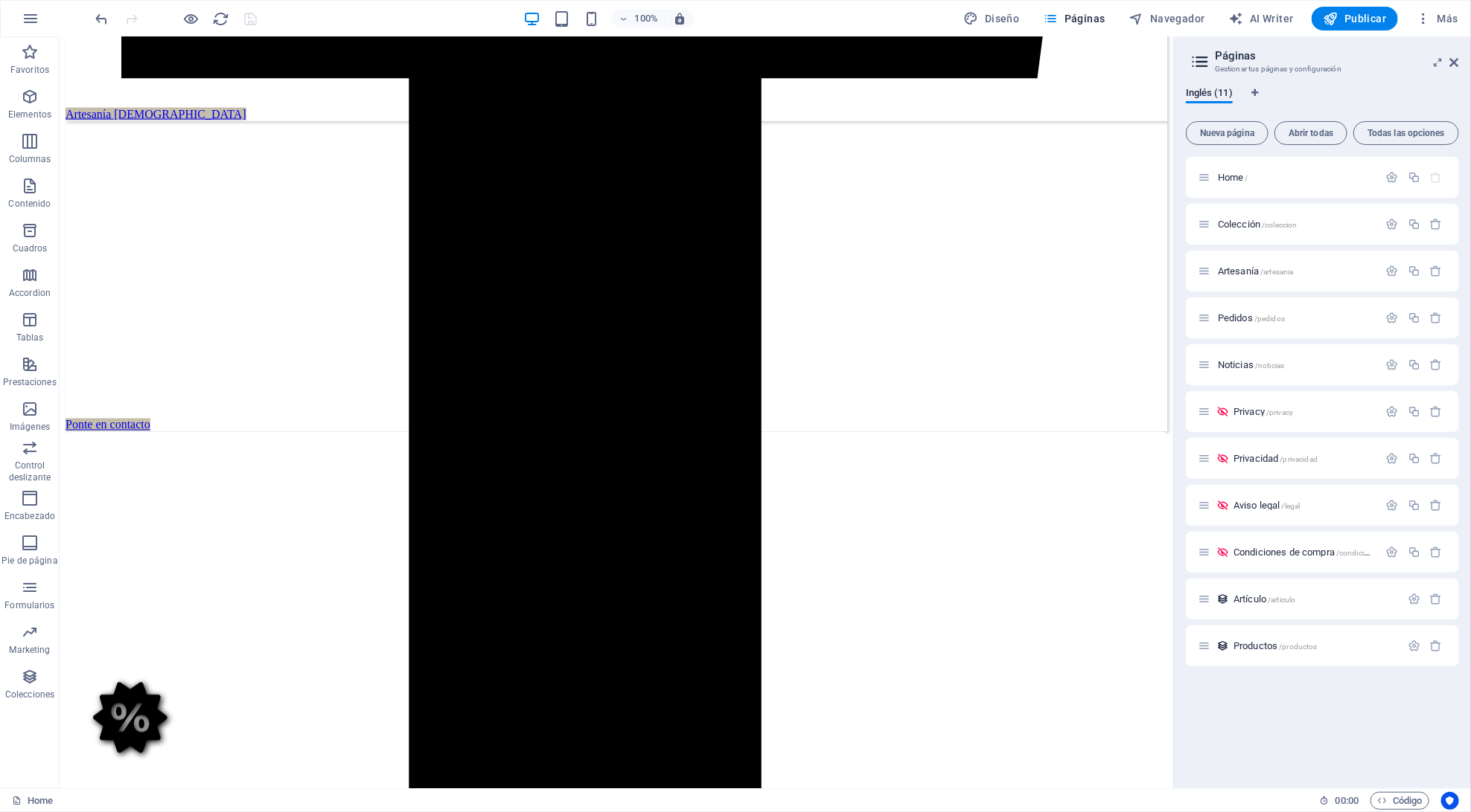
scroll to position [1654, 0]
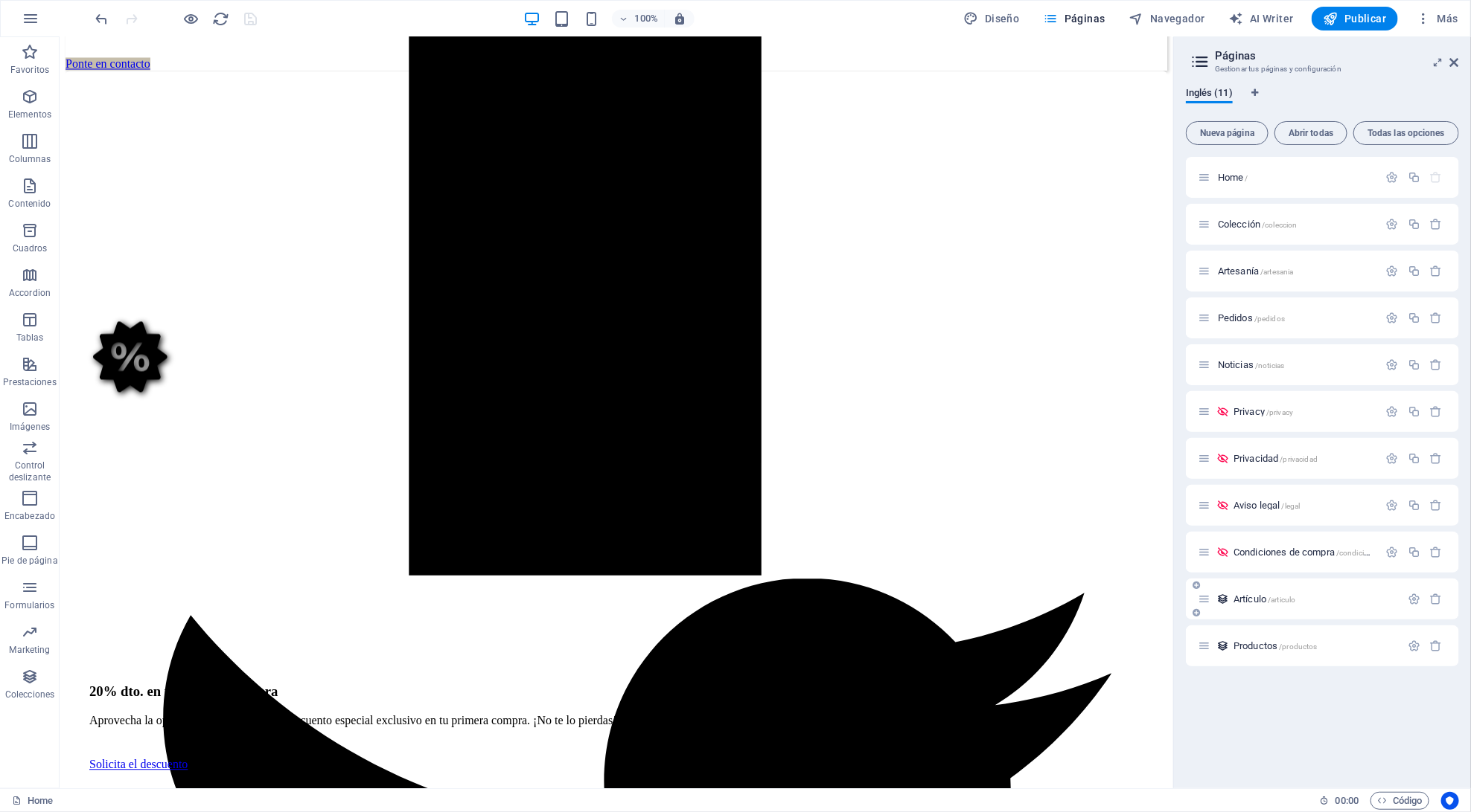
click at [1243, 596] on span "Artículo /articulo" at bounding box center [1264, 600] width 62 height 11
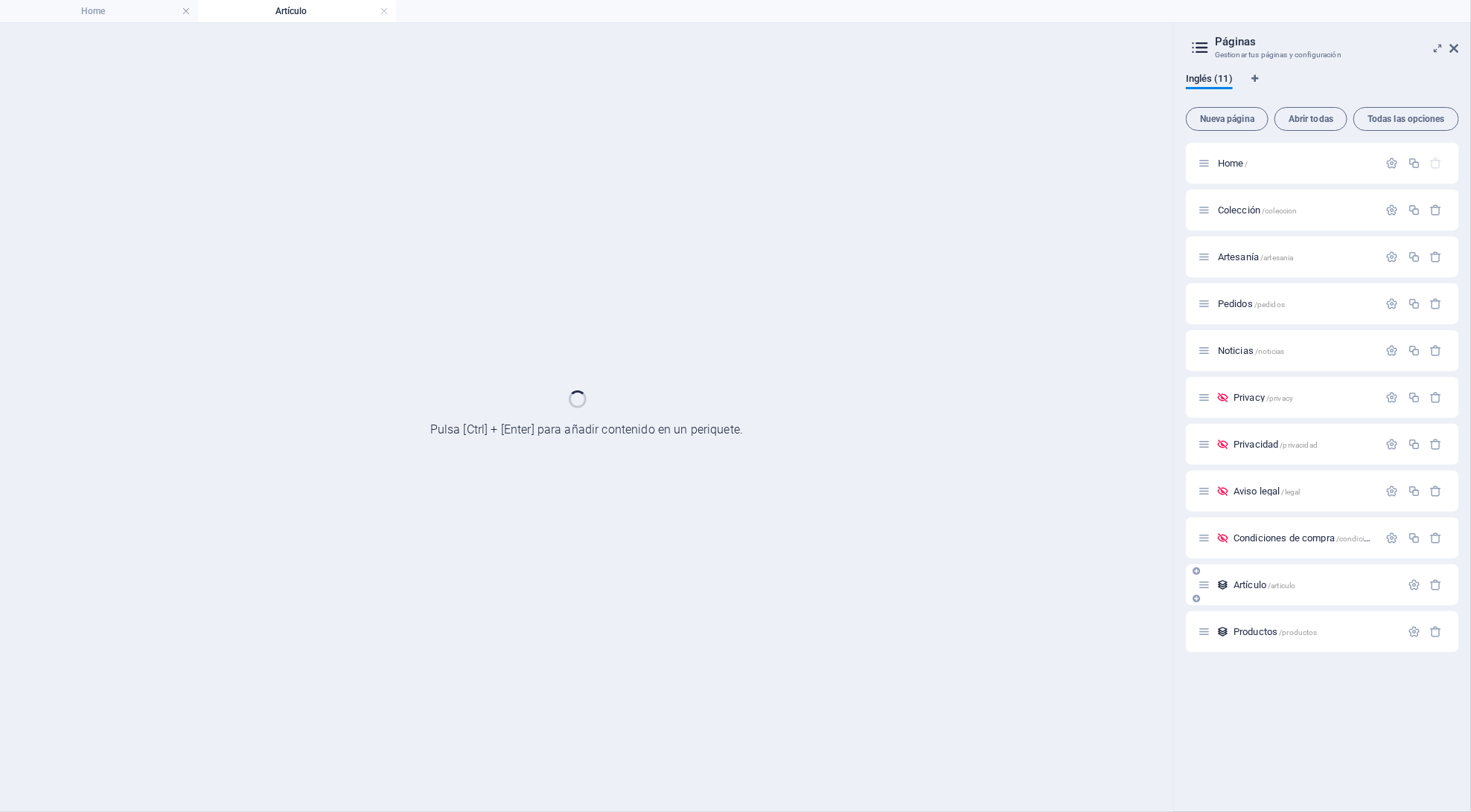
scroll to position [1616, 0]
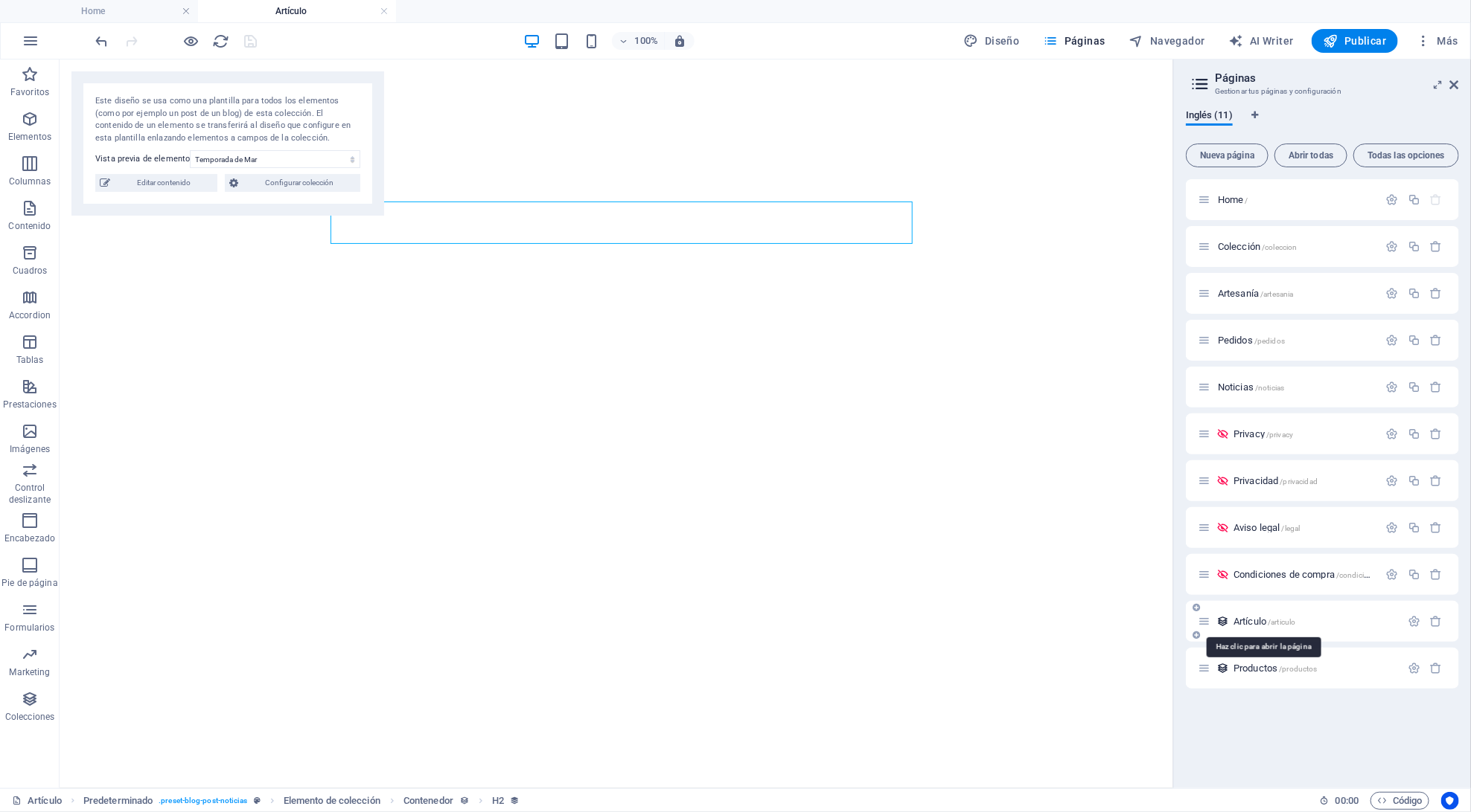
select select "68de8cfb5d3bac51b2045775"
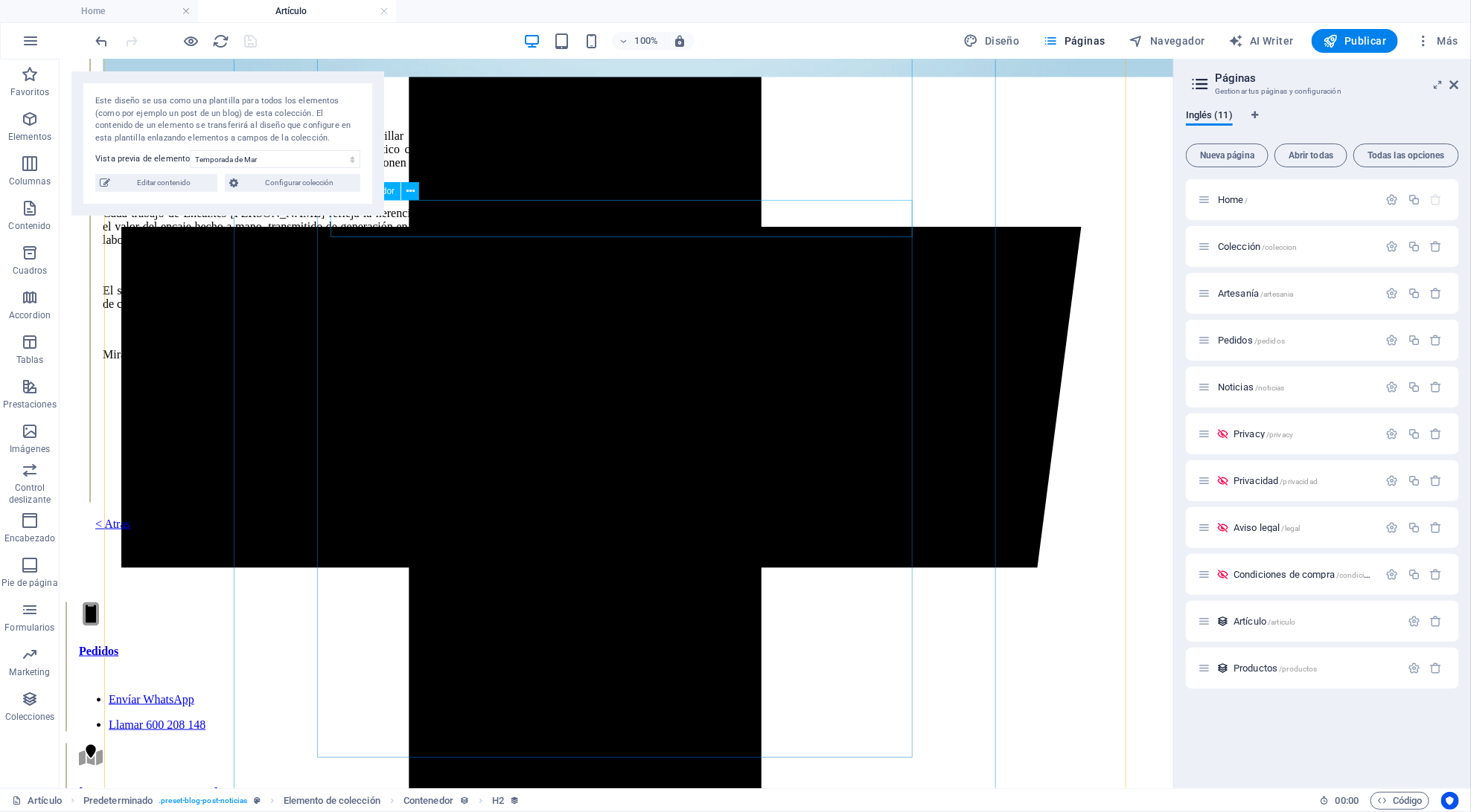
scroll to position [1004, 0]
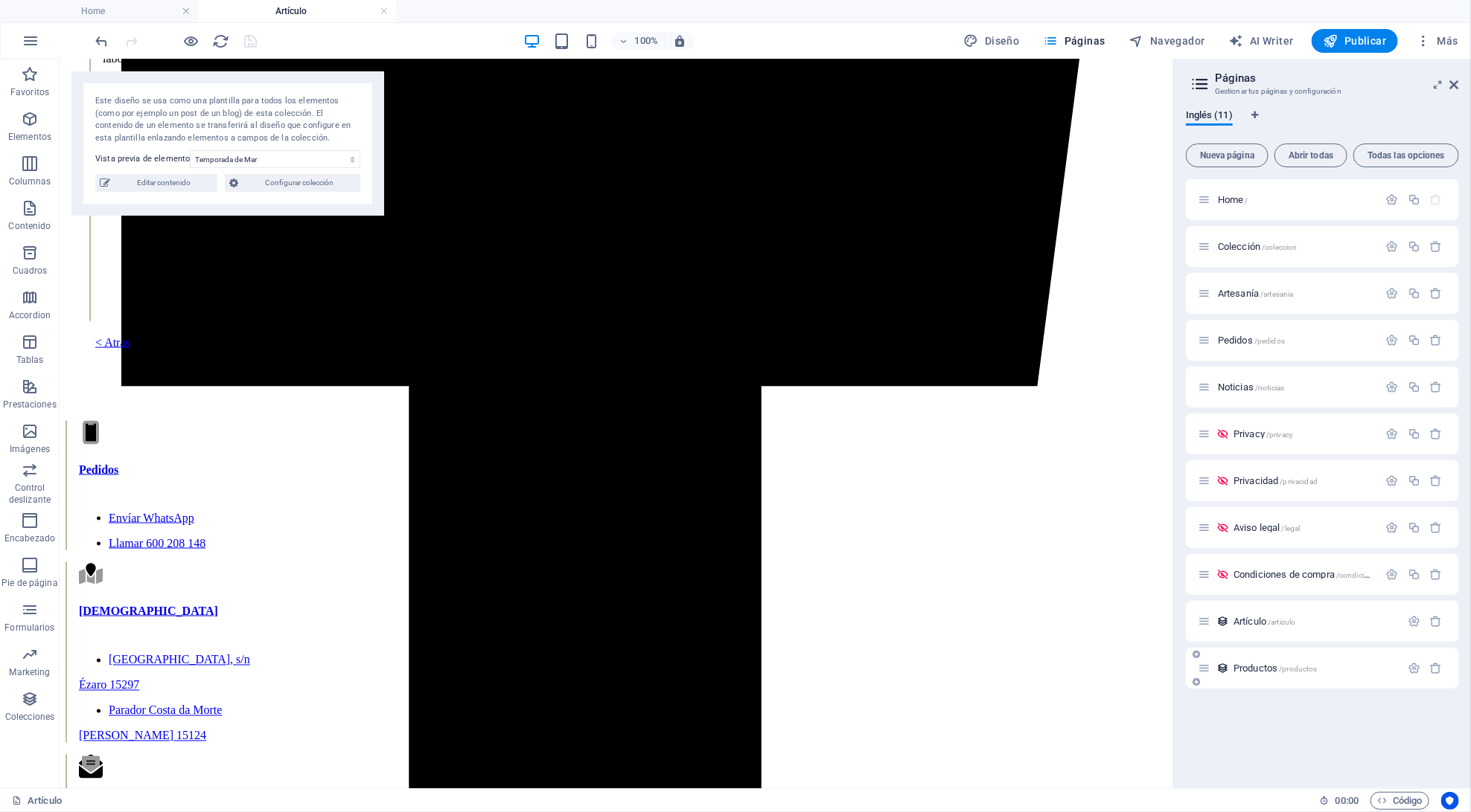
click at [1259, 667] on span "Productos /productos" at bounding box center [1275, 668] width 84 height 11
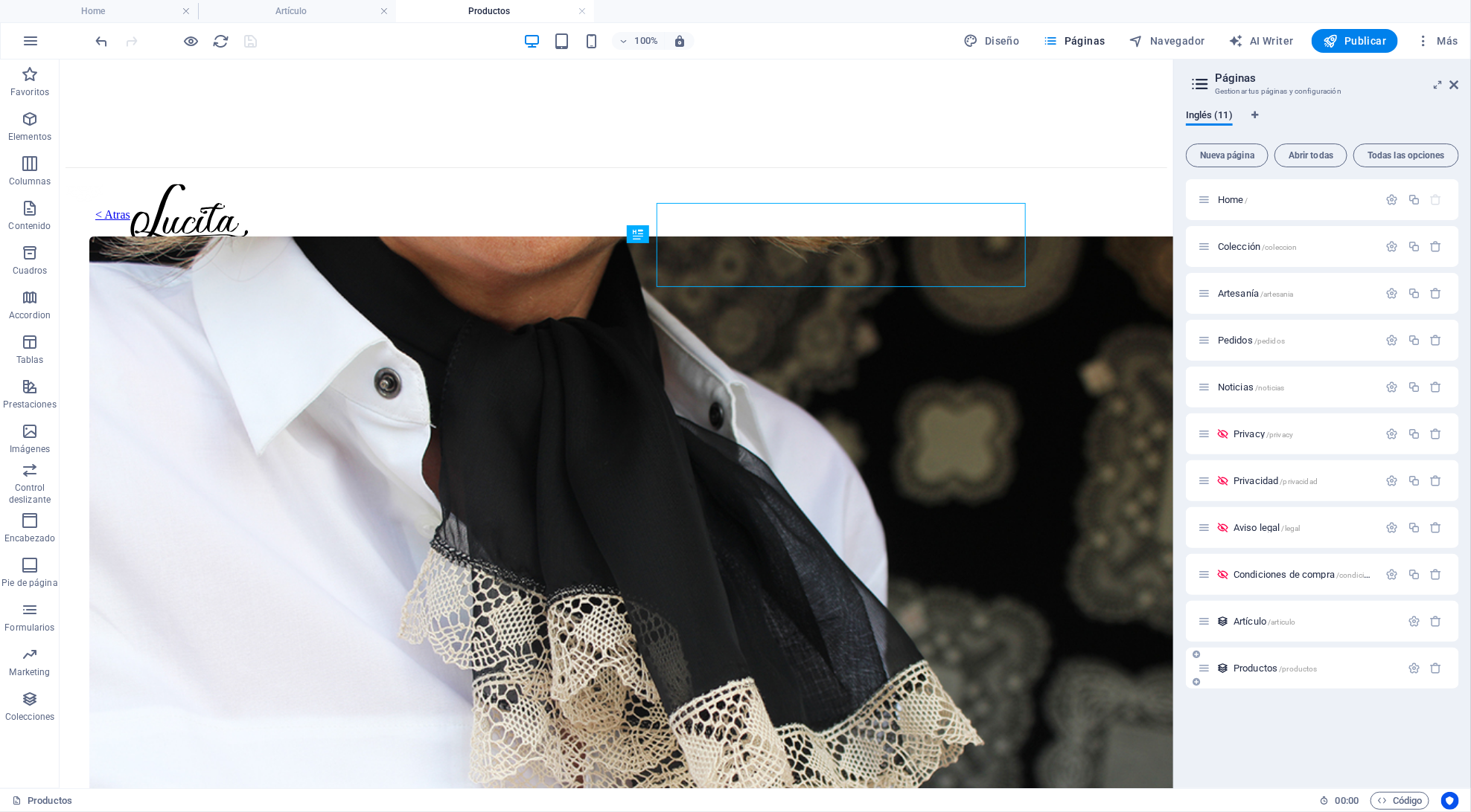
scroll to position [0, 0]
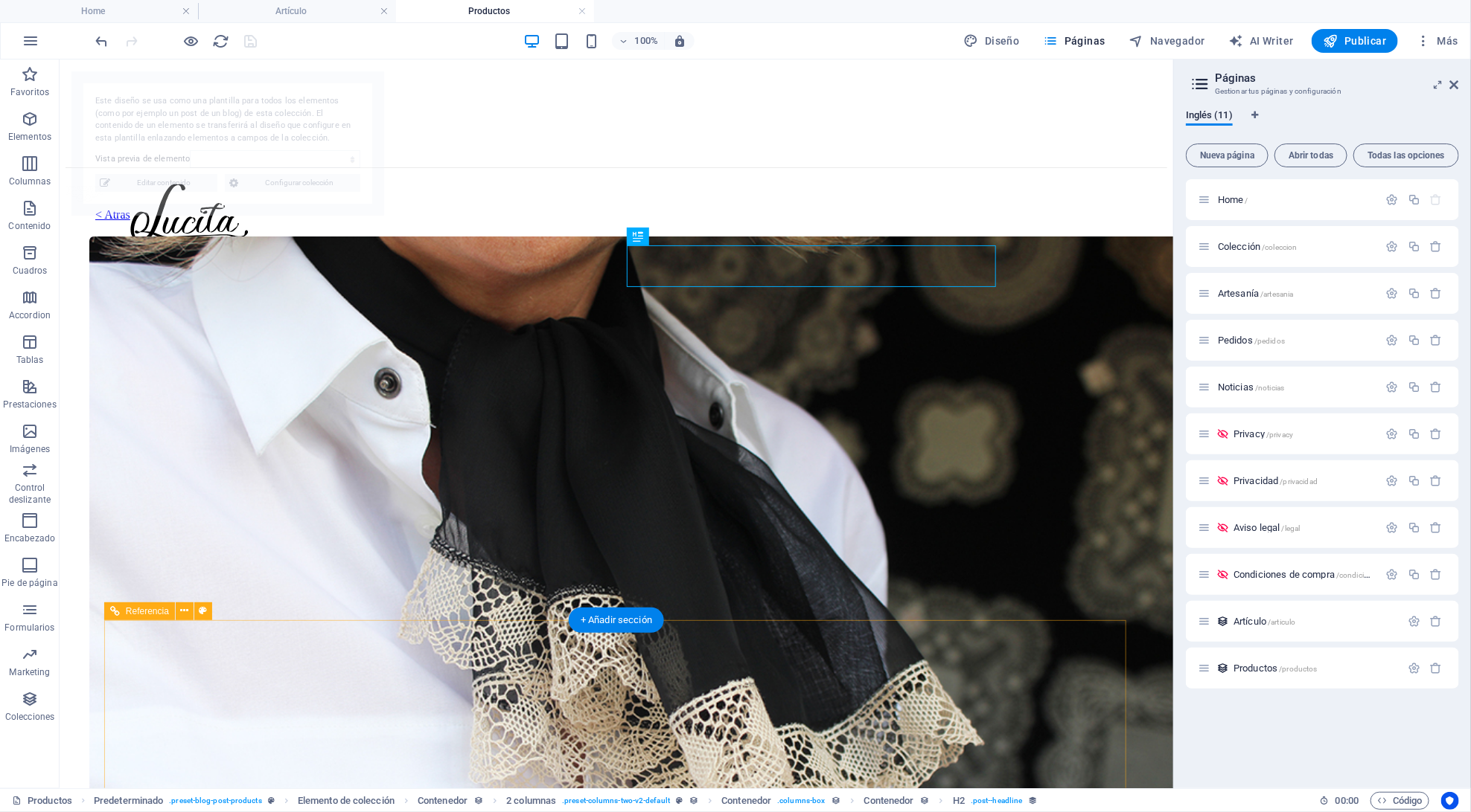
select select "67bcae137451a25e36324a72"
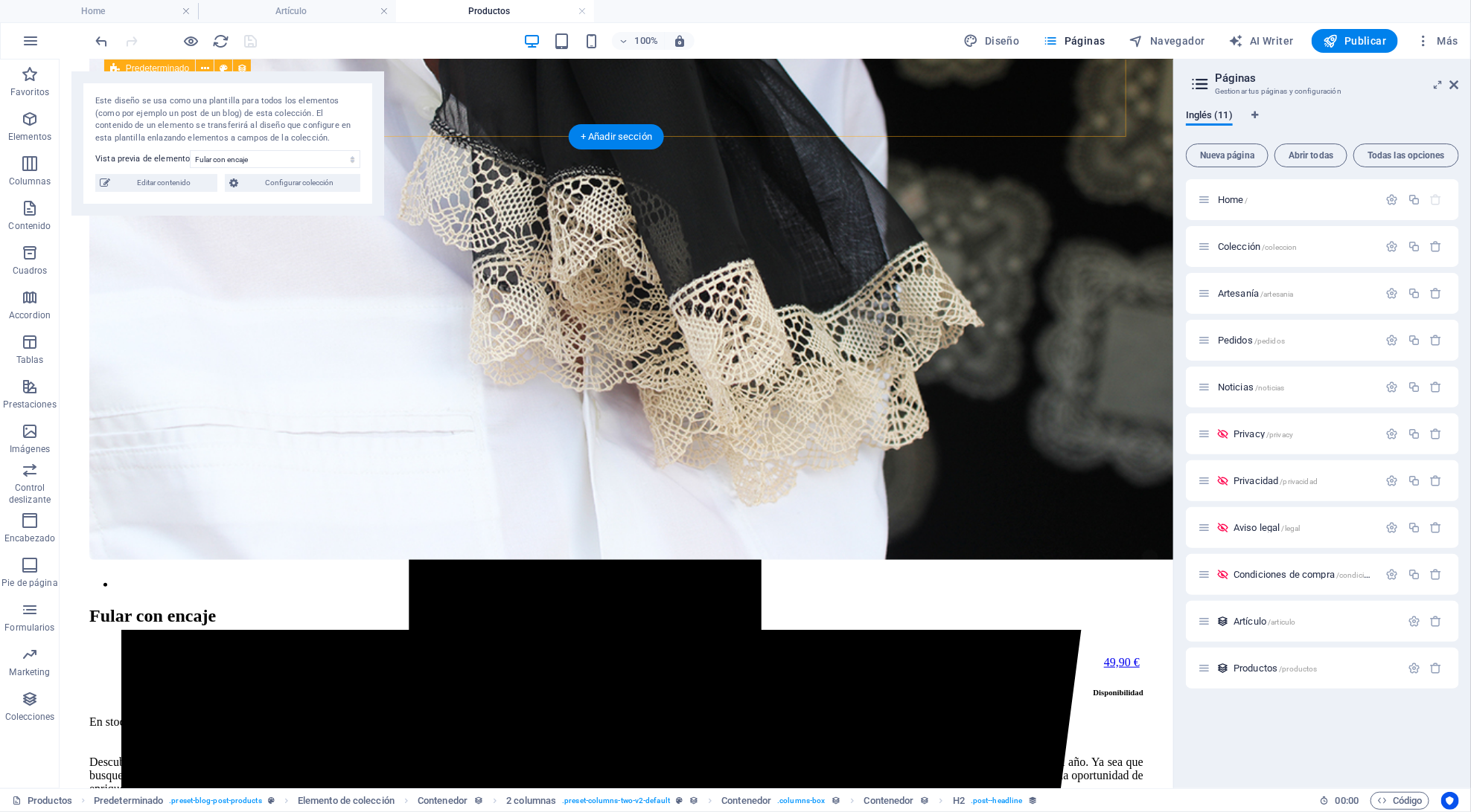
scroll to position [483, 0]
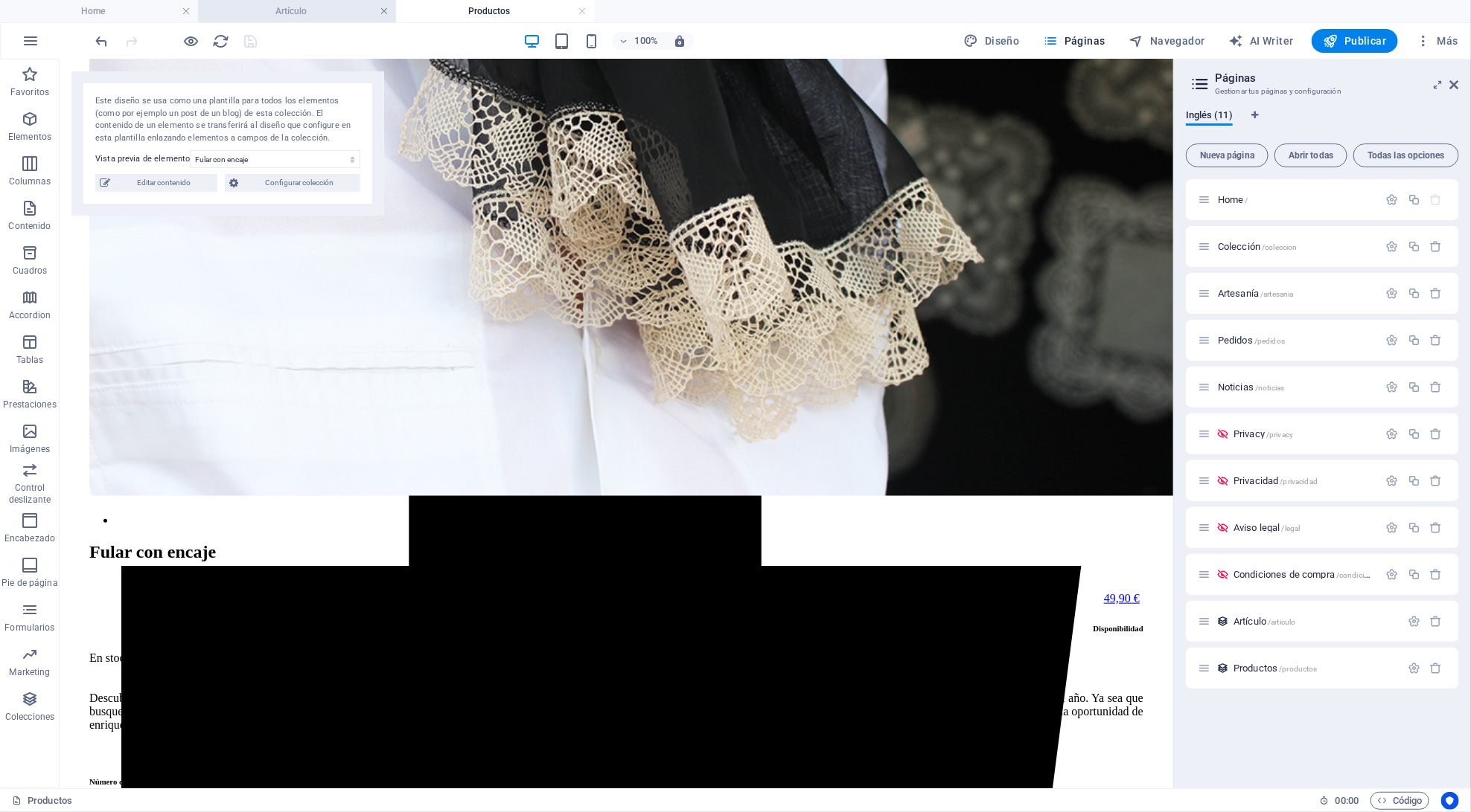
click at [384, 12] on link at bounding box center [384, 12] width 9 height 14
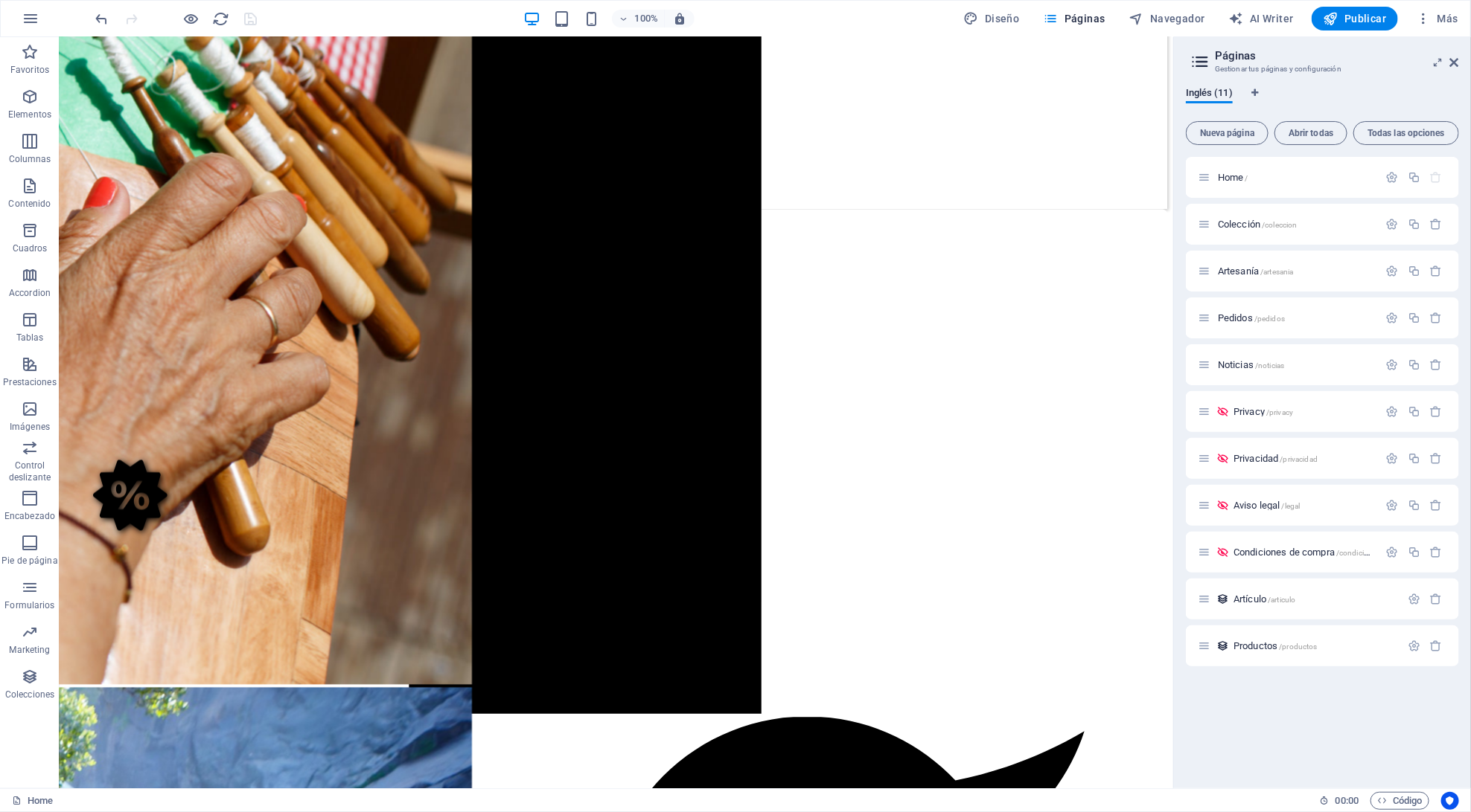
scroll to position [1654, 0]
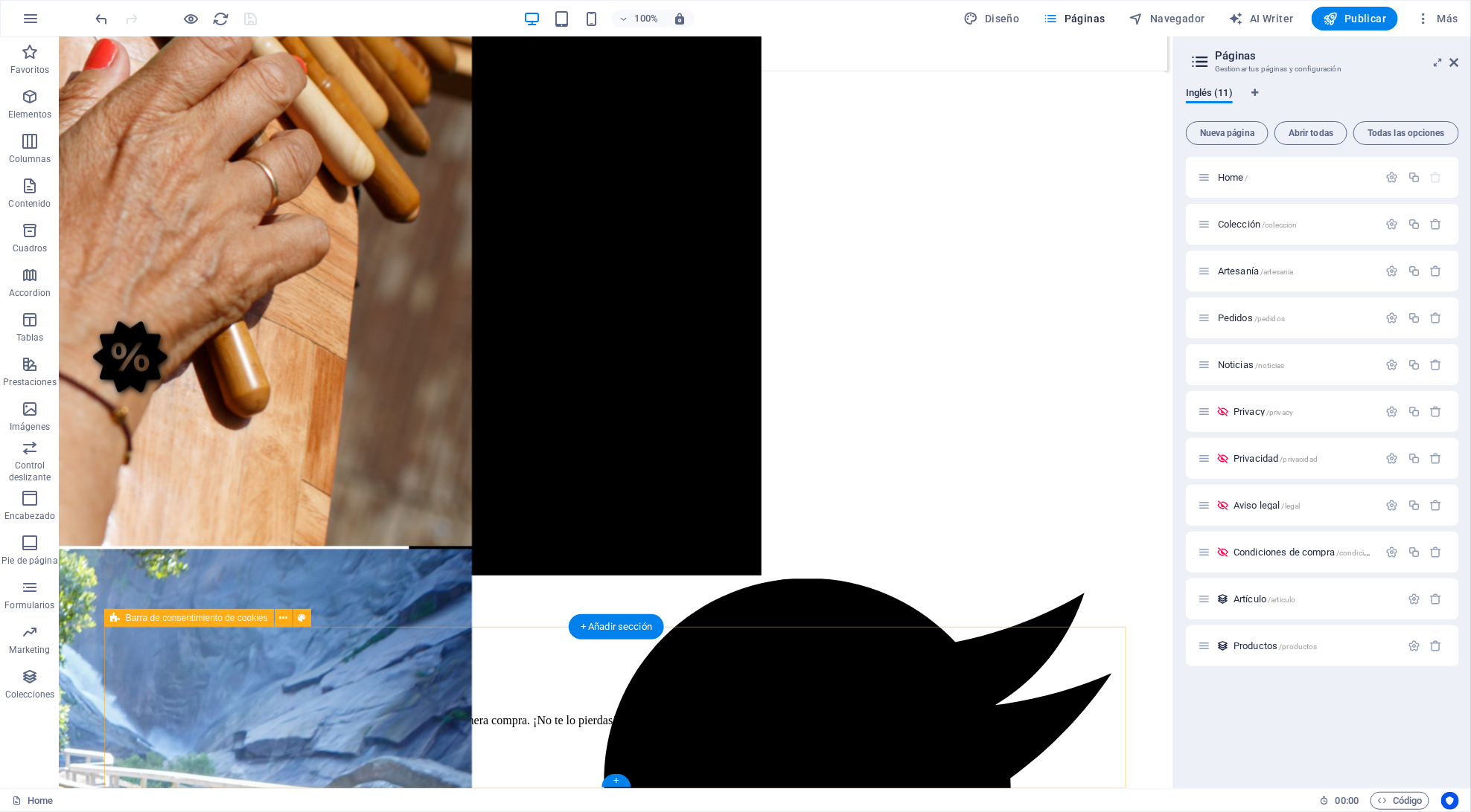
click at [154, 617] on span "Barra de consentimiento de cookies" at bounding box center [196, 618] width 142 height 9
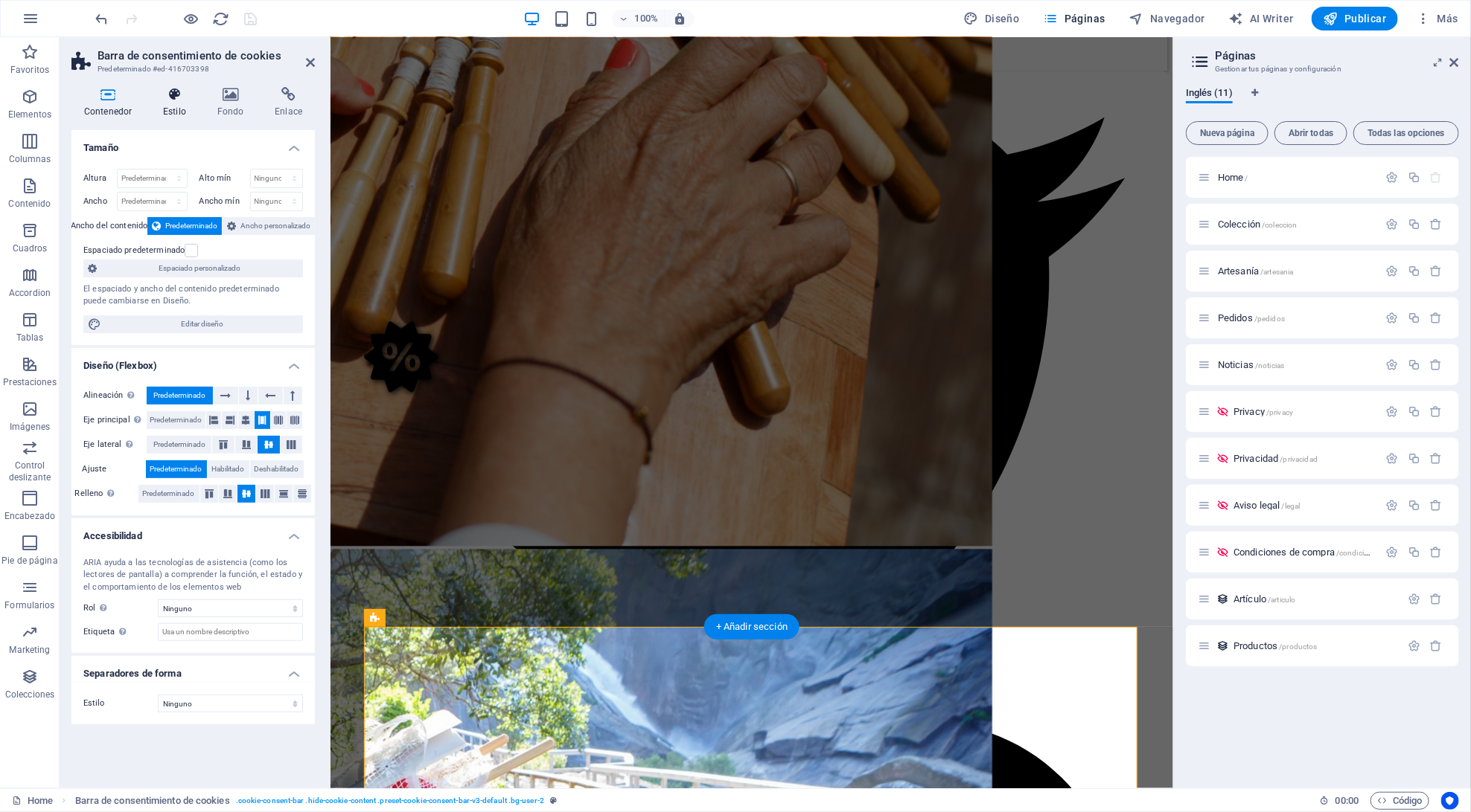
click at [186, 108] on h4 "Estilo" at bounding box center [177, 102] width 54 height 32
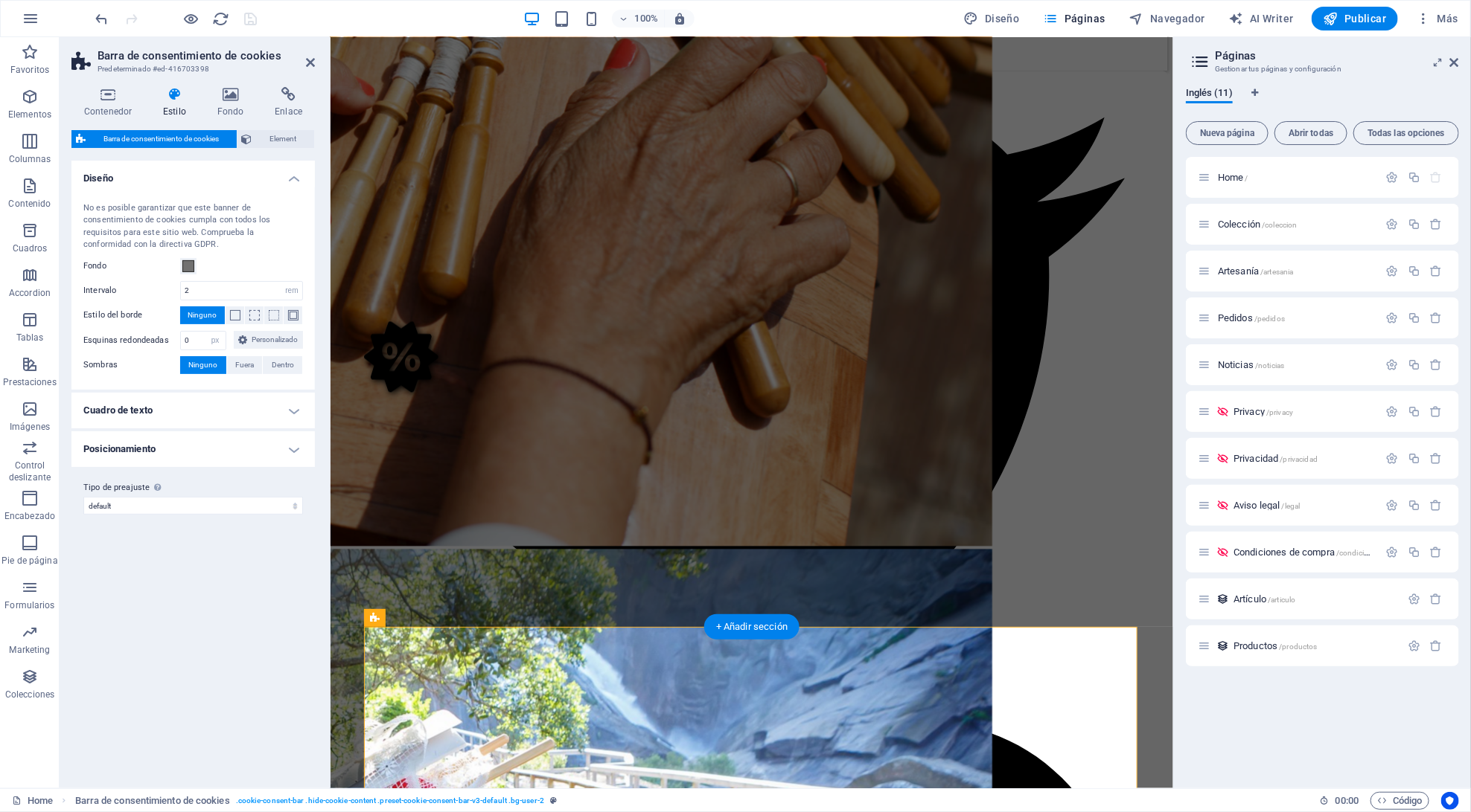
click at [177, 429] on h4 "Cuadro de texto" at bounding box center [193, 410] width 243 height 35
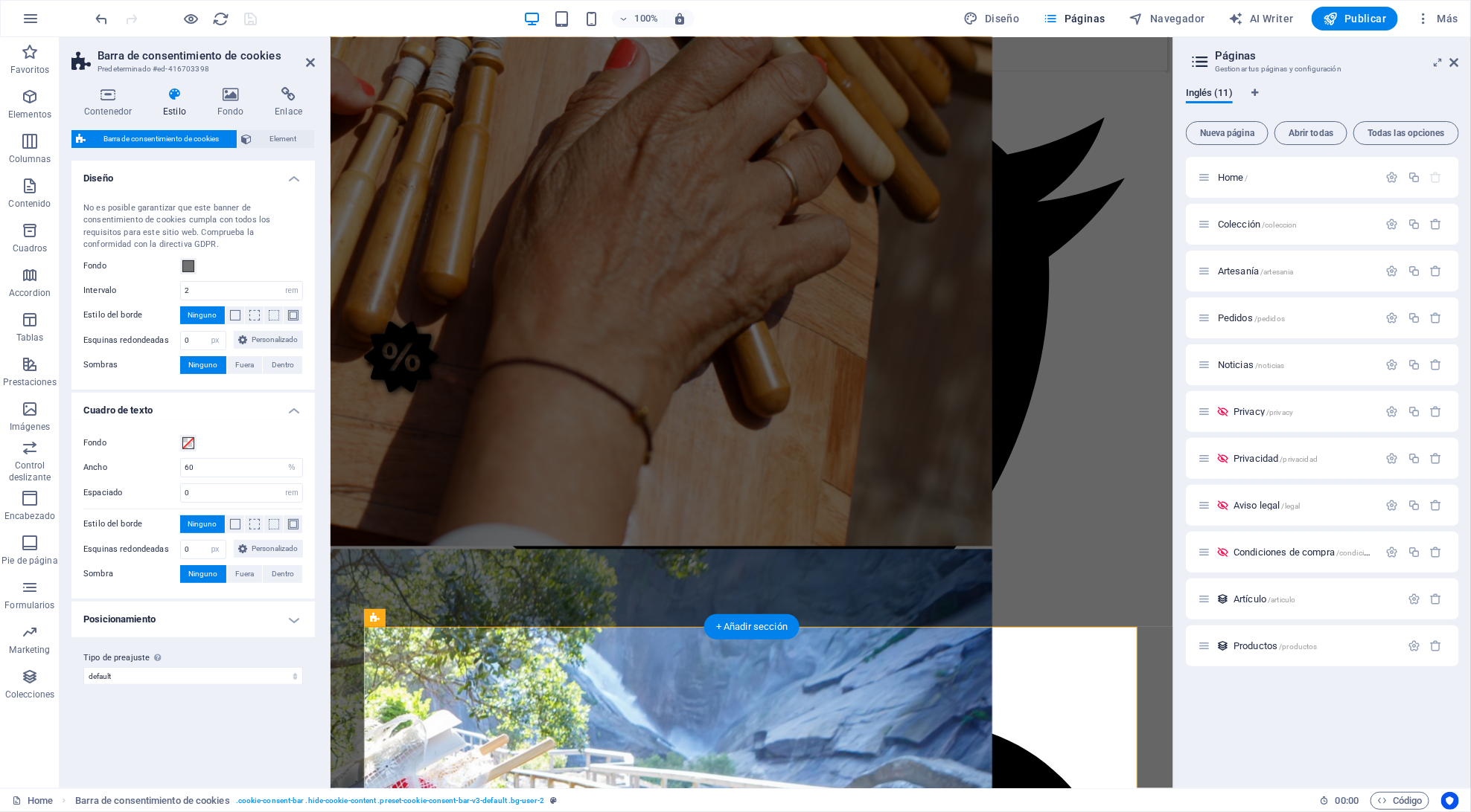
click at [291, 420] on h4 "Cuadro de texto" at bounding box center [193, 406] width 243 height 27
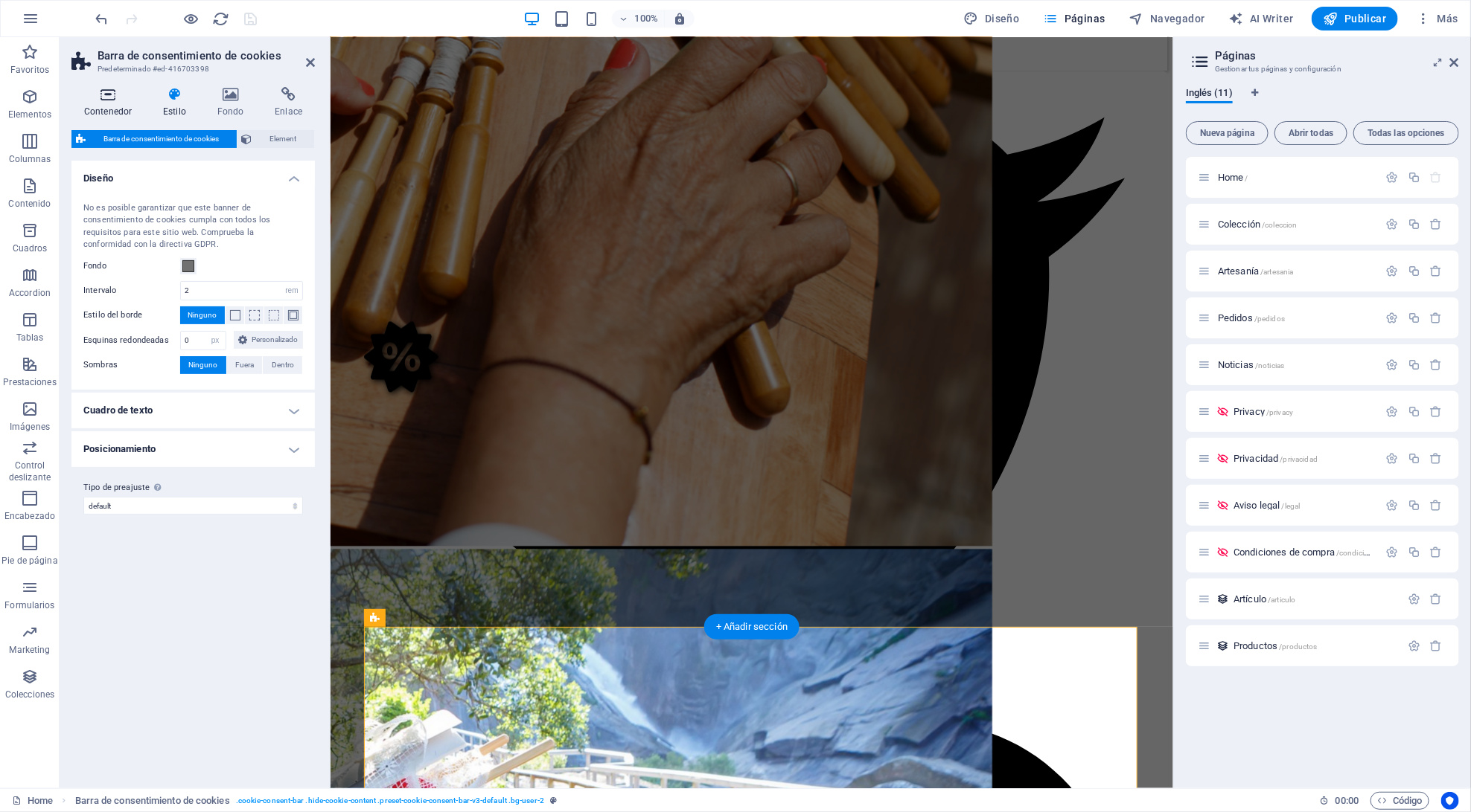
click at [92, 103] on h4 "Contenedor" at bounding box center [110, 102] width 79 height 32
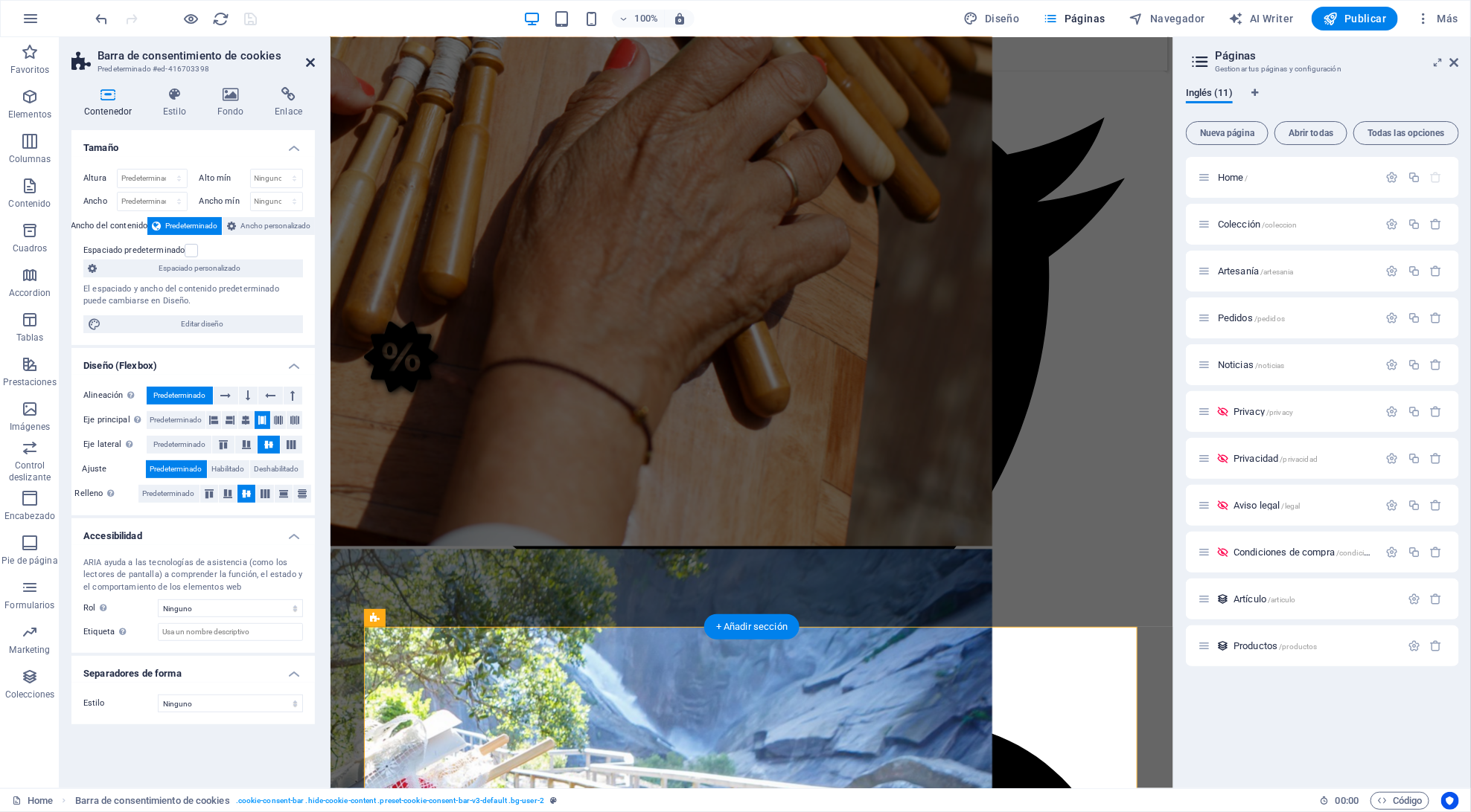
click at [308, 61] on icon at bounding box center [310, 62] width 9 height 12
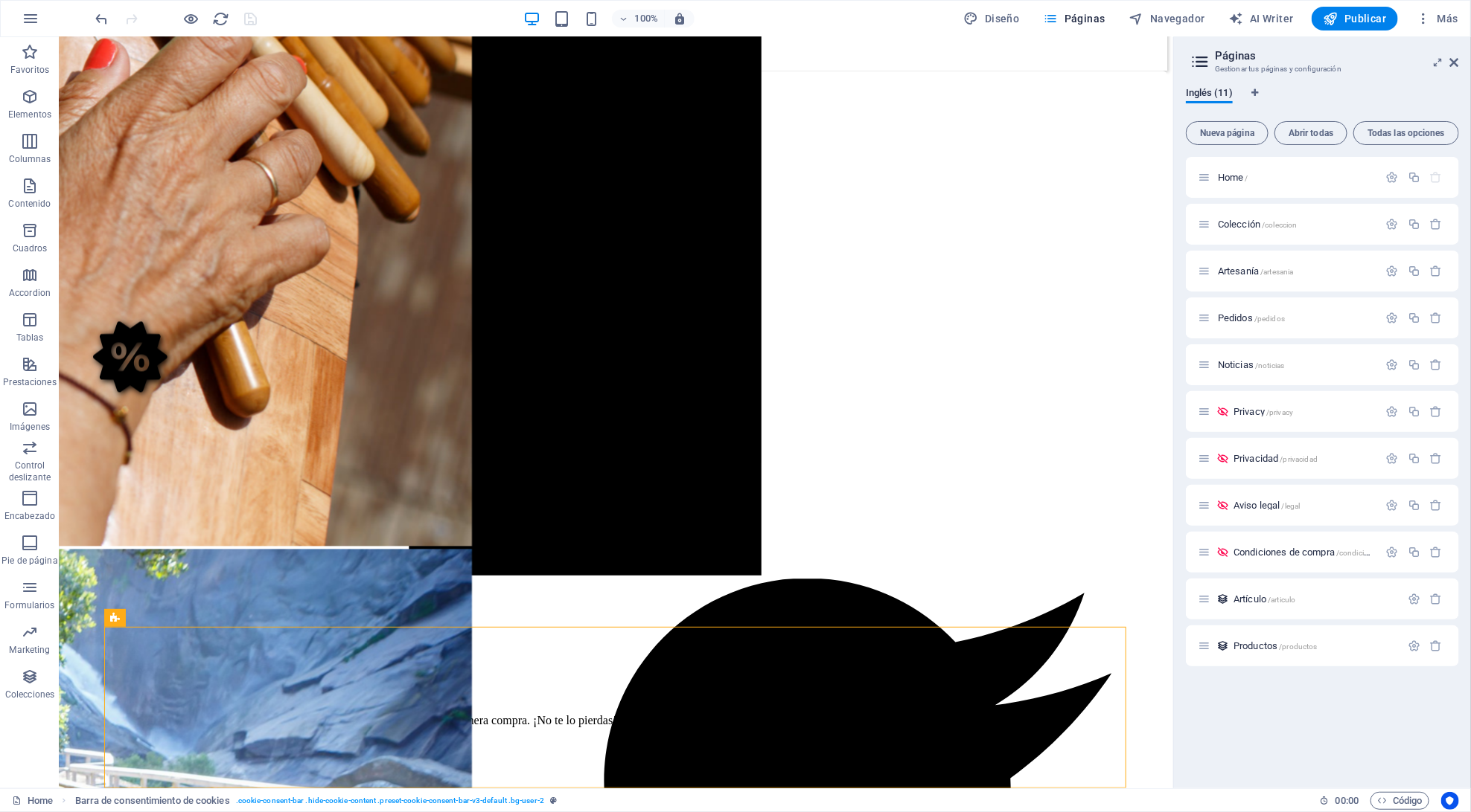
click at [1449, 65] on header "Páginas Gestionar tus páginas y configuración" at bounding box center [1324, 56] width 270 height 39
click at [1452, 62] on icon at bounding box center [1455, 62] width 9 height 12
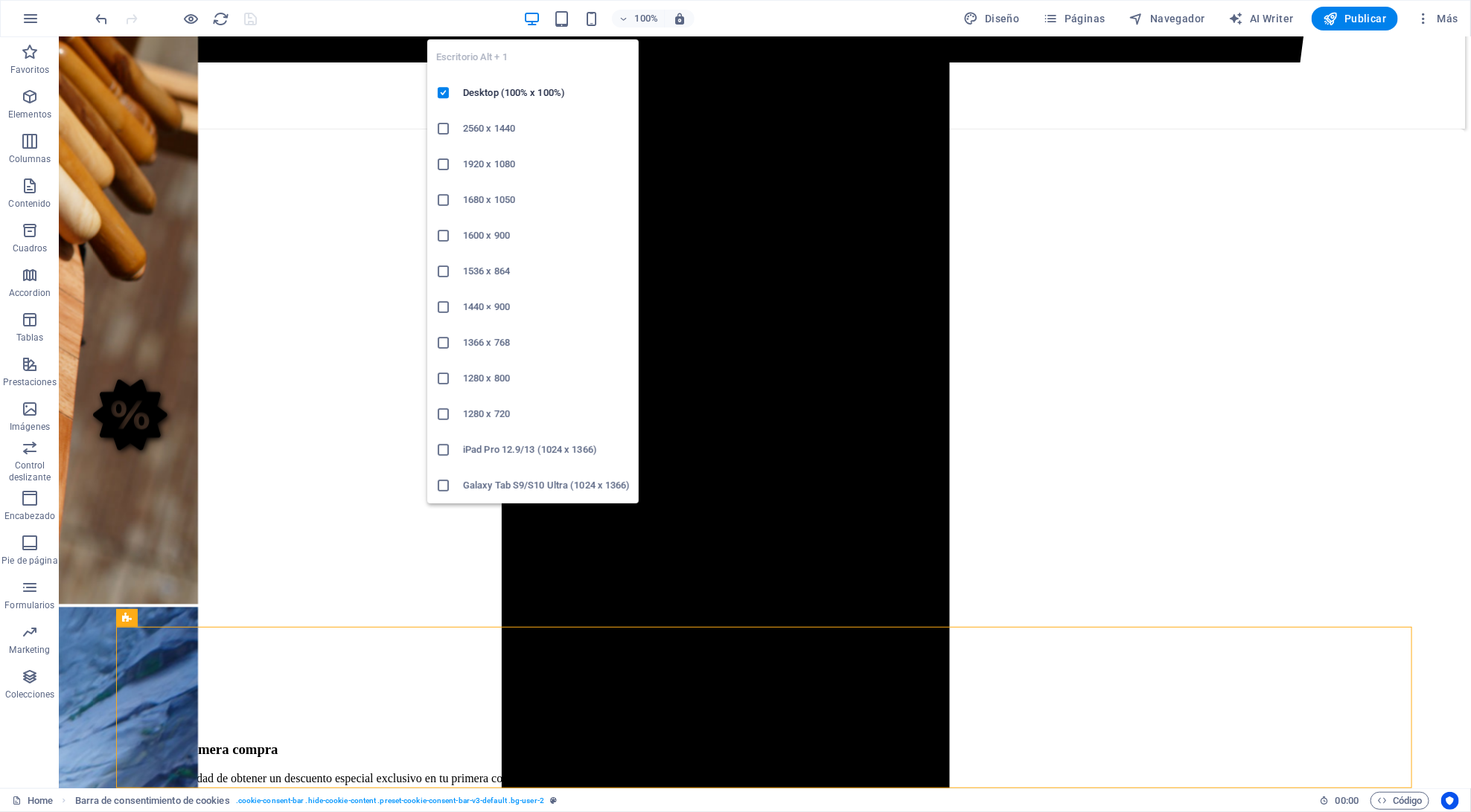
click at [533, 16] on icon "button" at bounding box center [531, 19] width 17 height 17
click at [537, 162] on h6 "1920 x 1080" at bounding box center [546, 165] width 166 height 18
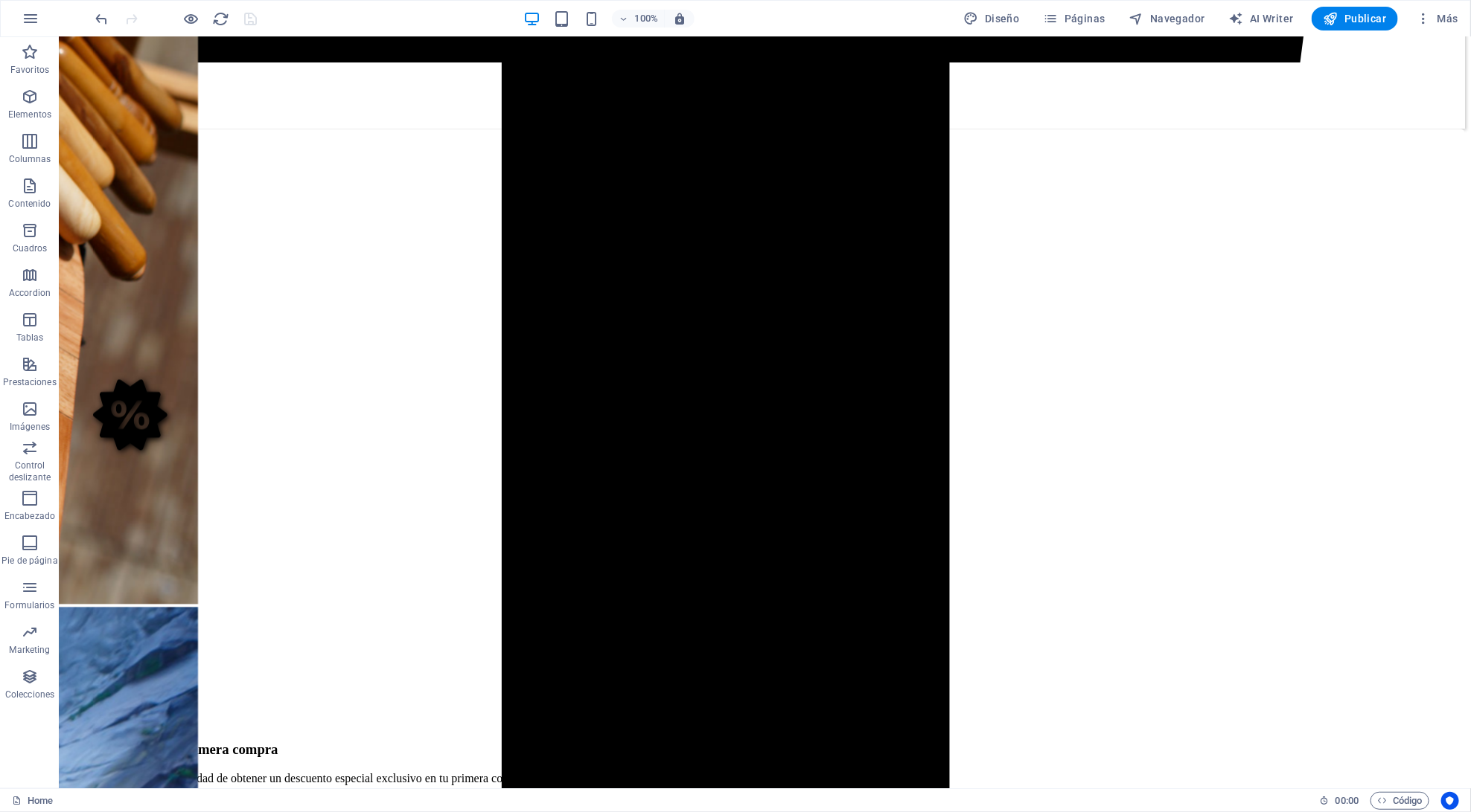
click at [1399, 802] on span "Código" at bounding box center [1400, 801] width 45 height 18
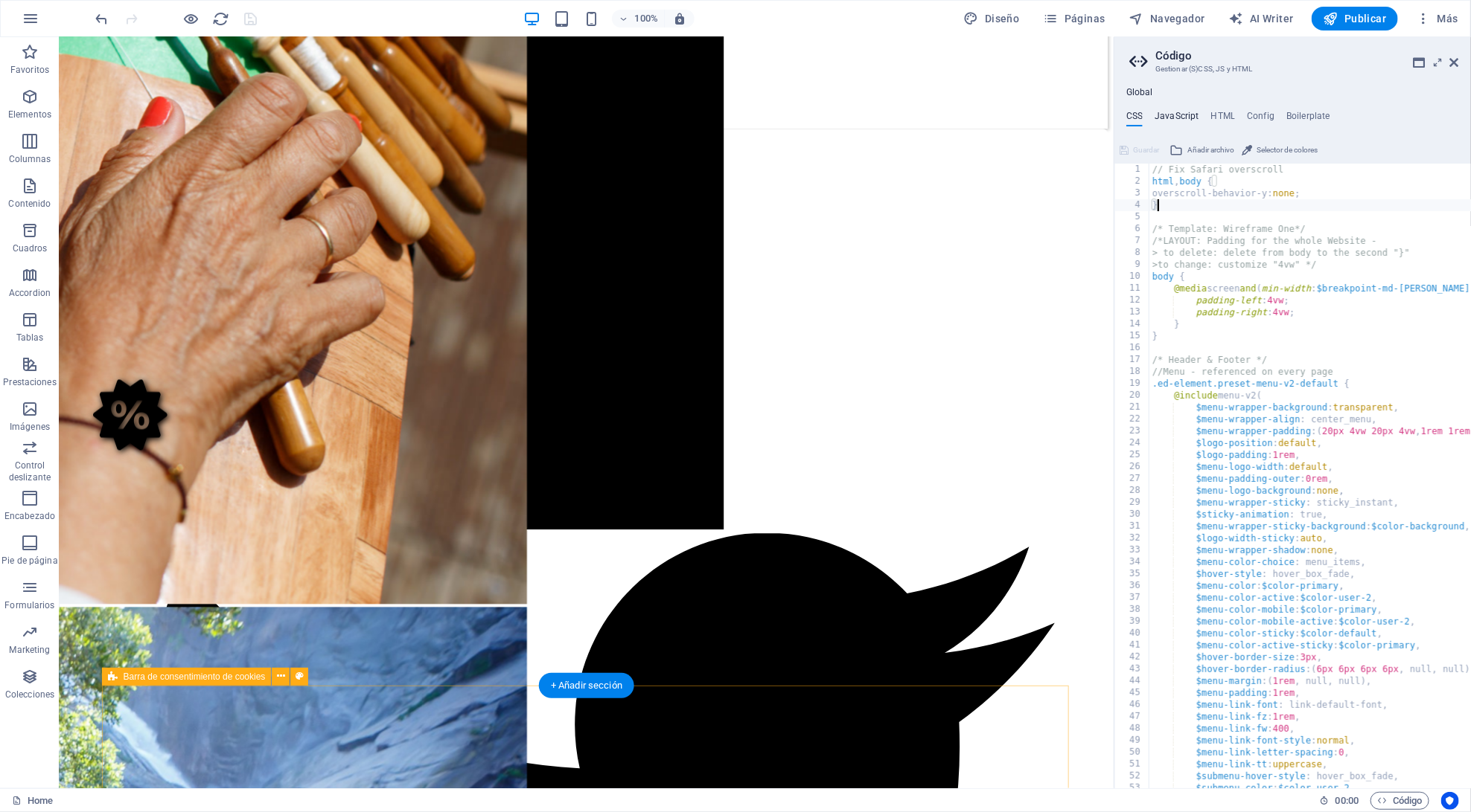
click at [1179, 112] on h4 "JavaScript" at bounding box center [1176, 119] width 44 height 16
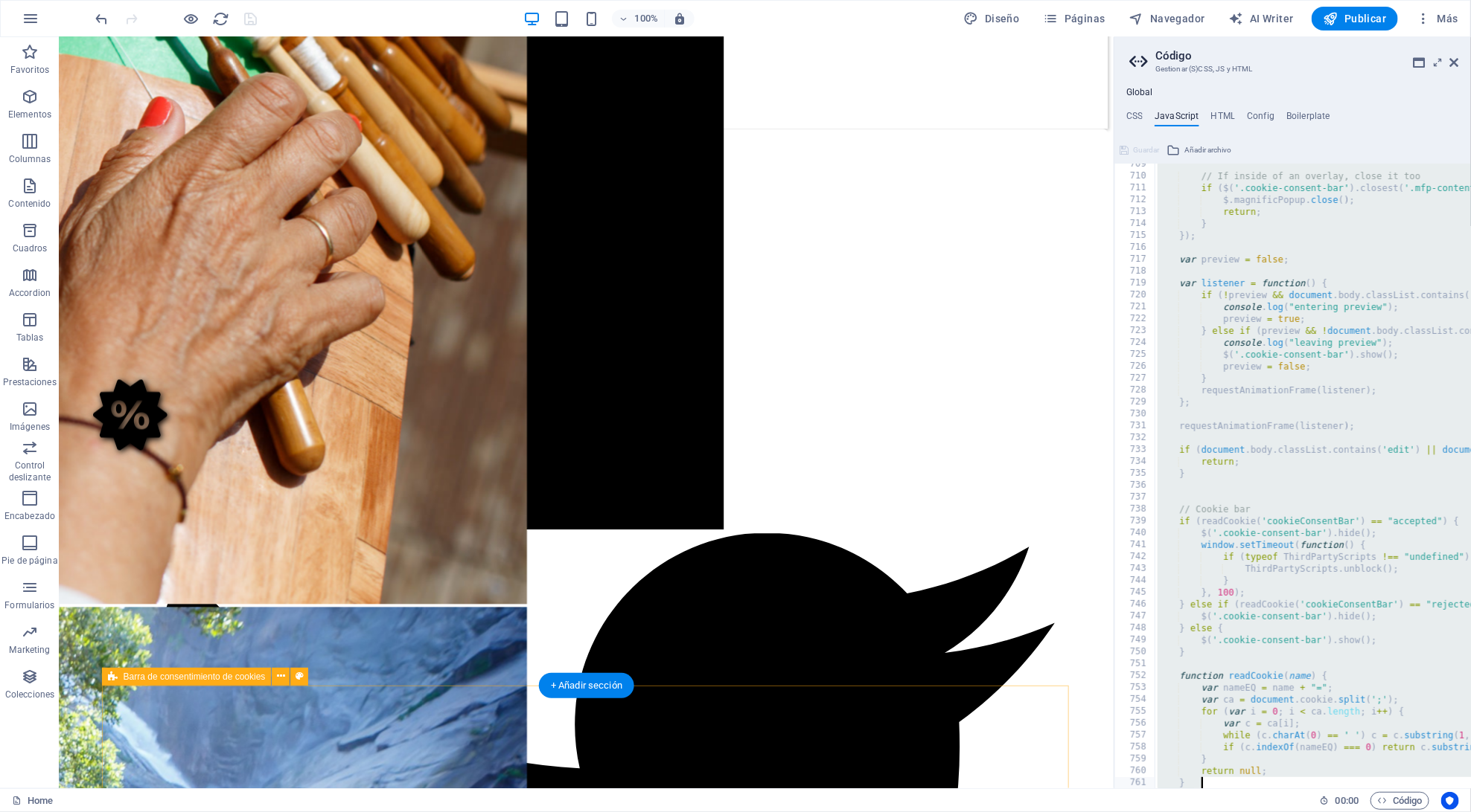
scroll to position [8431, 0]
drag, startPoint x: 1158, startPoint y: 216, endPoint x: 1378, endPoint y: 782, distance: 607.3
click at [1378, 782] on div "/* JS for preset "Menu V2" */ 709 710 711 712 713 714 715 716 717 718 719 720 7…" at bounding box center [1293, 476] width 356 height 625
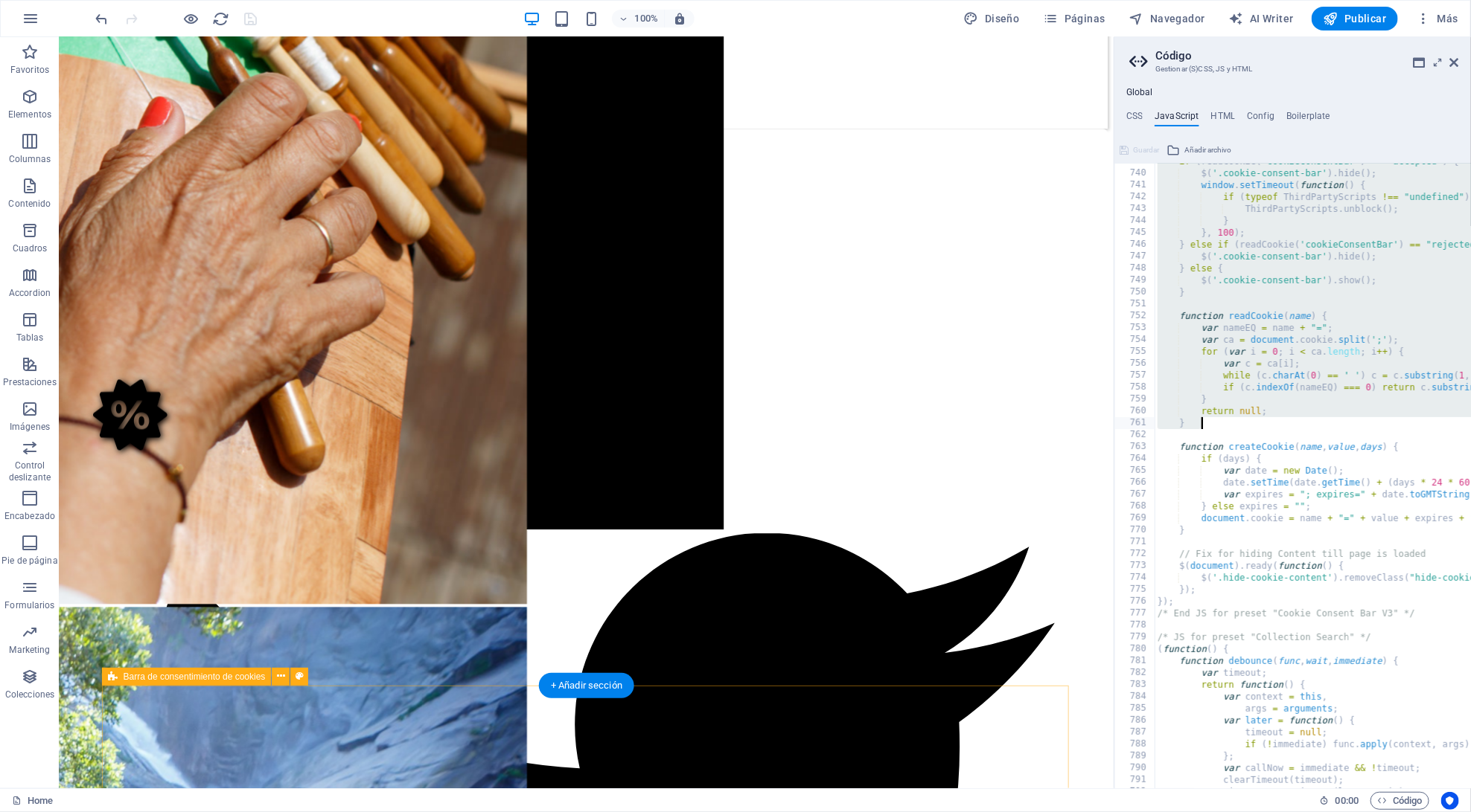
scroll to position [8794, 0]
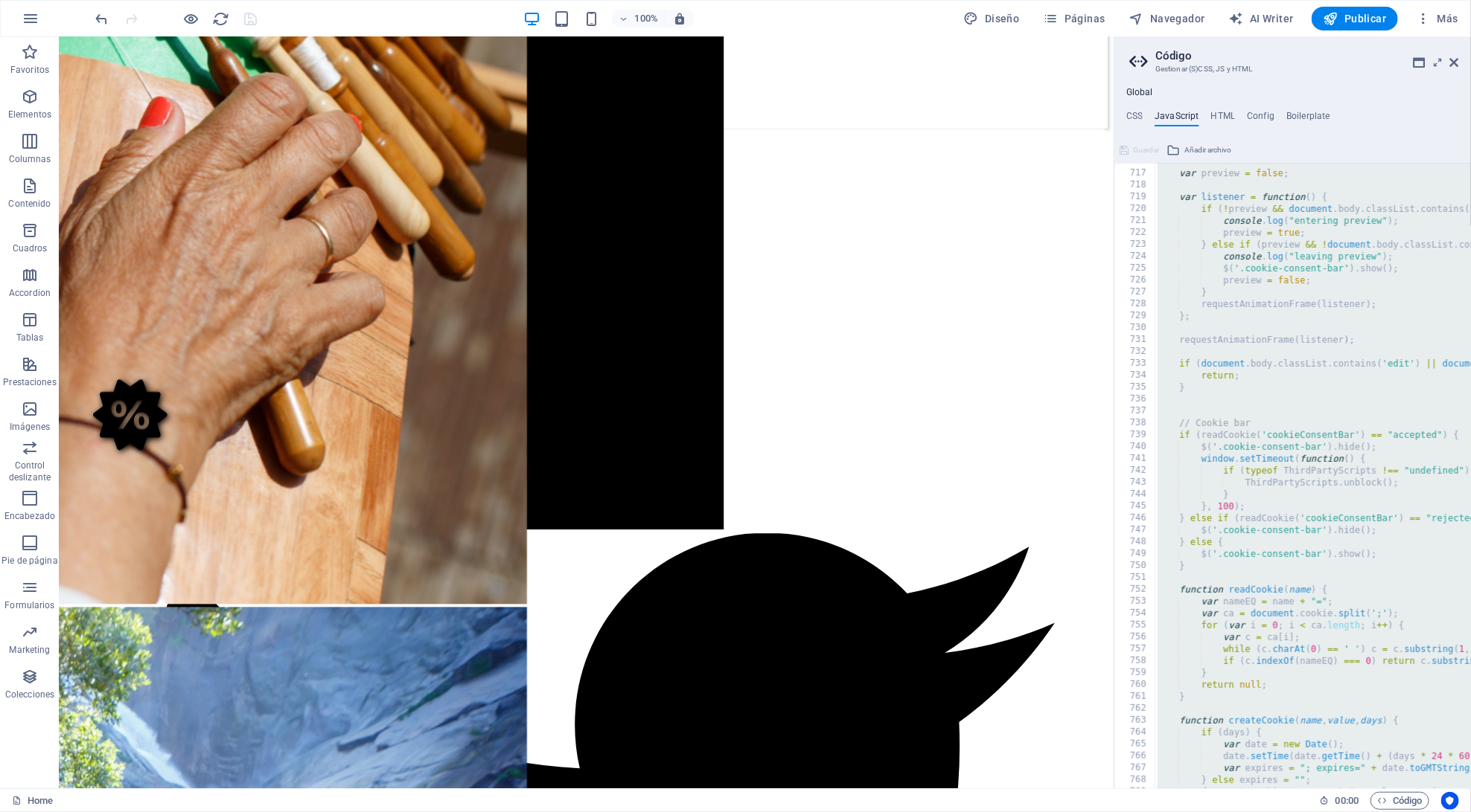
scroll to position [8525, 0]
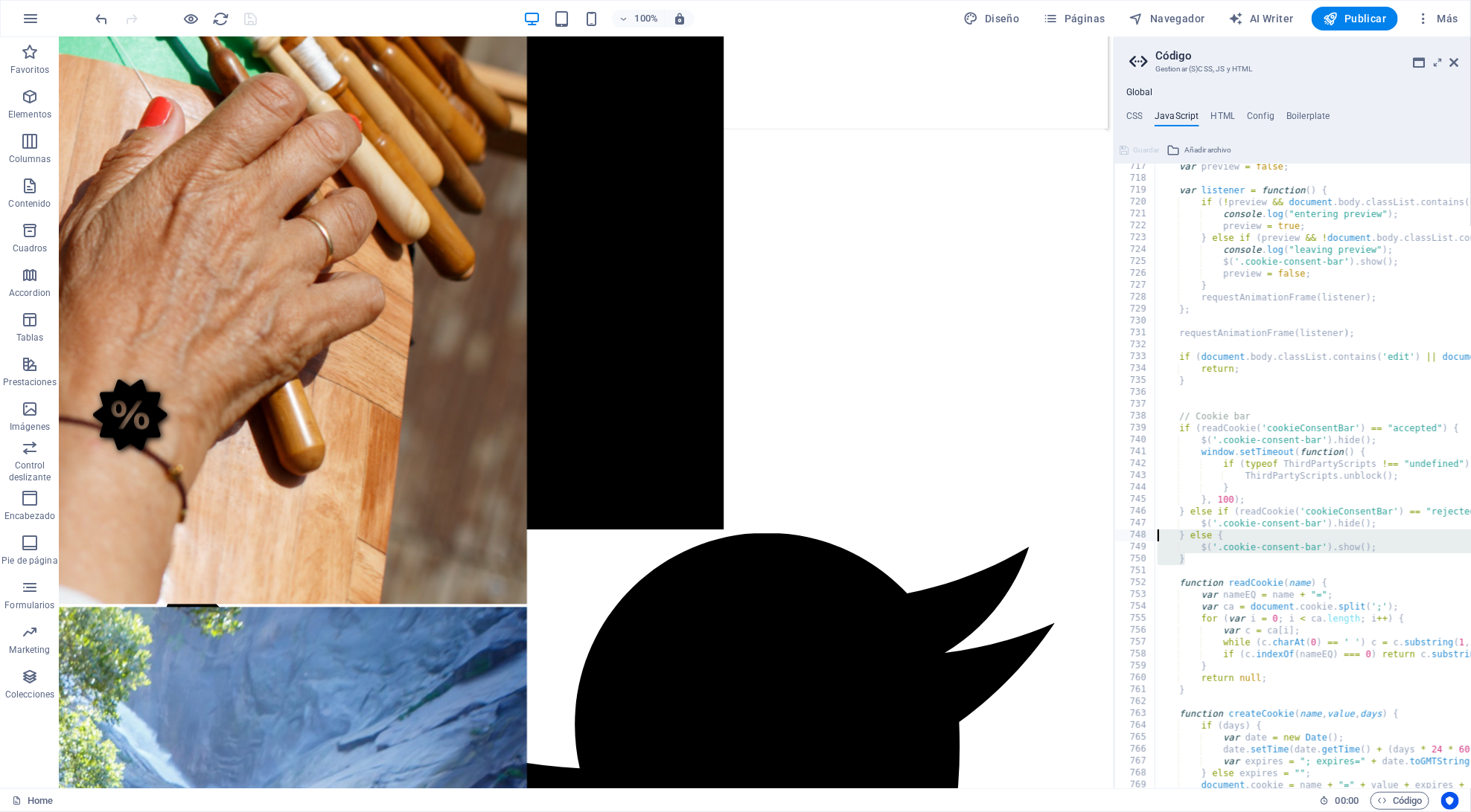
drag, startPoint x: 1196, startPoint y: 556, endPoint x: 1162, endPoint y: 538, distance: 38.5
paste textarea "}"
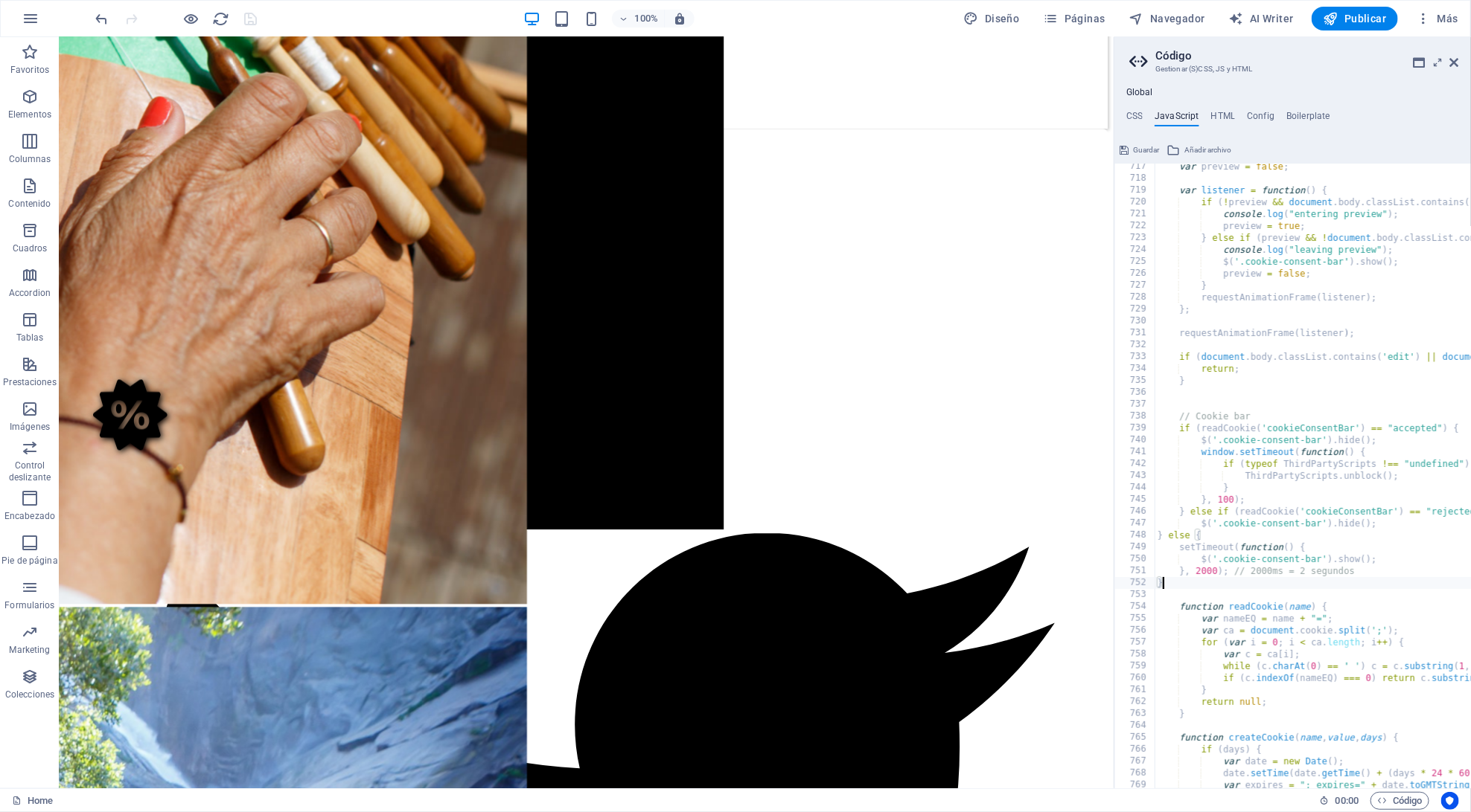
type textarea "$('.cookie-consent-bar').show(); }"
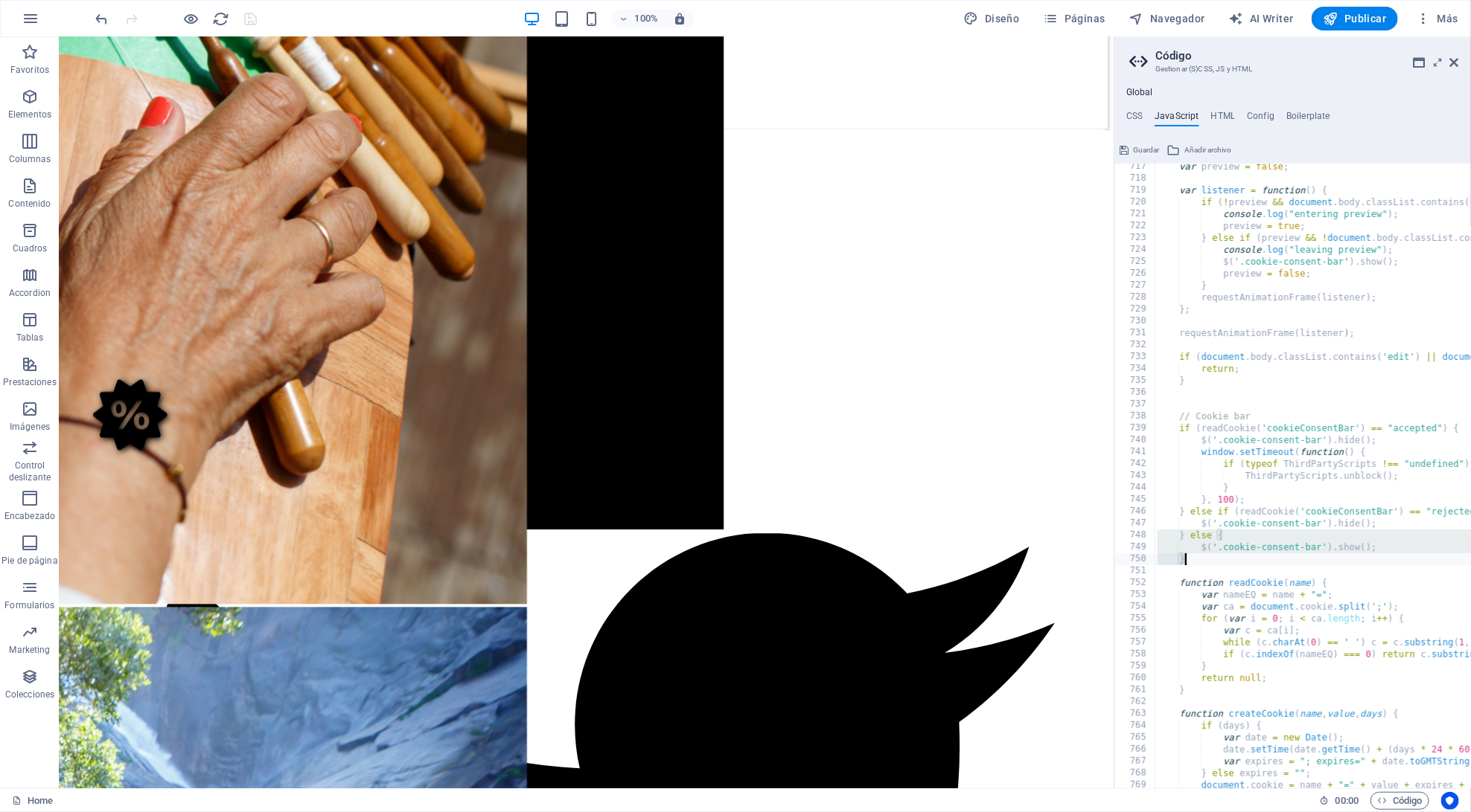
drag, startPoint x: 1194, startPoint y: 556, endPoint x: 1136, endPoint y: 533, distance: 62.4
click at [1136, 533] on div "717 718 719 720 721 722 723 724 725 726 727 728 729 730 731 732 733 734 735 736…" at bounding box center [1293, 476] width 356 height 625
paste textarea "}"
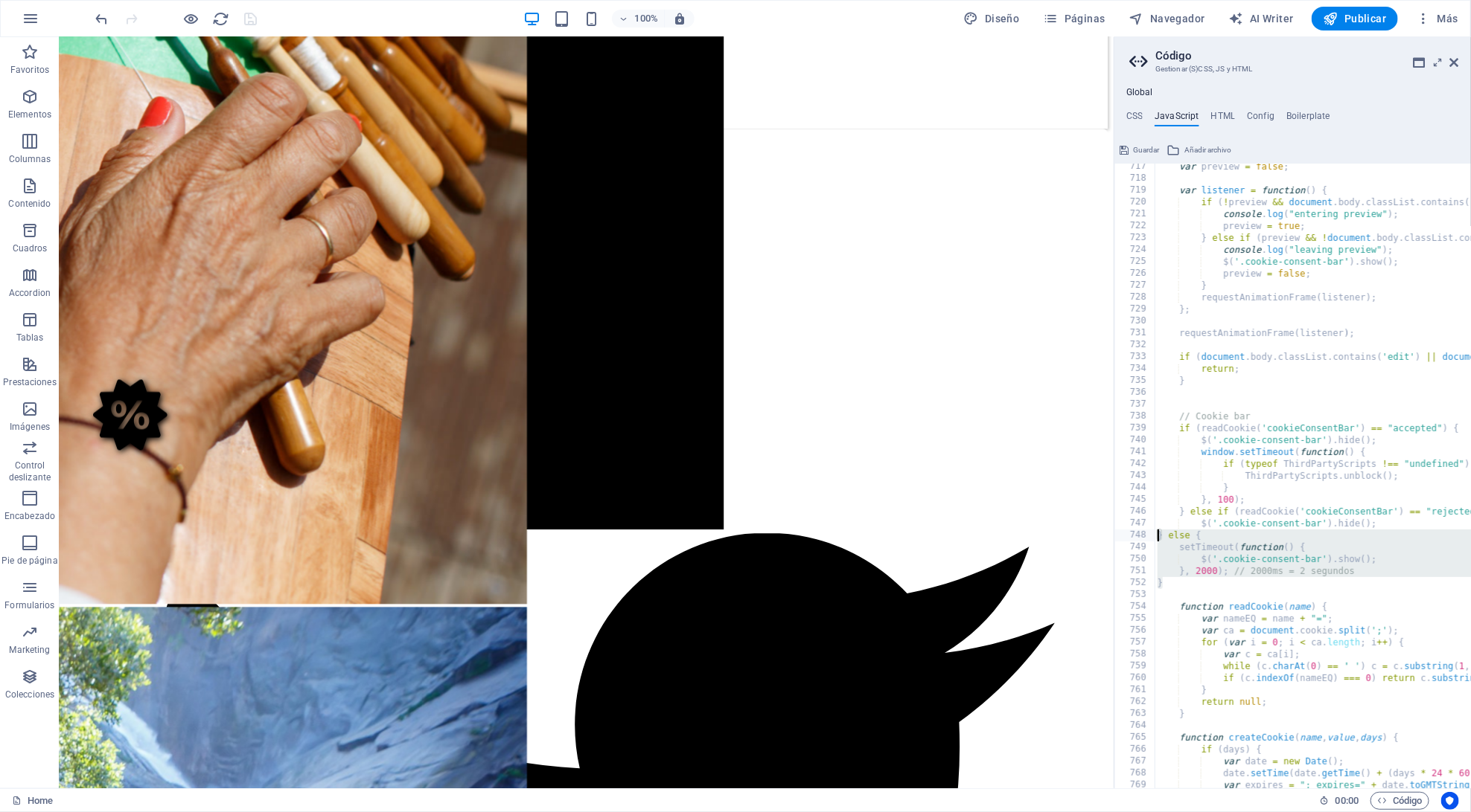
type textarea "} else { setTimeout(function() {"
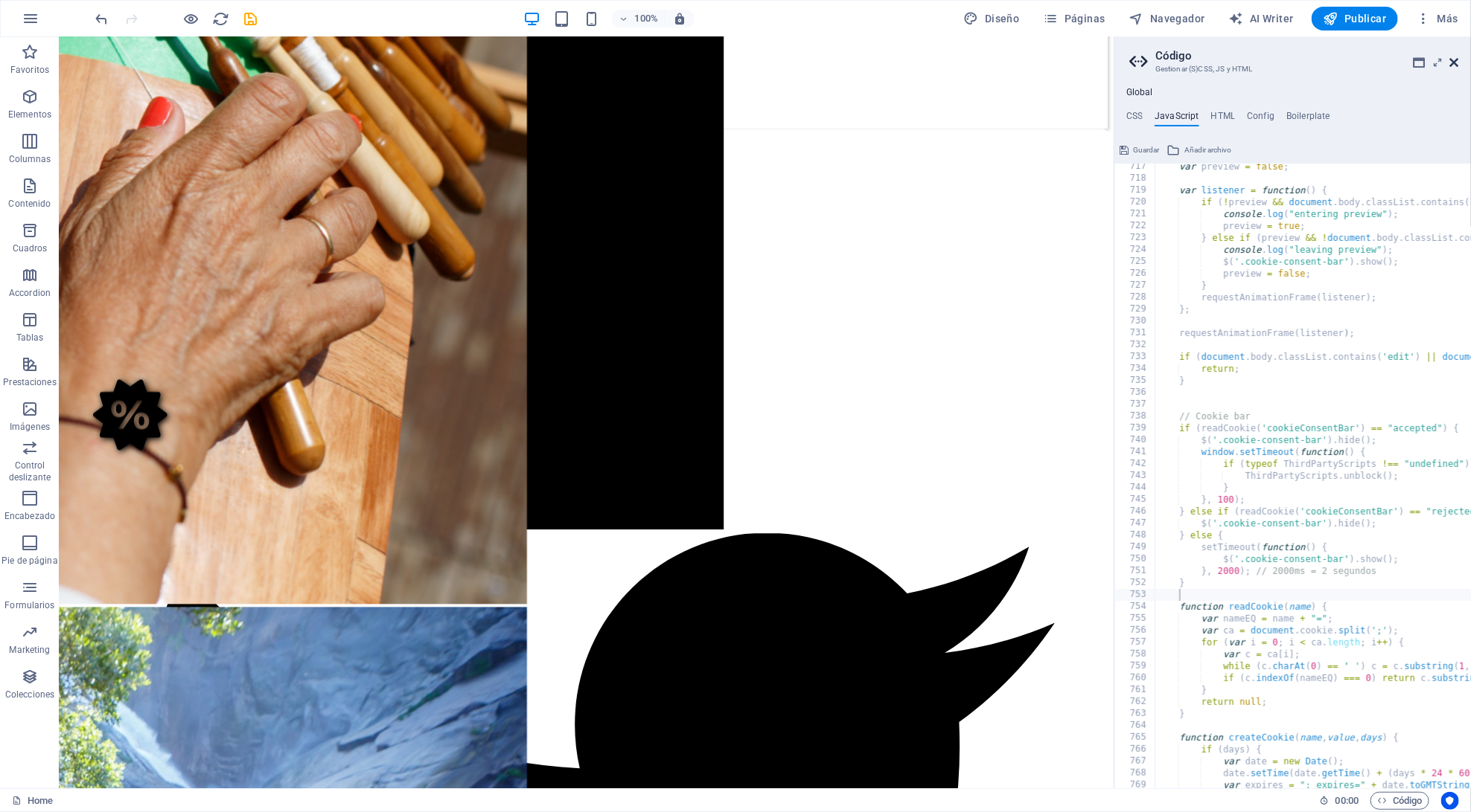
click at [1452, 62] on icon at bounding box center [1455, 62] width 9 height 12
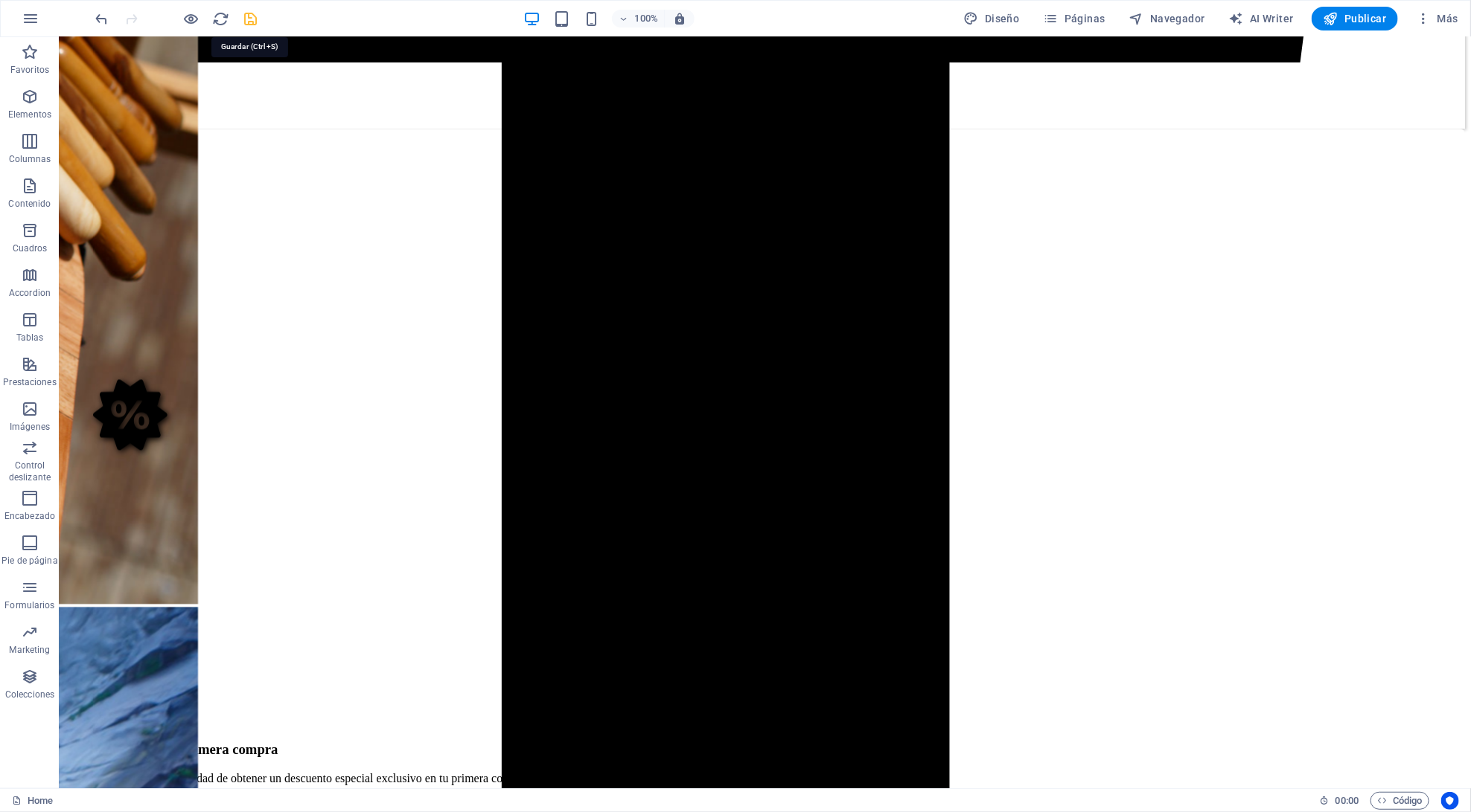
click at [256, 14] on icon "save" at bounding box center [251, 19] width 17 height 17
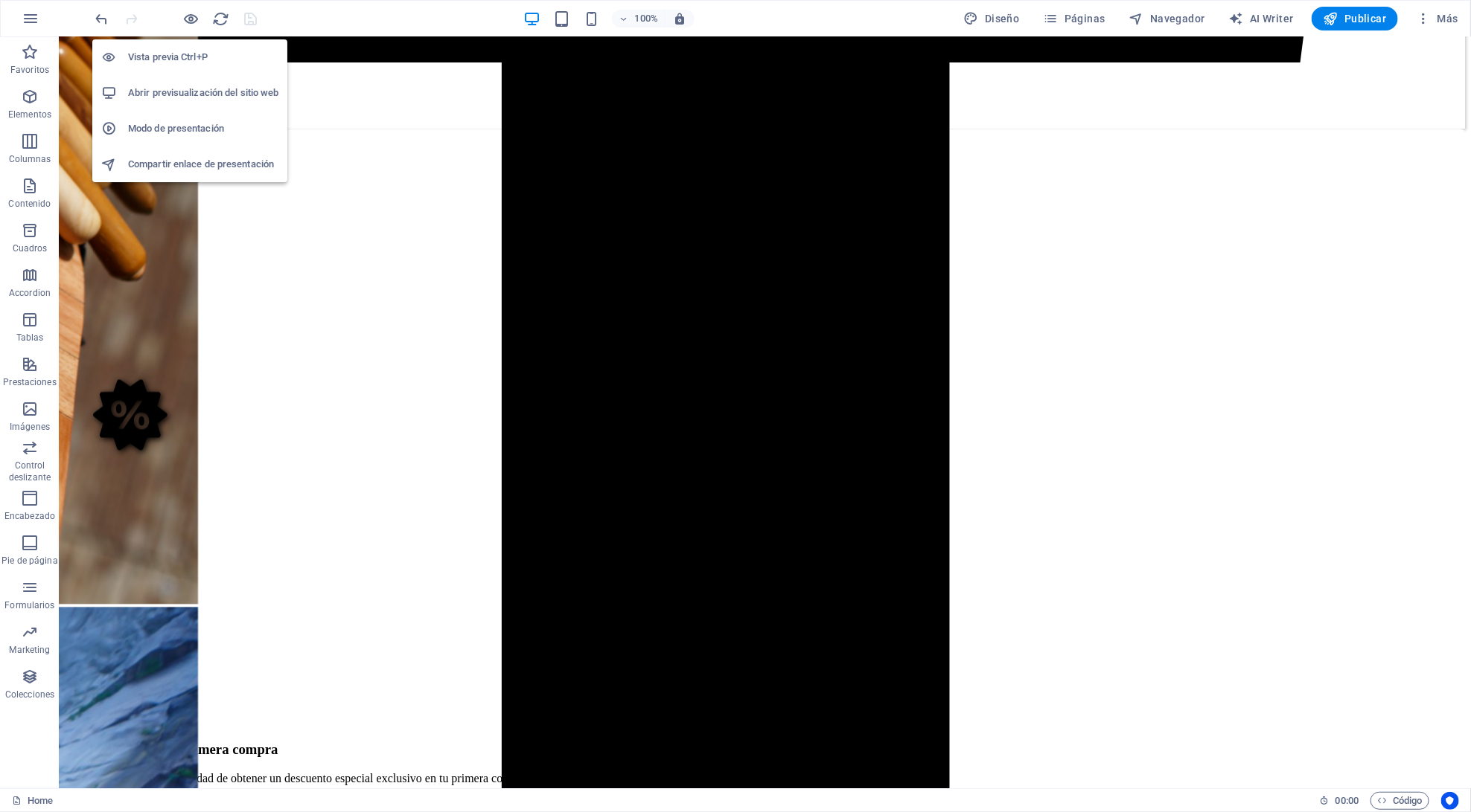
click at [184, 93] on h6 "Abrir previsualización del sitio web" at bounding box center [204, 93] width 150 height 18
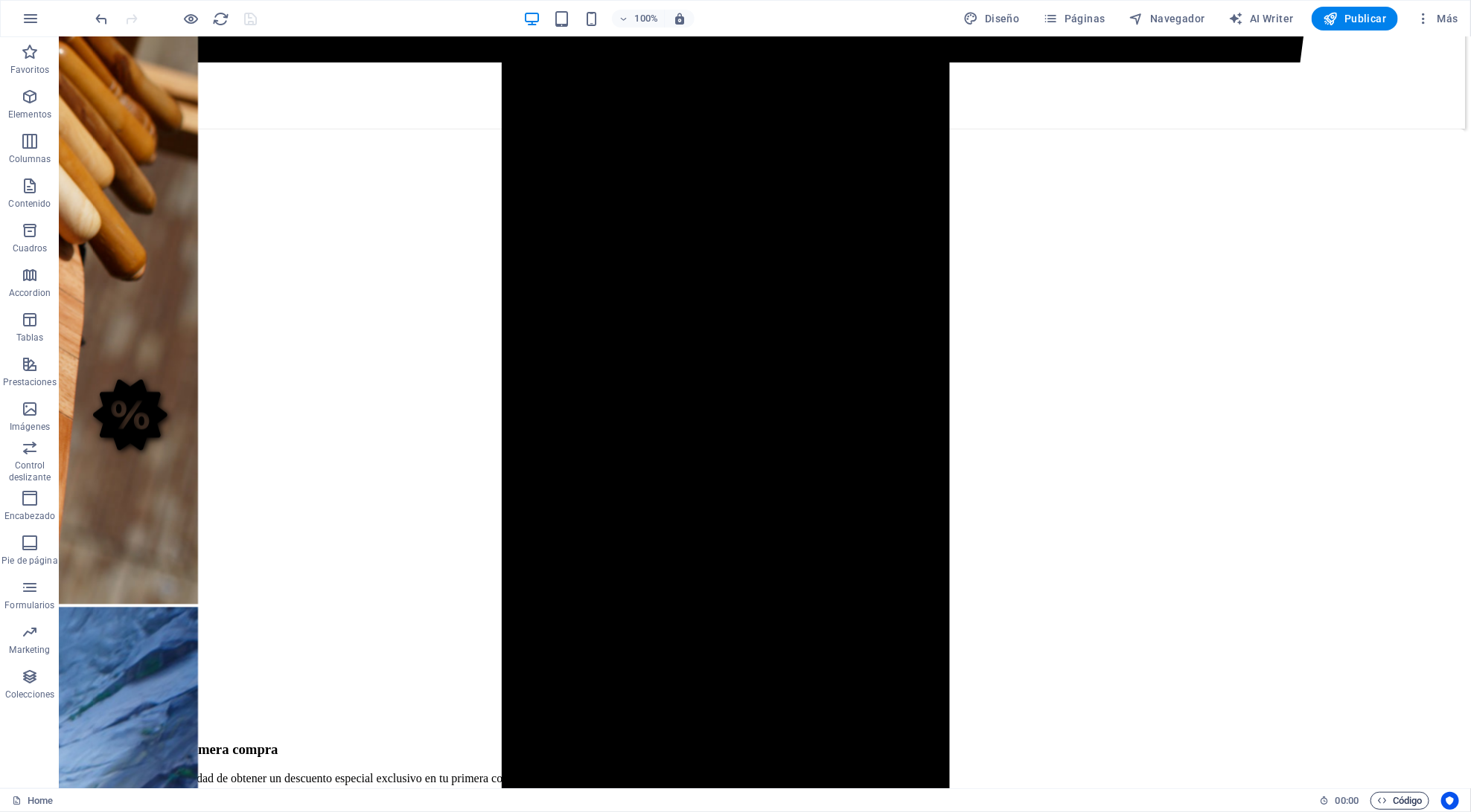
click at [1398, 799] on span "Código" at bounding box center [1400, 801] width 45 height 18
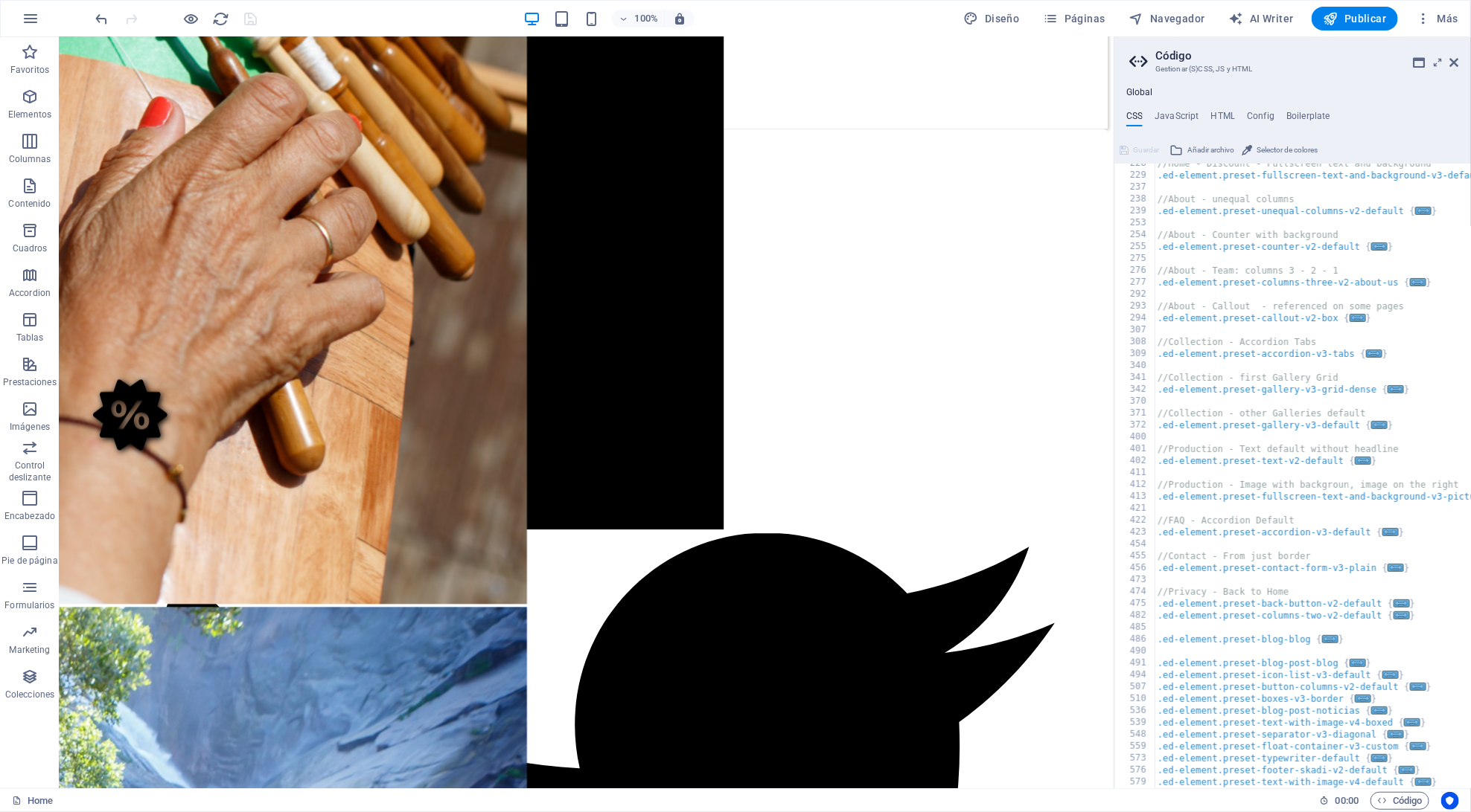
scroll to position [1814, 0]
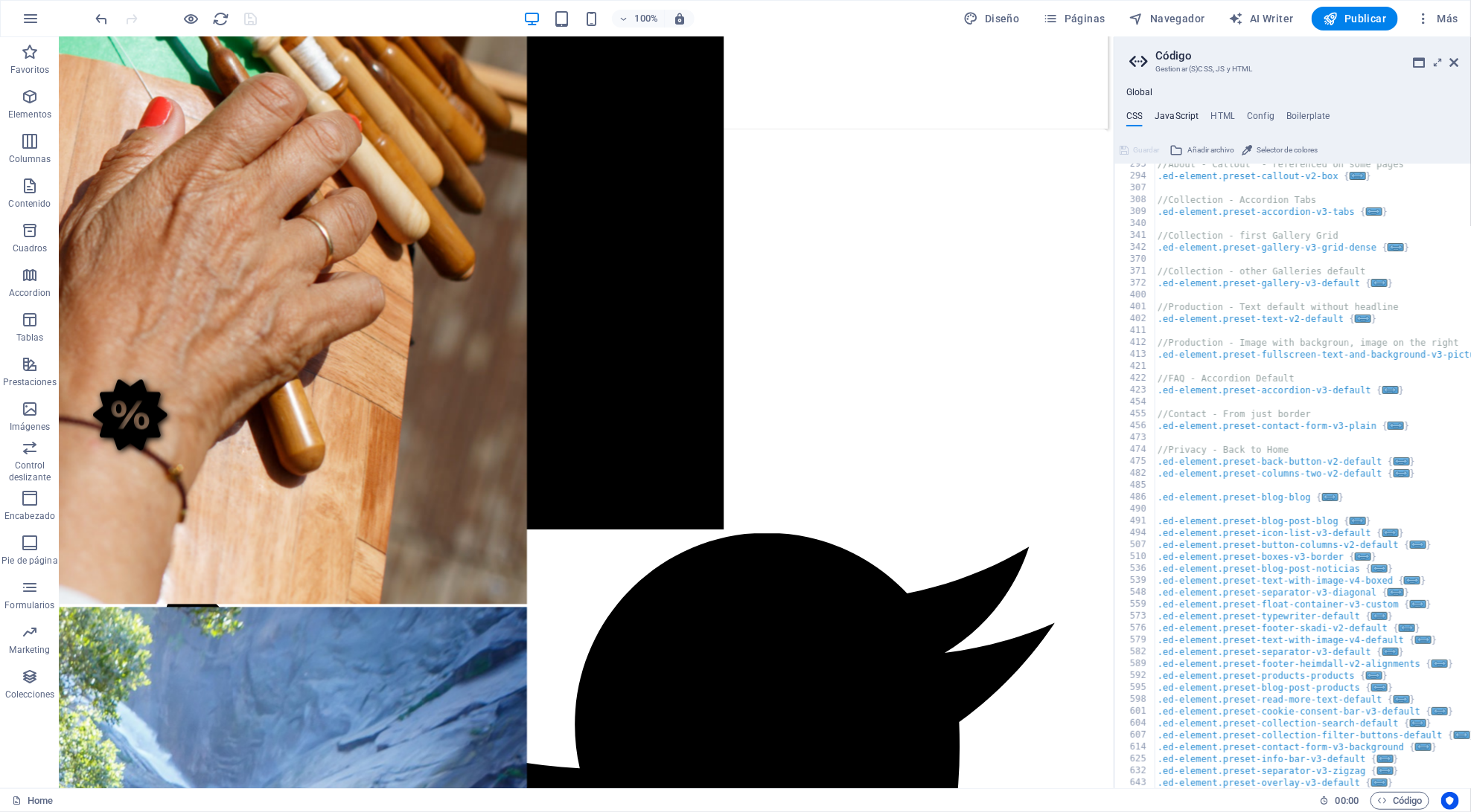
click at [1184, 112] on h4 "JavaScript" at bounding box center [1176, 119] width 44 height 16
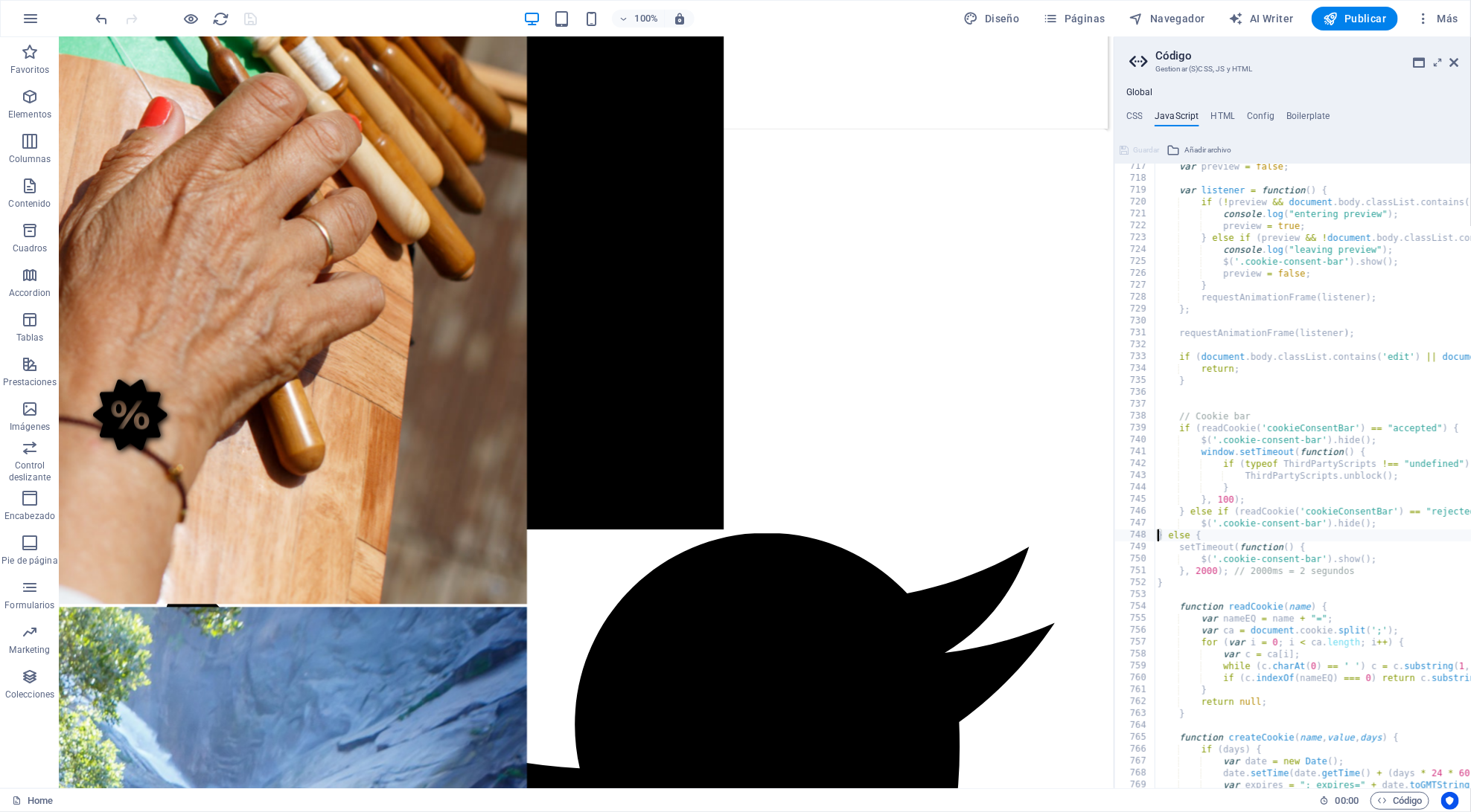
scroll to position [8525, 0]
type textarea "$('.cookie-consent-bar').show(); }"
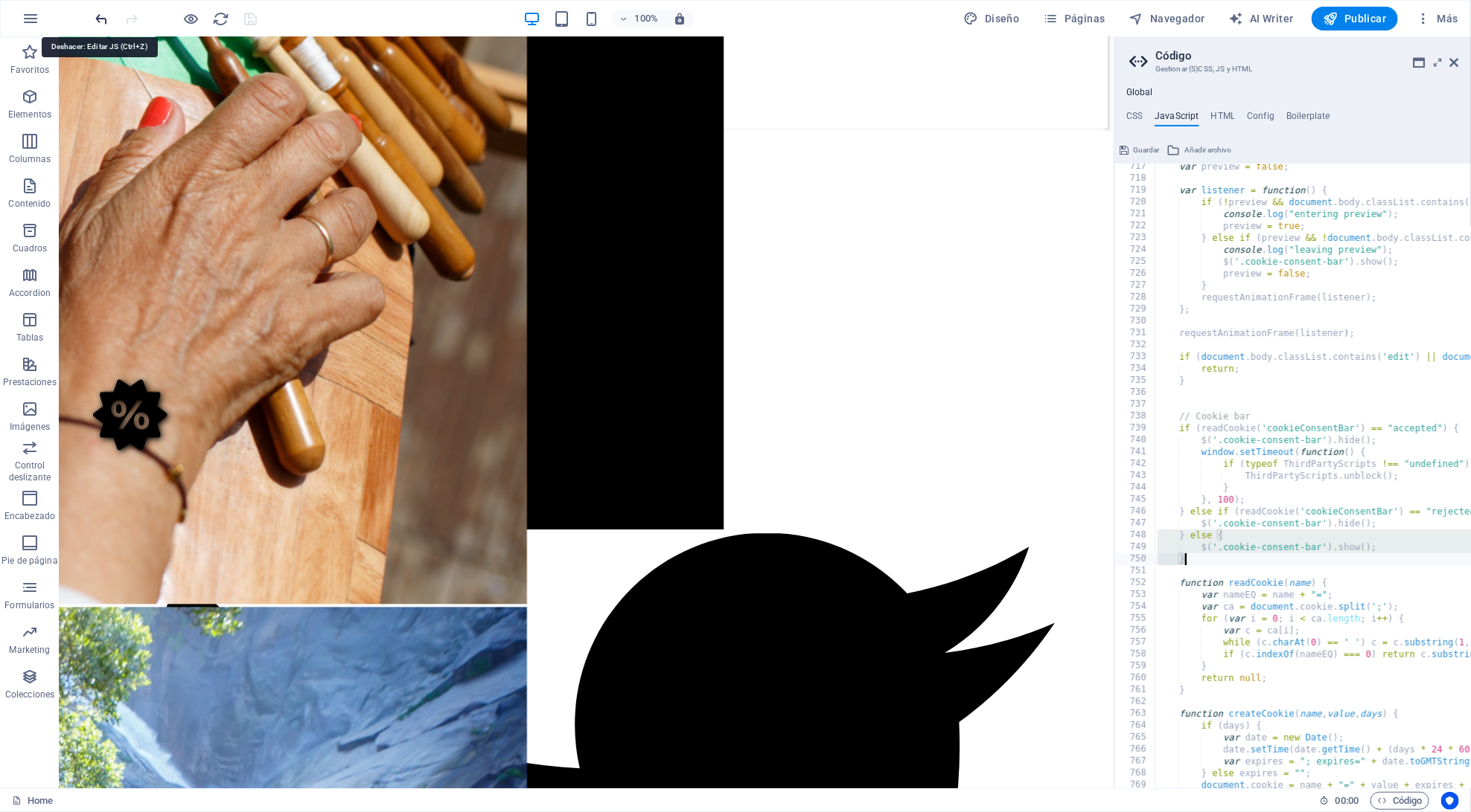
click at [100, 21] on icon "undo" at bounding box center [102, 19] width 17 height 17
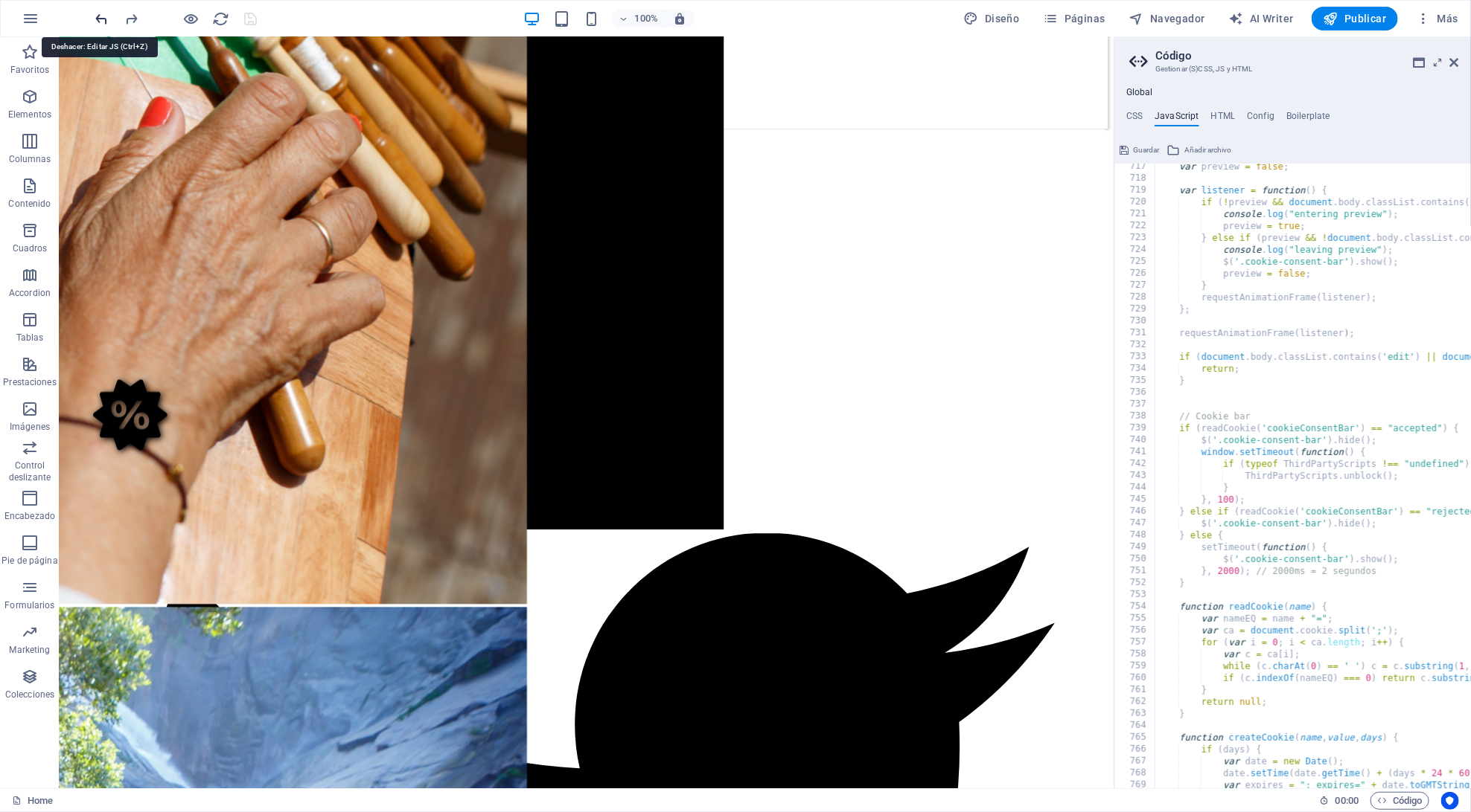
click at [100, 21] on icon "undo" at bounding box center [102, 19] width 17 height 17
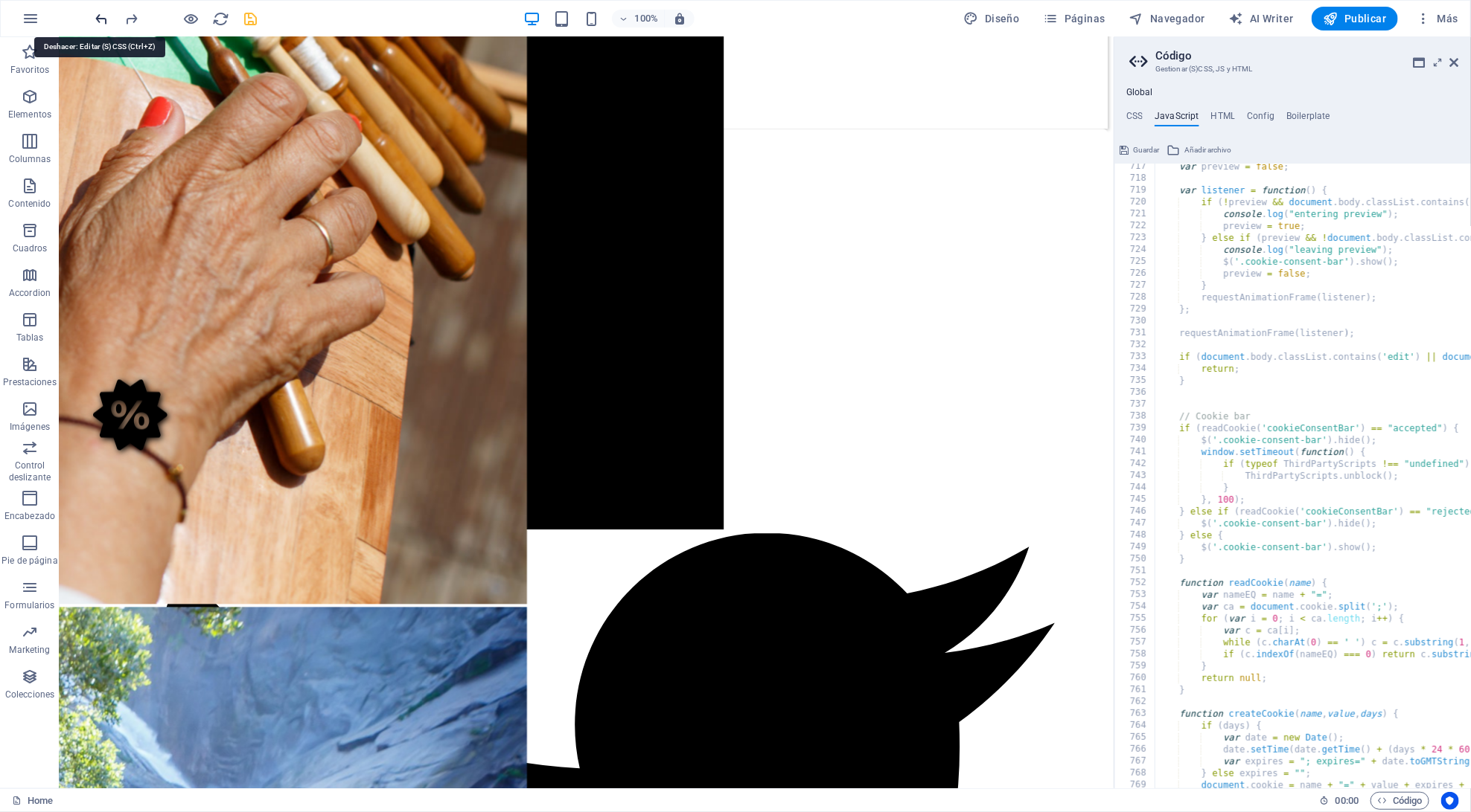
click at [100, 20] on icon "undo" at bounding box center [102, 19] width 17 height 17
click at [127, 17] on icon "redo" at bounding box center [132, 19] width 17 height 17
click at [107, 15] on icon "undo" at bounding box center [102, 19] width 17 height 17
click at [1138, 116] on h4 "CSS" at bounding box center [1134, 119] width 16 height 16
type textarea "/* Template: Wireframe One*/"
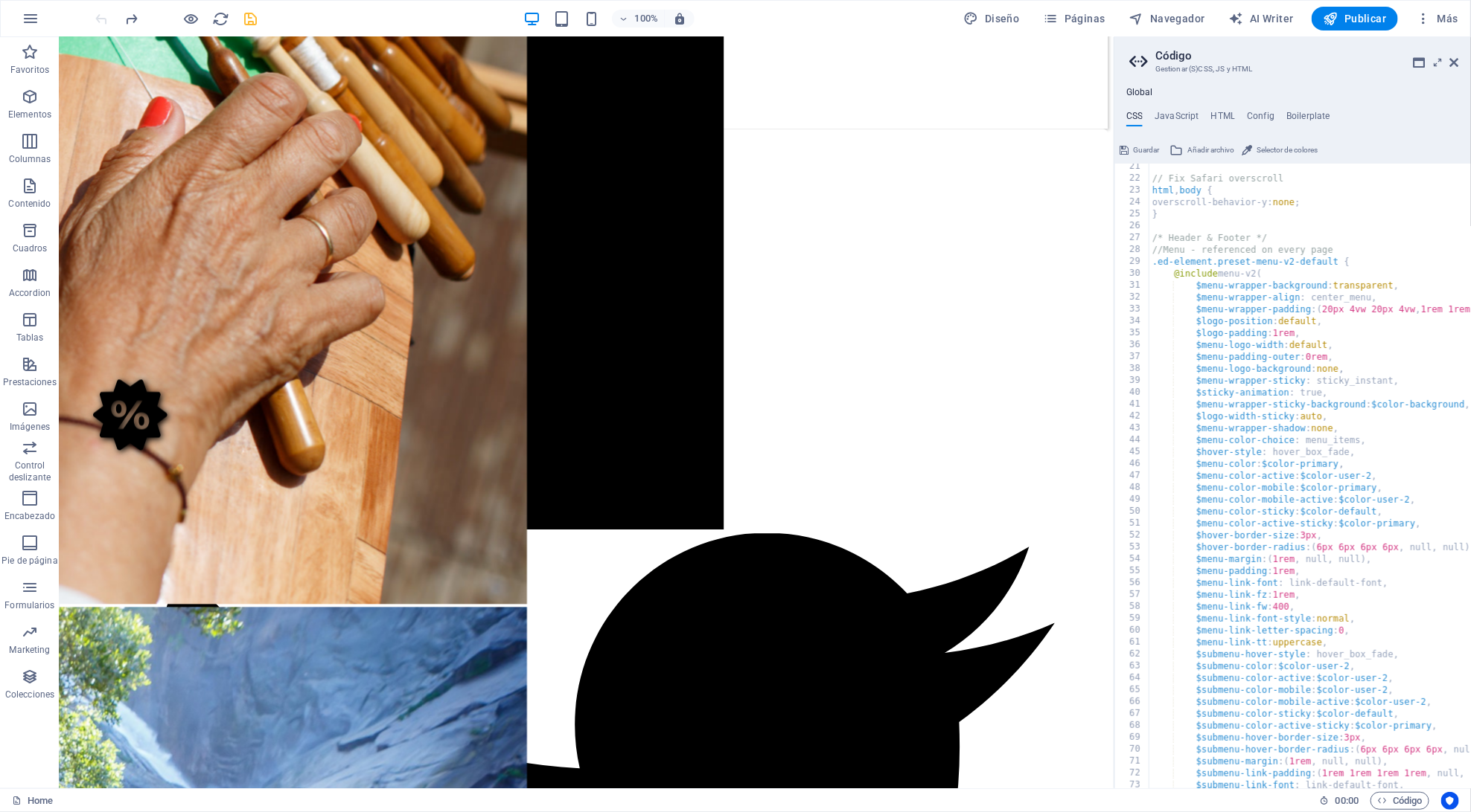
scroll to position [0, 0]
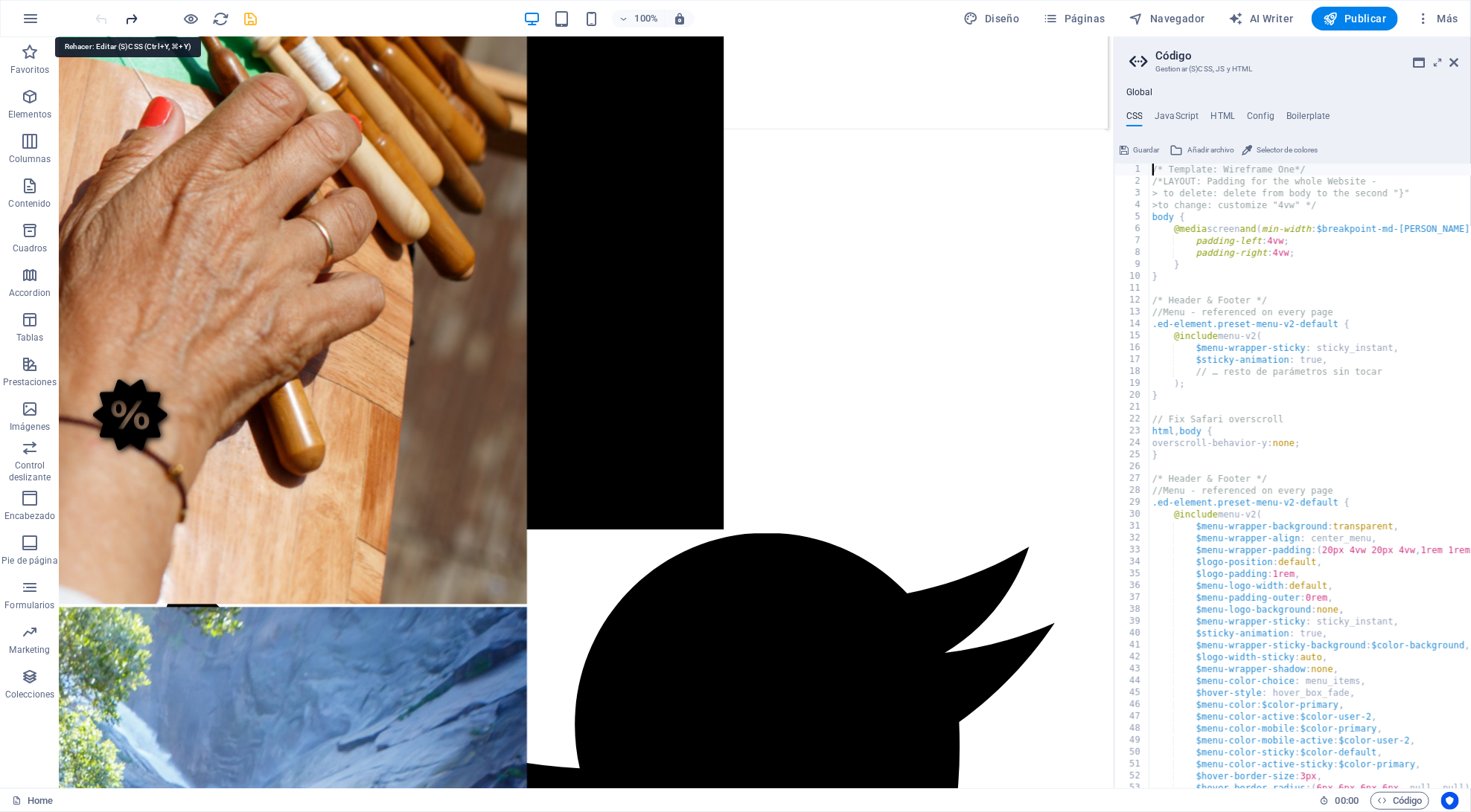
click at [127, 19] on icon "redo" at bounding box center [132, 19] width 17 height 17
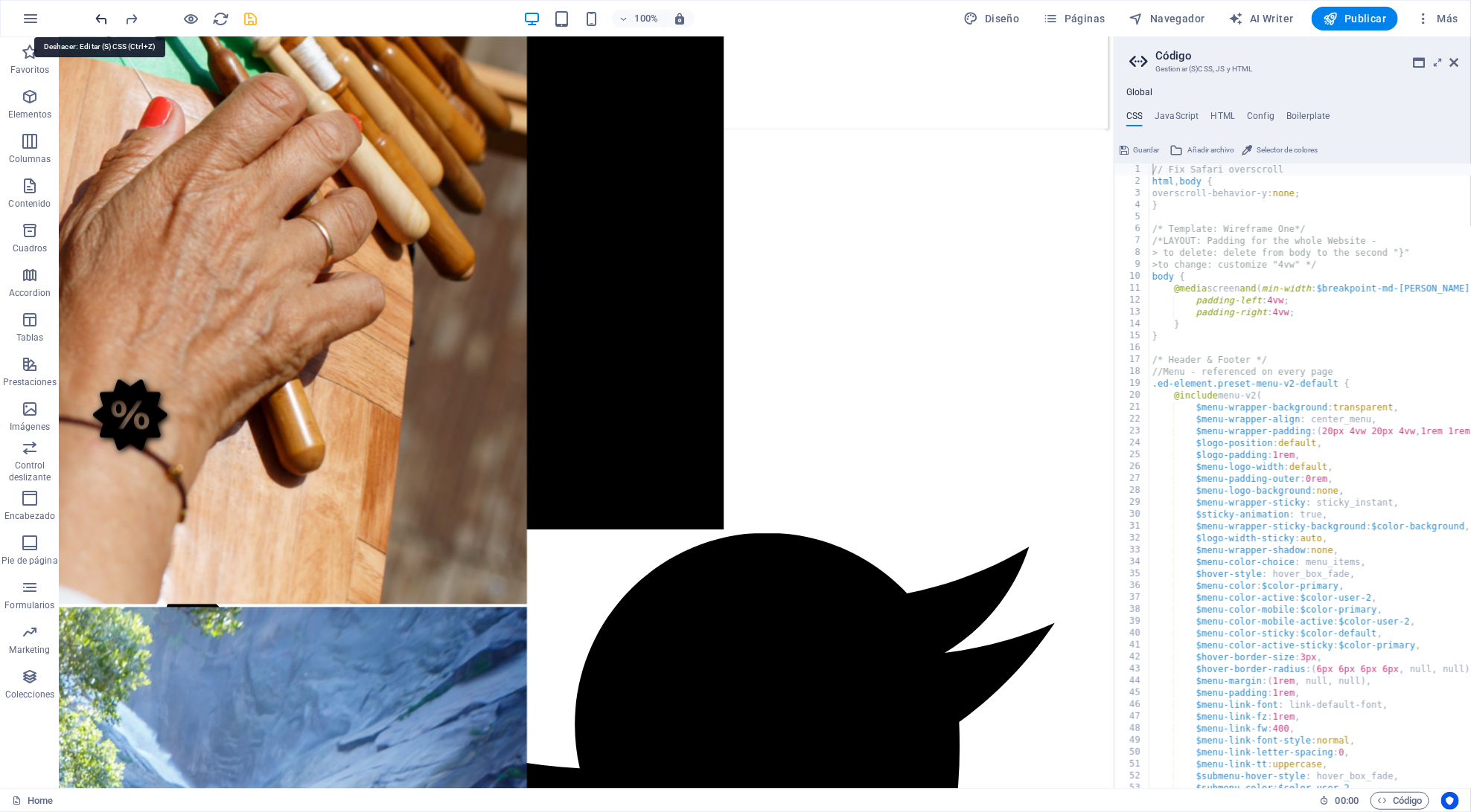
click at [102, 20] on icon "undo" at bounding box center [102, 19] width 17 height 17
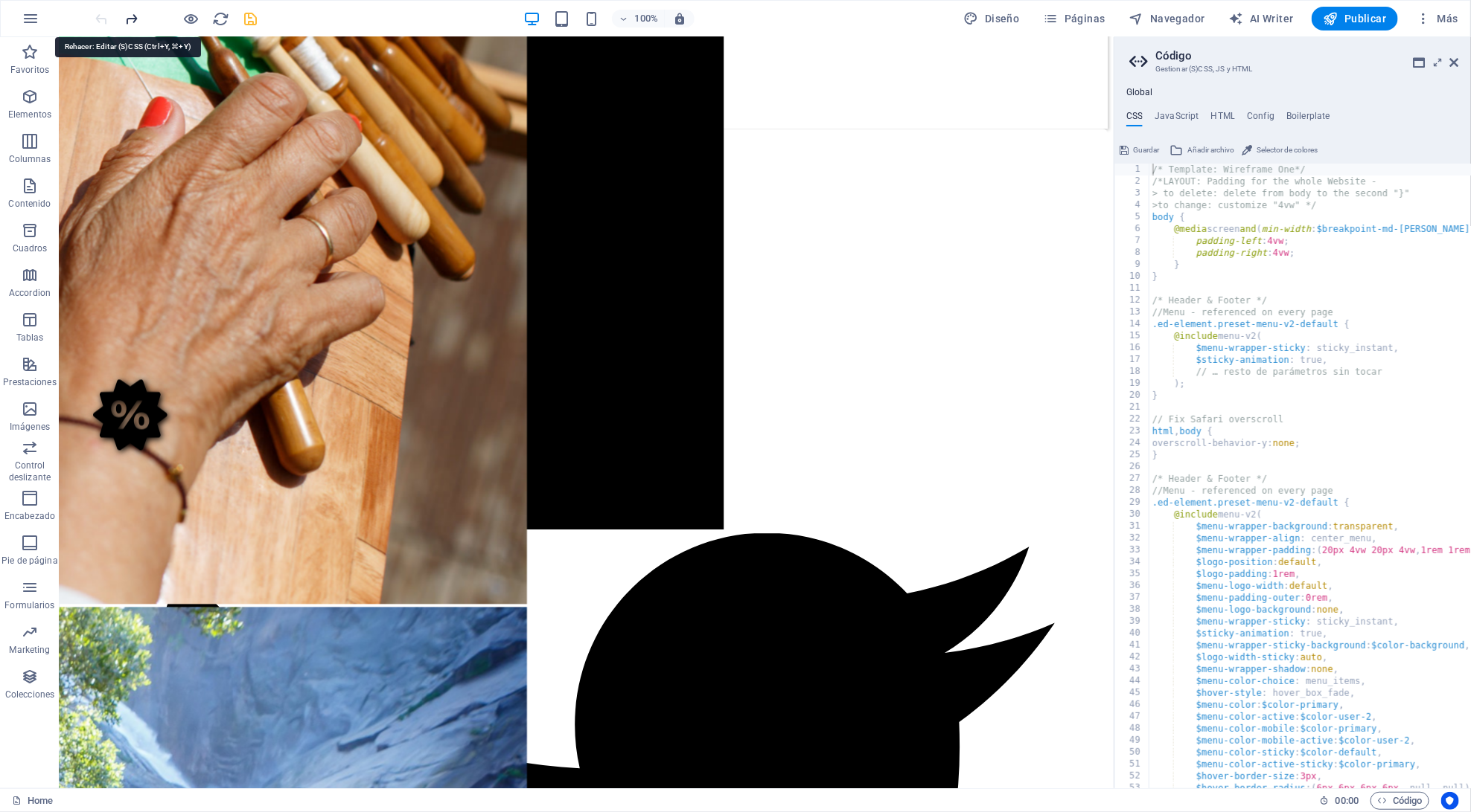
click at [132, 16] on icon "redo" at bounding box center [132, 19] width 17 height 17
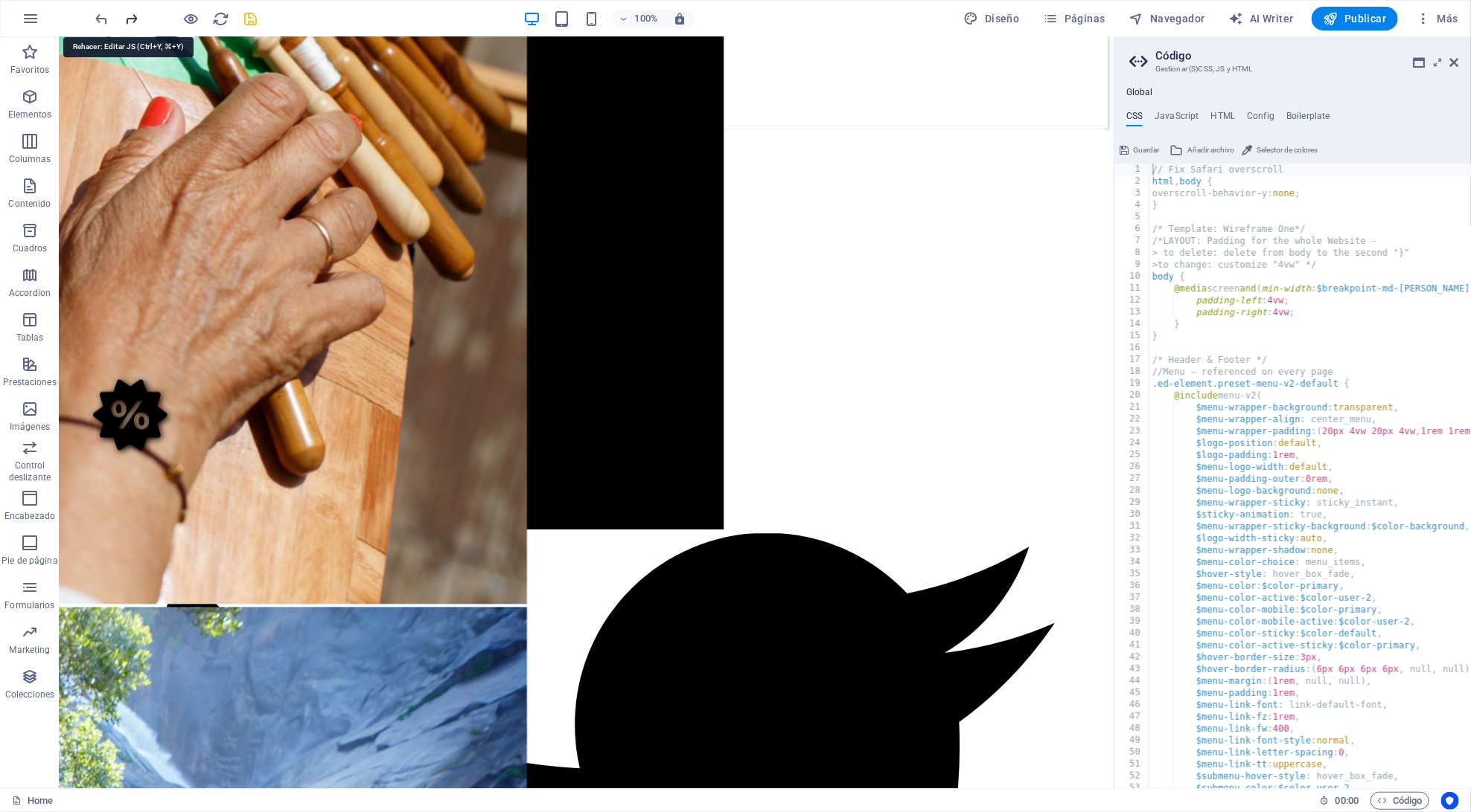
click at [124, 22] on icon "redo" at bounding box center [132, 19] width 17 height 17
click at [123, 22] on div at bounding box center [176, 18] width 166 height 24
click at [103, 21] on icon "undo" at bounding box center [102, 19] width 17 height 17
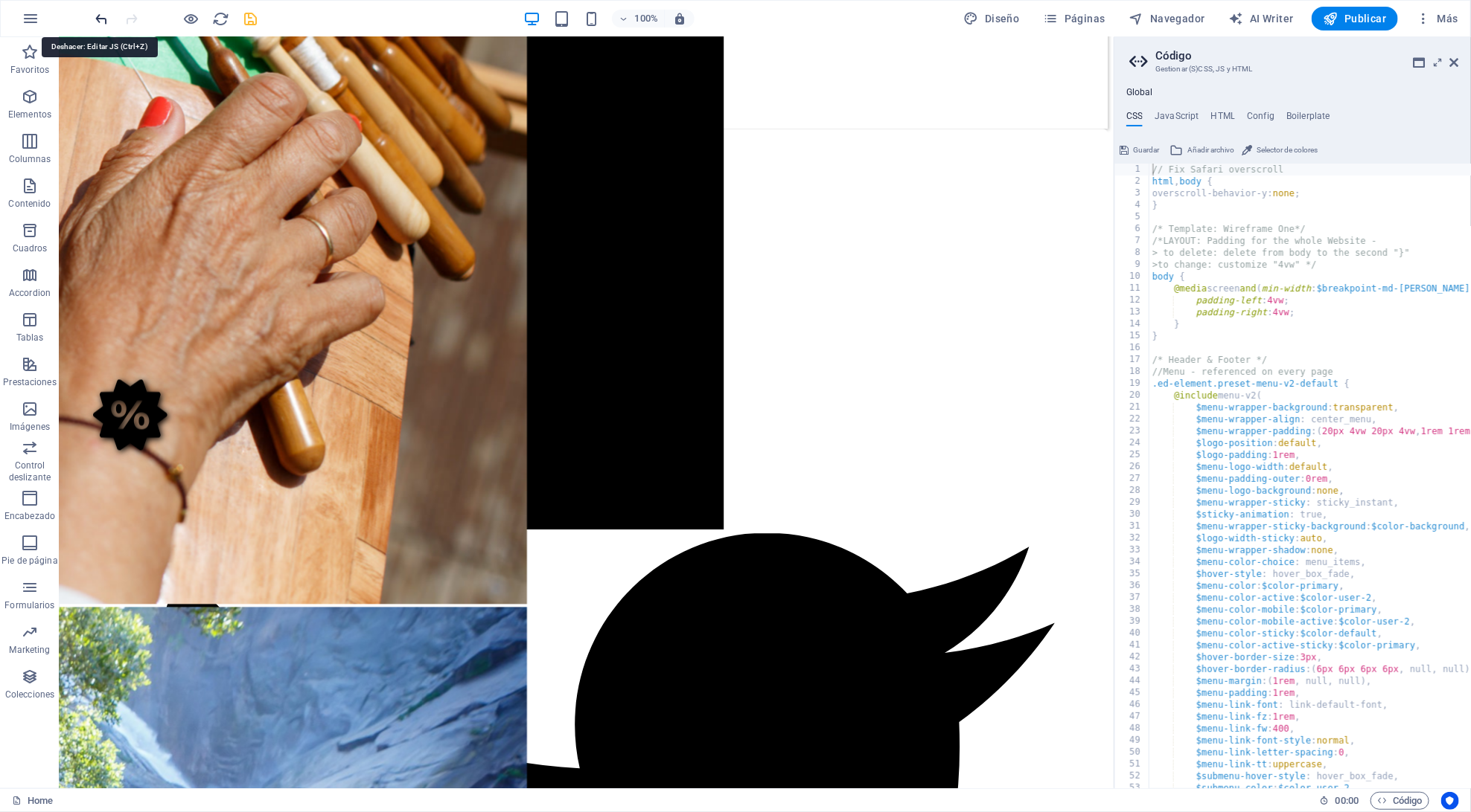
click at [103, 21] on icon "undo" at bounding box center [102, 19] width 17 height 17
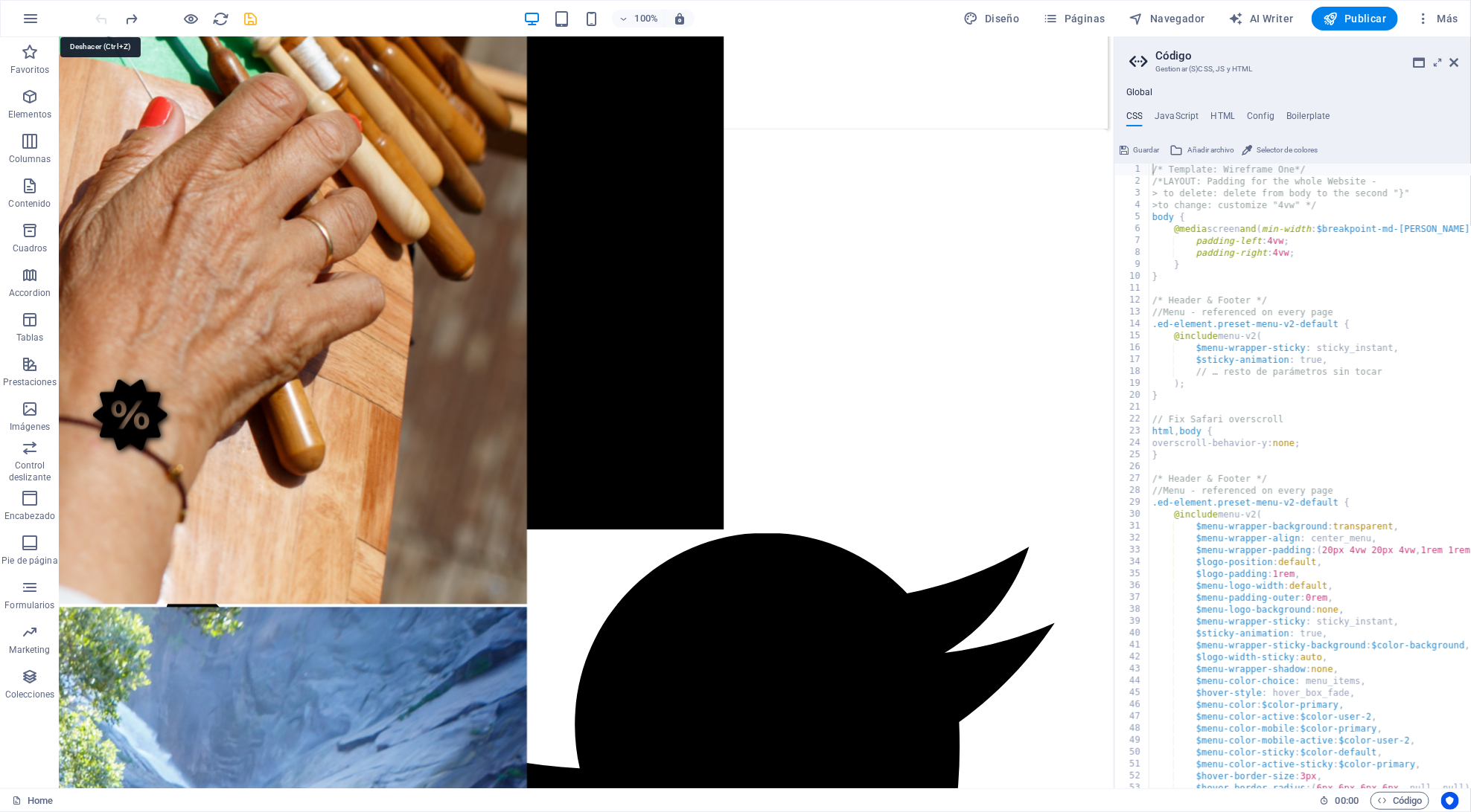
click at [103, 21] on div at bounding box center [176, 18] width 166 height 24
click at [121, 21] on div at bounding box center [176, 18] width 166 height 24
click at [127, 18] on icon "redo" at bounding box center [132, 19] width 17 height 17
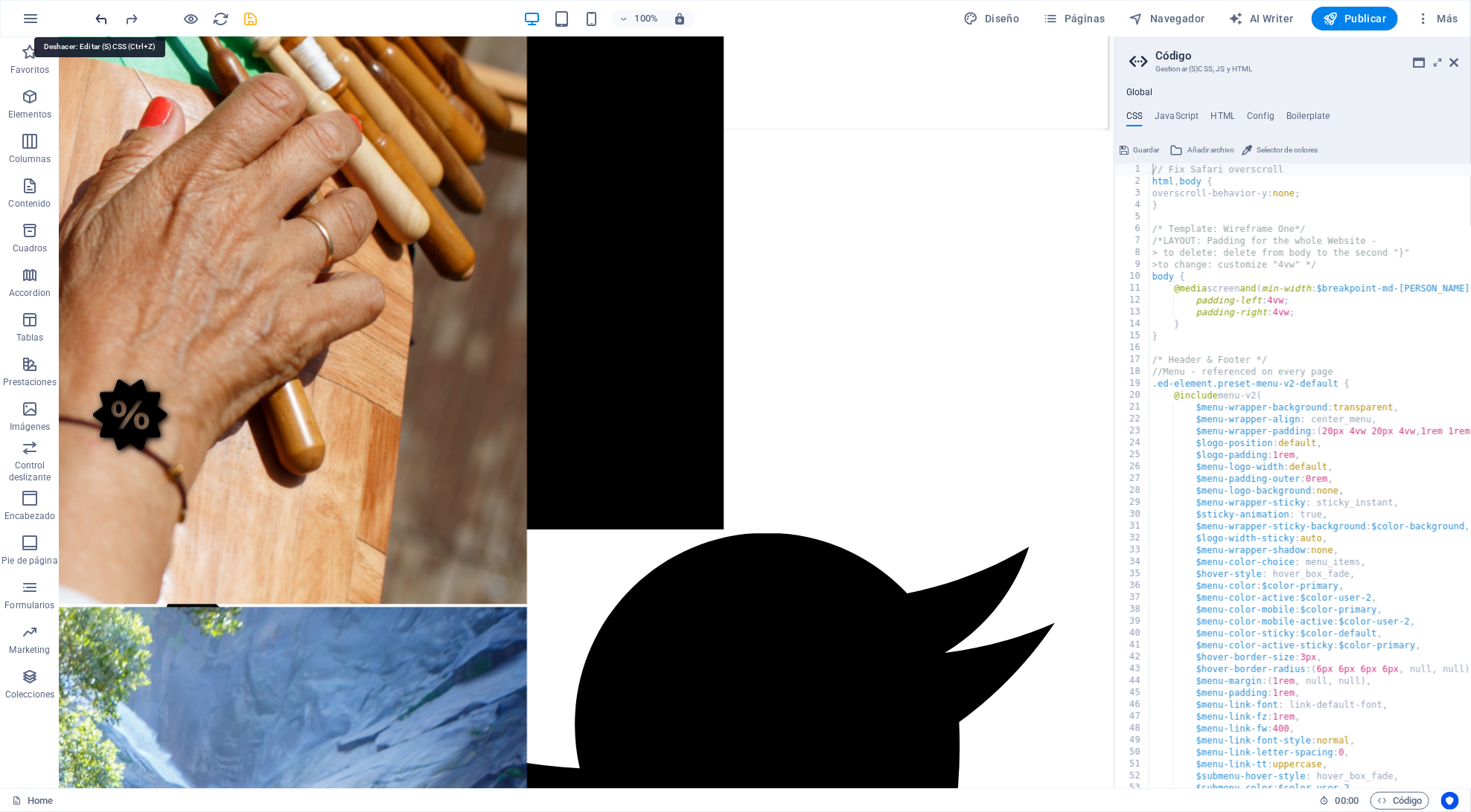
click at [103, 15] on icon "undo" at bounding box center [102, 19] width 17 height 17
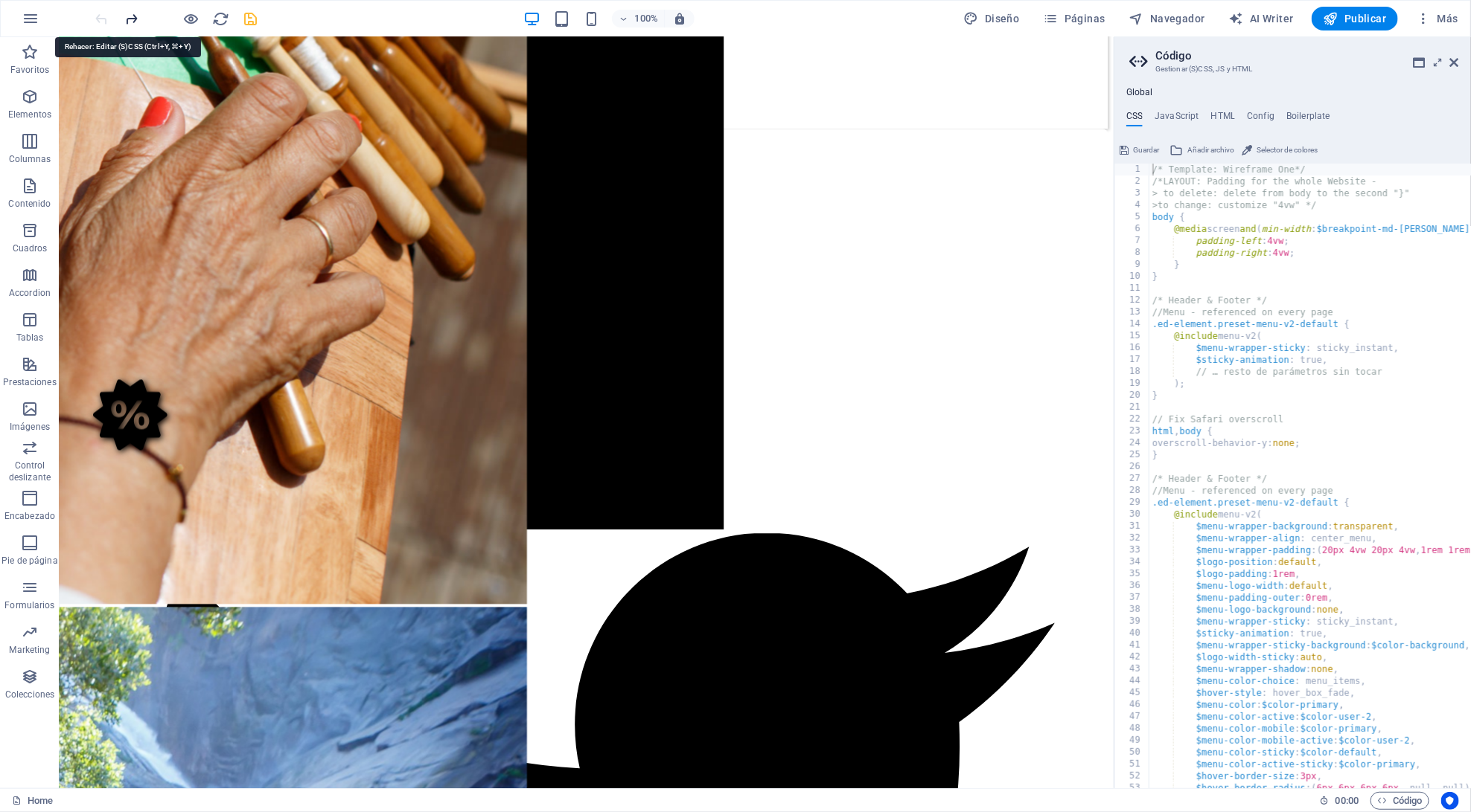
click at [130, 14] on icon "redo" at bounding box center [132, 19] width 17 height 17
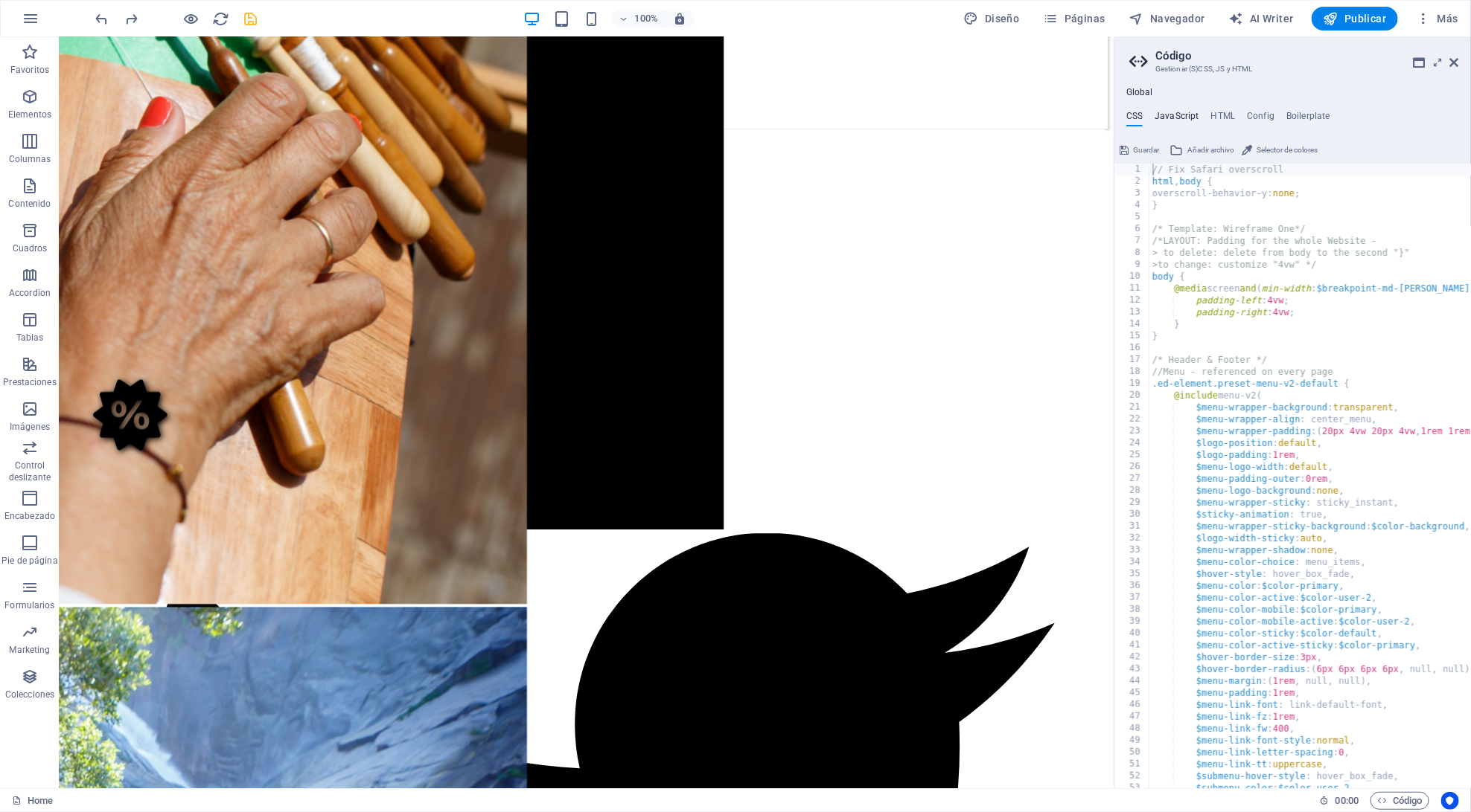
click at [1190, 118] on h4 "JavaScript" at bounding box center [1176, 119] width 44 height 16
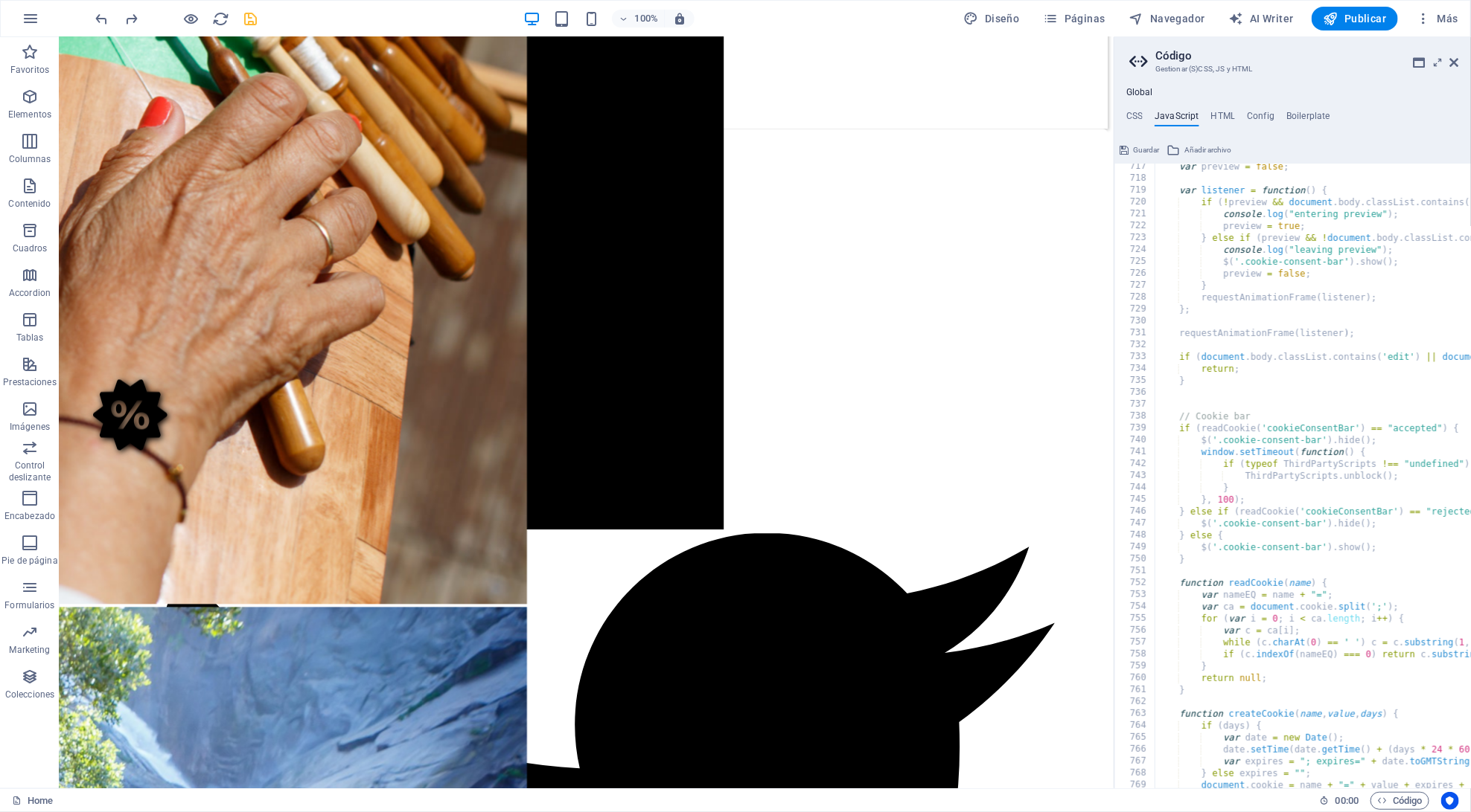
type textarea "/* JS for preset "Menu V2" */"
